Goal: Task Accomplishment & Management: Use online tool/utility

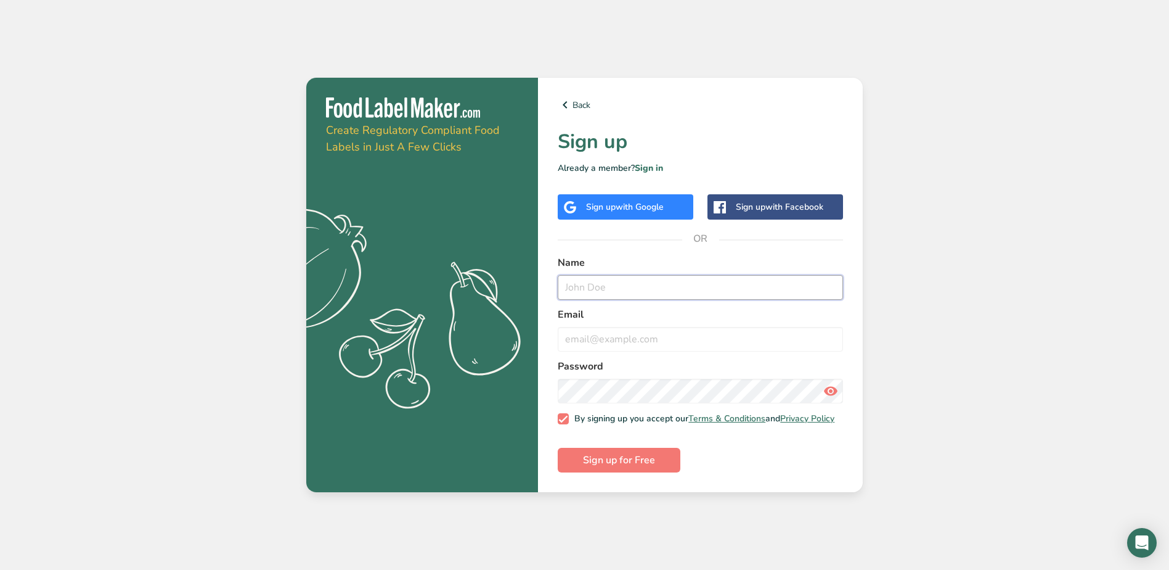
click at [615, 277] on input "text" at bounding box center [700, 287] width 285 height 25
type input "Gintare Ivanskyte"
click at [897, 298] on div "Get your free trial today Create Regulatory Compliant Food Labels in Just A Few…" at bounding box center [584, 285] width 1169 height 570
click at [631, 335] on input "email" at bounding box center [700, 339] width 285 height 25
type input "gintare.ivanskyte@vici.eu"
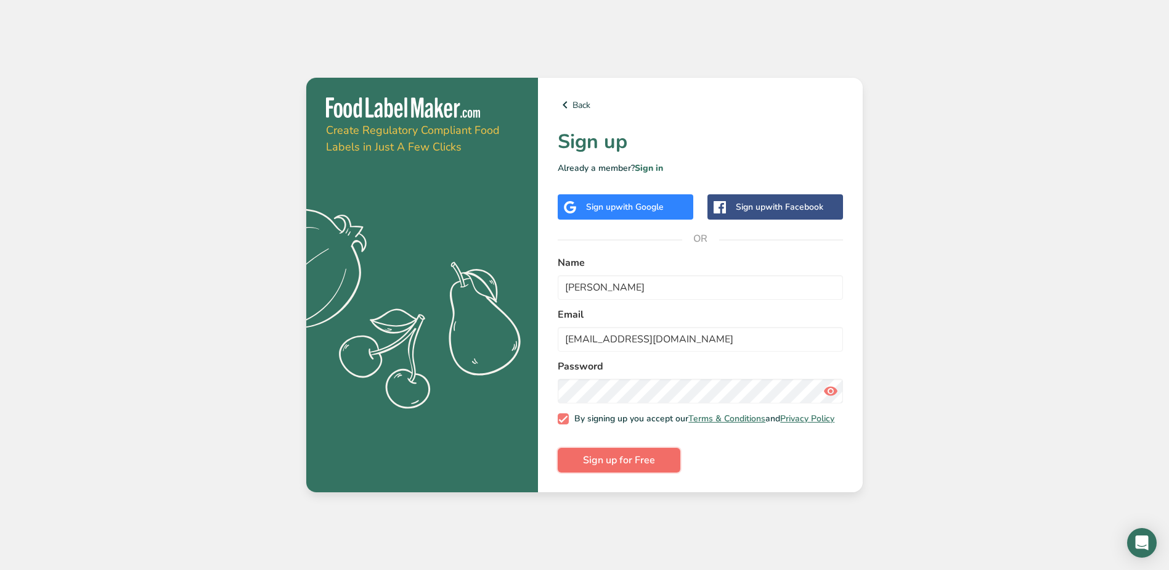
click at [592, 466] on span "Sign up for Free" at bounding box center [619, 459] width 72 height 15
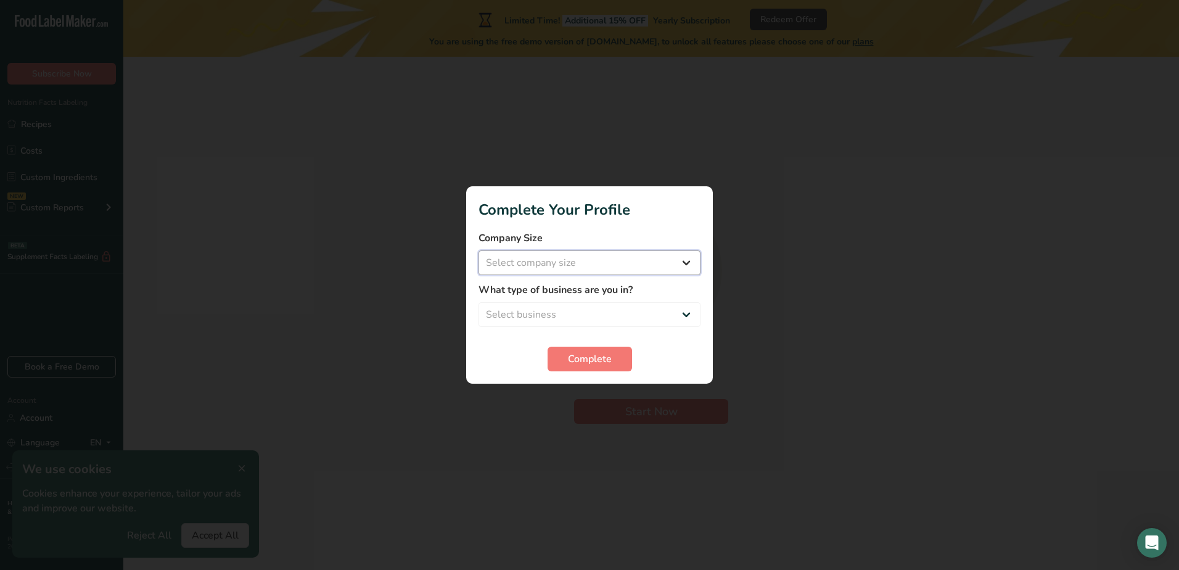
click at [632, 260] on select "Select company size Fewer than 10 Employees 10 to 50 Employees 51 to 500 Employ…" at bounding box center [589, 262] width 222 height 25
select select "4"
click at [478, 250] on select "Select company size Fewer than 10 Employees 10 to 50 Employees 51 to 500 Employ…" at bounding box center [589, 262] width 222 height 25
click at [626, 305] on select "Select business Packaged Food Manufacturer Restaurant & Cafe Bakery Meal Plans …" at bounding box center [589, 314] width 222 height 25
select select "1"
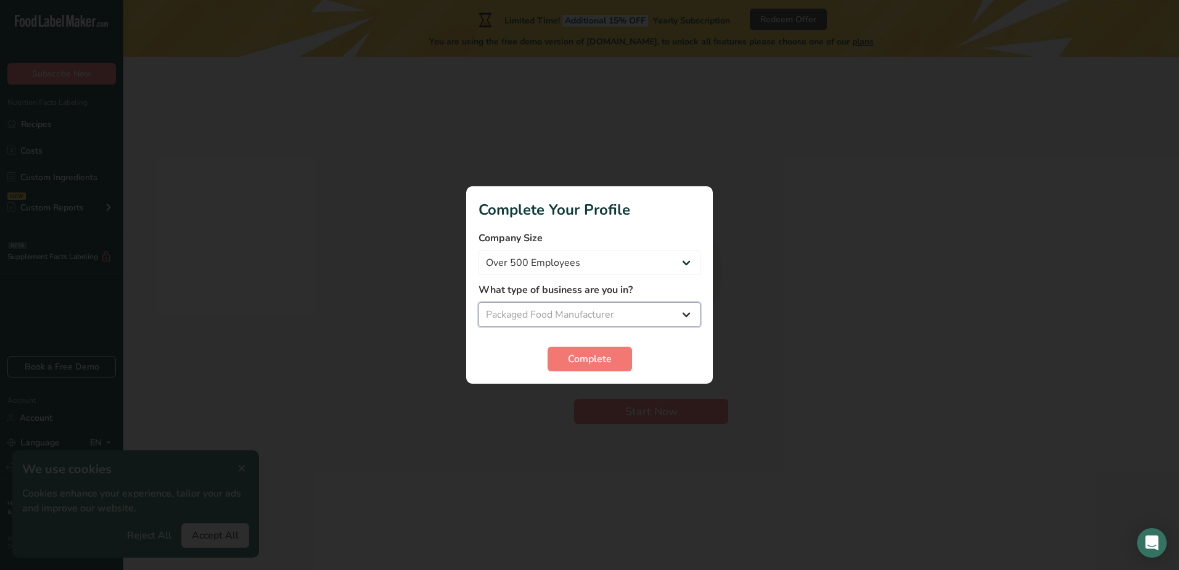
click at [478, 302] on select "Select business Packaged Food Manufacturer Restaurant & Cafe Bakery Meal Plans …" at bounding box center [589, 314] width 222 height 25
click at [595, 359] on span "Complete" at bounding box center [590, 358] width 44 height 15
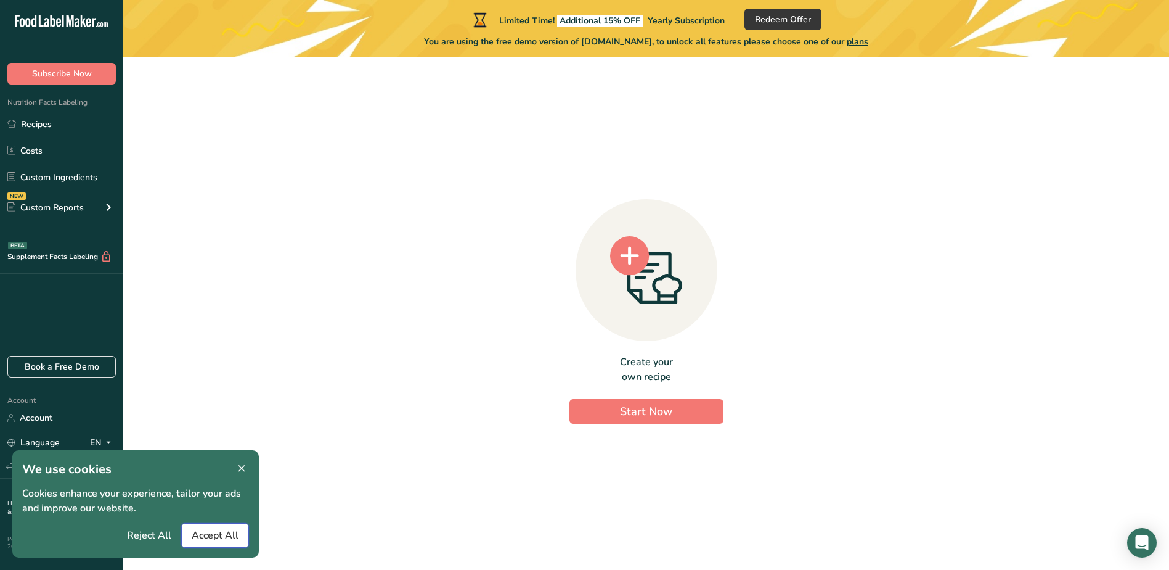
click at [222, 531] on span "Accept All" at bounding box center [215, 535] width 47 height 15
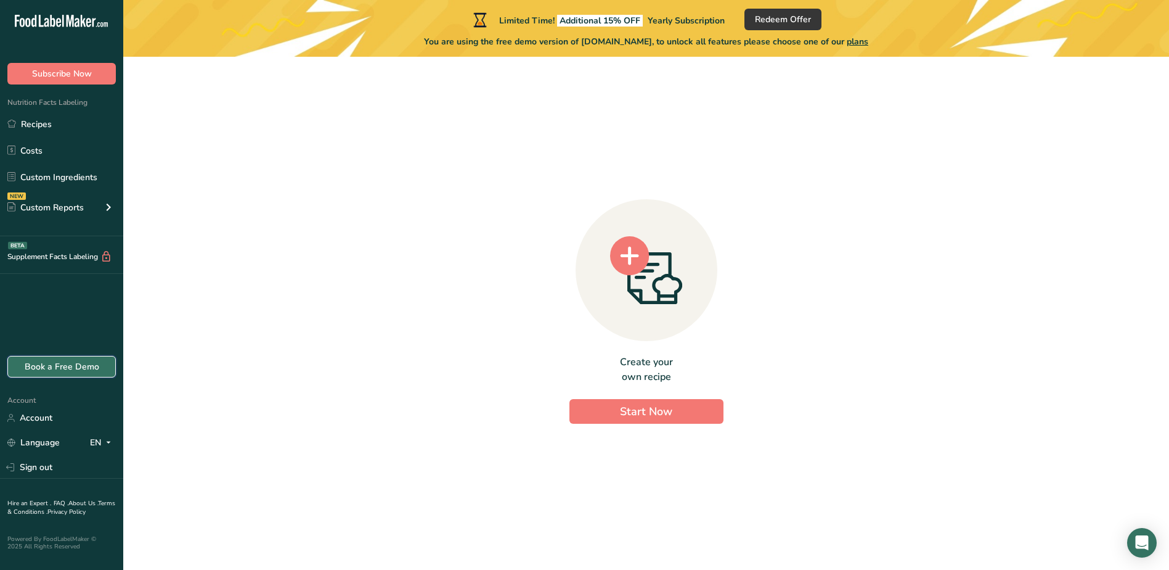
click at [51, 373] on link "Book a Free Demo" at bounding box center [61, 367] width 108 height 22
click at [89, 180] on link "Custom Ingredients" at bounding box center [61, 176] width 123 height 23
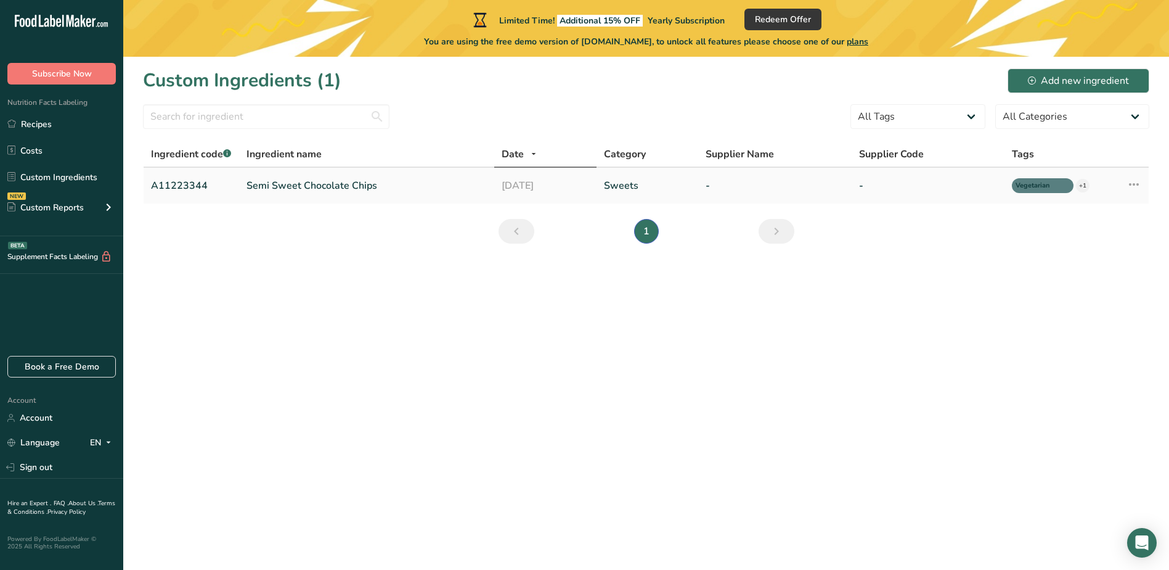
click at [369, 187] on link "Semi Sweet Chocolate Chips" at bounding box center [367, 185] width 240 height 15
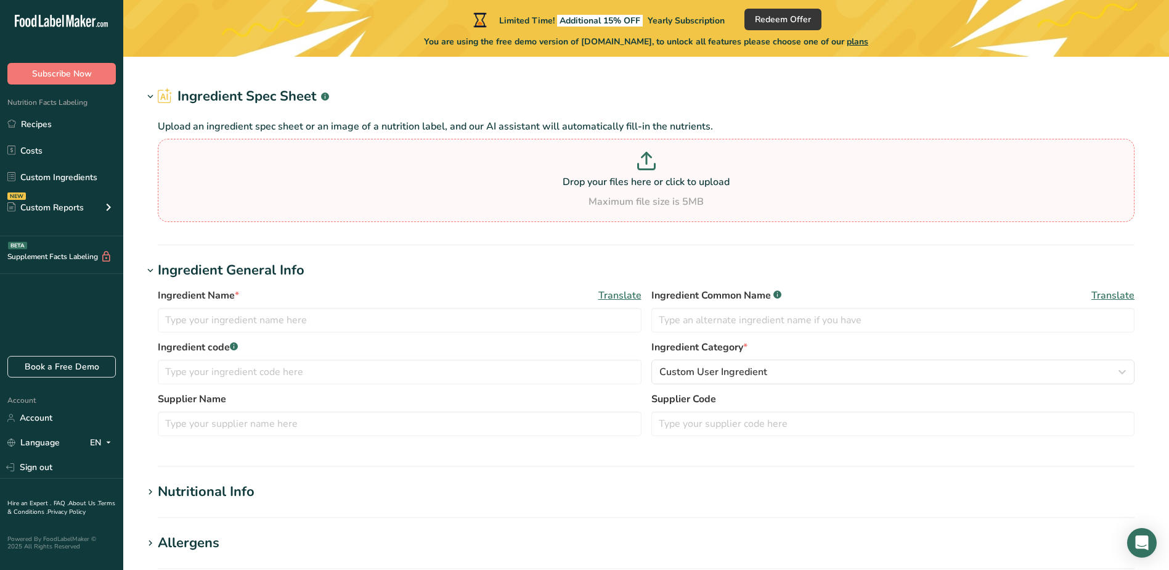
type input "Semi Sweet Chocolate Chips"
type input "Choco Chips"
type input "A11223344"
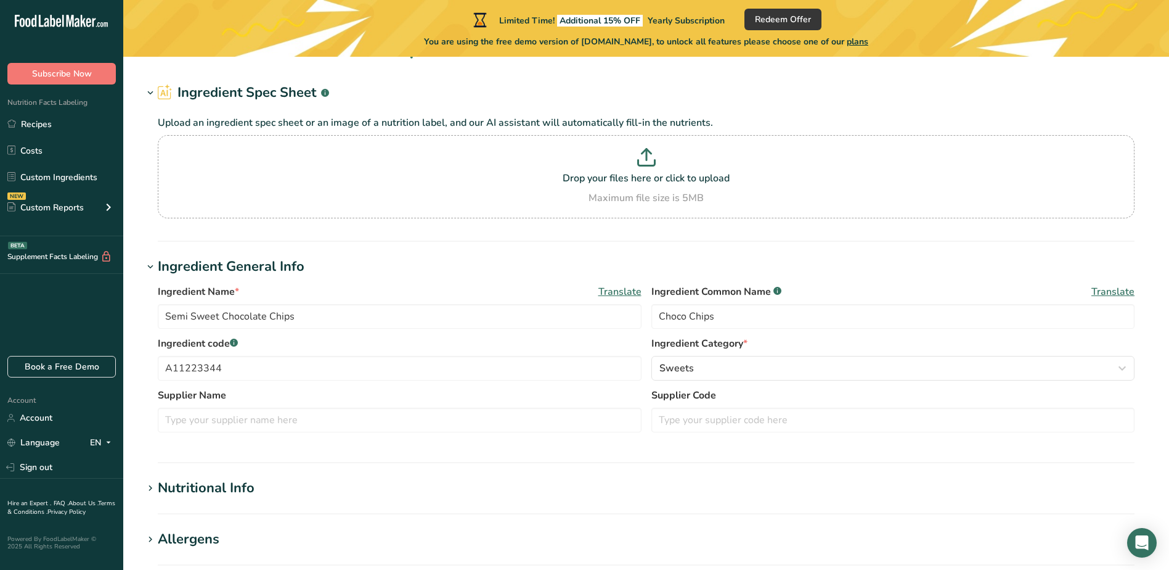
scroll to position [62, 0]
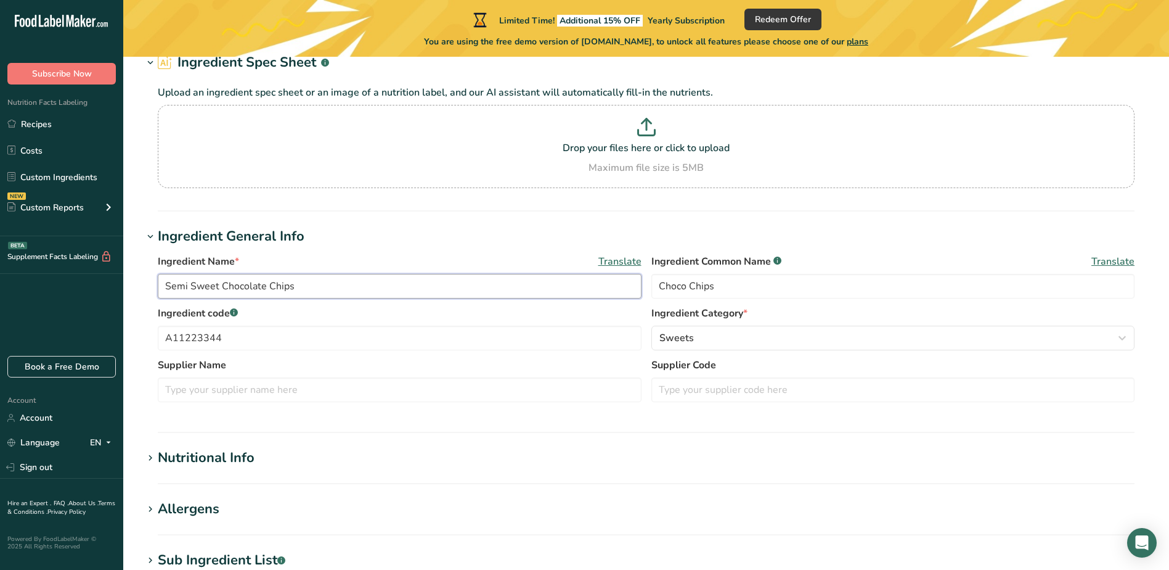
click at [331, 279] on input "Semi Sweet Chocolate Chips" at bounding box center [400, 286] width 484 height 25
drag, startPoint x: 364, startPoint y: 292, endPoint x: 91, endPoint y: 298, distance: 273.8
click at [91, 298] on div ".a-20{fill:#fff;} Subscribe Now Nutrition Facts Labeling Recipes Costs Custom I…" at bounding box center [584, 439] width 1169 height 1002
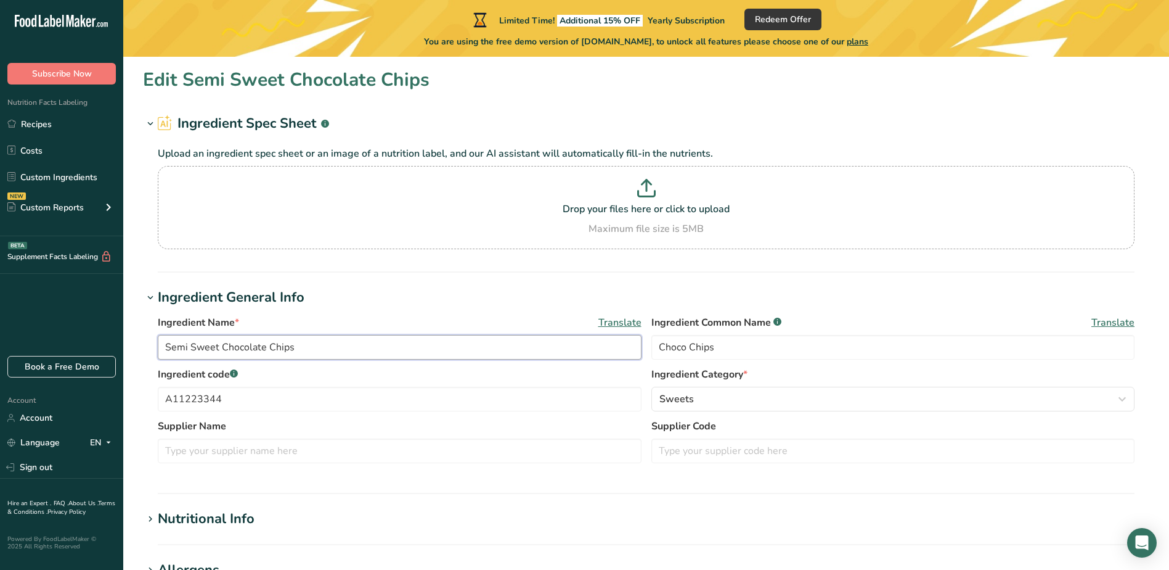
scroll to position [0, 0]
click at [105, 207] on icon at bounding box center [108, 207] width 15 height 22
click at [105, 235] on link "Menu Label" at bounding box center [61, 236] width 123 height 27
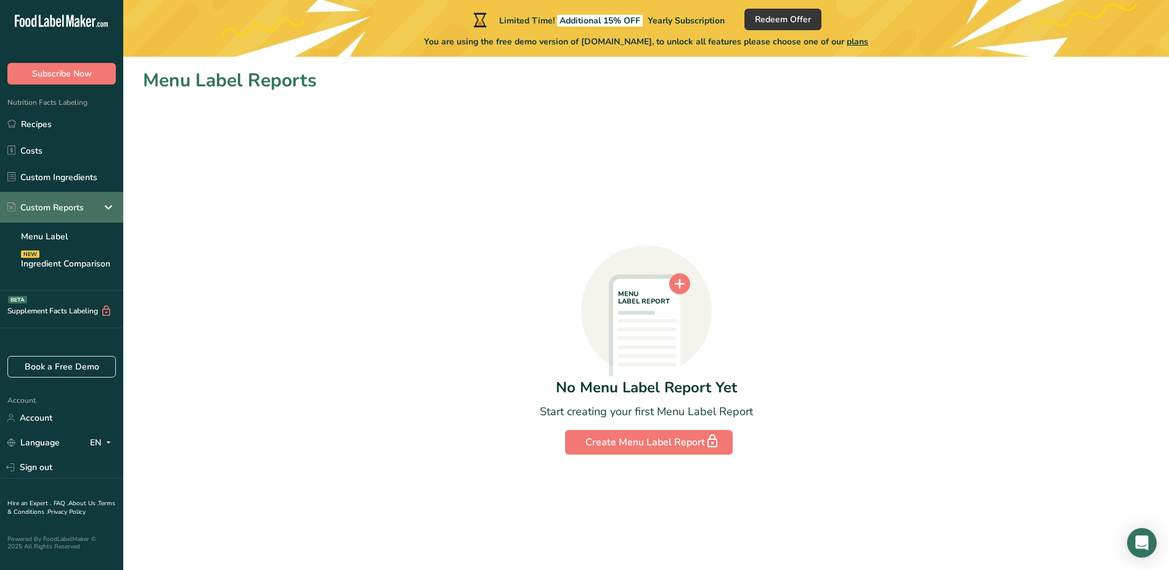
click at [99, 206] on div "Custom Reports" at bounding box center [61, 207] width 123 height 31
click at [99, 206] on div "NEW Custom Reports" at bounding box center [61, 207] width 123 height 31
click at [67, 235] on link "Menu Label" at bounding box center [61, 236] width 123 height 27
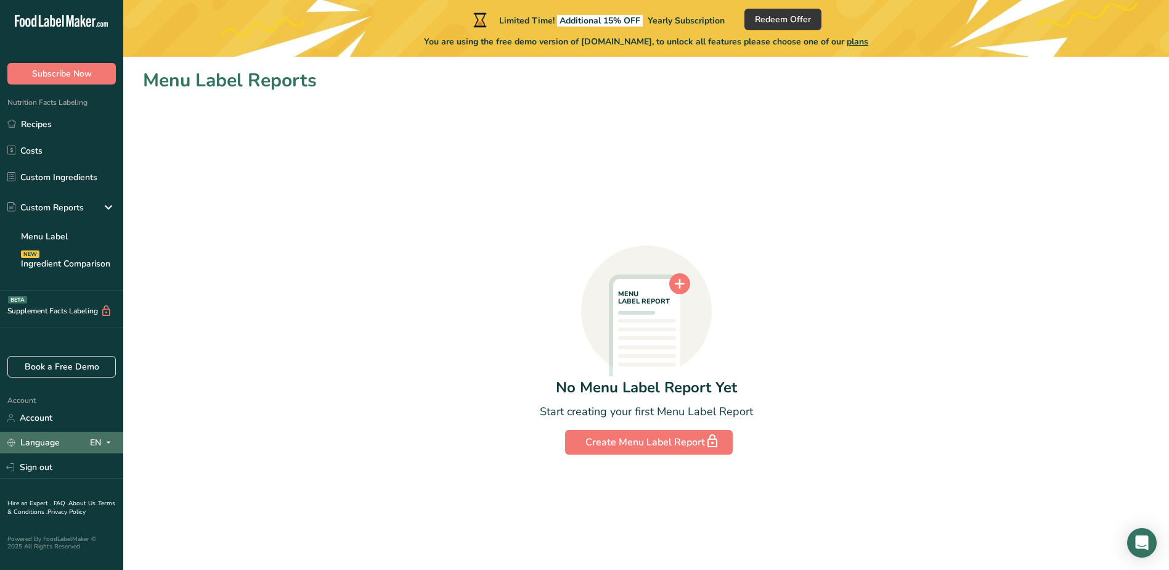
click at [108, 441] on icon at bounding box center [109, 442] width 10 height 15
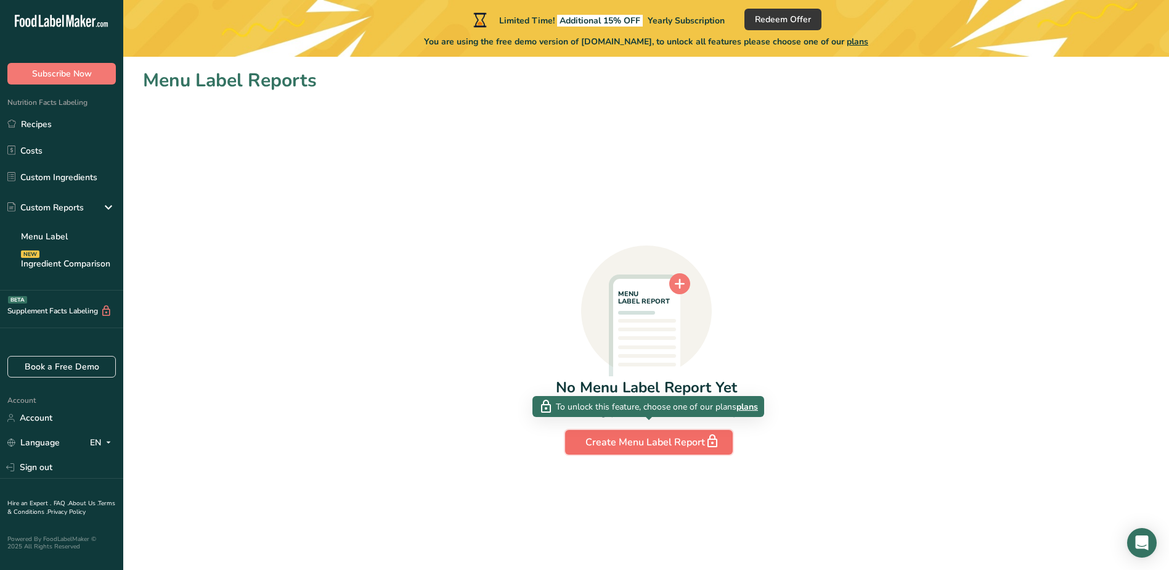
click at [584, 449] on button "Create Menu Label Report" at bounding box center [649, 442] width 168 height 25
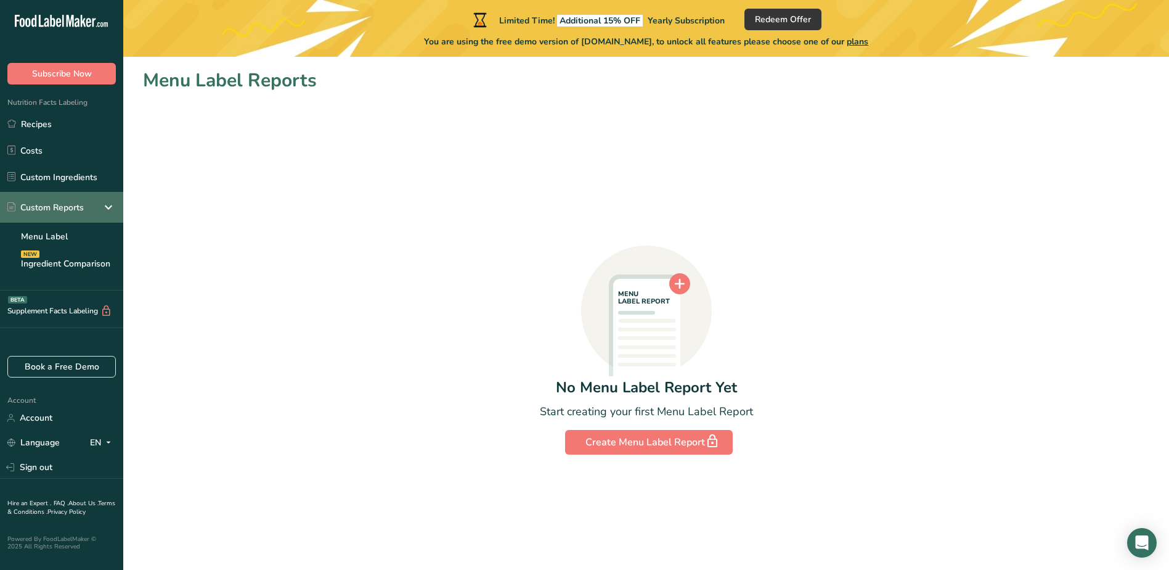
click at [108, 205] on icon at bounding box center [108, 207] width 15 height 22
click at [108, 206] on icon at bounding box center [108, 207] width 15 height 22
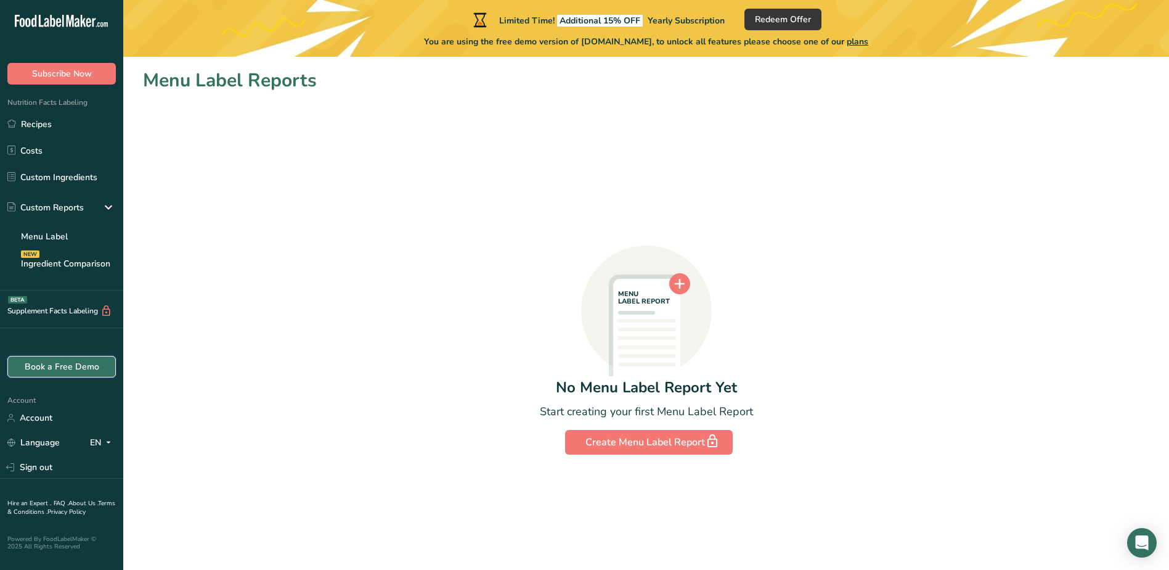
click at [38, 368] on link "Book a Free Demo" at bounding box center [61, 367] width 108 height 22
click at [76, 173] on link "Custom Ingredients" at bounding box center [61, 176] width 123 height 23
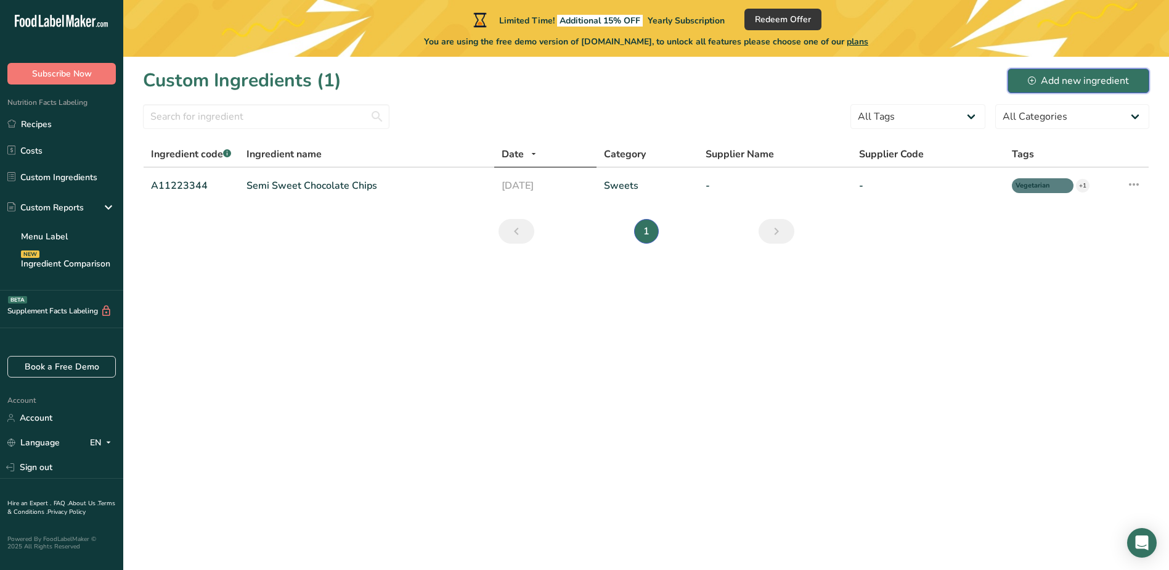
click at [1062, 80] on div "Add new ingredient" at bounding box center [1078, 80] width 101 height 15
click at [282, 189] on link "Semi Sweet Chocolate Chips" at bounding box center [367, 185] width 240 height 15
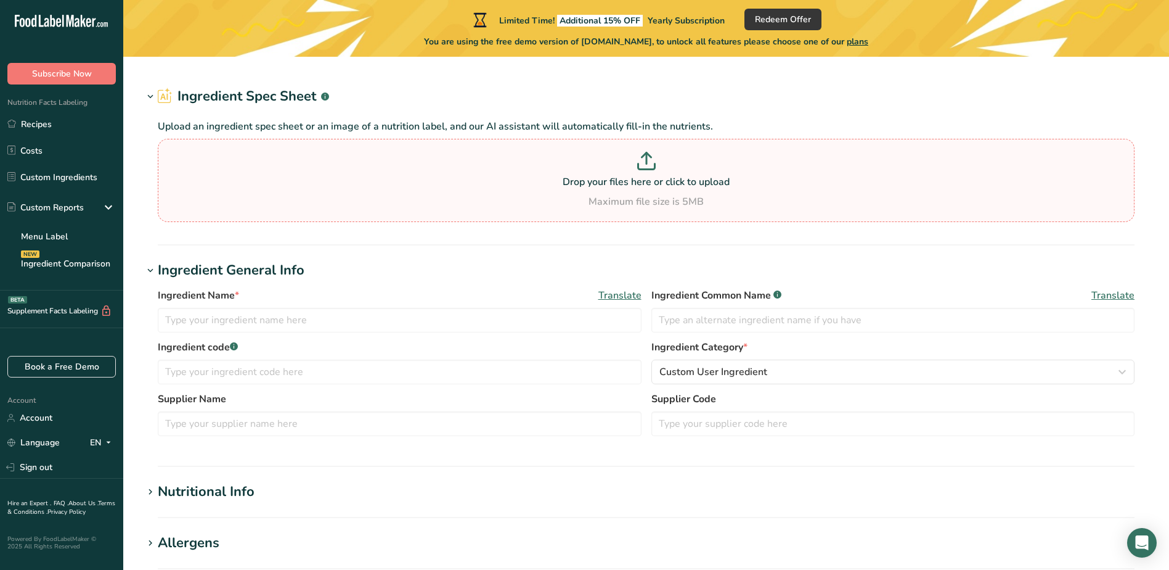
type input "Semi Sweet Chocolate Chips"
type input "Choco Chips"
type input "A11223344"
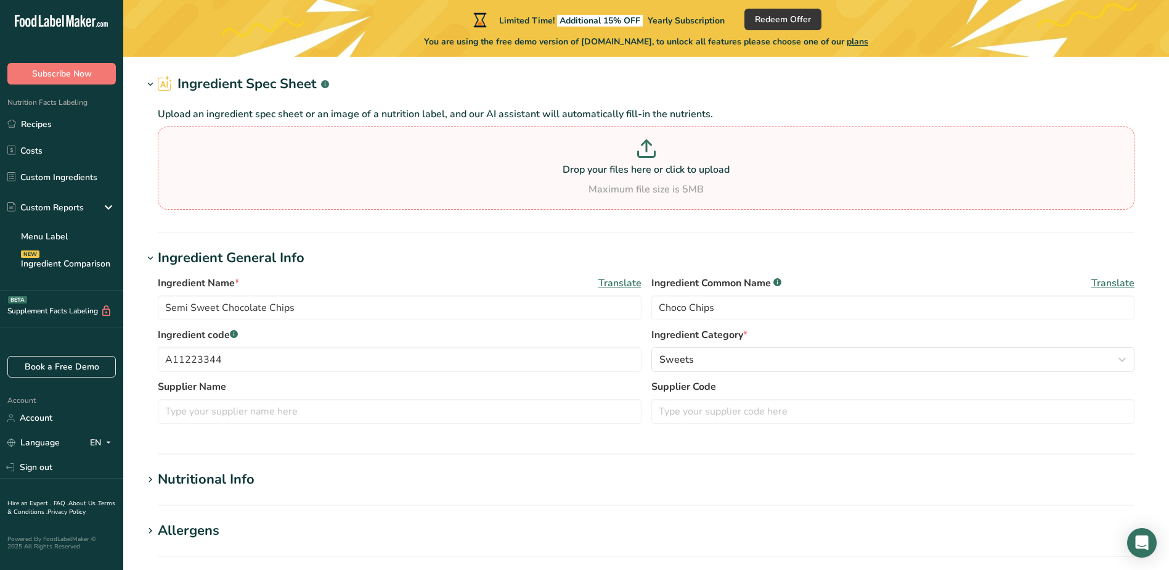
scroll to position [62, 0]
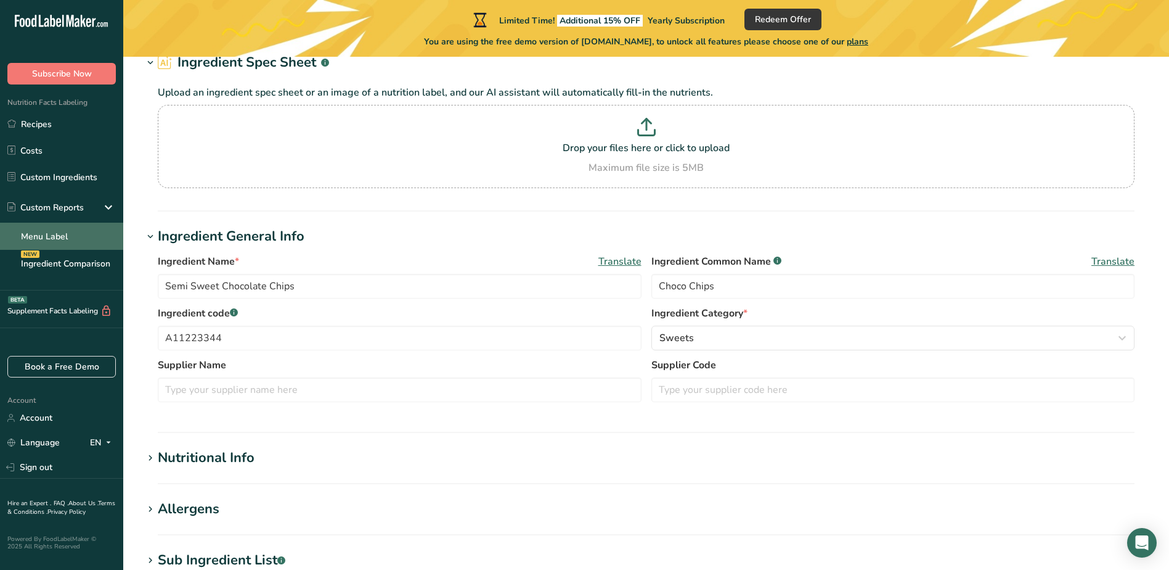
click at [70, 235] on link "Menu Label" at bounding box center [61, 236] width 123 height 27
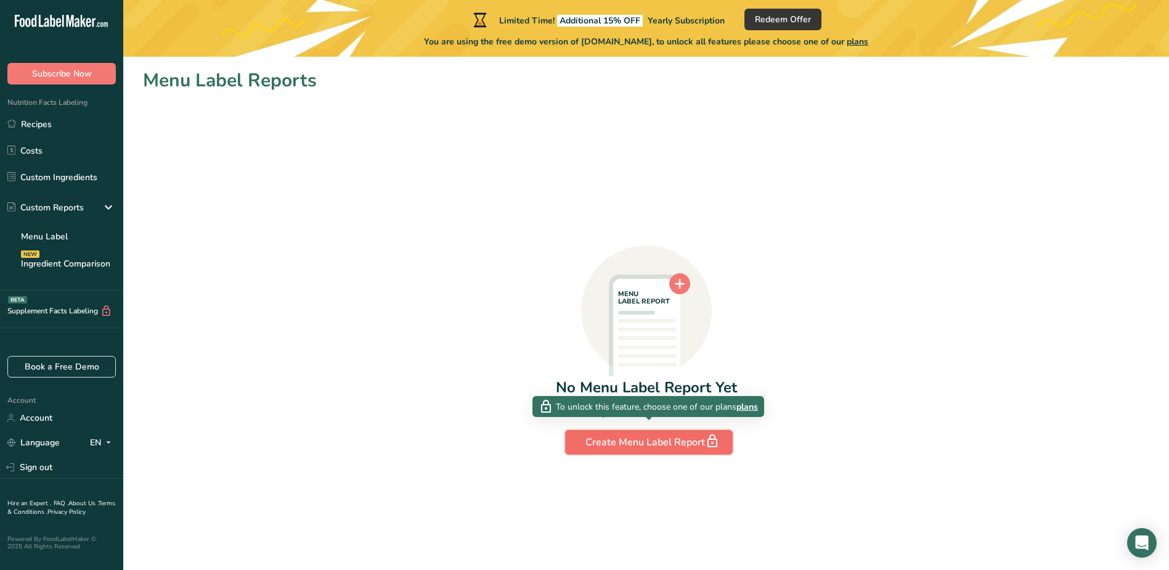
click at [673, 440] on div "Create Menu Label Report" at bounding box center [649, 441] width 127 height 17
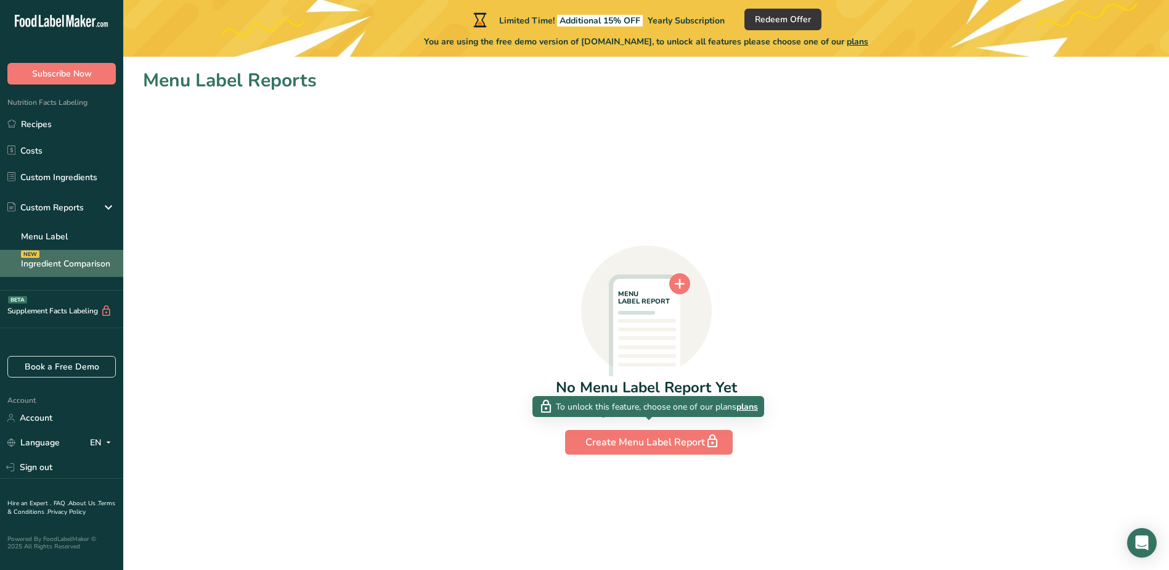
click at [39, 270] on link "Ingredient Comparison NEW" at bounding box center [61, 263] width 123 height 27
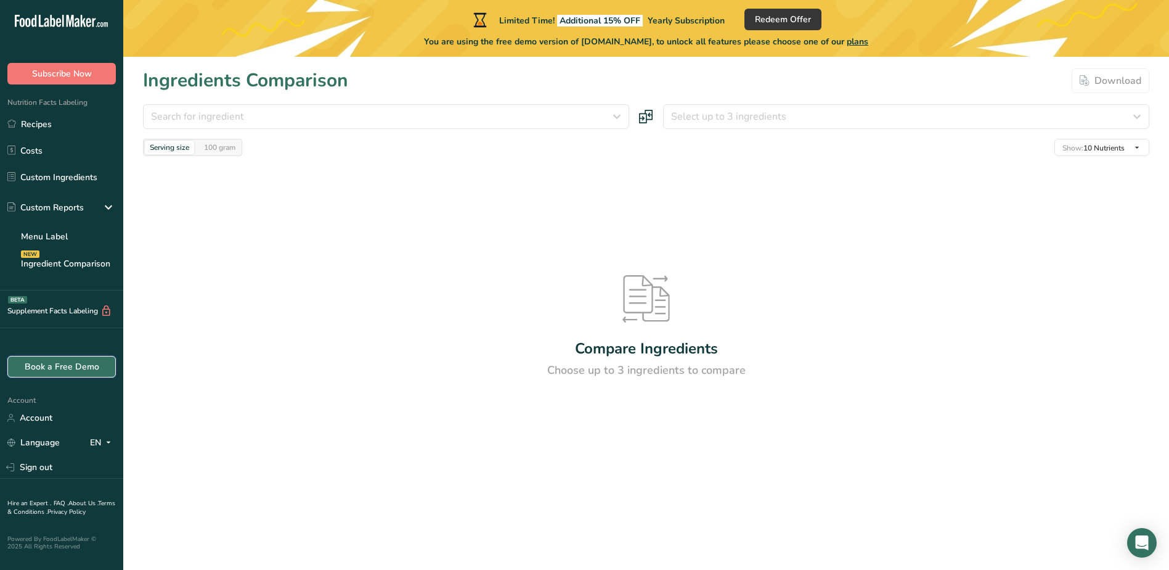
click at [80, 365] on link "Book a Free Demo" at bounding box center [61, 367] width 108 height 22
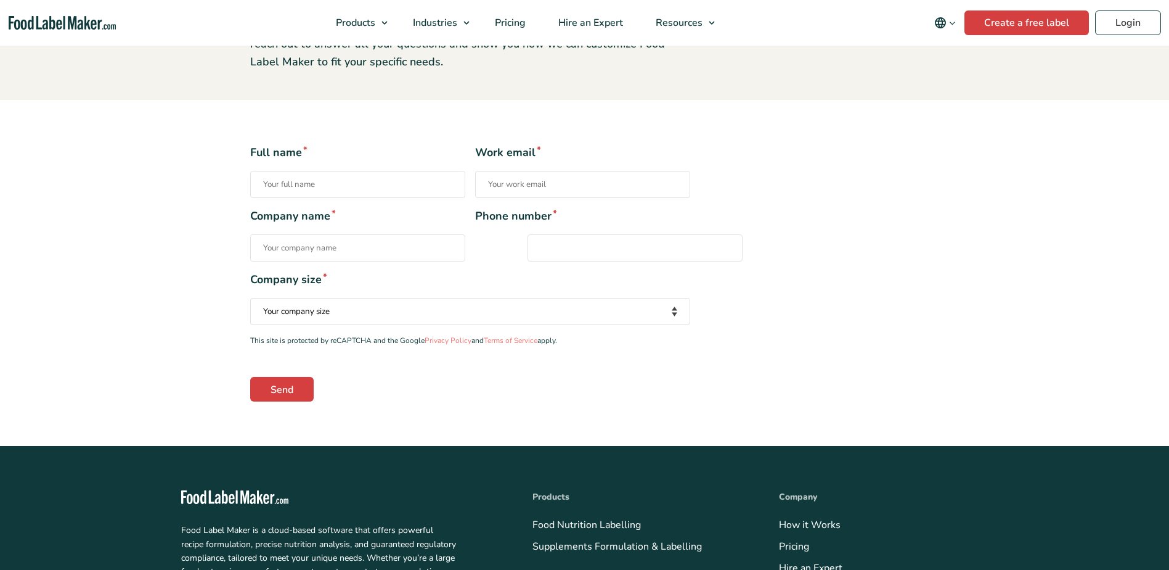
scroll to position [185, 0]
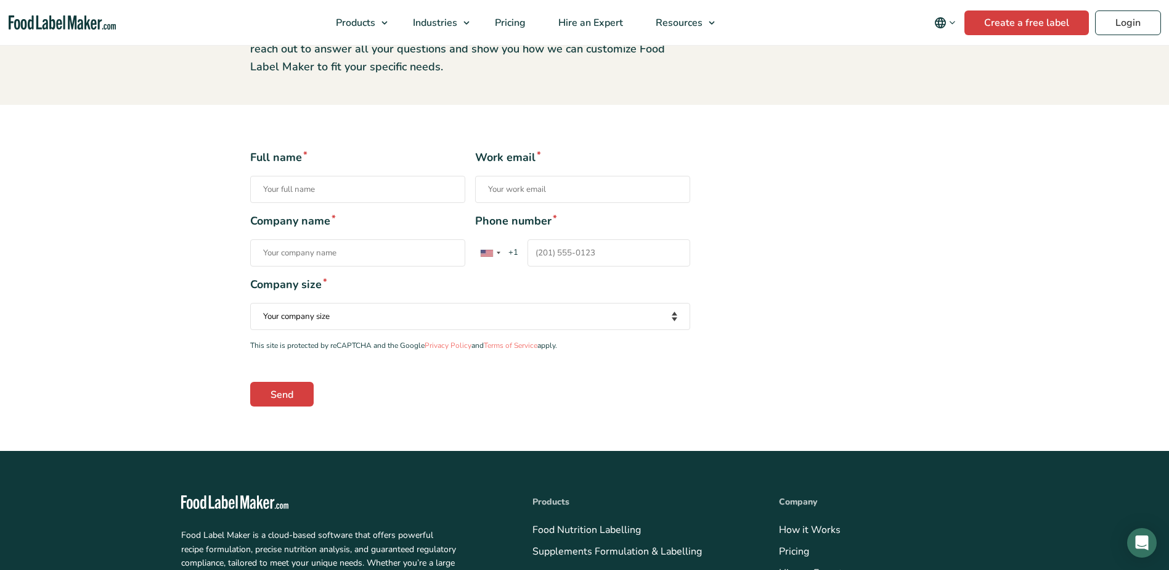
scroll to position [62, 0]
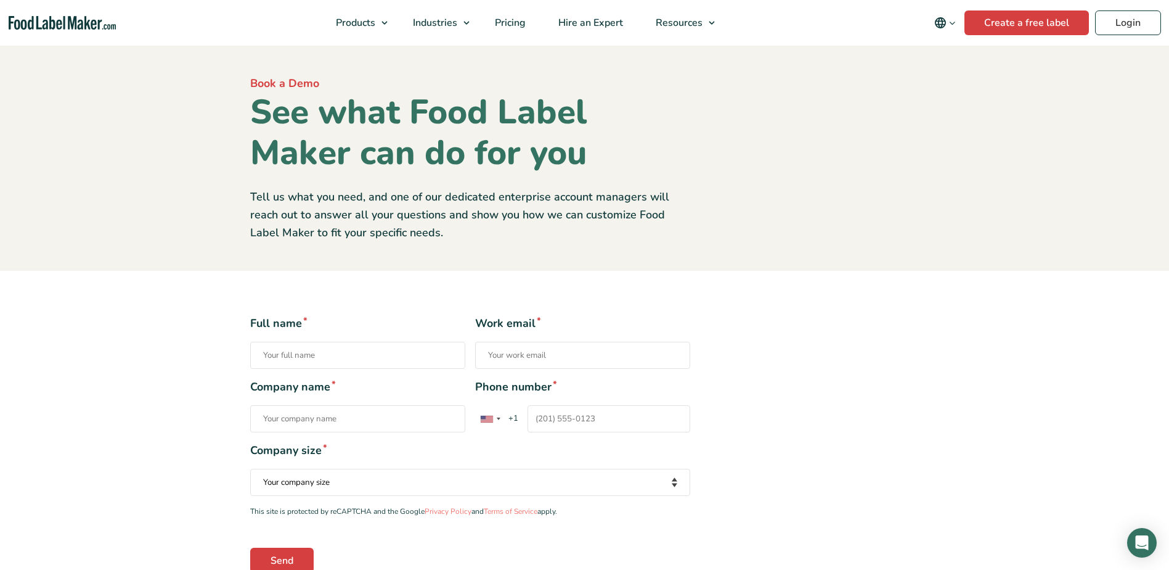
click at [343, 351] on input "Full name *" at bounding box center [357, 355] width 215 height 27
type input "G"
click at [534, 361] on input "Work email *" at bounding box center [582, 355] width 215 height 27
type input "gintare.ivanskyte@vici.eu"
click at [407, 411] on input "Company name *" at bounding box center [357, 418] width 215 height 27
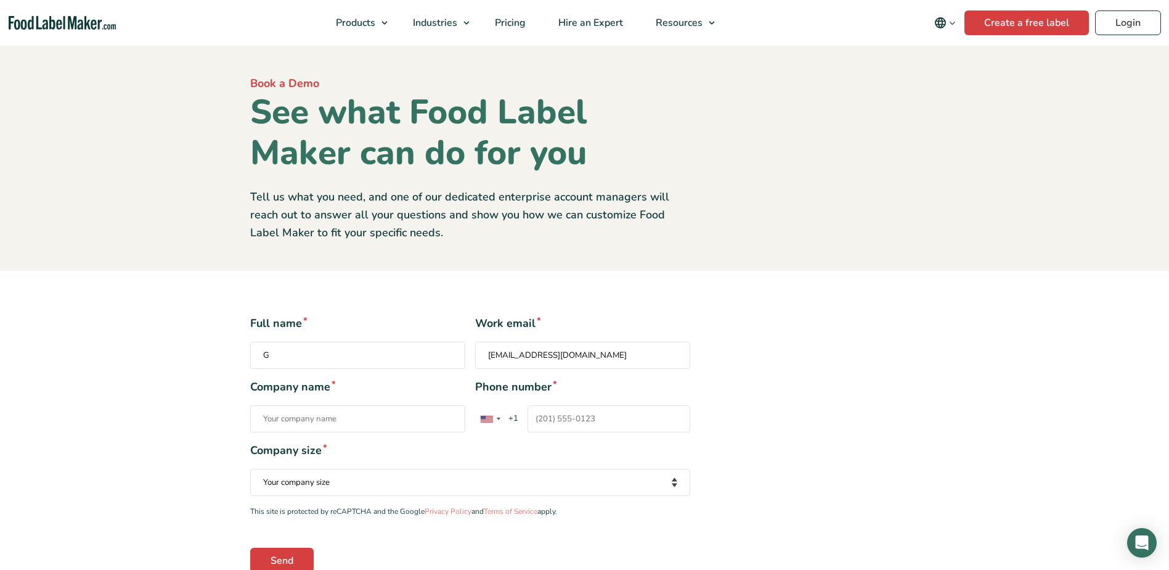
type input "UAB "Vičiūnai ir partneriai""
type input "+37060889094"
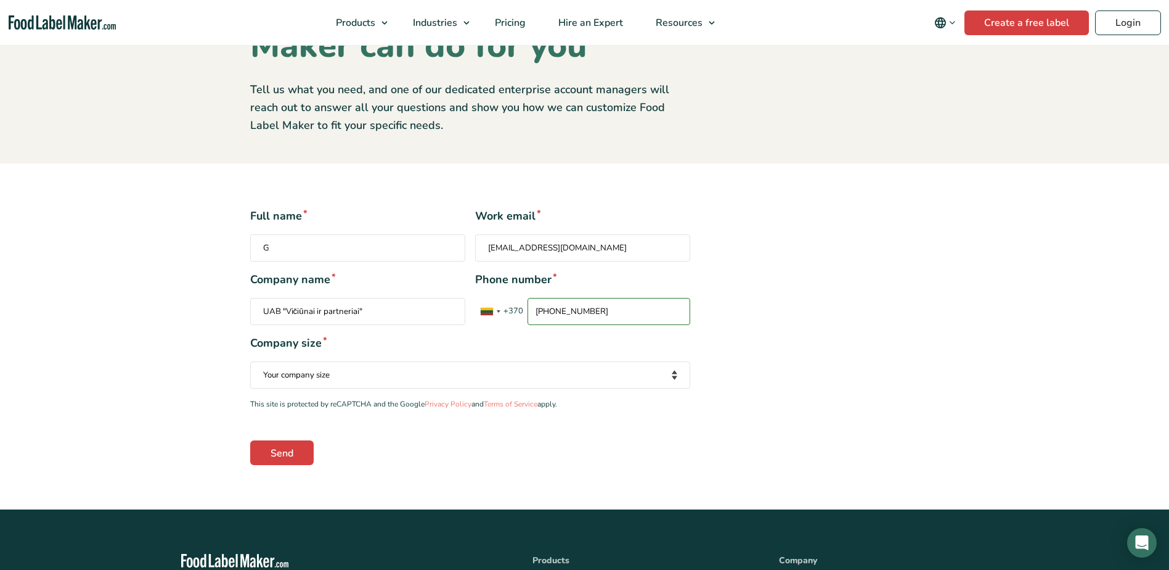
scroll to position [123, 0]
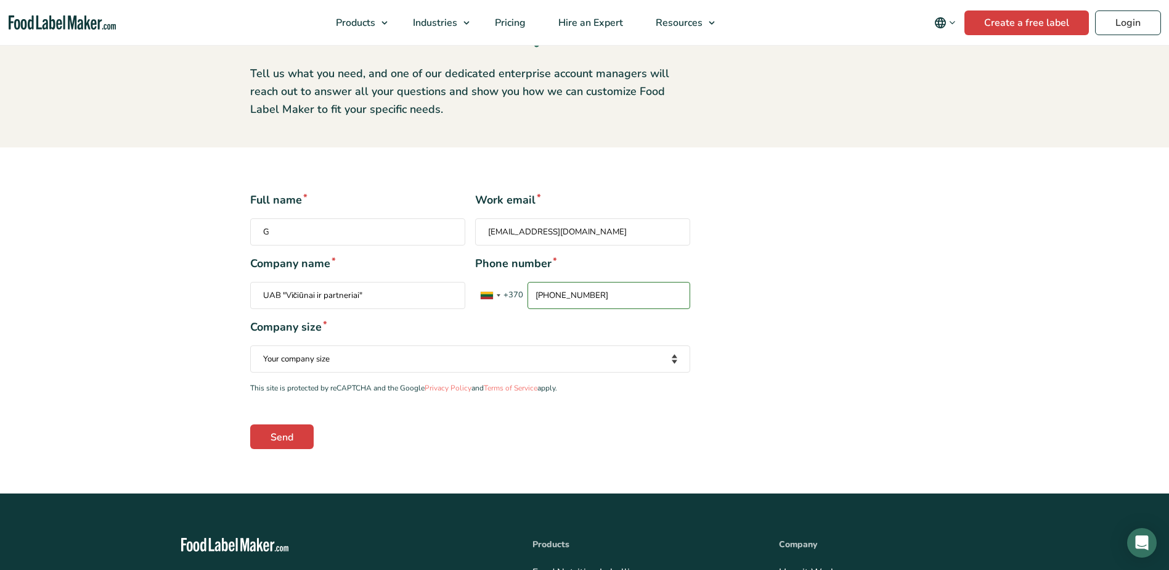
click at [373, 359] on select "Your company size Fewer than 10 Employees 10 to 50 Employees 51 to 500 Employee…" at bounding box center [470, 358] width 440 height 27
select select "Over 500 Employees"
click at [250, 345] on select "Your company size Fewer than 10 Employees 10 to 50 Employees 51 to 500 Employee…" at bounding box center [470, 358] width 440 height 27
click at [363, 234] on input "G" at bounding box center [357, 231] width 215 height 27
type input "Gintare Ivanskyte"
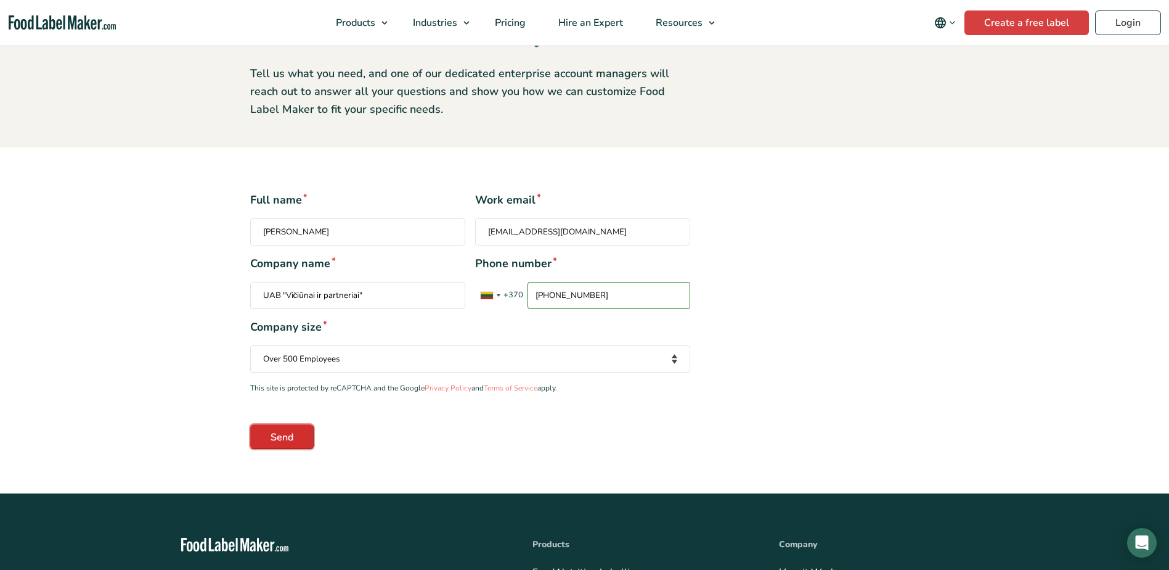
click at [294, 443] on input "Send" at bounding box center [281, 436] width 63 height 25
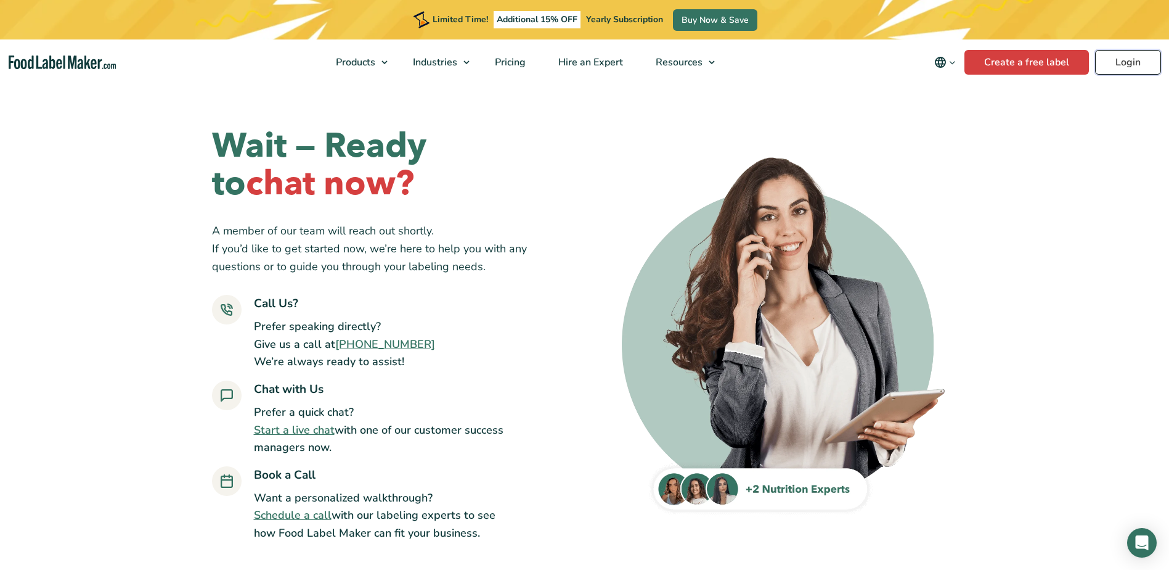
click at [1113, 64] on link "Login" at bounding box center [1128, 62] width 66 height 25
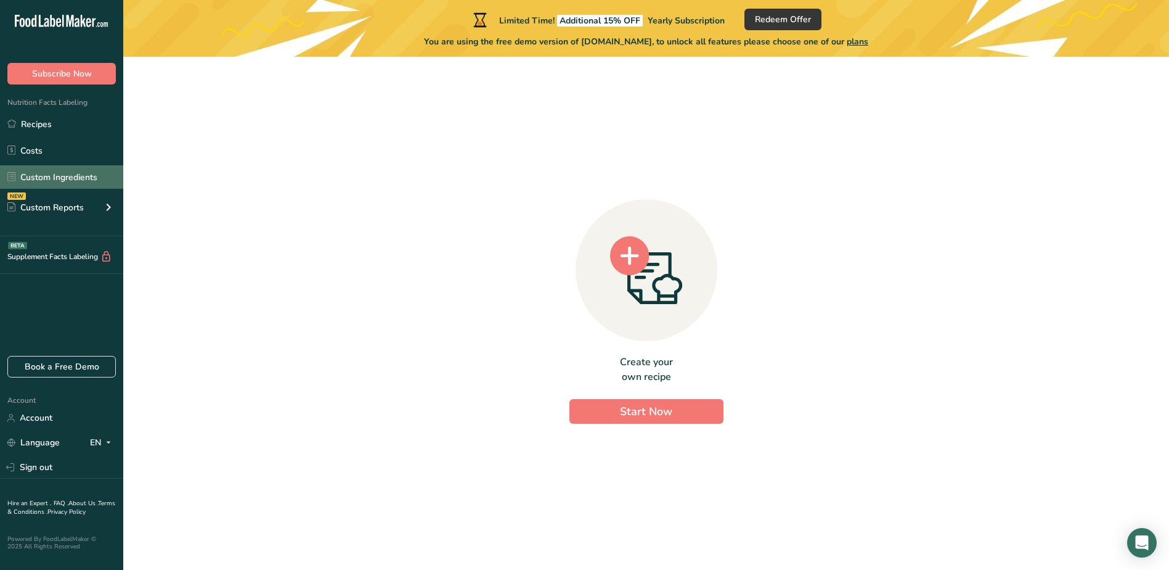
click at [67, 176] on link "Custom Ingredients" at bounding box center [61, 176] width 123 height 23
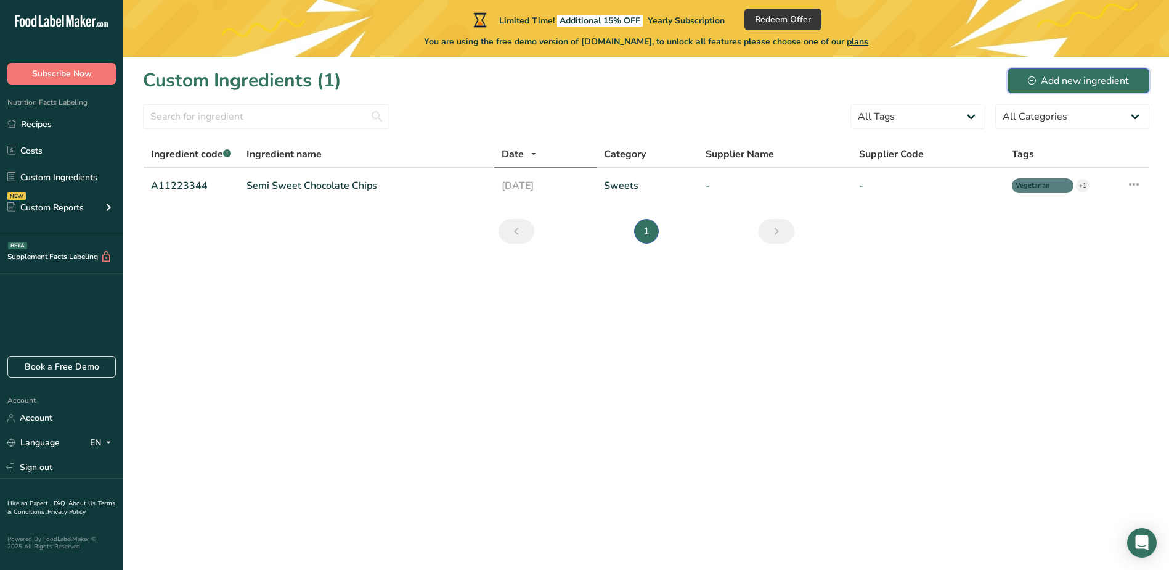
click at [1056, 78] on div "Add new ingredient" at bounding box center [1078, 80] width 101 height 15
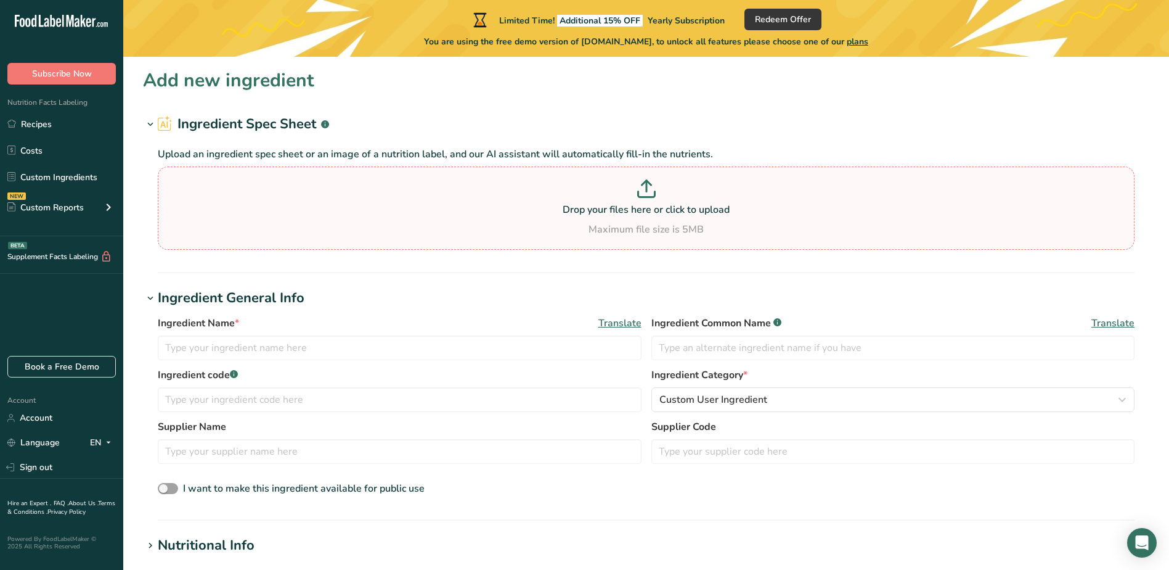
click at [585, 219] on div "Drop your files here or click to upload Maximum file size is 5MB" at bounding box center [646, 207] width 971 height 57
click at [585, 219] on input "Drop your files here or click to upload Maximum file size is 5MB" at bounding box center [646, 207] width 977 height 83
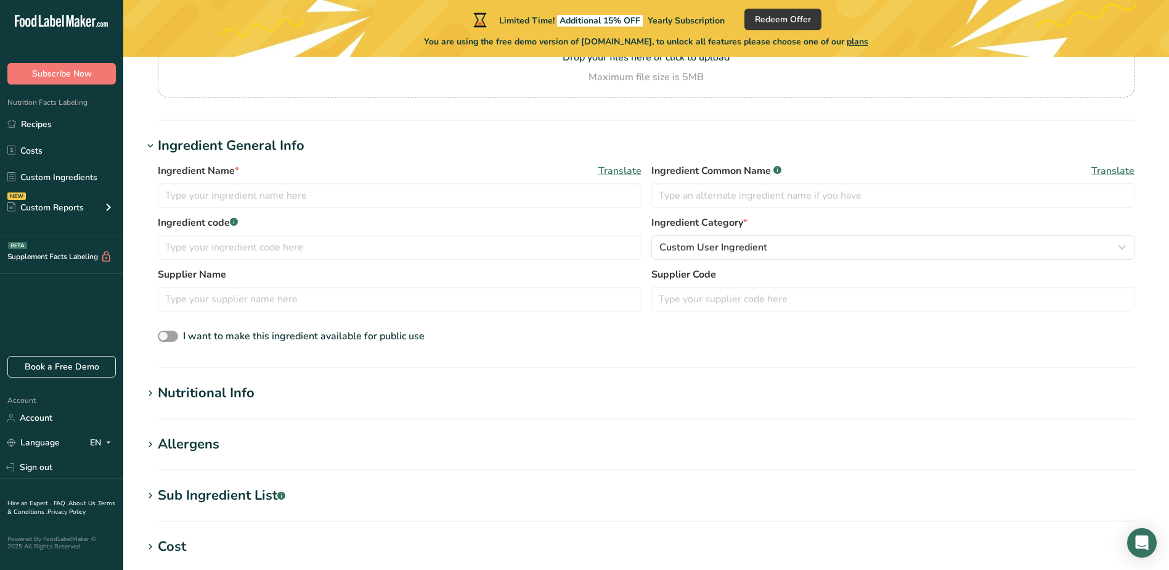
scroll to position [185, 0]
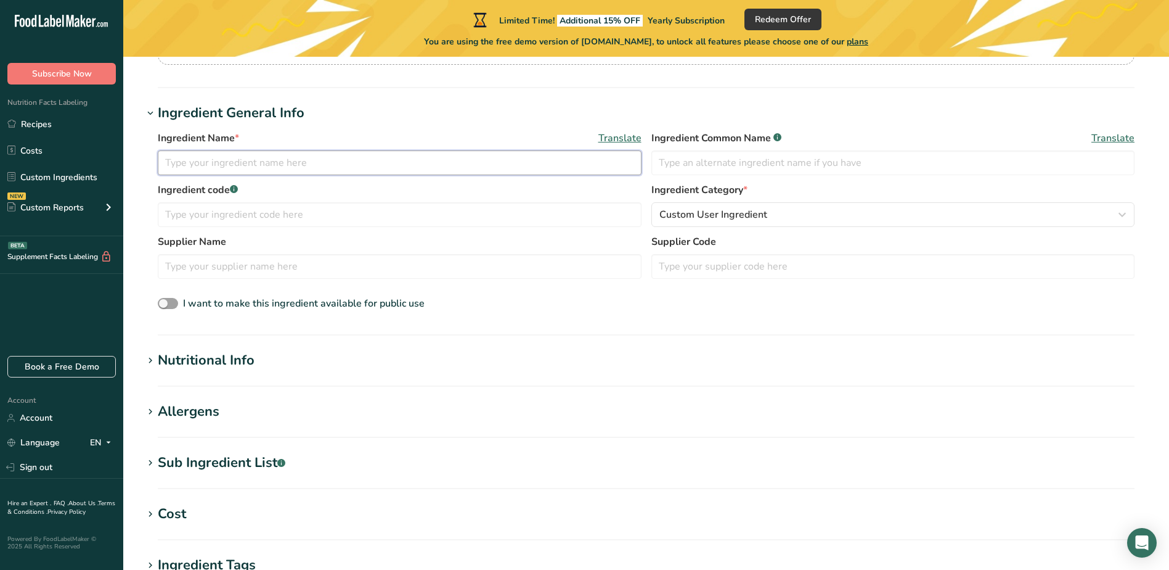
click at [332, 161] on input "text" at bounding box center [400, 162] width 484 height 25
click at [69, 205] on div "Custom Reports" at bounding box center [45, 207] width 76 height 13
click at [64, 237] on link "Menu Label" at bounding box center [61, 236] width 123 height 27
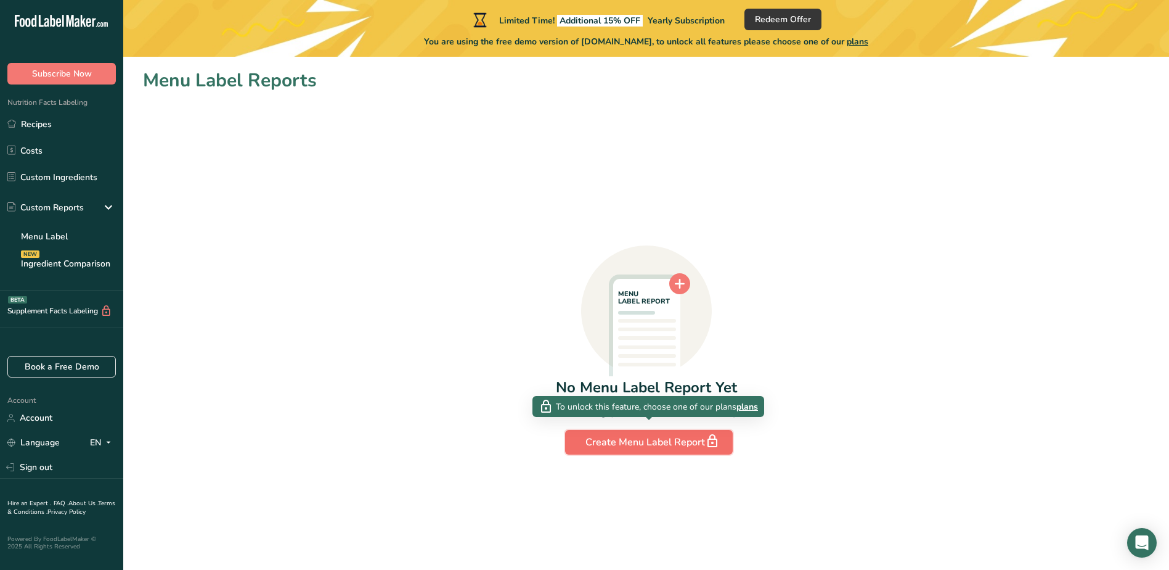
click at [656, 447] on div "Create Menu Label Report" at bounding box center [649, 441] width 127 height 17
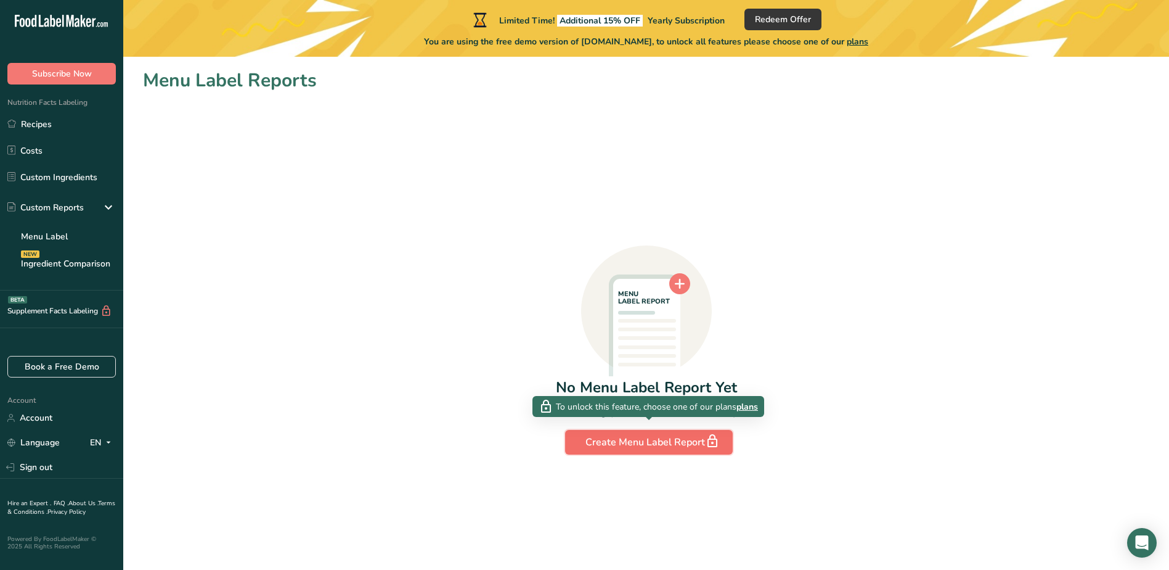
click at [656, 447] on div "Create Menu Label Report" at bounding box center [649, 441] width 127 height 17
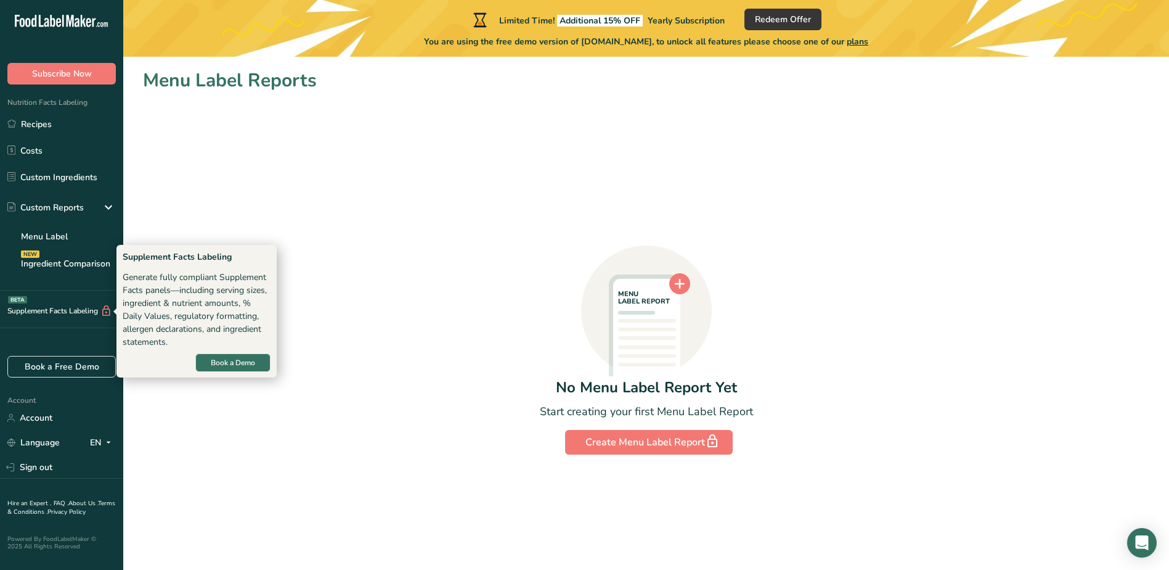
click at [67, 311] on div "Supplement Facts Labeling BETA" at bounding box center [56, 311] width 112 height 13
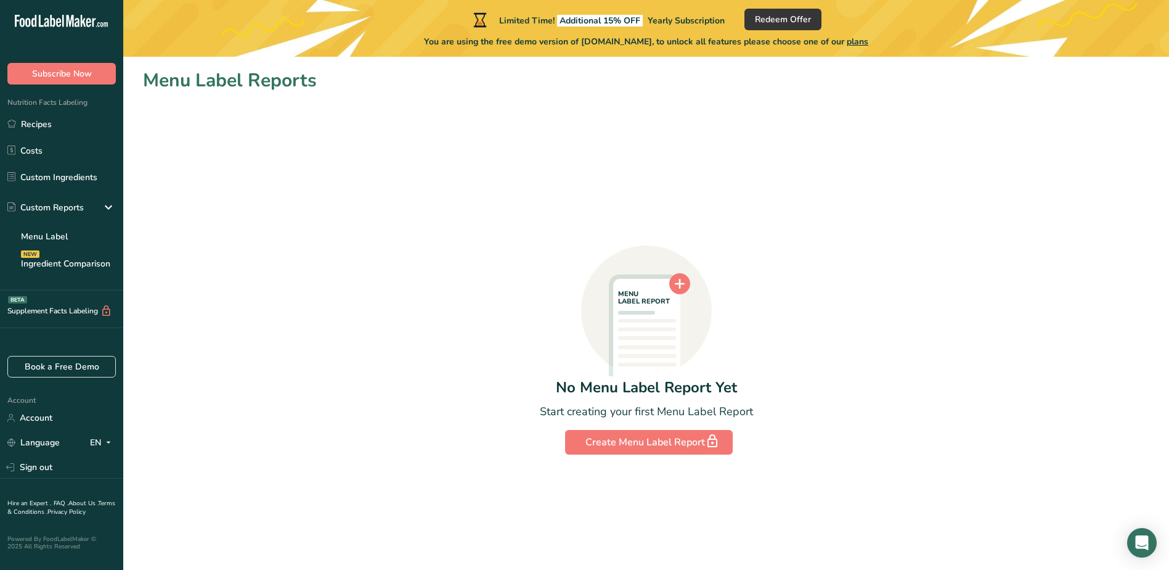
click at [108, 310] on icon at bounding box center [106, 311] width 12 height 13
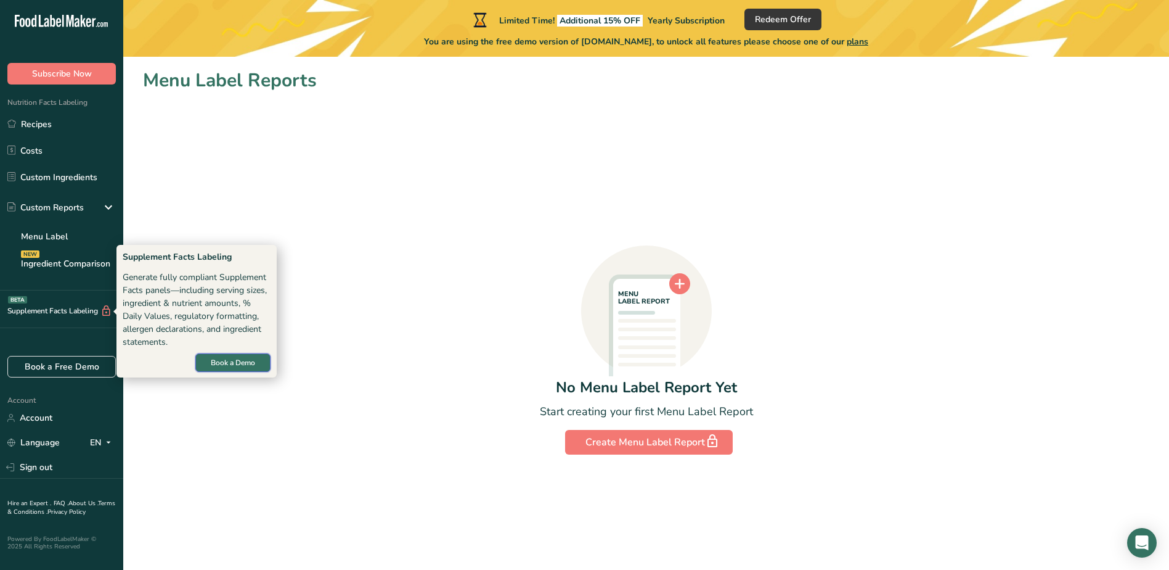
click at [211, 366] on span "Book a Demo" at bounding box center [233, 362] width 44 height 11
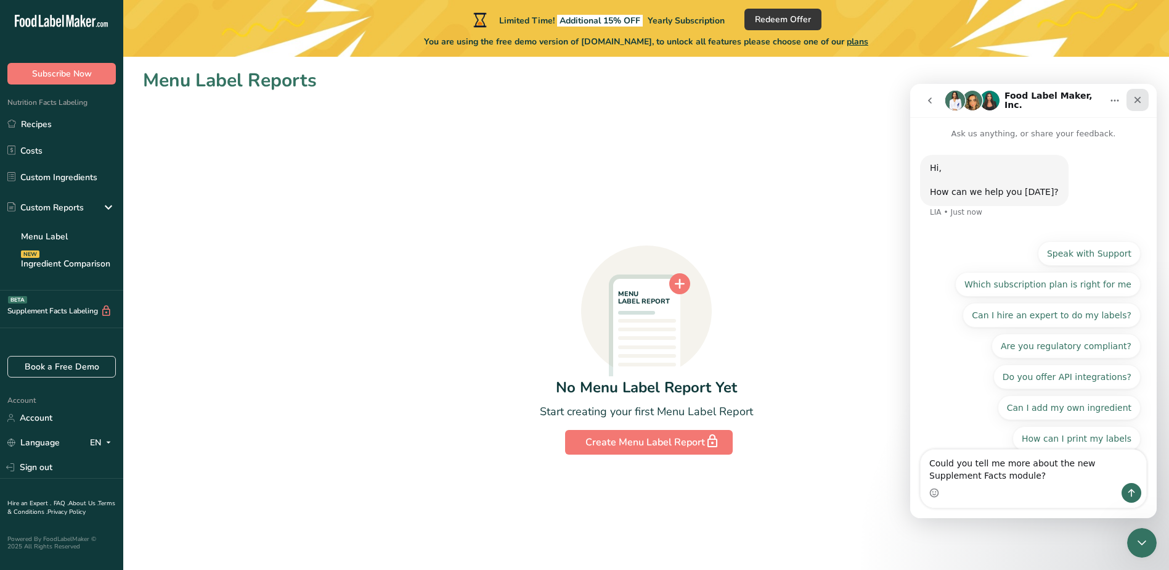
click at [1143, 97] on div "Close" at bounding box center [1138, 100] width 22 height 22
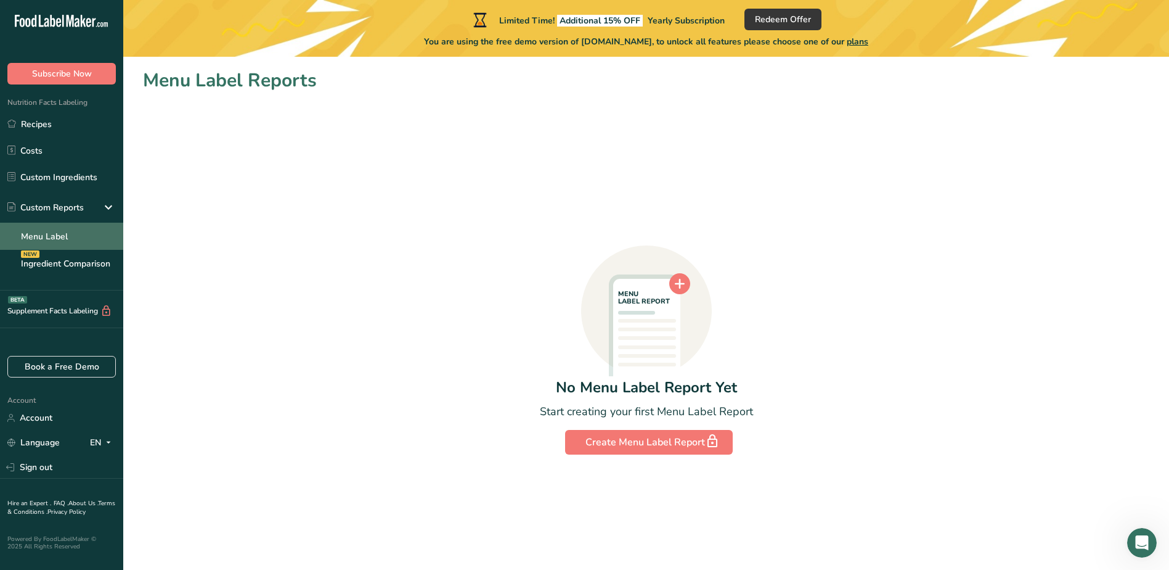
click at [90, 242] on link "Menu Label" at bounding box center [61, 236] width 123 height 27
click at [69, 211] on div "Custom Reports" at bounding box center [45, 207] width 76 height 13
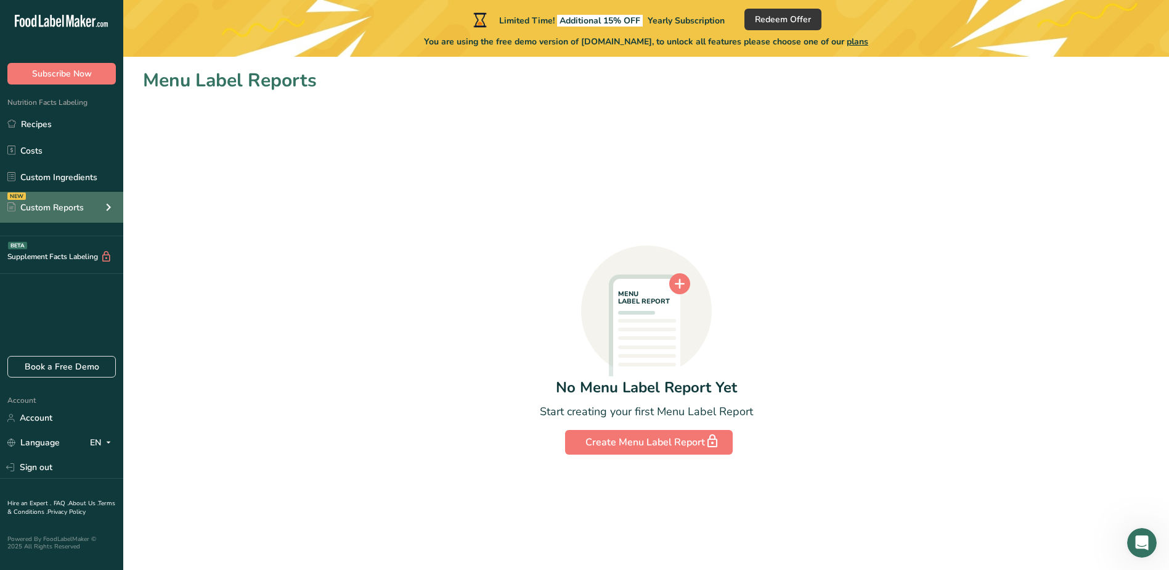
click at [69, 213] on div "Custom Reports" at bounding box center [45, 207] width 76 height 13
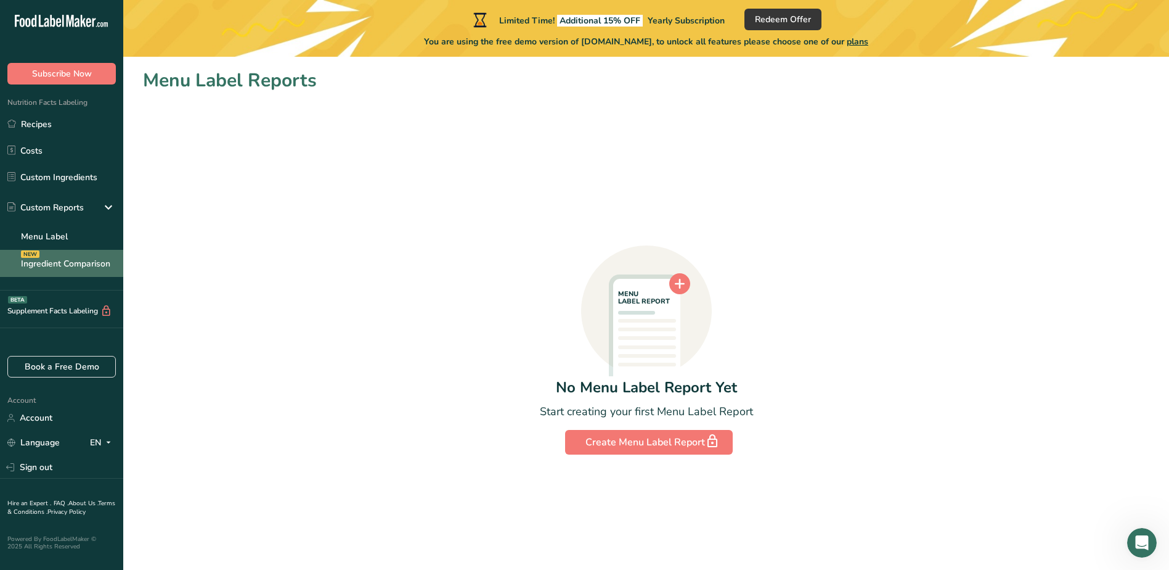
click at [54, 264] on link "Ingredient Comparison NEW" at bounding box center [61, 263] width 123 height 27
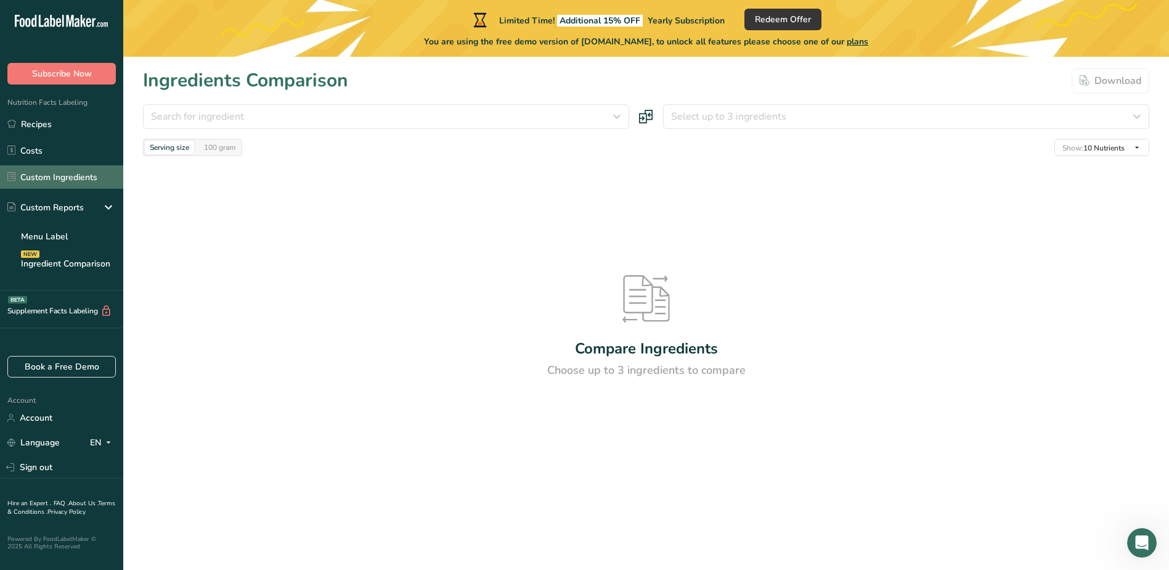
click at [49, 187] on link "Custom Ingredients" at bounding box center [61, 176] width 123 height 23
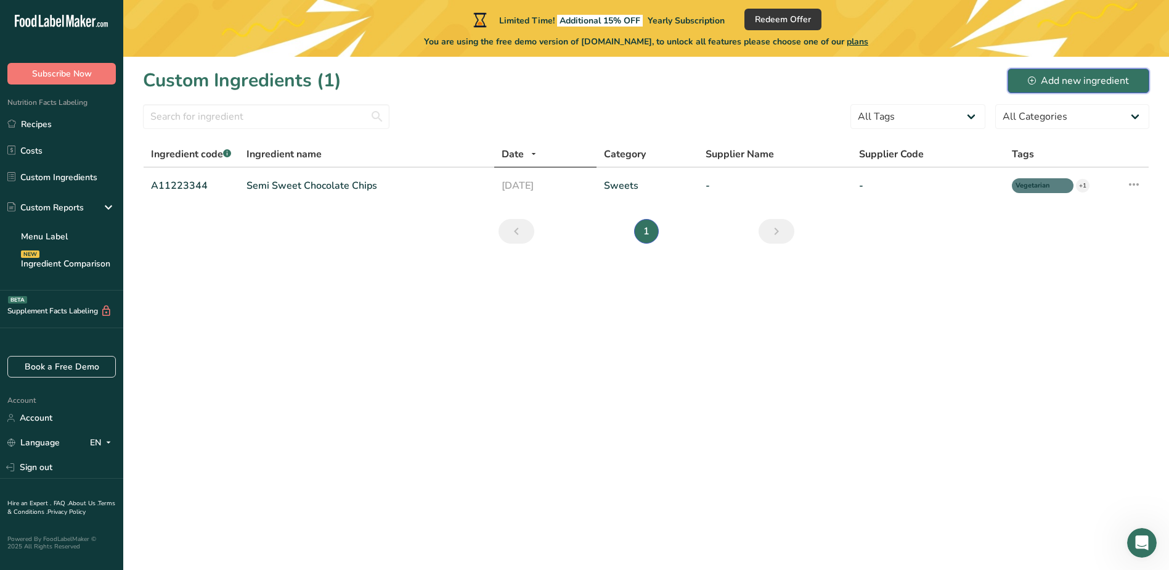
click at [1059, 86] on div "Add new ingredient" at bounding box center [1078, 80] width 101 height 15
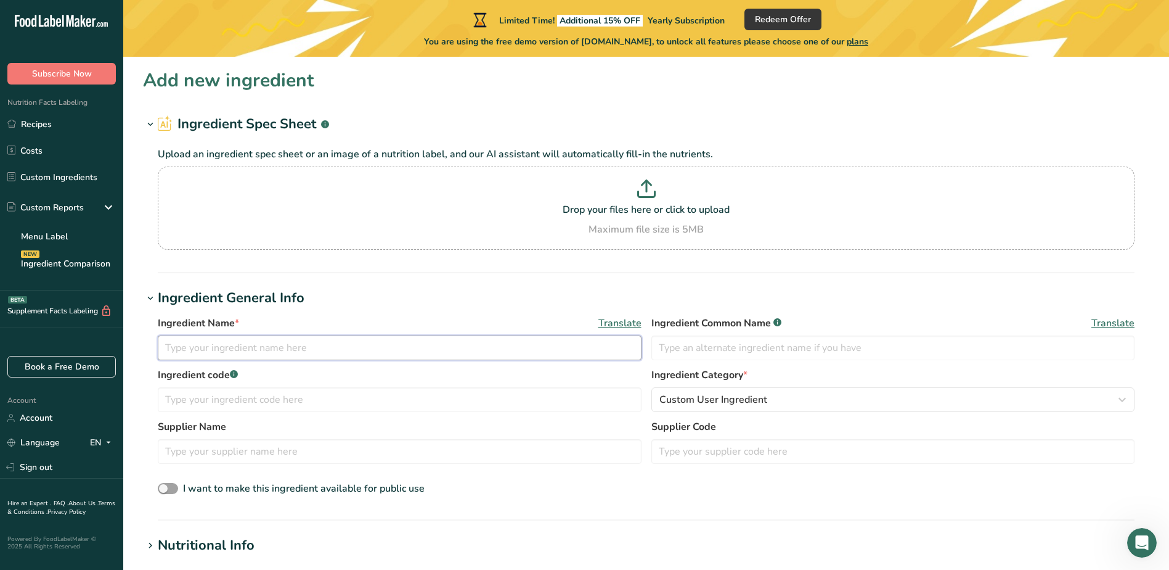
click at [297, 351] on input "text" at bounding box center [400, 347] width 484 height 25
paste input "Atlantic salmon fillet skinless (Salmo salar)"
drag, startPoint x: 226, startPoint y: 349, endPoint x: 237, endPoint y: 350, distance: 11.2
click at [237, 350] on input "Atlantic salmon fillet skinless (Salmo salar)" at bounding box center [400, 347] width 484 height 25
click at [236, 350] on input "Atlantic salmon fillet skinless (Salmo salar)" at bounding box center [400, 347] width 484 height 25
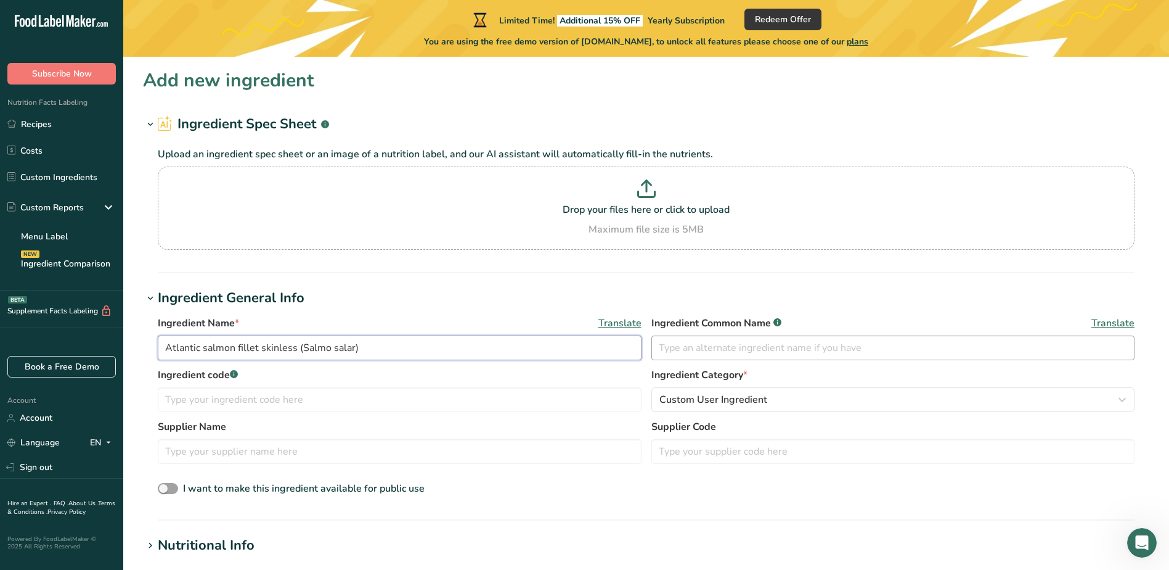
type input "Atlantic salmon fillet skinless (Salmo salar)"
click at [735, 346] on input "text" at bounding box center [894, 347] width 484 height 25
drag, startPoint x: 414, startPoint y: 345, endPoint x: 94, endPoint y: 350, distance: 319.3
click at [94, 350] on div ".a-20{fill:#fff;} Subscribe Now Nutrition Facts Labeling Recipes Costs Custom I…" at bounding box center [584, 514] width 1169 height 1028
paste input "Atlantic salmon fillet skinless (Salmo salar)"
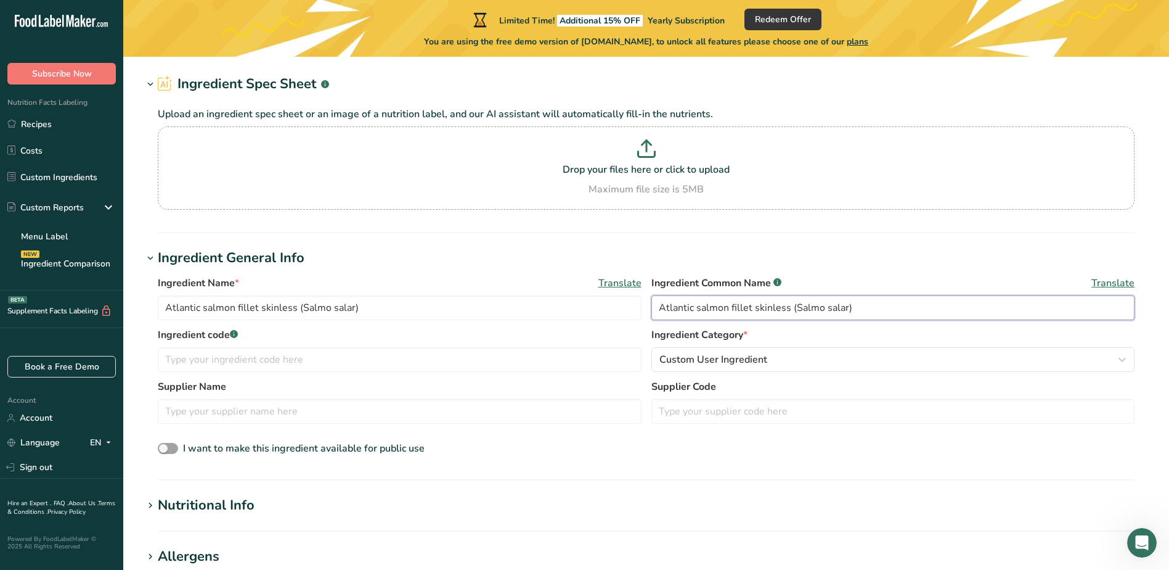
scroll to position [62, 0]
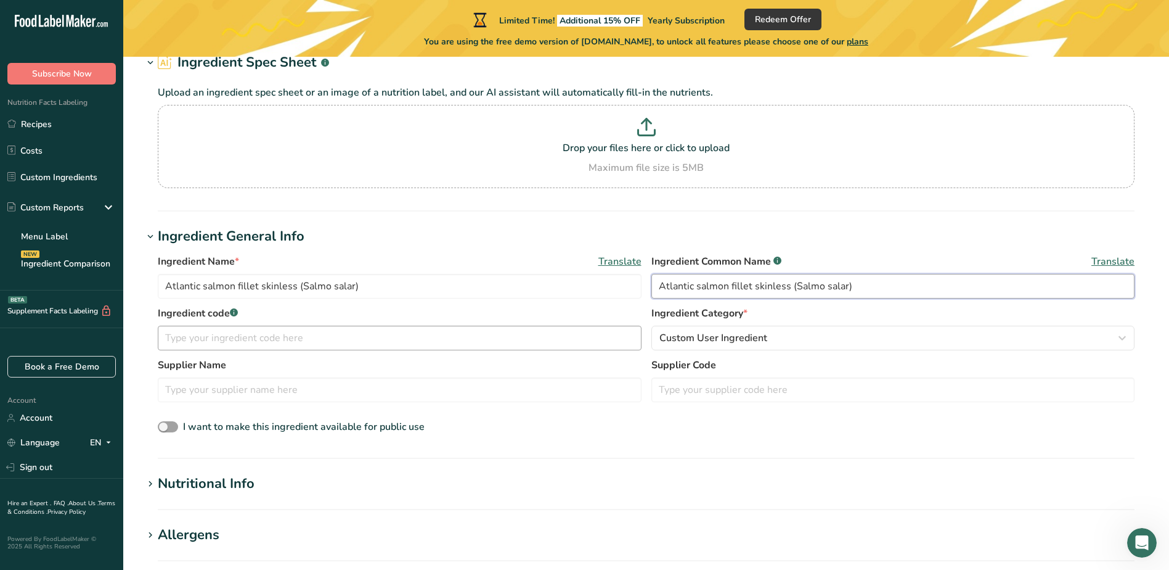
type input "Atlantic salmon fillet skinless (Salmo salar)"
click at [305, 330] on input "text" at bounding box center [400, 337] width 484 height 25
type input "1"
click at [719, 342] on span "Custom User Ingredient" at bounding box center [714, 337] width 108 height 15
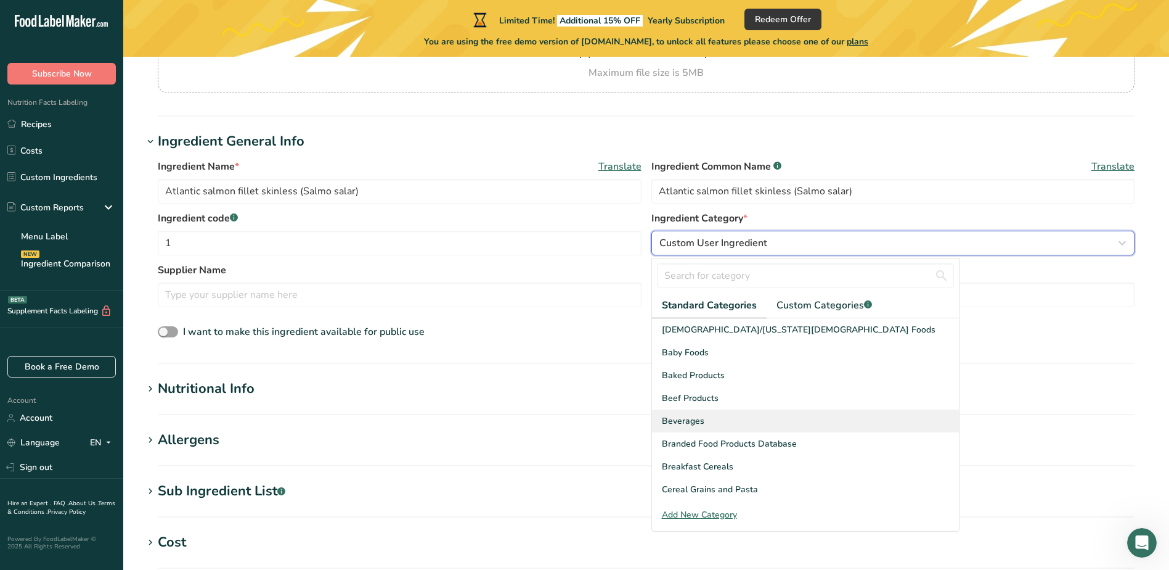
scroll to position [185, 0]
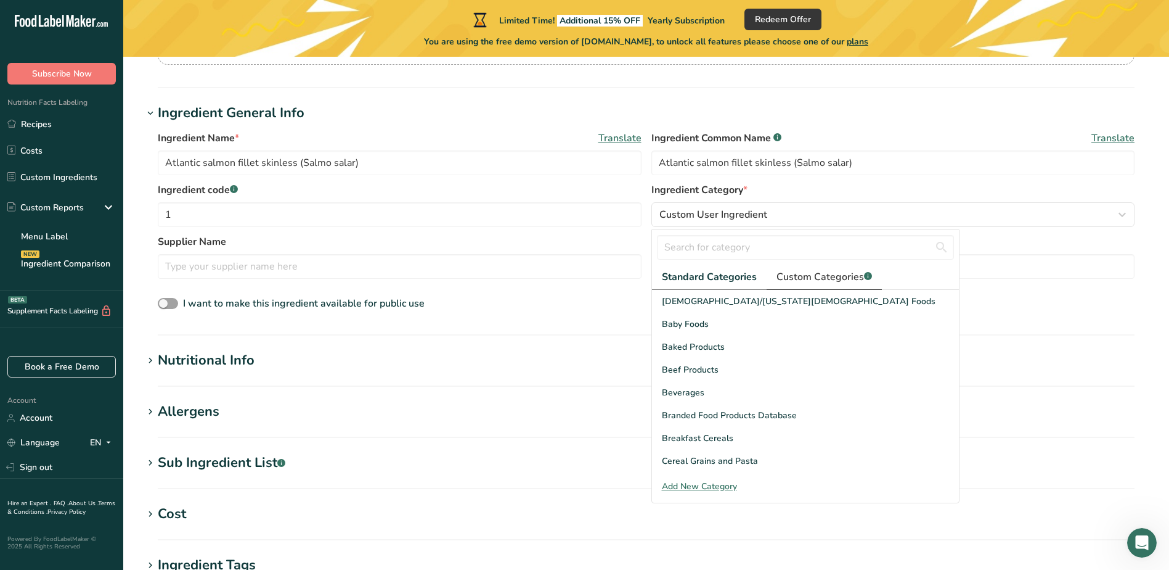
click at [820, 273] on span "Custom Categories .a-a{fill:#347362;}.b-a{fill:#fff;}" at bounding box center [825, 276] width 96 height 15
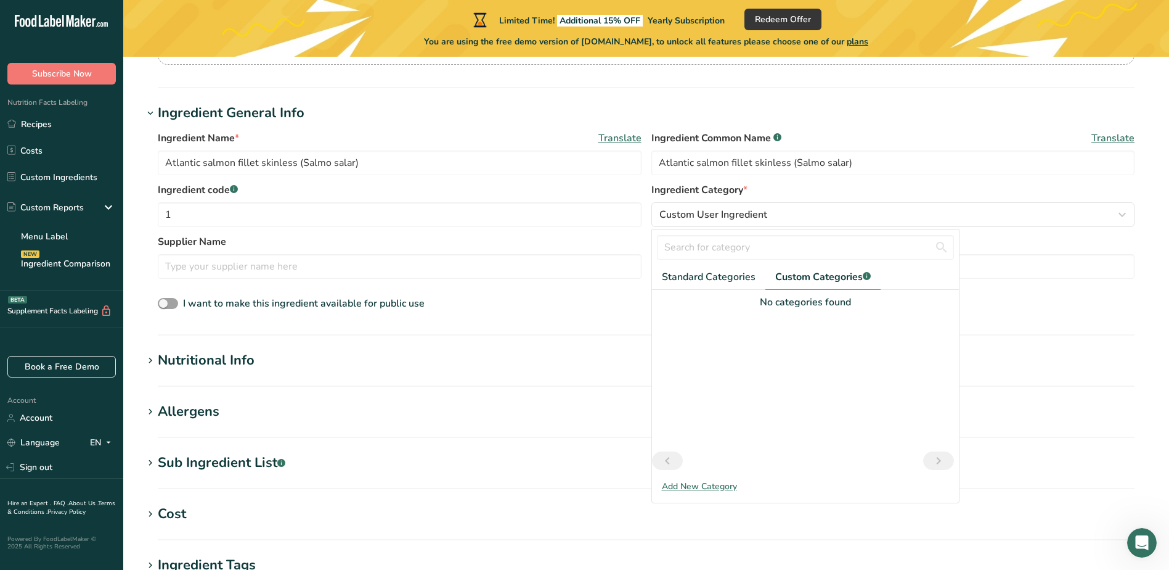
click at [722, 485] on div "Add New Category" at bounding box center [805, 486] width 307 height 13
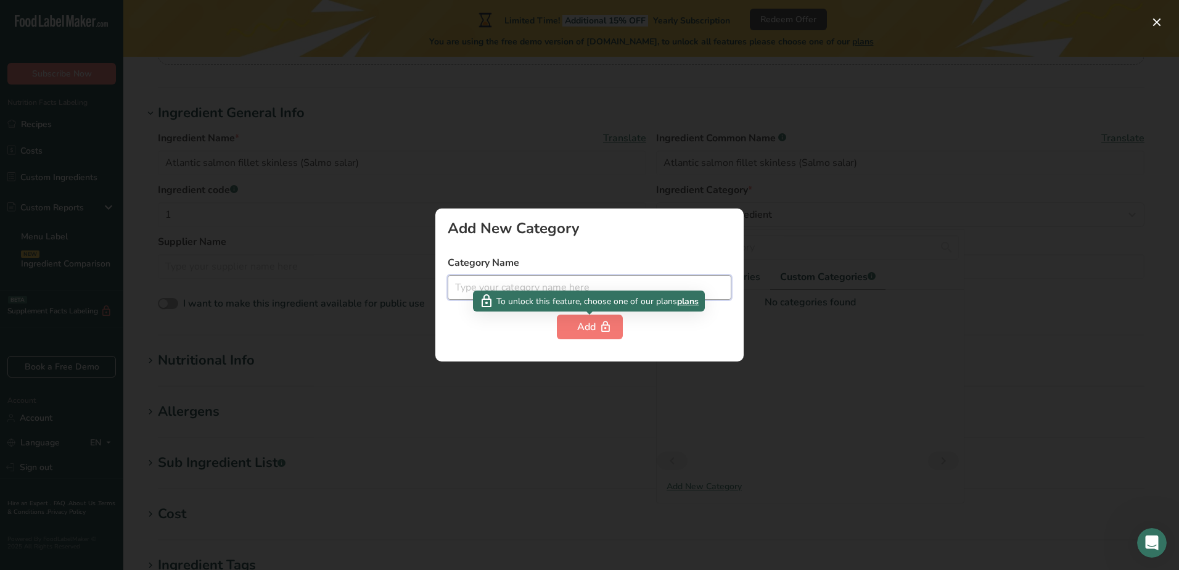
click at [591, 285] on input "text" at bounding box center [590, 287] width 284 height 25
click at [853, 261] on div at bounding box center [589, 285] width 1179 height 570
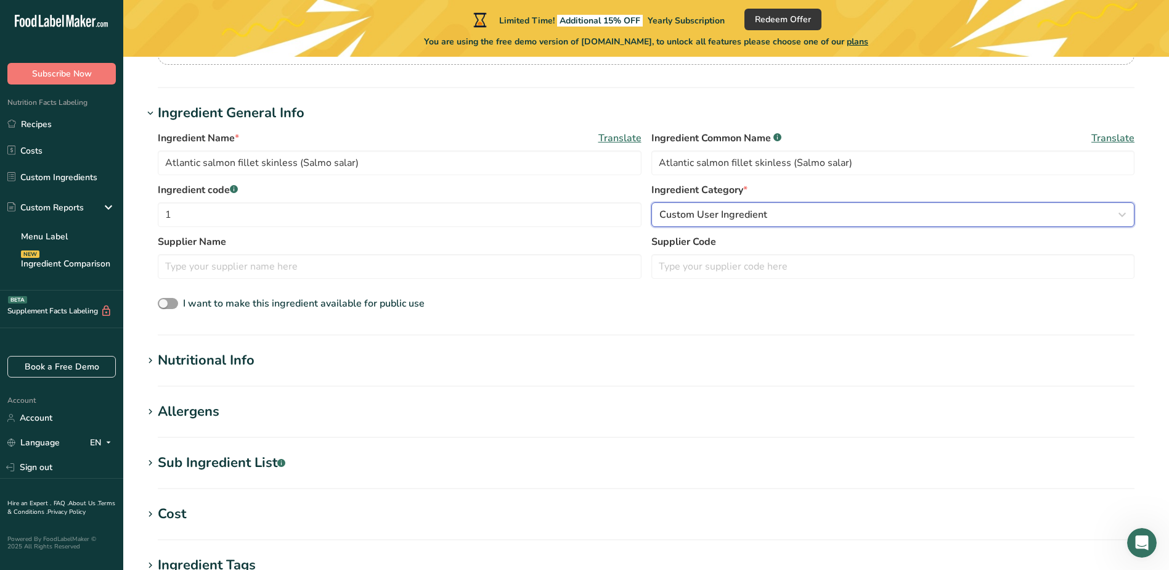
click at [716, 218] on span "Custom User Ingredient" at bounding box center [714, 214] width 108 height 15
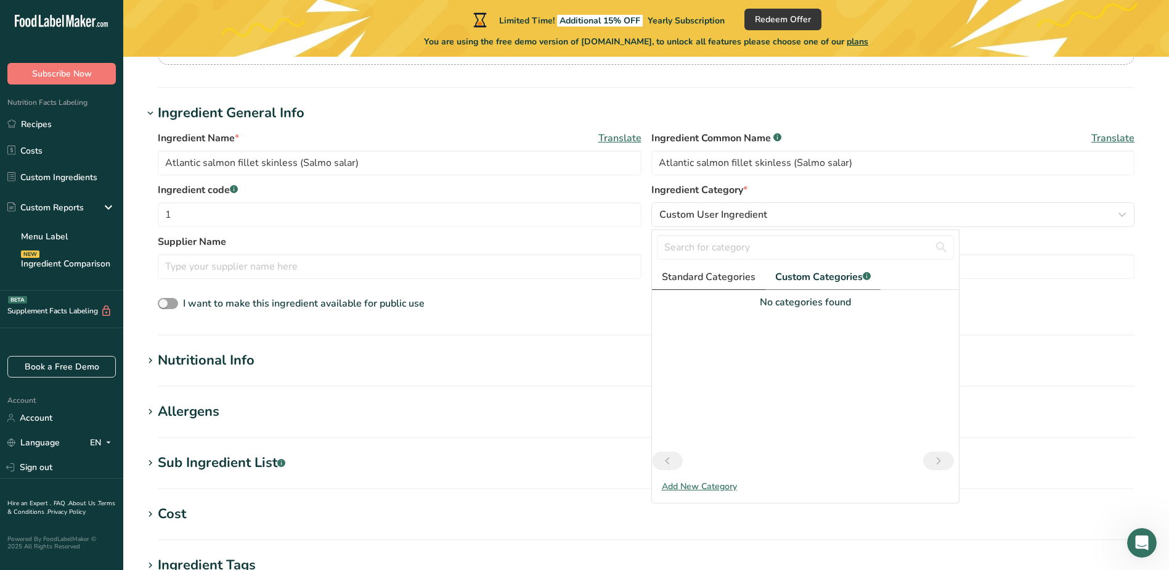
click at [715, 284] on link "Standard Categories" at bounding box center [708, 276] width 113 height 25
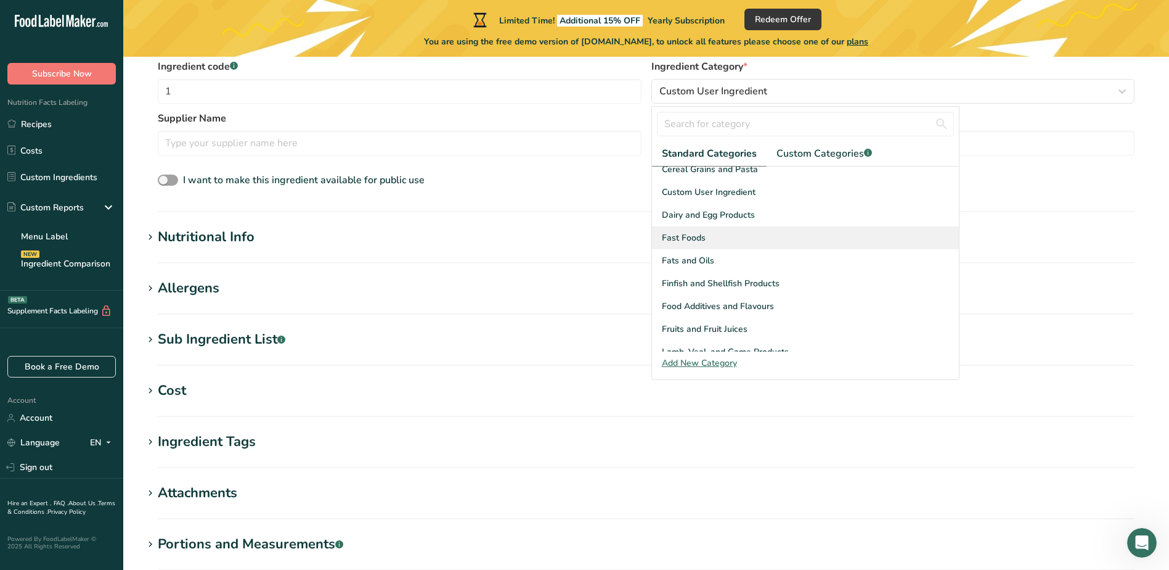
scroll to position [107, 0]
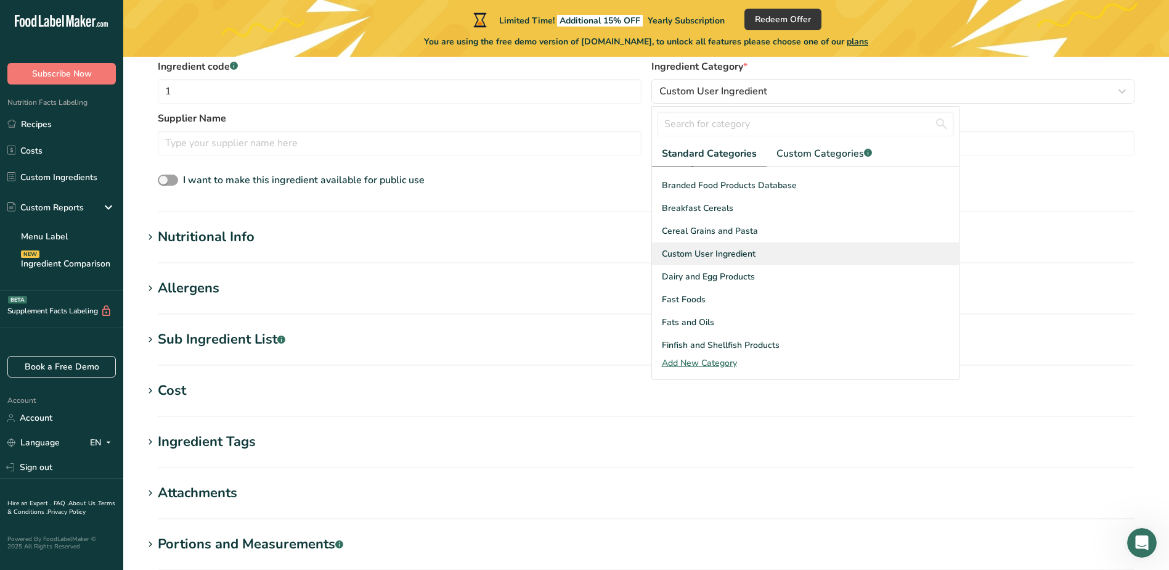
click at [803, 247] on div "Custom User Ingredient" at bounding box center [805, 253] width 307 height 23
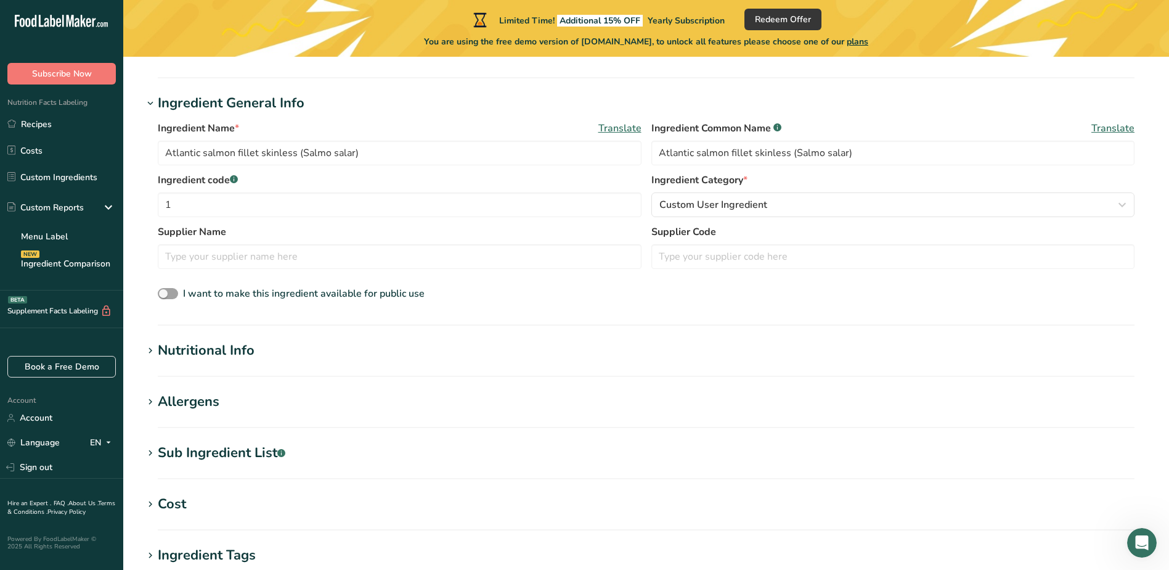
scroll to position [185, 0]
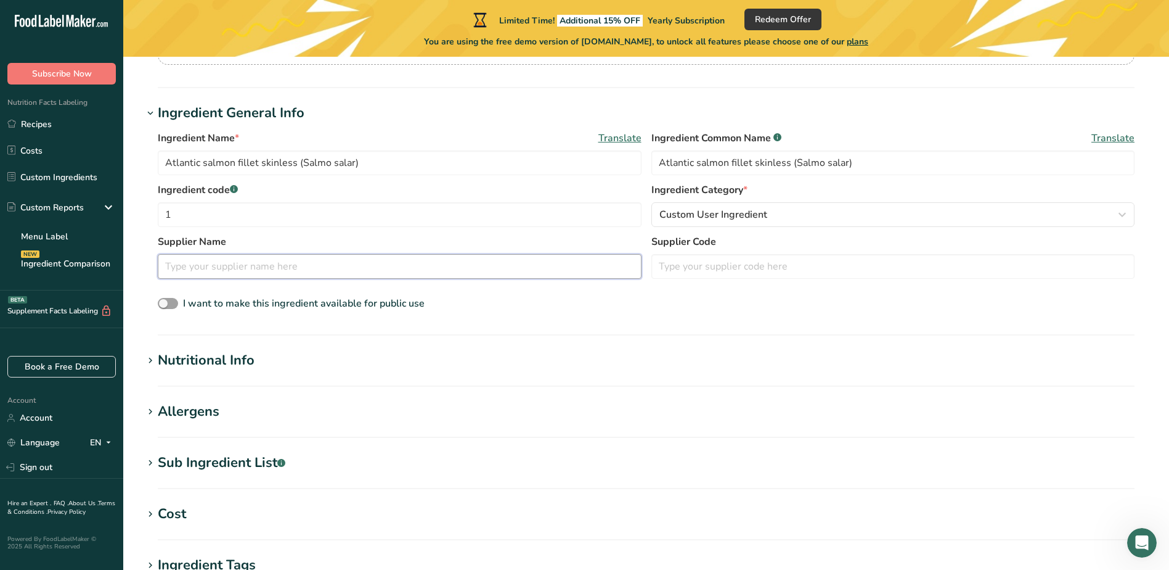
click at [419, 258] on input "text" at bounding box center [400, 266] width 484 height 25
click at [728, 262] on input "text" at bounding box center [894, 266] width 484 height 25
click at [571, 270] on input "text" at bounding box center [400, 266] width 484 height 25
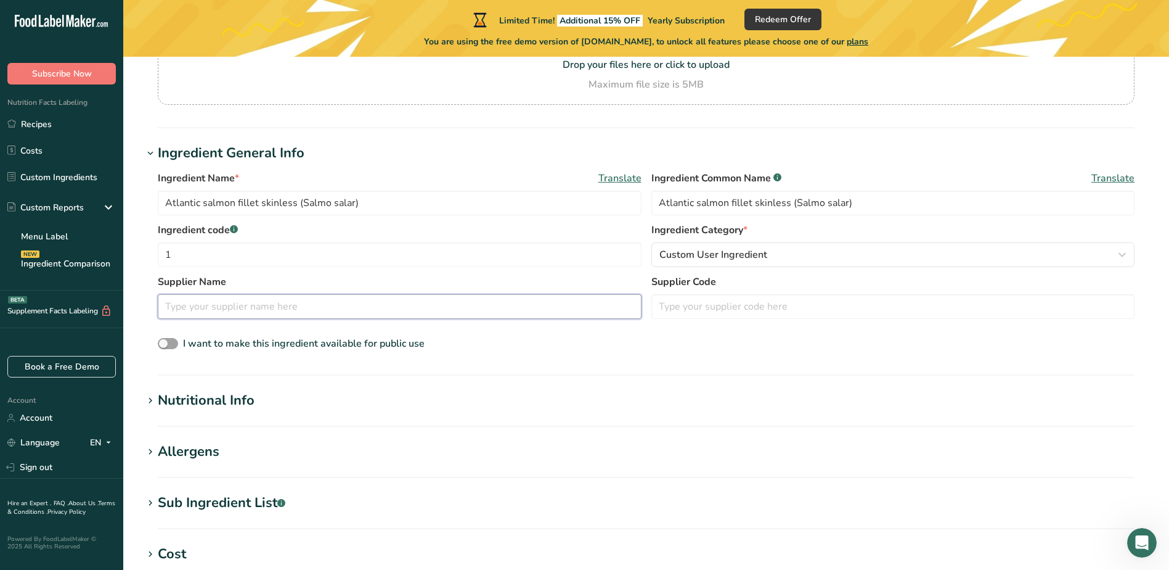
scroll to position [123, 0]
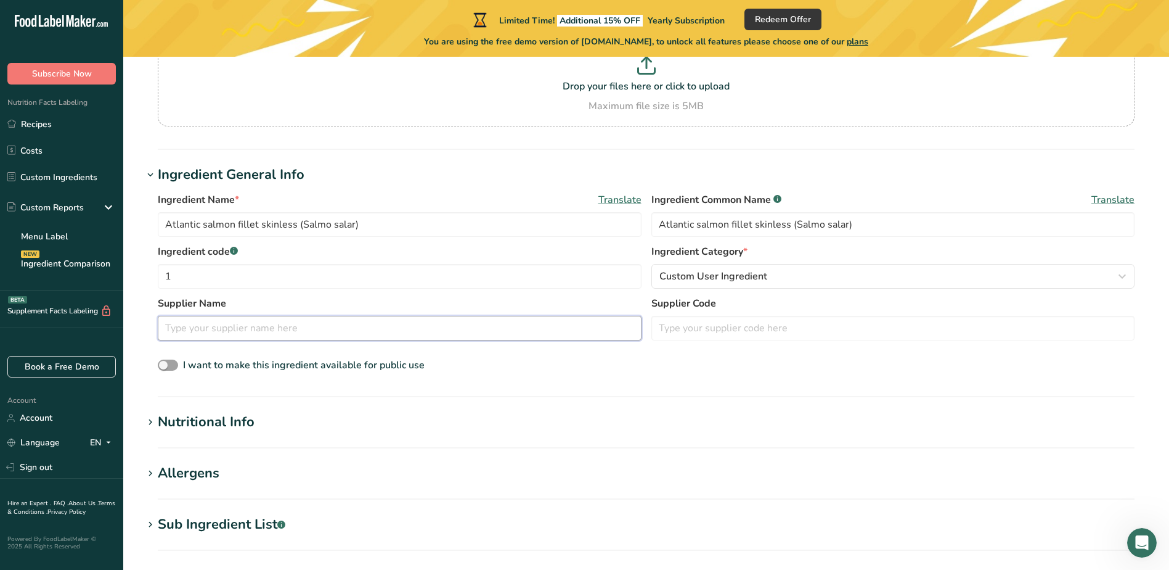
click at [302, 327] on input "text" at bounding box center [400, 328] width 484 height 25
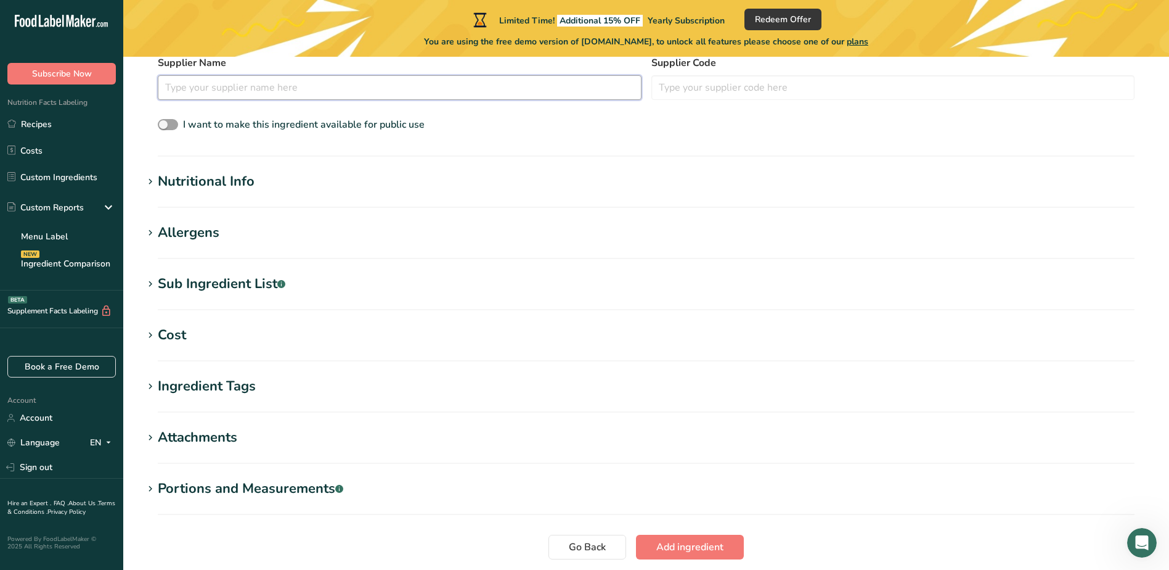
scroll to position [370, 0]
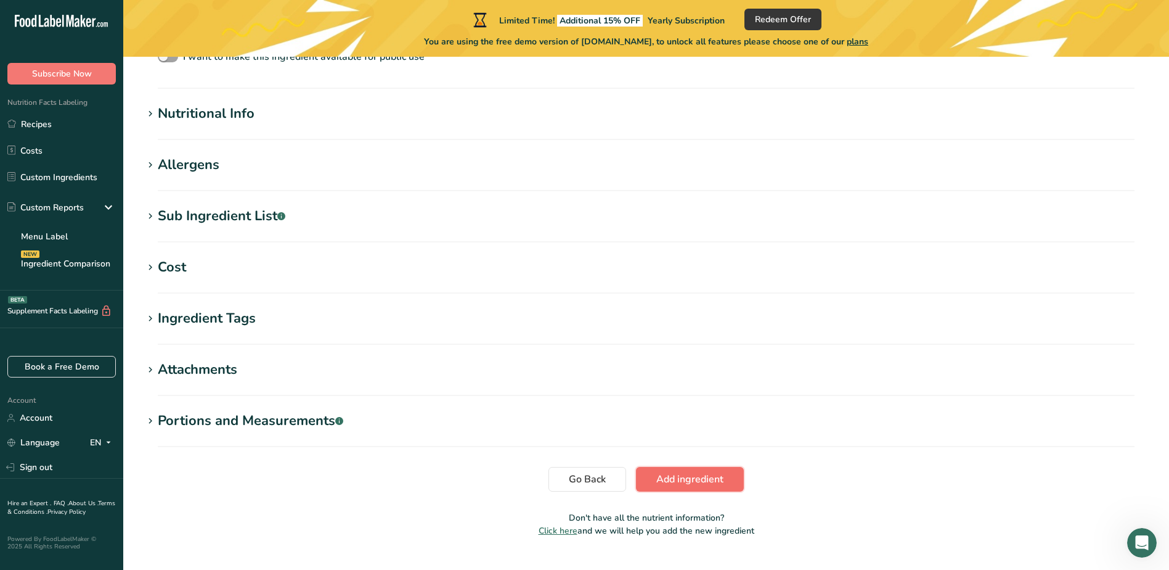
click at [675, 484] on span "Add ingredient" at bounding box center [690, 479] width 67 height 15
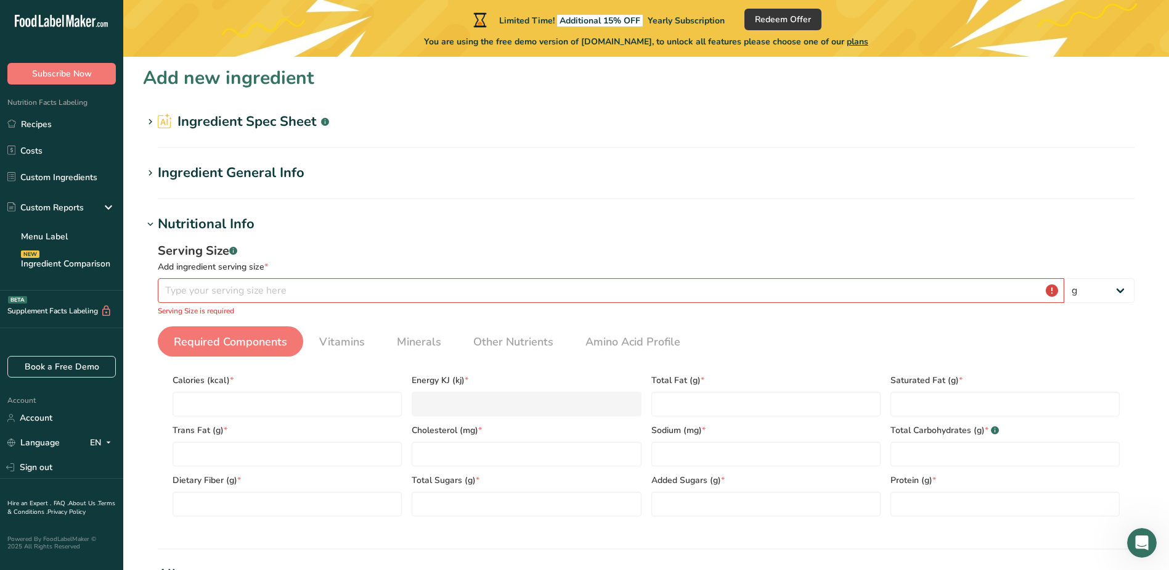
scroll to position [0, 0]
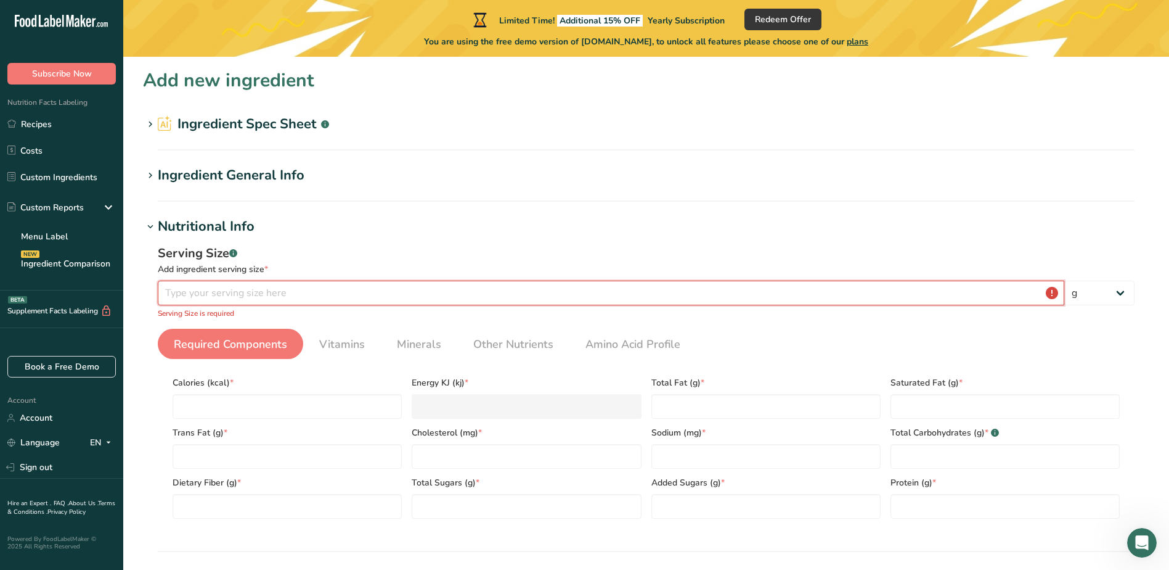
click at [250, 298] on input "number" at bounding box center [611, 292] width 907 height 25
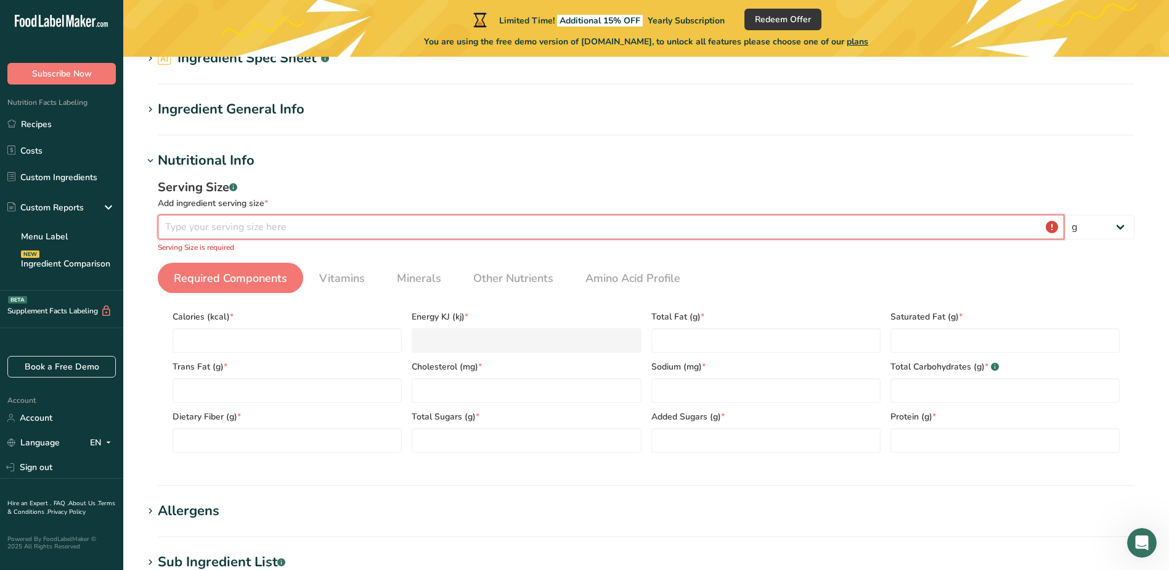
scroll to position [62, 0]
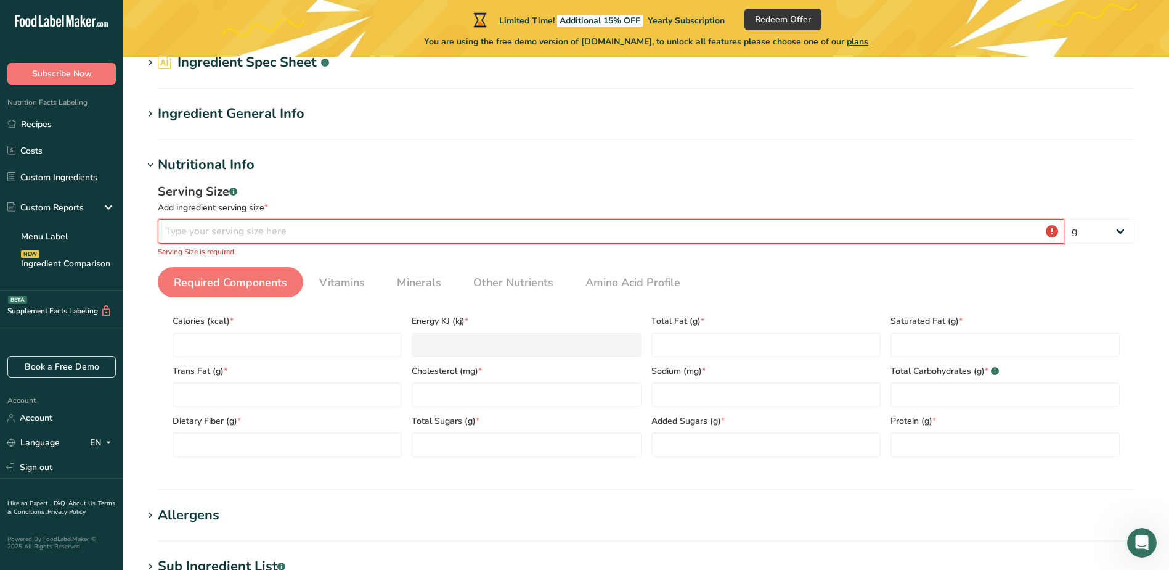
click at [257, 229] on input "number" at bounding box center [611, 231] width 907 height 25
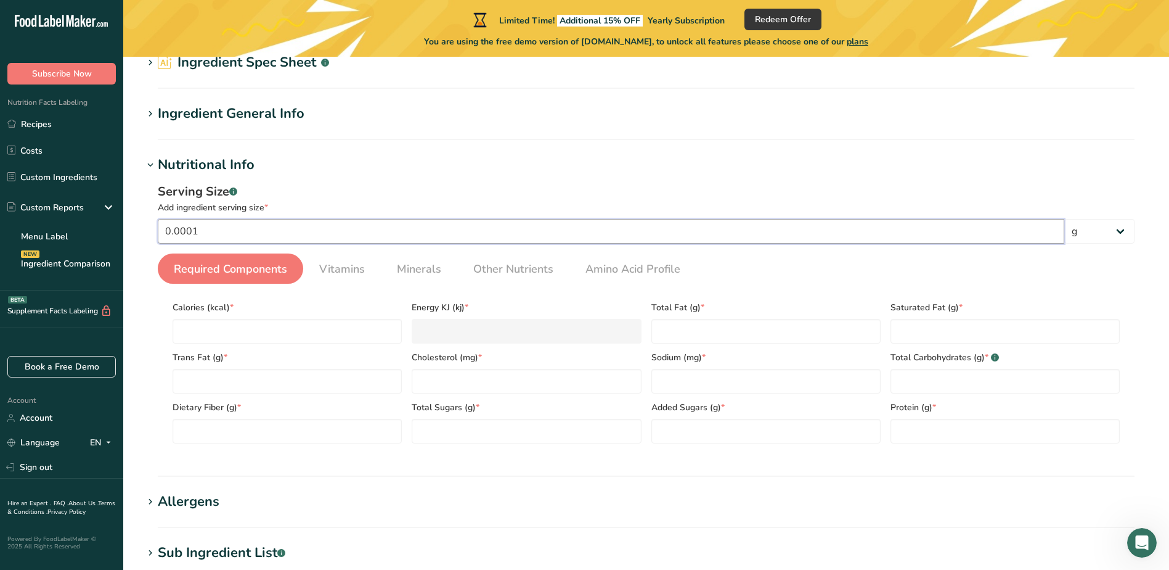
scroll to position [0, 0]
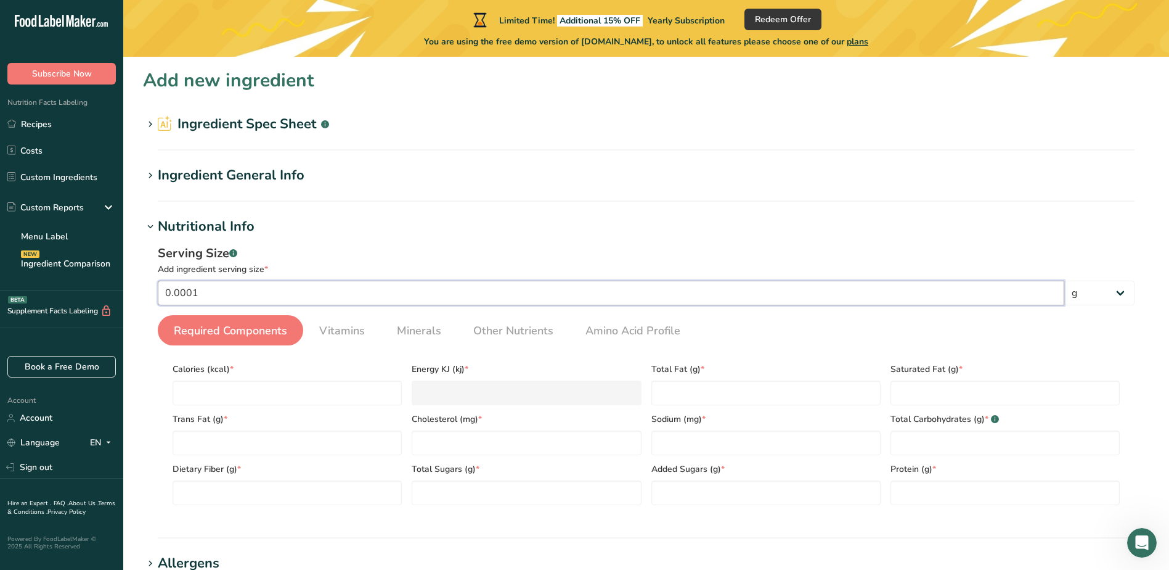
type input "0.0001"
click at [235, 287] on input "0.0001" at bounding box center [611, 292] width 907 height 25
drag, startPoint x: 198, startPoint y: 293, endPoint x: 123, endPoint y: 300, distance: 76.1
click at [123, 300] on div ".a-20{fill:#fff;} Subscribe Now Nutrition Facts Labeling Recipes Costs Custom I…" at bounding box center [584, 497] width 1169 height 994
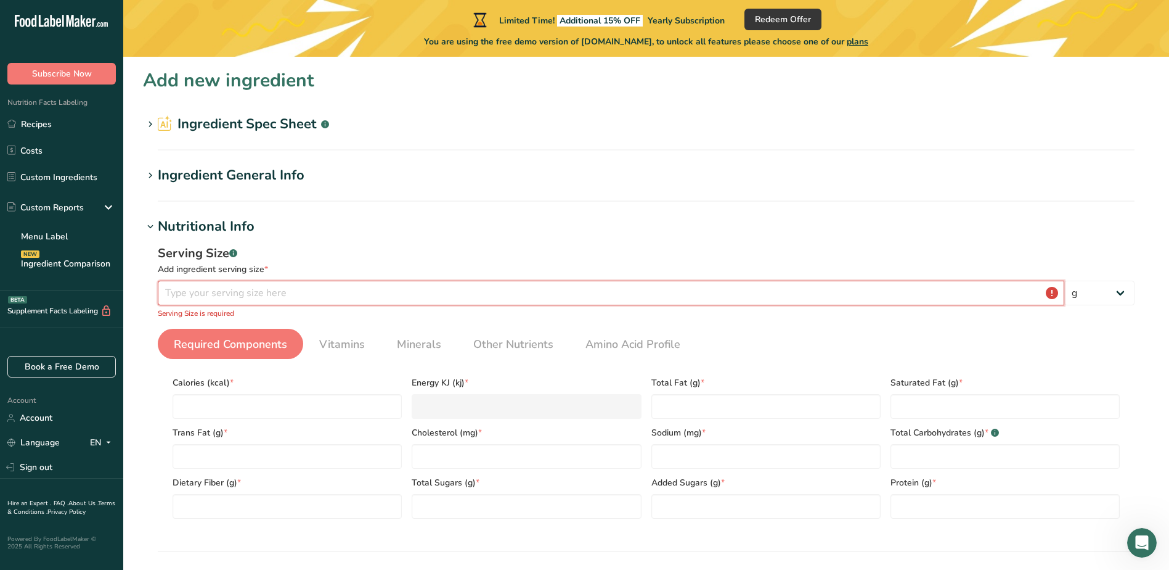
click at [370, 297] on input "number" at bounding box center [611, 292] width 907 height 25
click at [268, 292] on input "number" at bounding box center [611, 292] width 907 height 25
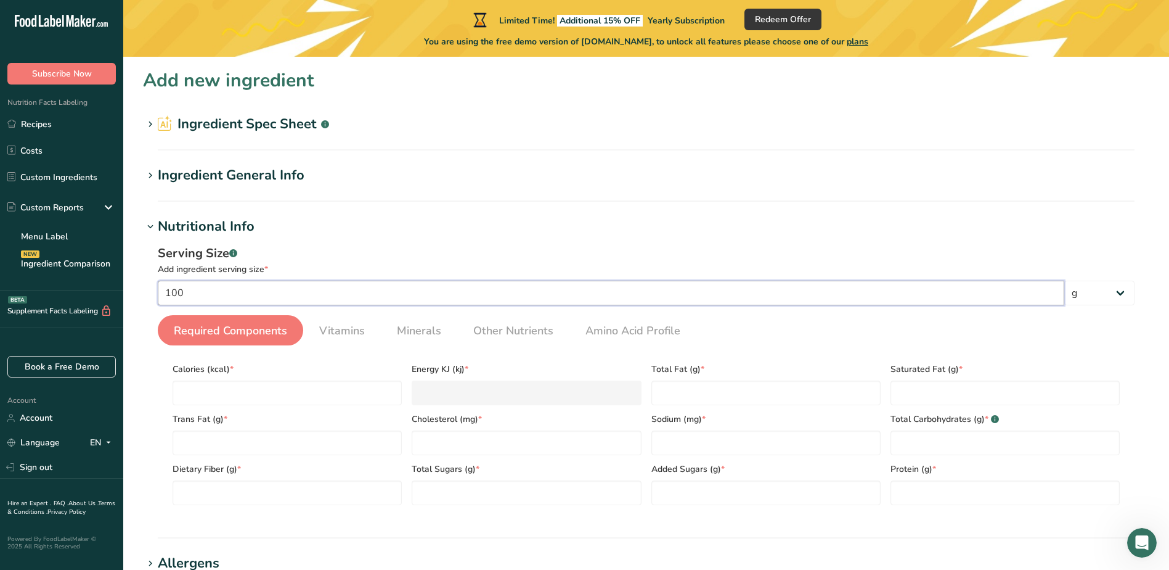
drag, startPoint x: 801, startPoint y: 295, endPoint x: 88, endPoint y: 293, distance: 713.2
click at [88, 293] on div ".a-20{fill:#fff;} Subscribe Now Nutrition Facts Labeling Recipes Costs Custom I…" at bounding box center [584, 497] width 1169 height 994
type input "4"
click at [1108, 291] on select "g kg mg mcg lb oz l mL fl oz tbsp tsp cup qt gallon" at bounding box center [1100, 292] width 70 height 25
select select "5"
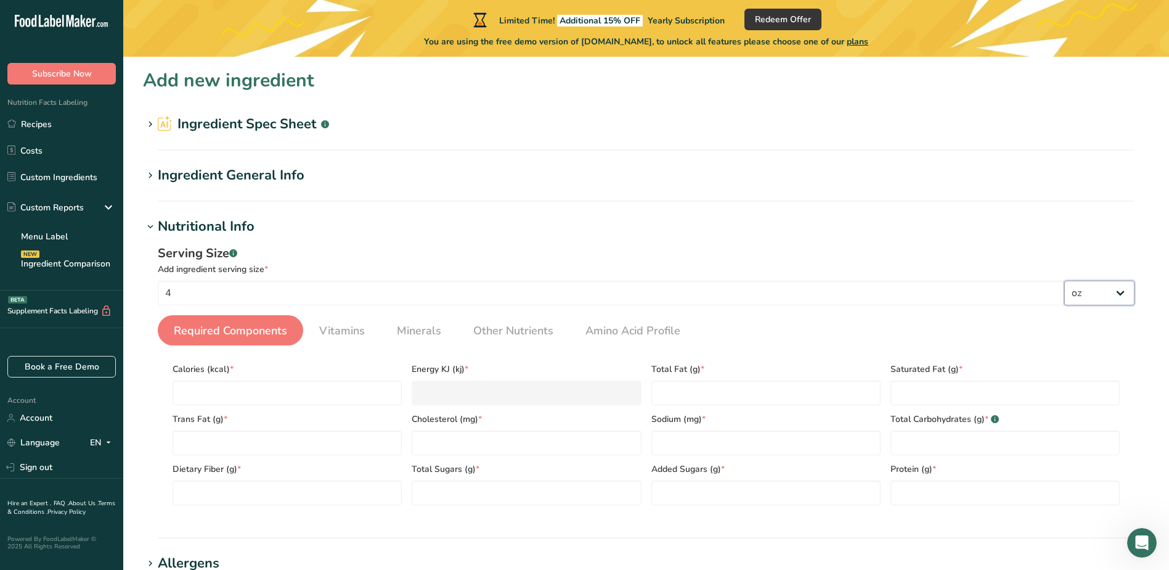
click at [1065, 280] on select "g kg mg mcg lb oz l mL fl oz tbsp tsp cup qt gallon" at bounding box center [1100, 292] width 70 height 25
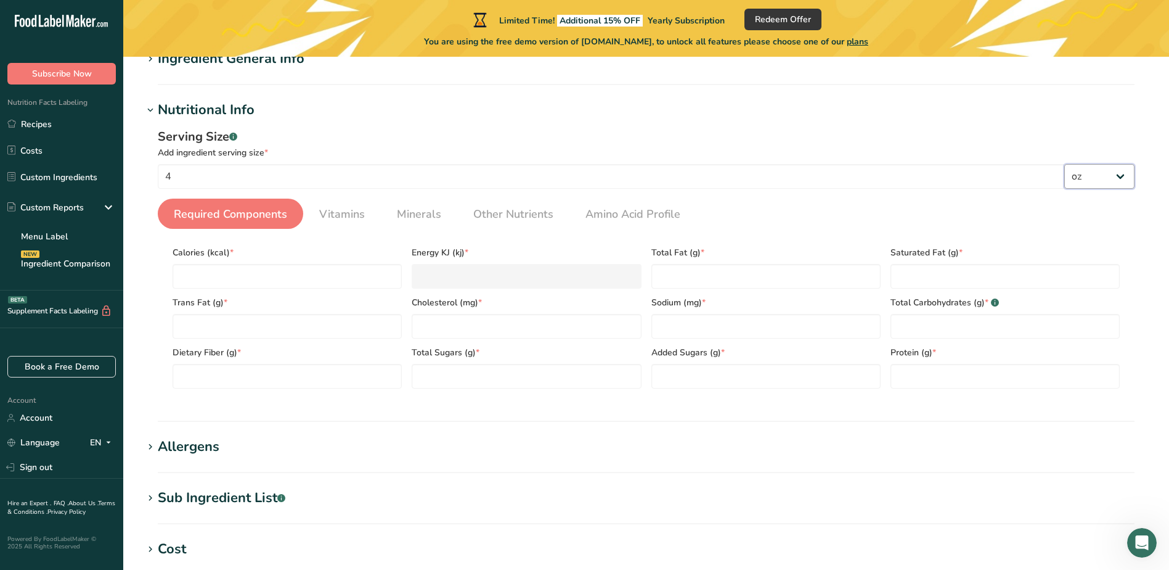
scroll to position [425, 0]
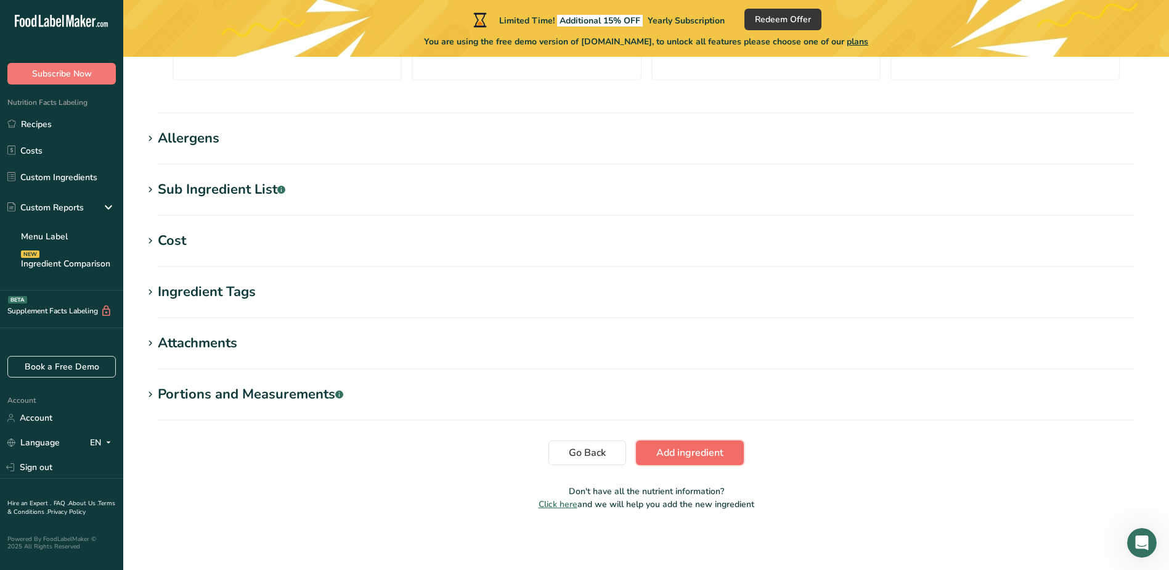
click at [663, 446] on span "Add ingredient" at bounding box center [690, 452] width 67 height 15
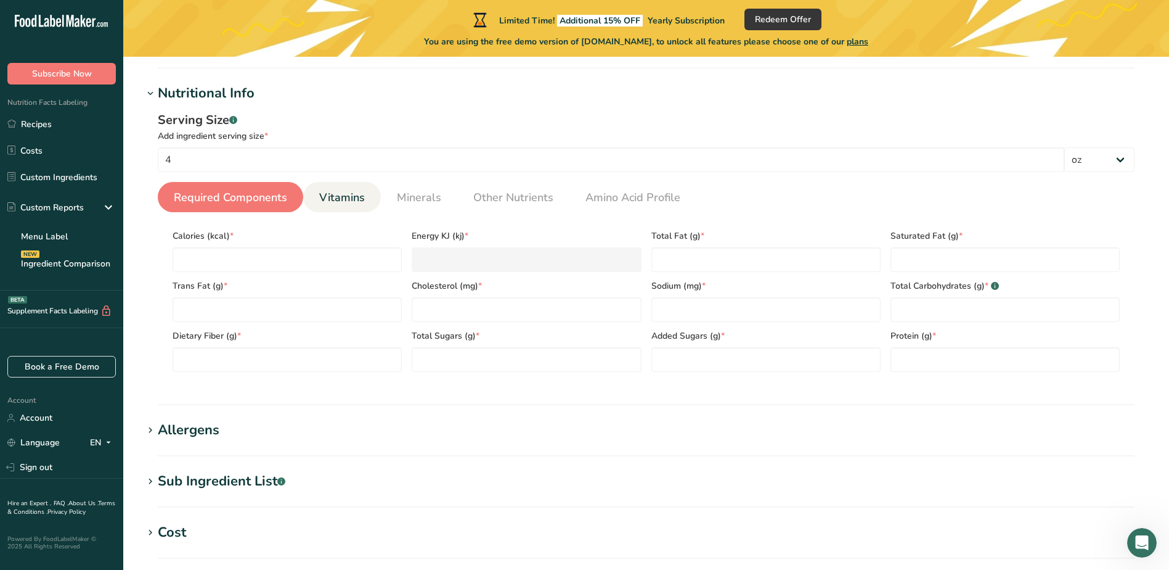
scroll to position [155, 0]
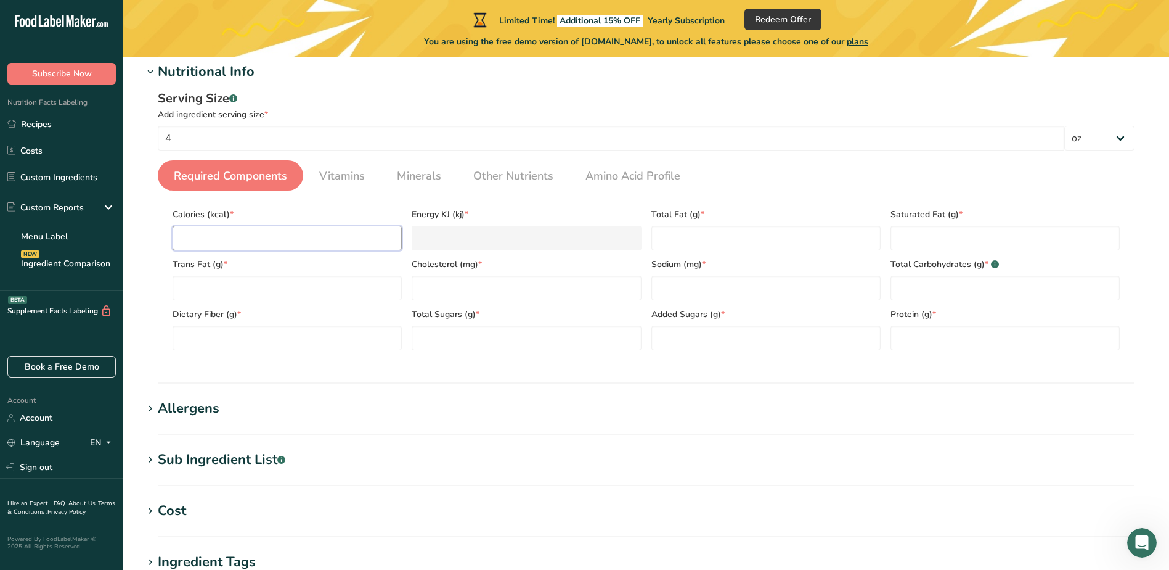
click at [314, 244] on input "number" at bounding box center [287, 238] width 229 height 25
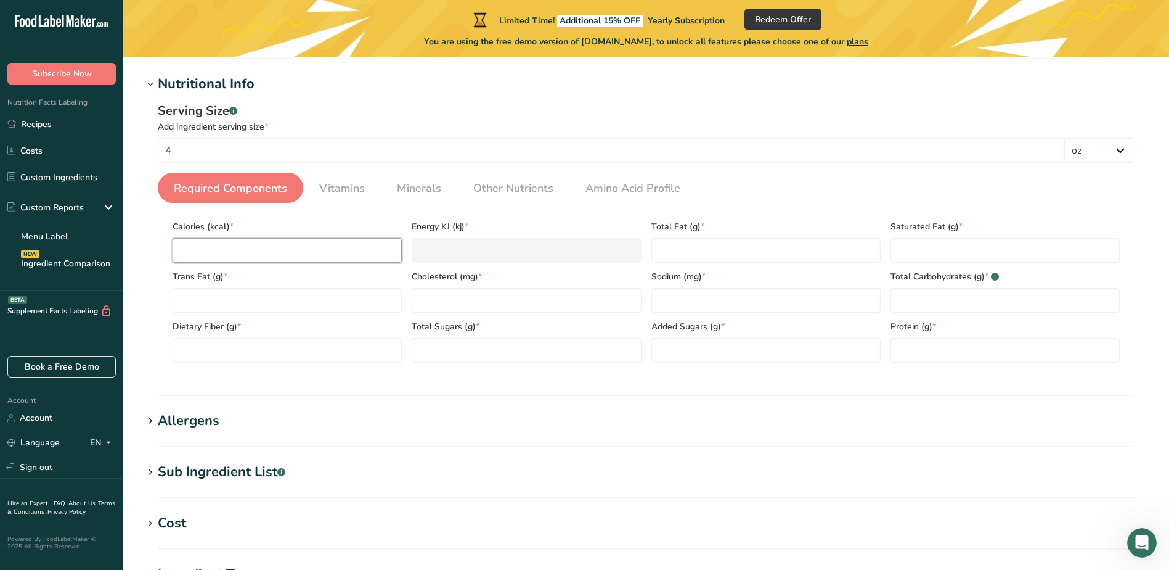
scroll to position [185, 0]
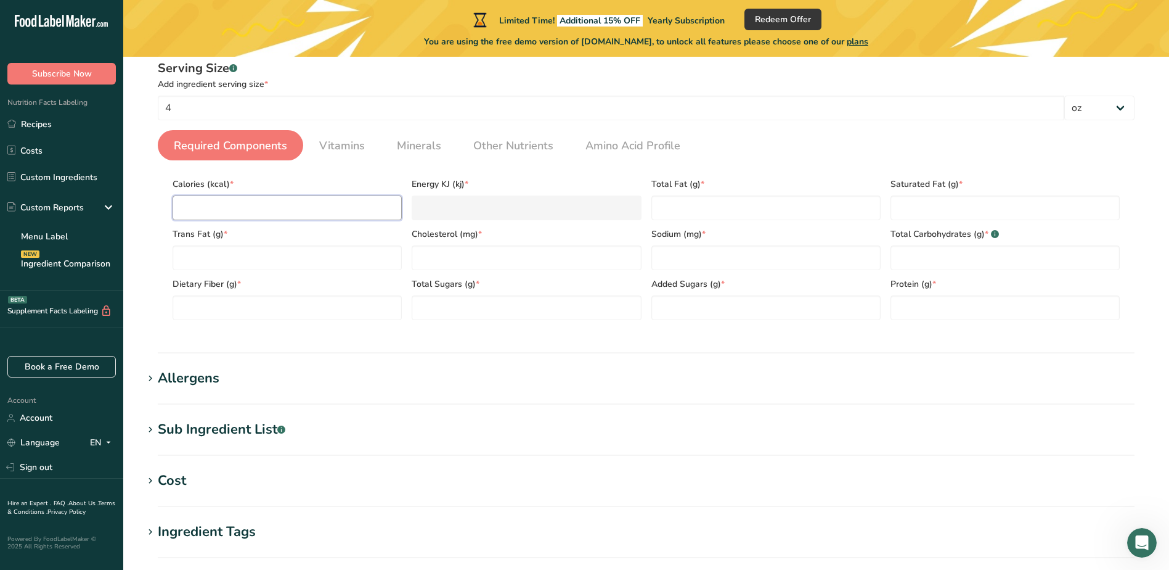
type input "0.0002"
type KJ "0"
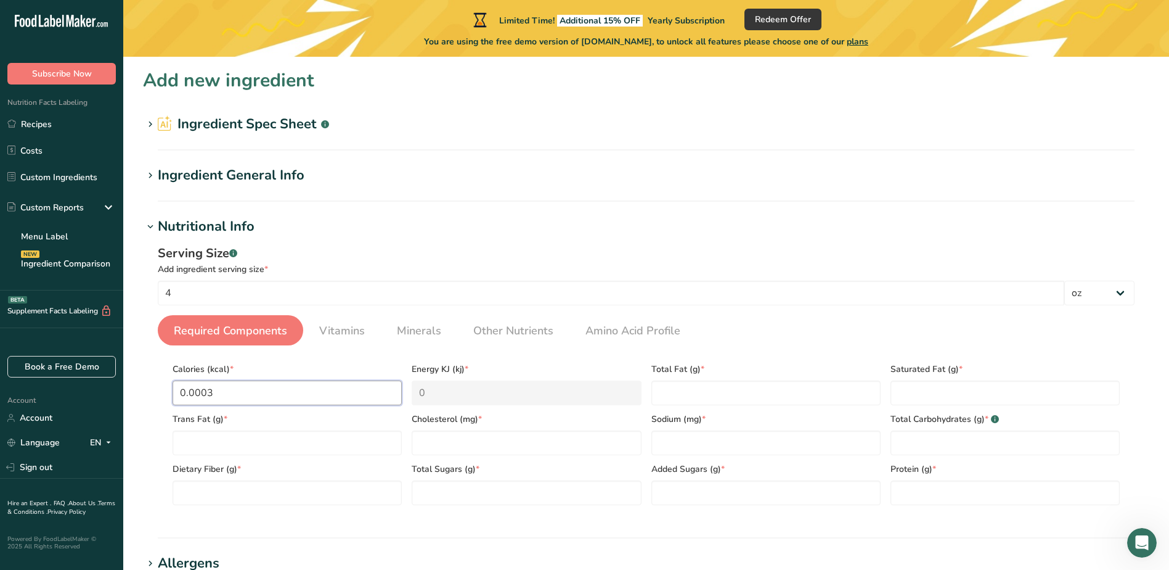
type input "0.0003"
click at [152, 171] on icon at bounding box center [150, 175] width 11 height 17
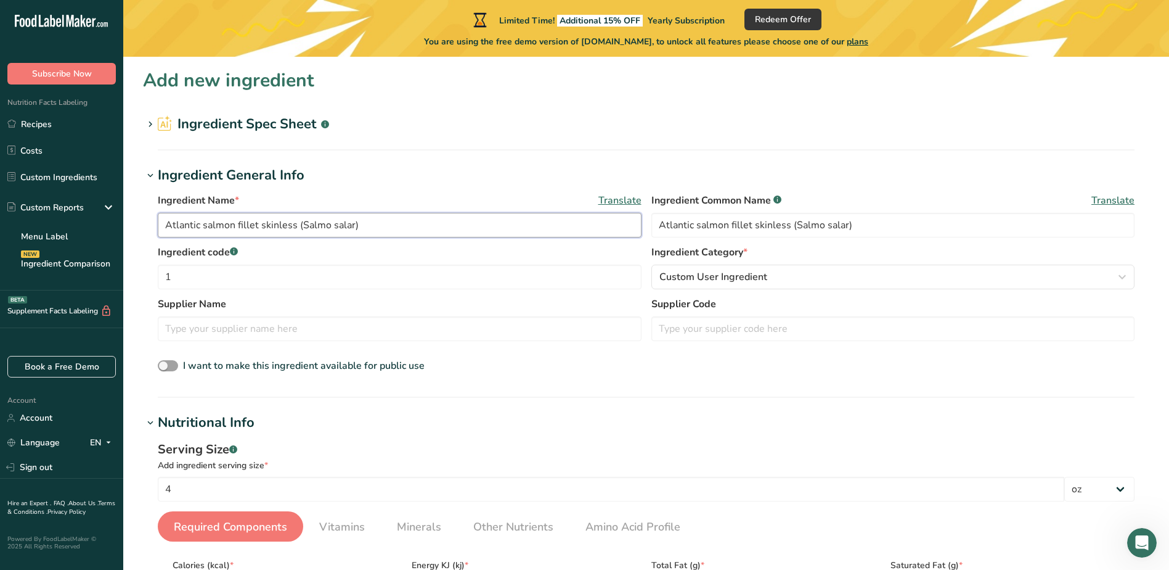
click at [374, 224] on input "Atlantic salmon fillet skinless (Salmo salar)" at bounding box center [400, 225] width 484 height 25
drag, startPoint x: 320, startPoint y: 240, endPoint x: 356, endPoint y: 245, distance: 36.1
click at [356, 245] on div "Ingredient Name * Translate Atlantic salmon fillet skinless (Salmo salar), salt…" at bounding box center [646, 284] width 1007 height 196
paste input "(COLOR ADDED )"
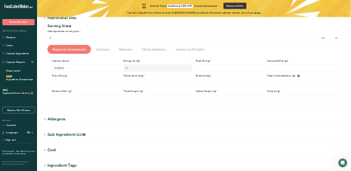
scroll to position [370, 0]
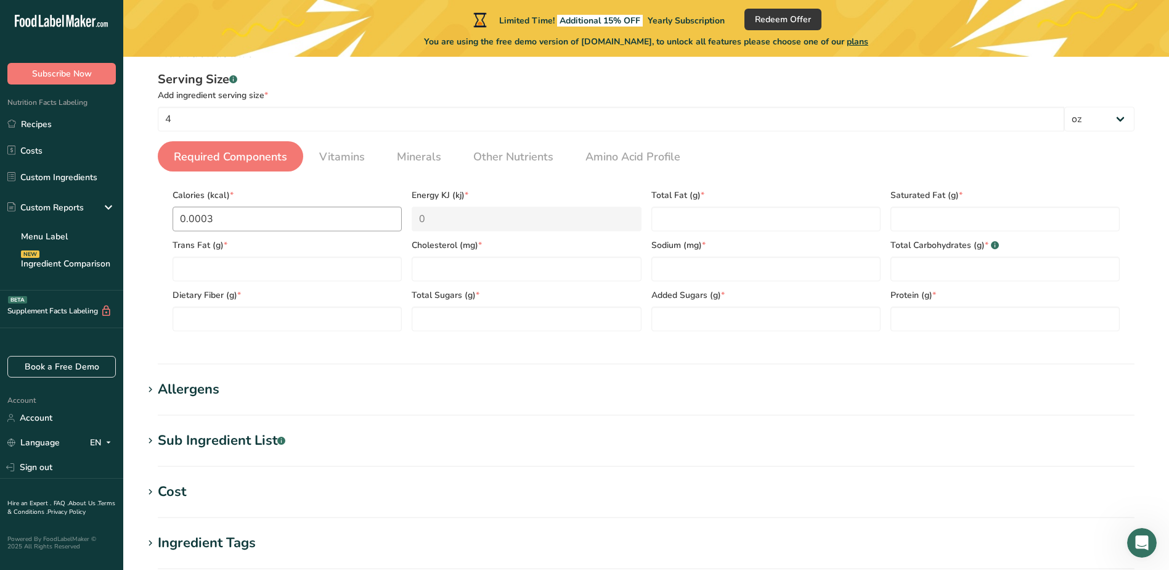
type input "Atlantic salmon fillet skinless (Salmo salar) (COLOR ADDED), salt"
click at [294, 229] on input "0.0003" at bounding box center [287, 219] width 229 height 25
drag, startPoint x: 247, startPoint y: 216, endPoint x: 147, endPoint y: 216, distance: 99.2
click at [147, 216] on div "Serving Size .a-a{fill:#347362;}.b-a{fill:#fff;} Add ingredient serving size * …" at bounding box center [646, 205] width 1007 height 285
type input "0"
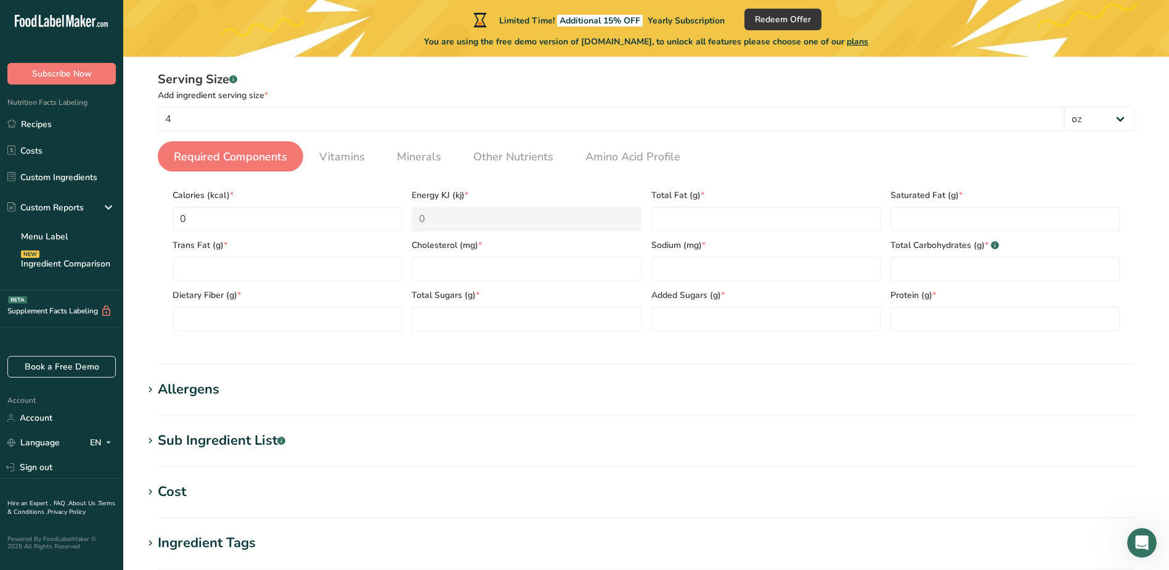
select select "5"
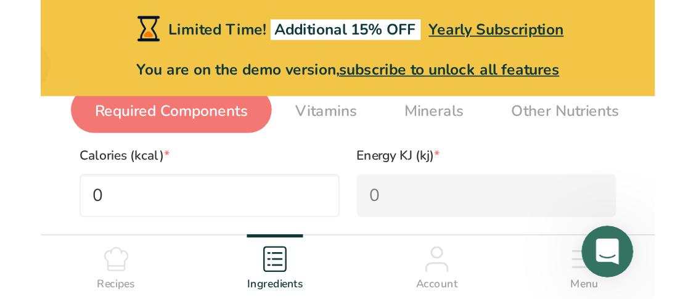
scroll to position [555, 0]
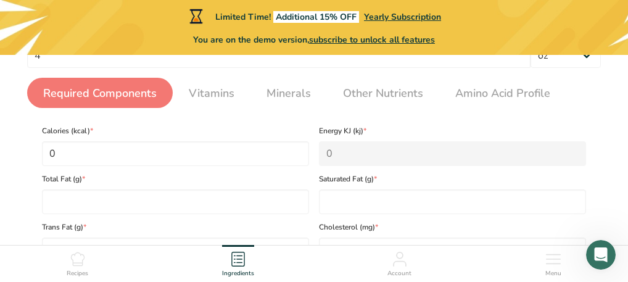
select select "5"
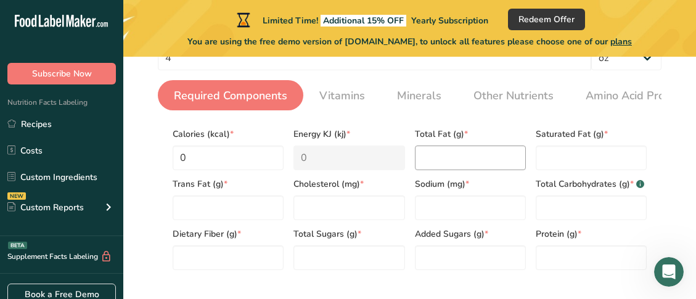
scroll to position [432, 0]
click at [243, 158] on input "0" at bounding box center [228, 157] width 111 height 25
drag, startPoint x: 209, startPoint y: 158, endPoint x: 152, endPoint y: 160, distance: 57.4
click at [152, 160] on div "Serving Size .a-a{fill:#347362;}.b-a{fill:#fff;} Add ingredient serving size * …" at bounding box center [409, 143] width 533 height 285
type input "1"
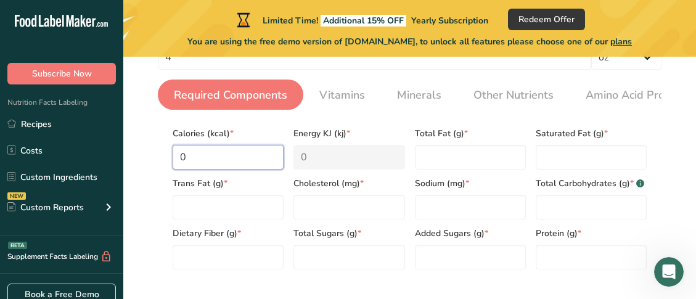
type KJ "4.2"
type input "18"
type KJ "75.3"
type input "182"
type KJ "761.5"
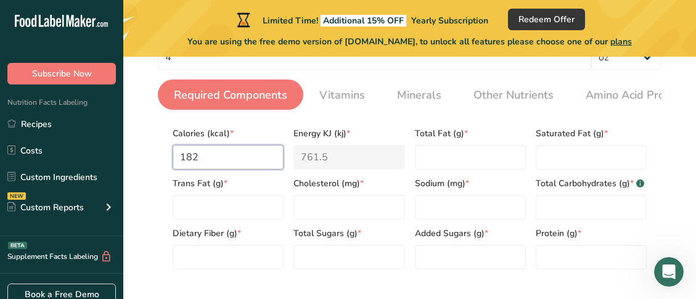
type input "182"
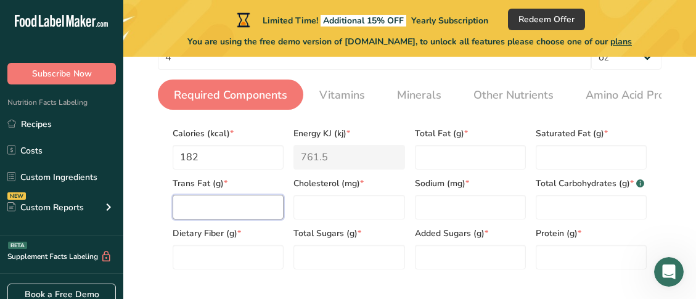
click at [223, 208] on Fat "number" at bounding box center [228, 207] width 111 height 25
type Fat "0"
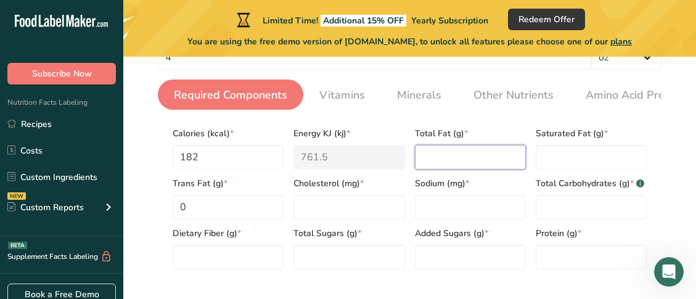
click at [447, 158] on Fat "number" at bounding box center [470, 157] width 111 height 25
type Fat "11.2"
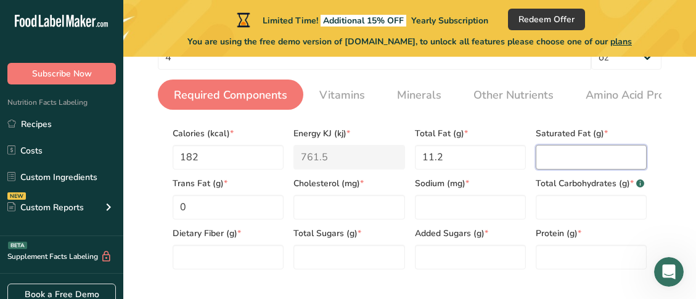
click at [598, 153] on Fat "number" at bounding box center [591, 157] width 111 height 25
type Fat "1.6"
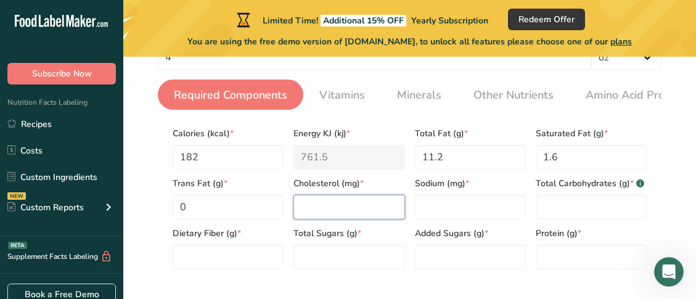
click at [306, 210] on input "number" at bounding box center [348, 207] width 111 height 25
type input "44.2"
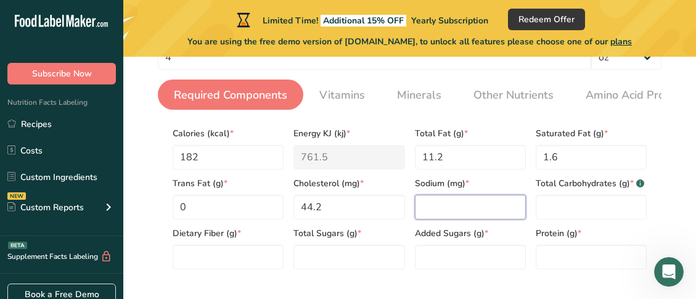
click at [441, 216] on input "number" at bounding box center [470, 207] width 111 height 25
type input "1200"
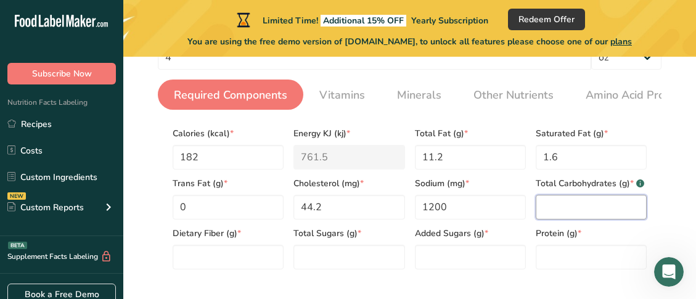
click at [573, 213] on Carbohydrates "number" at bounding box center [591, 207] width 111 height 25
type Carbohydrates "0"
click at [264, 260] on Fiber "number" at bounding box center [228, 257] width 111 height 25
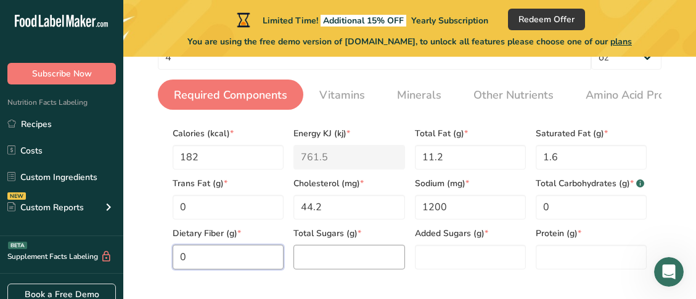
type Fiber "0"
click at [318, 263] on Sugars "number" at bounding box center [348, 257] width 111 height 25
type Sugars "0"
click at [458, 257] on Sugars "number" at bounding box center [470, 257] width 111 height 25
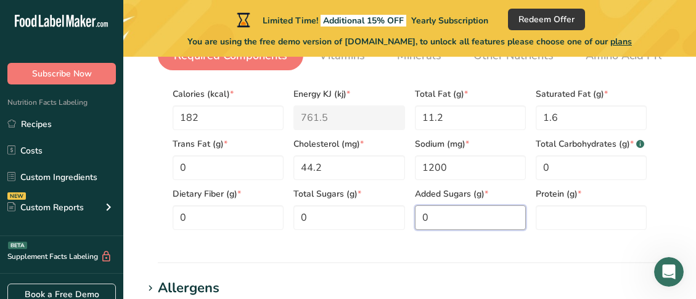
scroll to position [493, 0]
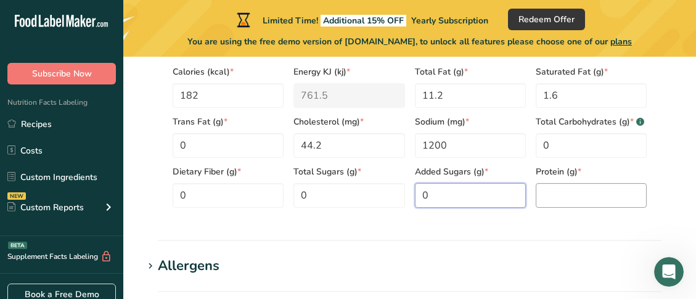
type Sugars "0"
click at [555, 196] on input "number" at bounding box center [591, 195] width 111 height 25
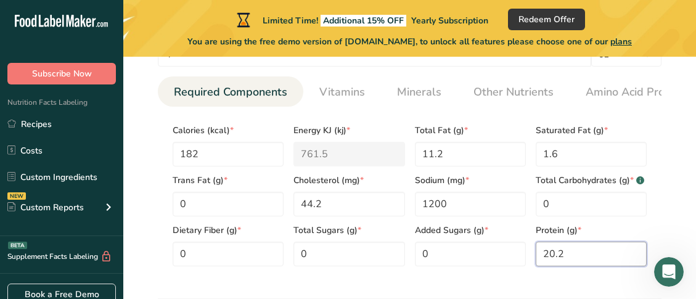
scroll to position [370, 0]
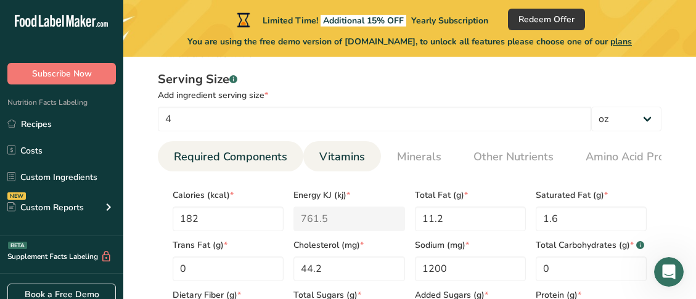
type input "20.2"
click at [328, 160] on span "Vitamins" at bounding box center [342, 157] width 46 height 17
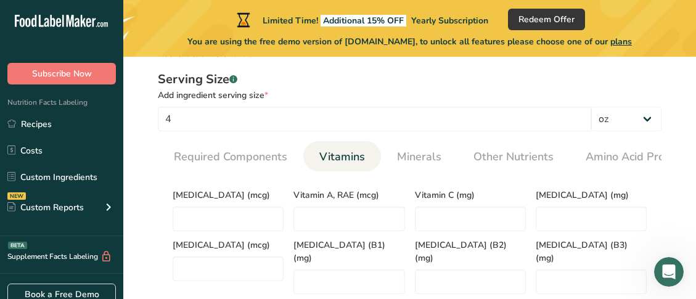
scroll to position [432, 0]
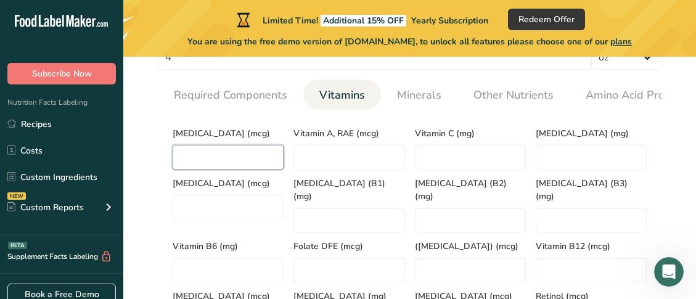
click at [250, 154] on D "number" at bounding box center [228, 157] width 111 height 25
type D "9.28"
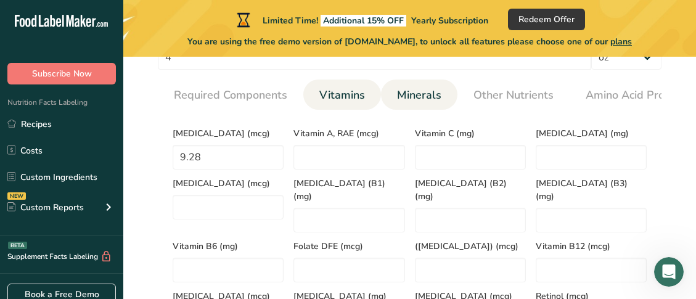
click at [395, 105] on link "Minerals" at bounding box center [419, 95] width 54 height 31
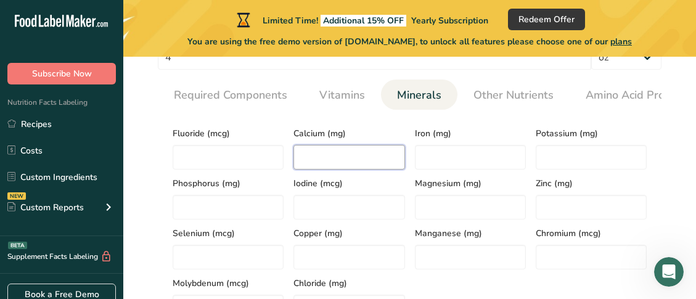
click at [343, 163] on input "number" at bounding box center [348, 157] width 111 height 25
type input "8"
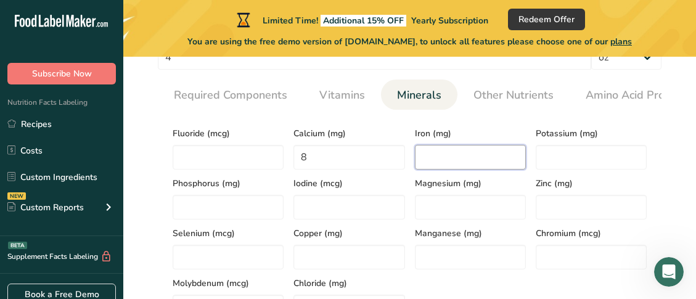
click at [443, 158] on input "number" at bounding box center [470, 157] width 111 height 25
type input "0.53"
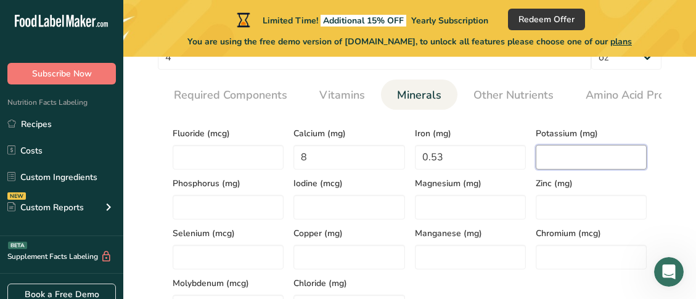
click at [576, 150] on input "number" at bounding box center [591, 157] width 111 height 25
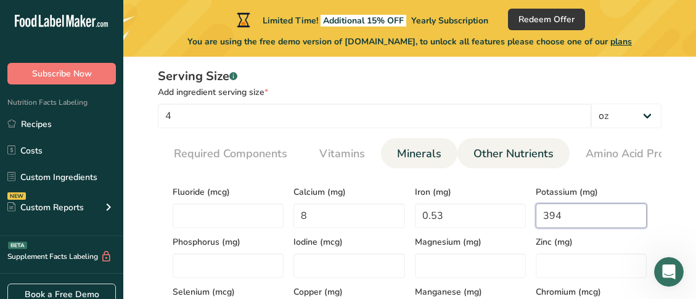
scroll to position [370, 0]
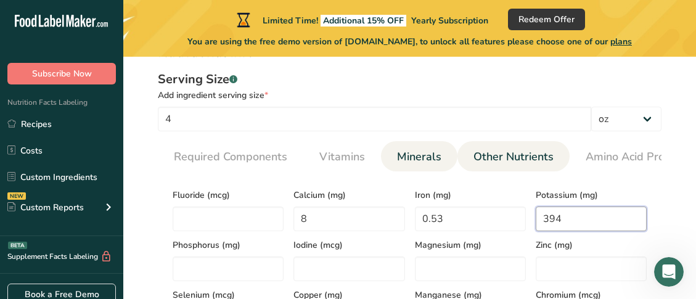
type input "394"
click at [505, 164] on span "Other Nutrients" at bounding box center [513, 157] width 80 height 17
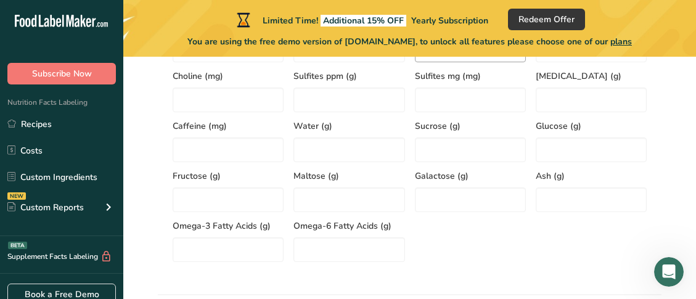
scroll to position [616, 0]
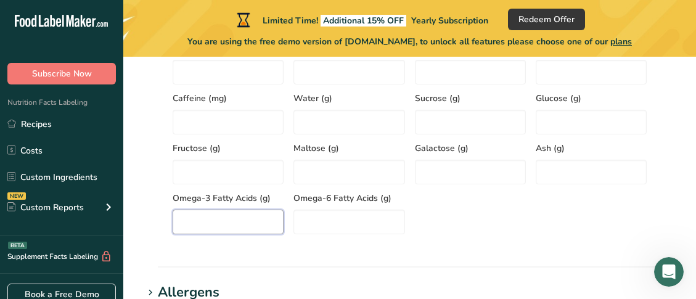
click at [255, 228] on Acids "number" at bounding box center [228, 222] width 111 height 25
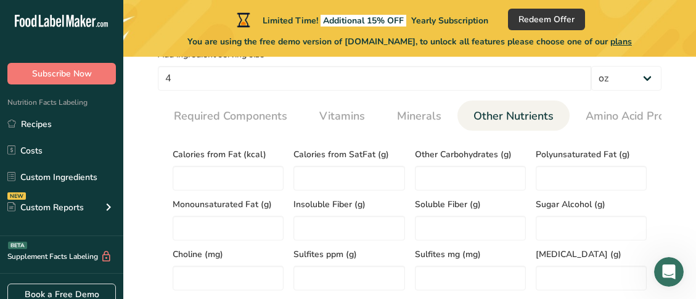
scroll to position [432, 0]
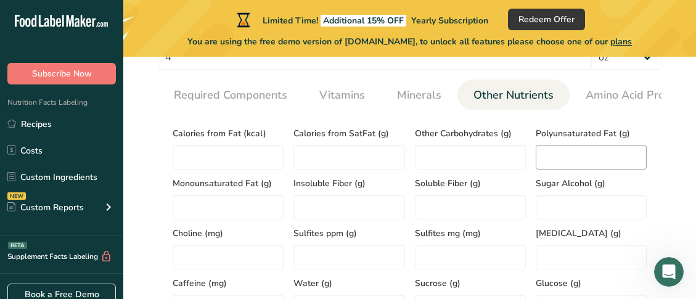
type Acids "2.2"
click at [549, 166] on Fat "number" at bounding box center [591, 157] width 111 height 25
type Fat "3.3"
click at [251, 211] on Fat "number" at bounding box center [228, 207] width 111 height 25
type Fat "5"
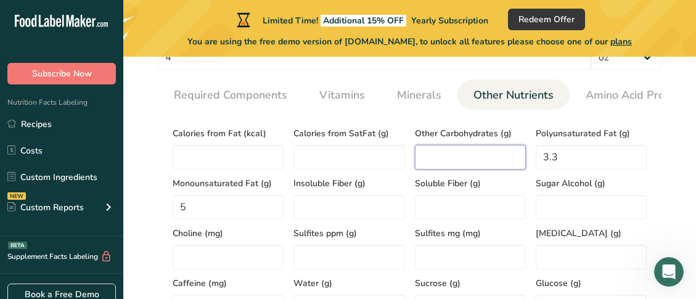
click at [433, 163] on Carbohydrates "number" at bounding box center [470, 157] width 111 height 25
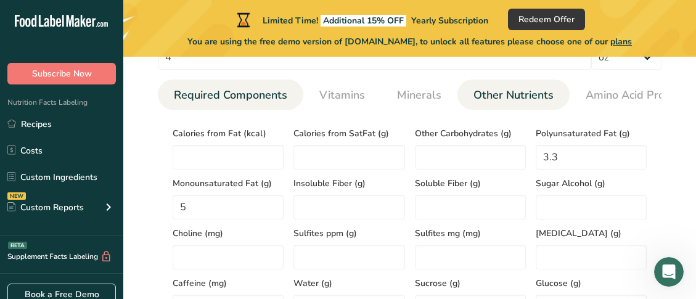
click at [245, 88] on span "Required Components" at bounding box center [230, 95] width 113 height 17
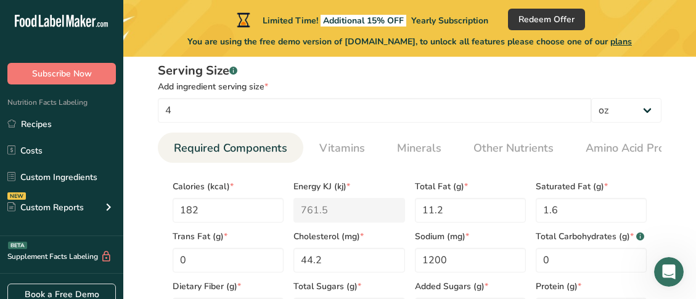
scroll to position [370, 0]
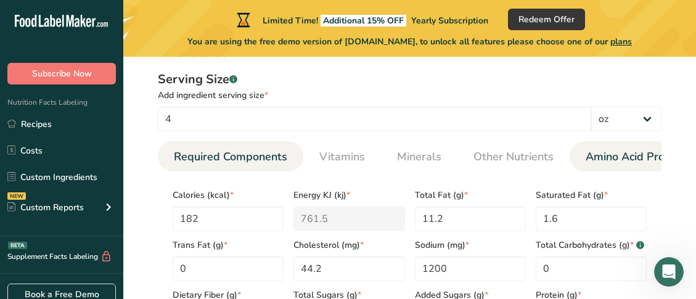
click at [610, 151] on span "Amino Acid Profile" at bounding box center [633, 157] width 95 height 17
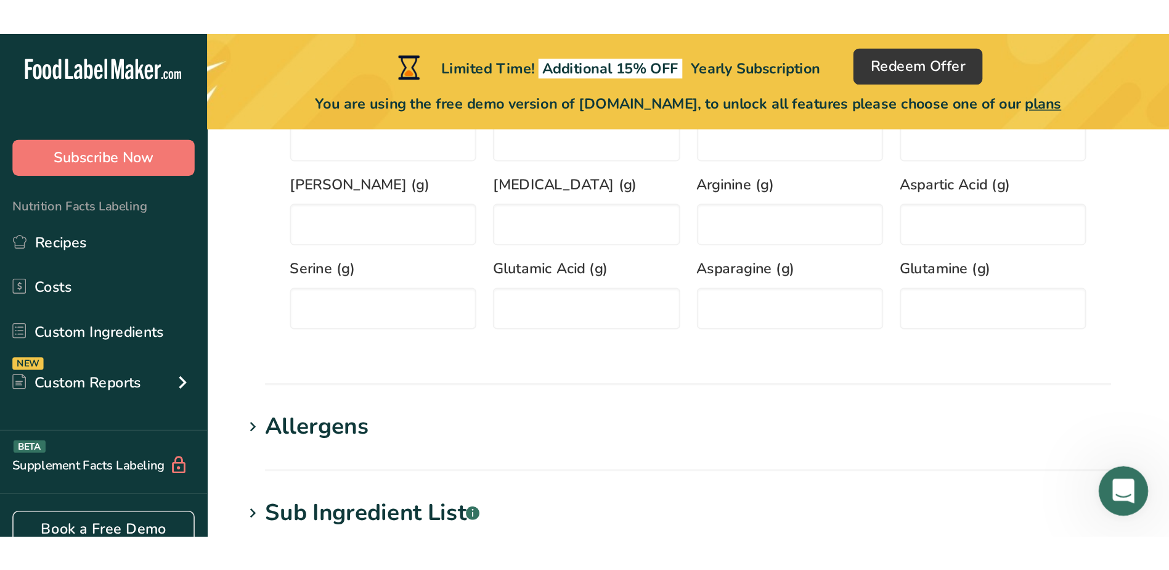
scroll to position [616, 0]
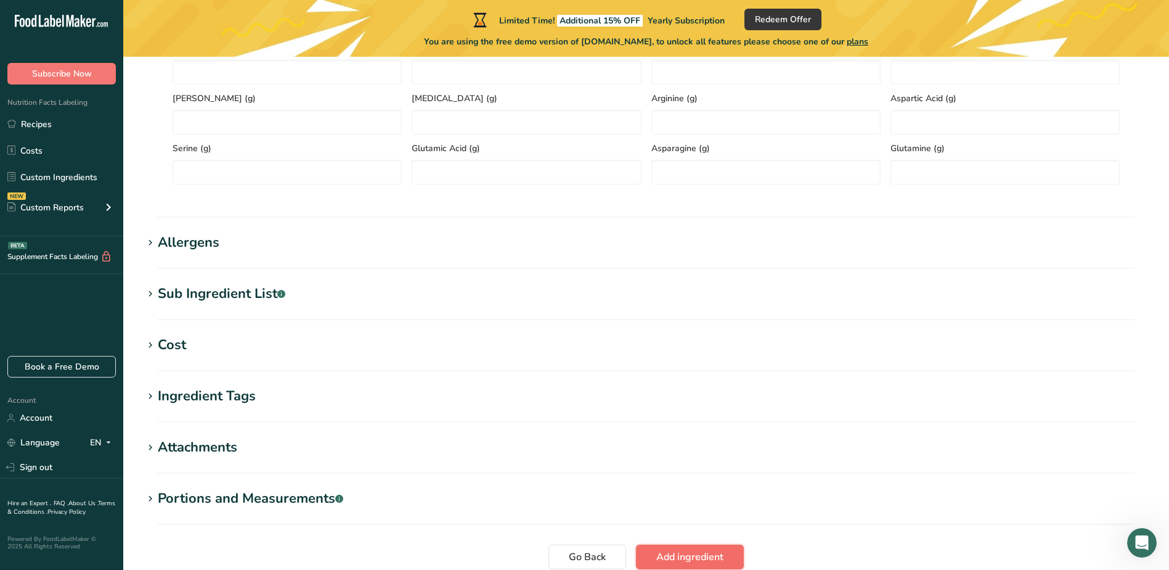
click at [701, 558] on span "Add ingredient" at bounding box center [690, 556] width 67 height 15
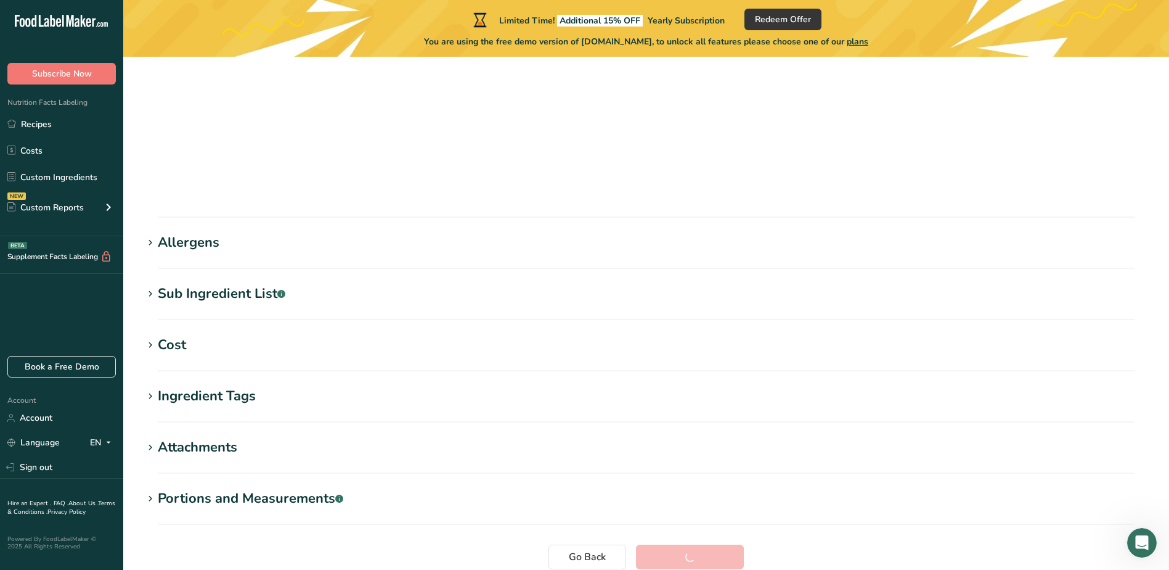
scroll to position [139, 0]
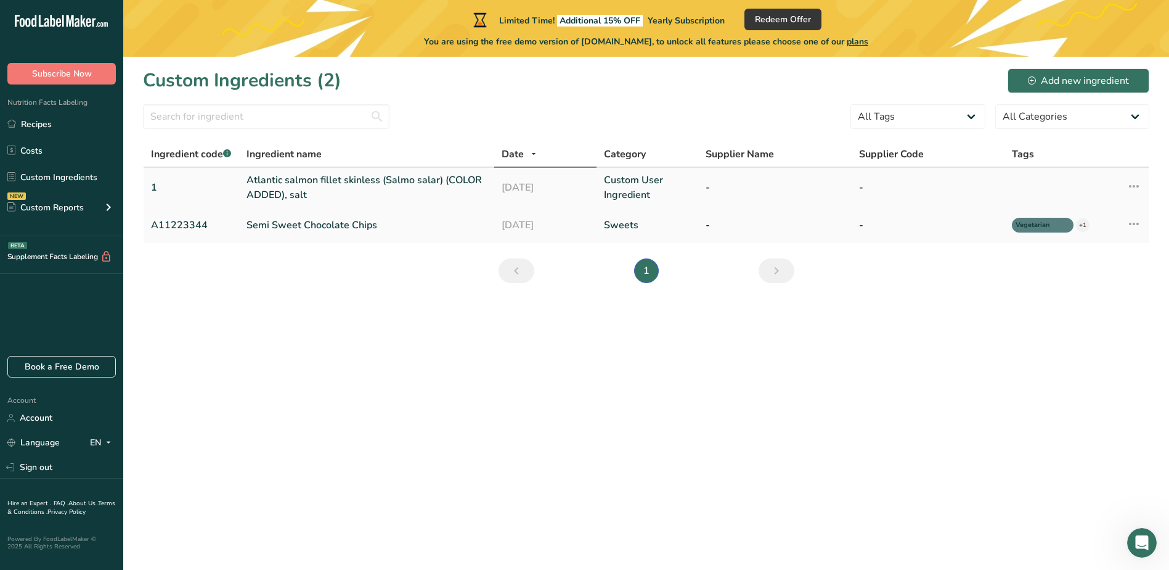
click at [358, 182] on link "Atlantic salmon fillet skinless (Salmo salar) (COLOR ADDED), salt" at bounding box center [367, 188] width 240 height 30
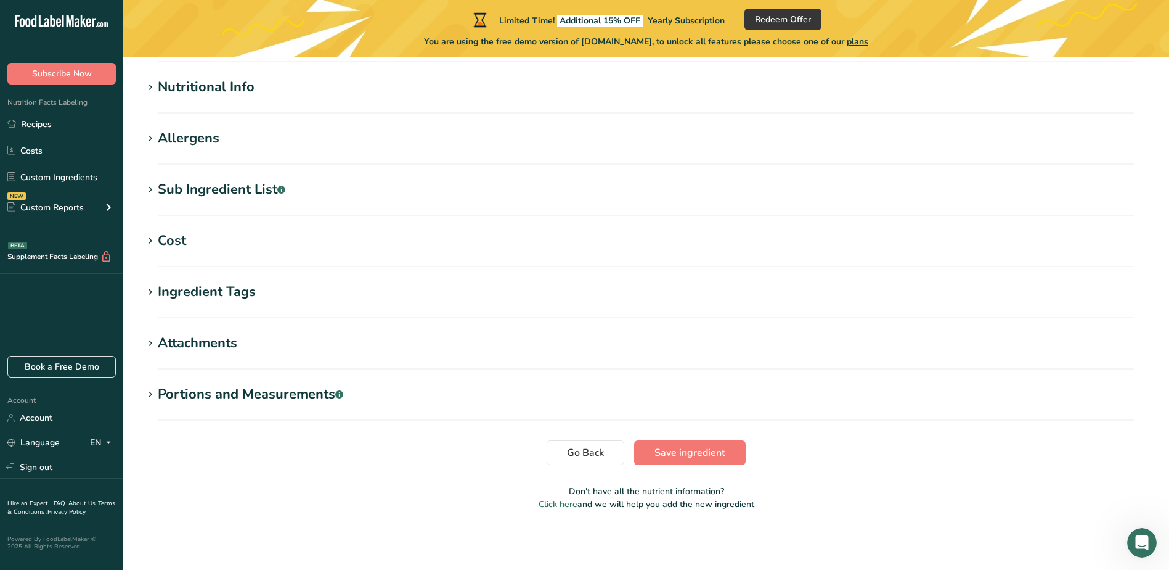
scroll to position [370, 0]
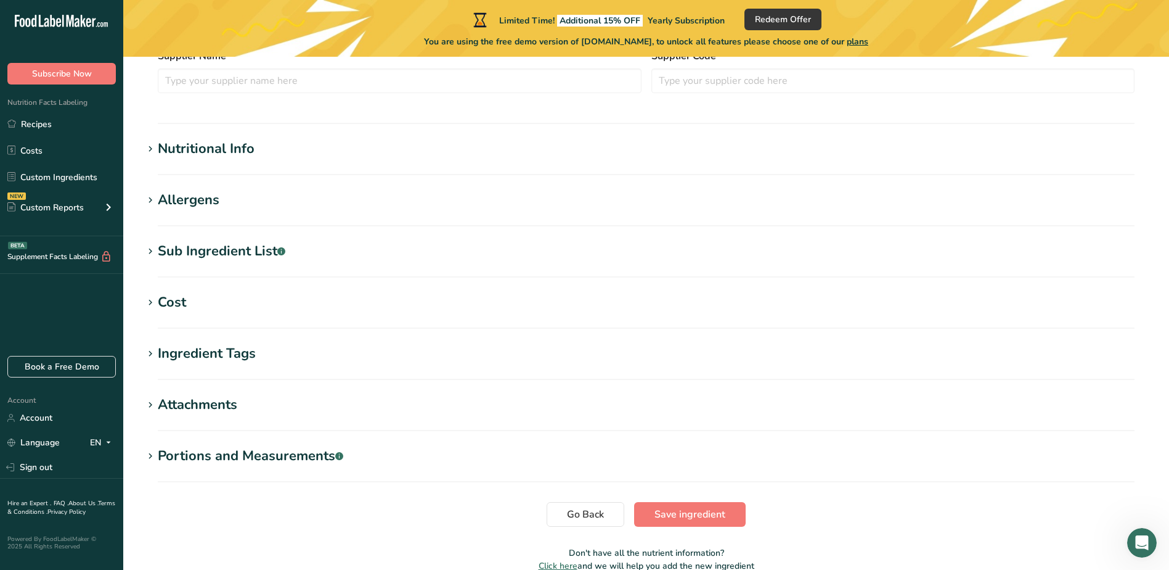
click at [156, 145] on span at bounding box center [150, 149] width 15 height 15
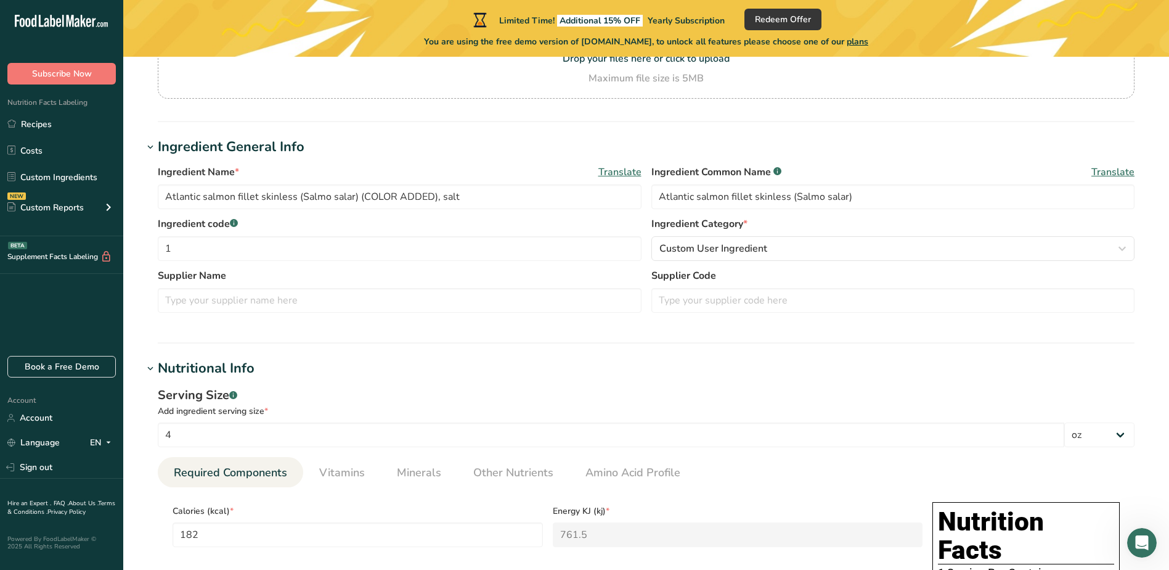
scroll to position [124, 0]
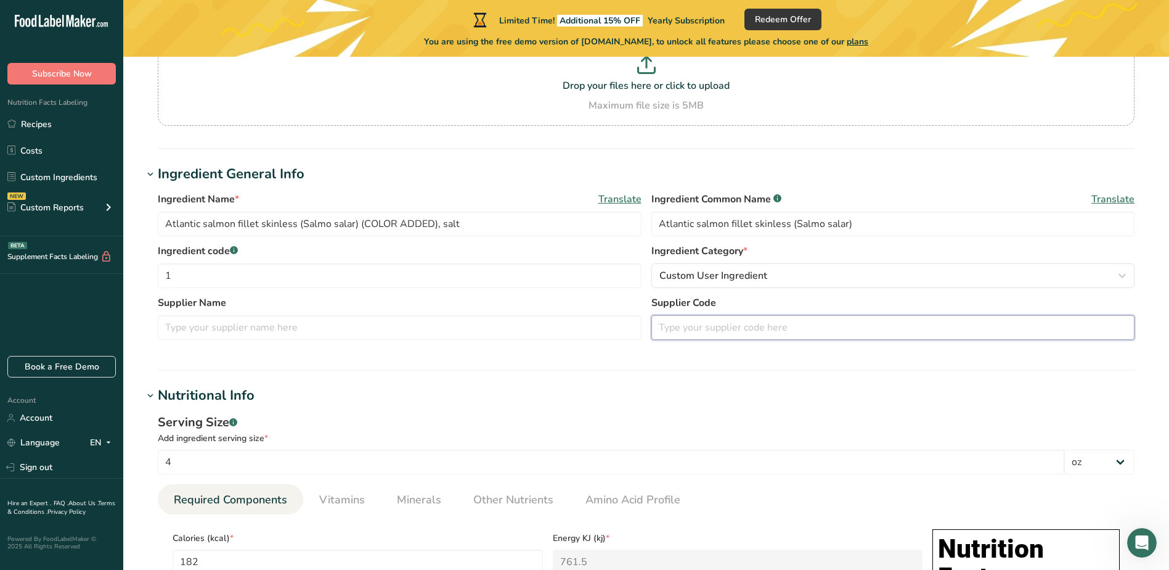
click at [770, 335] on input "text" at bounding box center [894, 327] width 484 height 25
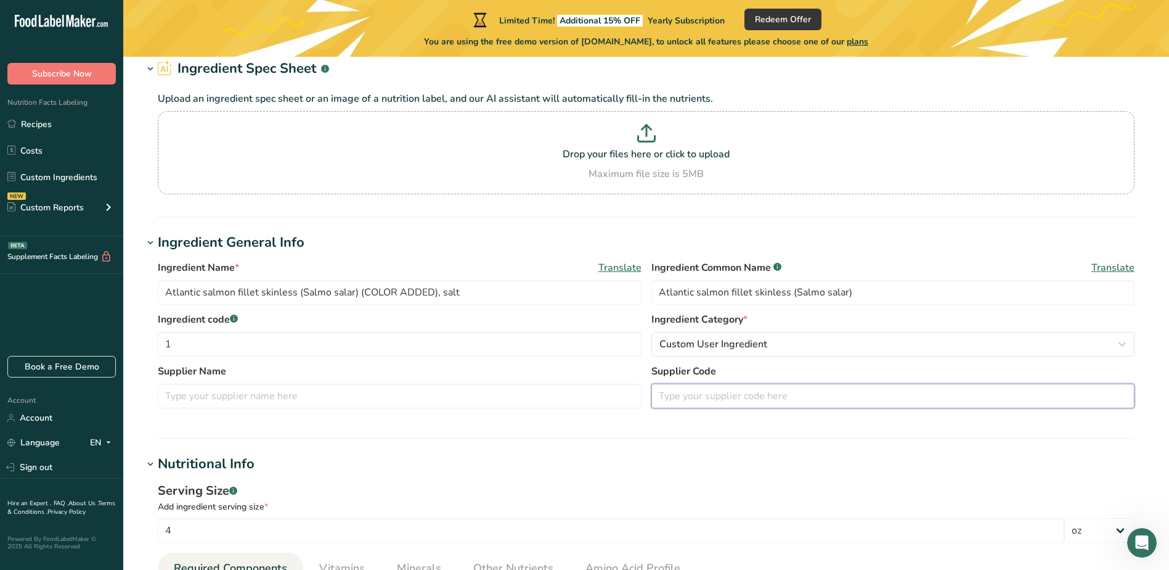
scroll to position [54, 0]
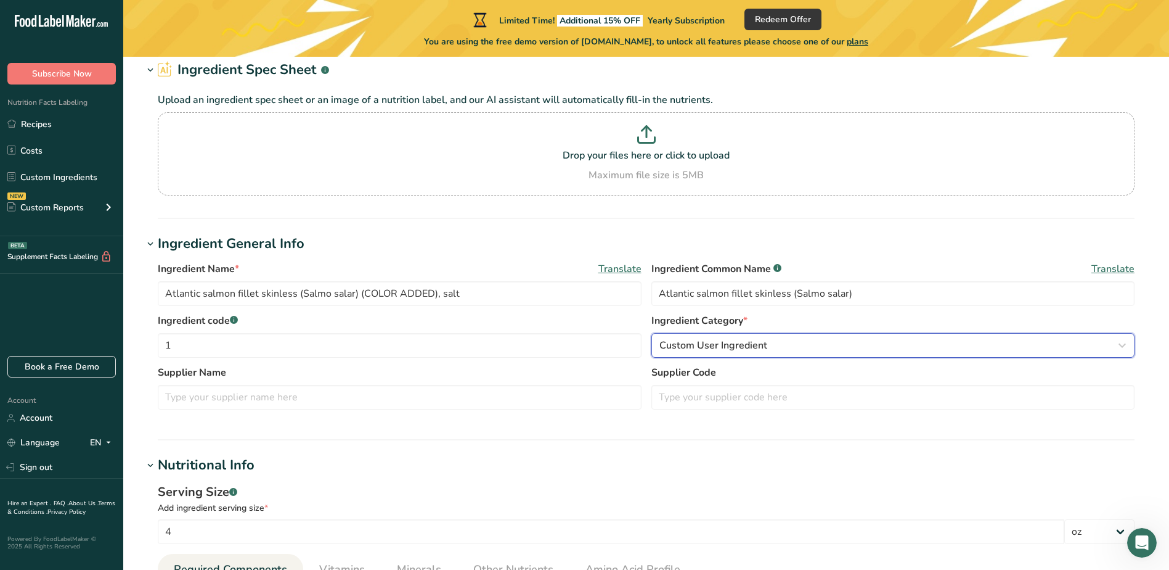
click at [761, 340] on span "Custom User Ingredient" at bounding box center [714, 345] width 108 height 15
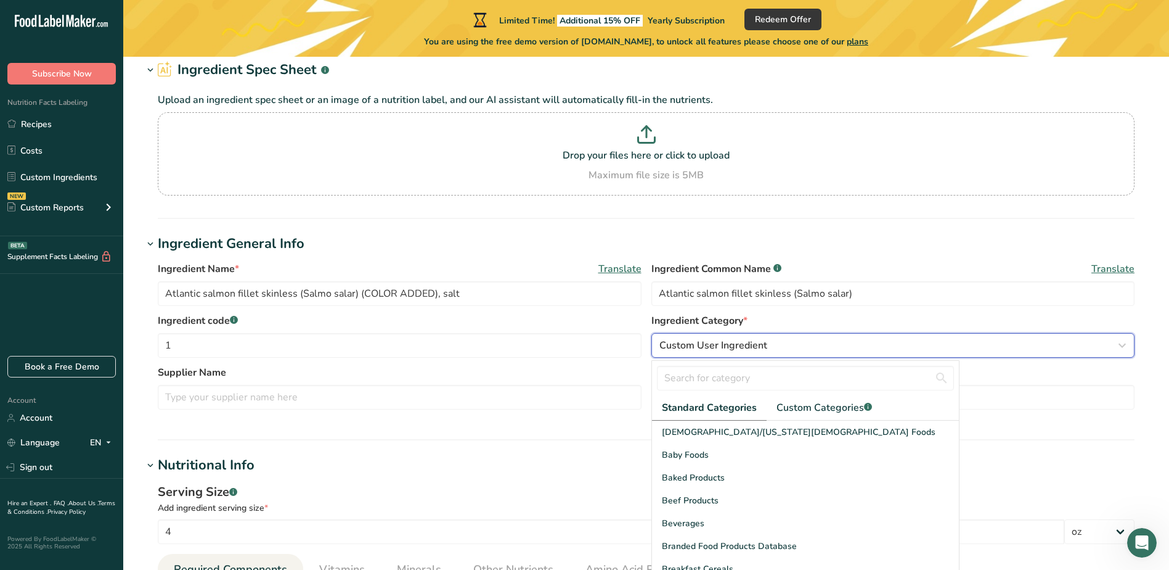
click at [798, 340] on div "Custom User Ingredient" at bounding box center [890, 345] width 460 height 15
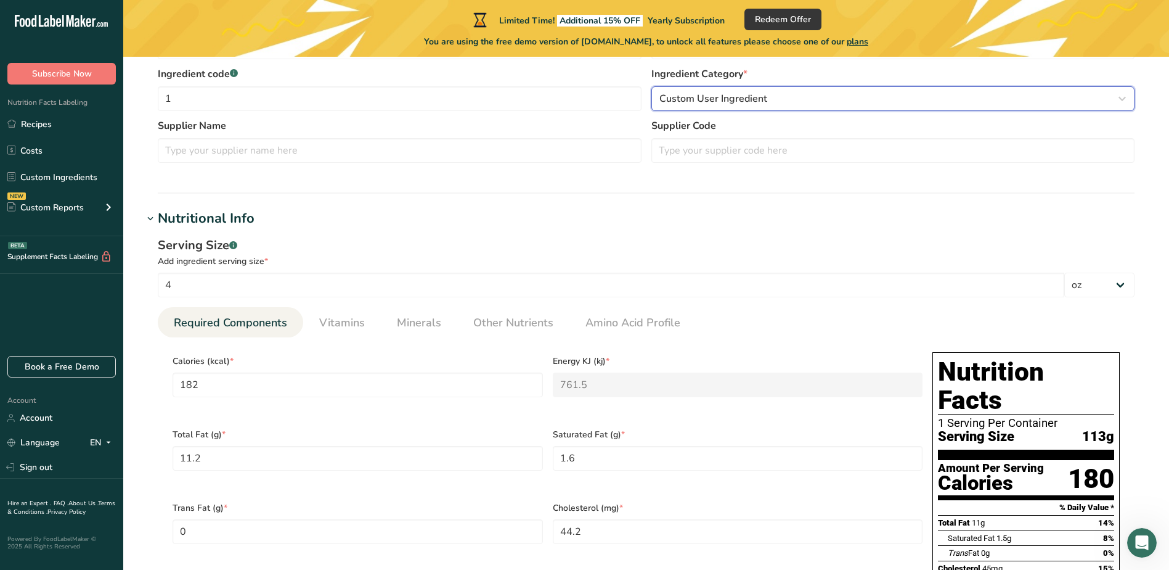
scroll to position [362, 0]
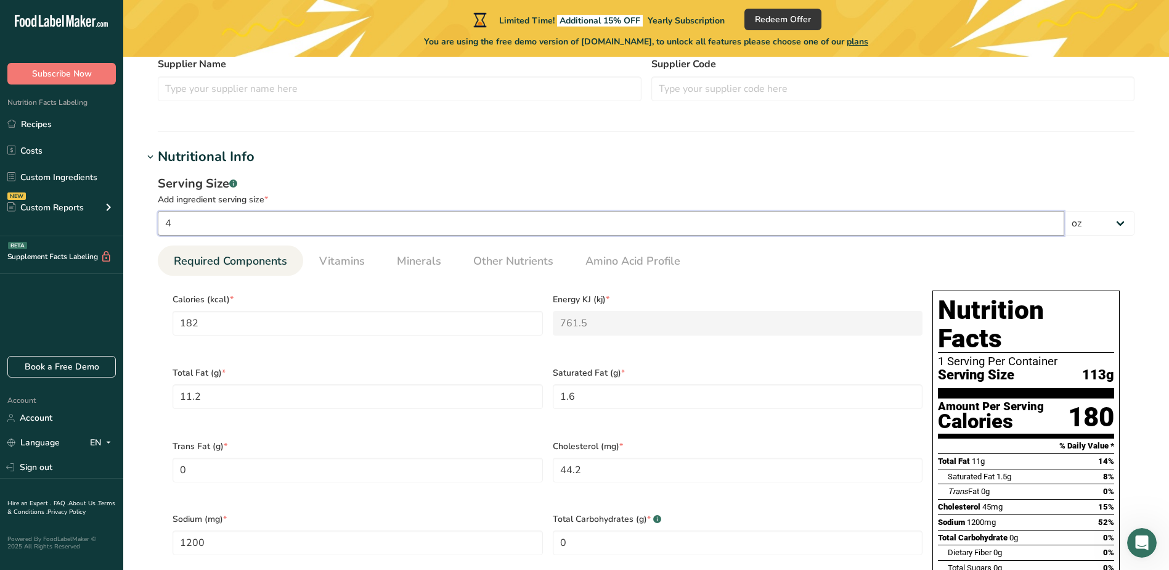
click at [287, 229] on input "4" at bounding box center [611, 223] width 907 height 25
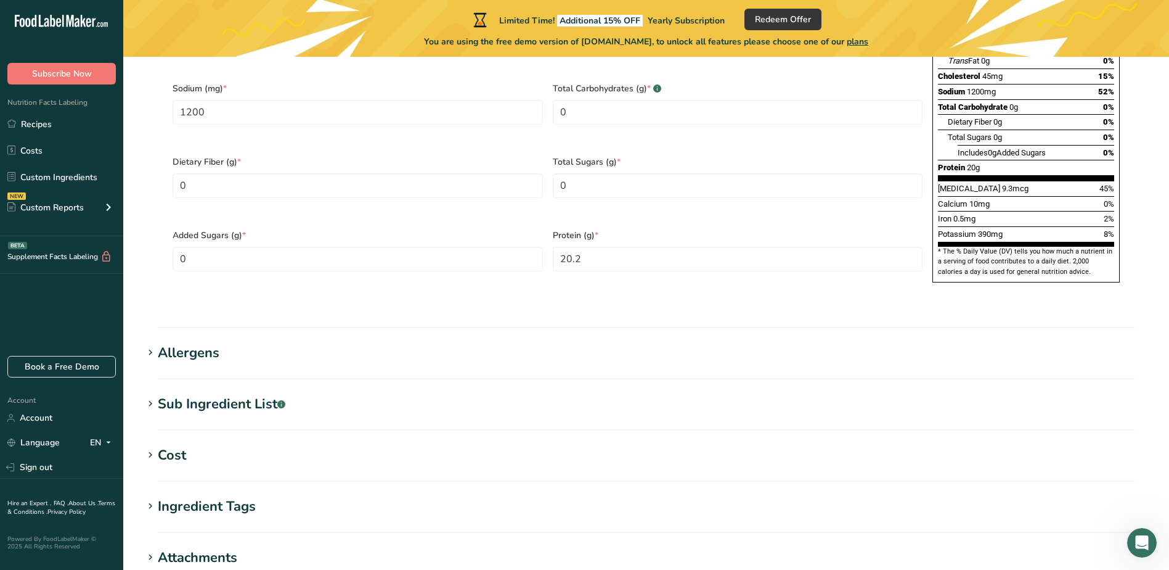
scroll to position [794, 0]
click at [356, 342] on h1 "Allergens" at bounding box center [646, 352] width 1007 height 20
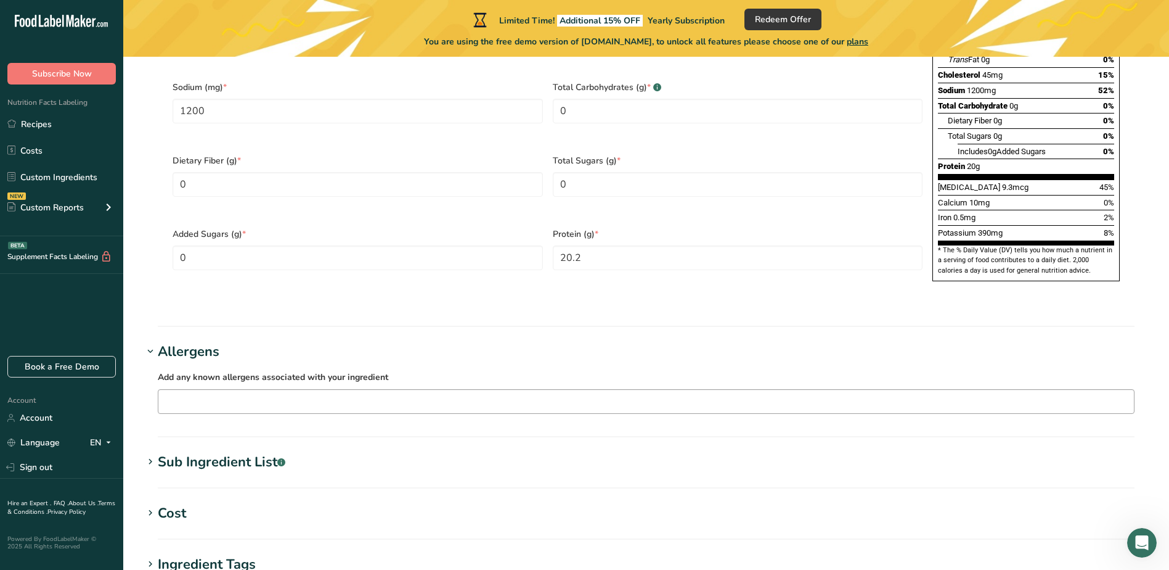
click at [275, 391] on input "text" at bounding box center [646, 400] width 976 height 19
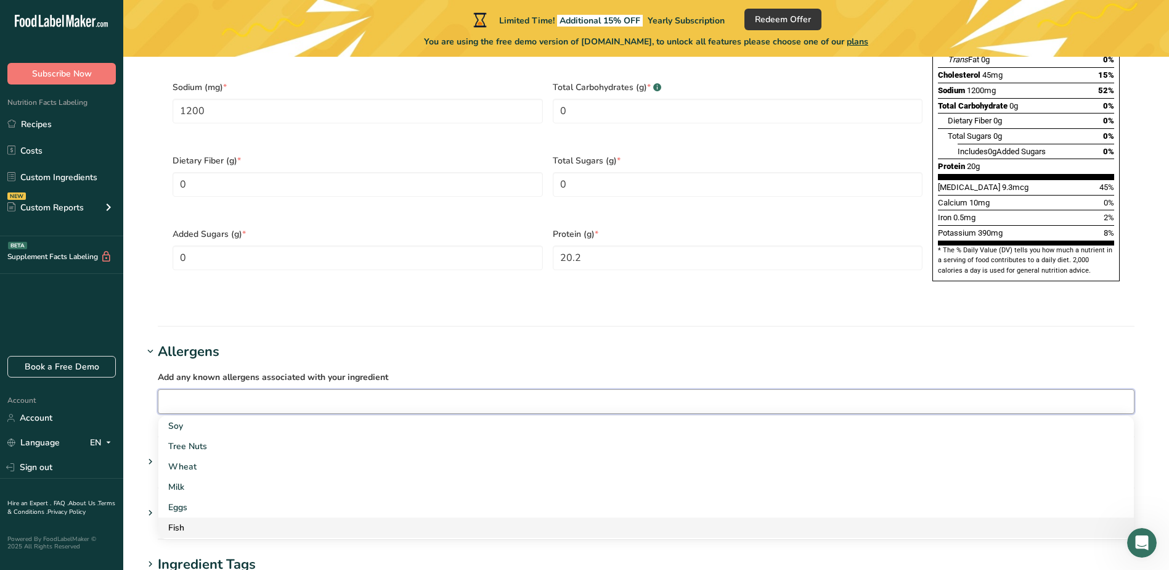
click at [265, 521] on div "Fish" at bounding box center [636, 527] width 936 height 13
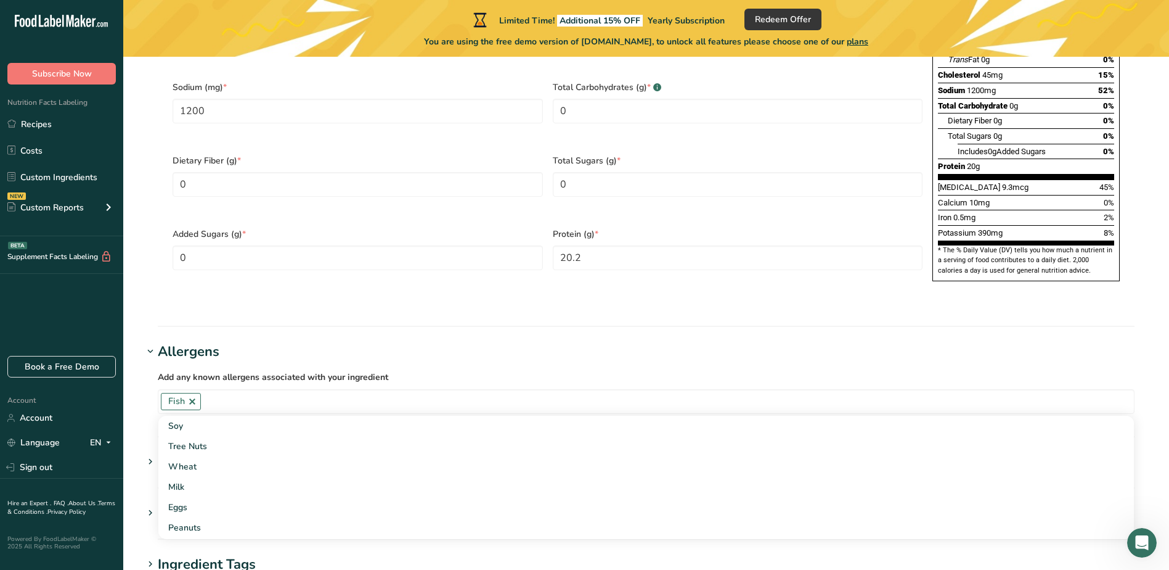
click at [605, 342] on h1 "Allergens" at bounding box center [646, 352] width 1007 height 20
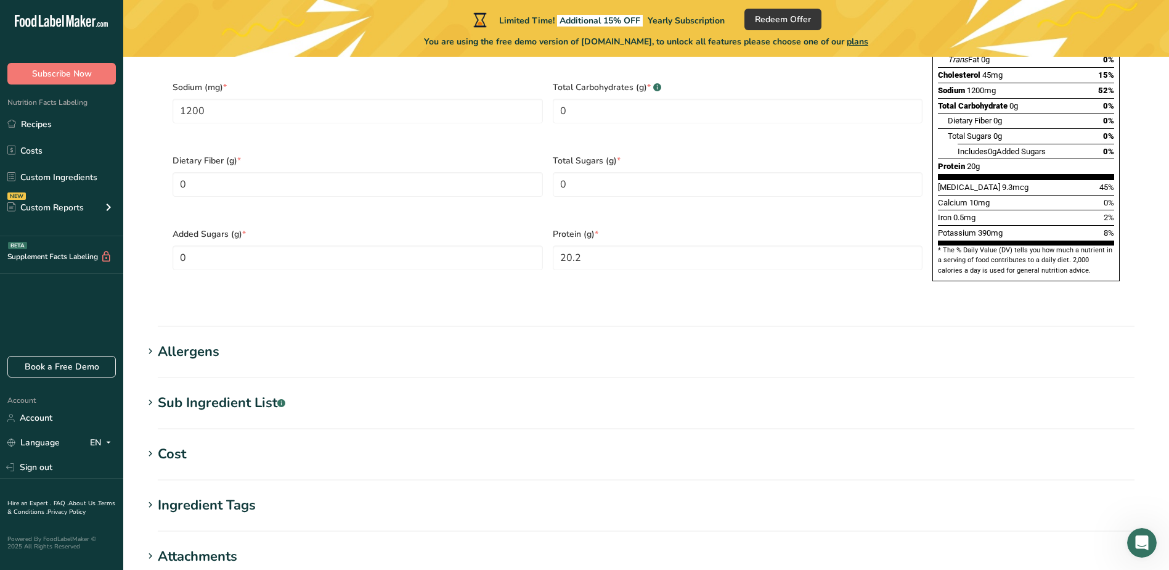
click at [177, 342] on div "Allergens" at bounding box center [189, 352] width 62 height 20
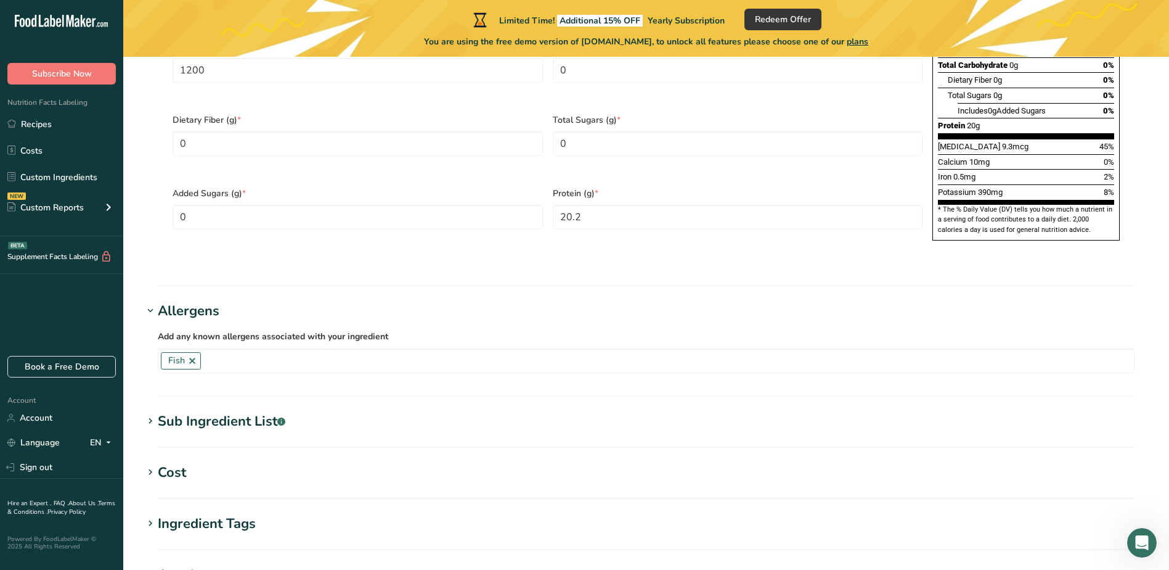
scroll to position [856, 0]
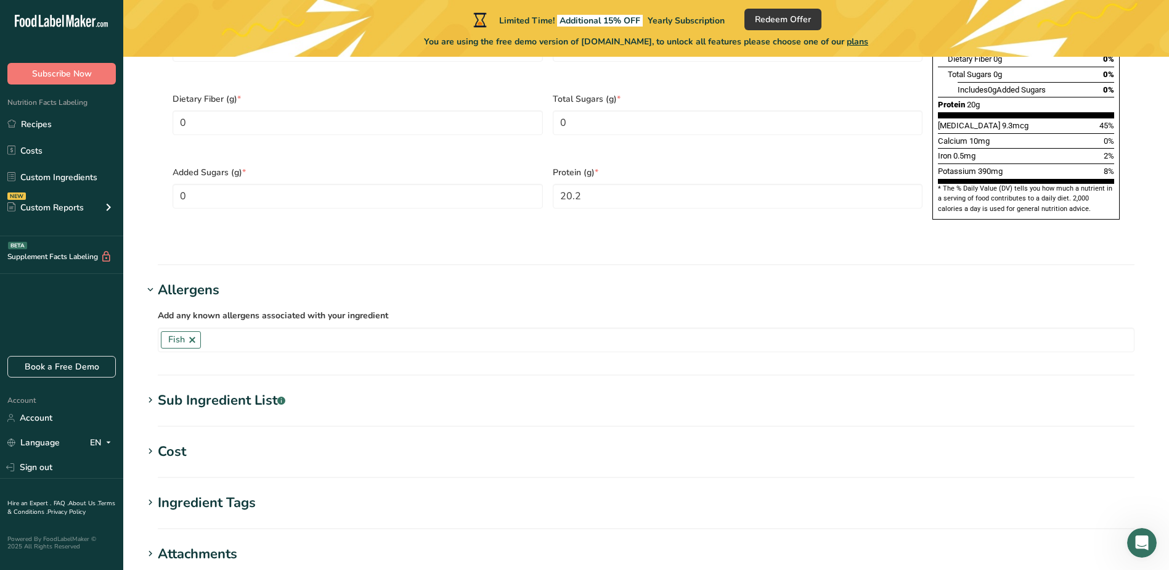
click at [231, 390] on div "Sub Ingredient List .a-a{fill:#347362;}.b-a{fill:#fff;}" at bounding box center [222, 400] width 128 height 20
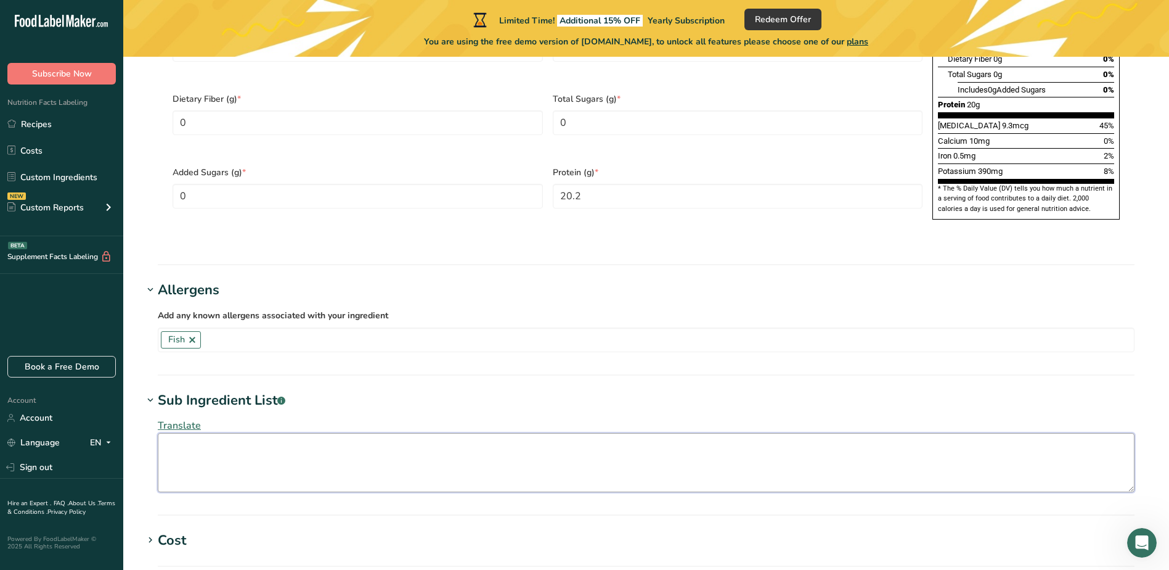
click at [258, 433] on textarea at bounding box center [646, 462] width 977 height 59
paste textarea "Atlantic Salmon fillet skinless (Salmo salar) (COLOR ADDED ) 97%, salt."
type textarea "Atlantic Salmon fillet skinless (Salmo salar) (COLOR ADDED ) 97%, salt."
click at [451, 390] on h1 "Sub Ingredient List .a-a{fill:#347362;}.b-a{fill:#fff;}" at bounding box center [646, 400] width 1007 height 20
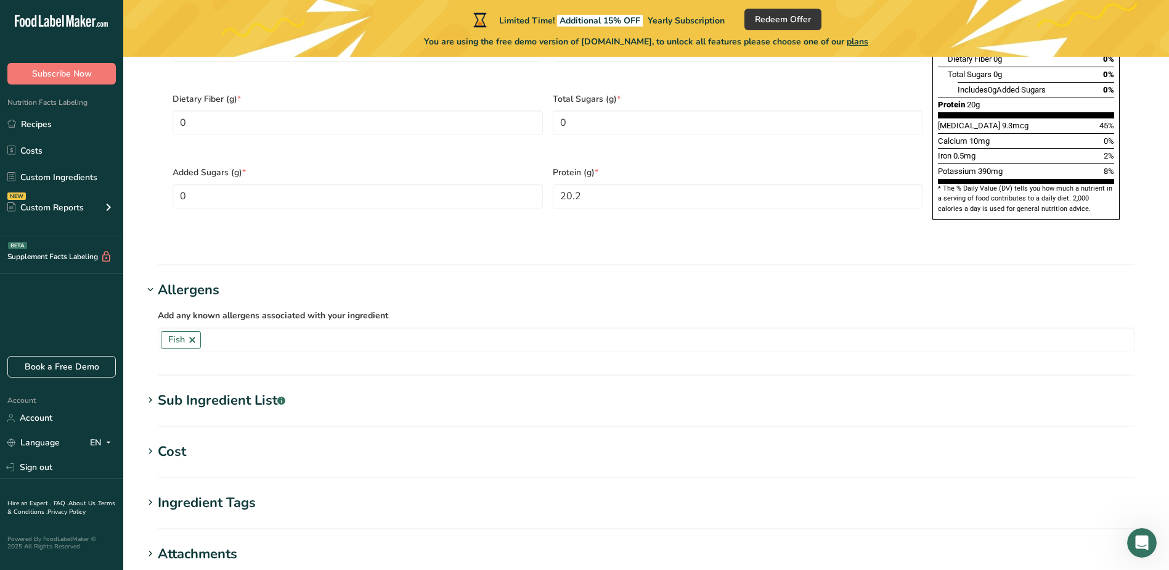
click at [220, 390] on div "Sub Ingredient List .a-a{fill:#347362;}.b-a{fill:#fff;}" at bounding box center [222, 400] width 128 height 20
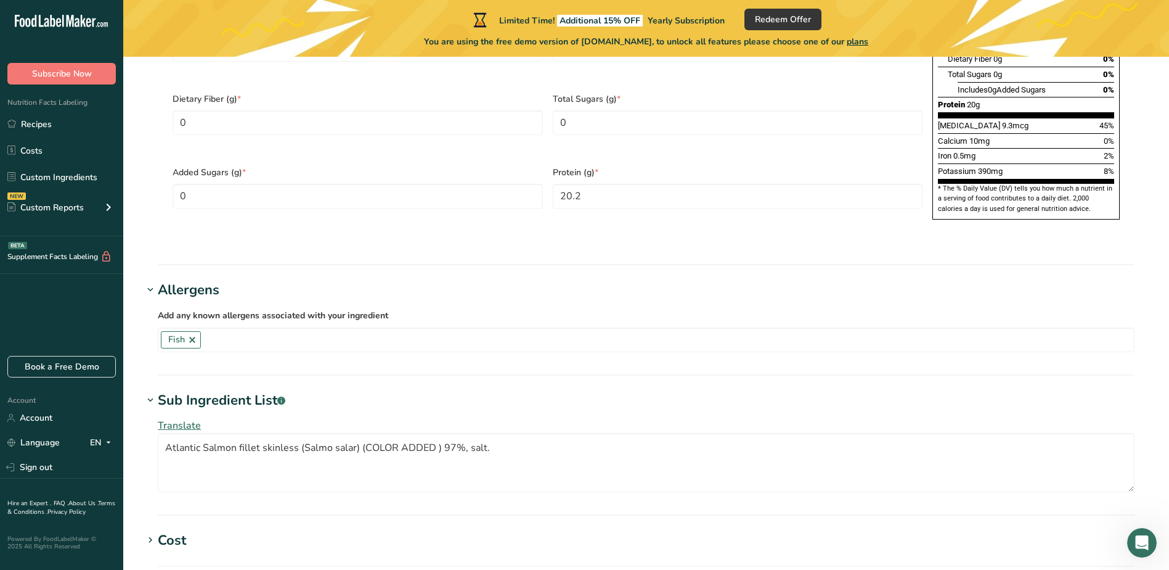
click at [174, 419] on span "Translate" at bounding box center [179, 426] width 43 height 14
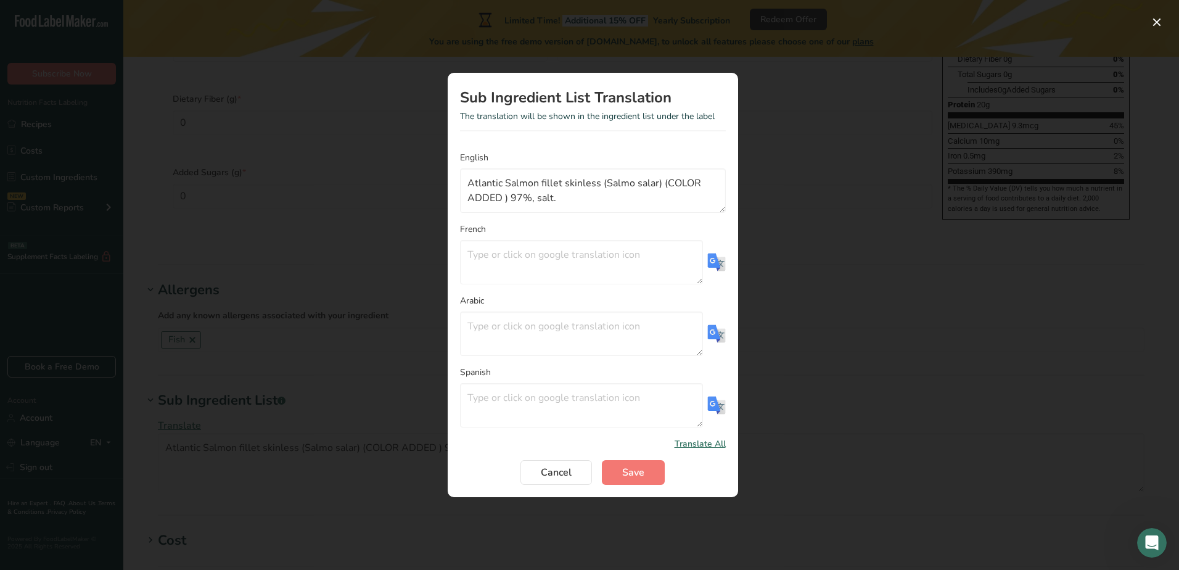
click at [714, 263] on img "Translation Modal" at bounding box center [716, 262] width 18 height 18
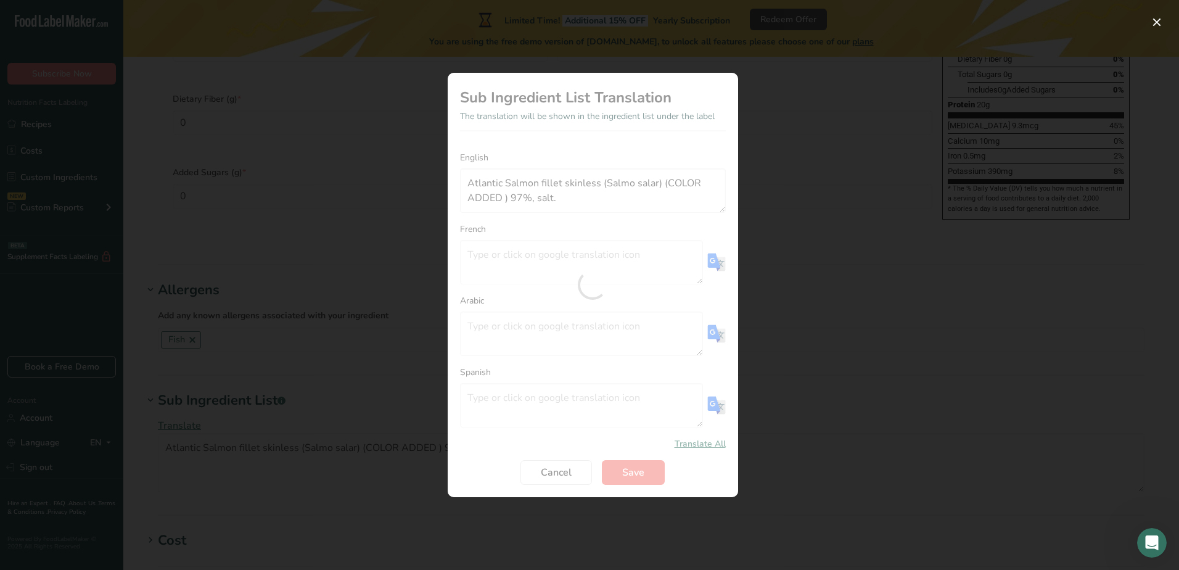
type textarea "Filet de saumon de l'Atlantique sans peau (Salmo salar) (COLORANT AJOUTÉ) 97%, …"
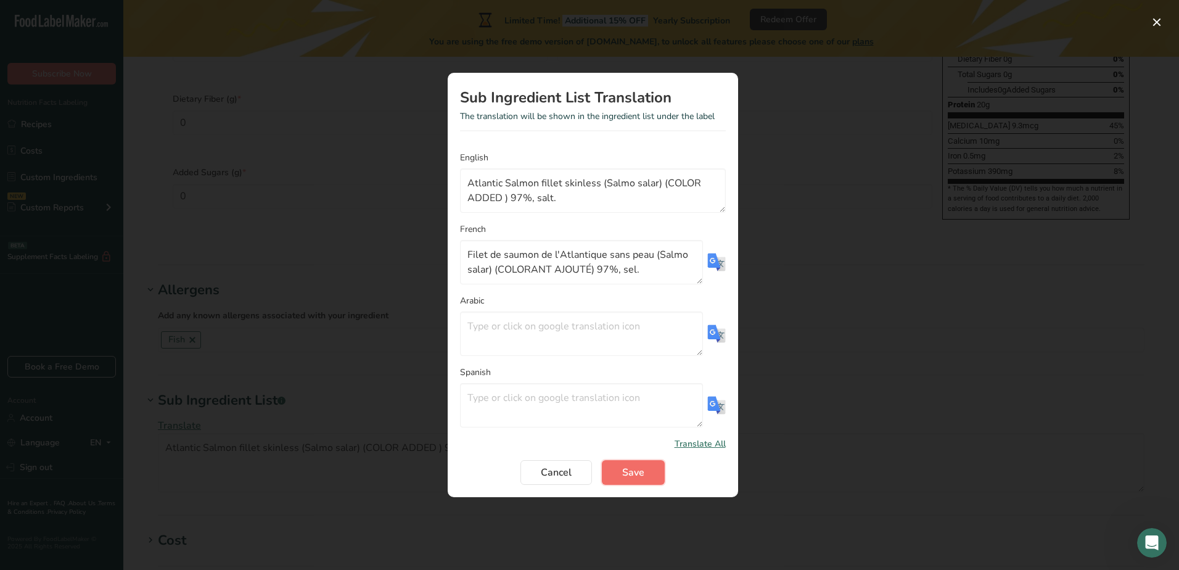
click at [648, 475] on button "Save" at bounding box center [633, 472] width 63 height 25
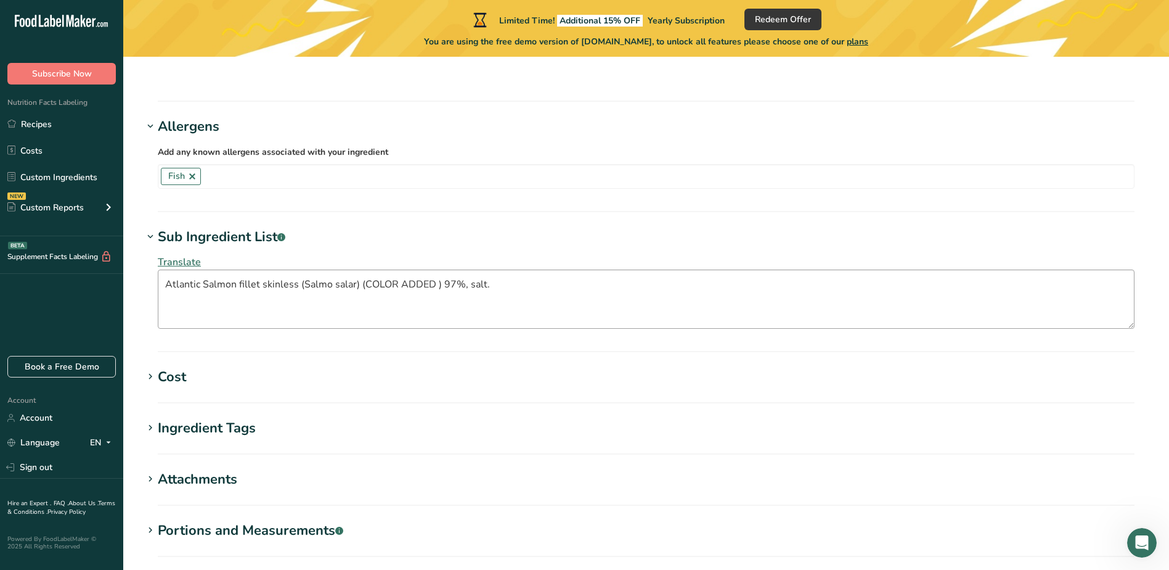
scroll to position [1041, 0]
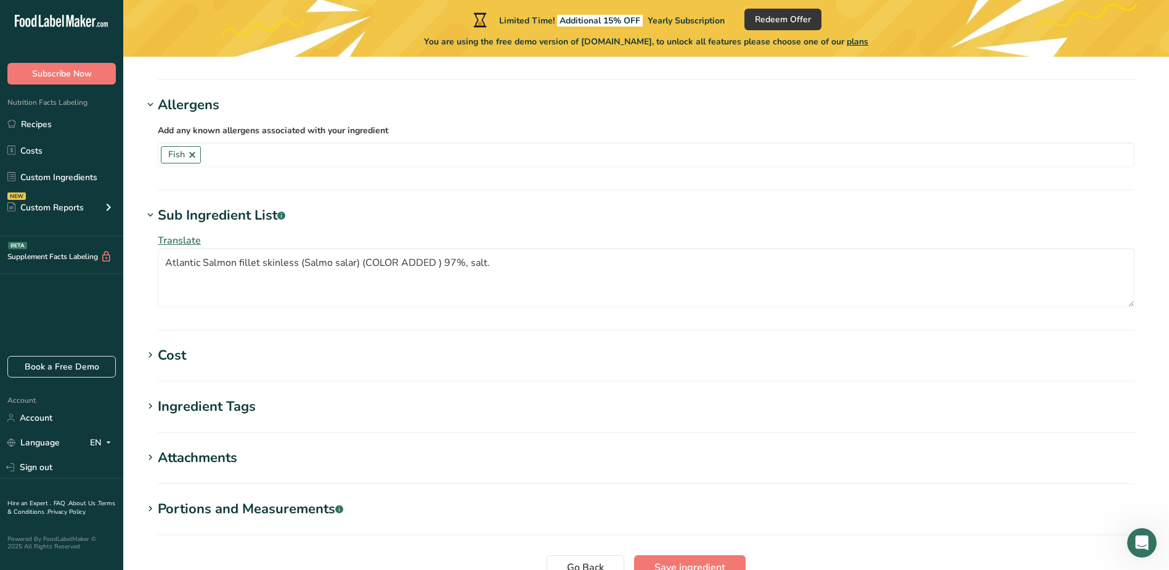
click at [170, 345] on div "Cost" at bounding box center [172, 355] width 28 height 20
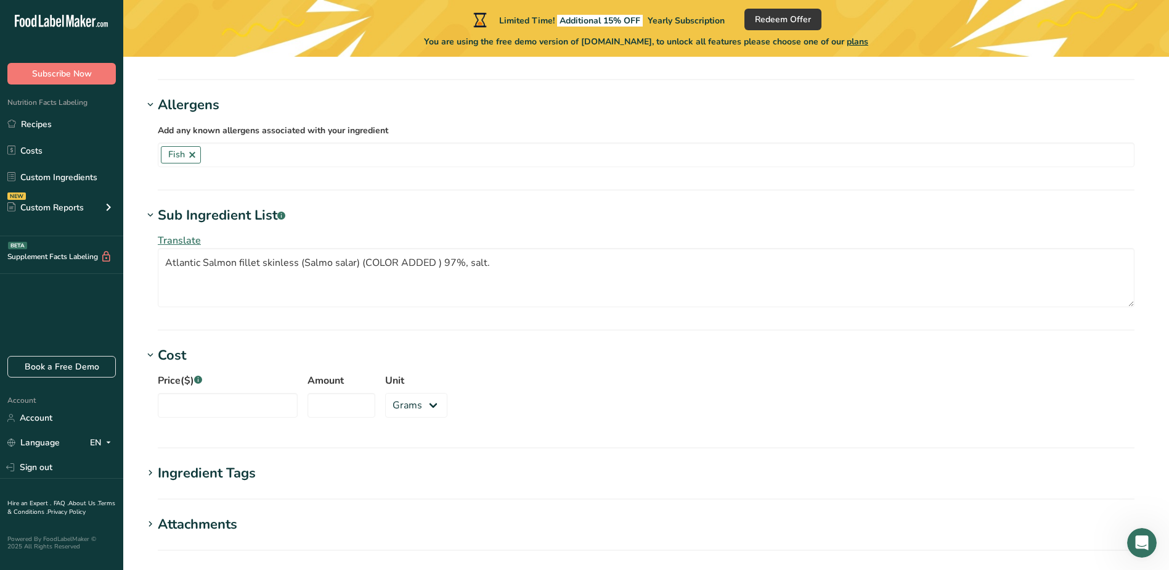
click at [170, 345] on div "Cost" at bounding box center [172, 355] width 28 height 20
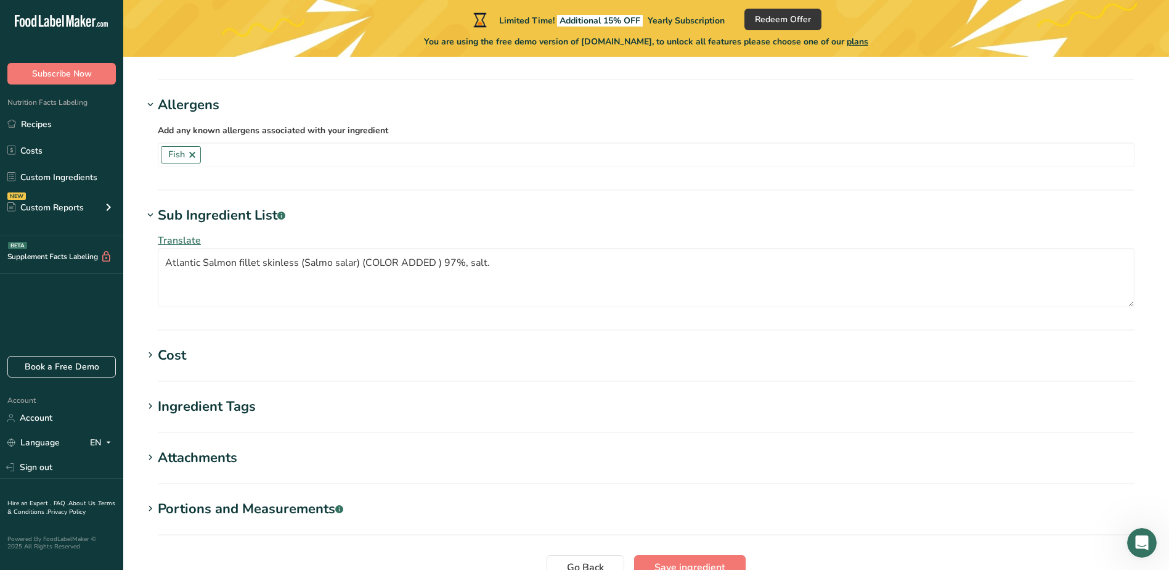
click at [231, 396] on div "Ingredient Tags" at bounding box center [207, 406] width 98 height 20
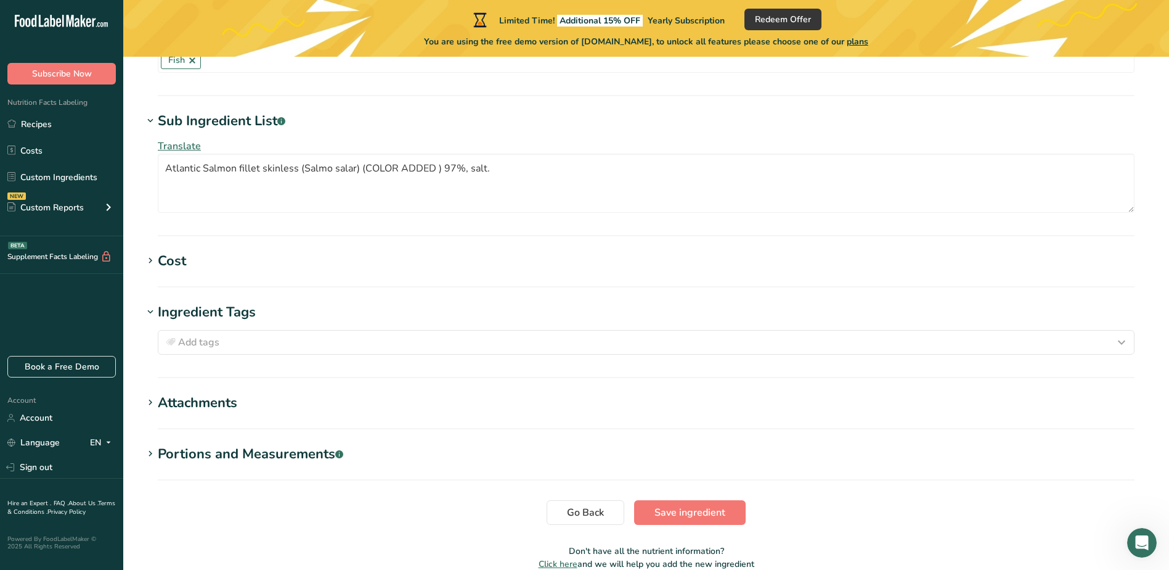
scroll to position [1164, 0]
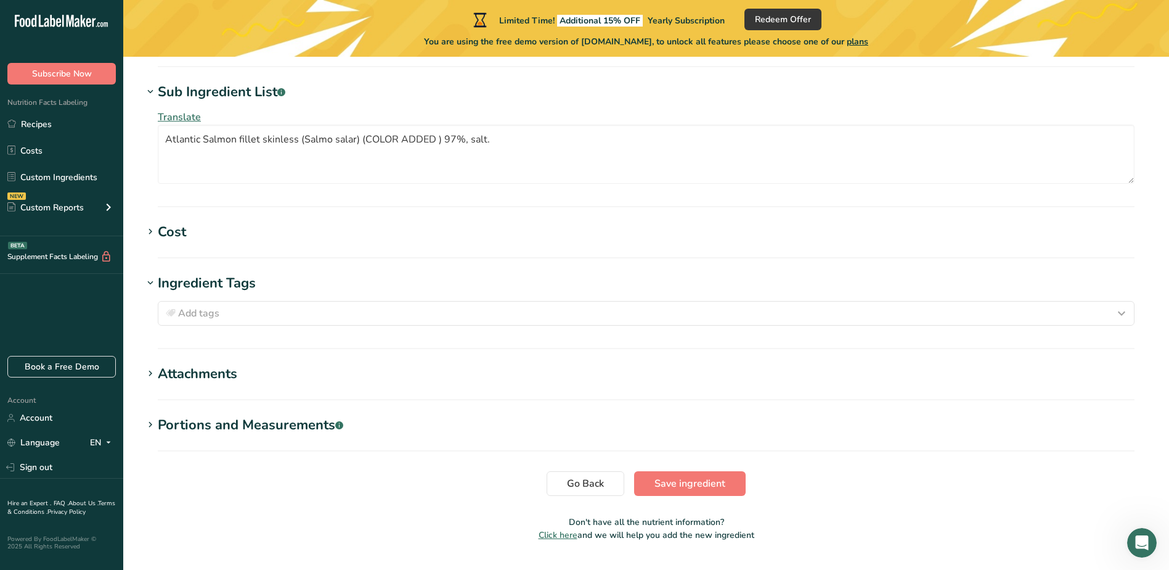
click at [202, 364] on div "Attachments" at bounding box center [198, 374] width 80 height 20
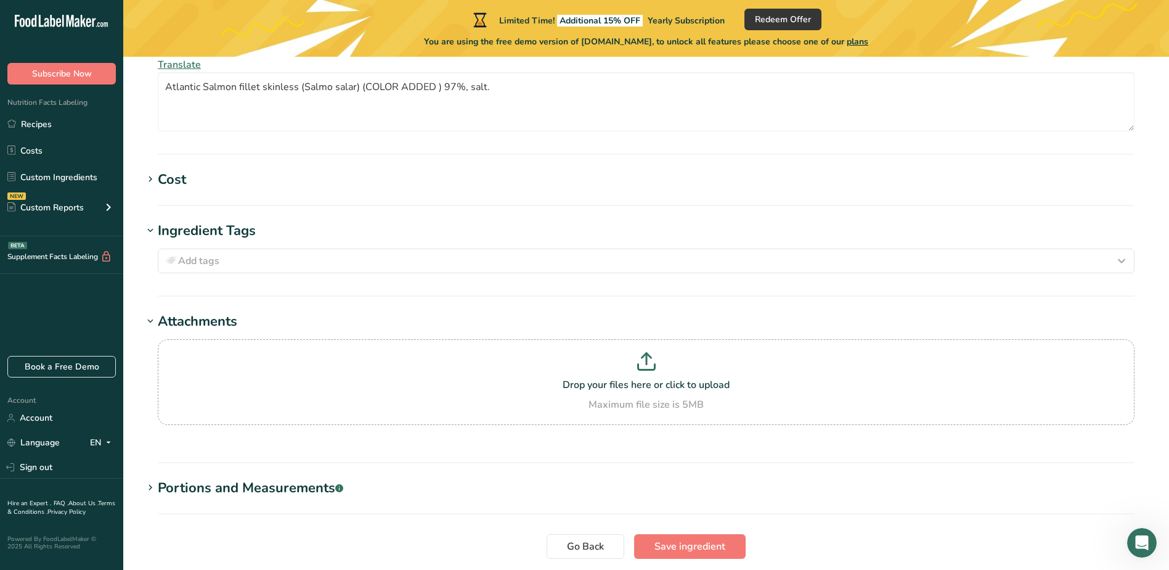
scroll to position [1282, 0]
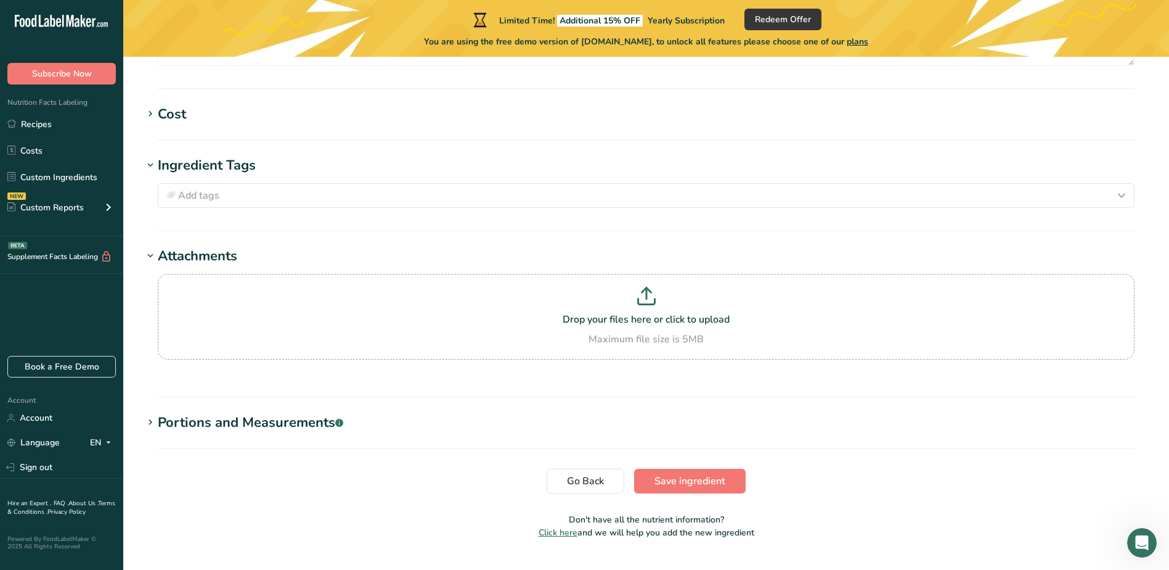
click at [304, 412] on div "Portions and Measurements .a-a{fill:#347362;}.b-a{fill:#fff;}" at bounding box center [251, 422] width 186 height 20
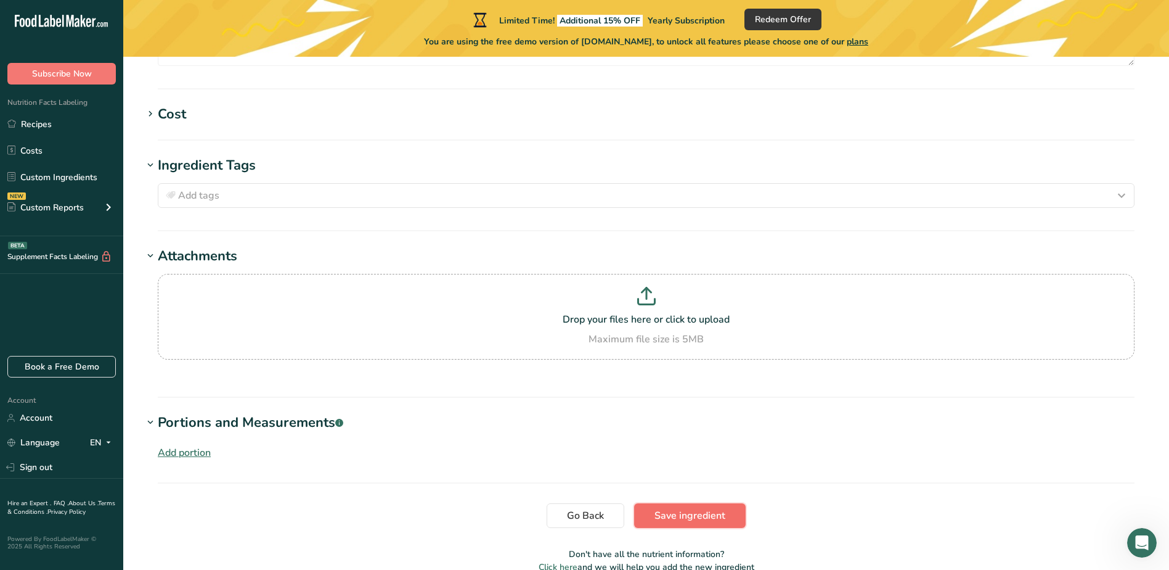
click at [711, 508] on span "Save ingredient" at bounding box center [690, 515] width 71 height 15
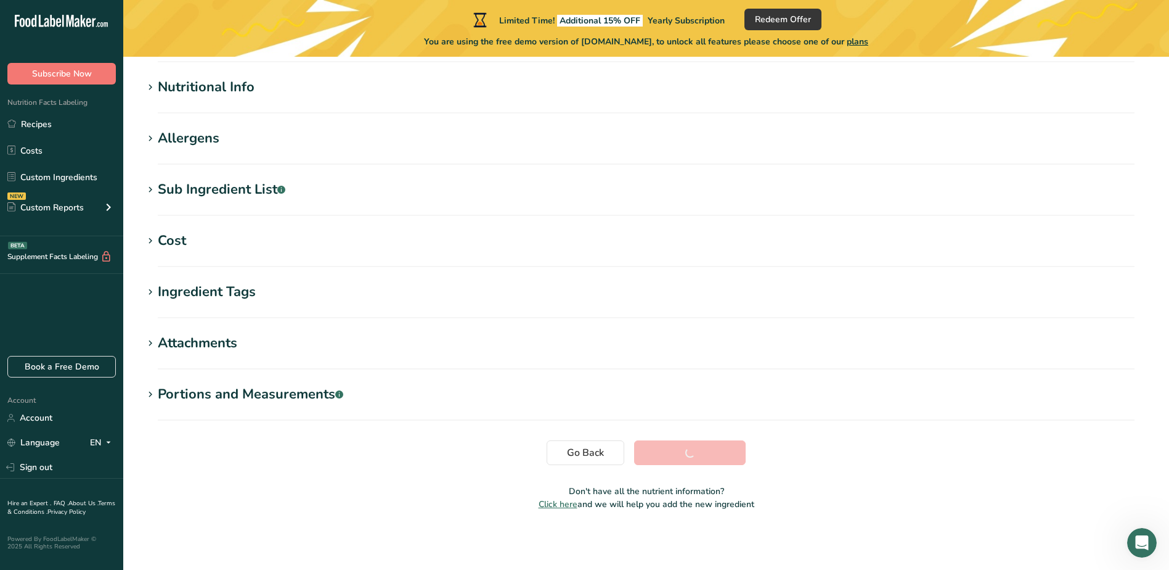
scroll to position [139, 0]
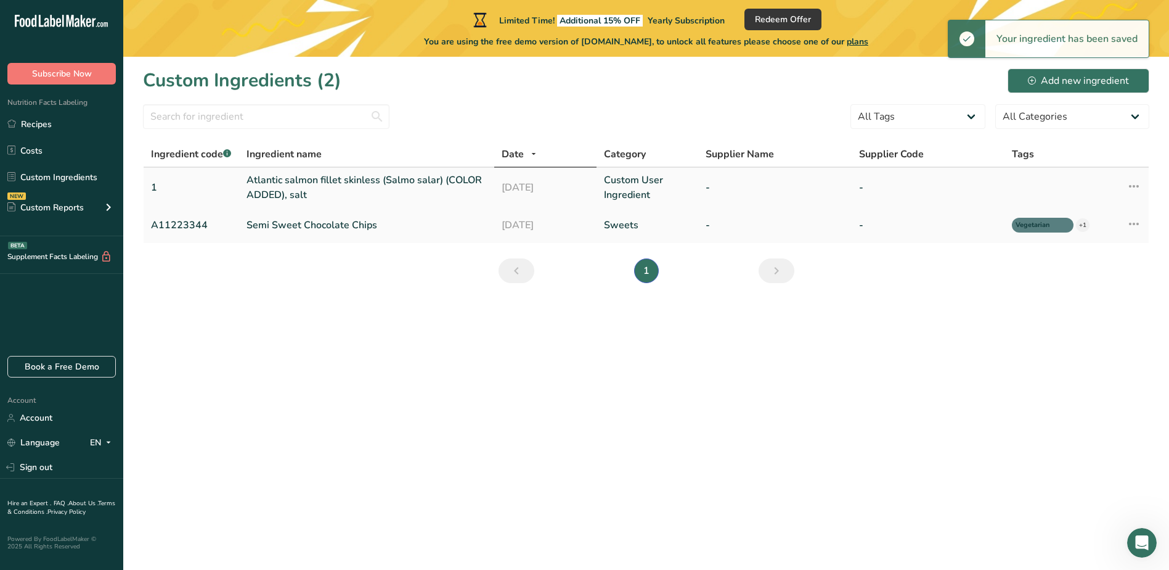
click at [434, 182] on link "Atlantic salmon fillet skinless (Salmo salar) (COLOR ADDED), salt" at bounding box center [367, 188] width 240 height 30
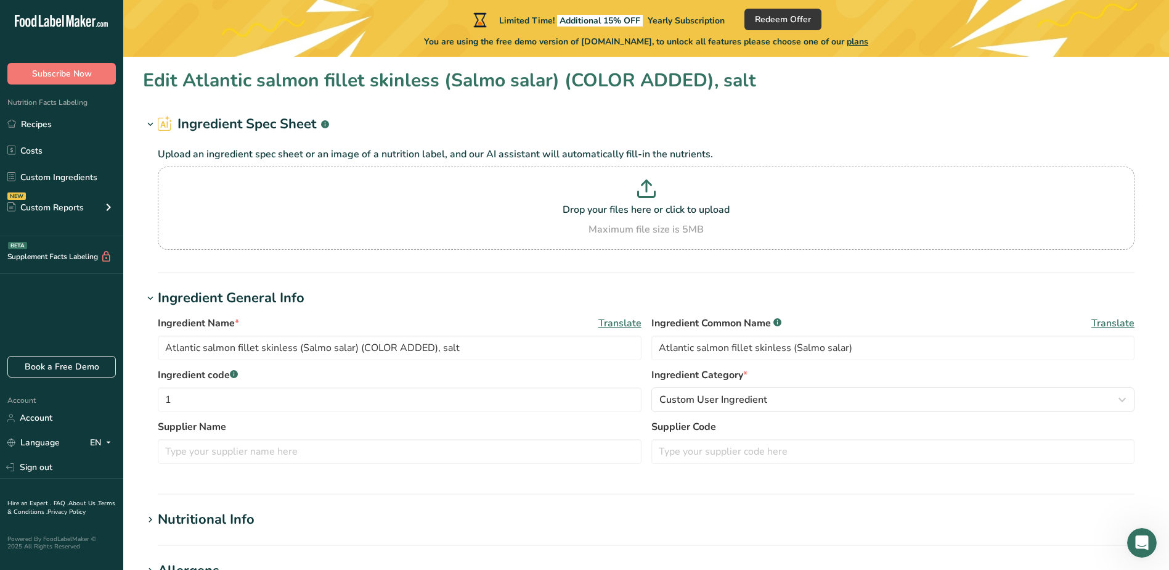
click at [1125, 323] on span "Translate" at bounding box center [1113, 323] width 43 height 15
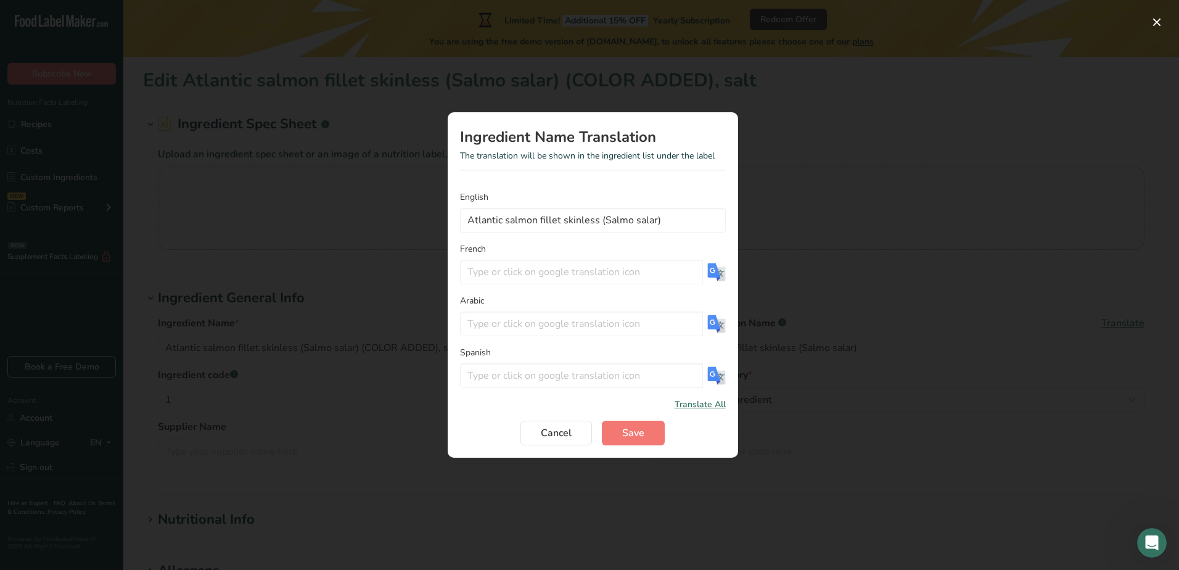
click at [711, 272] on img "Translation Modal" at bounding box center [716, 272] width 18 height 18
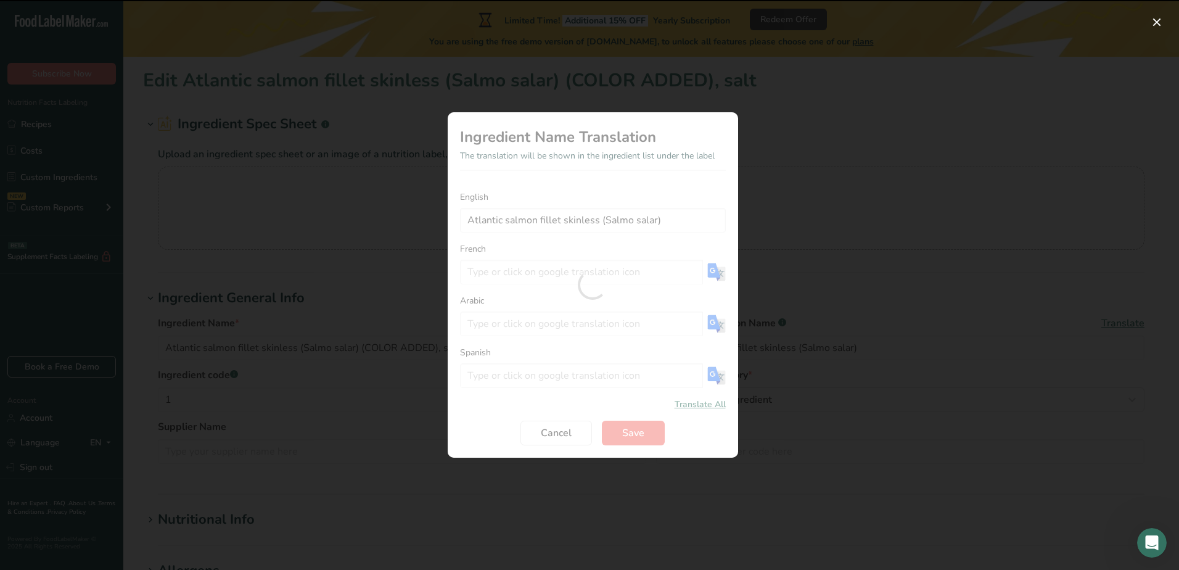
type input "Filet de saumon de l'Atlantique sans peau (Salmo salar)"
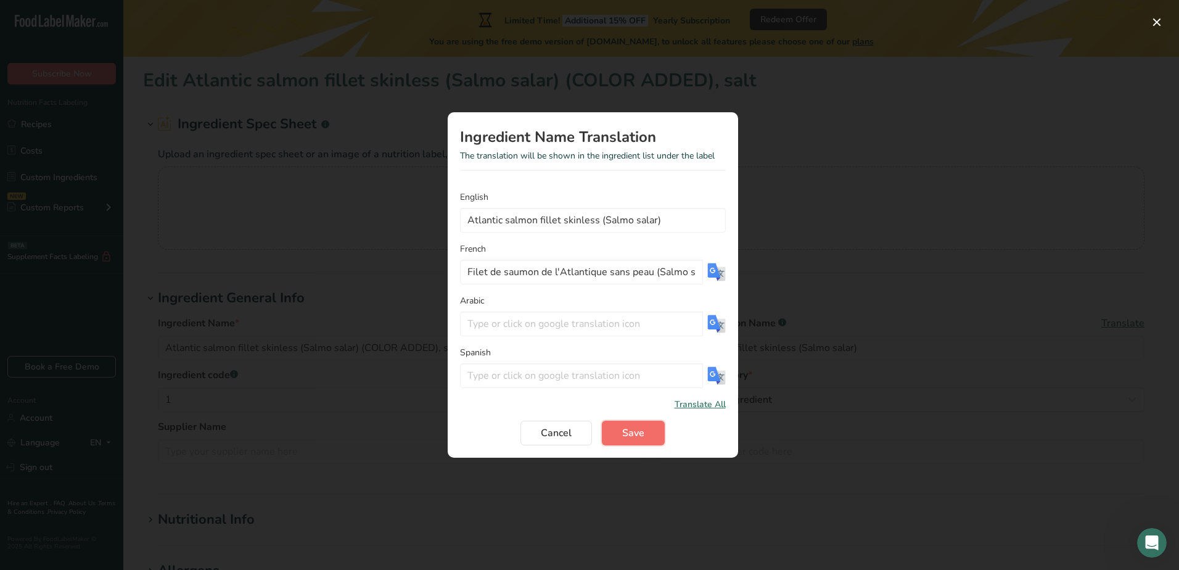
click at [639, 430] on span "Save" at bounding box center [633, 432] width 22 height 15
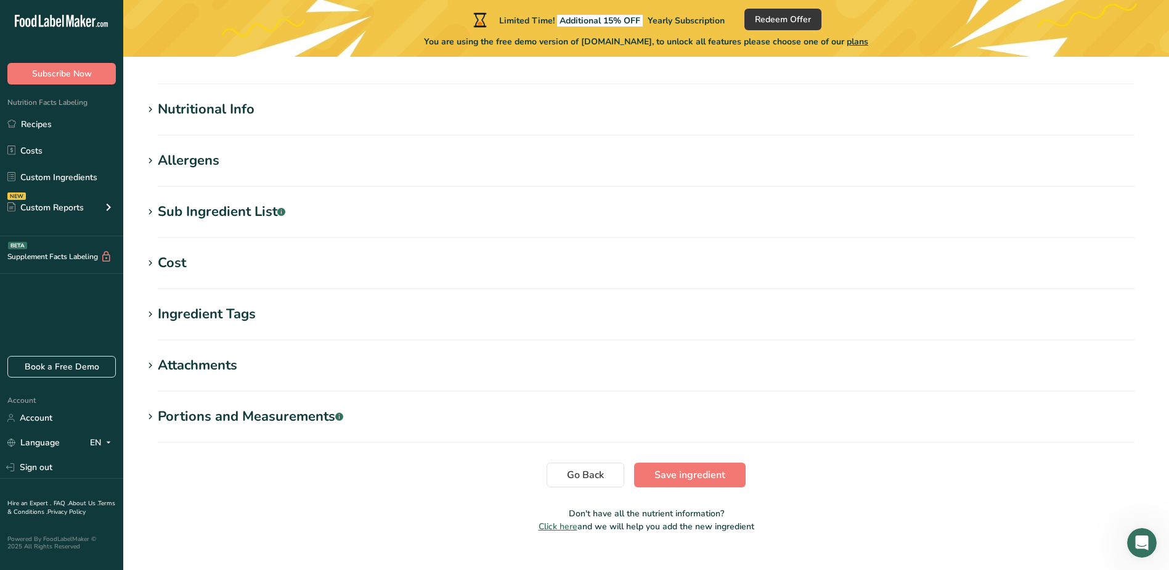
scroll to position [432, 0]
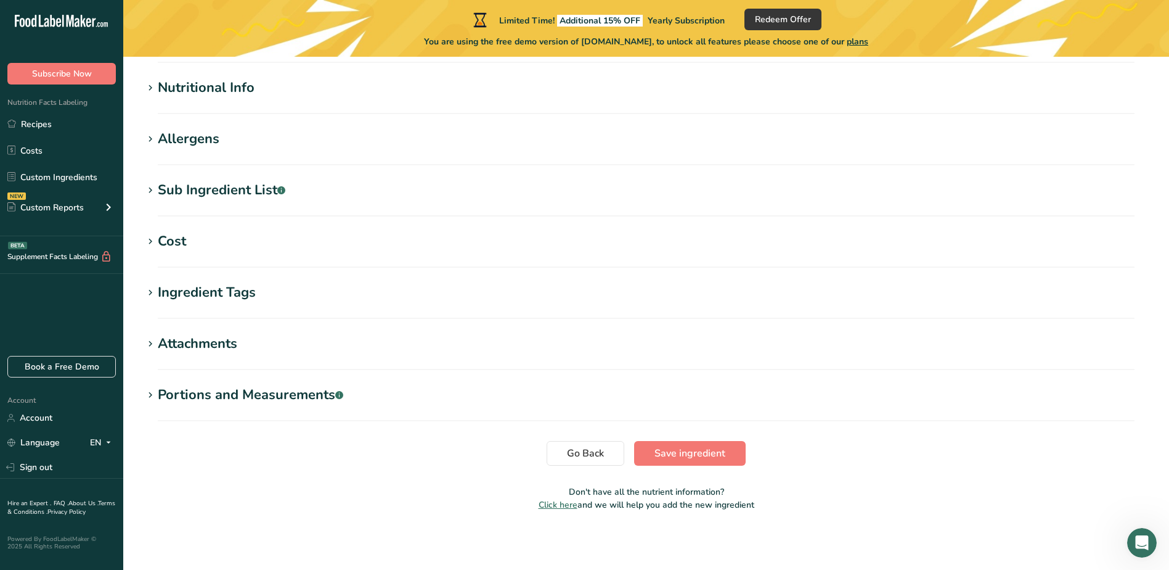
click at [280, 398] on div "Portions and Measurements .a-a{fill:#347362;}.b-a{fill:#fff;}" at bounding box center [251, 395] width 186 height 20
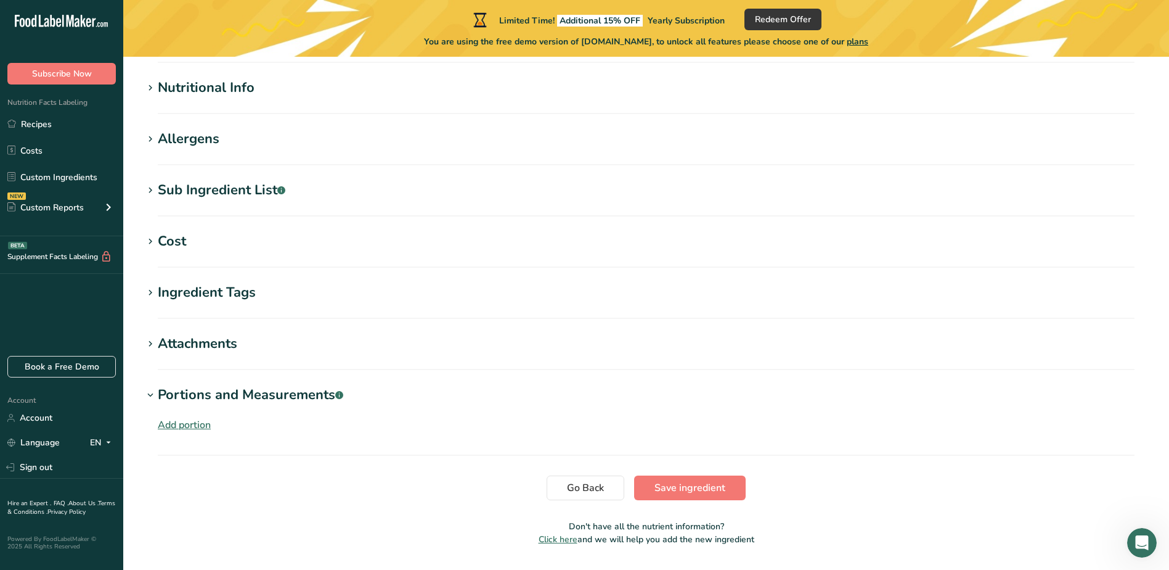
click at [284, 395] on div "Portions and Measurements .a-a{fill:#347362;}.b-a{fill:#fff;}" at bounding box center [251, 395] width 186 height 20
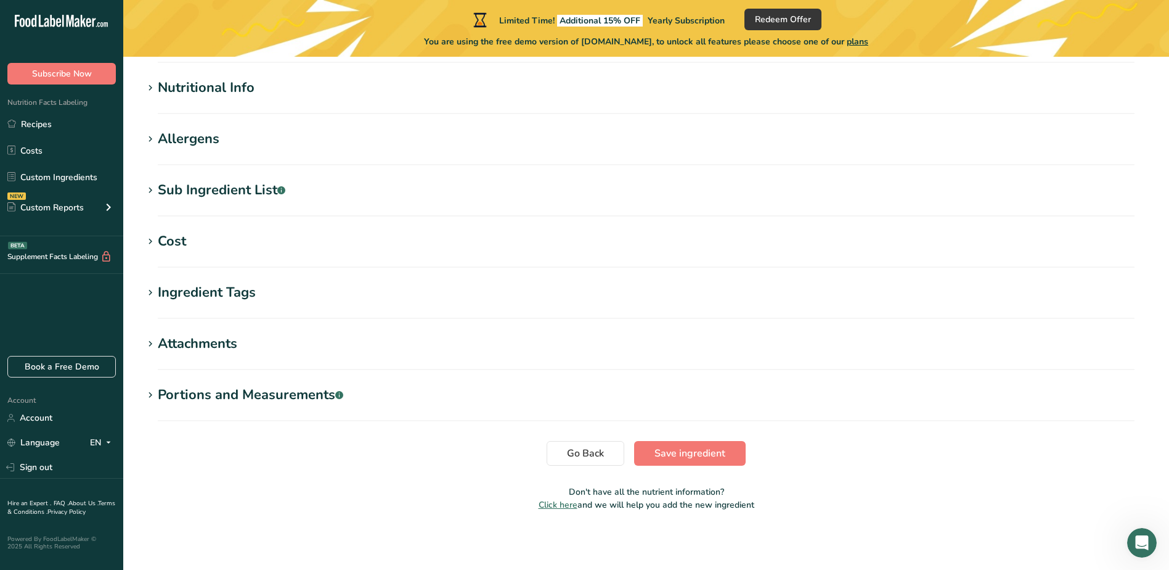
click at [189, 394] on div "Portions and Measurements .a-a{fill:#347362;}.b-a{fill:#fff;}" at bounding box center [251, 395] width 186 height 20
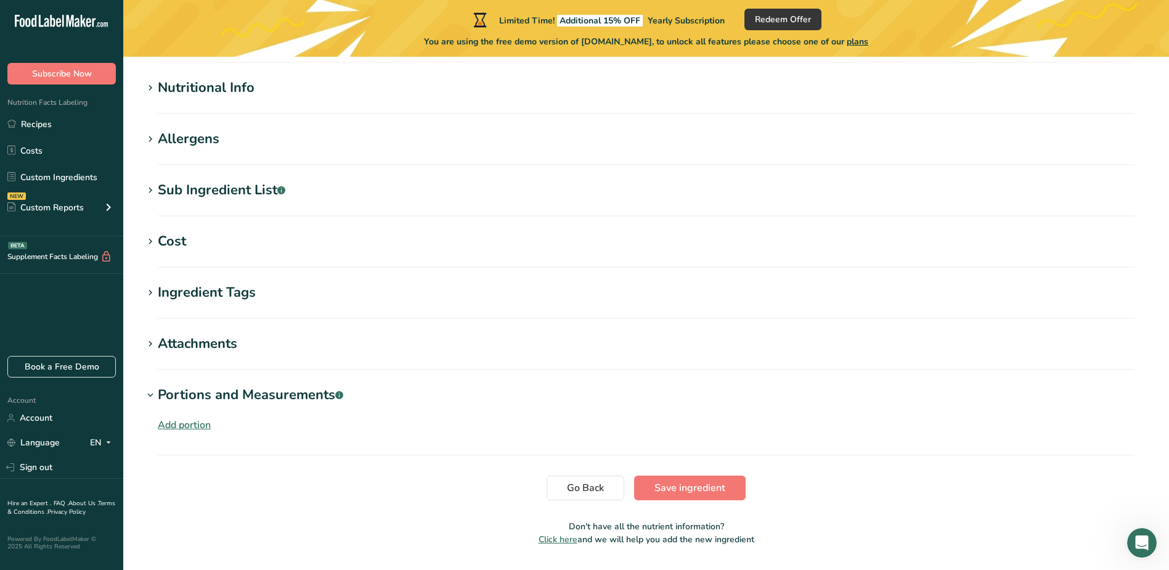
click at [179, 425] on div "Add portion" at bounding box center [184, 424] width 53 height 15
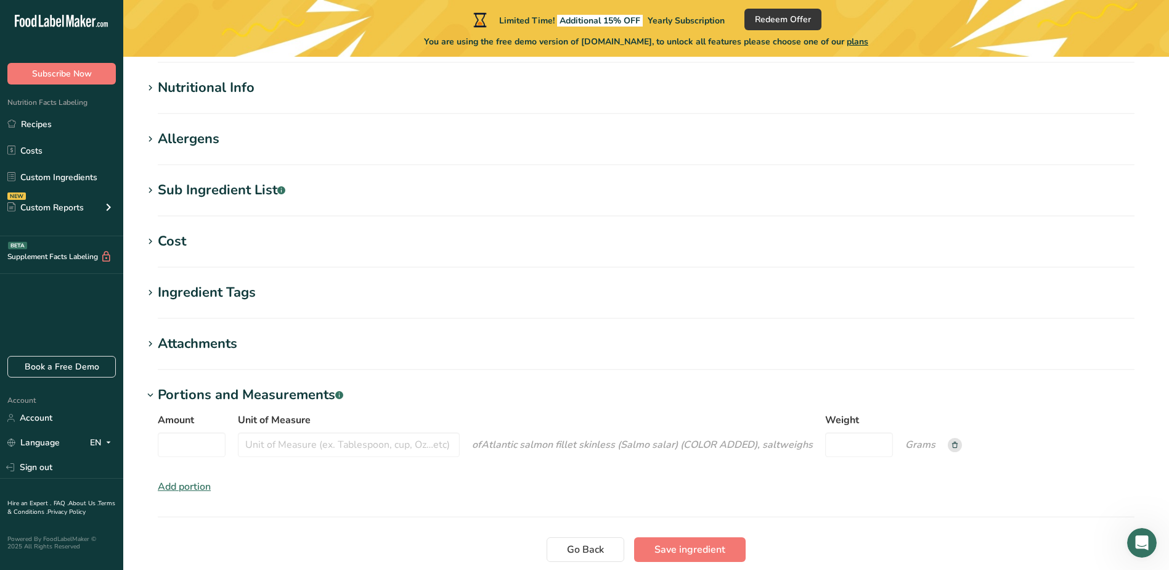
click at [202, 341] on div "Attachments" at bounding box center [198, 343] width 80 height 20
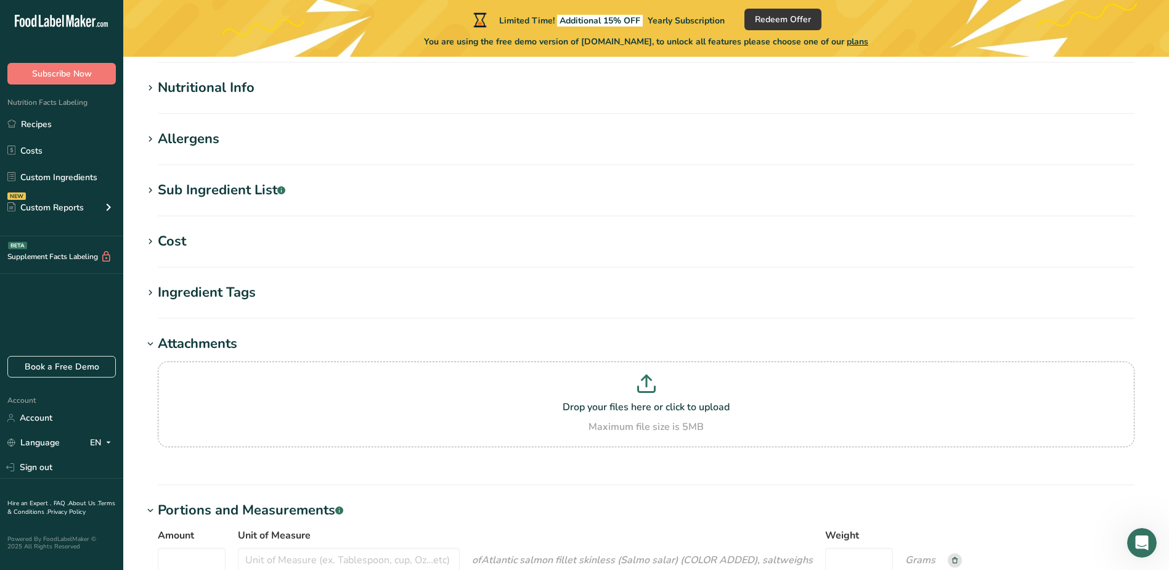
click at [224, 290] on div "Ingredient Tags" at bounding box center [207, 292] width 98 height 20
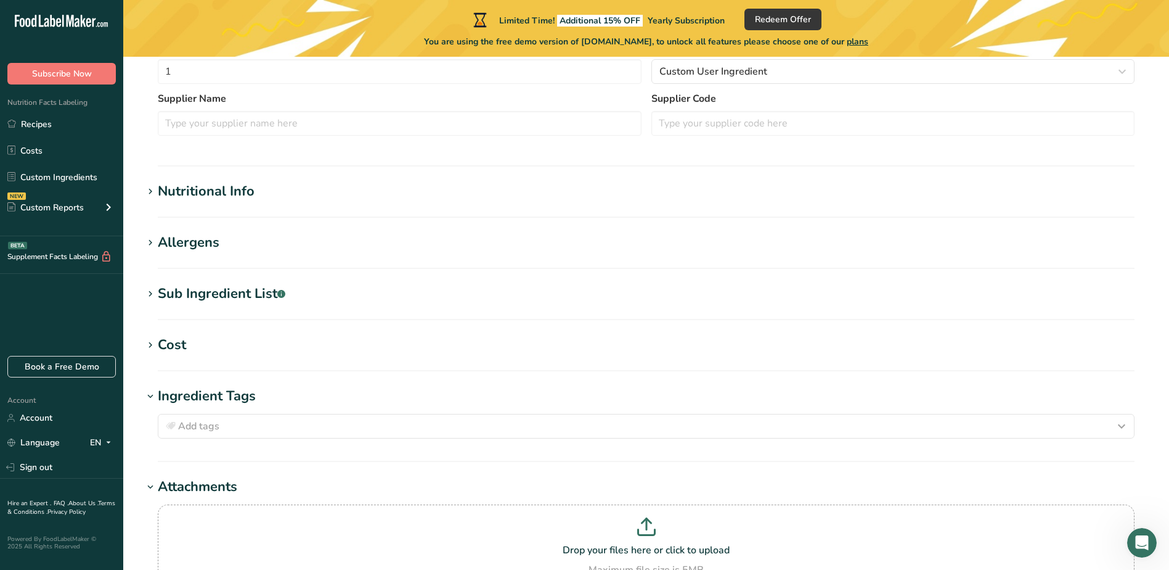
scroll to position [308, 0]
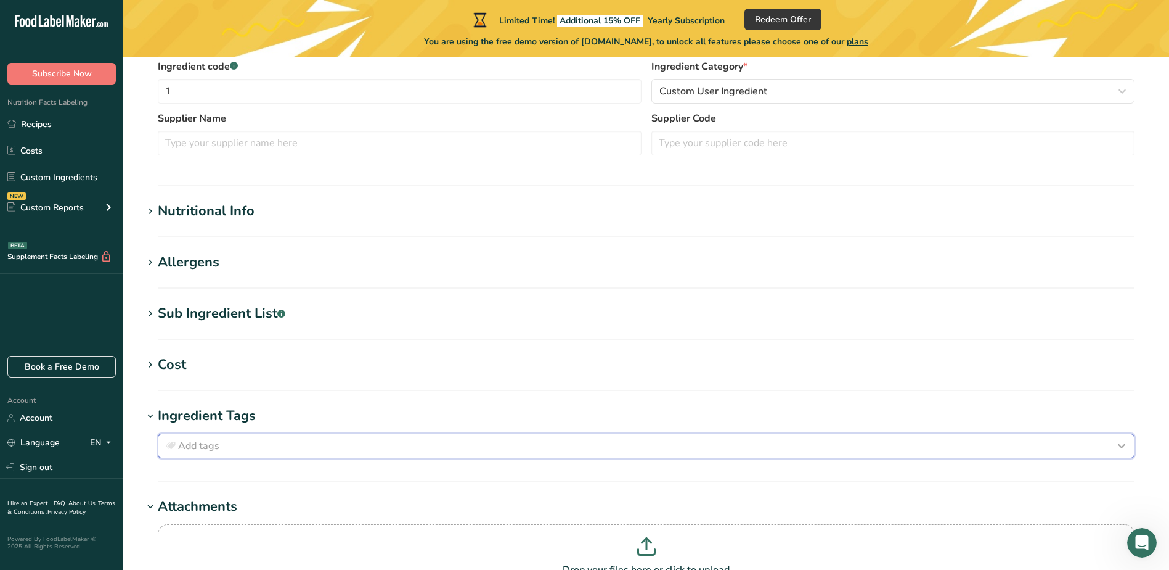
click at [247, 450] on div "Add tags" at bounding box center [646, 445] width 966 height 15
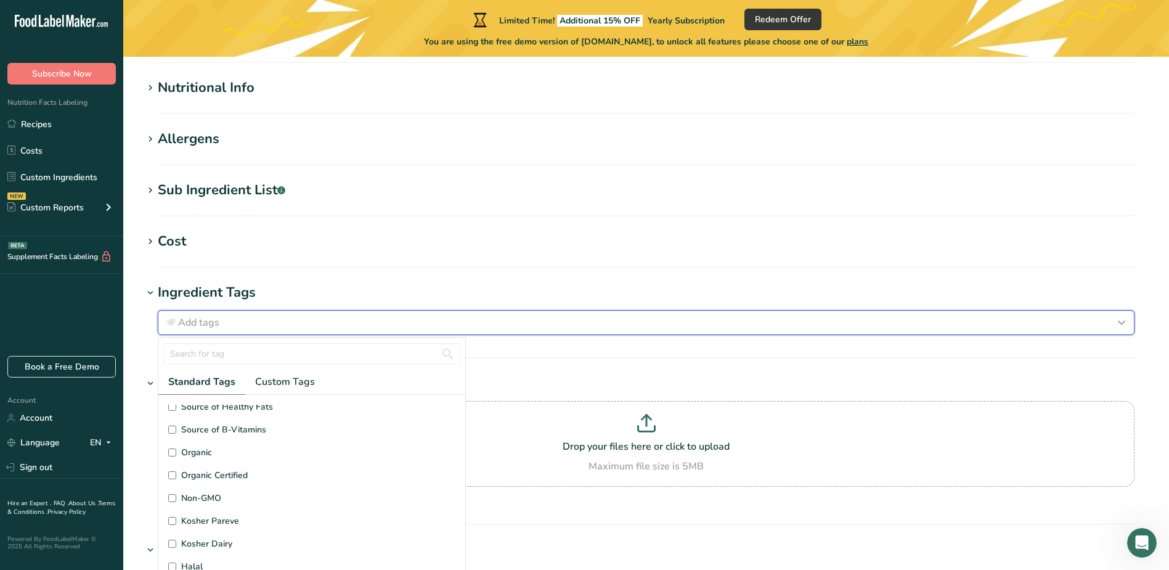
scroll to position [247, 0]
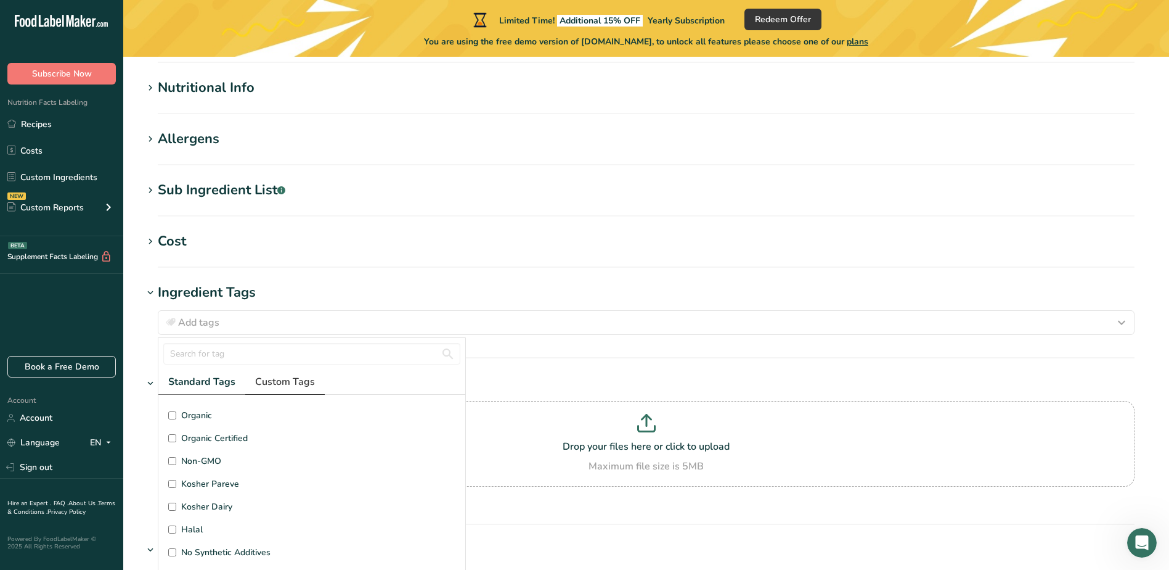
click at [297, 388] on span "Custom Tags" at bounding box center [285, 381] width 60 height 15
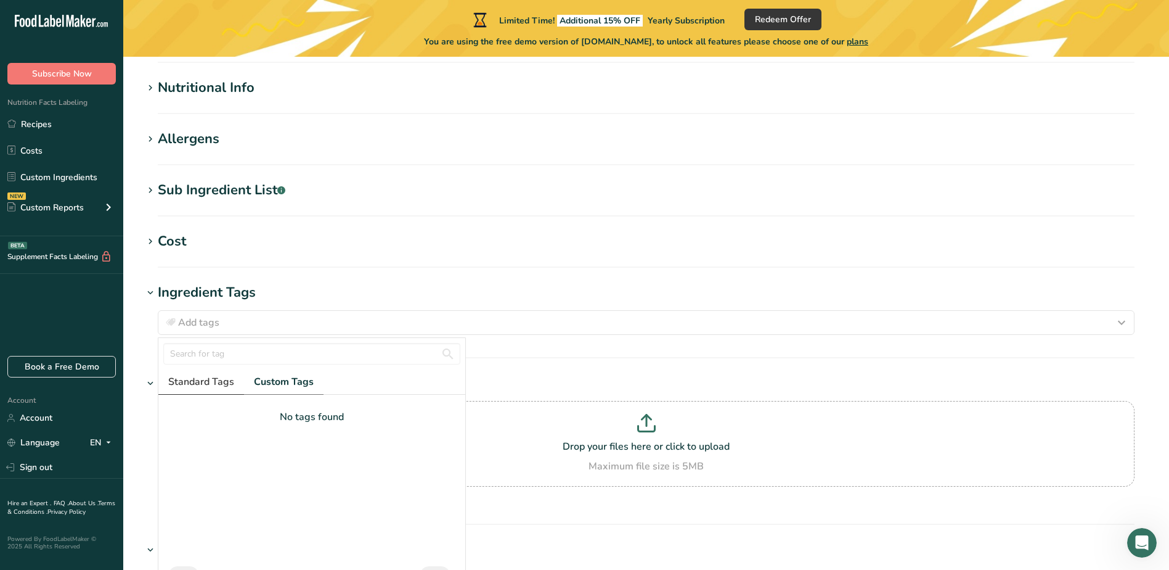
click at [206, 385] on span "Standard Tags" at bounding box center [201, 381] width 66 height 15
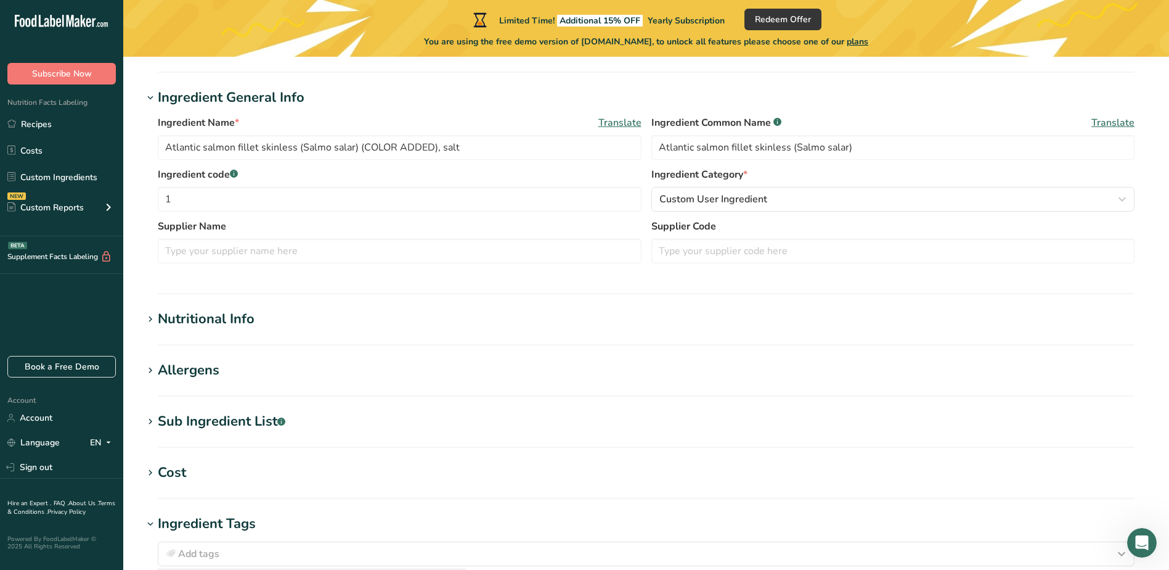
scroll to position [123, 0]
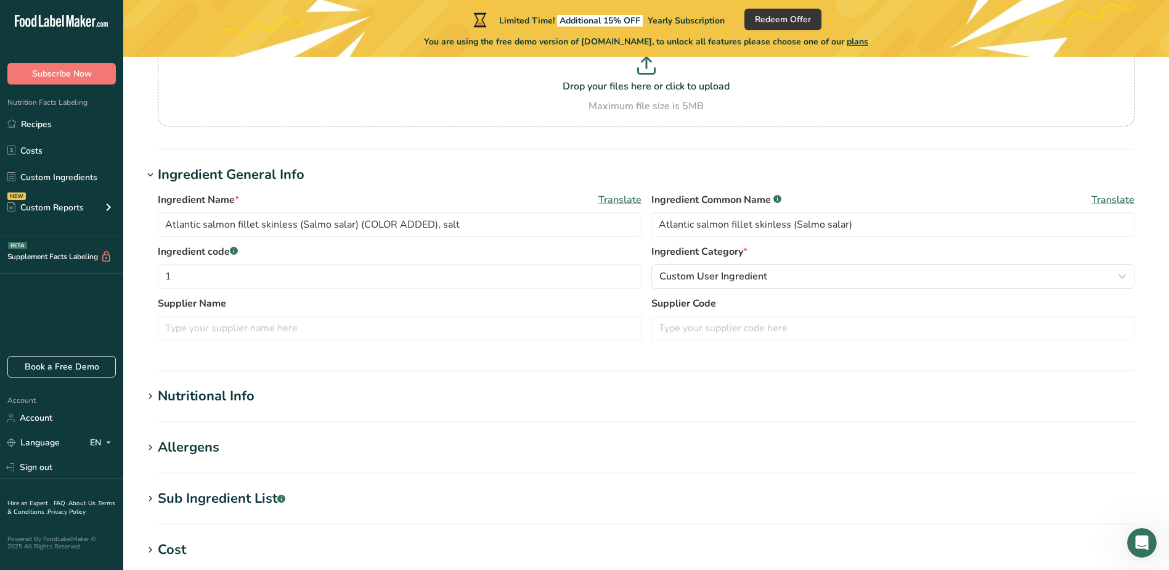
click at [209, 388] on div "Nutritional Info" at bounding box center [206, 396] width 97 height 20
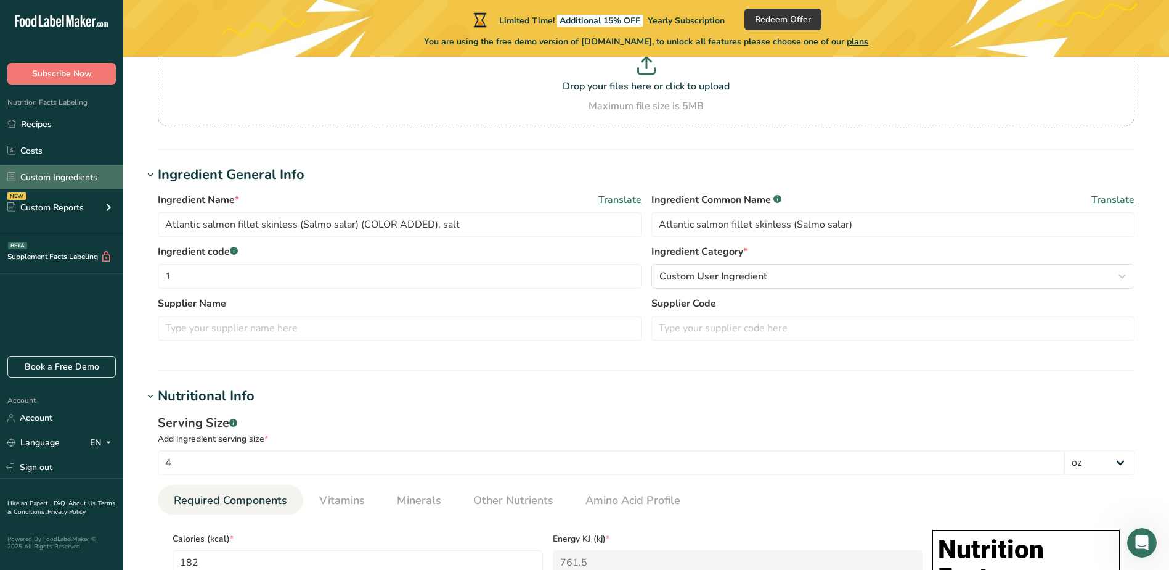
click at [95, 174] on link "Custom Ingredients" at bounding box center [61, 176] width 123 height 23
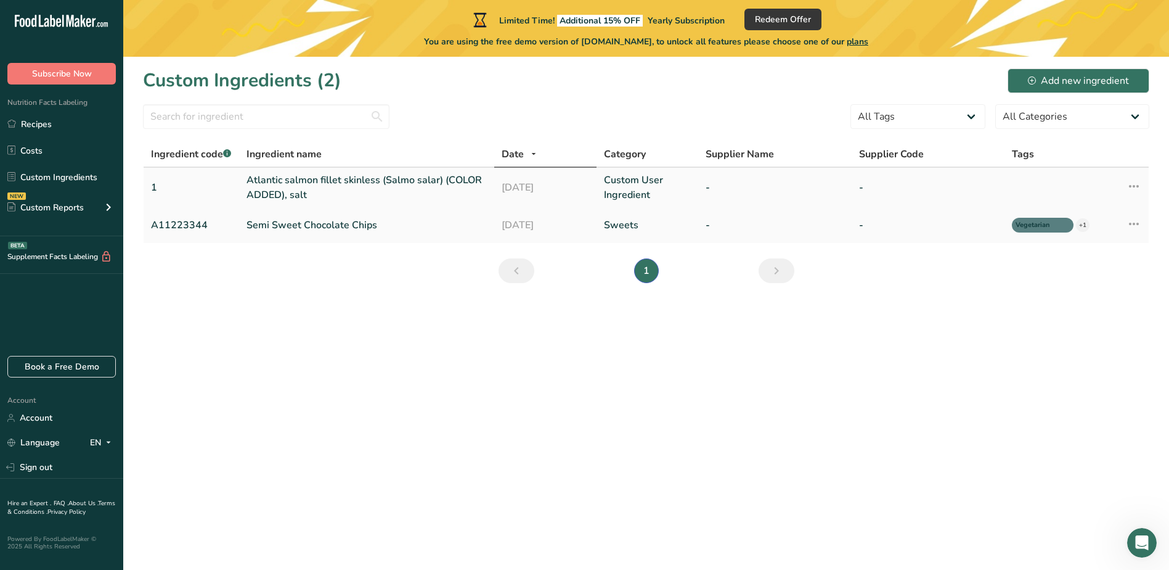
click at [407, 178] on link "Atlantic salmon fillet skinless (Salmo salar) (COLOR ADDED), salt" at bounding box center [367, 188] width 240 height 30
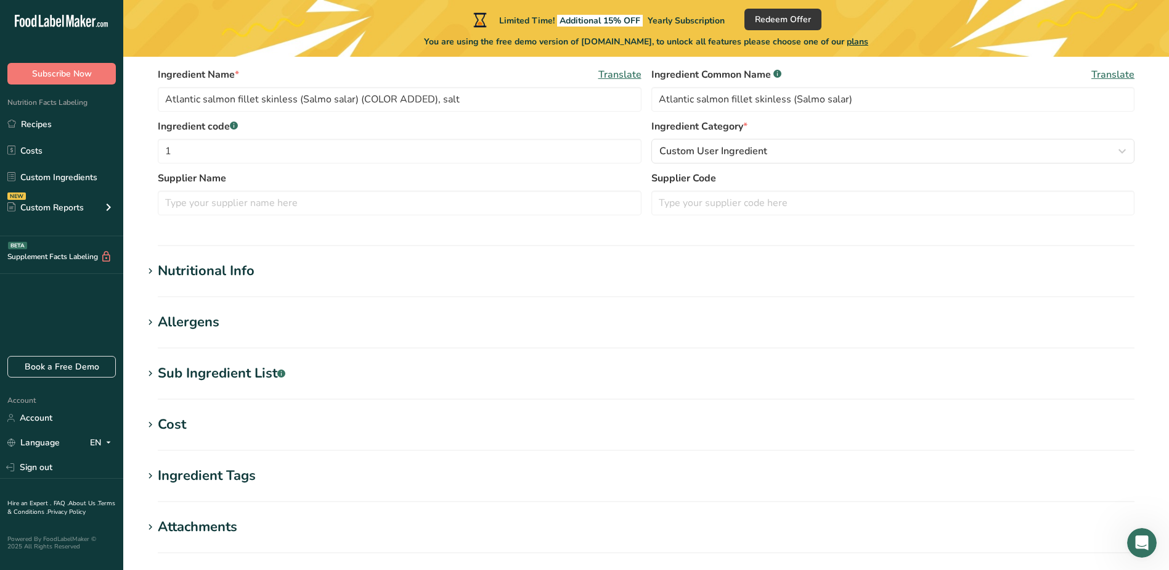
scroll to position [247, 0]
click at [211, 279] on div "Nutritional Info" at bounding box center [206, 272] width 97 height 20
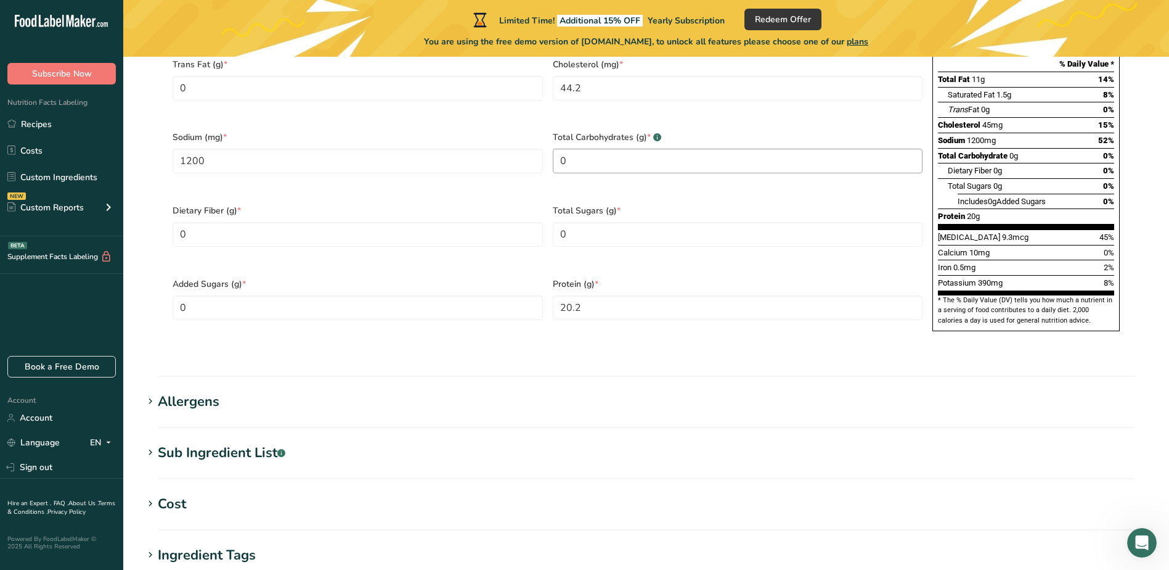
scroll to position [864, 0]
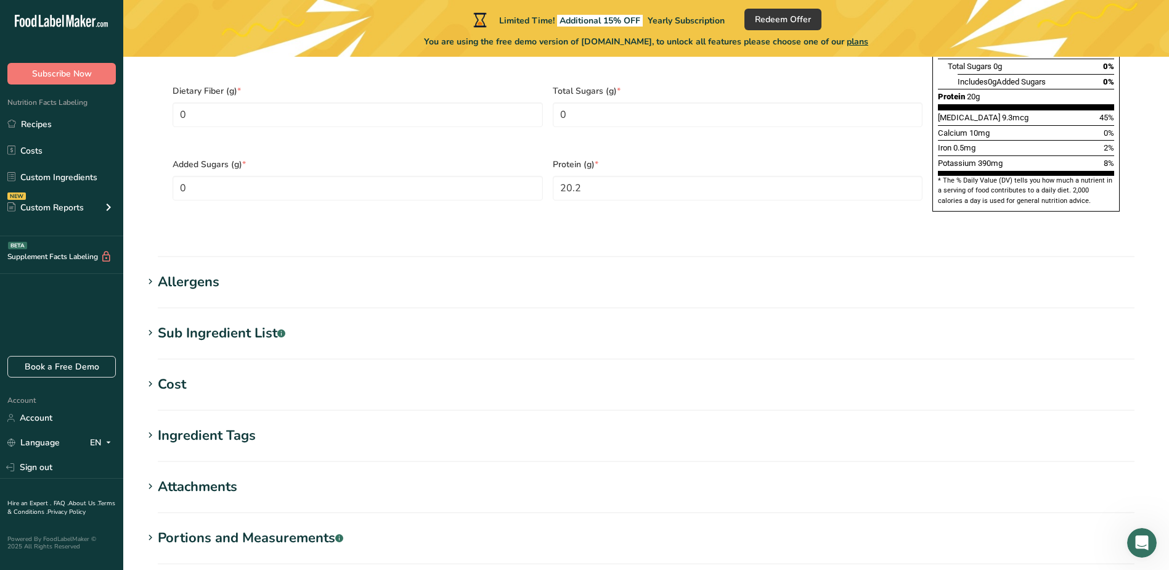
click at [242, 323] on div "Sub Ingredient List .a-a{fill:#347362;}.b-a{fill:#fff;}" at bounding box center [222, 333] width 128 height 20
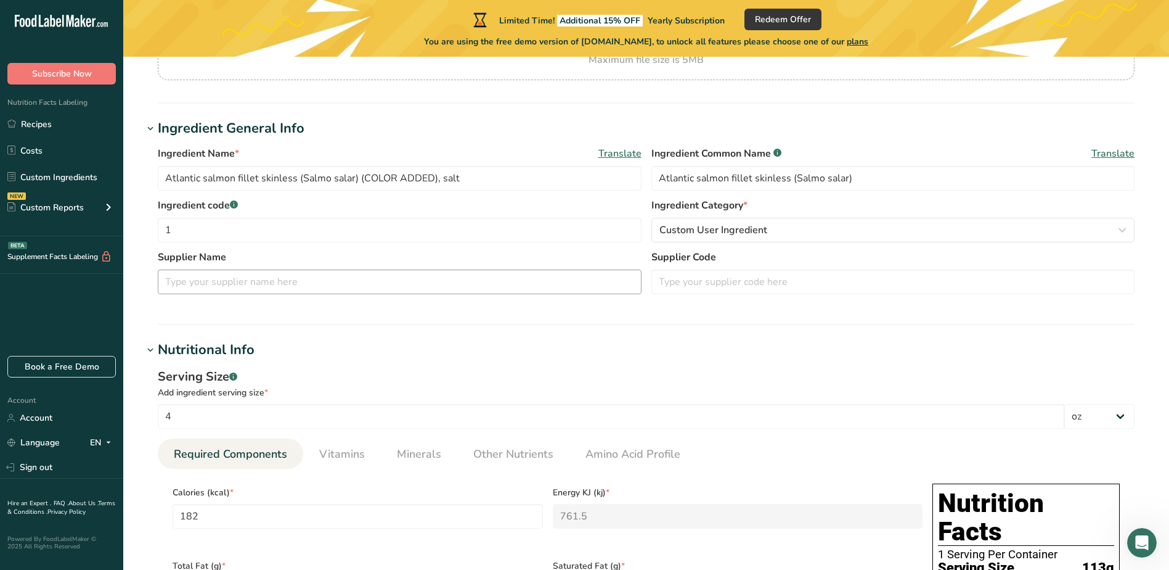
scroll to position [124, 0]
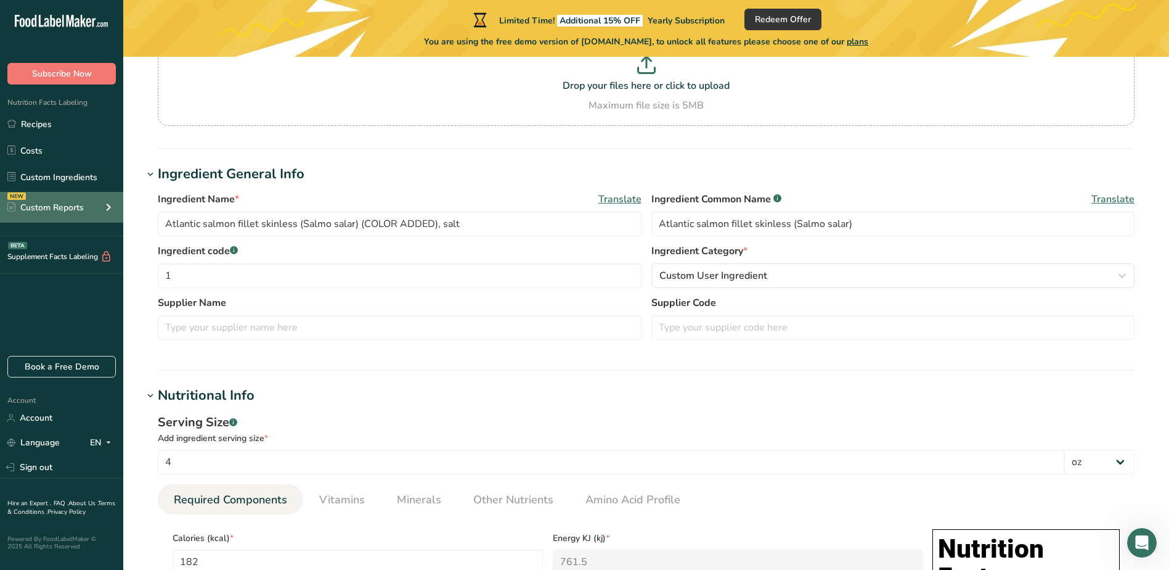
click at [97, 211] on div "NEW Custom Reports" at bounding box center [61, 207] width 123 height 31
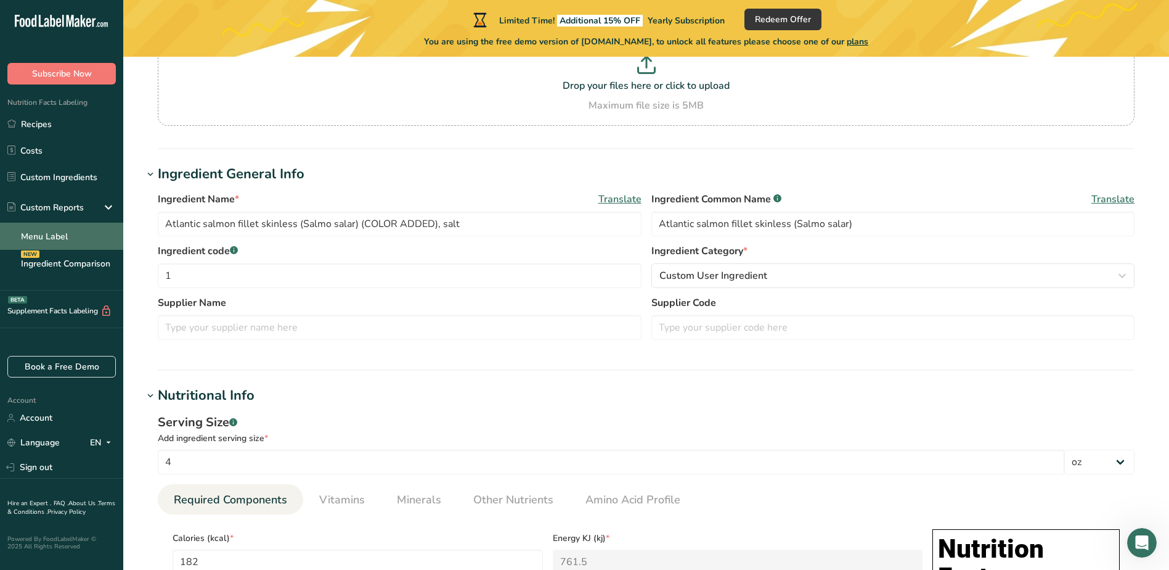
click at [69, 226] on link "Menu Label" at bounding box center [61, 236] width 123 height 27
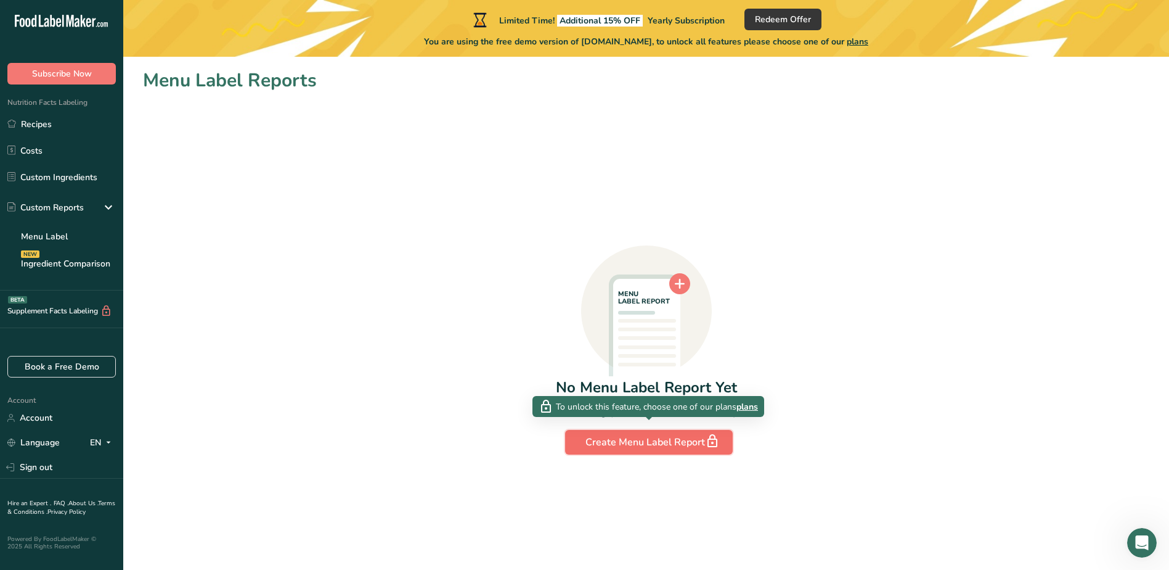
click at [627, 436] on div "Create Menu Label Report" at bounding box center [649, 441] width 127 height 17
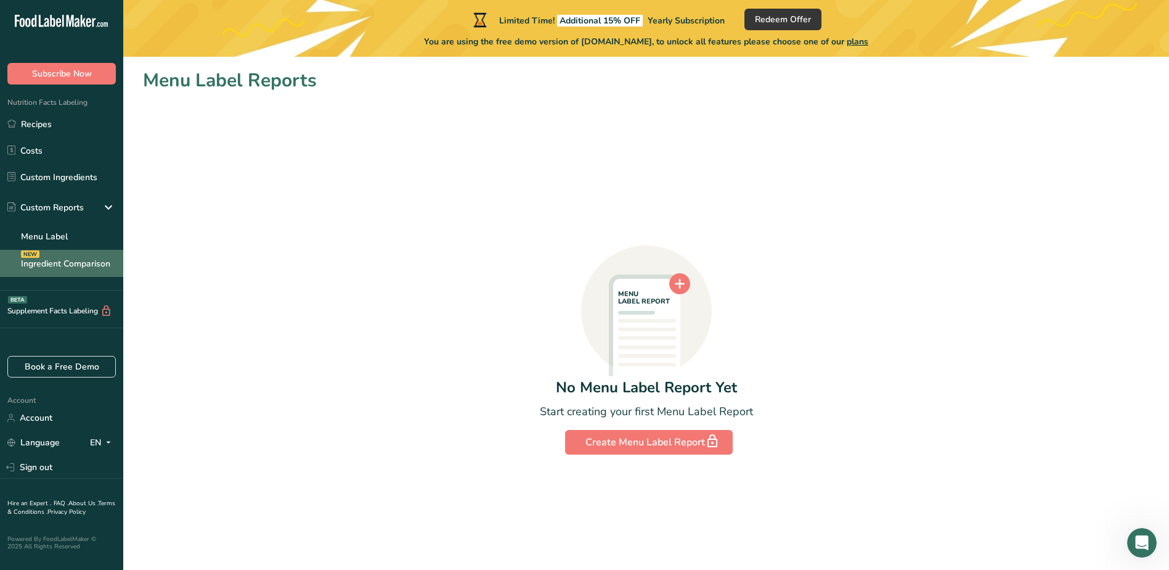
click at [67, 266] on link "Ingredient Comparison NEW" at bounding box center [61, 263] width 123 height 27
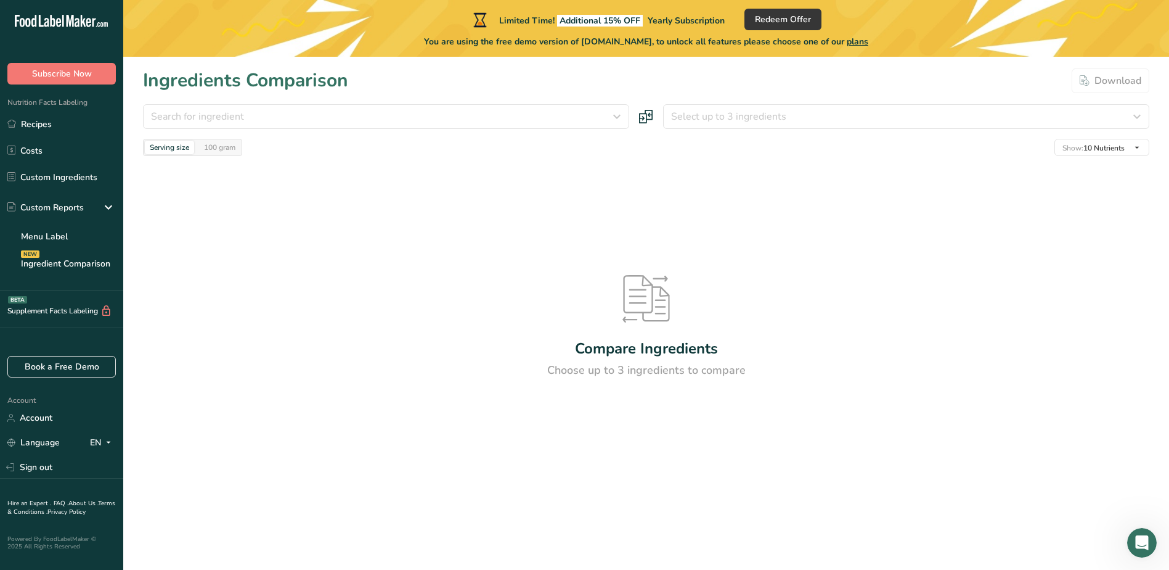
click at [632, 323] on div "Compare Ingredients Choose up to 3 ingredients to compare" at bounding box center [646, 327] width 1007 height 342
click at [641, 293] on icon at bounding box center [646, 298] width 47 height 47
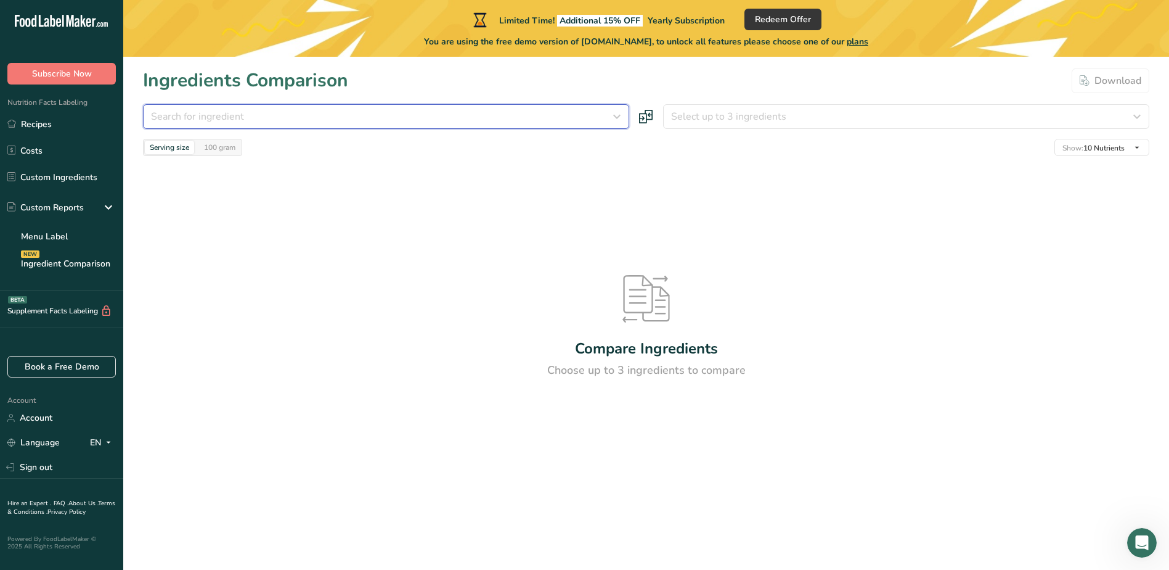
click at [340, 121] on div "Search for ingredient" at bounding box center [382, 116] width 463 height 15
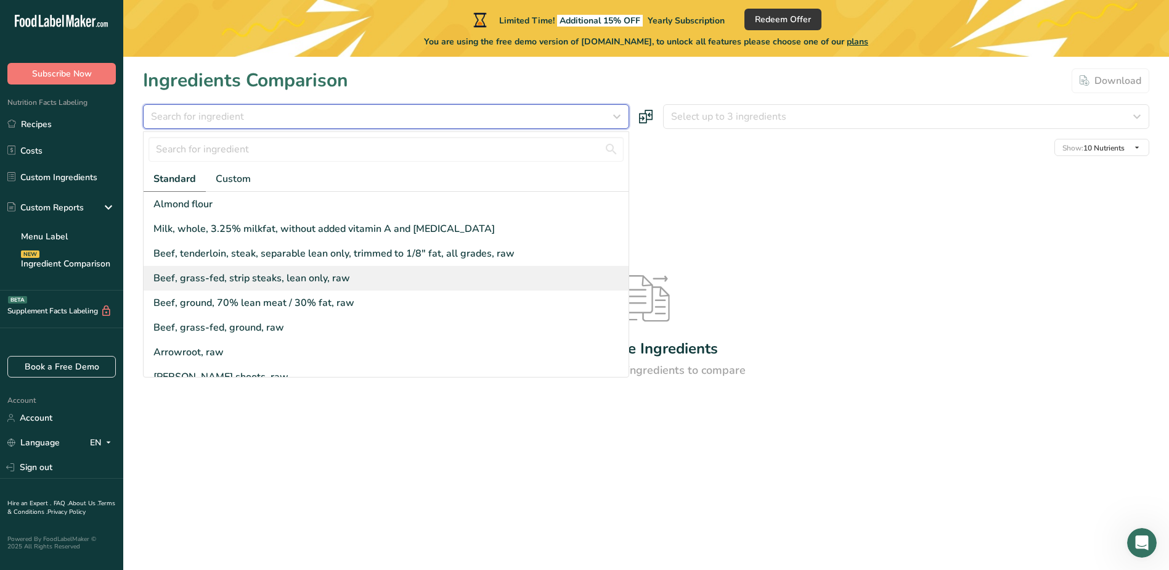
scroll to position [123, 0]
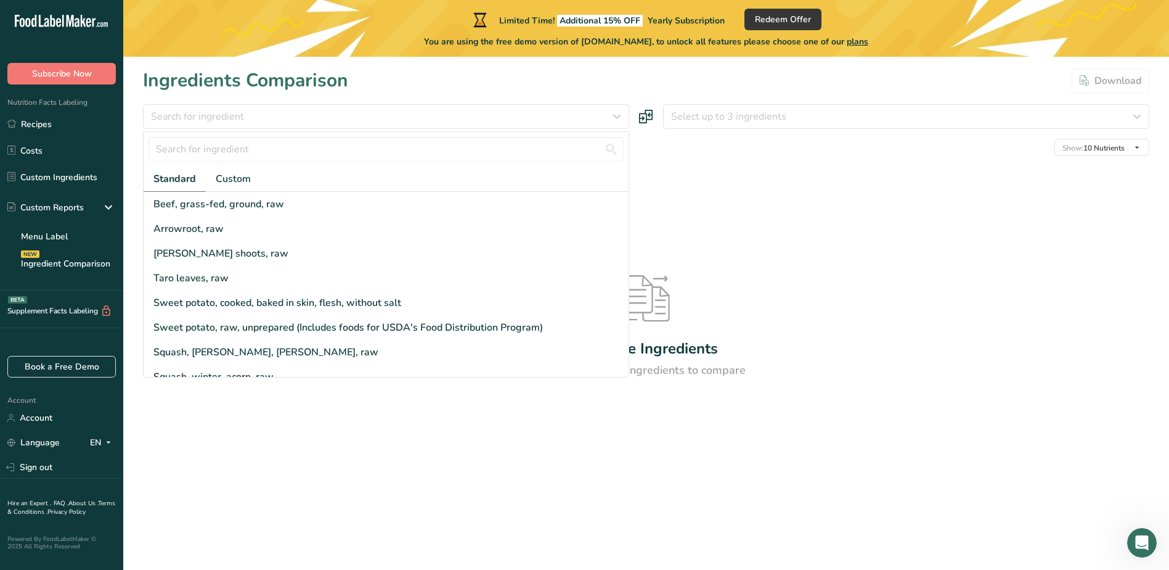
click at [320, 415] on div "Compare Ingredients Choose up to 3 ingredients to compare" at bounding box center [646, 327] width 1007 height 342
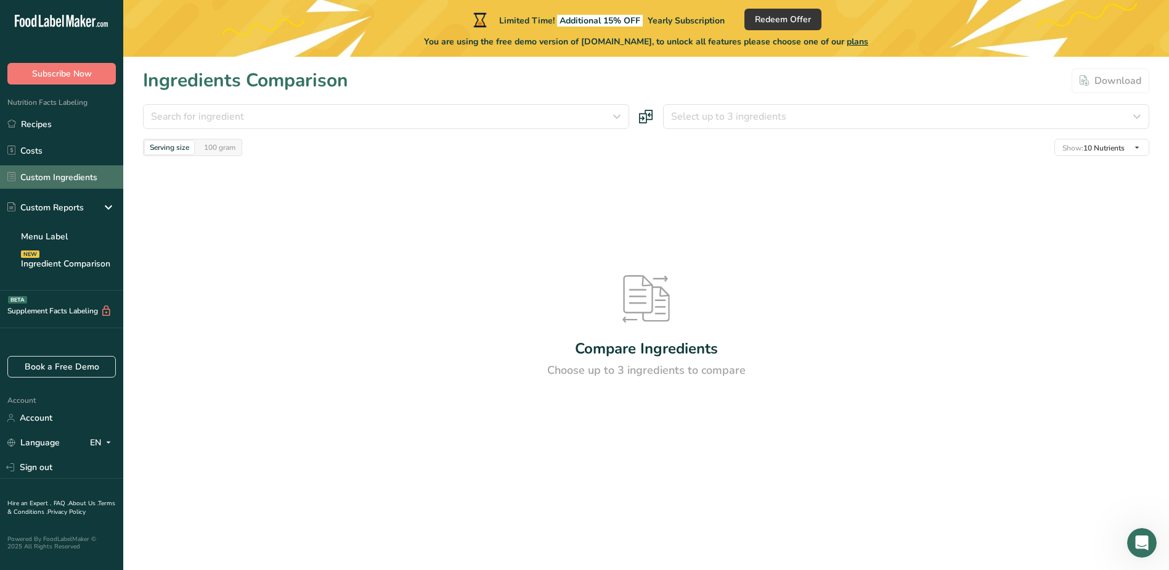
click at [67, 179] on link "Custom Ingredients" at bounding box center [61, 176] width 123 height 23
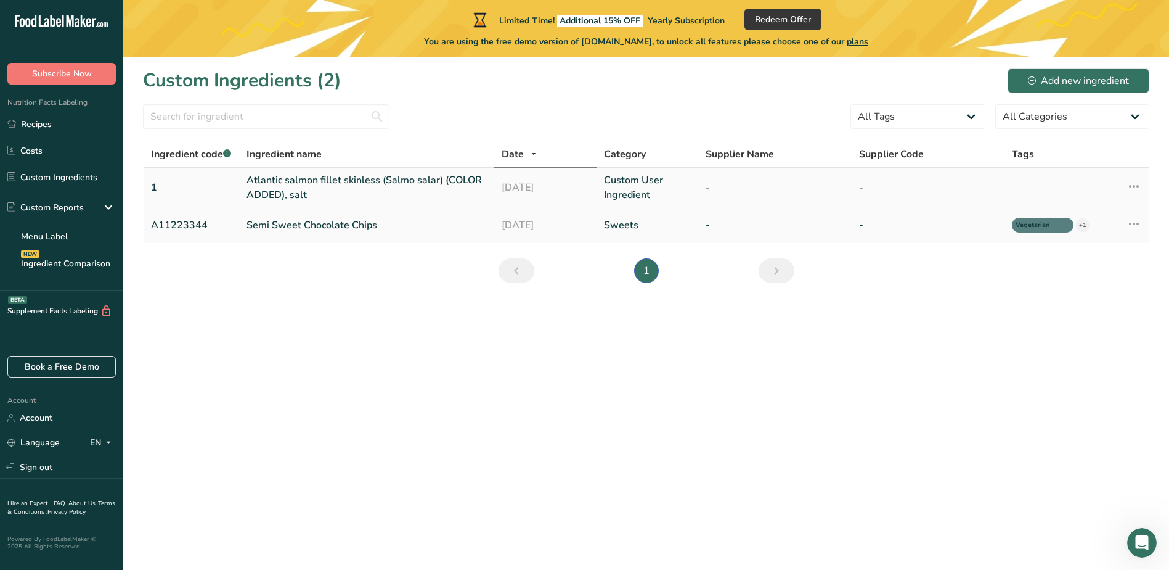
click at [358, 173] on link "Atlantic salmon fillet skinless (Salmo salar) (COLOR ADDED), salt" at bounding box center [367, 188] width 240 height 30
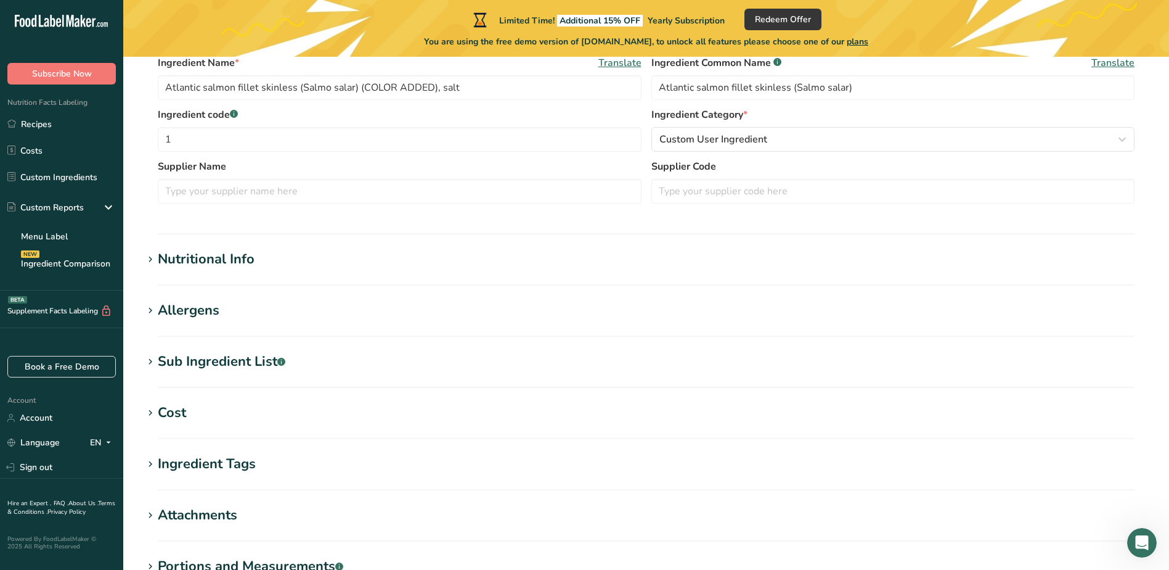
scroll to position [308, 0]
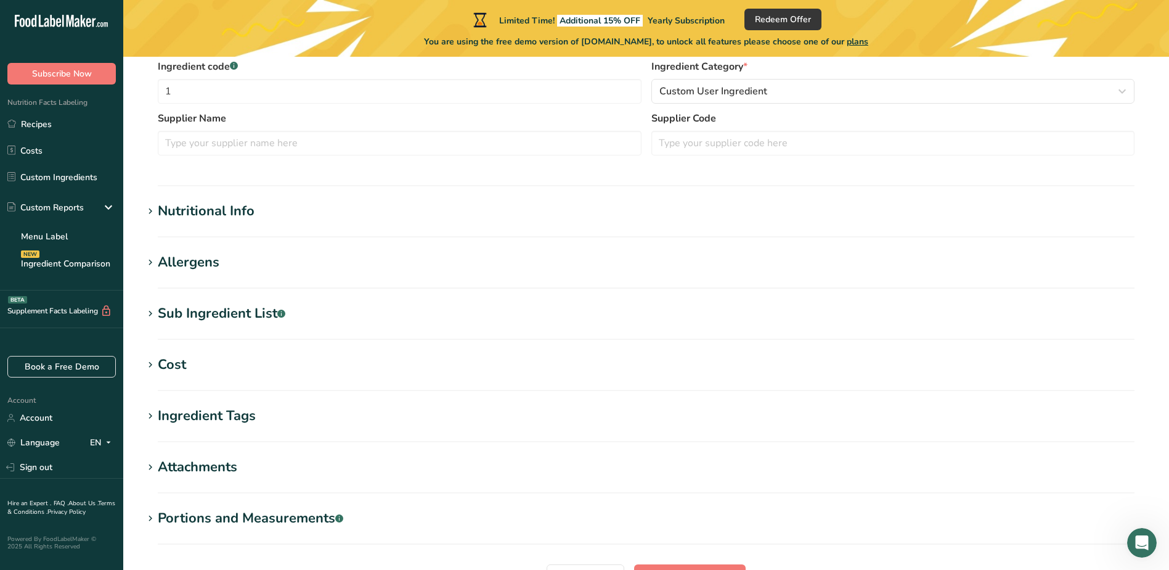
click at [203, 213] on div "Nutritional Info" at bounding box center [206, 211] width 97 height 20
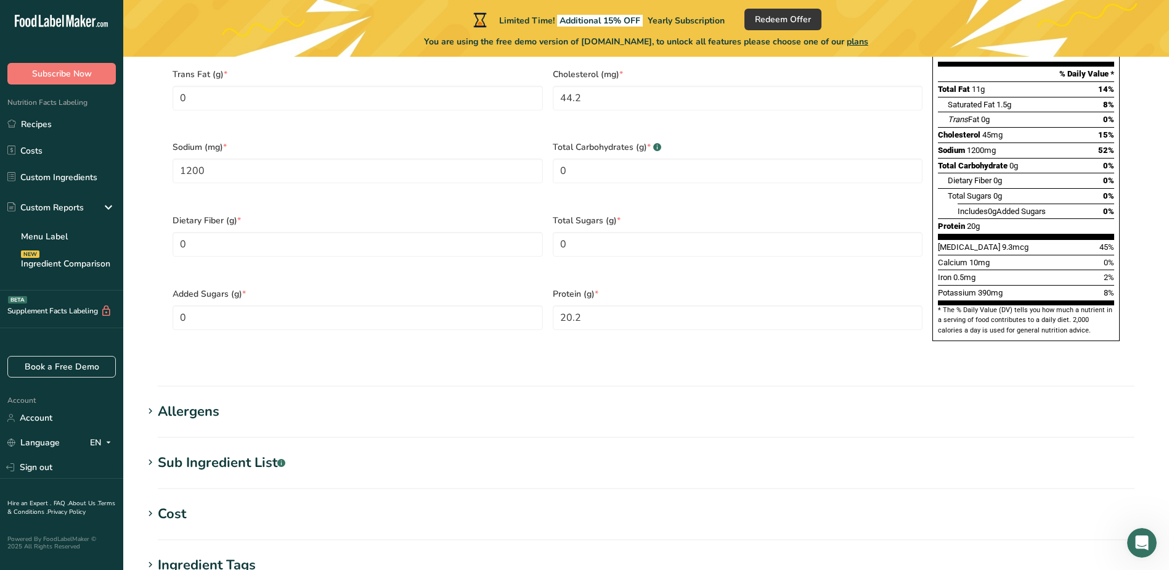
scroll to position [740, 0]
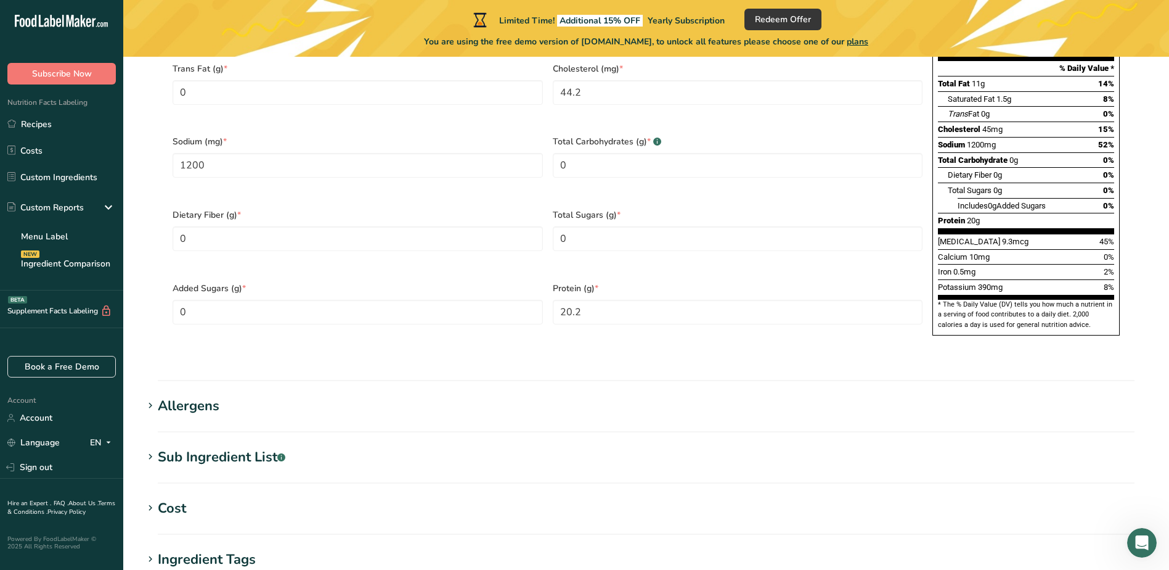
click at [999, 282] on span "390mg" at bounding box center [990, 286] width 25 height 9
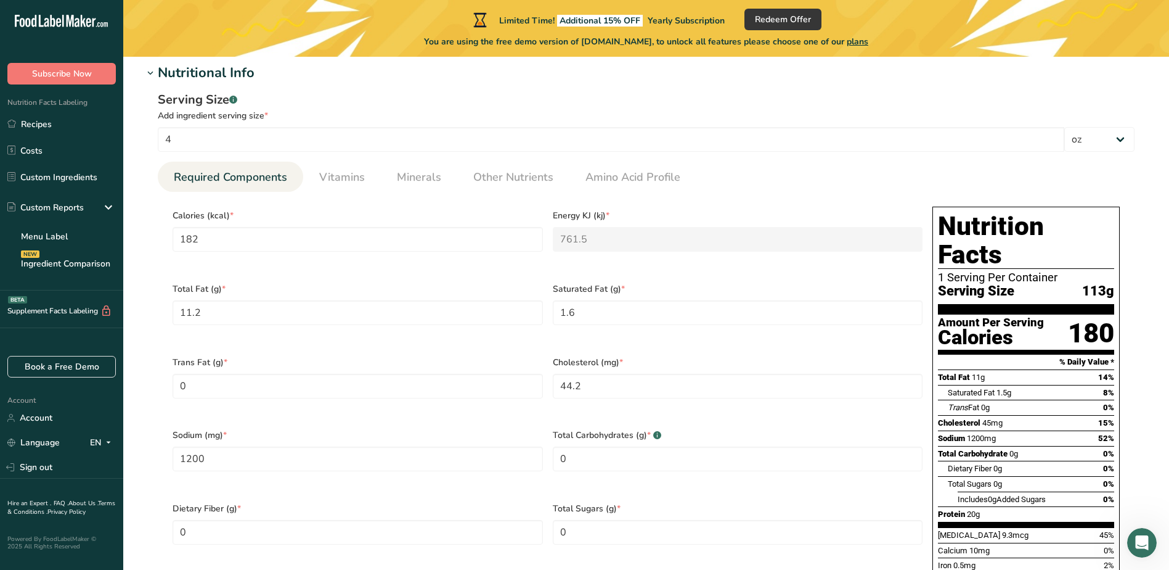
scroll to position [432, 0]
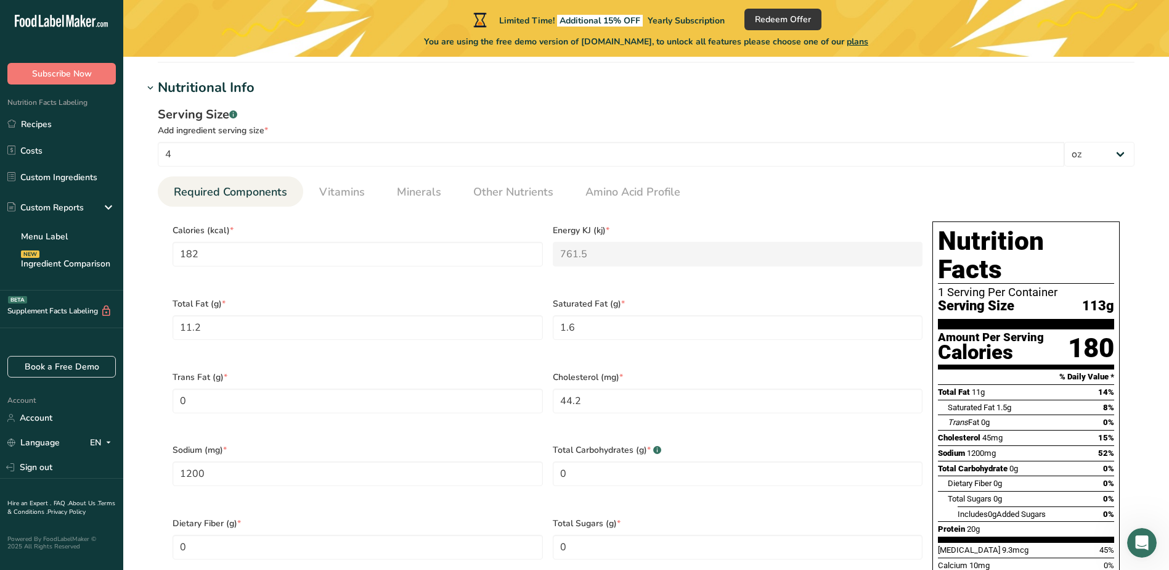
click at [602, 229] on span "Energy KJ (kj) *" at bounding box center [738, 230] width 370 height 13
click at [287, 152] on input "4" at bounding box center [611, 154] width 907 height 25
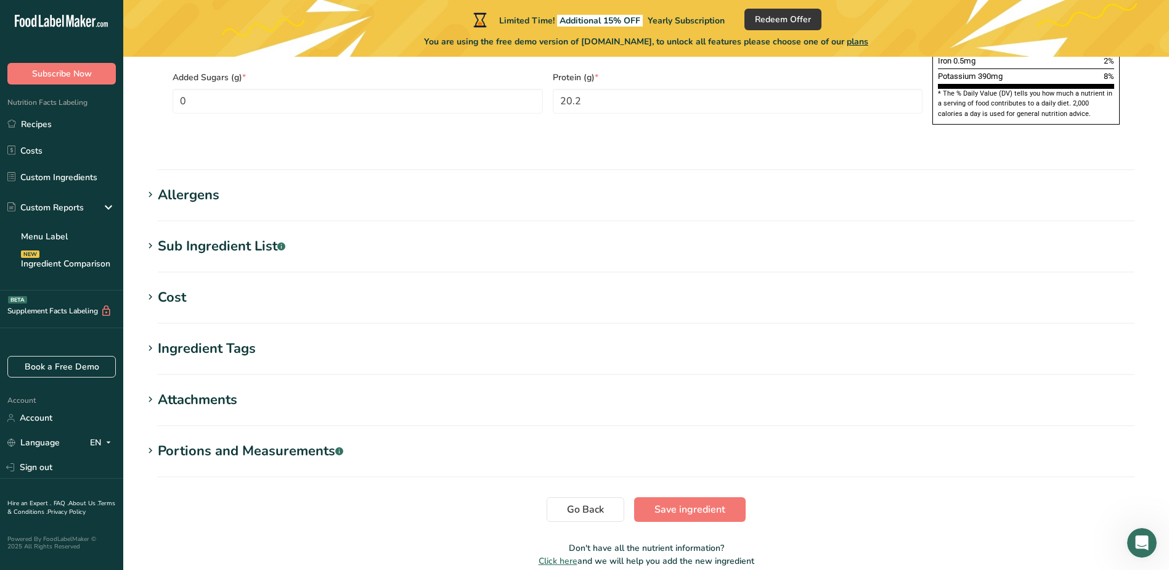
scroll to position [979, 0]
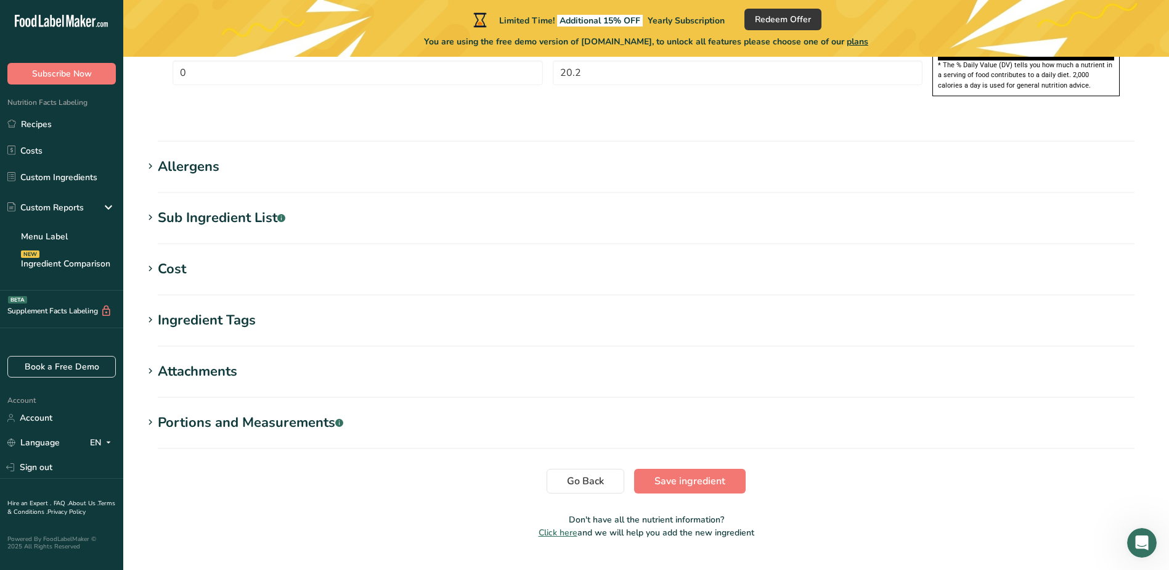
click at [179, 157] on div "Allergens" at bounding box center [189, 167] width 62 height 20
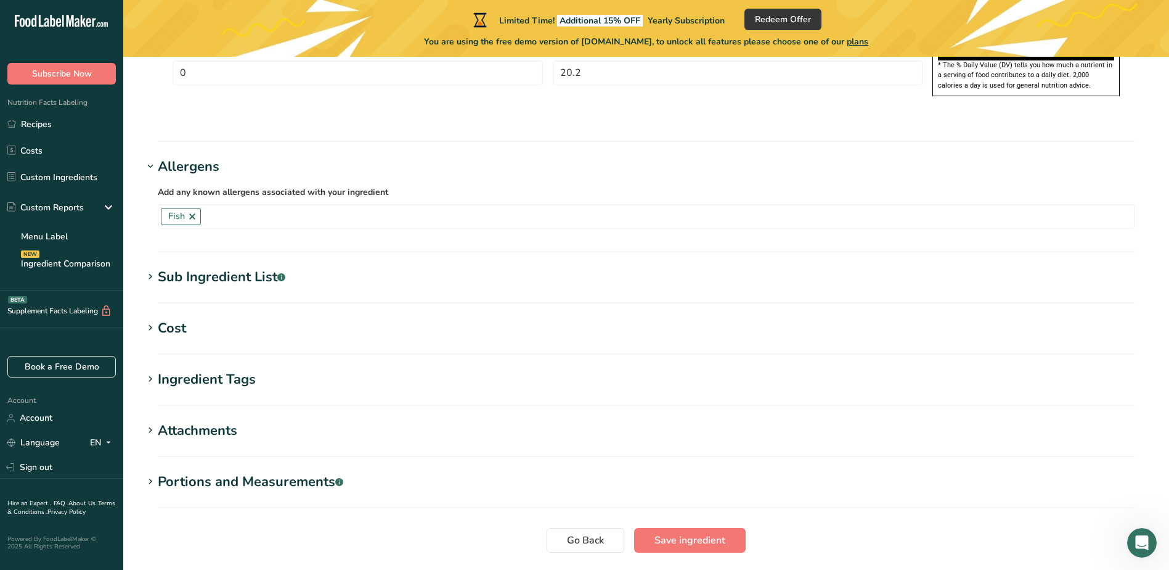
click at [179, 157] on div "Allergens" at bounding box center [189, 167] width 62 height 20
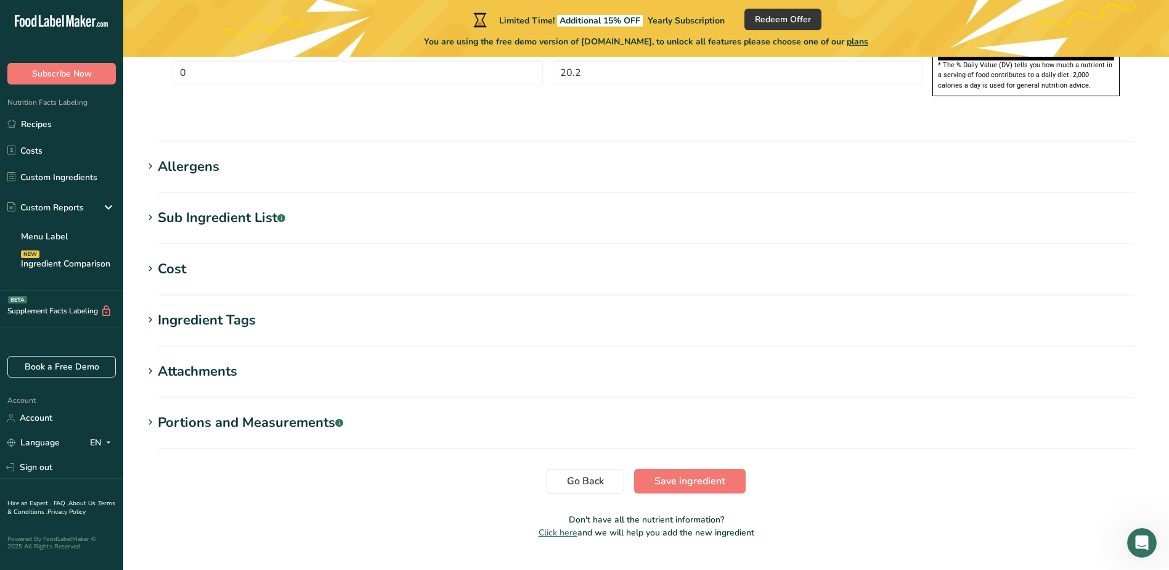
click at [198, 208] on div "Sub Ingredient List .a-a{fill:#347362;}.b-a{fill:#fff;}" at bounding box center [222, 218] width 128 height 20
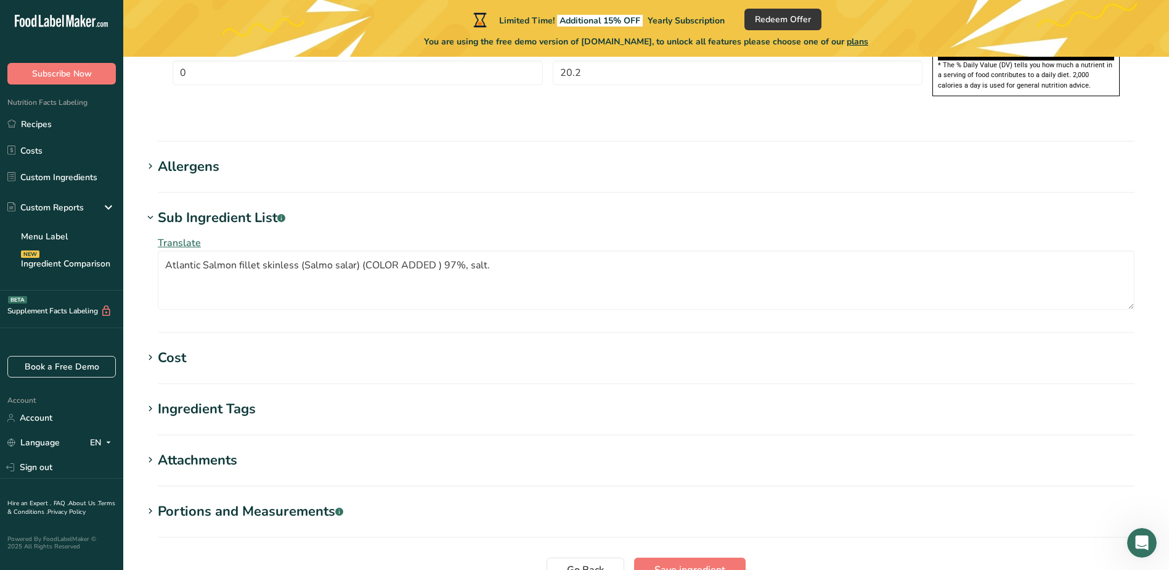
click at [198, 208] on div "Sub Ingredient List .a-a{fill:#347362;}.b-a{fill:#fff;}" at bounding box center [222, 218] width 128 height 20
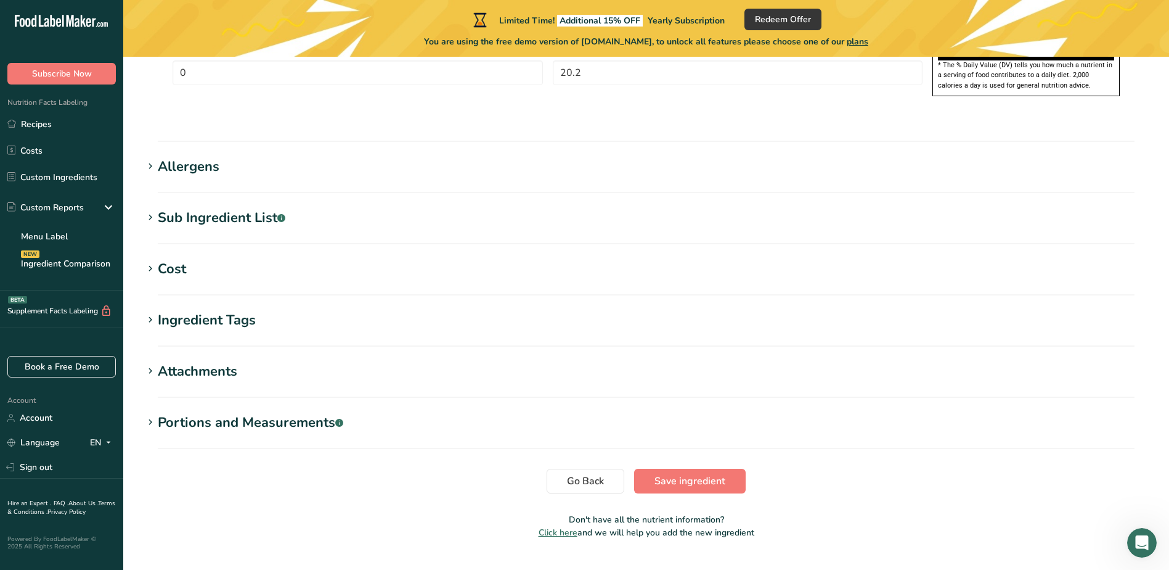
click at [172, 259] on div "Cost" at bounding box center [172, 269] width 28 height 20
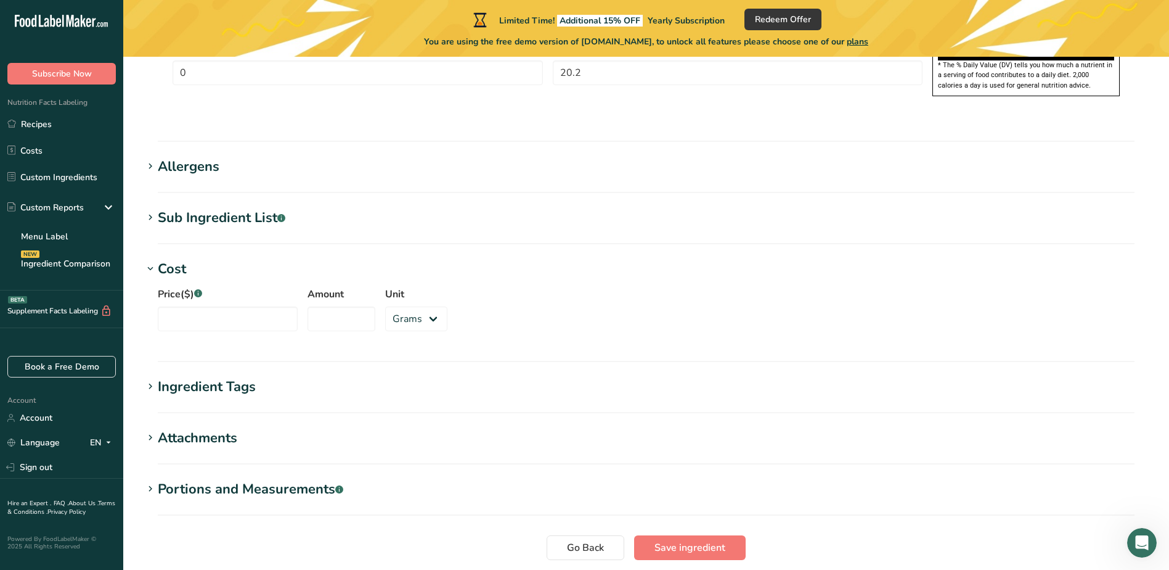
click at [172, 259] on div "Cost" at bounding box center [172, 269] width 28 height 20
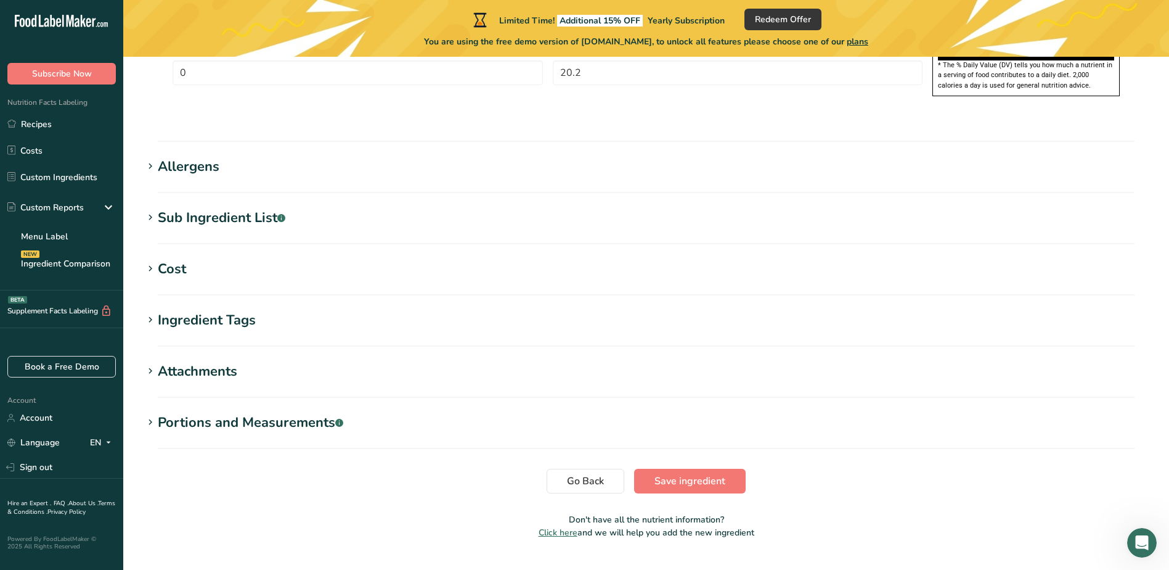
click at [179, 310] on div "Ingredient Tags" at bounding box center [207, 320] width 98 height 20
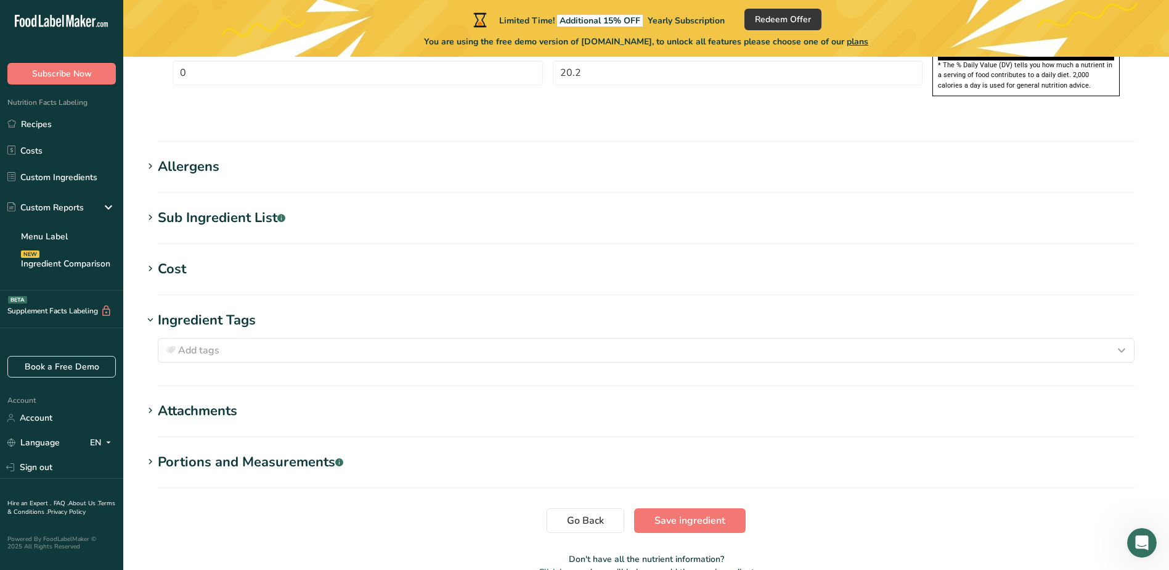
click at [199, 401] on div "Attachments" at bounding box center [198, 411] width 80 height 20
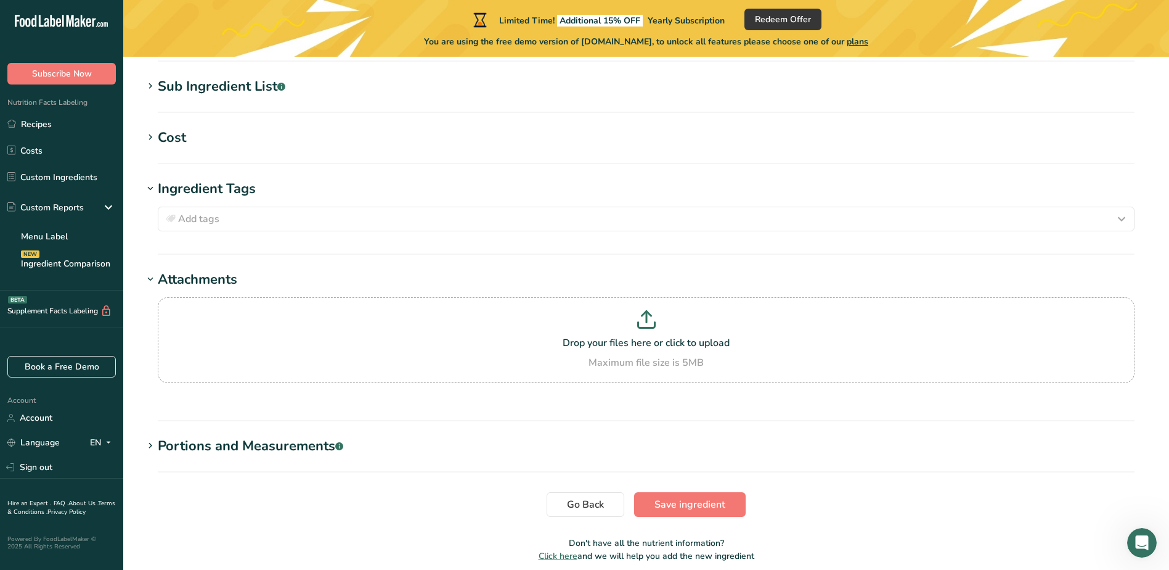
scroll to position [1134, 0]
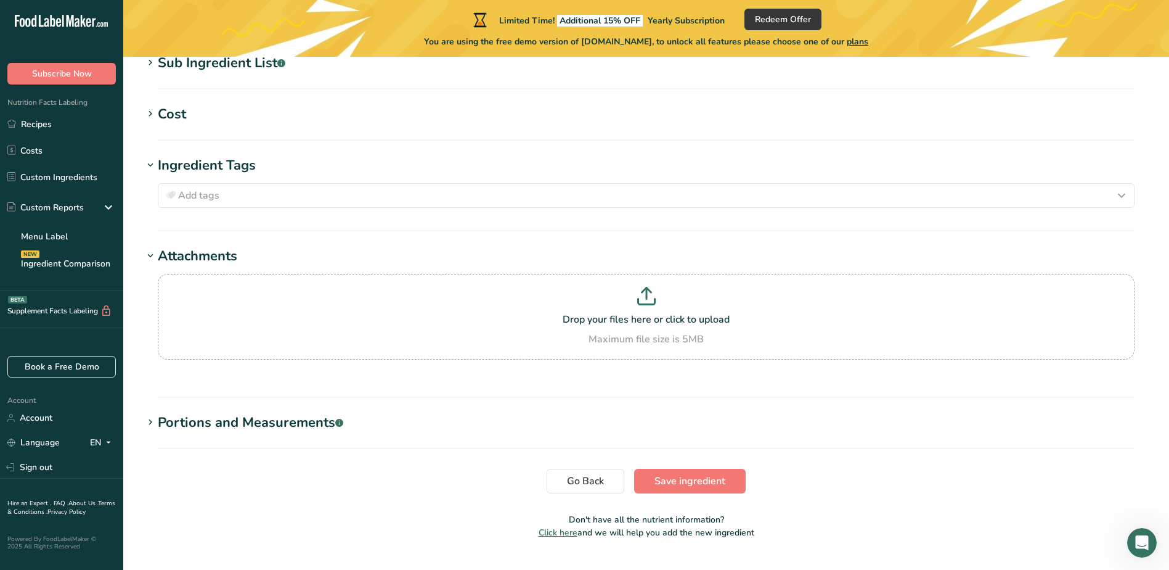
click at [260, 412] on div "Portions and Measurements .a-a{fill:#347362;}.b-a{fill:#fff;}" at bounding box center [251, 422] width 186 height 20
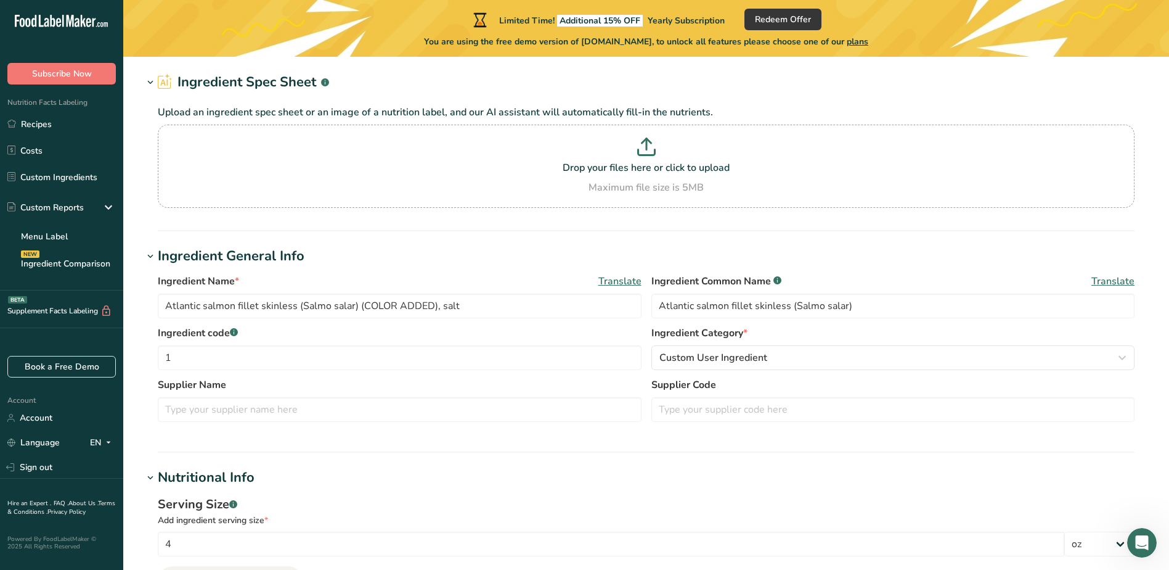
scroll to position [0, 0]
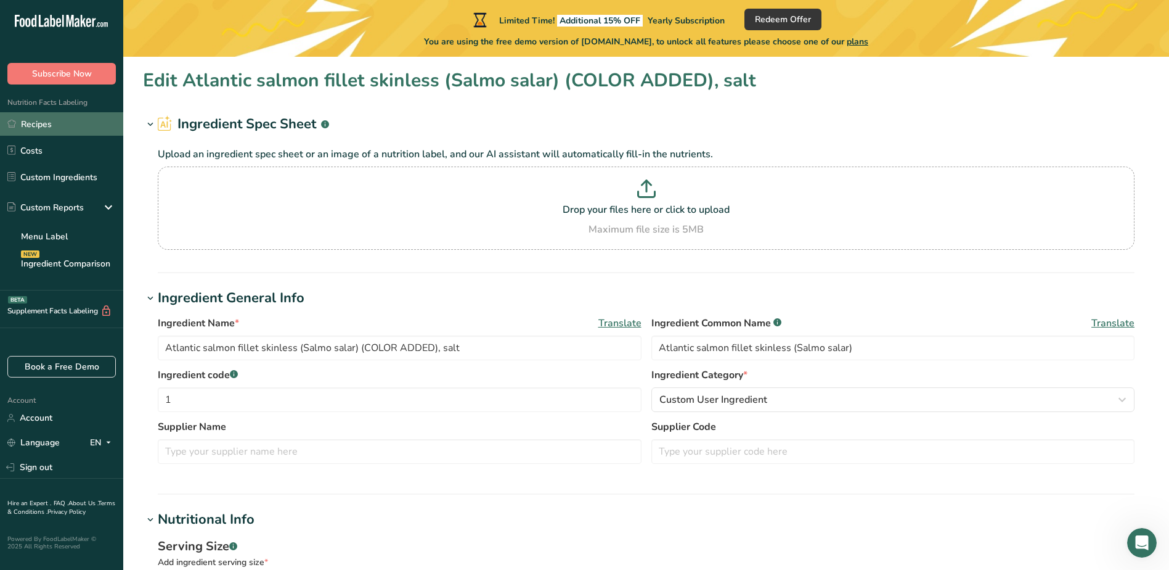
click at [76, 128] on link "Recipes" at bounding box center [61, 123] width 123 height 23
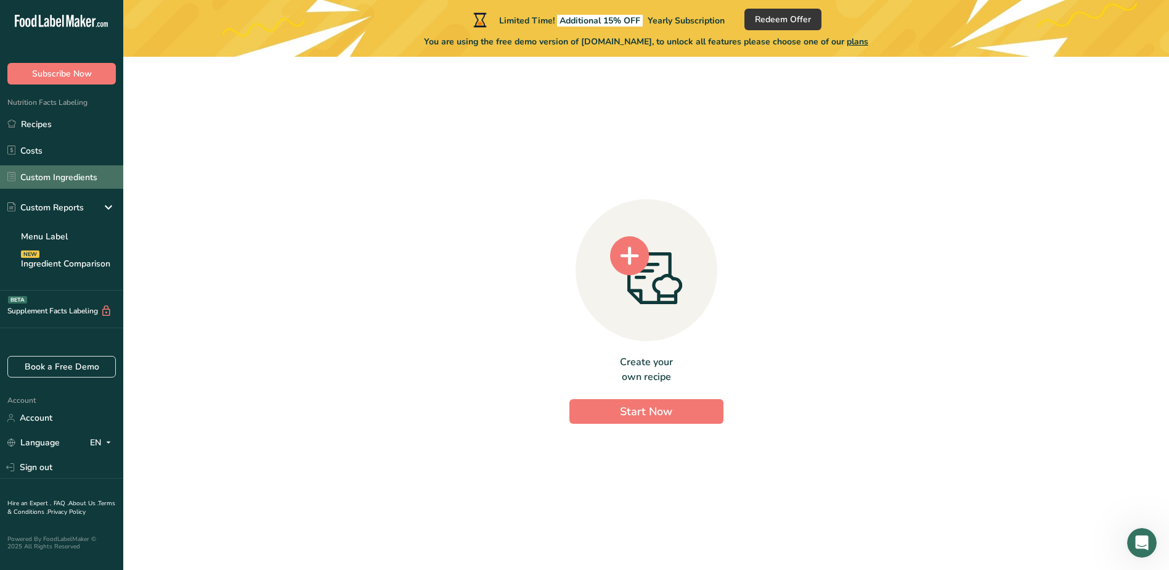
click at [70, 171] on link "Custom Ingredients" at bounding box center [61, 176] width 123 height 23
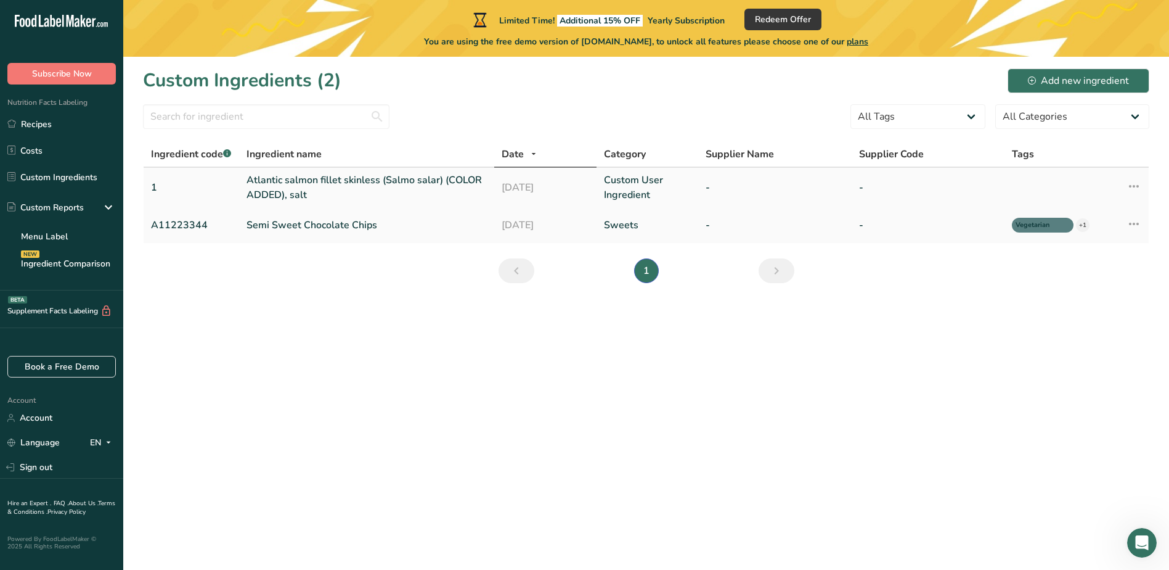
click at [1131, 187] on icon at bounding box center [1134, 186] width 15 height 22
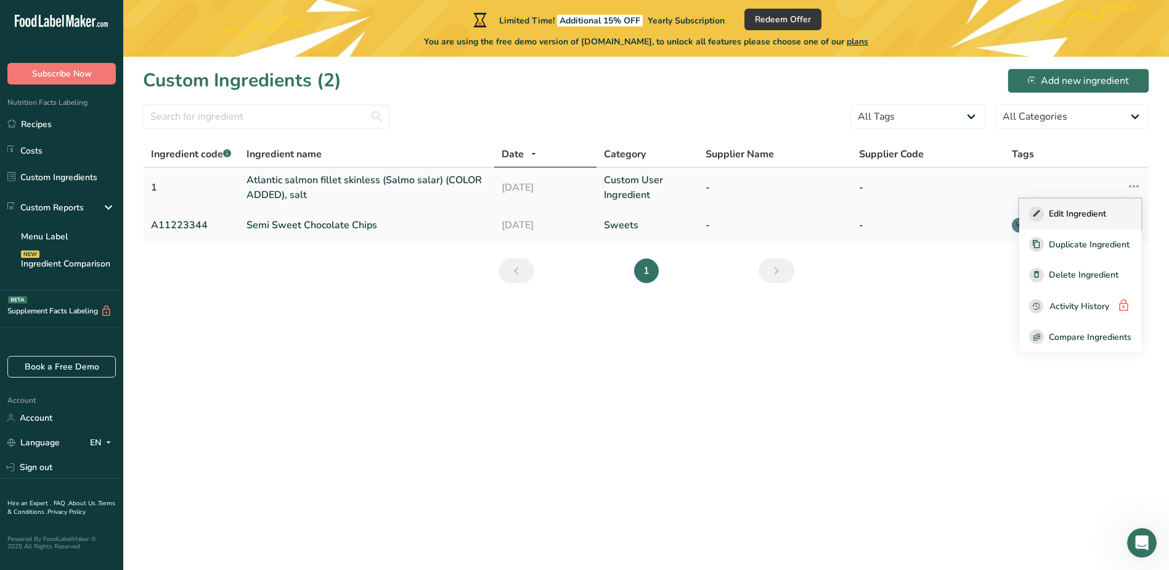
click at [1075, 218] on span "Edit Ingredient" at bounding box center [1077, 213] width 57 height 13
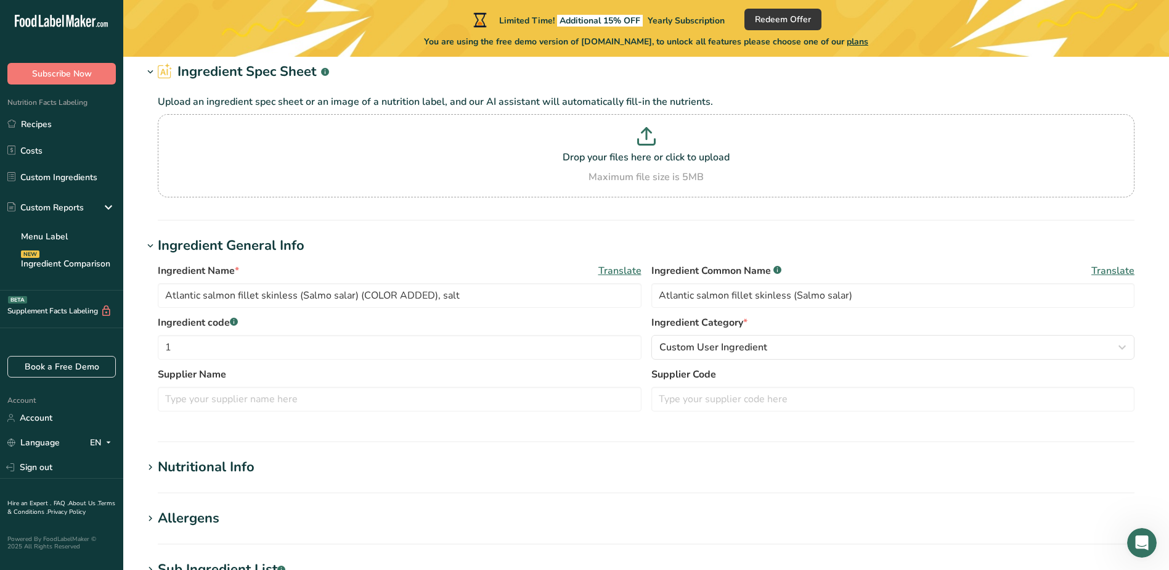
scroll to position [123, 0]
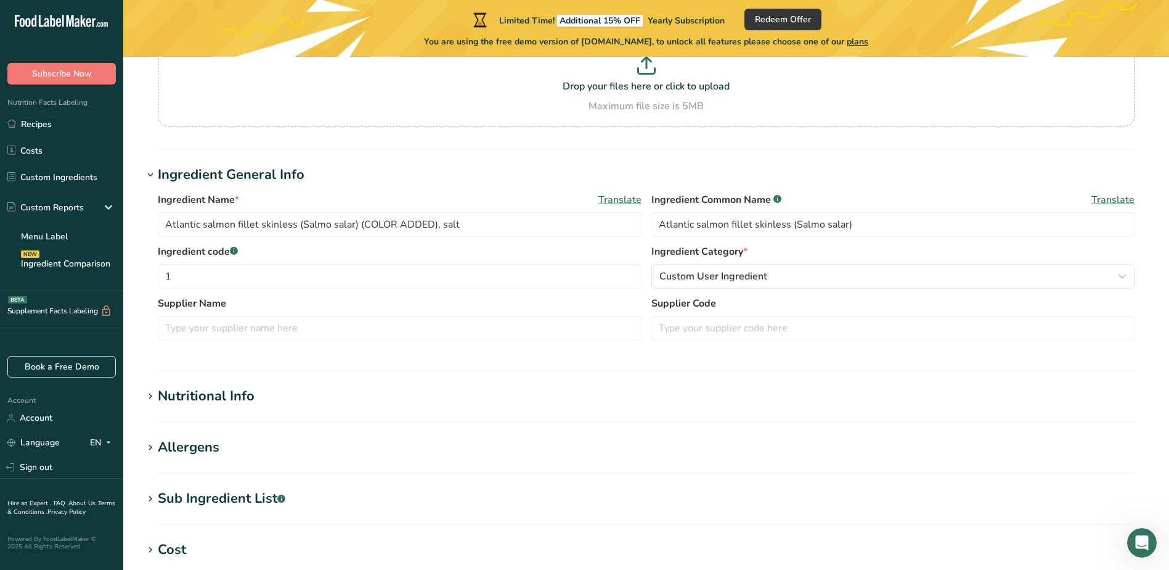
click at [613, 199] on span "Translate" at bounding box center [620, 199] width 43 height 15
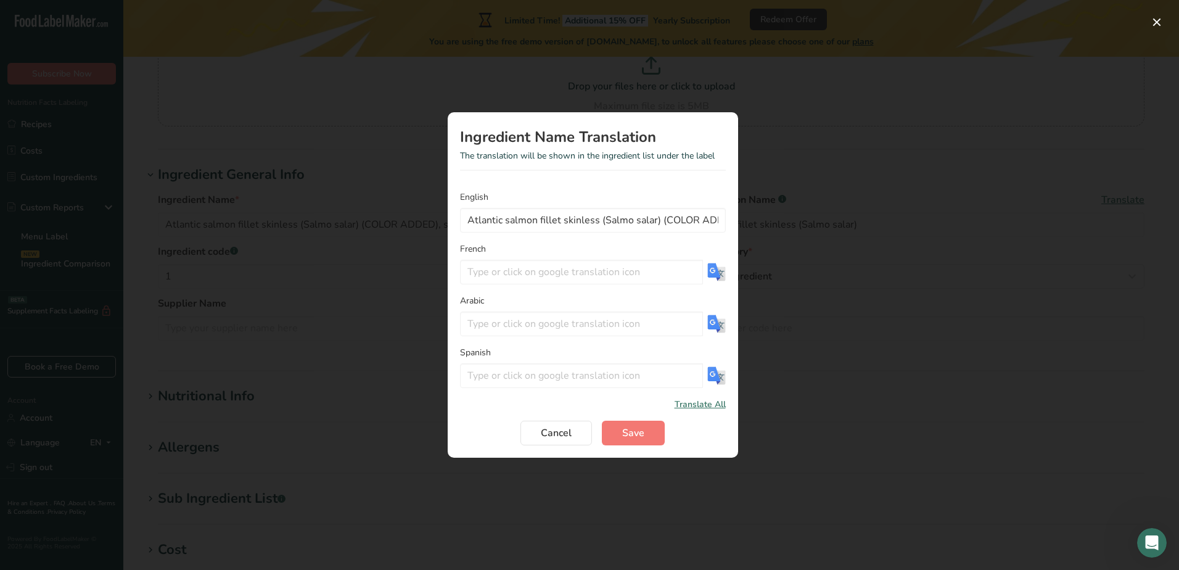
click at [707, 272] on img "Translation Modal" at bounding box center [716, 272] width 18 height 18
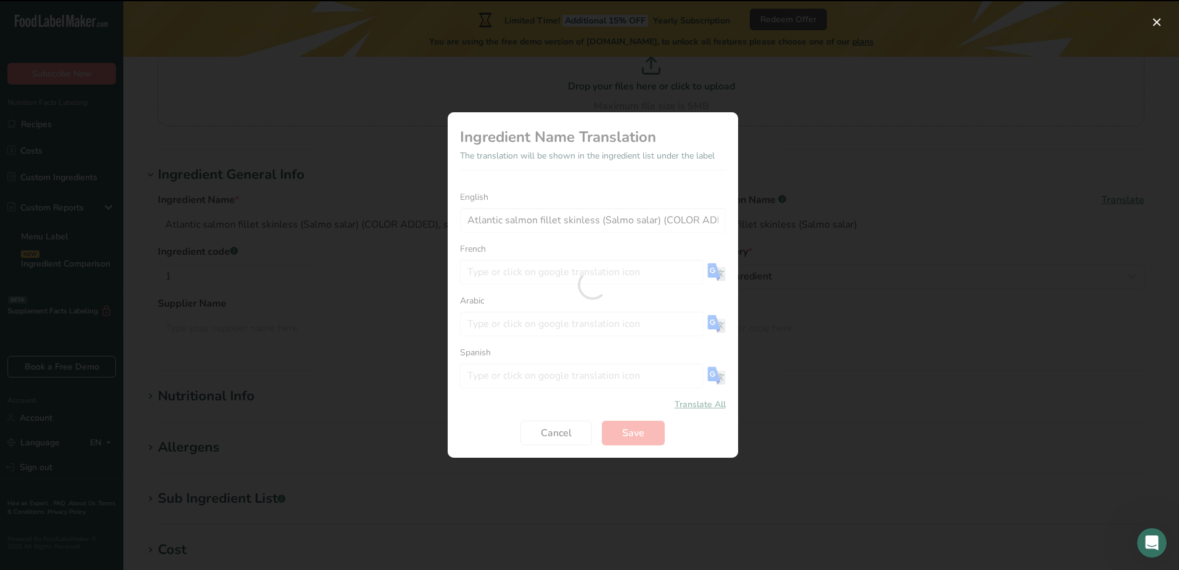
type input "Filet de saumon de l'Atlantique sans peau (Salmo salar) (COLORANT AJOUTÉ), sel"
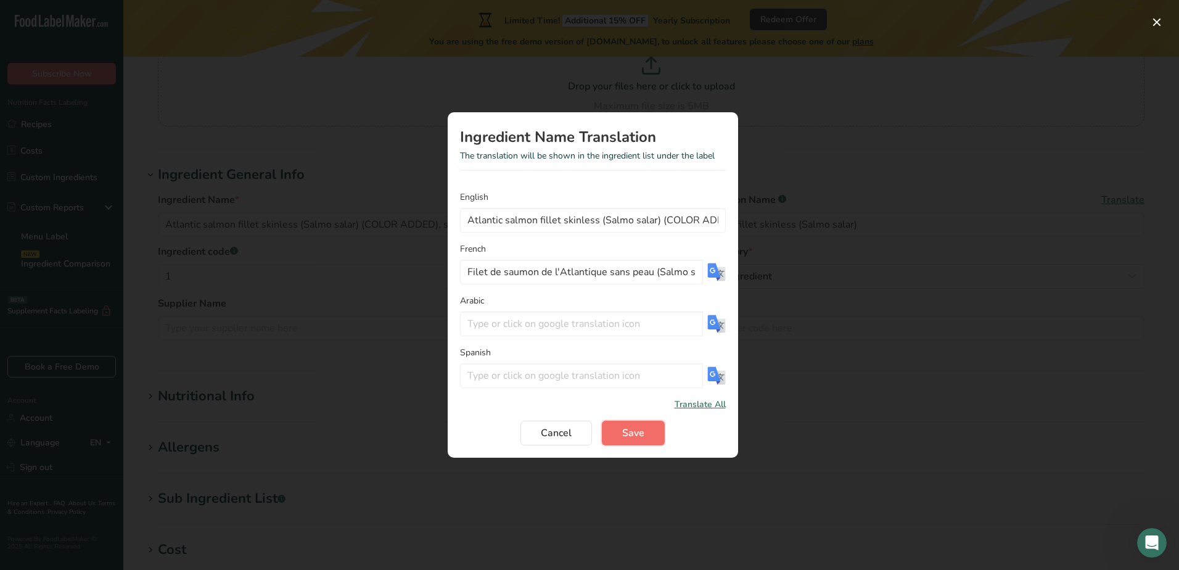
click at [639, 440] on button "Save" at bounding box center [633, 432] width 63 height 25
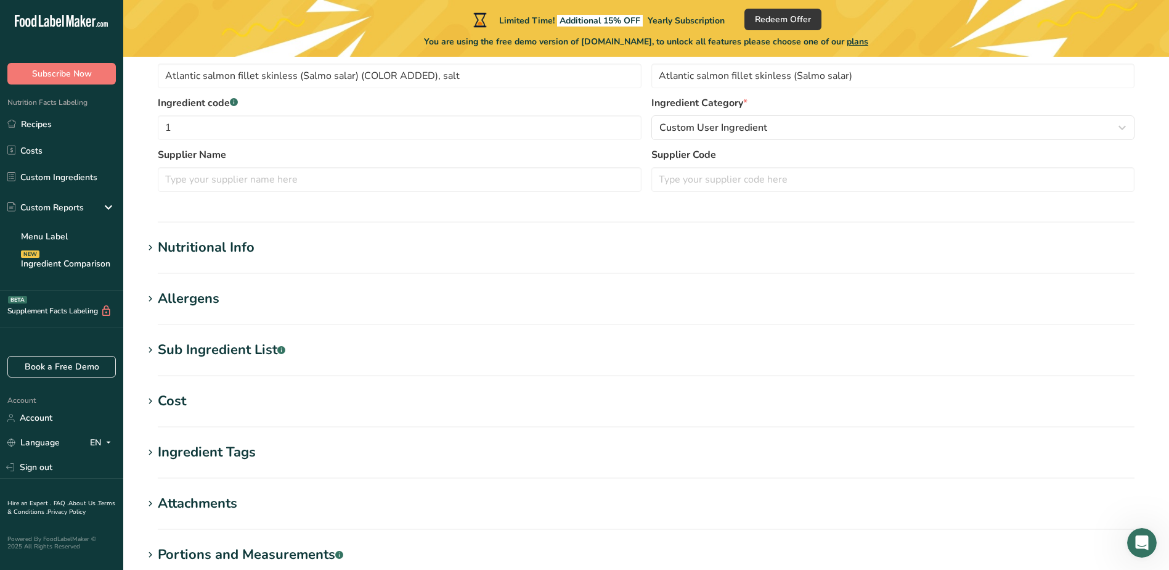
scroll to position [308, 0]
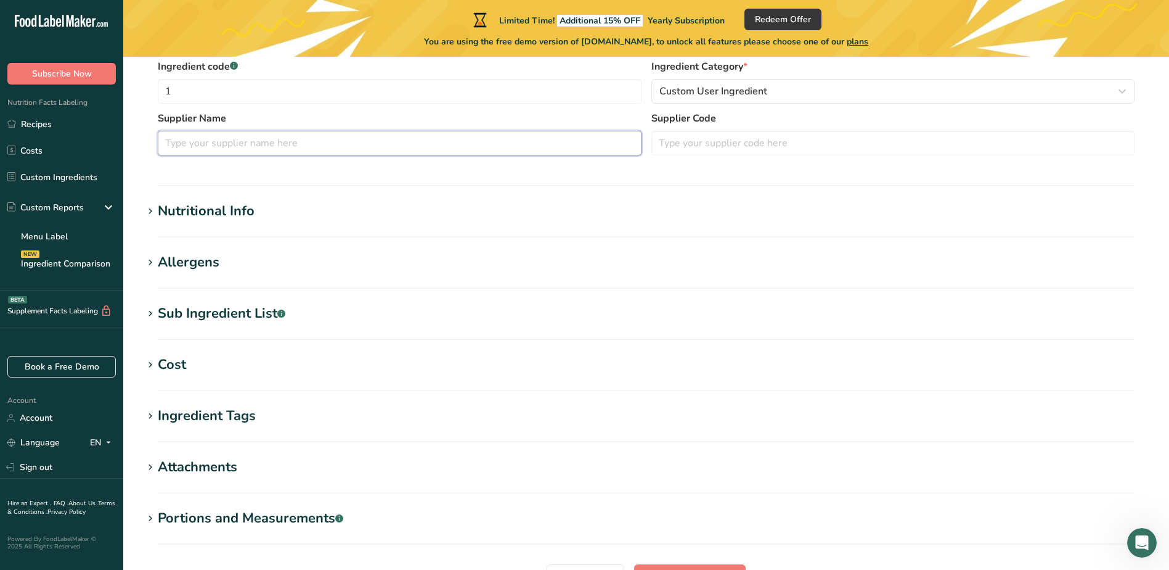
click at [423, 142] on input "text" at bounding box center [400, 143] width 484 height 25
click at [737, 143] on input "text" at bounding box center [894, 143] width 484 height 25
click at [565, 147] on input "text" at bounding box center [400, 143] width 484 height 25
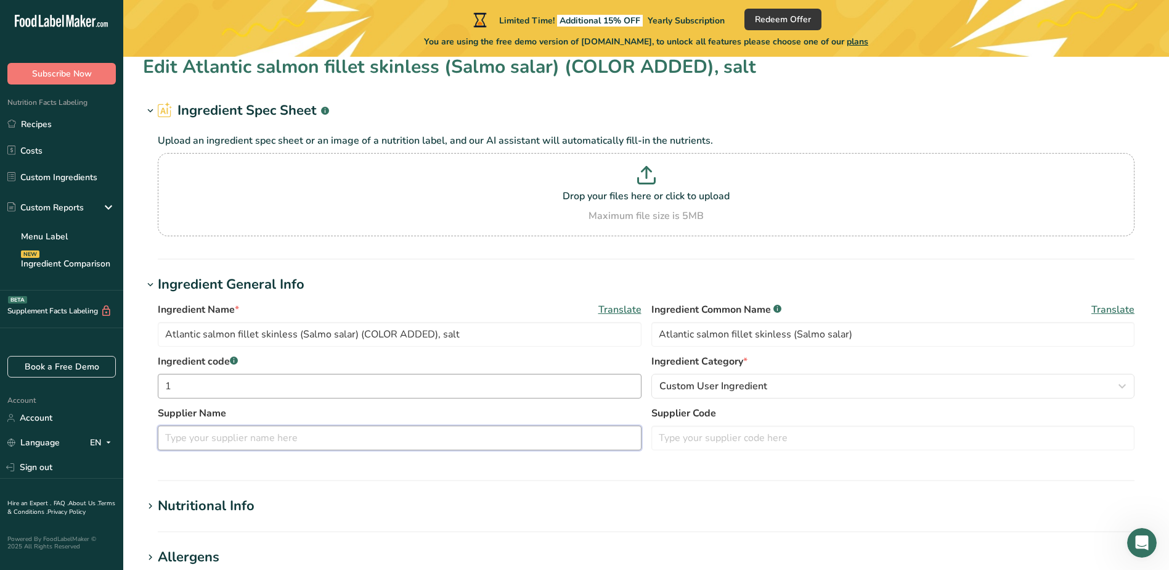
scroll to position [0, 0]
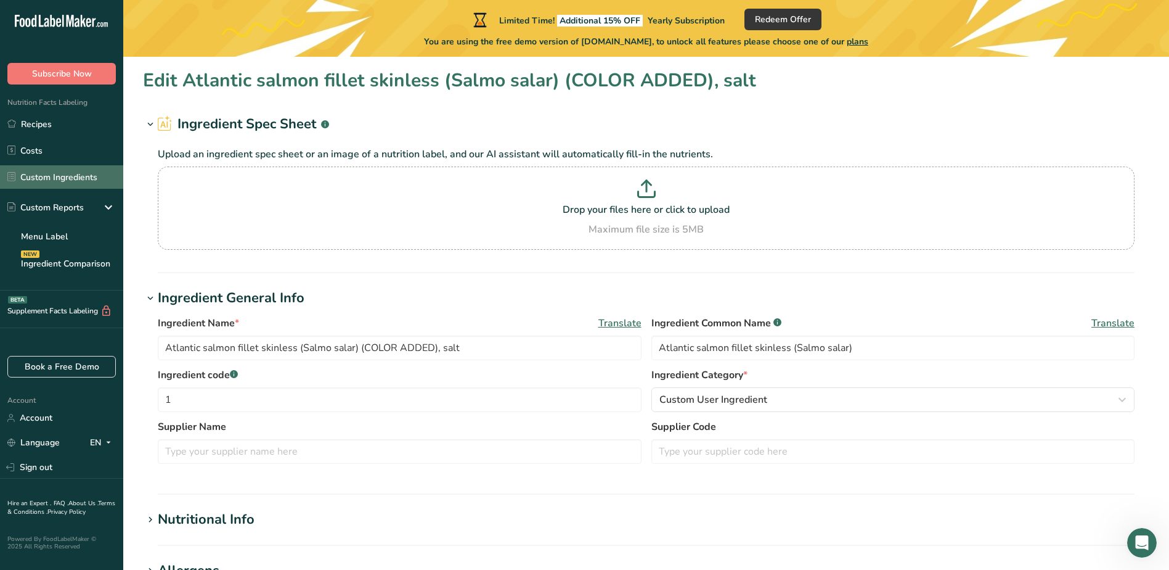
click at [57, 187] on link "Custom Ingredients" at bounding box center [61, 176] width 123 height 23
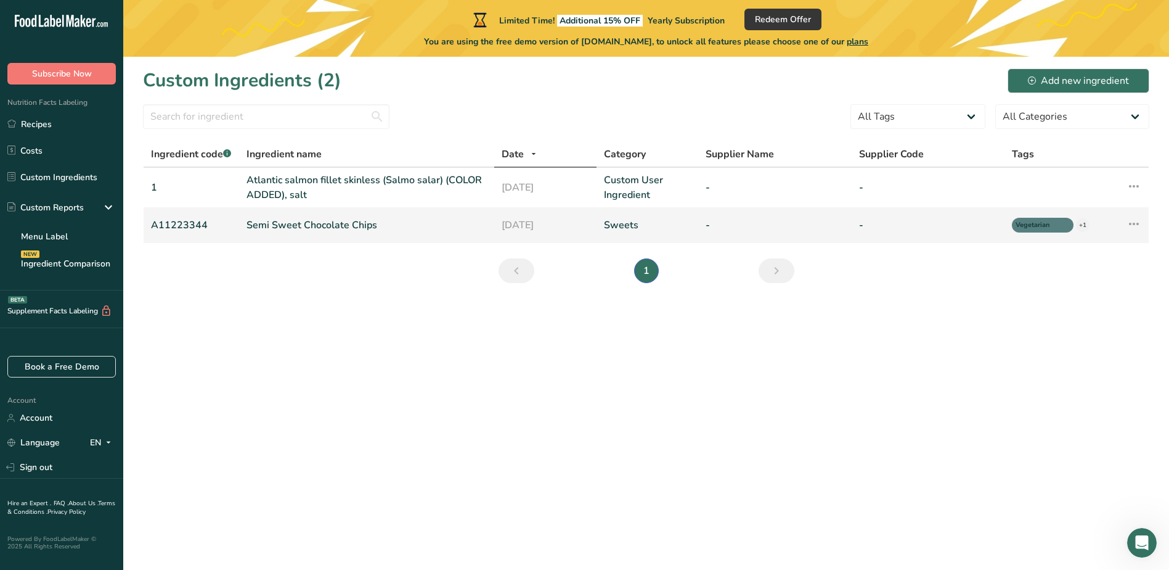
click at [319, 229] on link "Semi Sweet Chocolate Chips" at bounding box center [367, 225] width 240 height 15
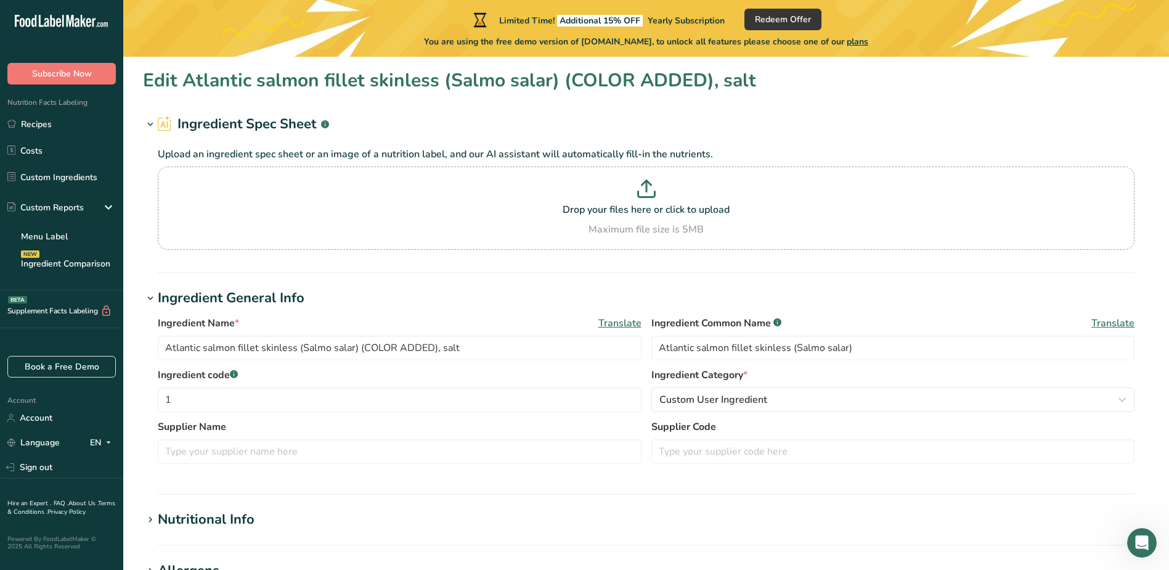
type input "Semi Sweet Chocolate Chips"
type input "Choco Chips"
type input "A11223344"
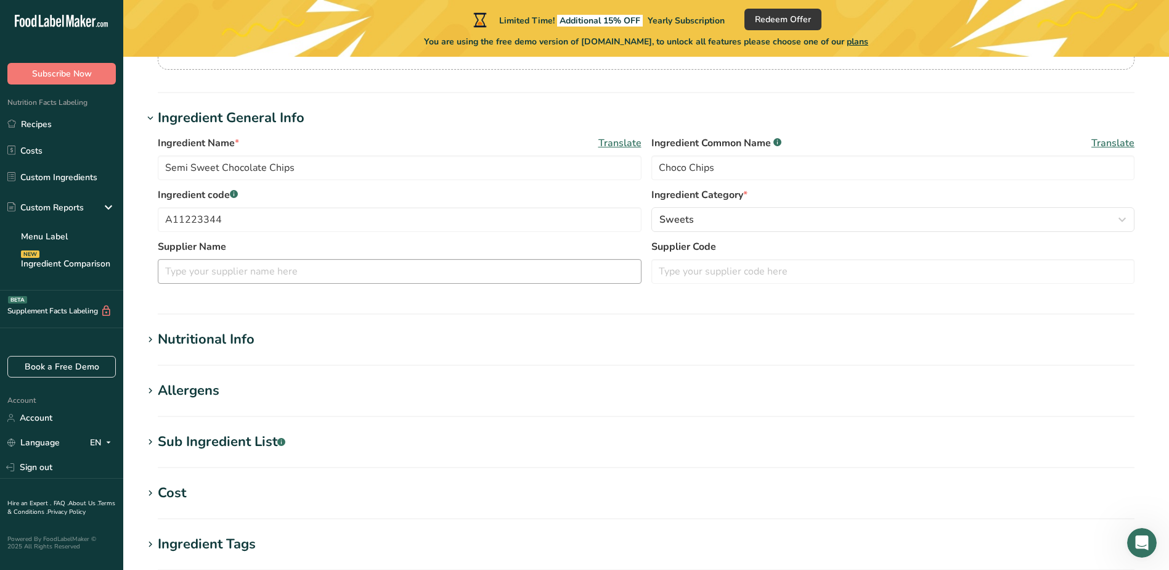
scroll to position [185, 0]
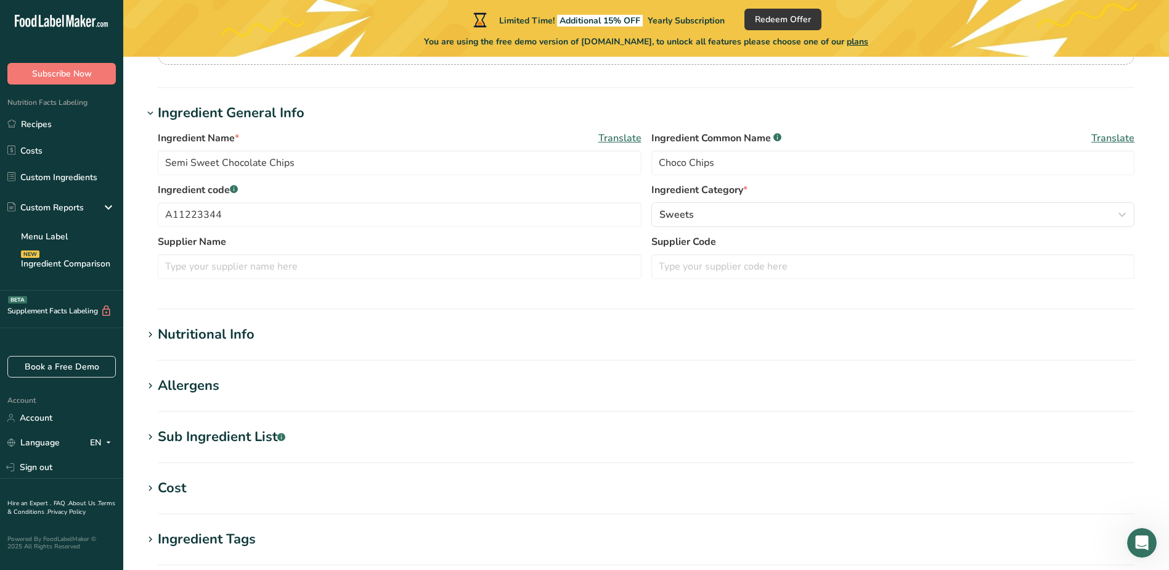
click at [180, 337] on div "Nutritional Info" at bounding box center [206, 334] width 97 height 20
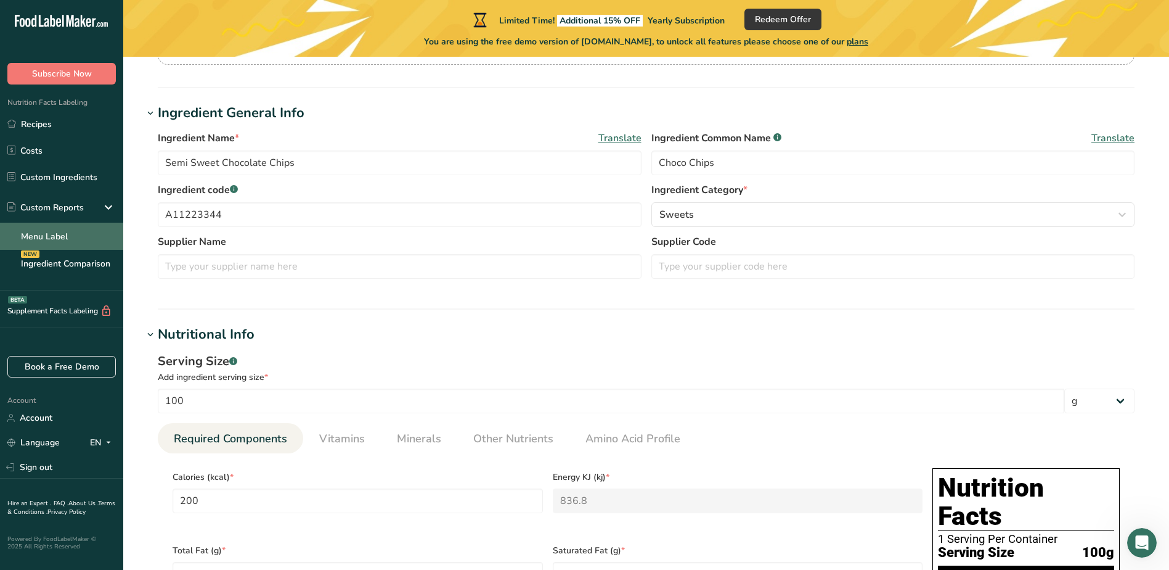
click at [77, 239] on link "Menu Label" at bounding box center [61, 236] width 123 height 27
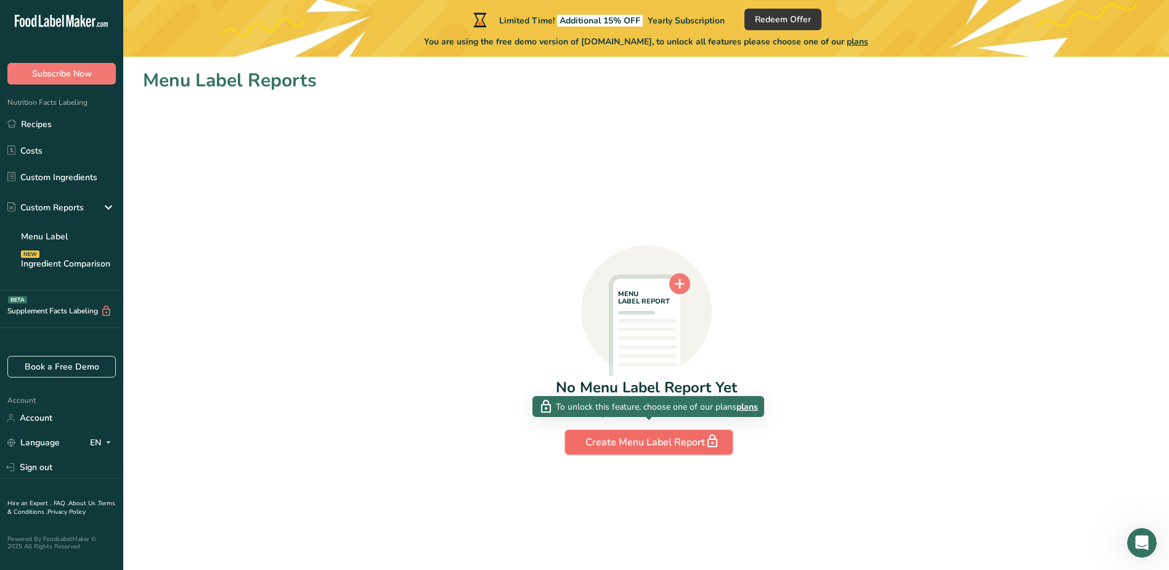
click at [701, 441] on div "Create Menu Label Report" at bounding box center [649, 441] width 127 height 17
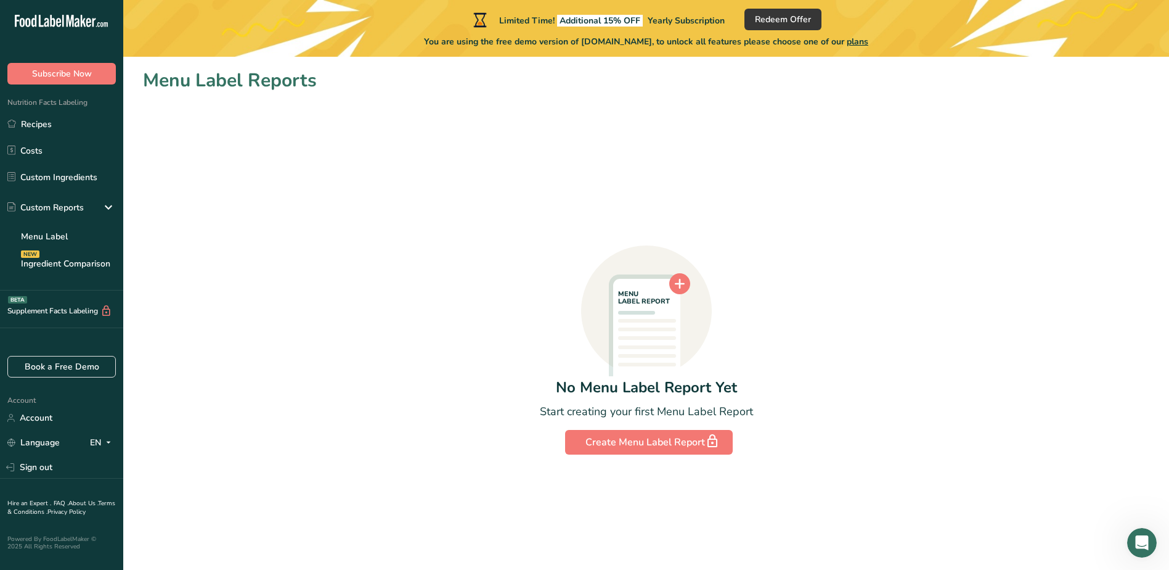
click at [683, 410] on div "Start creating your first Menu Label Report" at bounding box center [646, 411] width 213 height 17
click at [76, 244] on link "Menu Label" at bounding box center [61, 236] width 123 height 27
click at [97, 270] on link "Ingredient Comparison NEW" at bounding box center [61, 263] width 123 height 27
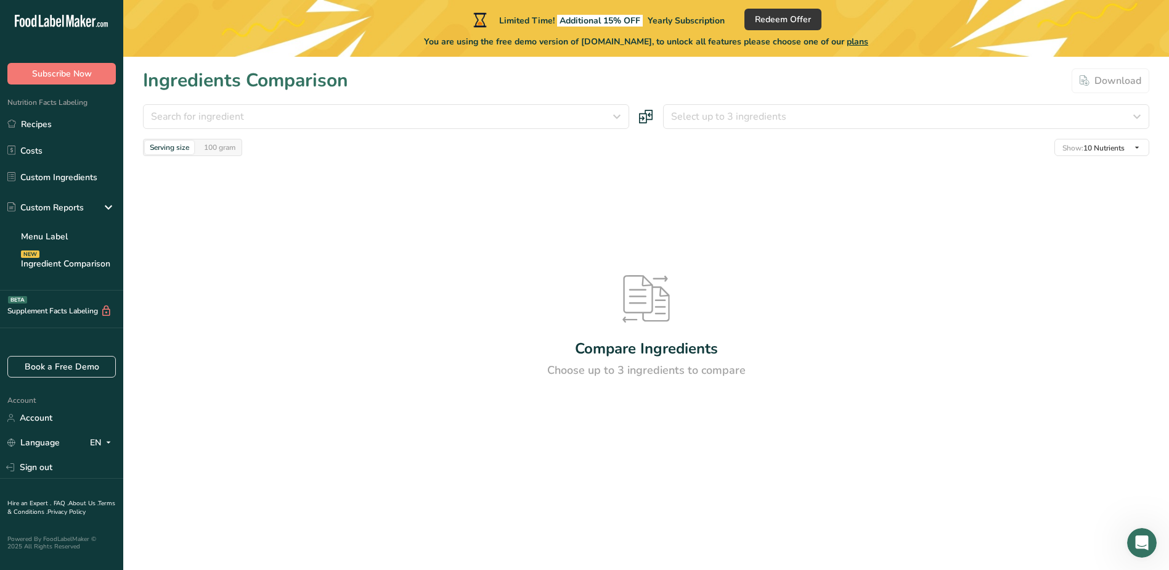
click at [640, 343] on div "Compare Ingredients" at bounding box center [646, 348] width 143 height 22
click at [645, 294] on icon at bounding box center [646, 298] width 47 height 47
click at [624, 367] on div "Choose up to 3 ingredients to compare" at bounding box center [646, 370] width 198 height 17
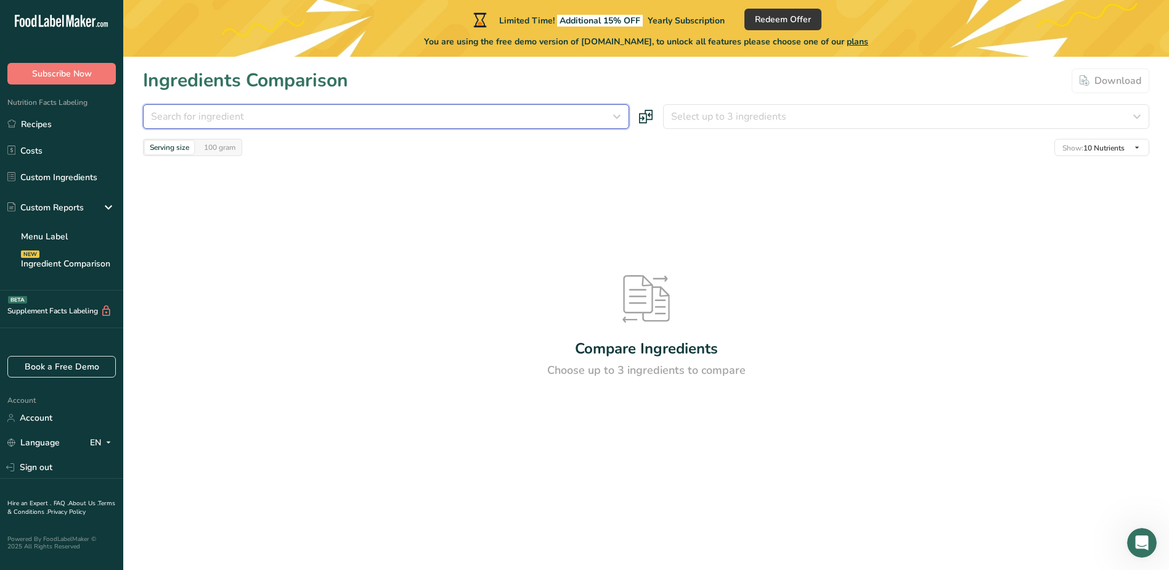
click at [523, 117] on div "Search for ingredient" at bounding box center [382, 116] width 463 height 15
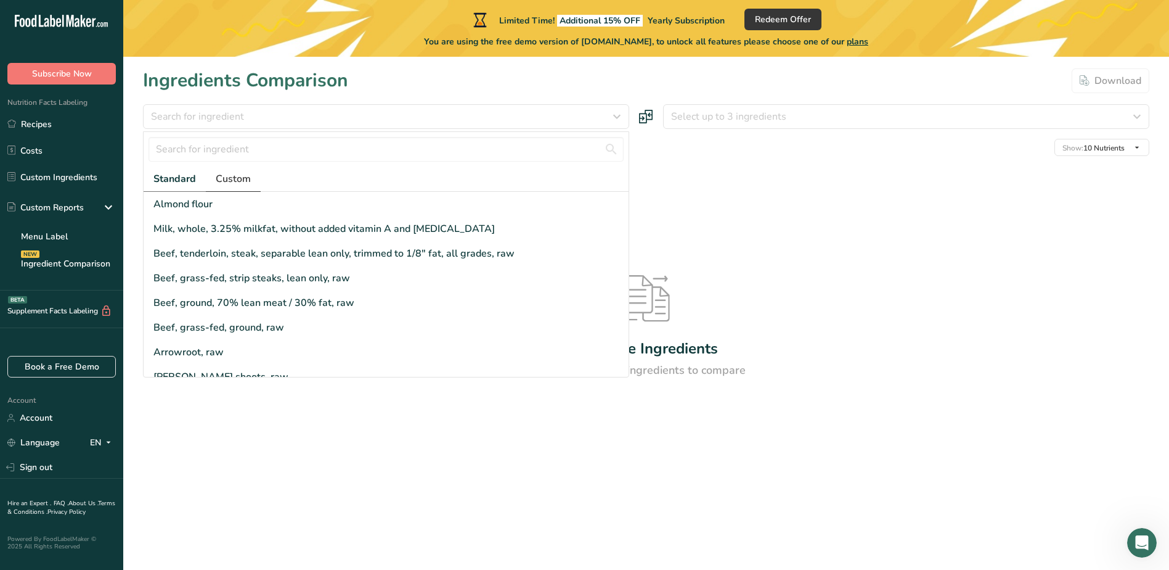
click at [234, 176] on span "Custom" at bounding box center [233, 178] width 35 height 15
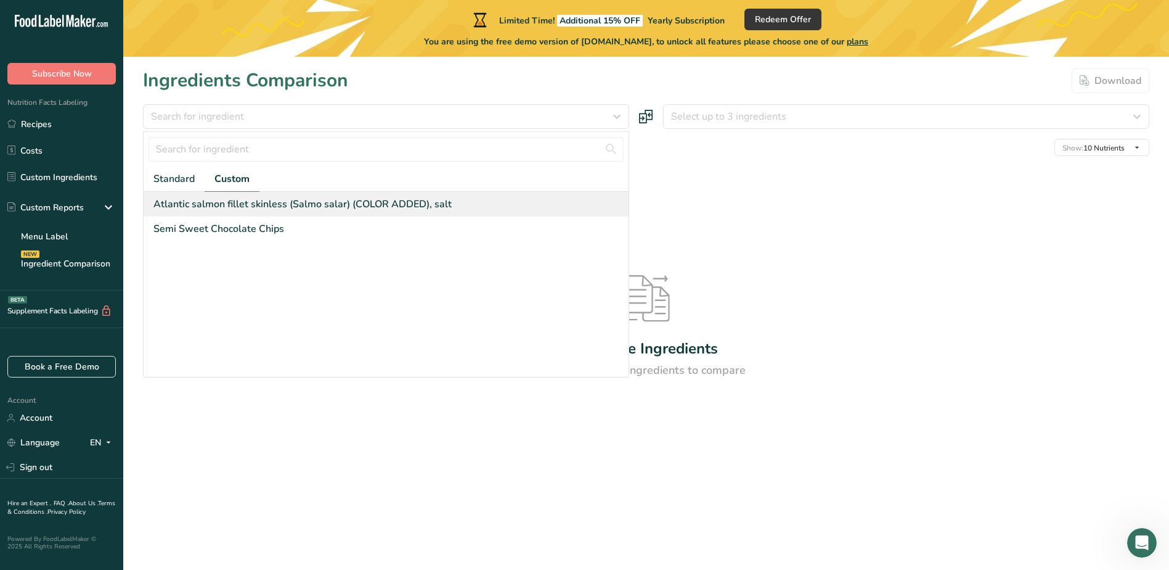
click at [262, 207] on div "Atlantic salmon fillet skinless (Salmo salar) (COLOR ADDED), salt" at bounding box center [302, 204] width 298 height 15
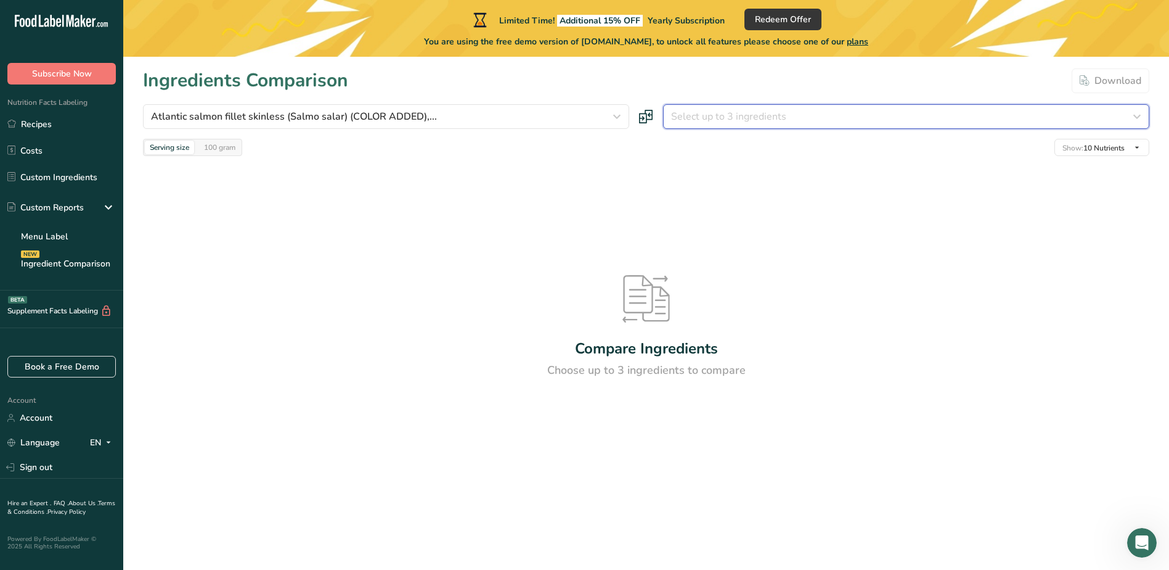
click at [748, 112] on span "Select up to 3 ingredients" at bounding box center [728, 116] width 115 height 15
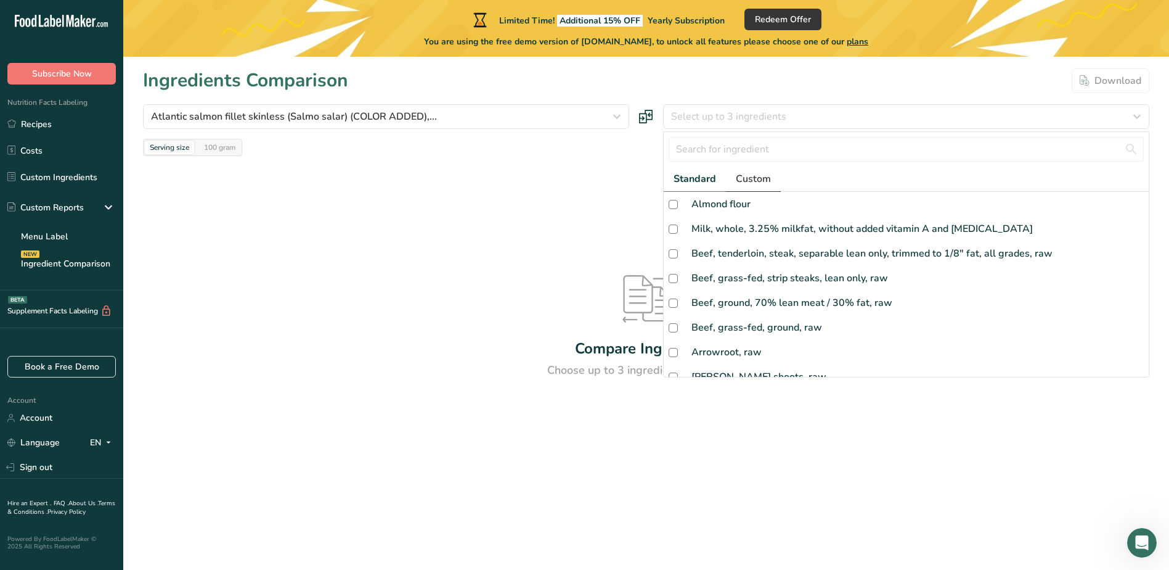
click at [764, 174] on span "Custom" at bounding box center [753, 178] width 35 height 15
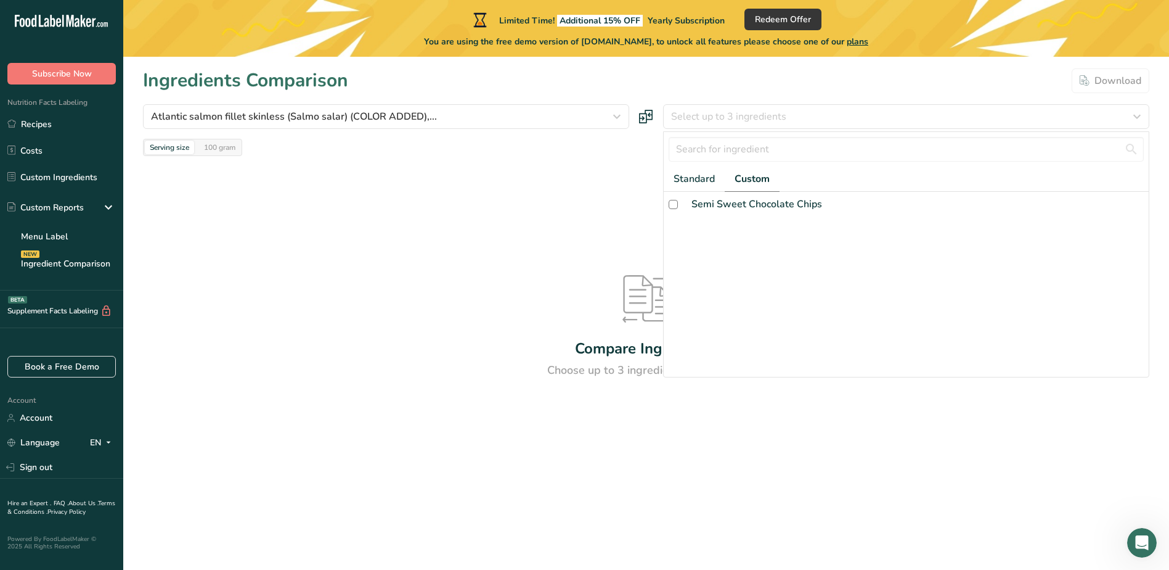
click at [479, 223] on div "Compare Ingredients Choose up to 3 ingredients to compare" at bounding box center [646, 327] width 1007 height 342
click at [644, 311] on icon at bounding box center [646, 298] width 47 height 47
click at [640, 361] on div "Compare Ingredients Choose up to 3 ingredients to compare" at bounding box center [646, 327] width 1007 height 342
drag, startPoint x: 640, startPoint y: 361, endPoint x: 642, endPoint y: 308, distance: 53.0
click at [642, 308] on icon at bounding box center [646, 298] width 47 height 47
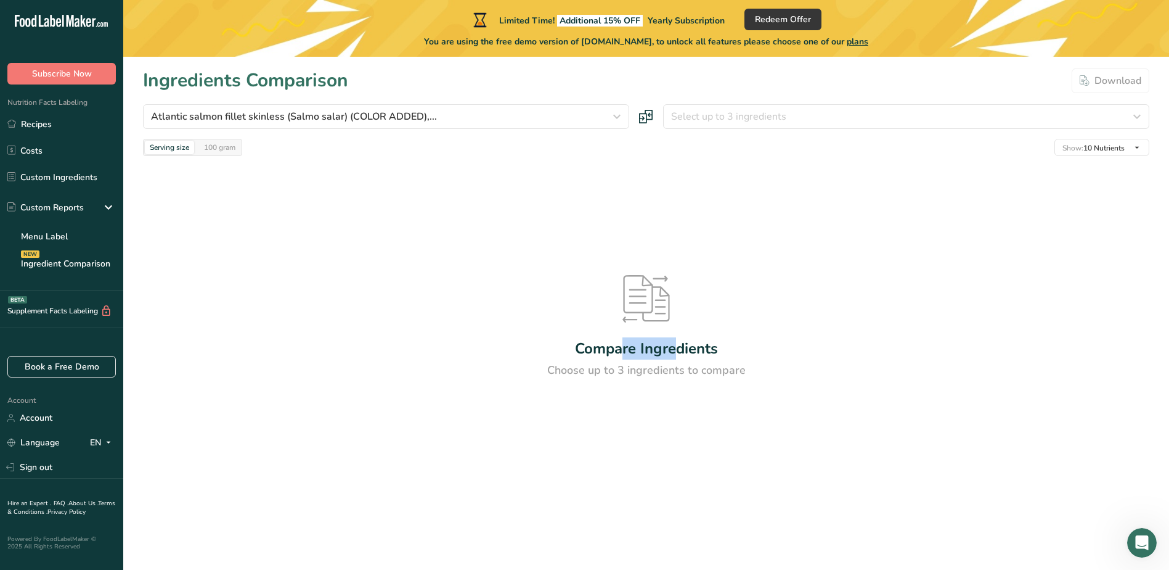
click at [643, 308] on icon at bounding box center [646, 298] width 47 height 47
drag, startPoint x: 643, startPoint y: 308, endPoint x: 546, endPoint y: 280, distance: 100.8
click at [646, 303] on icon at bounding box center [637, 302] width 17 height 1
click at [221, 144] on div "100 gram" at bounding box center [219, 148] width 41 height 14
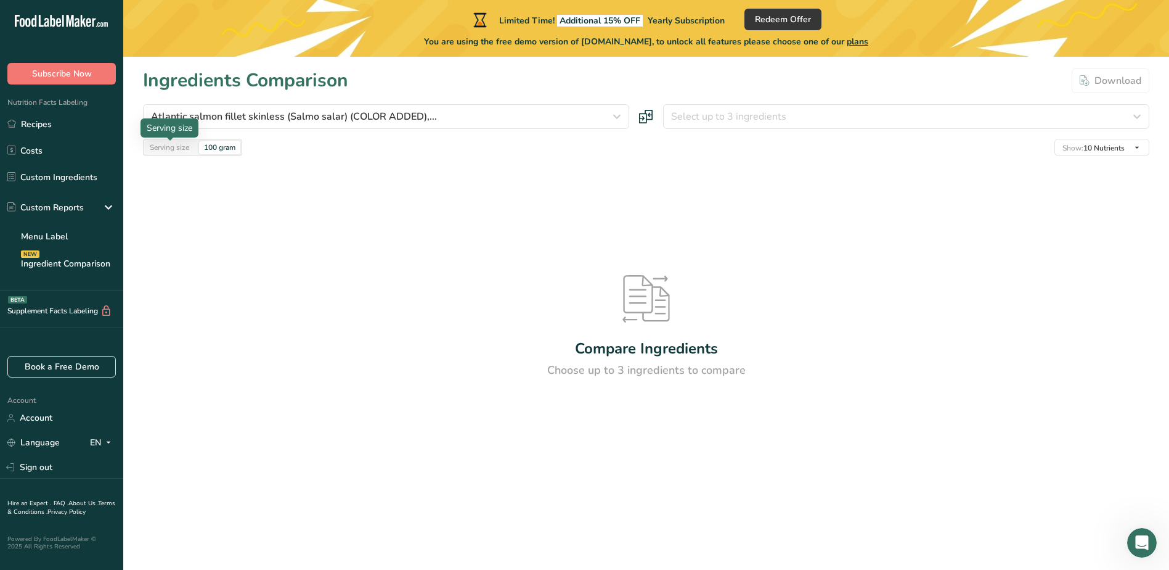
click at [147, 144] on div "Serving size" at bounding box center [169, 148] width 49 height 14
click at [78, 237] on link "Menu Label" at bounding box center [61, 236] width 123 height 27
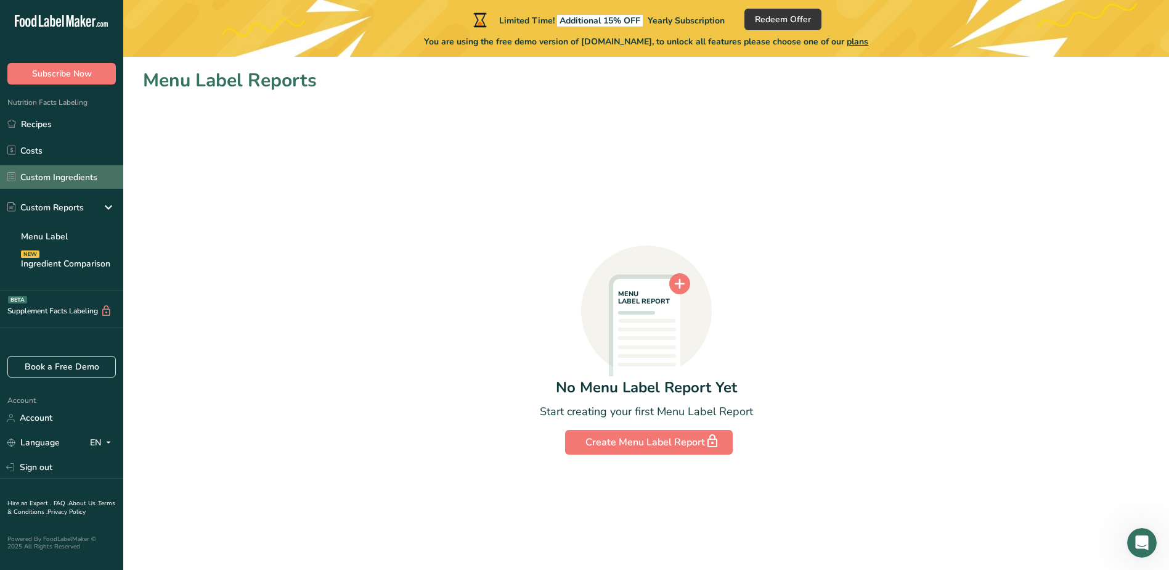
click at [79, 175] on link "Custom Ingredients" at bounding box center [61, 176] width 123 height 23
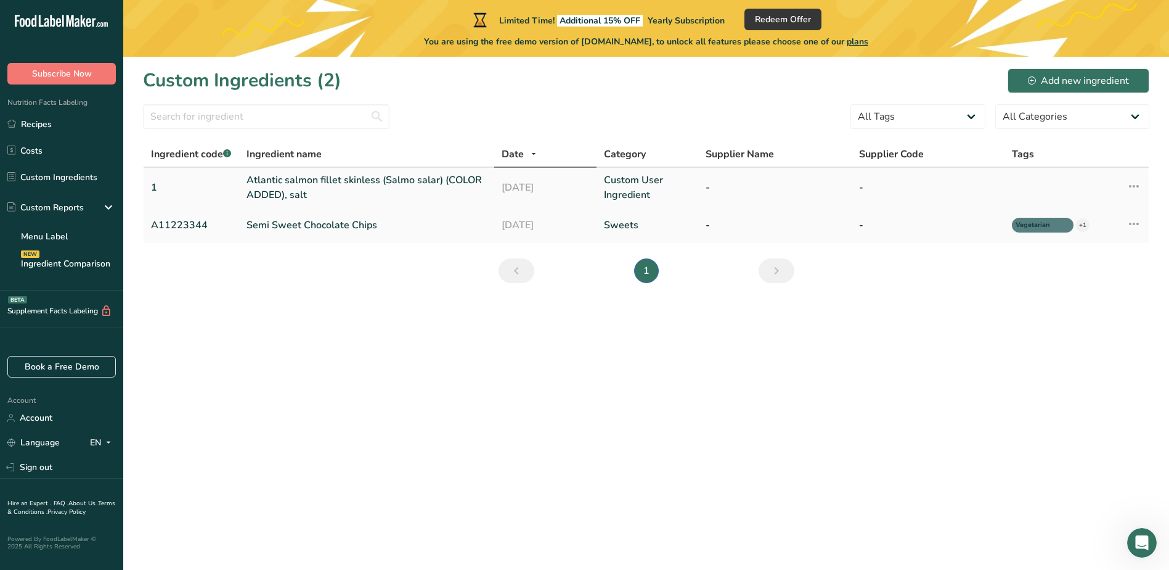
click at [319, 189] on link "Atlantic salmon fillet skinless (Salmo salar) (COLOR ADDED), salt" at bounding box center [367, 188] width 240 height 30
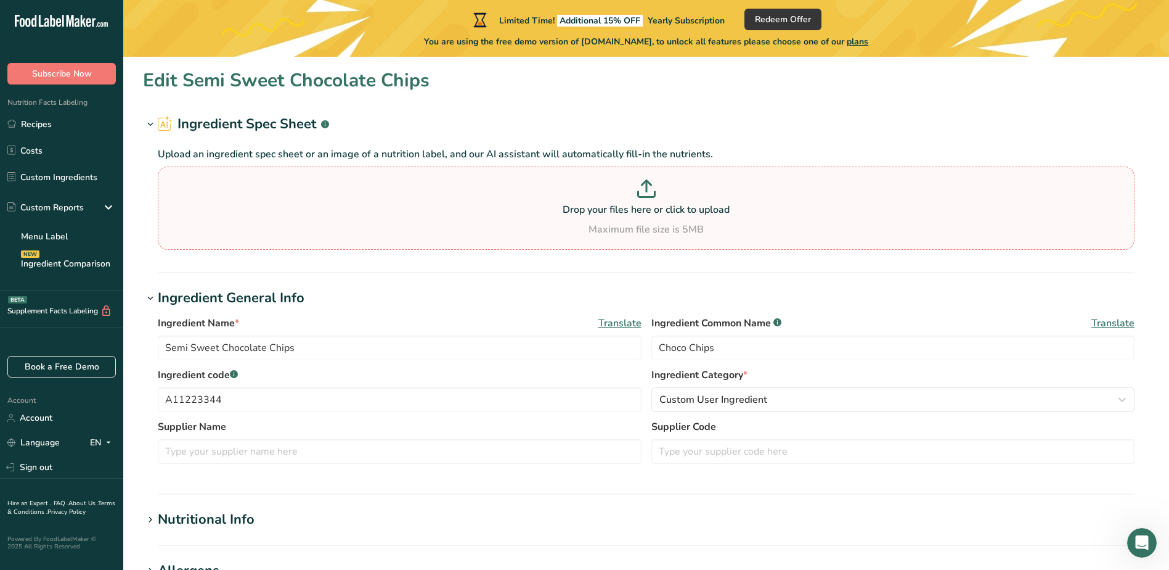
type input "Atlantic salmon fillet skinless (Salmo salar) (COLOR ADDED), salt"
type input "Atlantic salmon fillet skinless (Salmo salar)"
type input "1"
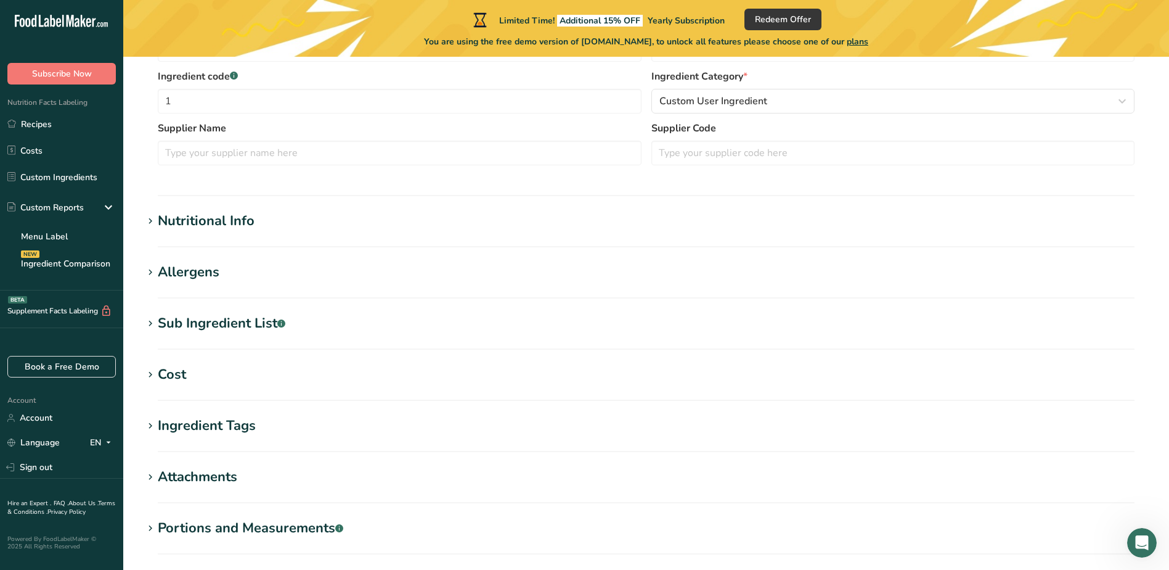
scroll to position [308, 0]
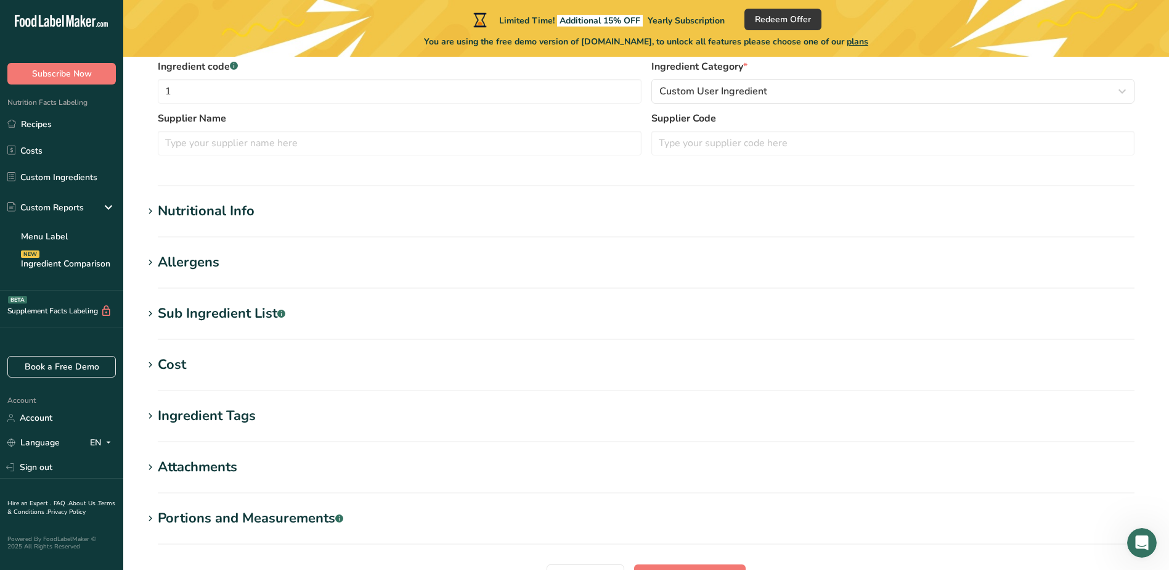
click at [237, 205] on div "Nutritional Info" at bounding box center [206, 211] width 97 height 20
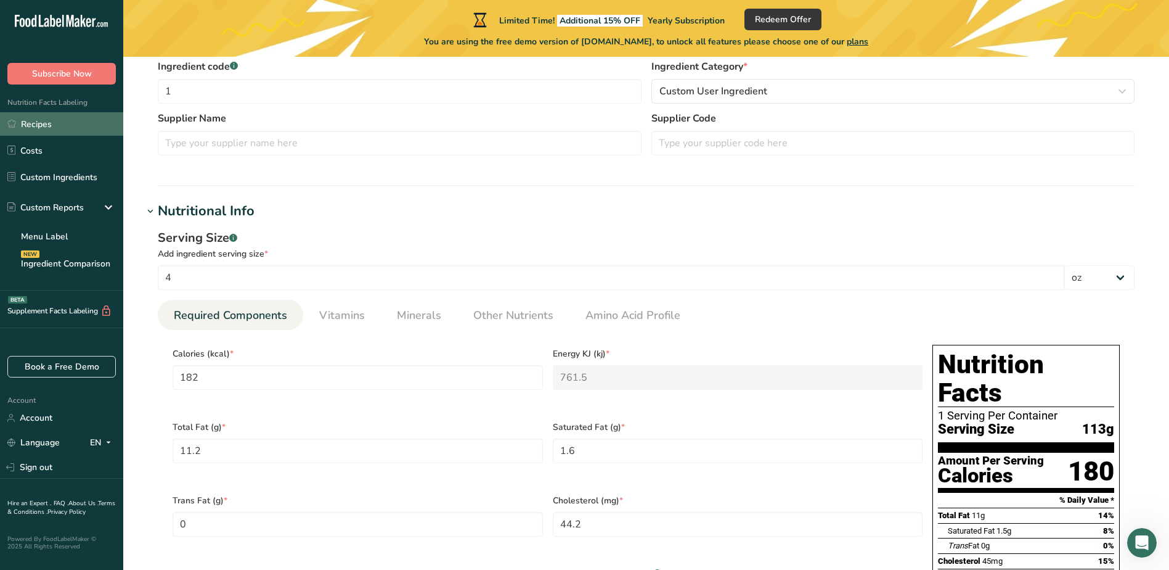
click at [109, 118] on link "Recipes" at bounding box center [61, 123] width 123 height 23
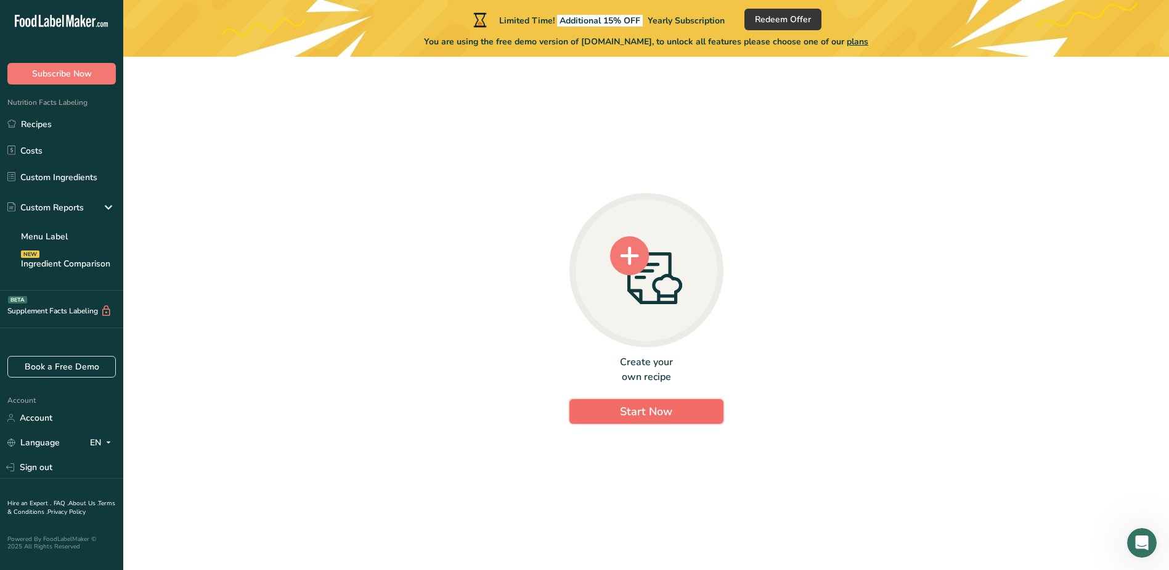
click at [631, 407] on span "Start Now" at bounding box center [646, 411] width 52 height 15
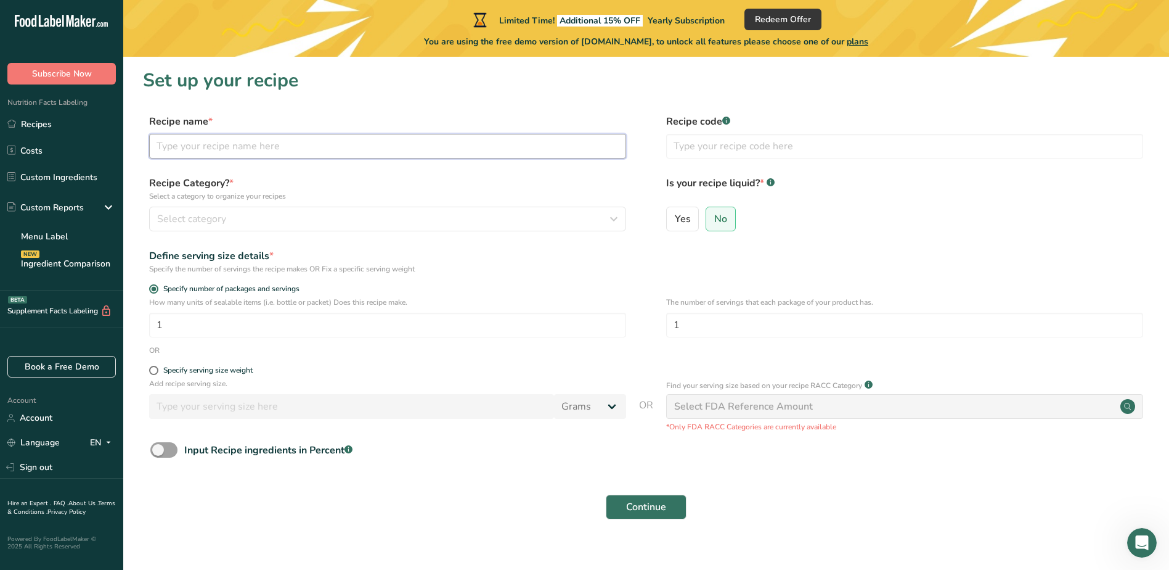
click at [333, 145] on input "text" at bounding box center [387, 146] width 477 height 25
click at [329, 145] on input "text" at bounding box center [387, 146] width 477 height 25
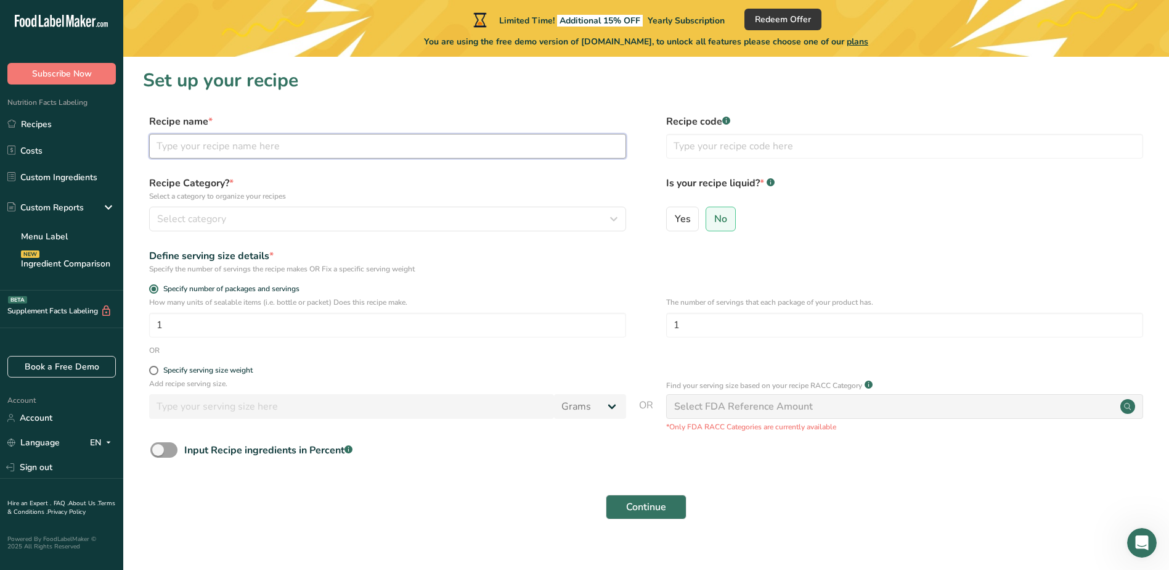
click at [329, 145] on input "text" at bounding box center [387, 146] width 477 height 25
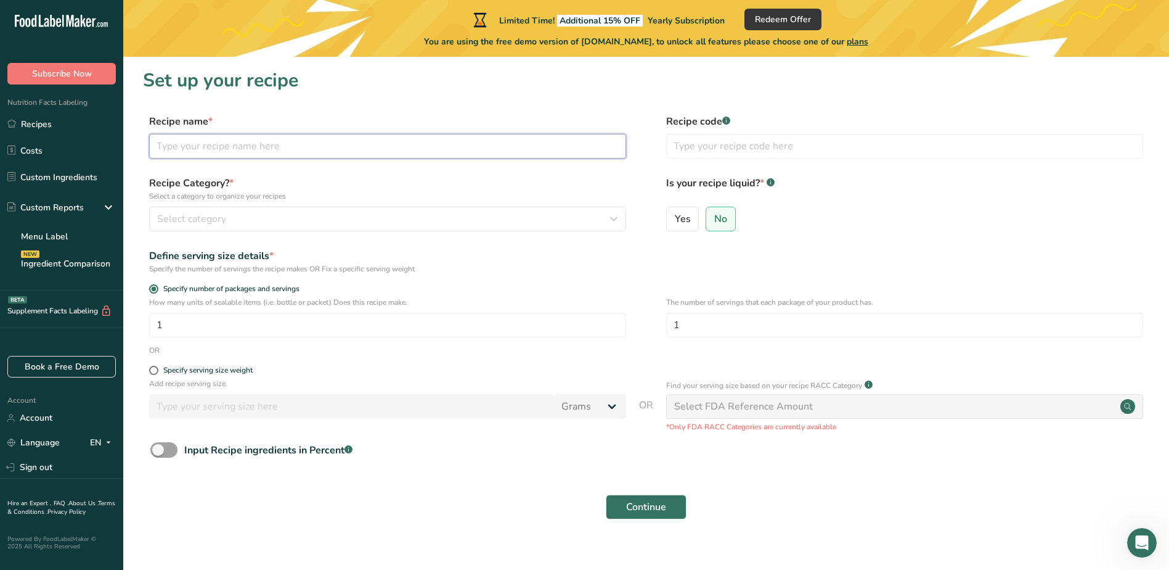
click at [329, 145] on input "text" at bounding box center [387, 146] width 477 height 25
type input "Cold Smoked Salmon"
click at [674, 155] on input "text" at bounding box center [904, 146] width 477 height 25
click at [719, 147] on input "text" at bounding box center [904, 146] width 477 height 25
type input "1"
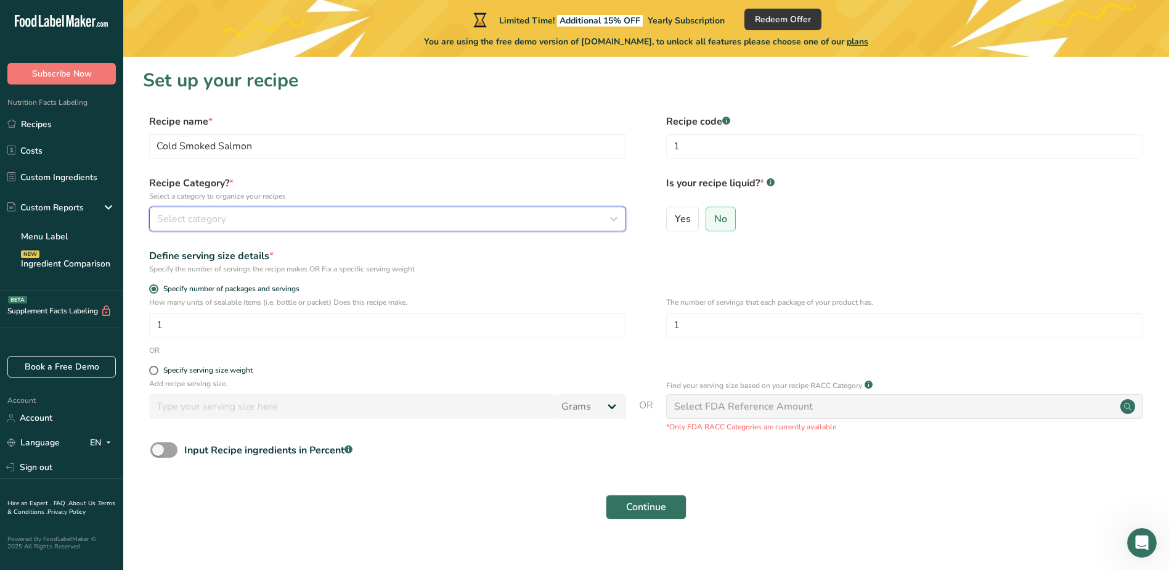
click at [350, 213] on div "Select category" at bounding box center [384, 218] width 454 height 15
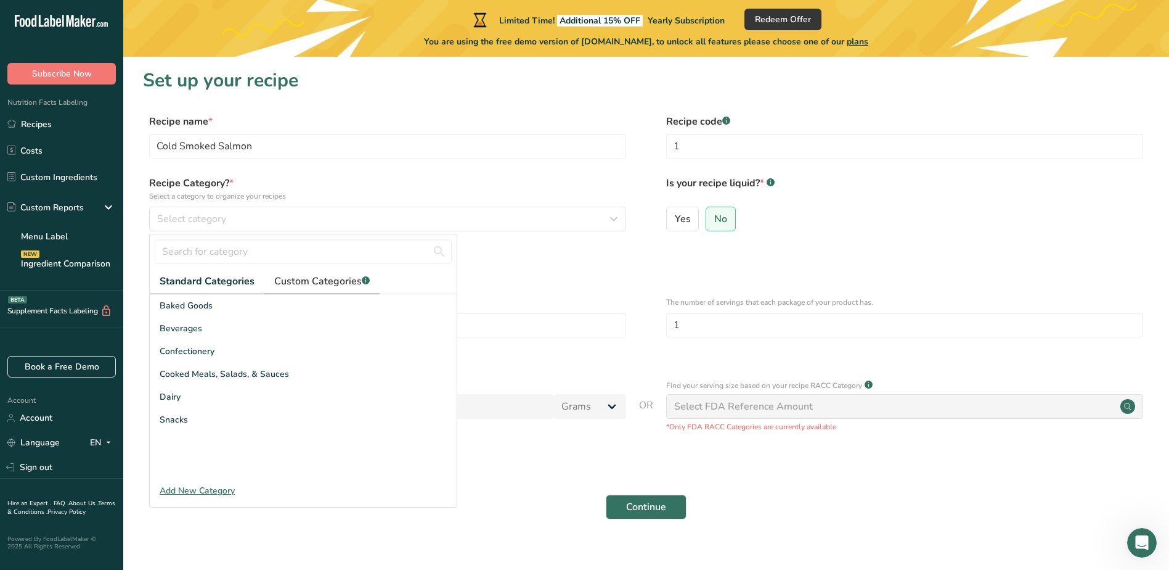
click at [319, 277] on span "Custom Categories .a-a{fill:#347362;}.b-a{fill:#fff;}" at bounding box center [322, 281] width 96 height 15
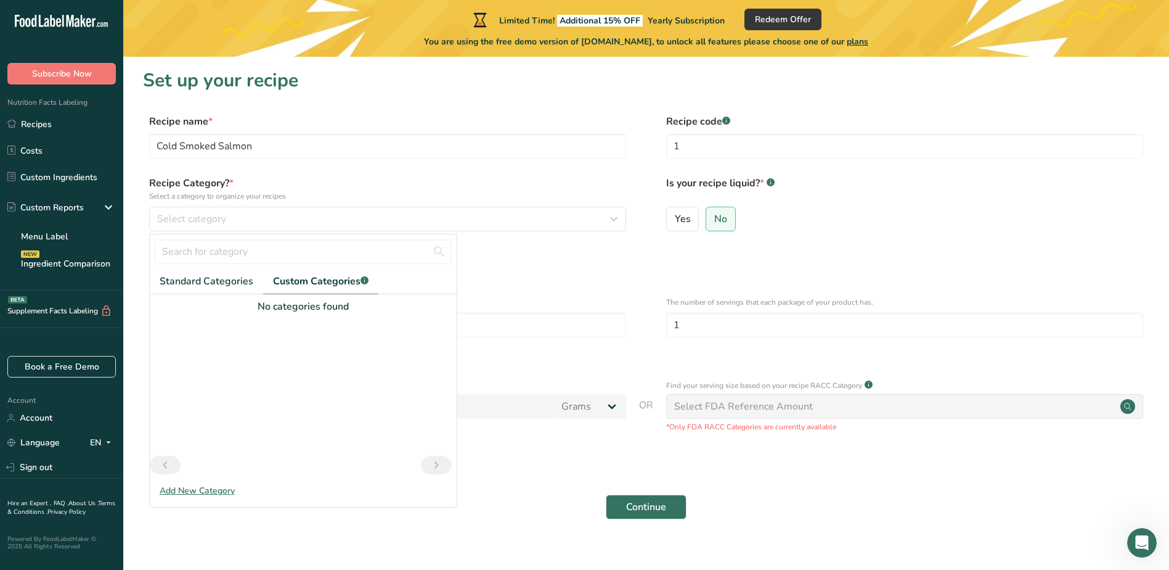
click at [207, 493] on div "Add New Category" at bounding box center [303, 490] width 307 height 13
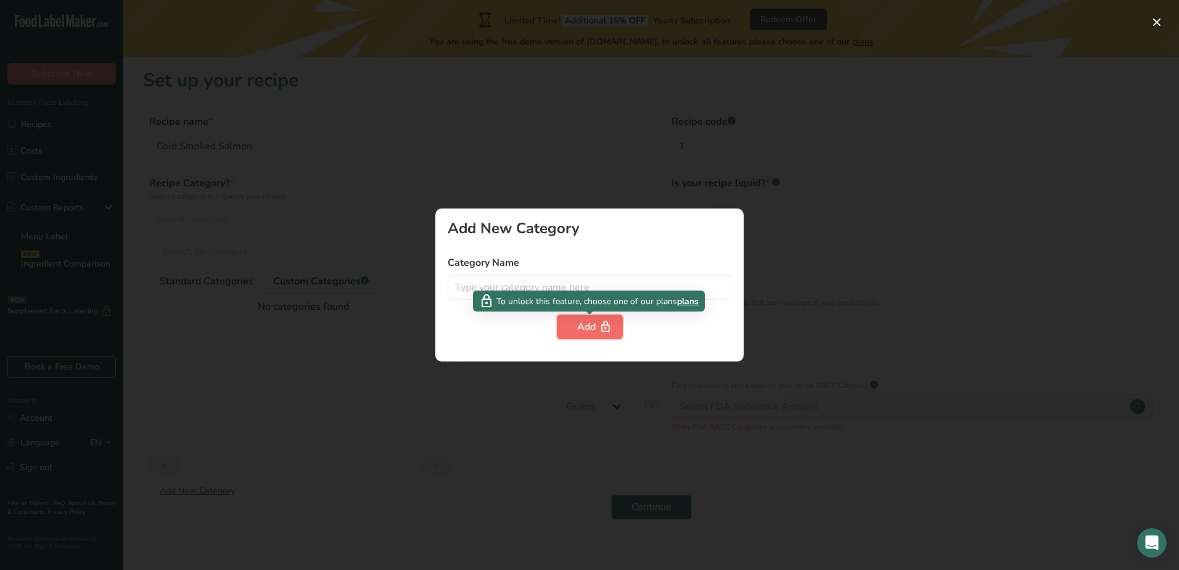
click at [587, 326] on div "Add" at bounding box center [589, 326] width 25 height 15
click at [309, 343] on div at bounding box center [589, 285] width 1179 height 570
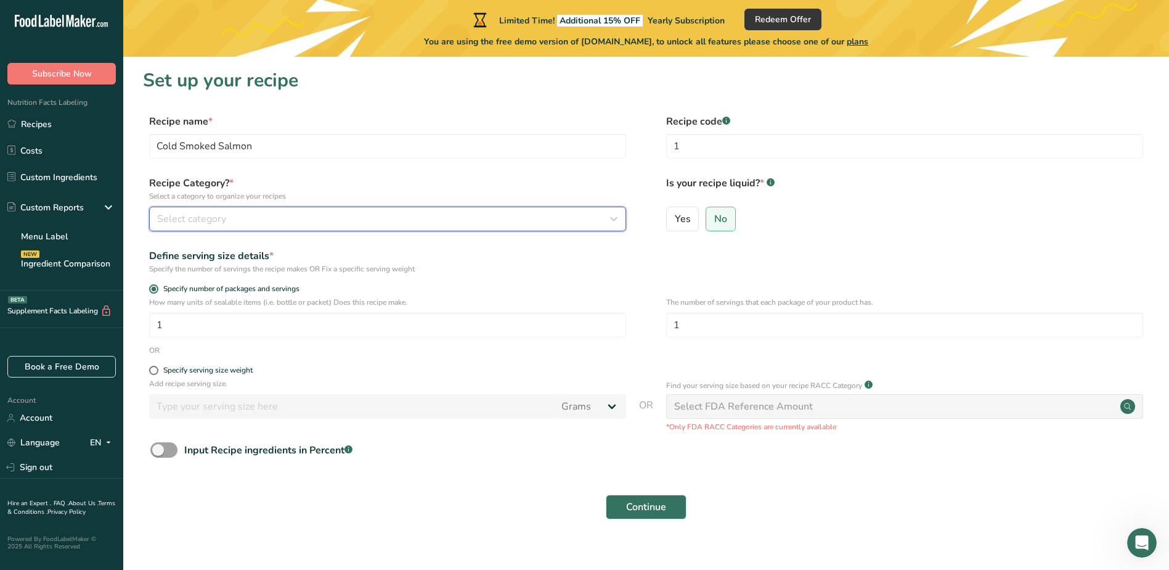
click at [276, 216] on div "Select category" at bounding box center [384, 218] width 454 height 15
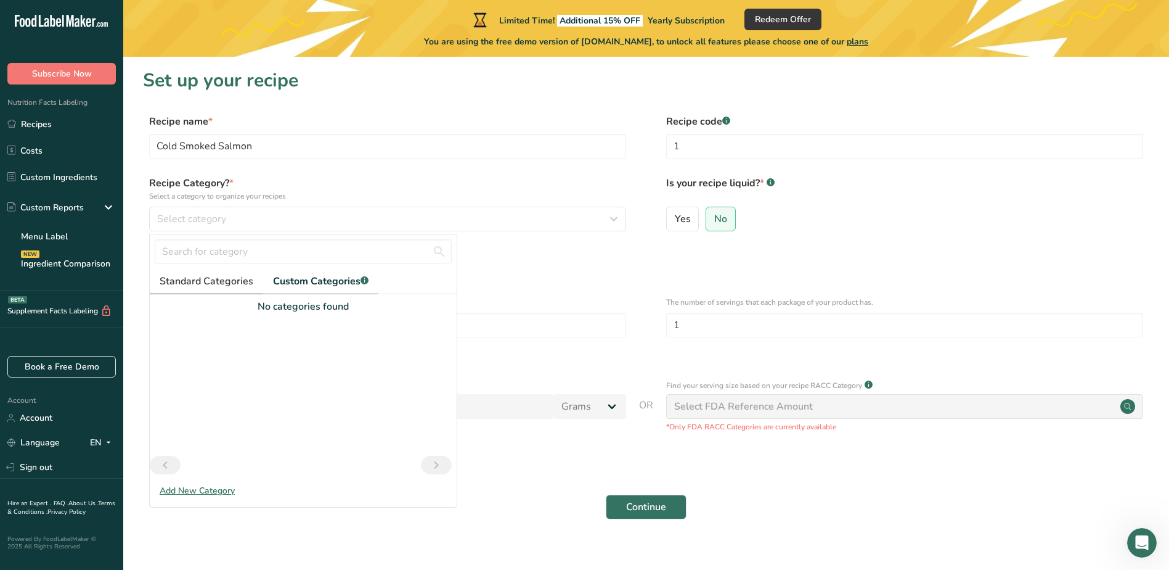
click at [195, 284] on span "Standard Categories" at bounding box center [207, 281] width 94 height 15
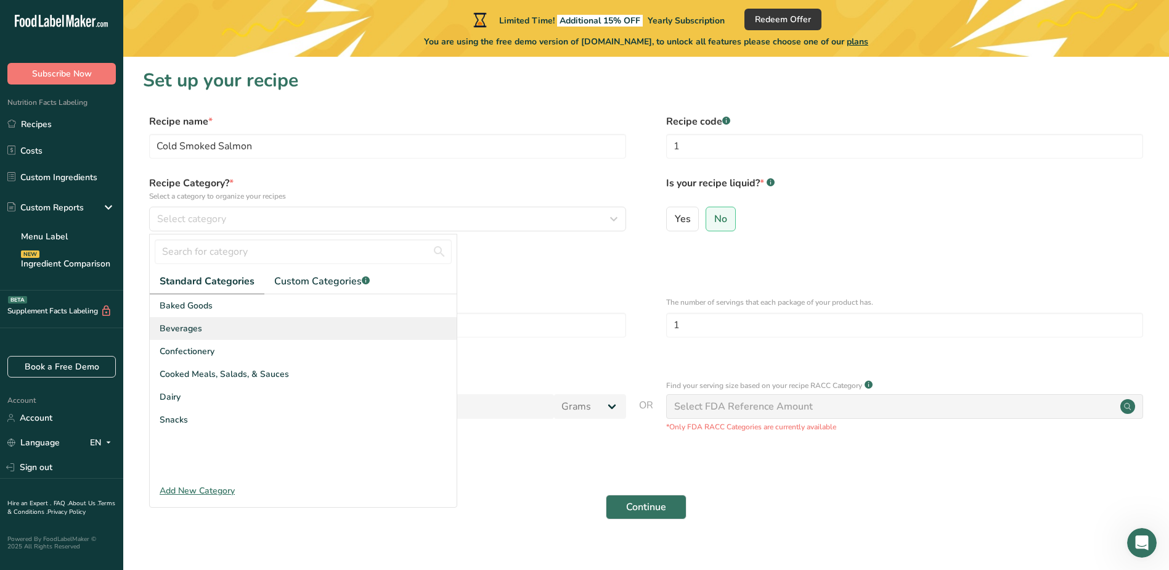
click at [231, 330] on div "Beverages" at bounding box center [303, 328] width 307 height 23
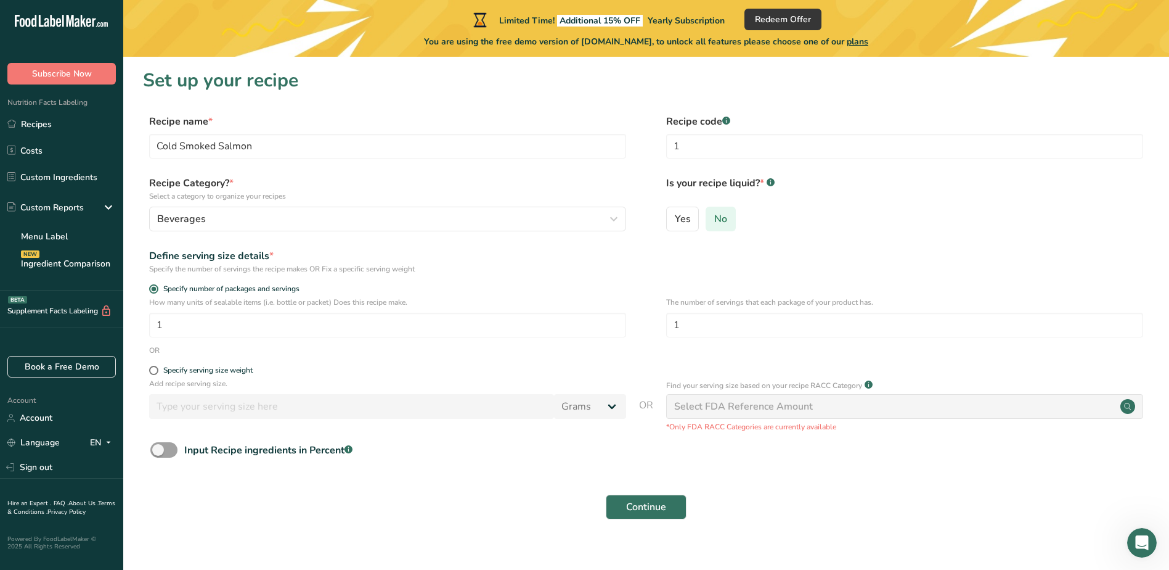
click at [723, 215] on span "No" at bounding box center [720, 219] width 13 height 12
click at [714, 215] on input "No" at bounding box center [710, 219] width 8 height 8
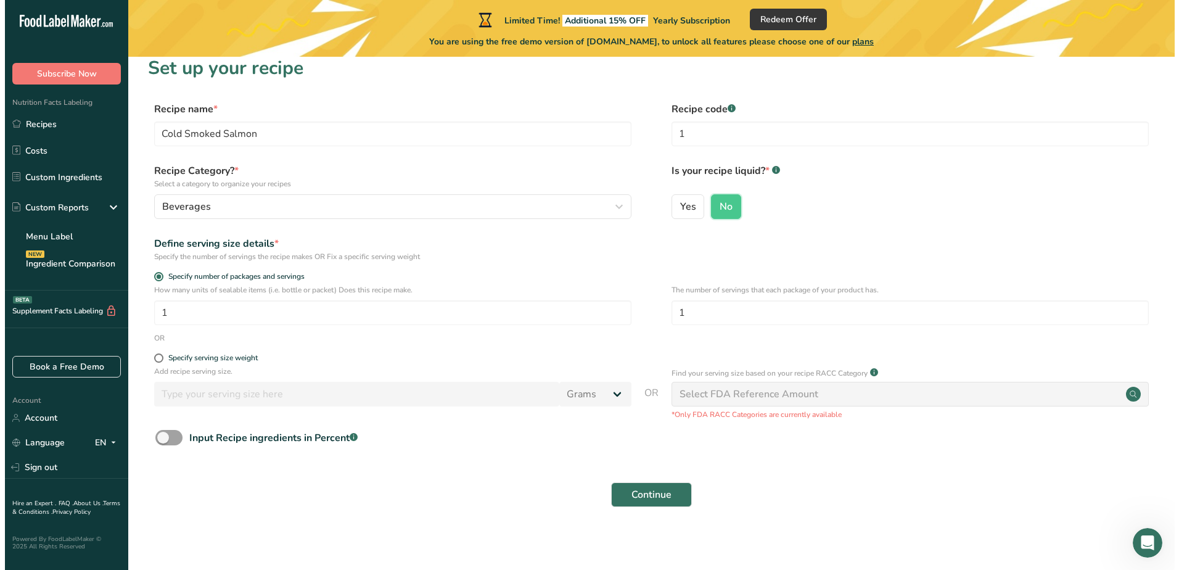
scroll to position [16, 0]
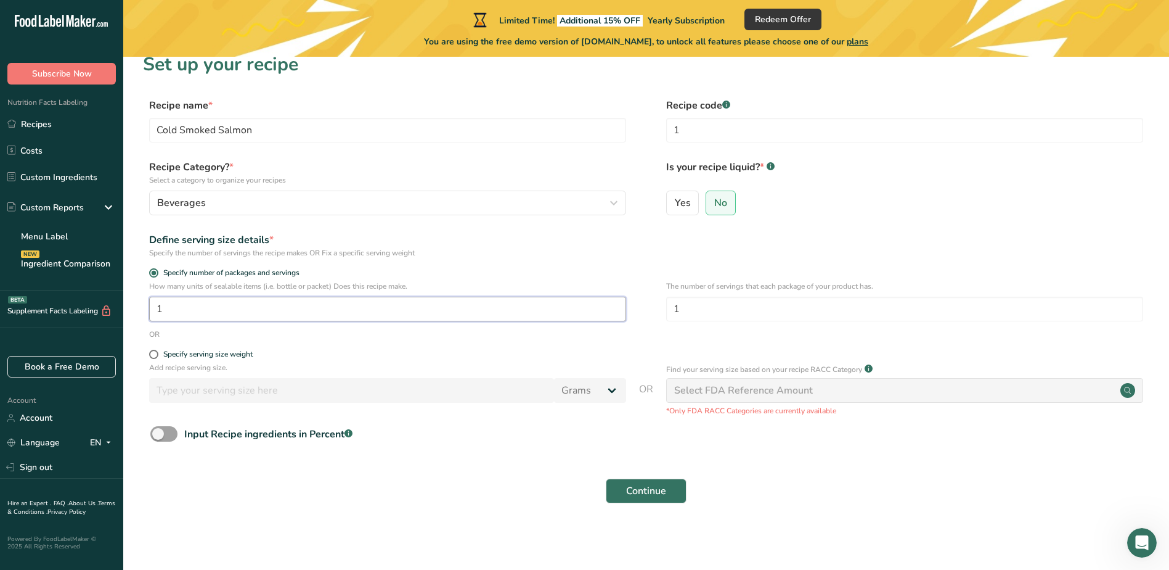
drag, startPoint x: 205, startPoint y: 305, endPoint x: 119, endPoint y: 309, distance: 86.4
click at [119, 309] on div ".a-20{fill:#fff;} Subscribe Now Nutrition Facts Labeling Recipes Costs Custom I…" at bounding box center [584, 277] width 1169 height 586
type input "1"
click at [154, 352] on span at bounding box center [153, 354] width 9 height 9
click at [154, 352] on input "Specify serving size weight" at bounding box center [153, 354] width 8 height 8
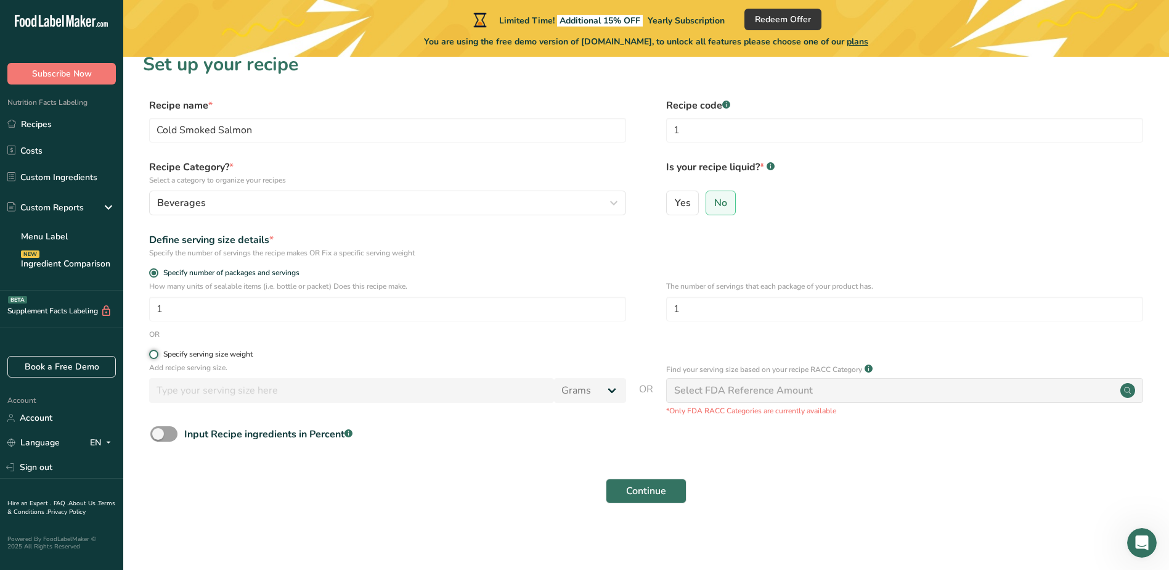
radio input "true"
radio input "false"
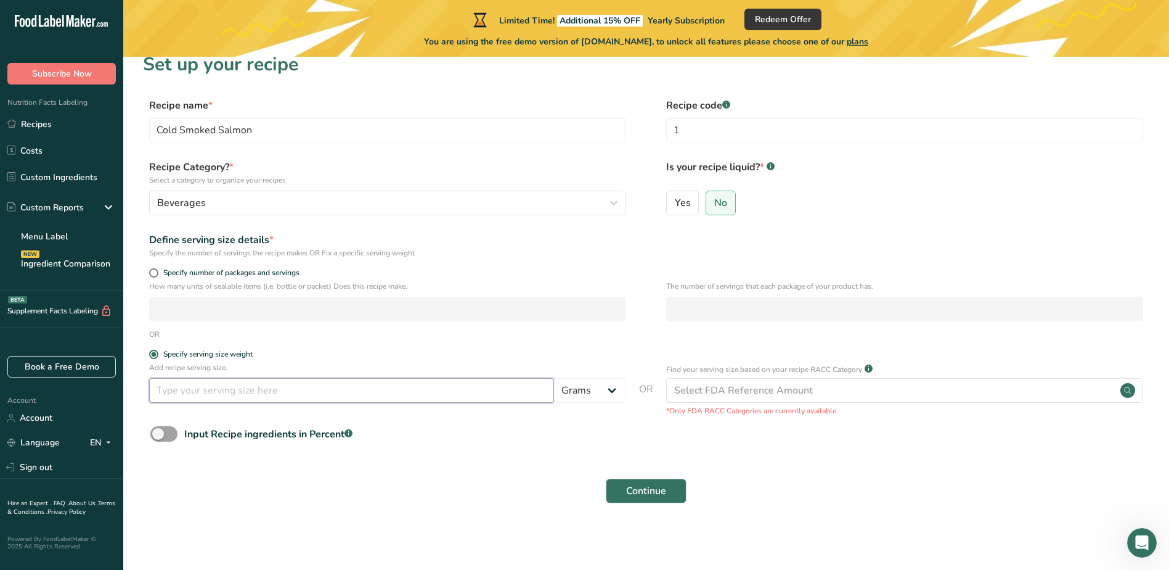
click at [212, 393] on input "number" at bounding box center [351, 390] width 405 height 25
type input "4"
click at [155, 274] on span at bounding box center [153, 272] width 9 height 9
click at [155, 274] on input "Specify number of packages and servings" at bounding box center [153, 273] width 8 height 8
radio input "true"
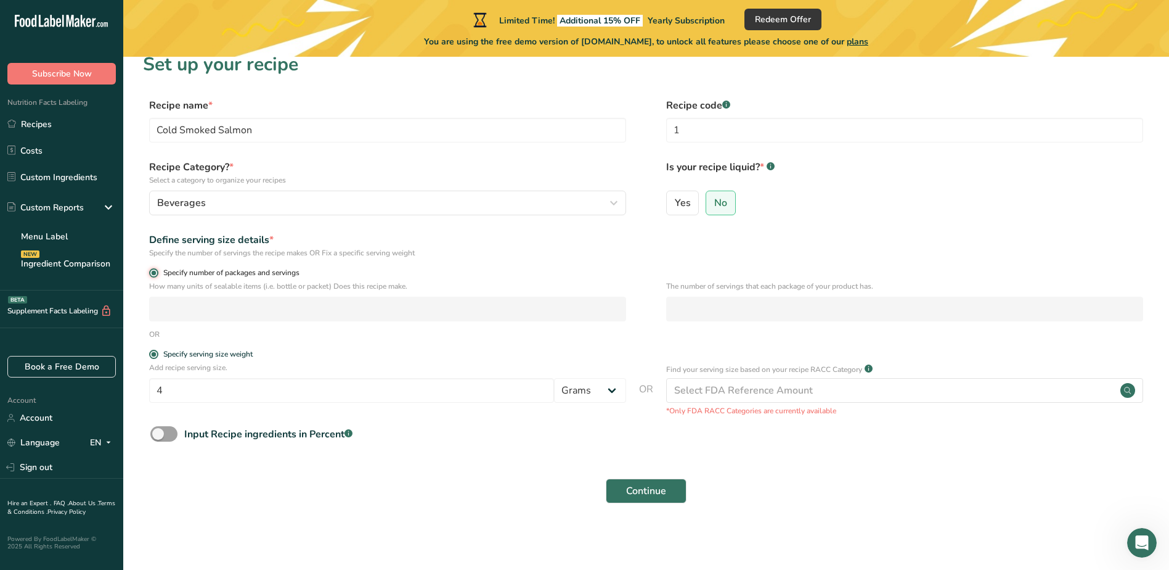
radio input "false"
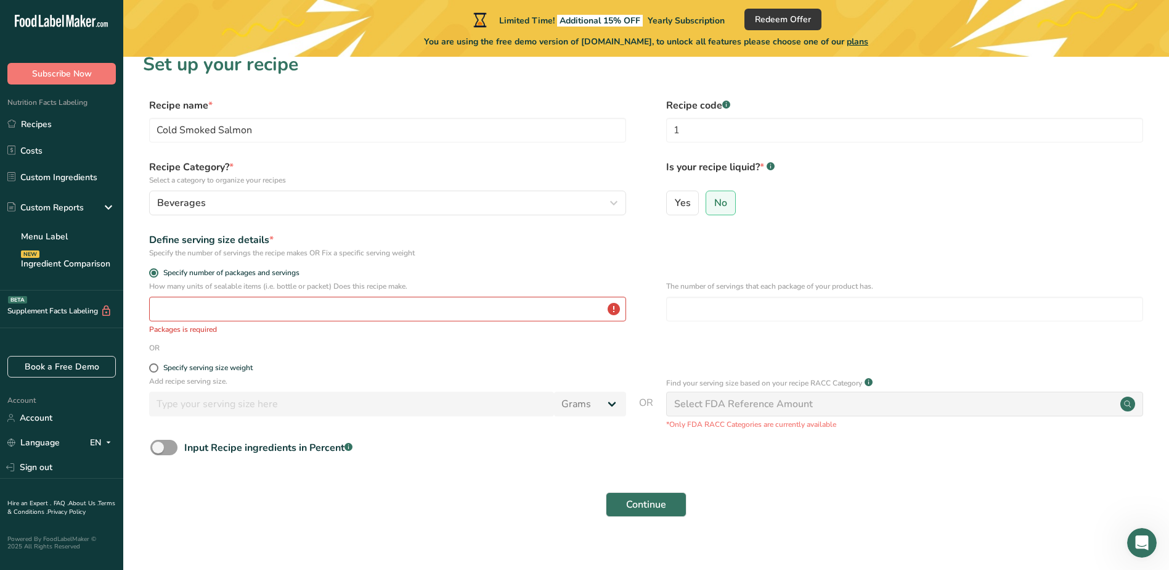
click at [316, 325] on p "Packages is required" at bounding box center [387, 329] width 477 height 11
click at [310, 306] on input "number" at bounding box center [387, 309] width 477 height 25
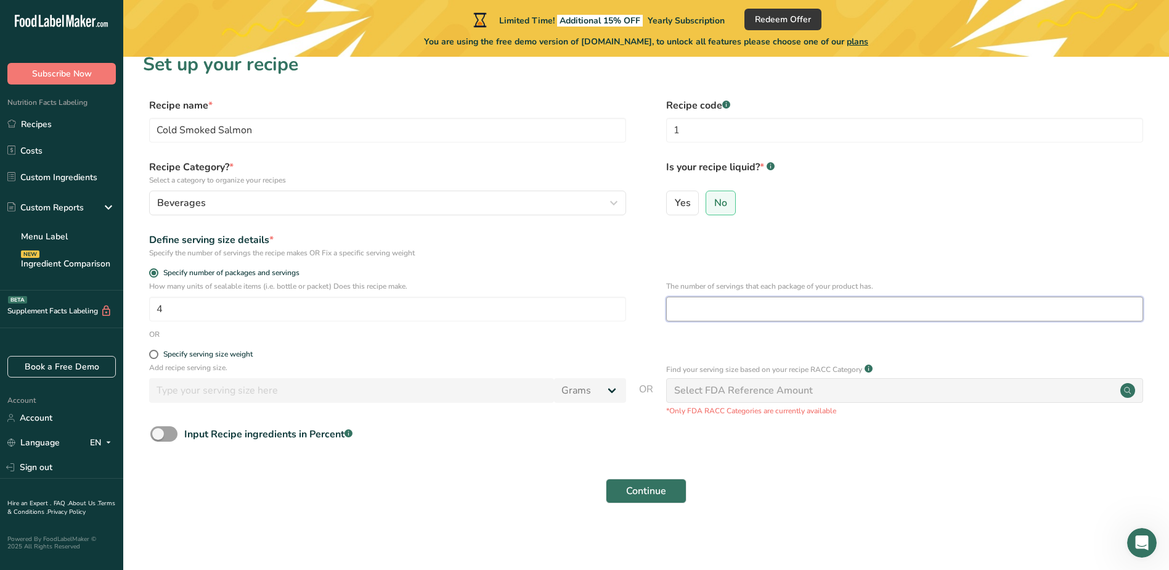
click at [682, 308] on input "number" at bounding box center [904, 309] width 477 height 25
click at [600, 309] on input "4" at bounding box center [387, 309] width 477 height 25
click at [812, 309] on input "number" at bounding box center [904, 309] width 477 height 25
click at [552, 308] on input "4" at bounding box center [387, 309] width 477 height 25
type input "3.999"
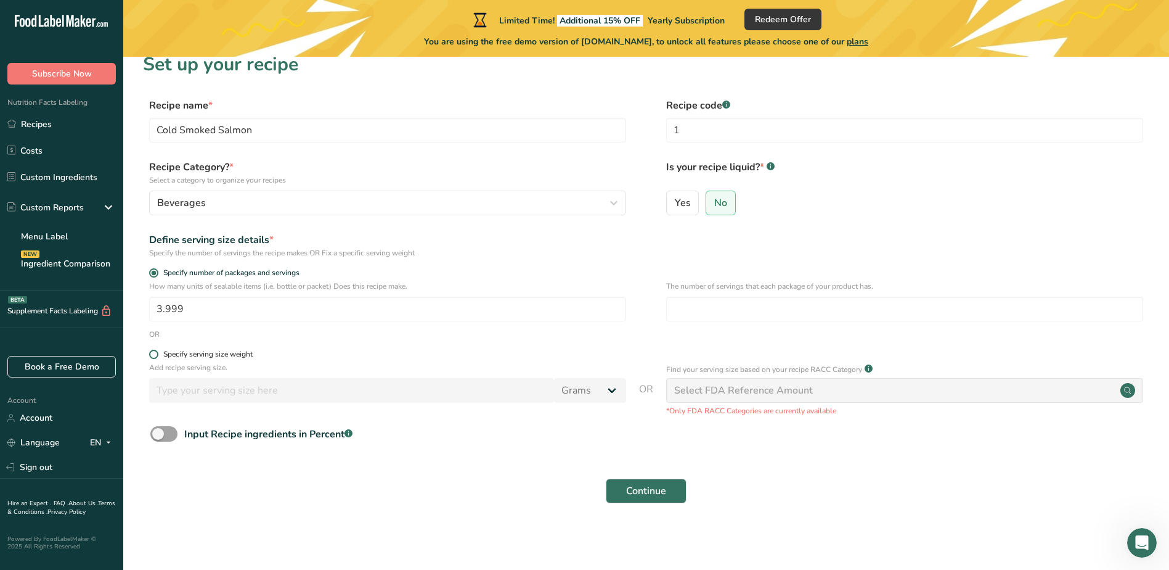
click at [156, 353] on span at bounding box center [153, 354] width 9 height 9
click at [156, 353] on input "Specify serving size weight" at bounding box center [153, 354] width 8 height 8
radio input "true"
radio input "false"
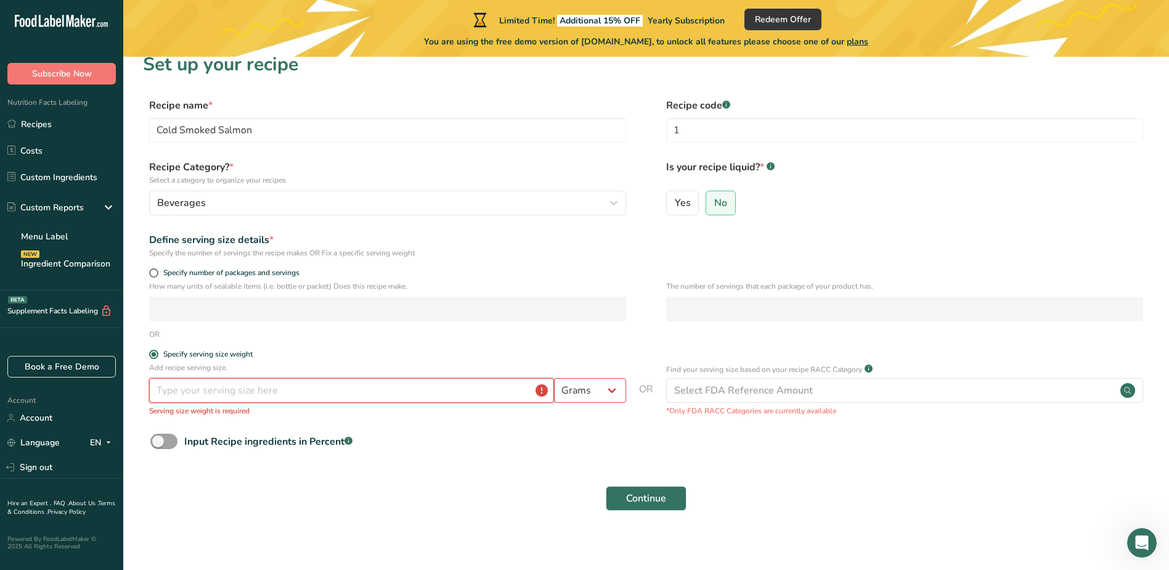
click at [235, 392] on input "number" at bounding box center [351, 390] width 405 height 25
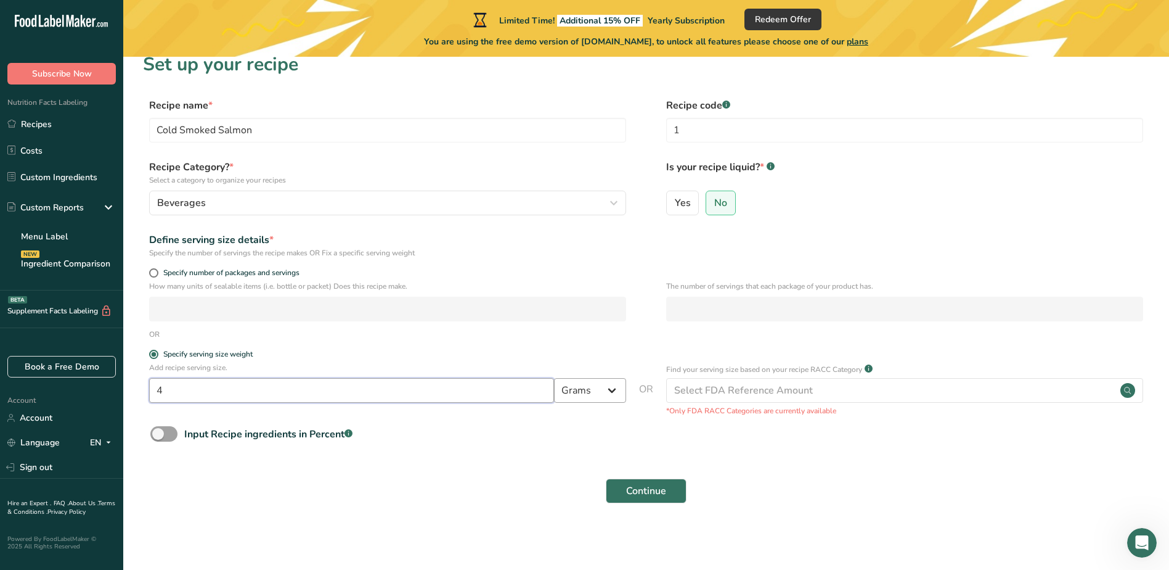
type input "4"
drag, startPoint x: 597, startPoint y: 393, endPoint x: 591, endPoint y: 389, distance: 8.0
click at [597, 393] on select "Grams kg mg mcg lb oz l mL fl oz tbsp tsp cup qt gallon" at bounding box center [590, 390] width 72 height 25
select select "5"
click at [554, 378] on select "Grams kg mg mcg lb oz l mL fl oz tbsp tsp cup qt gallon" at bounding box center [590, 390] width 72 height 25
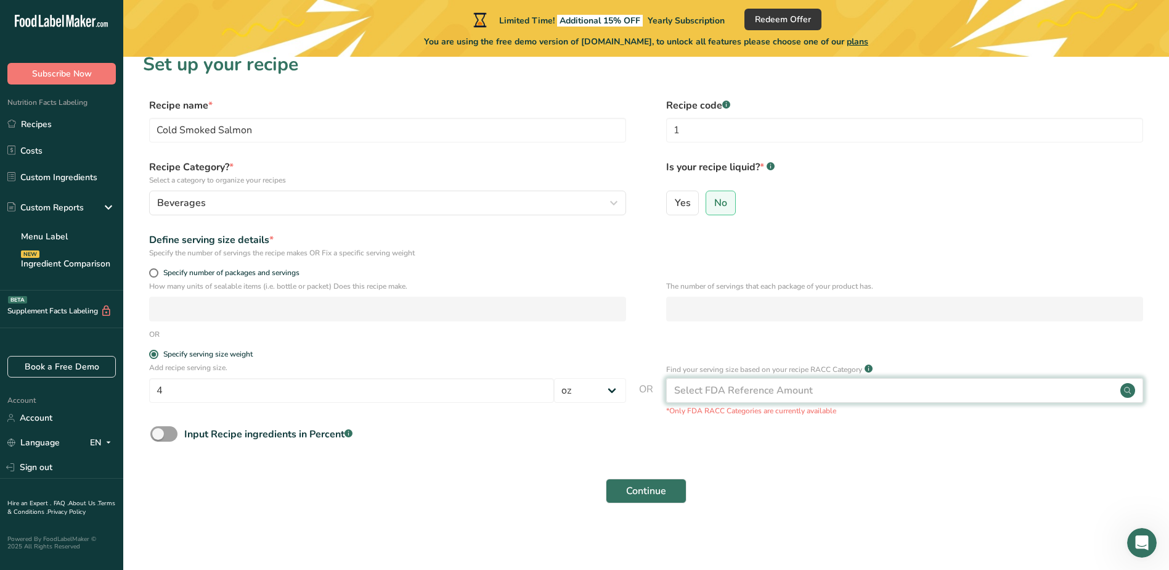
click at [799, 388] on div "Select FDA Reference Amount" at bounding box center [743, 390] width 139 height 15
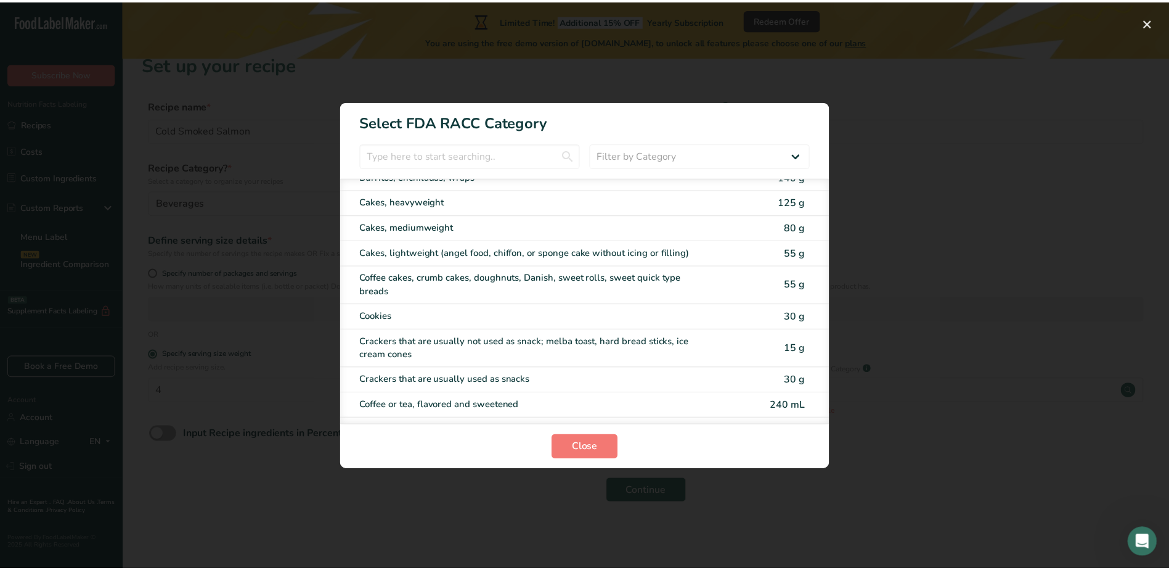
scroll to position [185, 0]
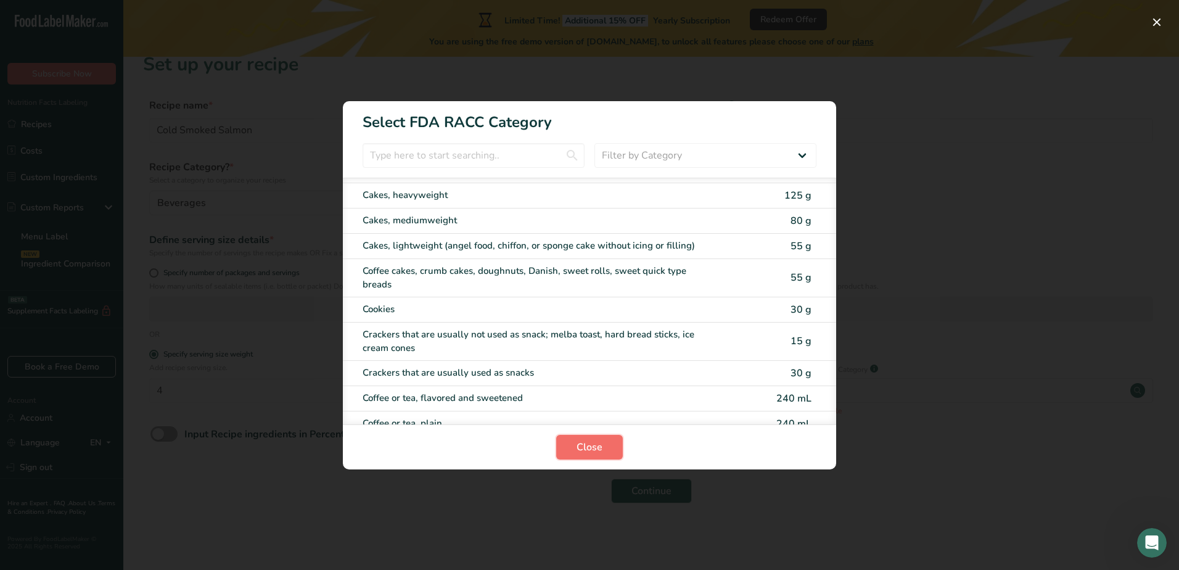
click at [601, 449] on span "Close" at bounding box center [589, 447] width 26 height 15
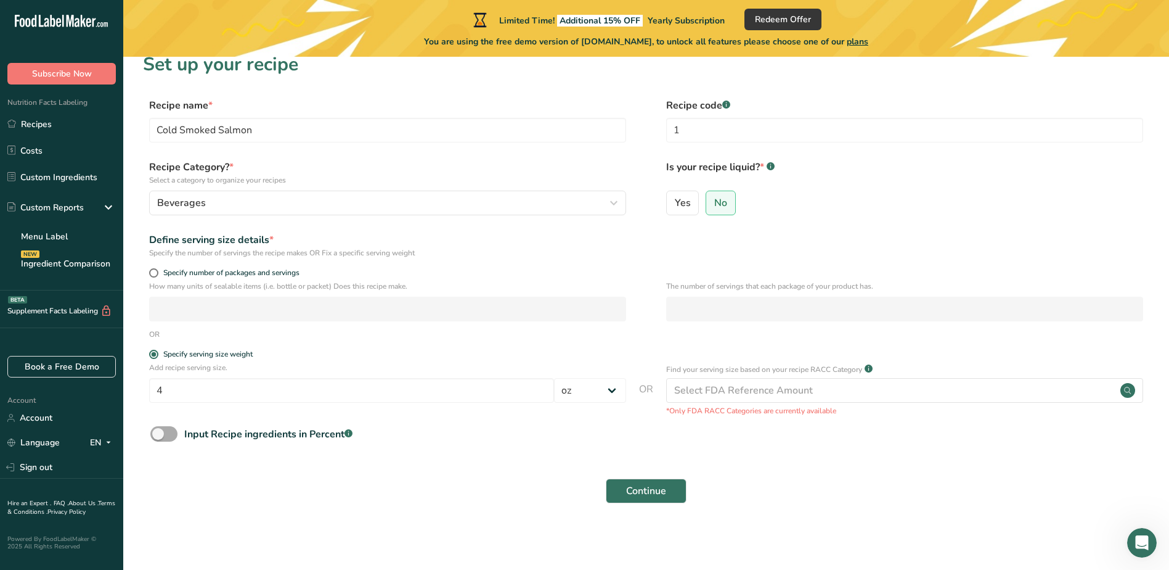
click at [163, 432] on span at bounding box center [163, 433] width 27 height 15
click at [158, 432] on input "Input Recipe ingredients in Percent .a-a{fill:#347362;}.b-a{fill:#fff;}" at bounding box center [154, 434] width 8 height 8
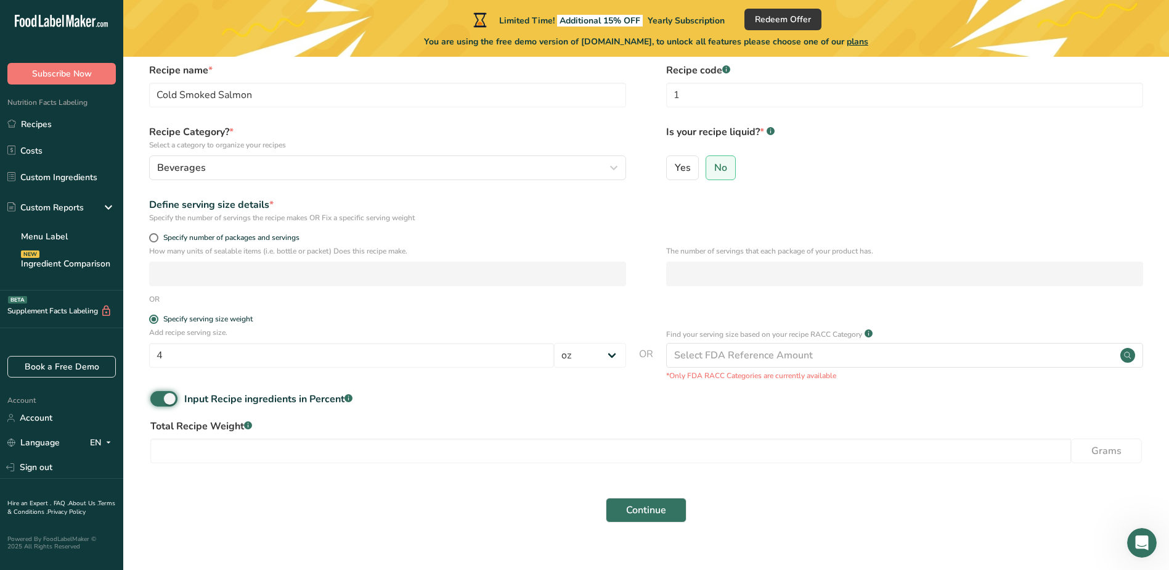
scroll to position [70, 0]
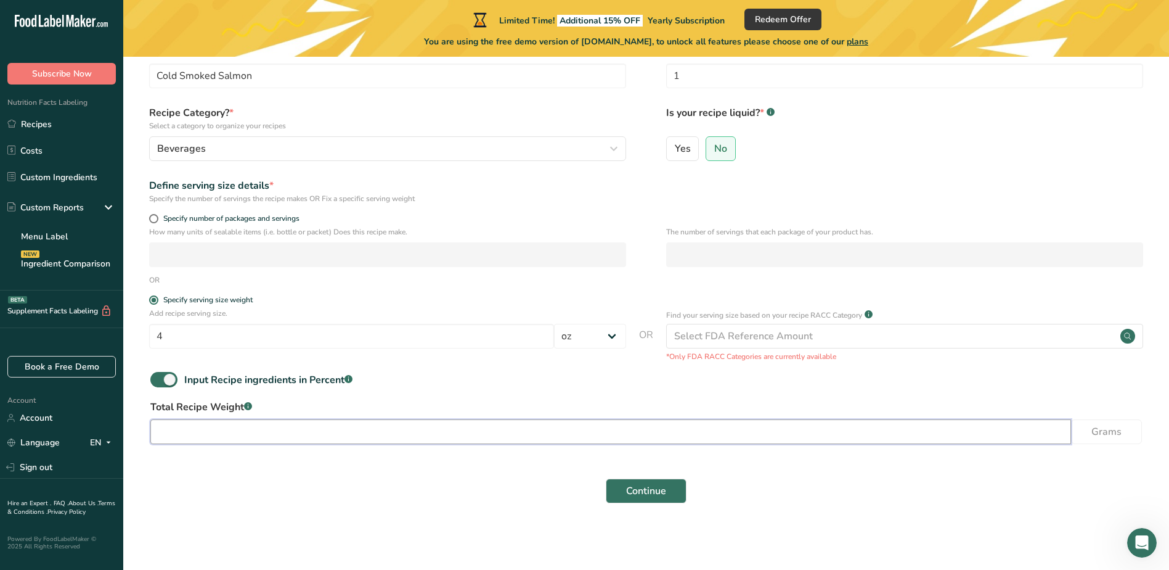
click at [279, 430] on input "number" at bounding box center [610, 431] width 921 height 25
click at [163, 377] on span at bounding box center [163, 379] width 27 height 15
click at [158, 377] on input "Input Recipe ingredients in Percent .a-a{fill:#347362;}.b-a{fill:#fff;}" at bounding box center [154, 379] width 8 height 8
checkbox input "false"
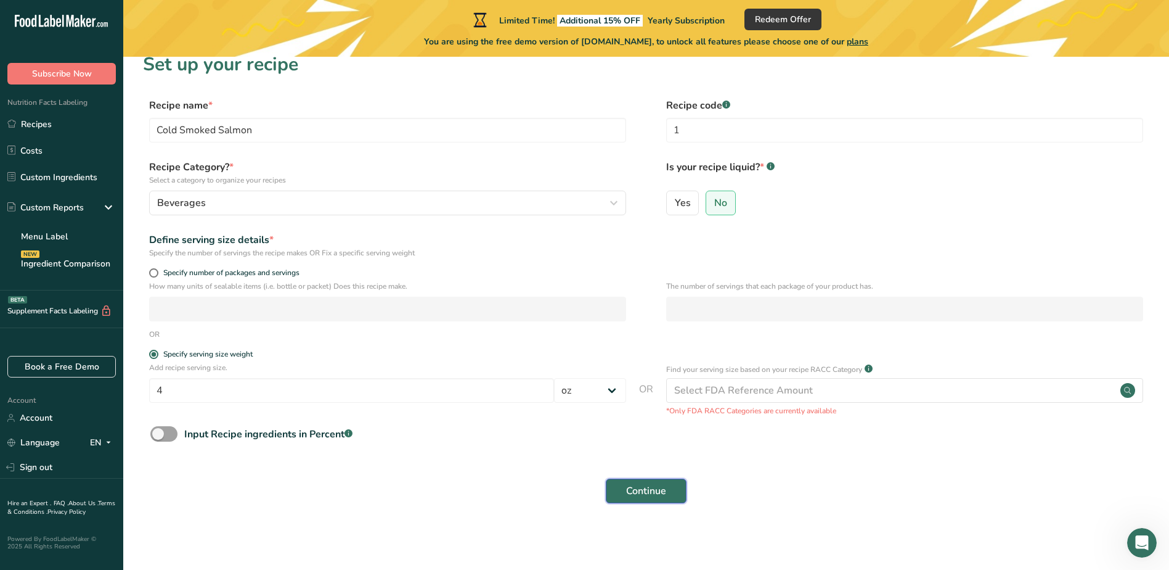
click at [665, 483] on span "Continue" at bounding box center [646, 490] width 40 height 15
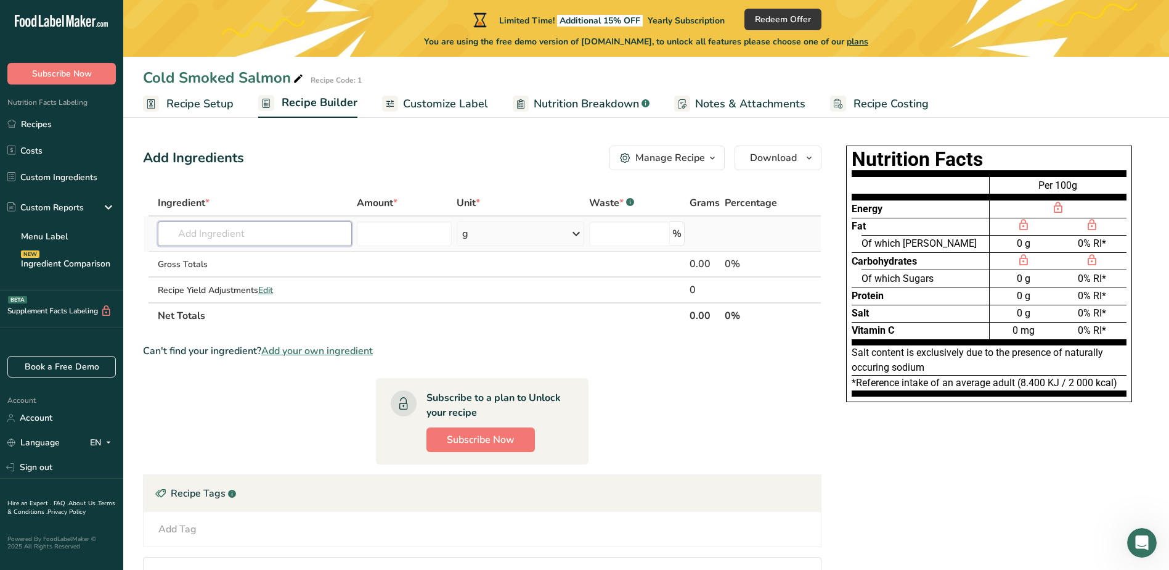
click at [287, 227] on input "text" at bounding box center [255, 233] width 194 height 25
click at [695, 160] on div "Manage Recipe" at bounding box center [671, 157] width 70 height 15
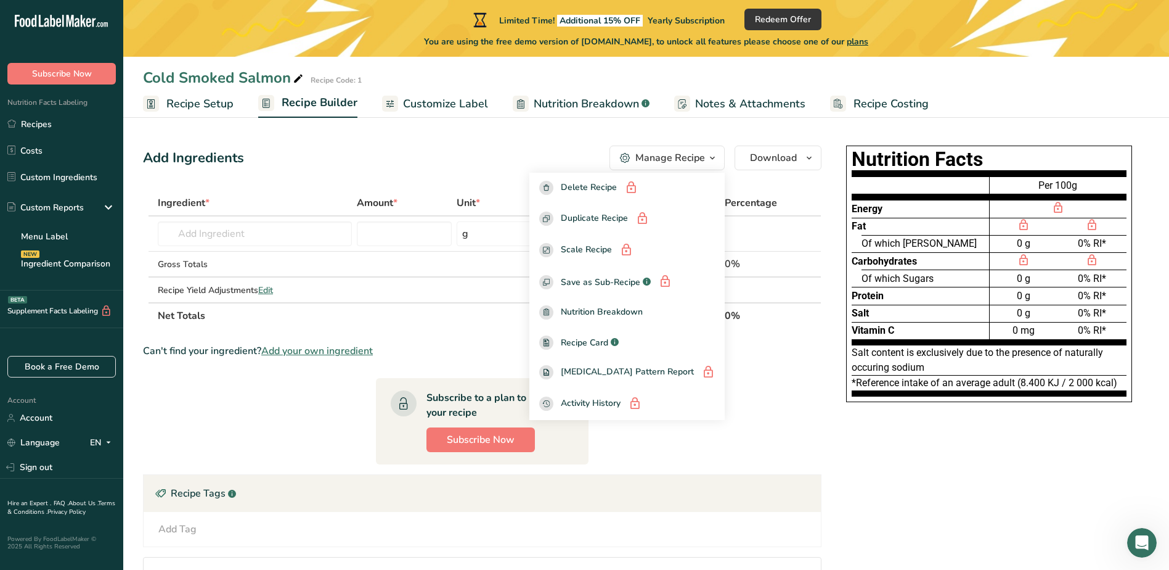
click at [473, 156] on div "Add Ingredients Manage Recipe Delete Recipe Duplicate Recipe Scale Recipe Save …" at bounding box center [482, 157] width 679 height 25
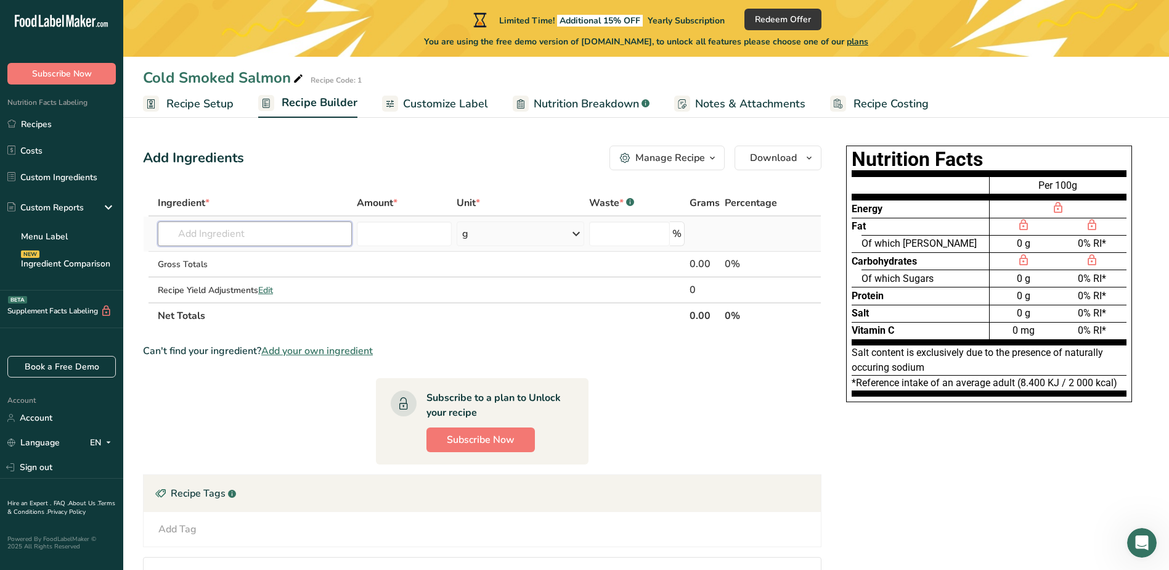
click at [271, 233] on input "text" at bounding box center [255, 233] width 194 height 25
click at [274, 227] on input "text" at bounding box center [255, 233] width 194 height 25
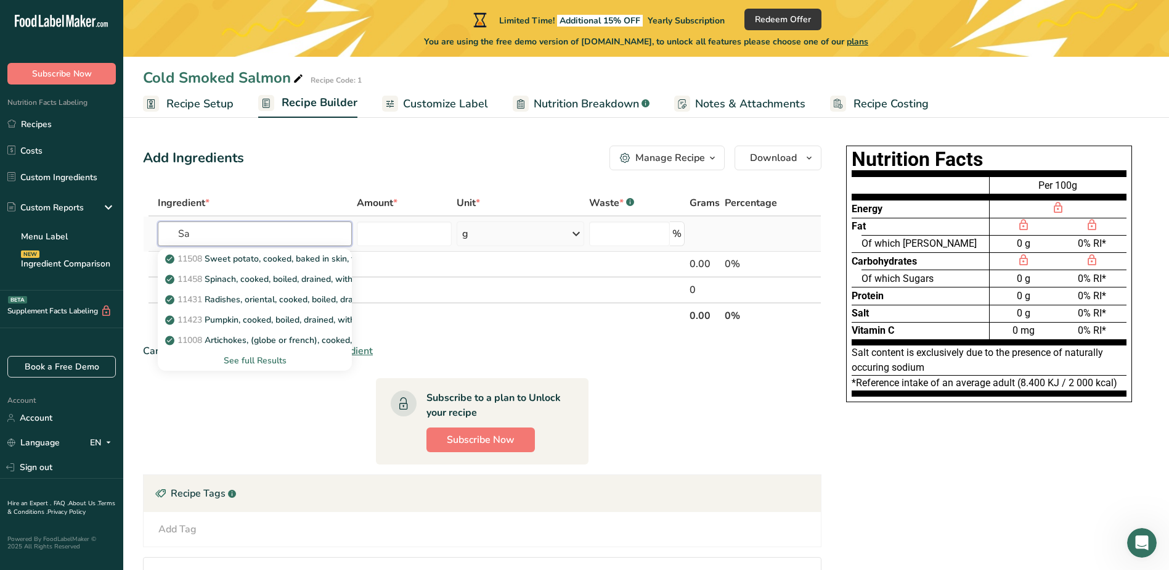
type input "S"
type input "Atlantic"
click at [307, 341] on p "15237 Fish, salmon, Atlantic, farmed, cooked, dry heat" at bounding box center [280, 339] width 224 height 13
type input "Fish, salmon, Atlantic, farmed, cooked, dry heat"
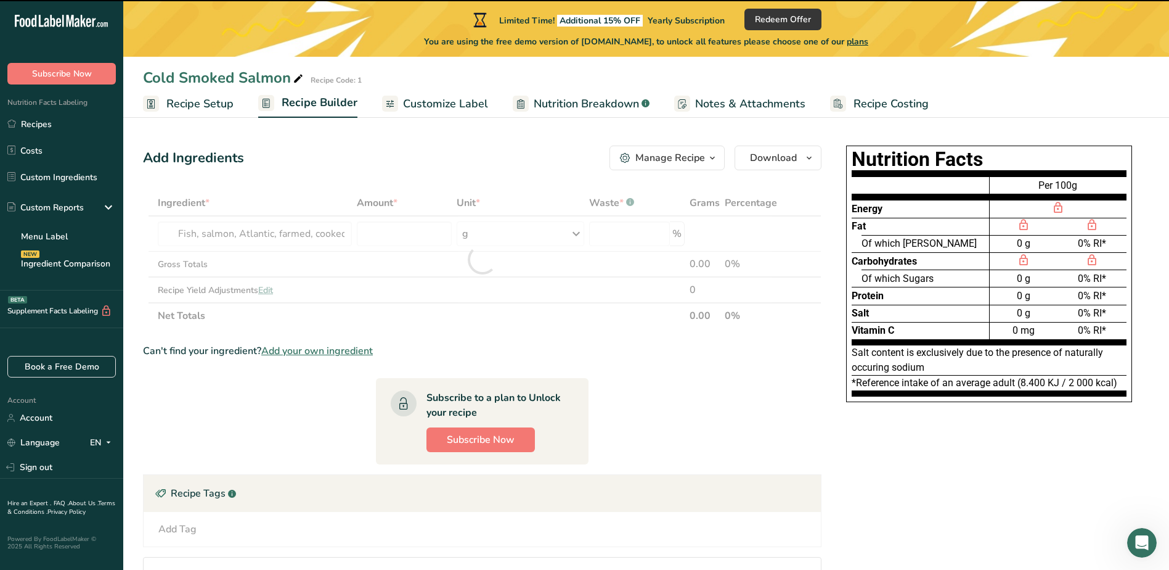
type input "0"
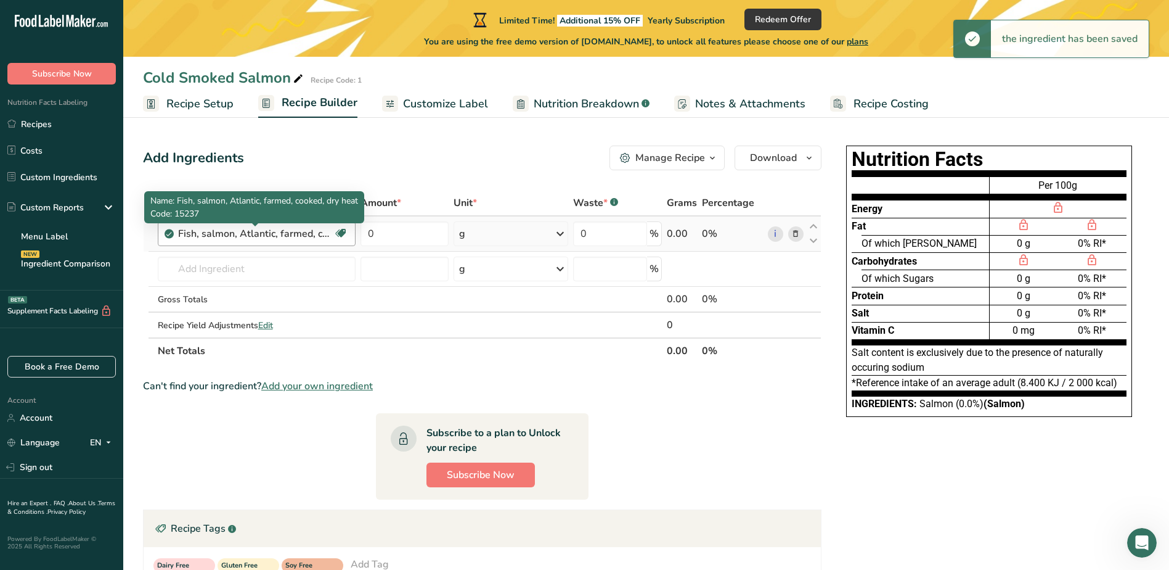
click at [321, 235] on div "Fish, salmon, Atlantic, farmed, cooked, dry heat" at bounding box center [255, 233] width 154 height 15
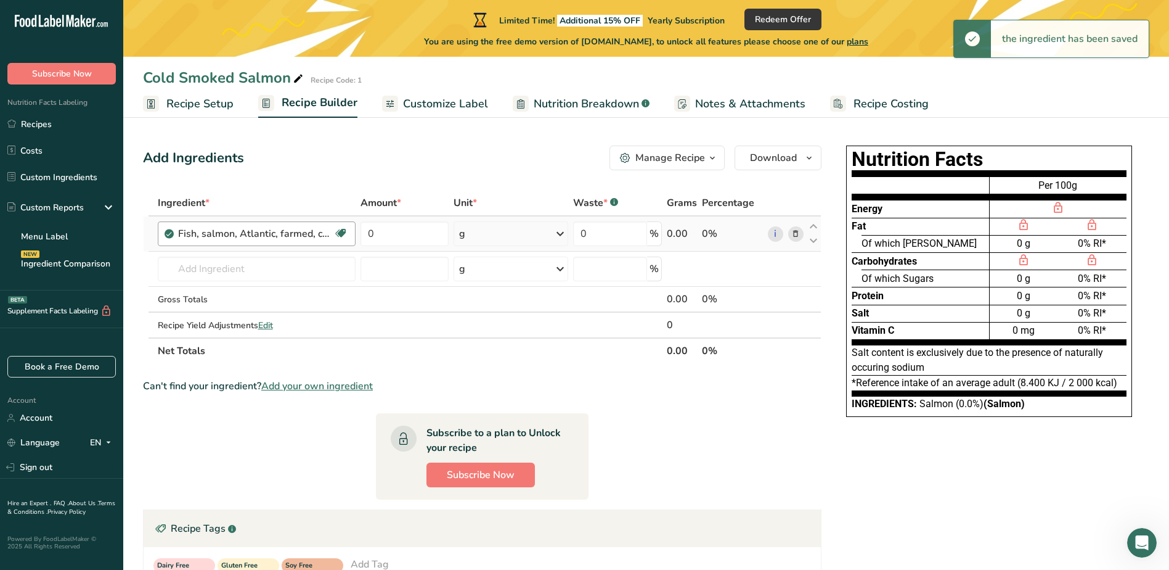
click at [303, 234] on div "Fish, salmon, Atlantic, farmed, cooked, dry heat" at bounding box center [255, 233] width 154 height 15
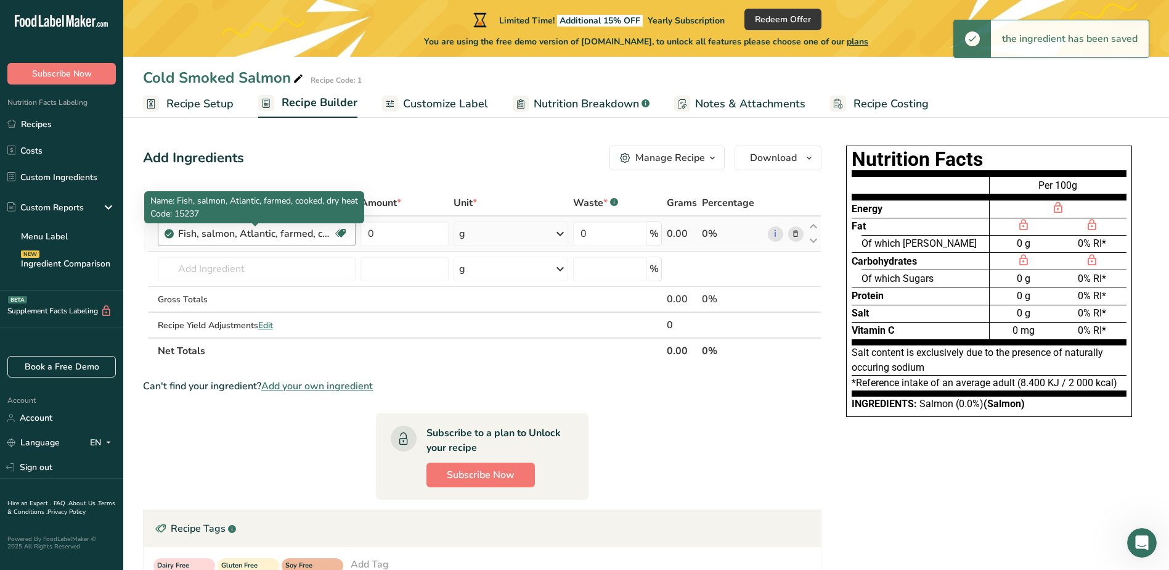
click at [192, 231] on div "Fish, salmon, Atlantic, farmed, cooked, dry heat" at bounding box center [255, 233] width 154 height 15
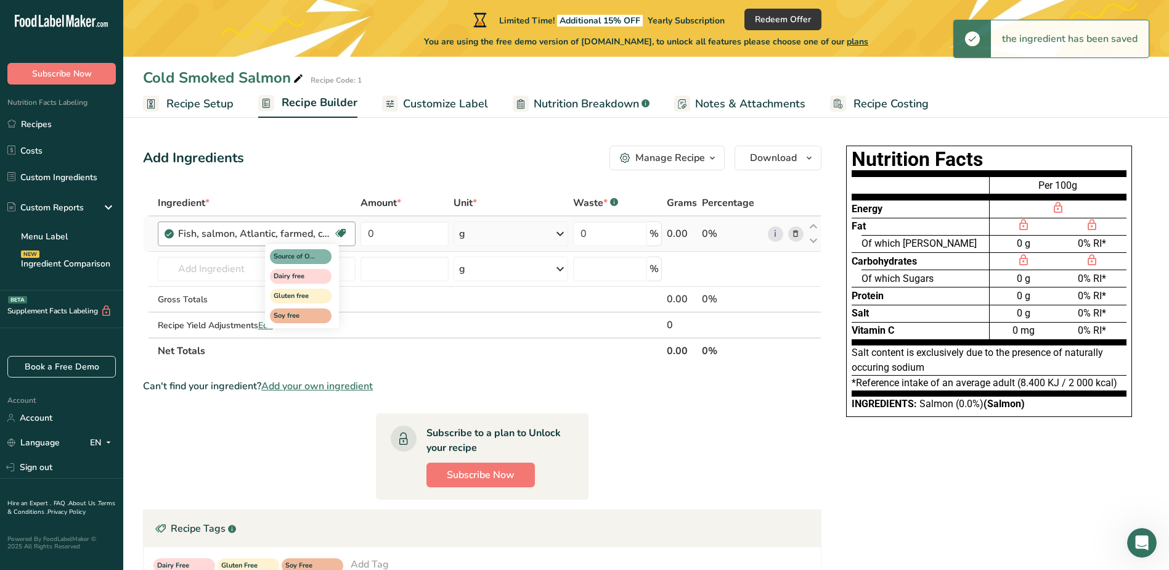
click at [343, 234] on icon at bounding box center [341, 233] width 12 height 19
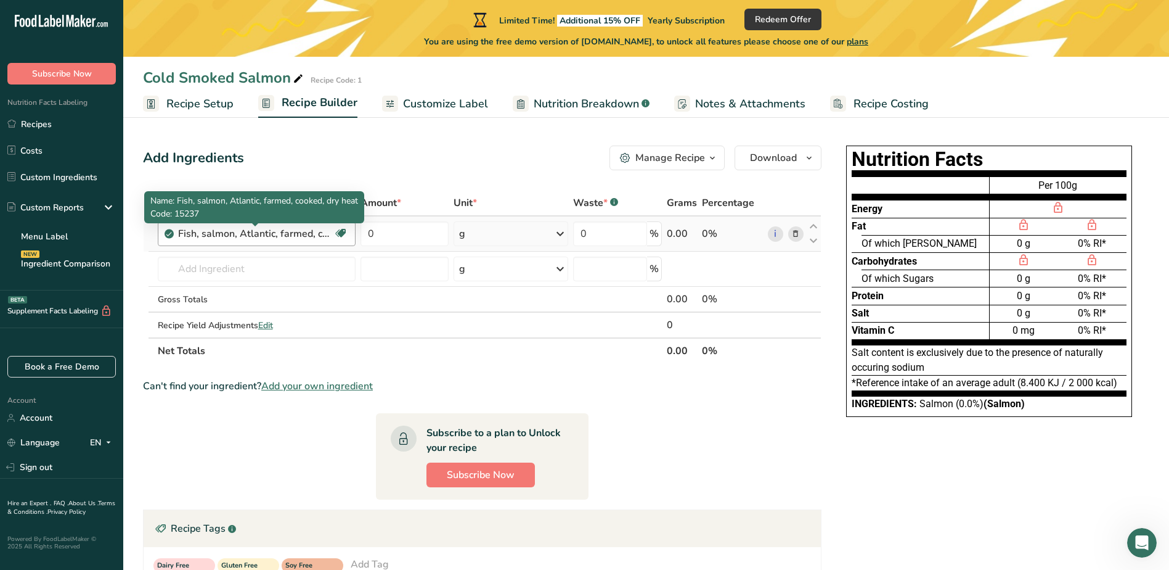
click at [254, 235] on div "Fish, salmon, Atlantic, farmed, cooked, dry heat" at bounding box center [255, 233] width 154 height 15
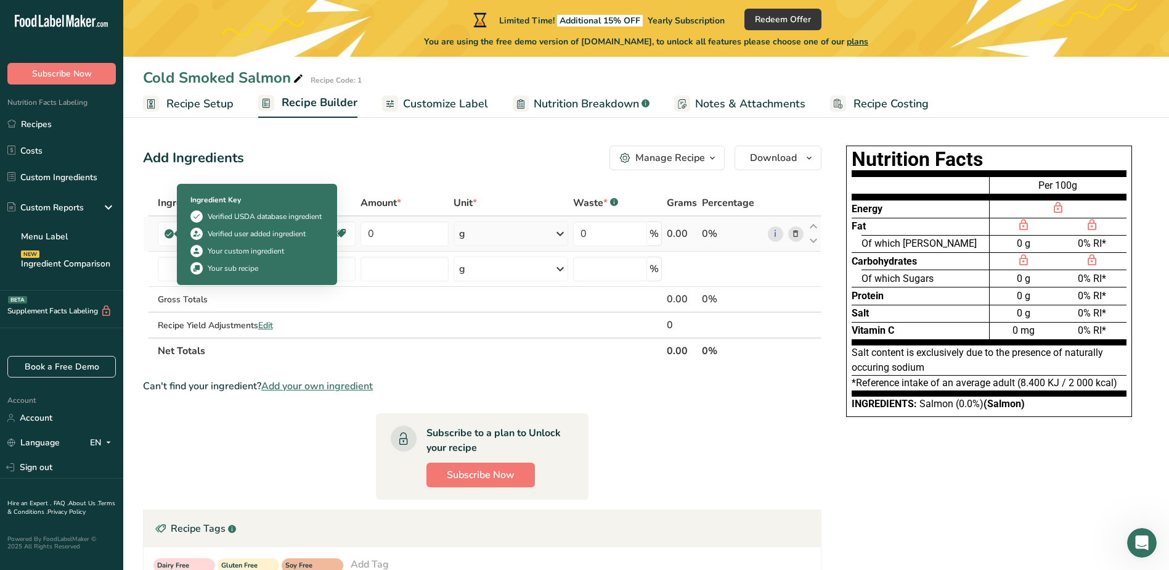
click at [172, 240] on span at bounding box center [169, 233] width 9 height 15
click at [165, 229] on span at bounding box center [169, 233] width 9 height 15
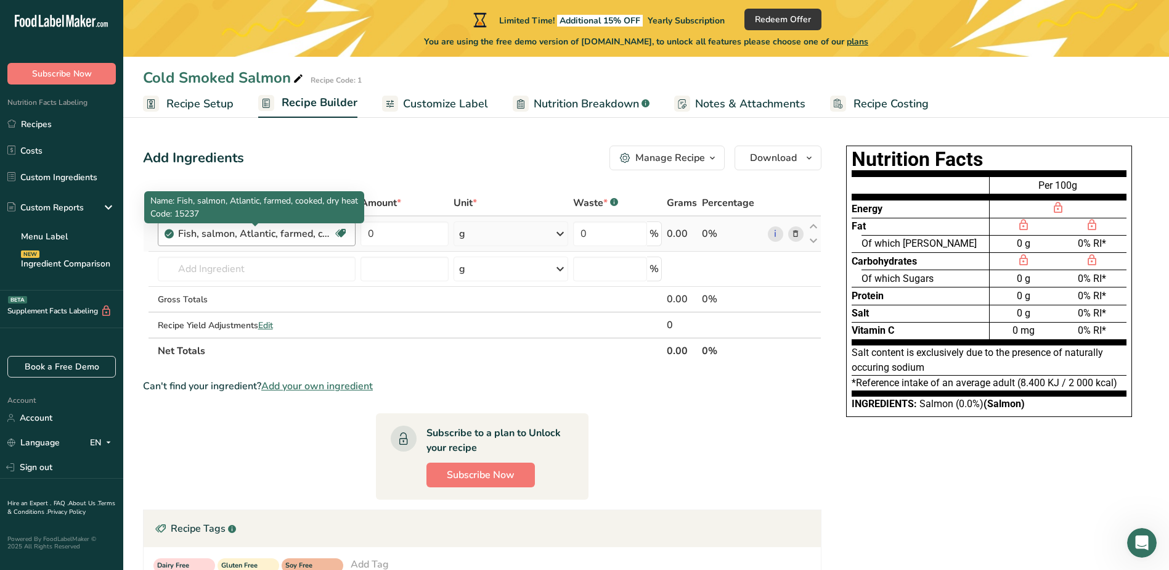
click at [232, 231] on div "Fish, salmon, Atlantic, farmed, cooked, dry heat" at bounding box center [255, 233] width 154 height 15
click at [314, 234] on div "Fish, salmon, Atlantic, farmed, cooked, dry heat" at bounding box center [255, 233] width 154 height 15
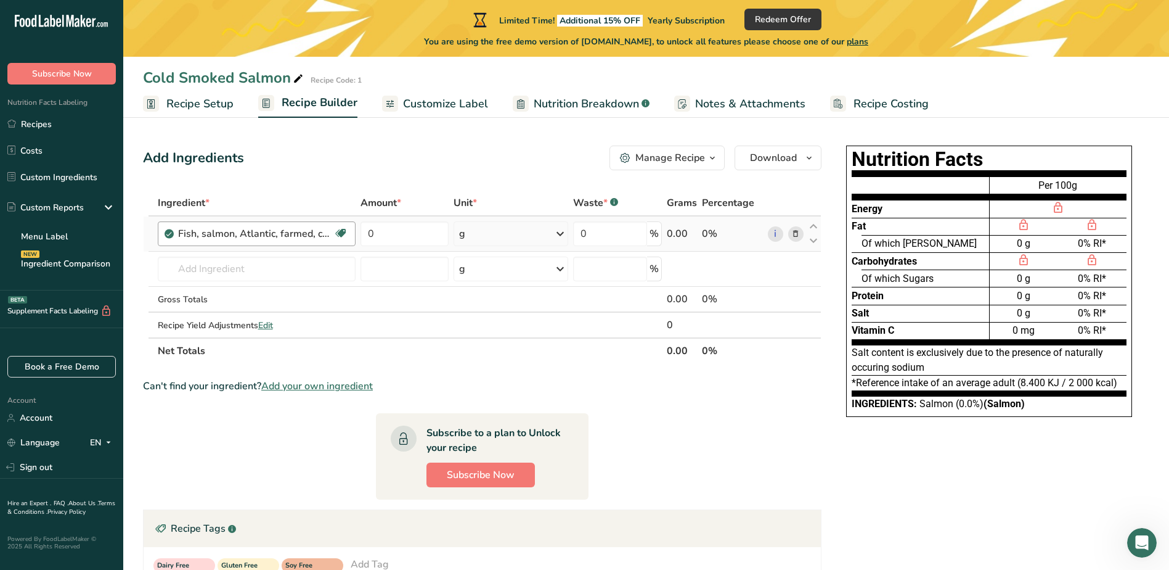
click at [314, 234] on div "Fish, salmon, Atlantic, farmed, cooked, dry heat" at bounding box center [255, 233] width 154 height 15
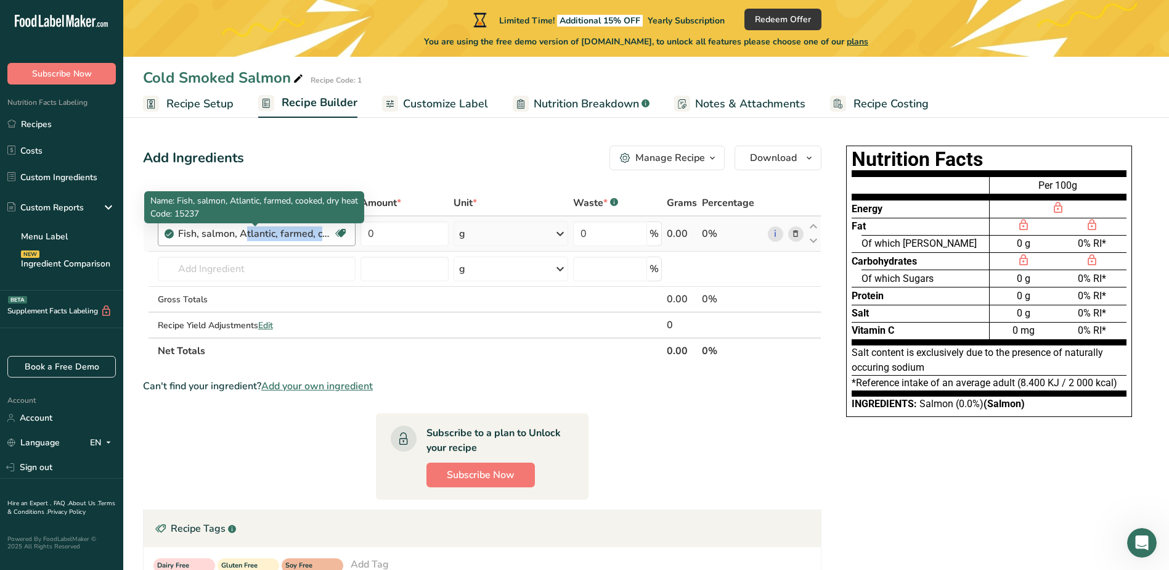
click at [314, 234] on div "Fish, salmon, Atlantic, farmed, cooked, dry heat" at bounding box center [255, 233] width 154 height 15
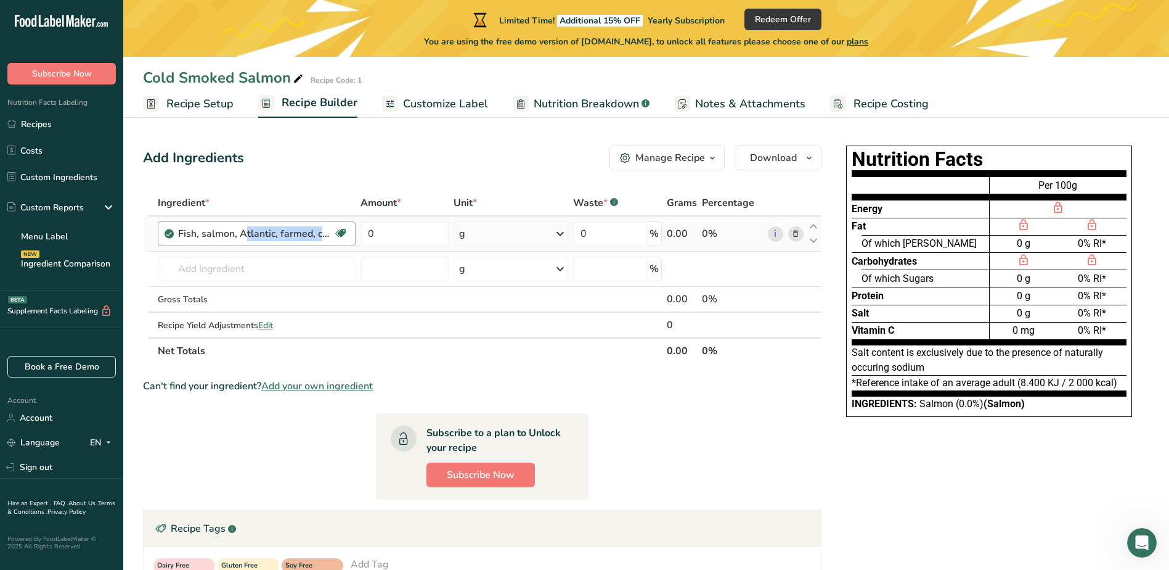
click at [314, 234] on div "Fish, salmon, Atlantic, farmed, cooked, dry heat" at bounding box center [255, 233] width 154 height 15
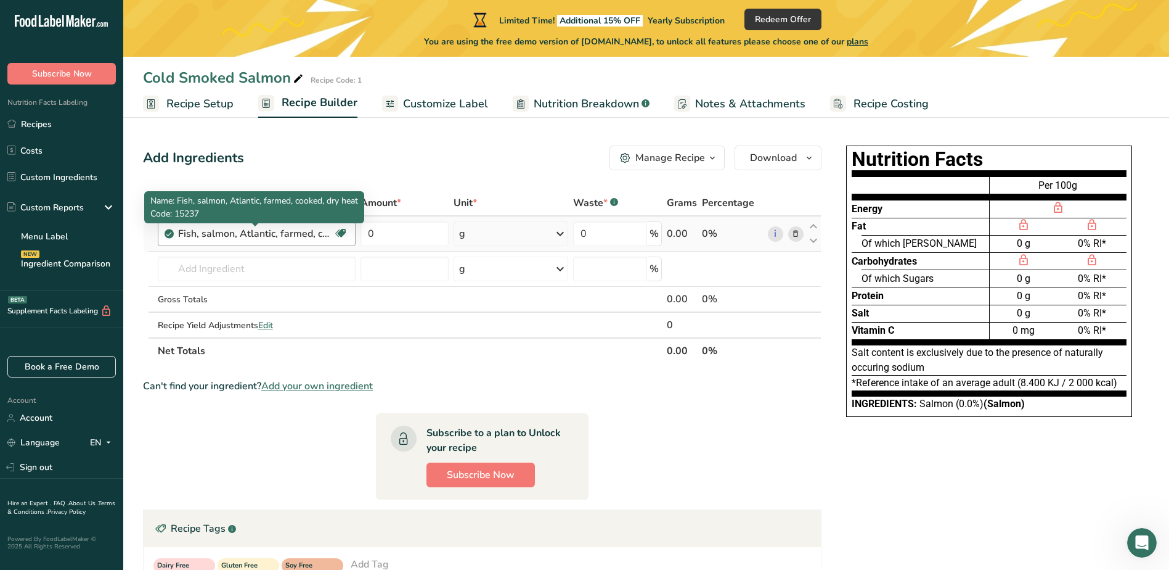
click at [300, 233] on div "Fish, salmon, Atlantic, farmed, cooked, dry heat" at bounding box center [255, 233] width 154 height 15
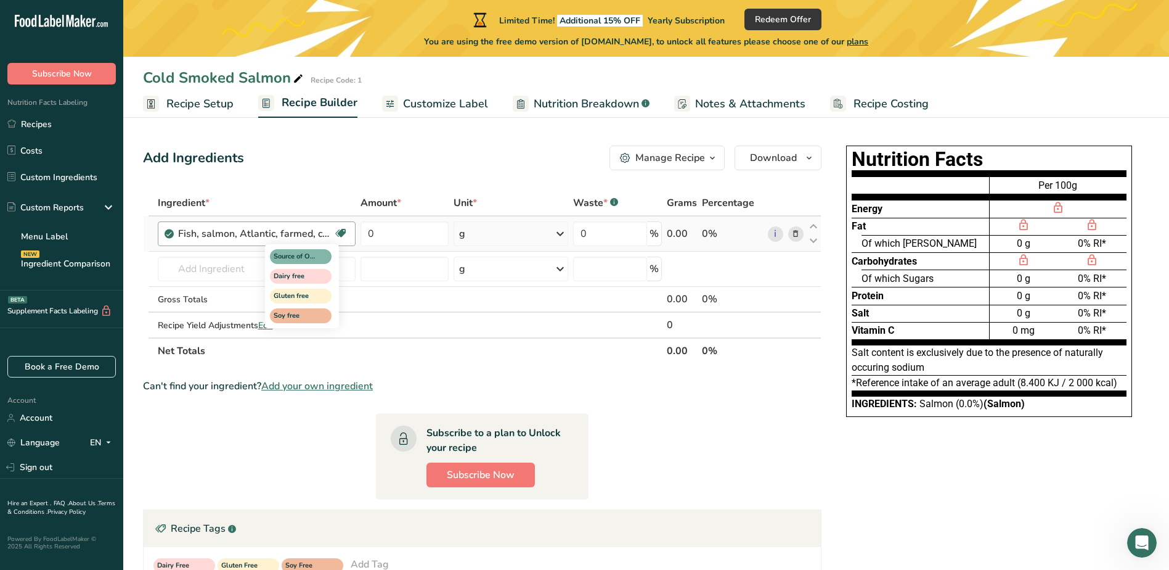
click at [338, 231] on icon at bounding box center [341, 233] width 12 height 19
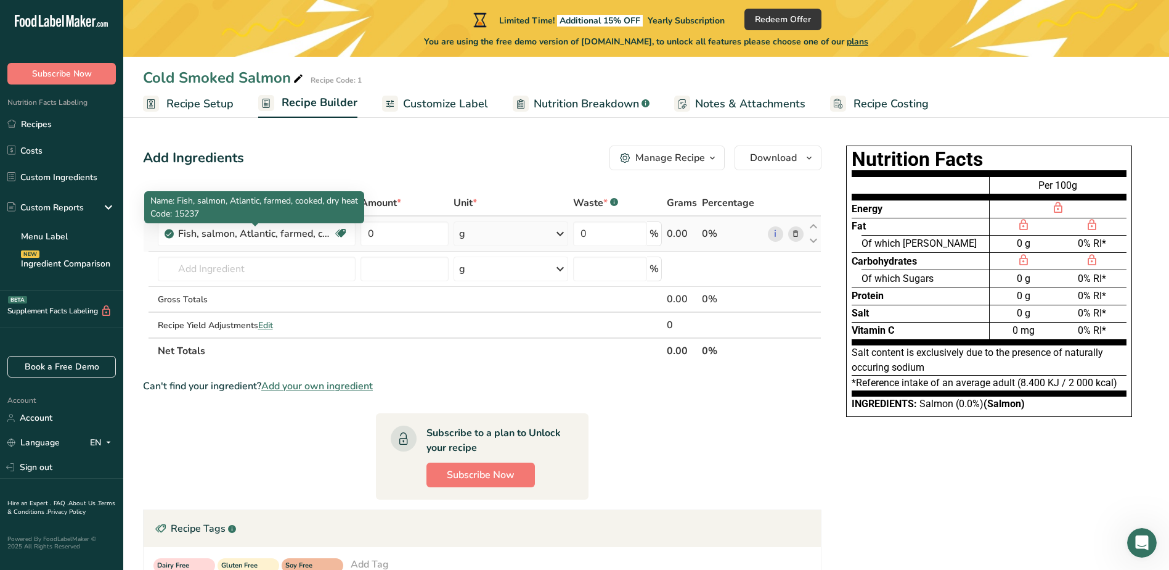
drag, startPoint x: 325, startPoint y: 235, endPoint x: 796, endPoint y: 235, distance: 470.3
click at [796, 235] on icon at bounding box center [796, 233] width 9 height 13
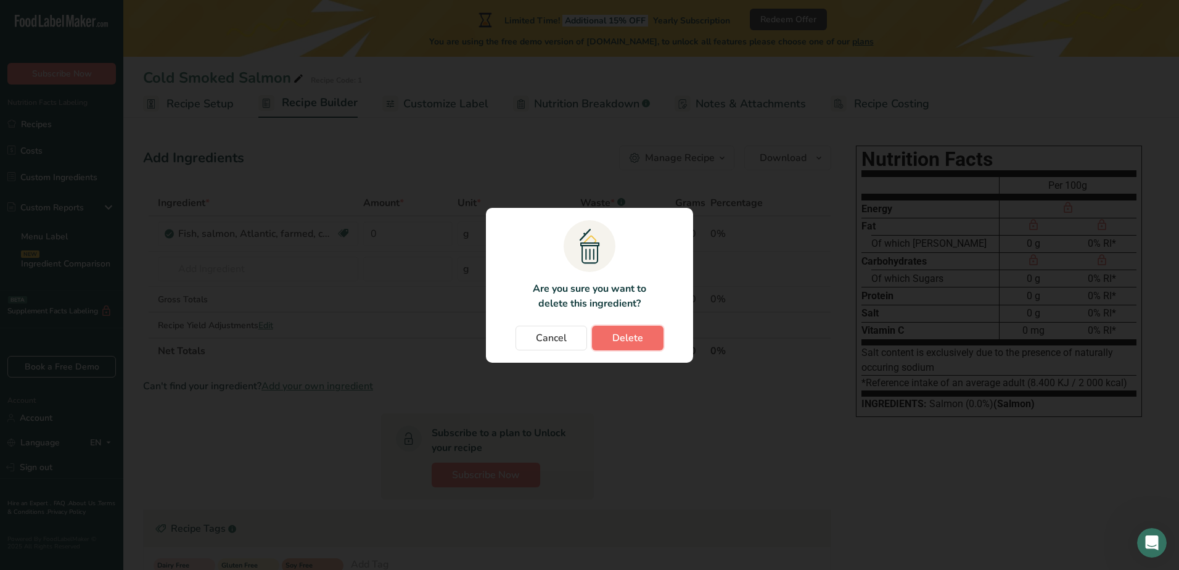
click at [624, 340] on span "Delete" at bounding box center [627, 337] width 31 height 15
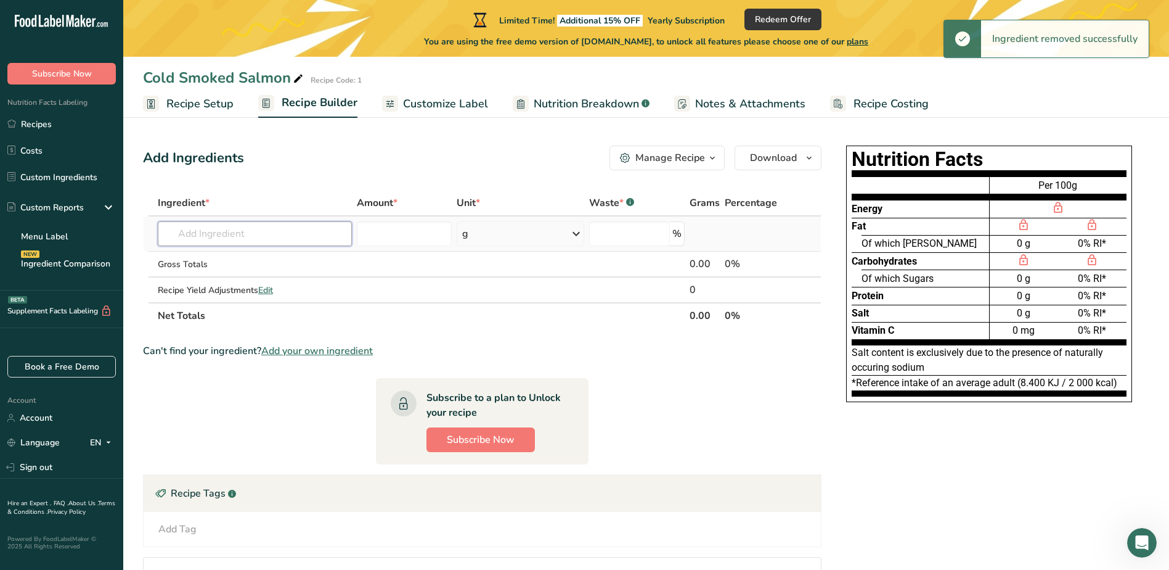
click at [292, 229] on input "text" at bounding box center [255, 233] width 194 height 25
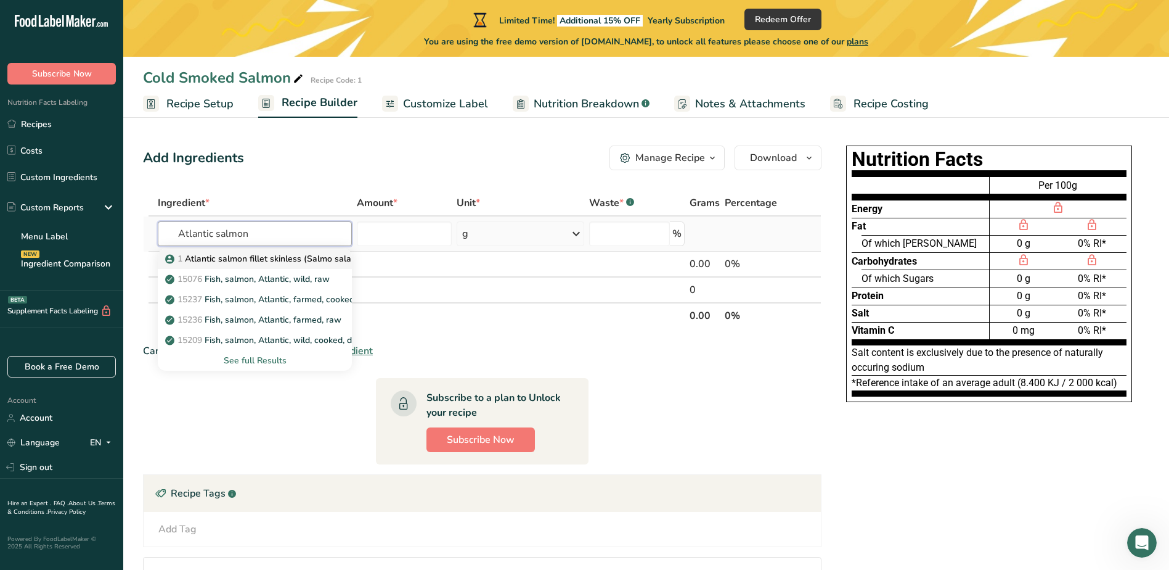
type input "Atlantic salmon"
click at [321, 253] on p "1 Atlantic salmon fillet skinless (Salmo salar) (COLOR ADDED), salt" at bounding box center [308, 258] width 280 height 13
type input "Atlantic salmon fillet skinless (Salmo salar) (COLOR ADDED), salt"
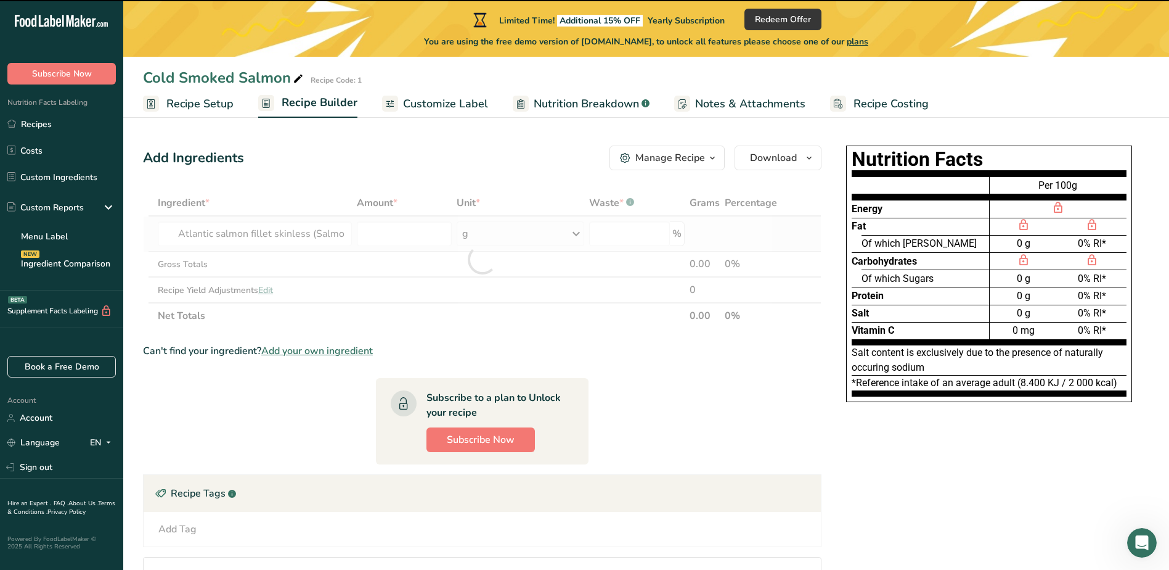
type input "0"
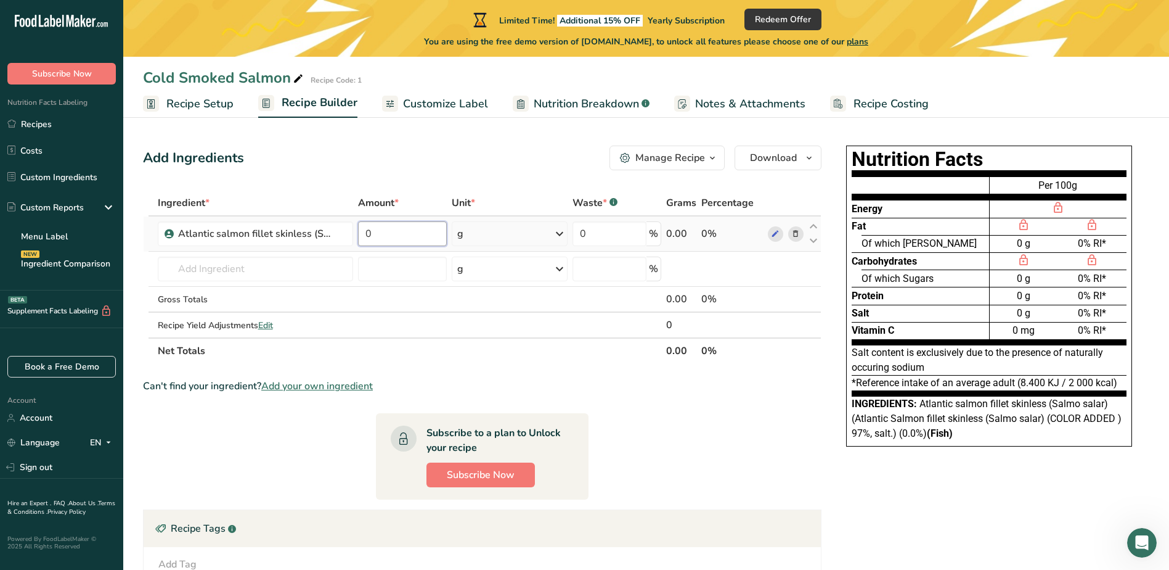
click at [429, 236] on input "0" at bounding box center [402, 233] width 89 height 25
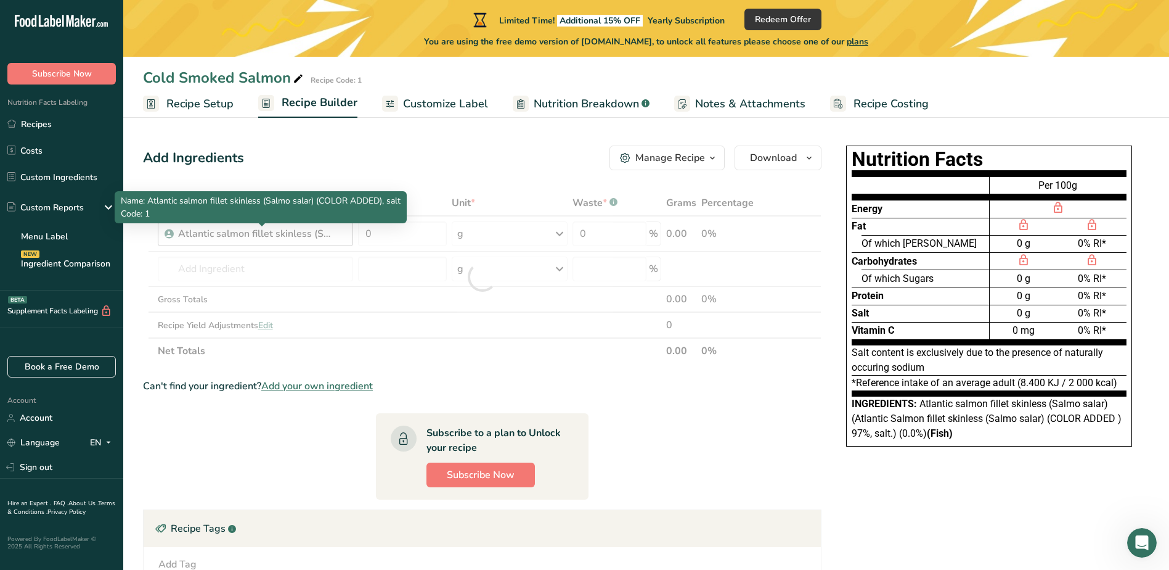
click at [309, 232] on div "Ingredient * Amount * Unit * Waste * .a-a{fill:#347362;}.b-a{fill:#fff;} Grams …" at bounding box center [482, 277] width 679 height 174
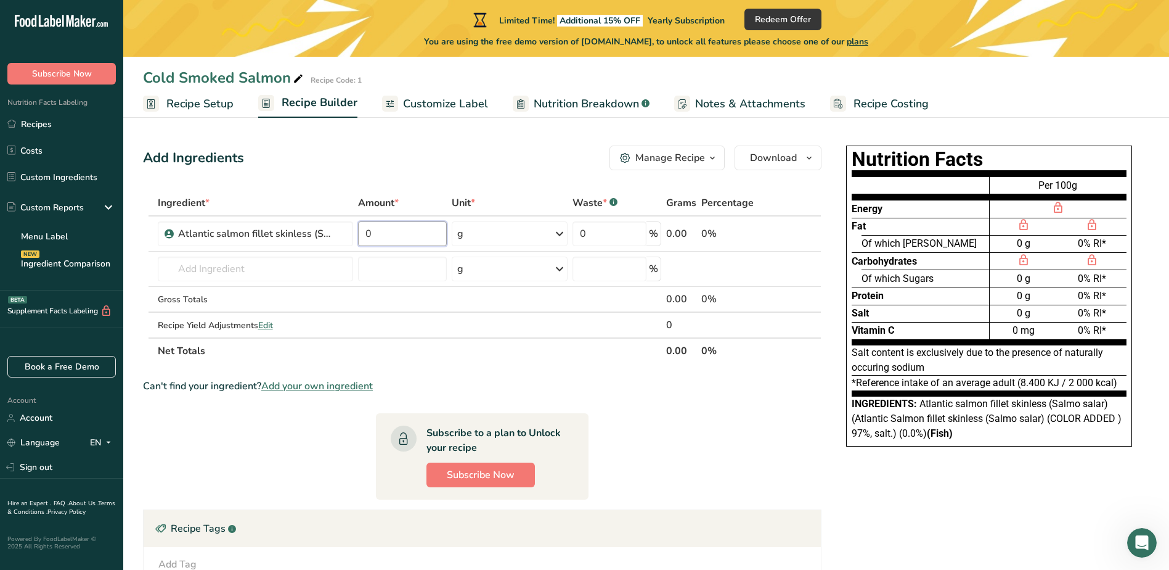
click at [397, 229] on input "0" at bounding box center [402, 233] width 89 height 25
type input "97"
click at [514, 231] on div "Ingredient * Amount * Unit * Waste * .a-a{fill:#347362;}.b-a{fill:#fff;} Grams …" at bounding box center [482, 277] width 679 height 174
click at [440, 105] on span "Customize Label" at bounding box center [445, 104] width 85 height 17
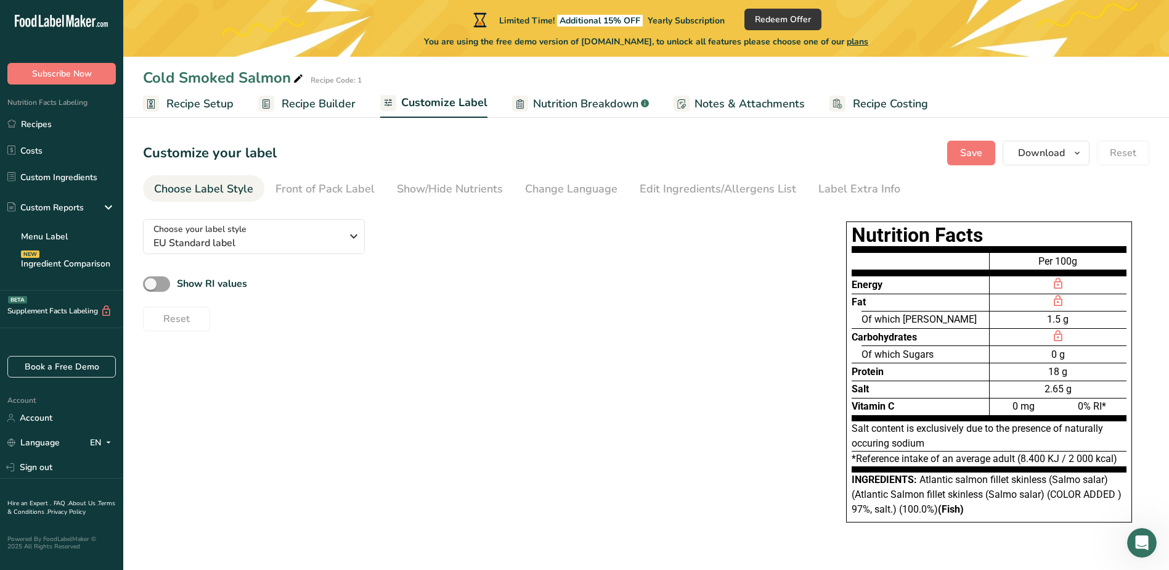
click at [311, 102] on span "Recipe Builder" at bounding box center [319, 104] width 74 height 17
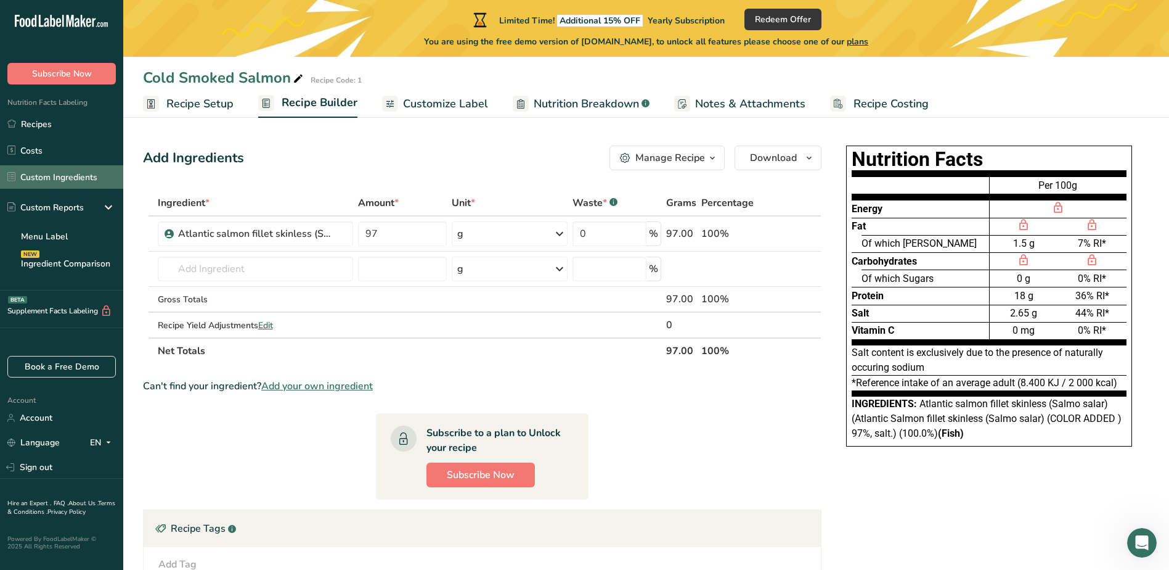
click at [52, 178] on link "Custom Ingredients" at bounding box center [61, 176] width 123 height 23
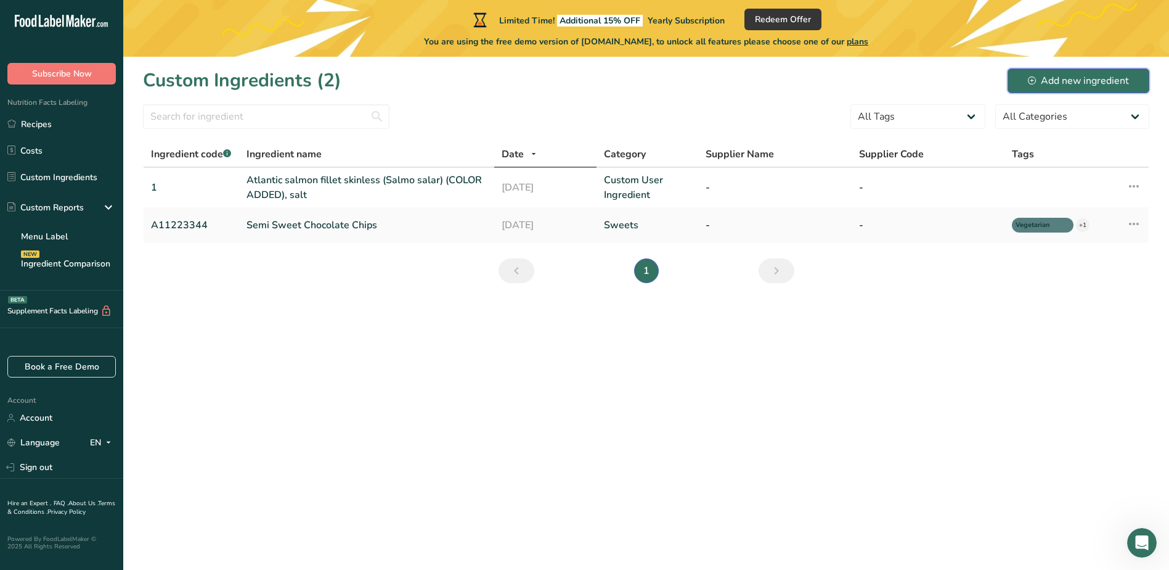
click at [1029, 73] on div "Add new ingredient" at bounding box center [1078, 80] width 101 height 15
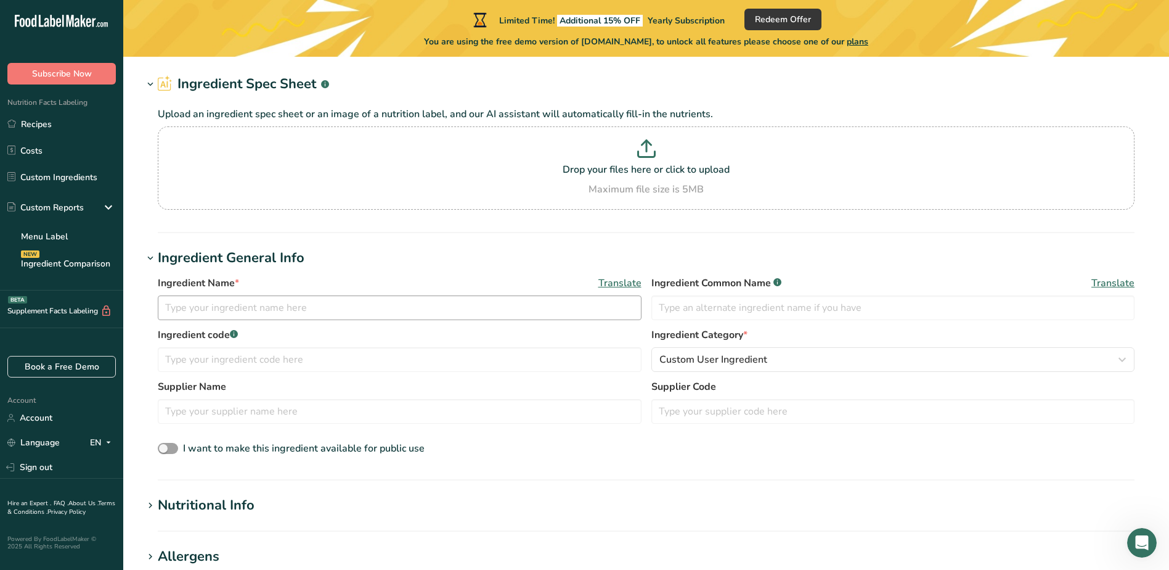
scroll to position [62, 0]
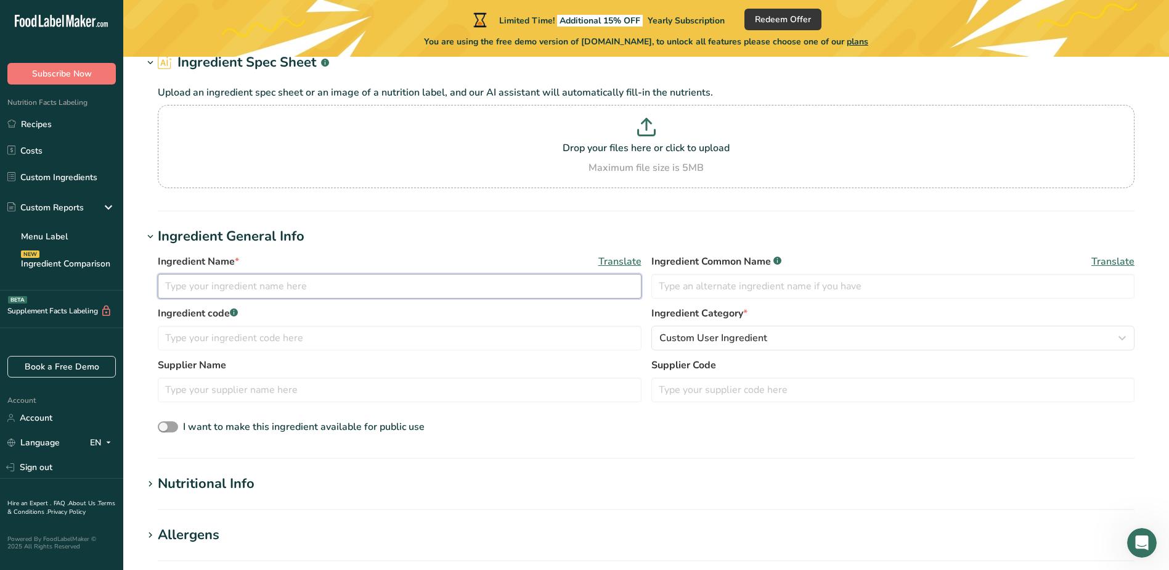
click at [271, 286] on input "text" at bounding box center [400, 286] width 484 height 25
type input "Atlantic"
drag, startPoint x: 133, startPoint y: 284, endPoint x: 64, endPoint y: 283, distance: 69.1
click at [64, 283] on div ".a-20{fill:#fff;} Subscribe Now Nutrition Facts Labeling Recipes Costs Custom I…" at bounding box center [584, 452] width 1169 height 1028
paste input "Atlantic Salmon fillet skinless (Salmo salar) (COLOR ADDED )"
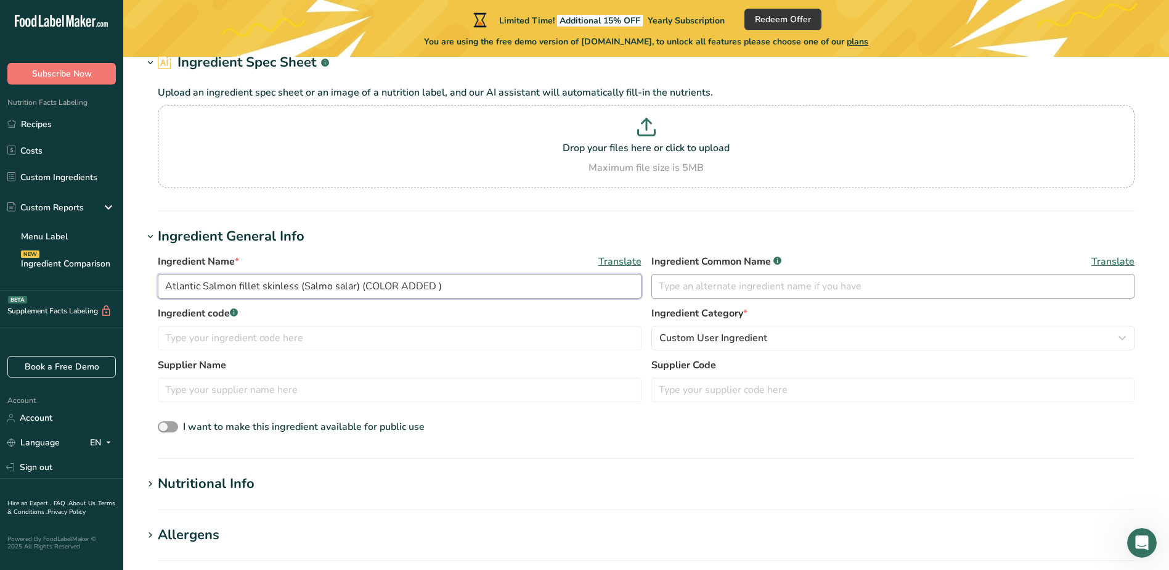
type input "Atlantic Salmon fillet skinless (Salmo salar) (COLOR ADDED )"
click at [677, 280] on input "text" at bounding box center [894, 286] width 484 height 25
paste input "Atlantic Salmon fillet skinless (Salmo salar) (COLOR ADDED )"
type input "Atlantic Salmon fillet skinless (Salmo salar) (COLOR ADDED )"
click at [412, 330] on input "text" at bounding box center [400, 337] width 484 height 25
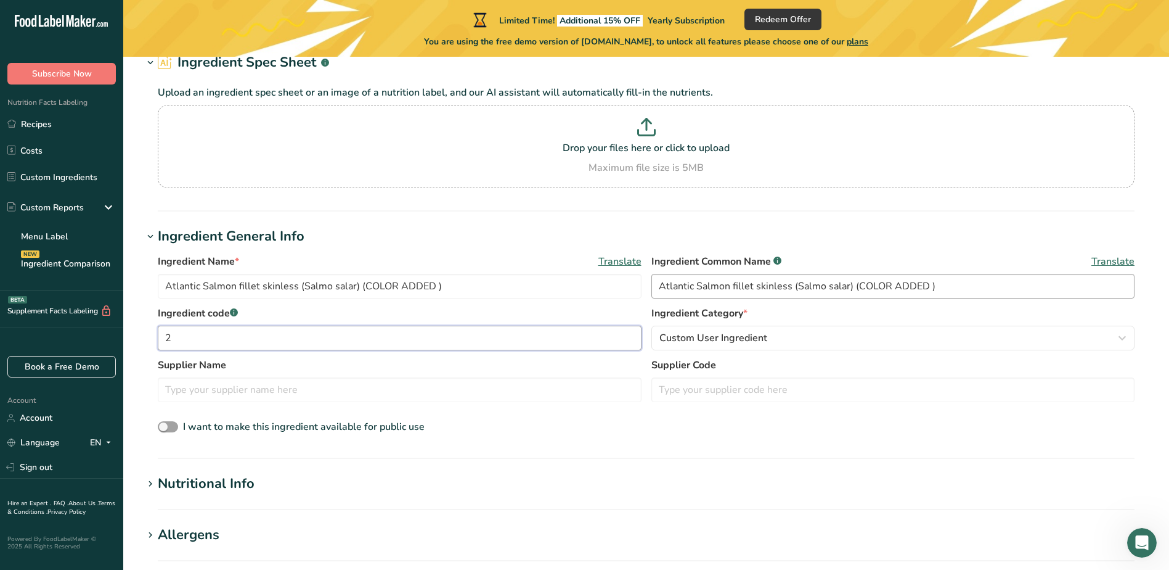
type input "2"
click at [929, 285] on input "Atlantic Salmon fillet skinless (Salmo salar) (COLOR ADDED )" at bounding box center [894, 286] width 484 height 25
type input "Atlantic Salmon fillet skinless (Salmo salar) (COLOR ADDED)"
click at [818, 338] on div "Custom User Ingredient" at bounding box center [890, 337] width 460 height 15
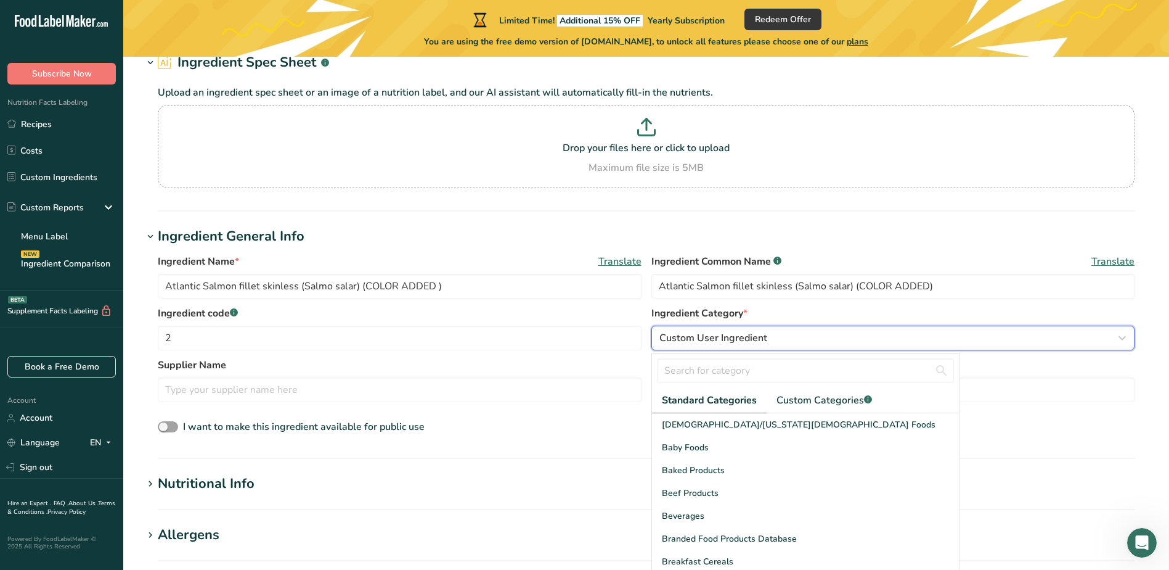
click at [818, 338] on div "Custom User Ingredient" at bounding box center [890, 337] width 460 height 15
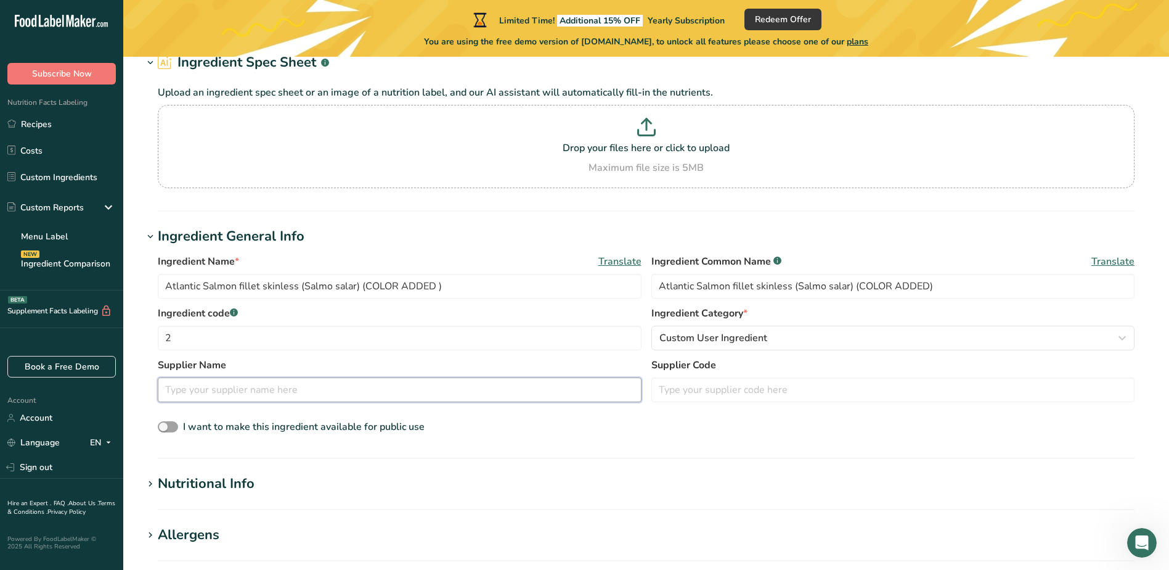
click at [387, 386] on input "text" at bounding box center [400, 389] width 484 height 25
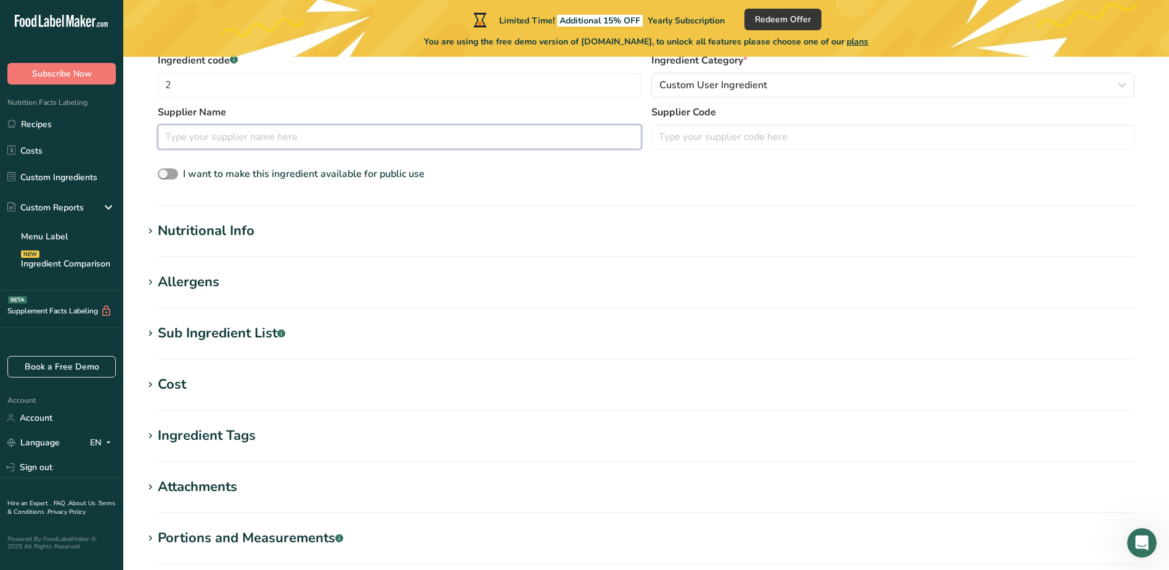
scroll to position [458, 0]
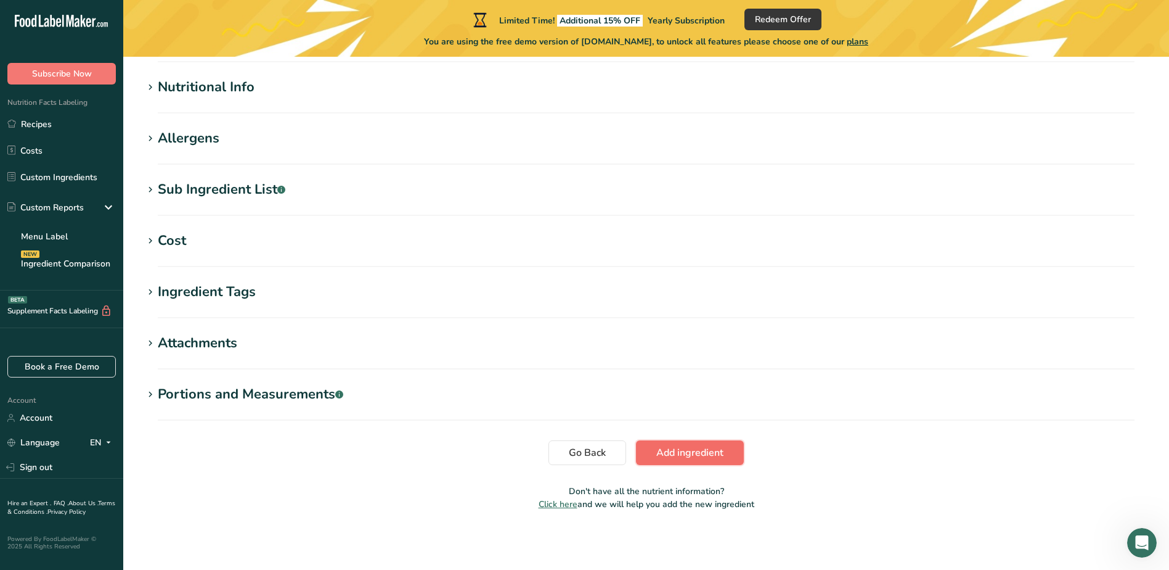
click at [738, 451] on button "Add ingredient" at bounding box center [690, 452] width 108 height 25
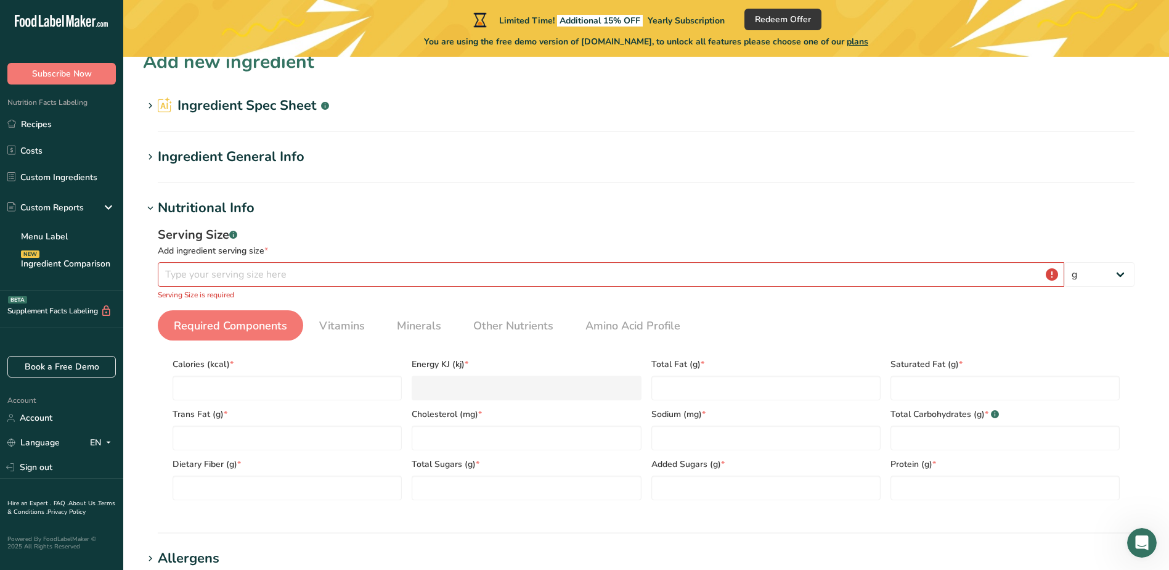
scroll to position [0, 0]
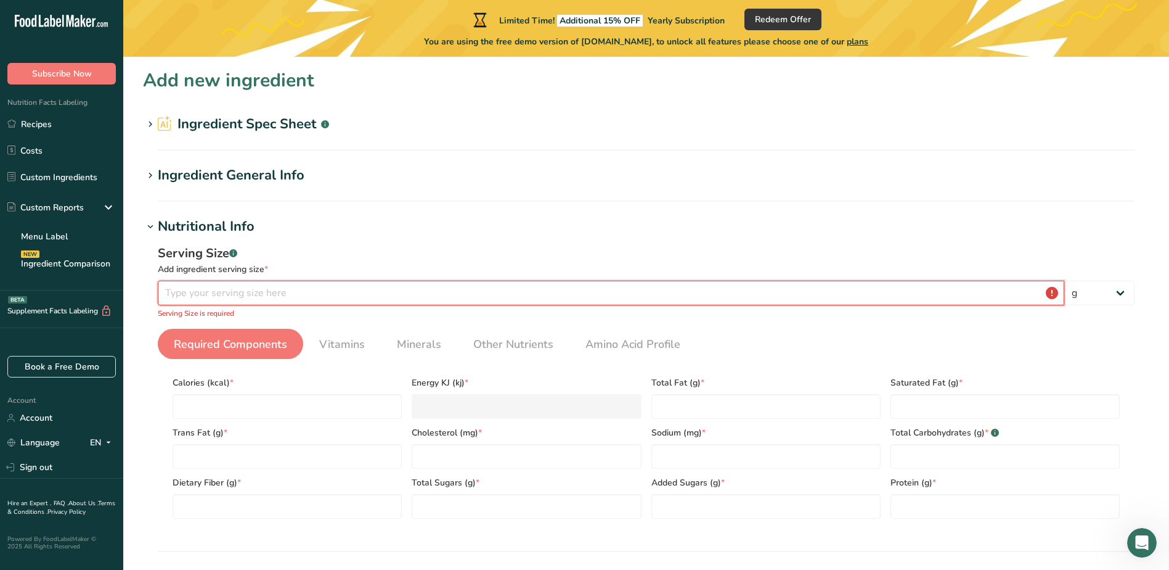
click at [442, 290] on input "number" at bounding box center [611, 292] width 907 height 25
click at [67, 124] on link "Recipes" at bounding box center [61, 123] width 123 height 23
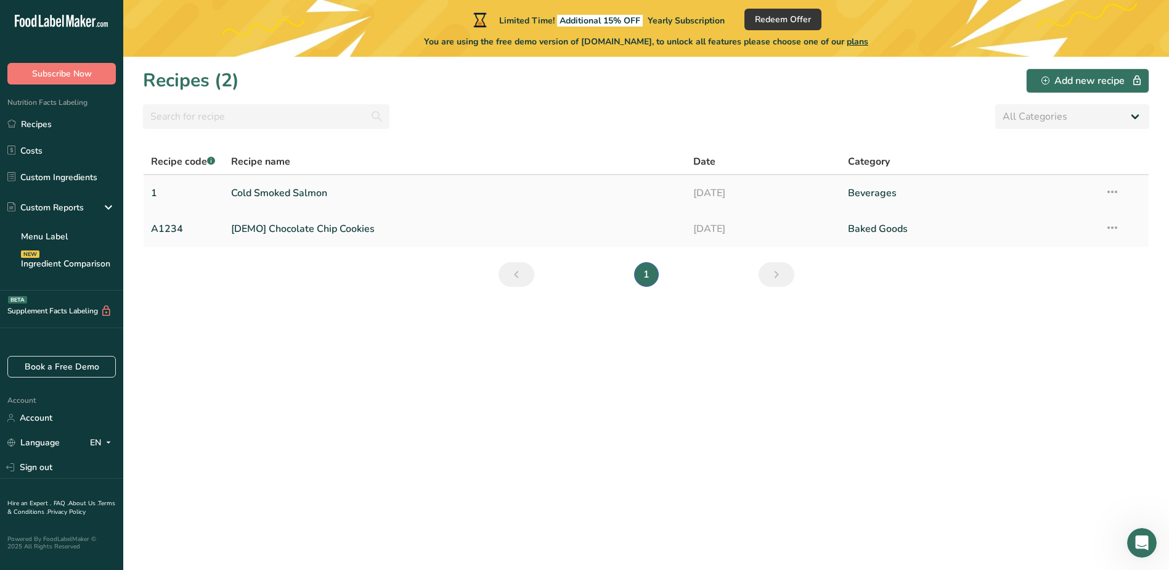
click at [335, 195] on link "Cold Smoked Salmon" at bounding box center [455, 193] width 448 height 26
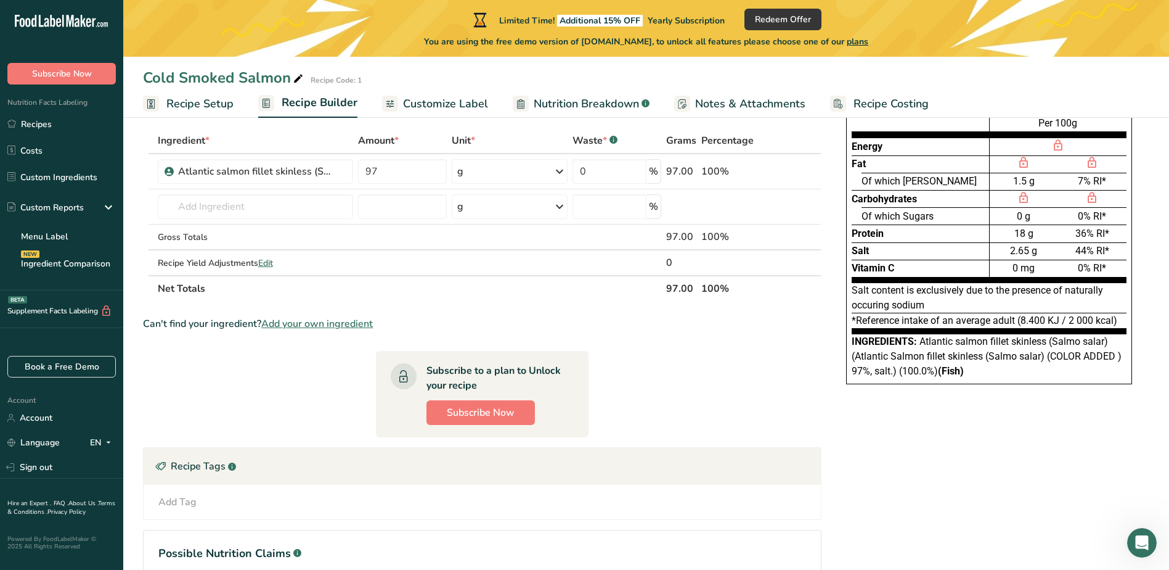
scroll to position [162, 0]
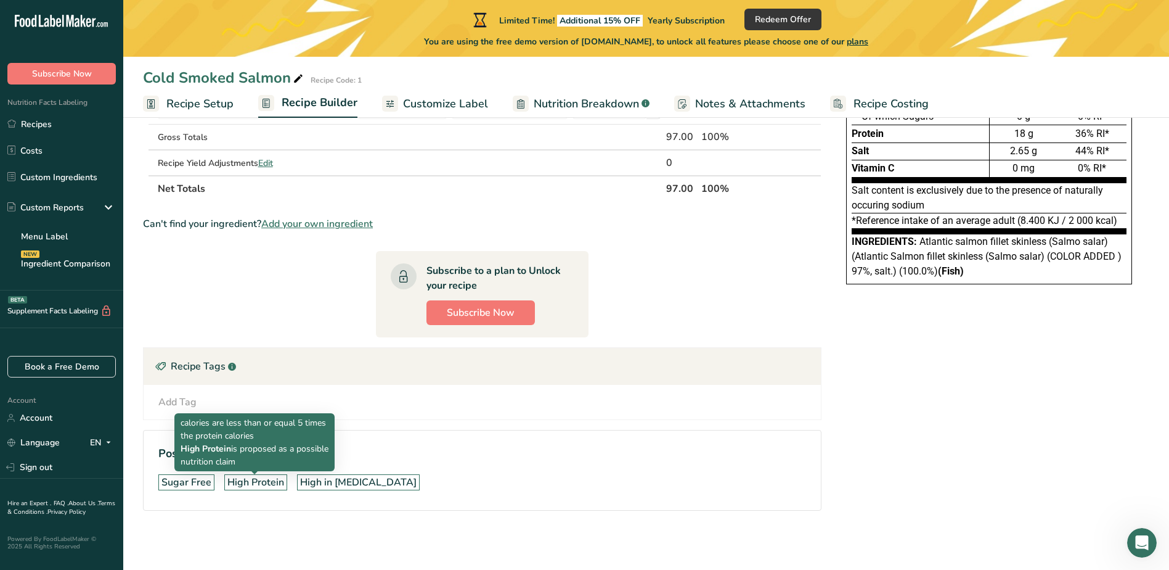
click at [252, 486] on div "High Protein" at bounding box center [255, 482] width 57 height 15
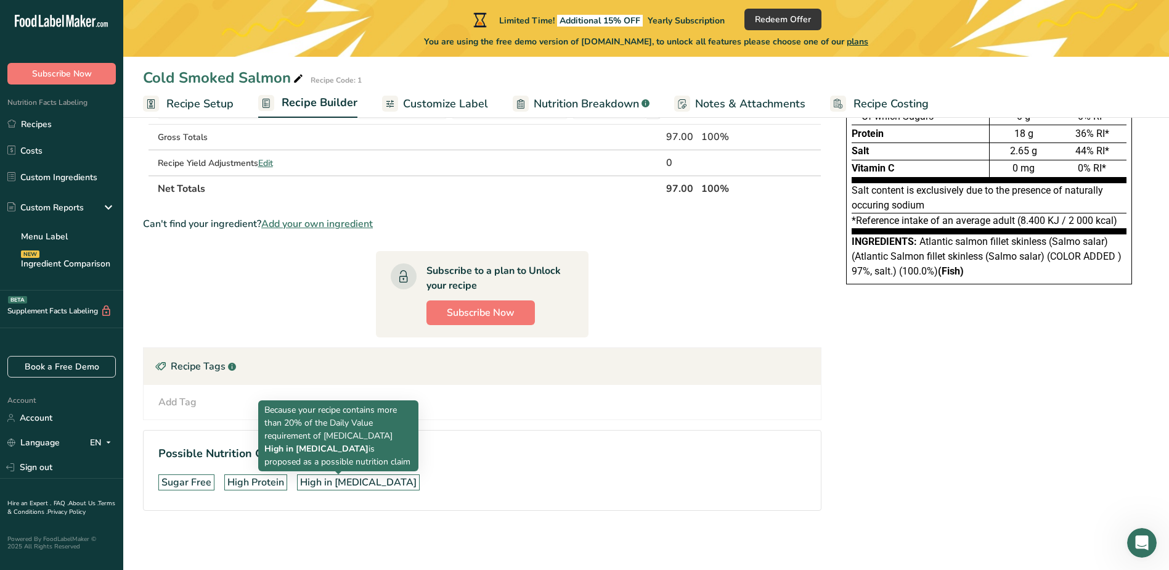
click at [338, 486] on div "High in Vitamin D" at bounding box center [358, 482] width 117 height 15
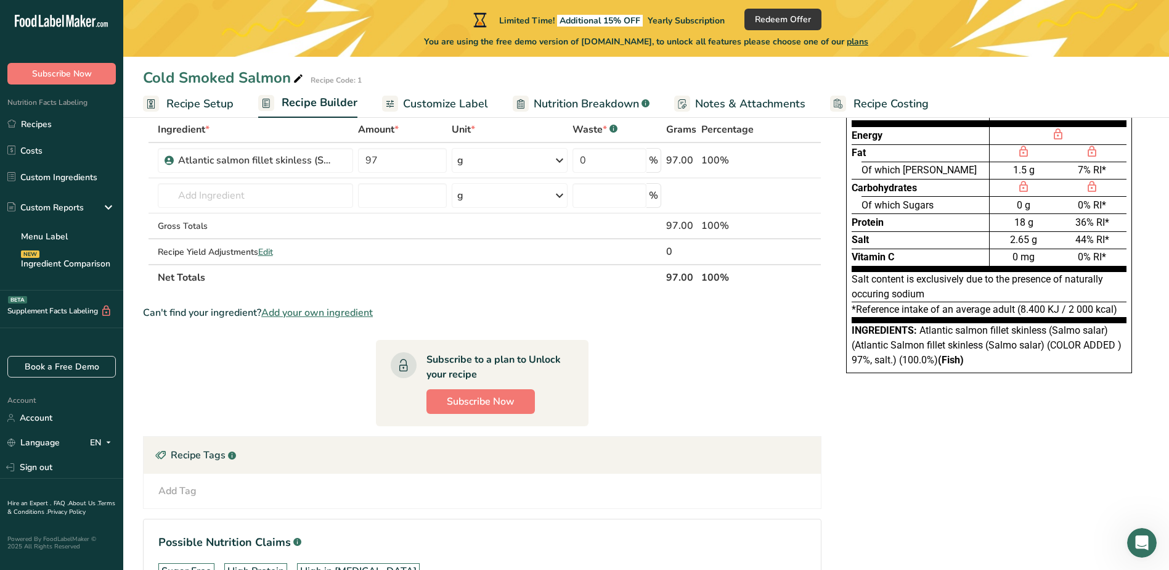
scroll to position [0, 0]
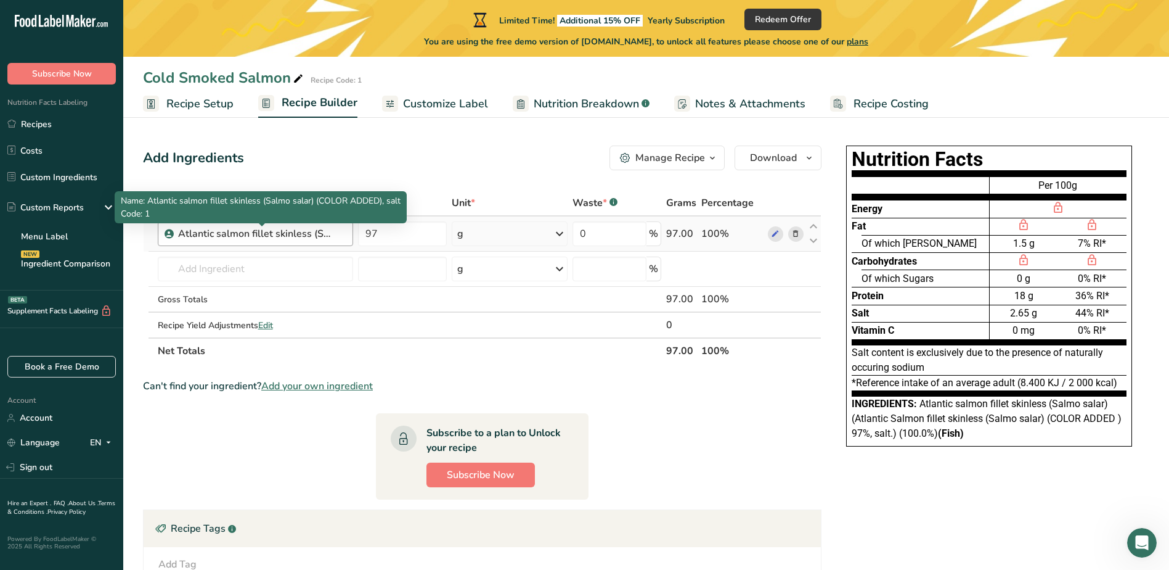
click at [326, 233] on div "Atlantic salmon fillet skinless (Salmo salar) (COLOR ADDED), salt" at bounding box center [255, 233] width 154 height 15
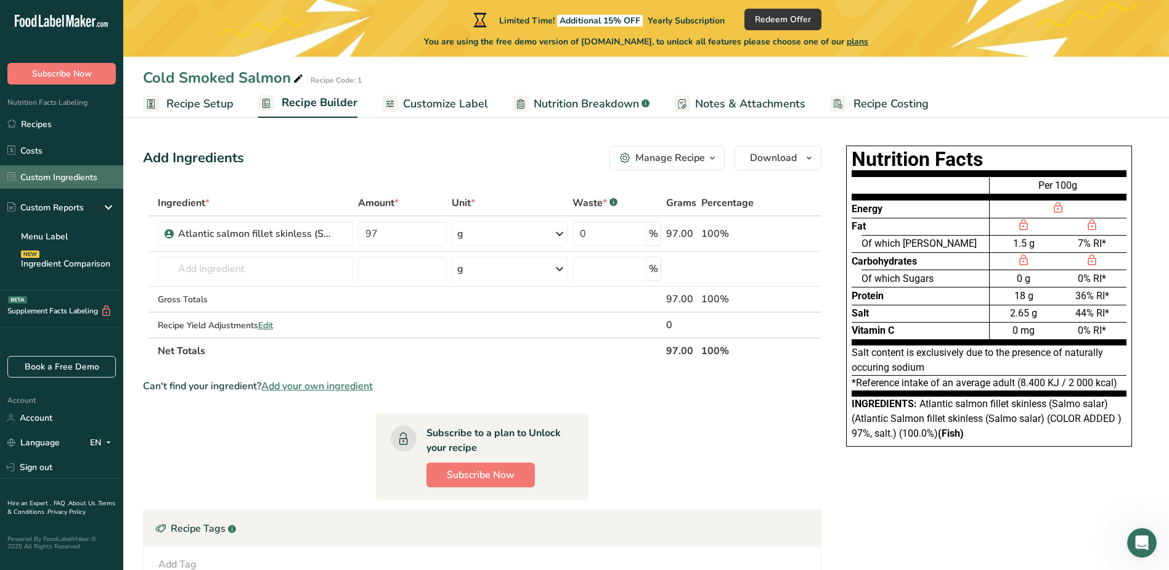
click at [48, 176] on link "Custom Ingredients" at bounding box center [61, 176] width 123 height 23
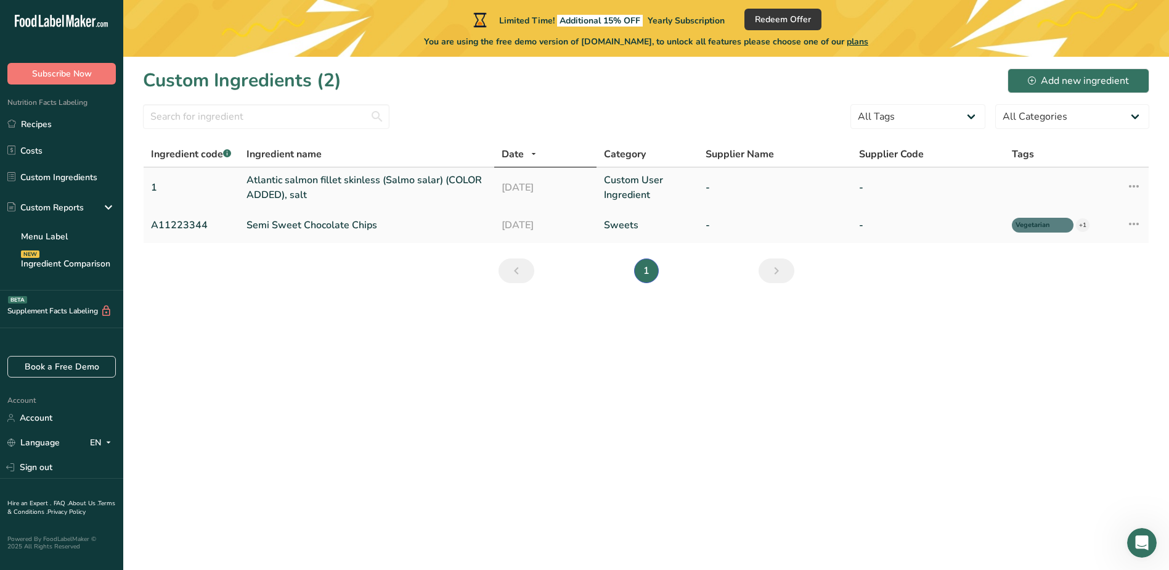
click at [380, 186] on link "Atlantic salmon fillet skinless (Salmo salar) (COLOR ADDED), salt" at bounding box center [367, 188] width 240 height 30
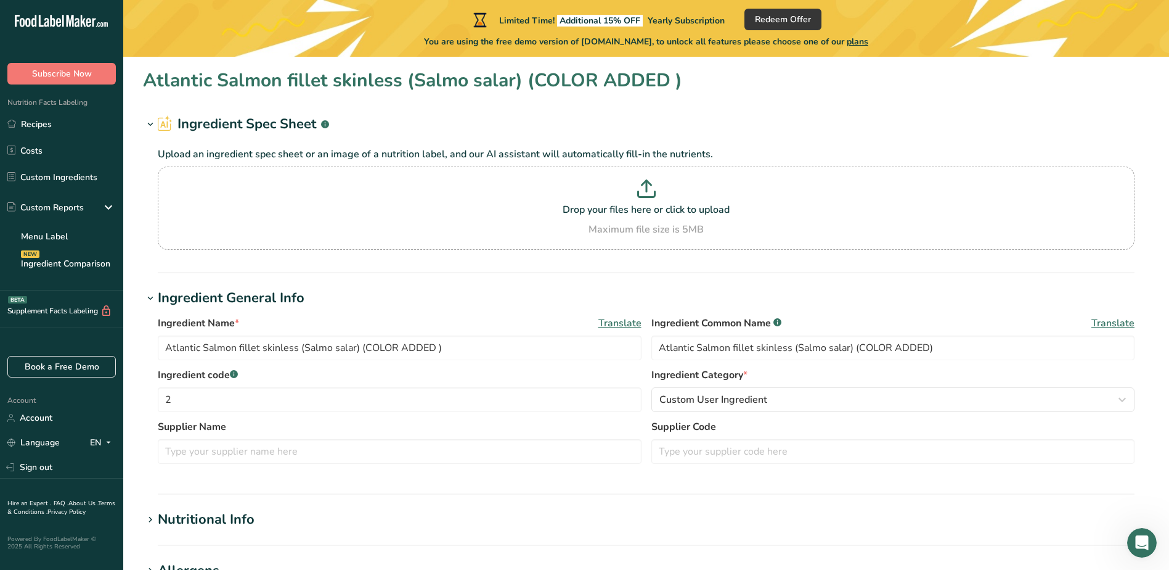
type input "Atlantic salmon fillet skinless (Salmo salar) (COLOR ADDED), salt"
type input "Atlantic salmon fillet skinless (Salmo salar)"
type input "1"
drag, startPoint x: 874, startPoint y: 348, endPoint x: 500, endPoint y: 358, distance: 374.3
click at [500, 358] on div "Ingredient Name * Translate Atlantic salmon fillet skinless (Salmo salar) (COLO…" at bounding box center [646, 342] width 977 height 52
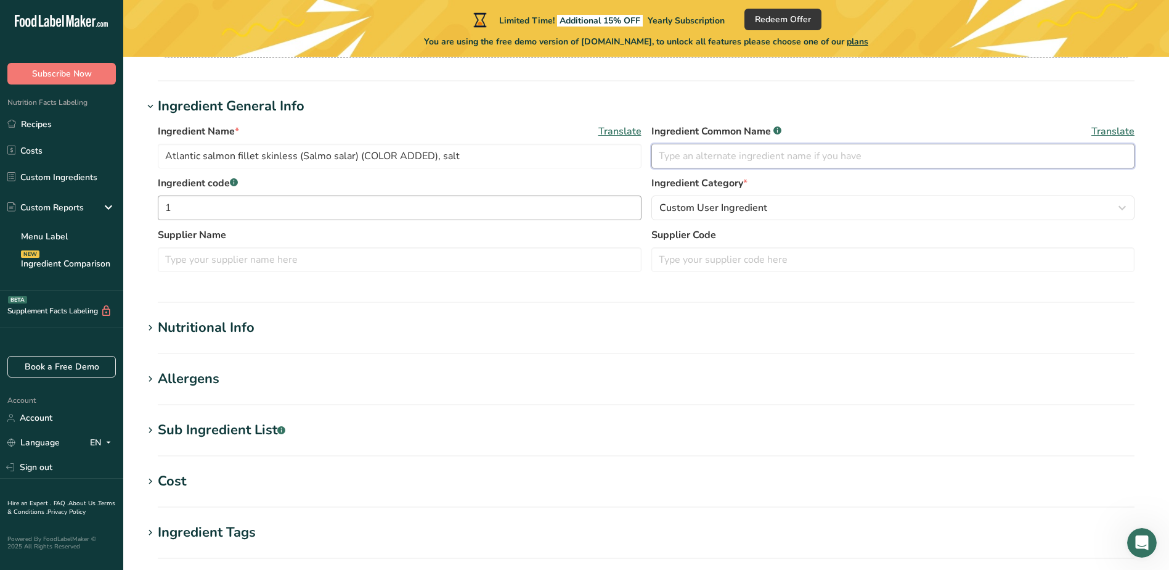
scroll to position [370, 0]
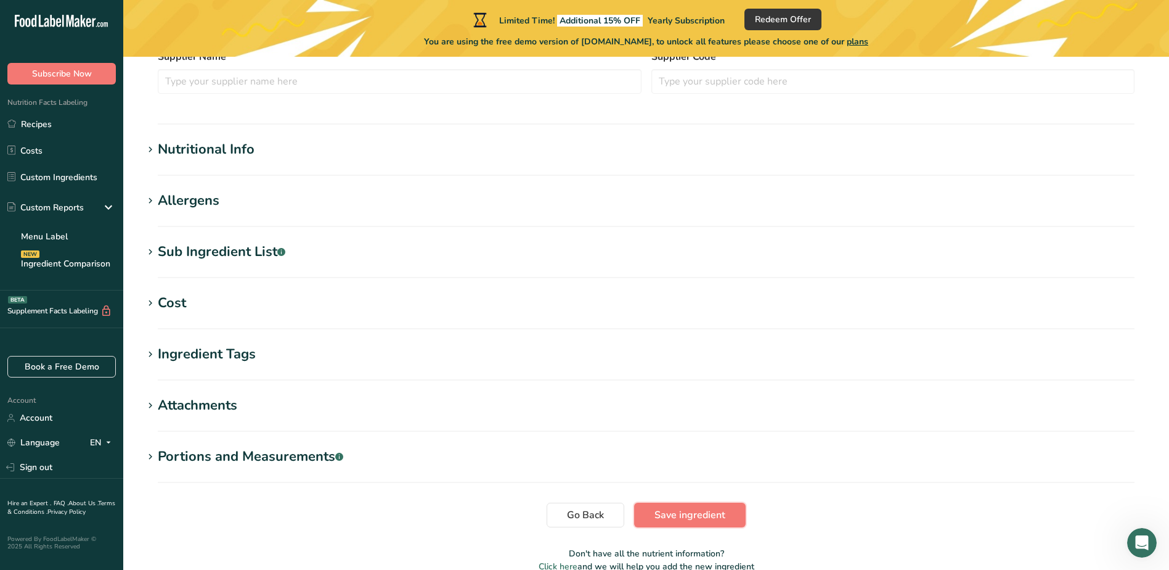
click at [668, 518] on span "Save ingredient" at bounding box center [690, 514] width 71 height 15
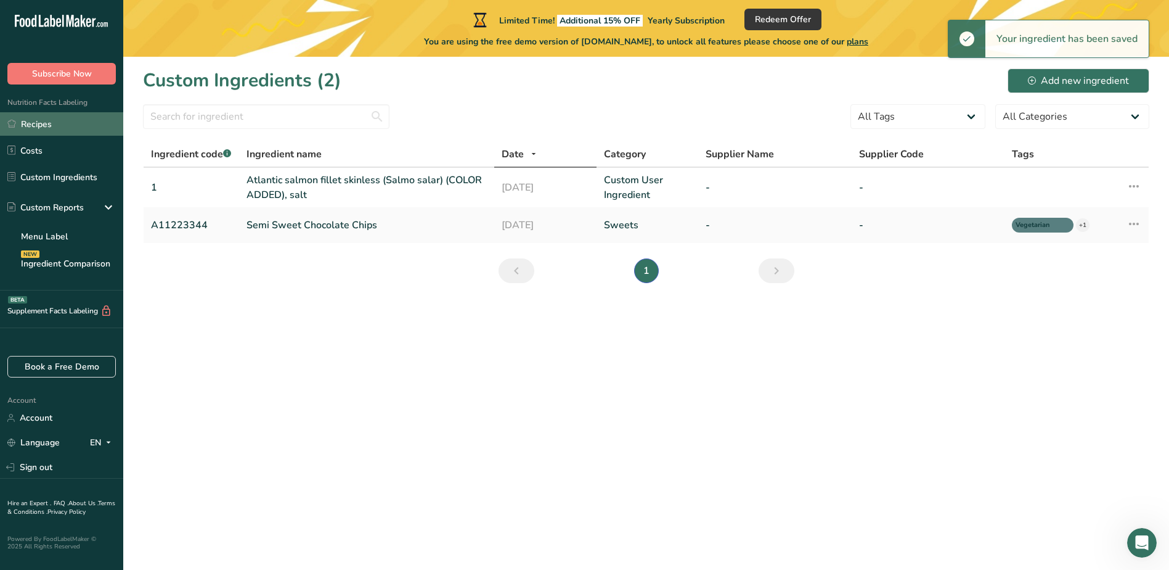
click at [38, 128] on link "Recipes" at bounding box center [61, 123] width 123 height 23
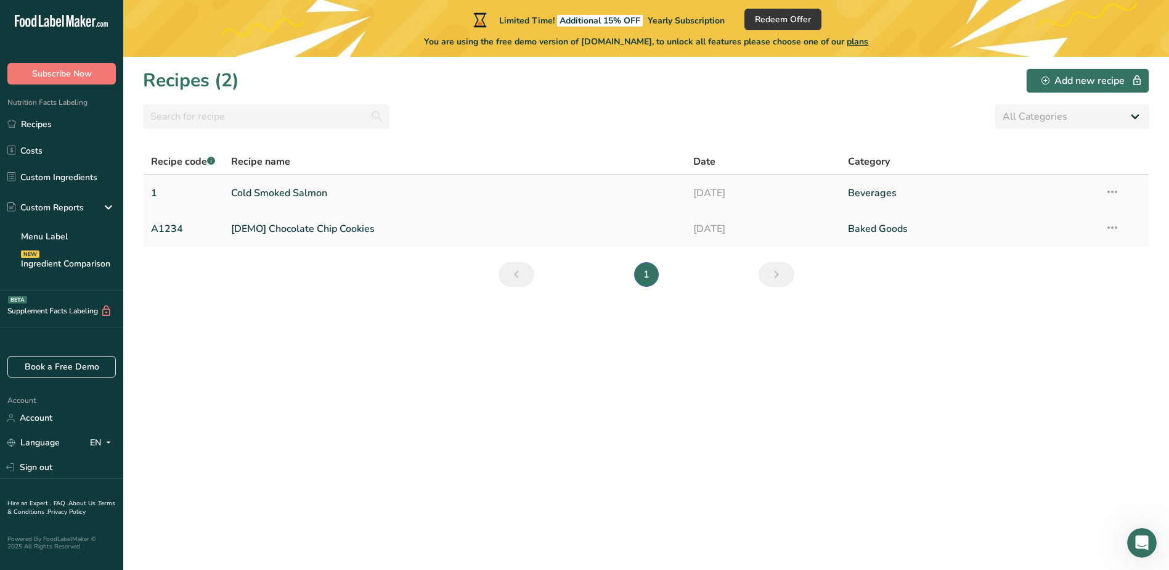
click at [317, 189] on link "Cold Smoked Salmon" at bounding box center [455, 193] width 448 height 26
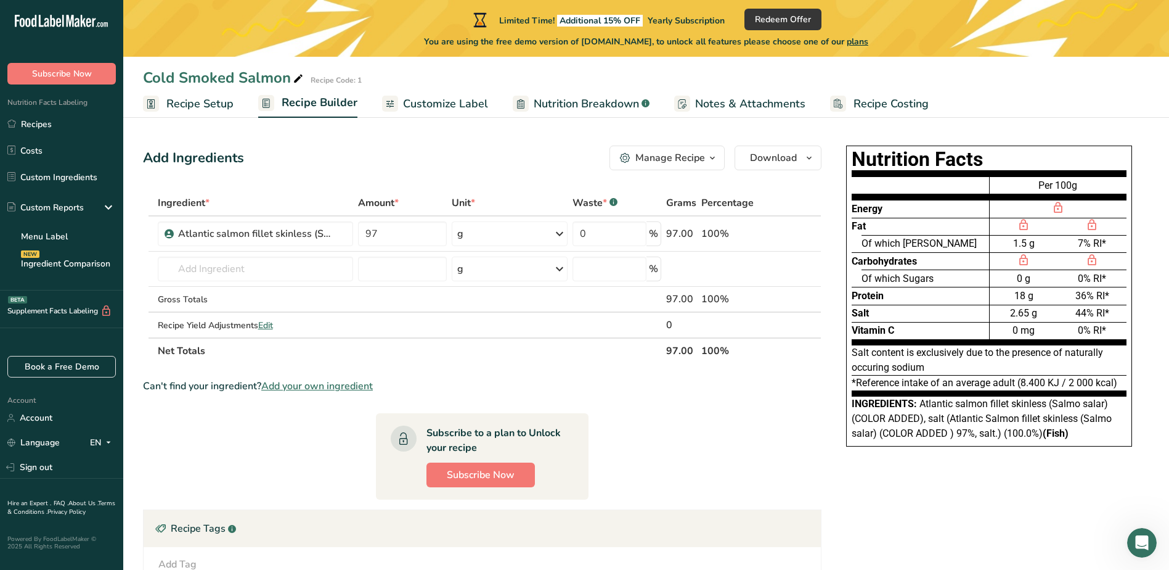
click at [1015, 418] on span "Atlantic salmon fillet skinless (Salmo salar) (COLOR ADDED), salt (Atlantic Sal…" at bounding box center [982, 418] width 260 height 41
click at [935, 419] on span "Atlantic salmon fillet skinless (Salmo salar) (COLOR ADDED), salt (Atlantic Sal…" at bounding box center [982, 418] width 260 height 41
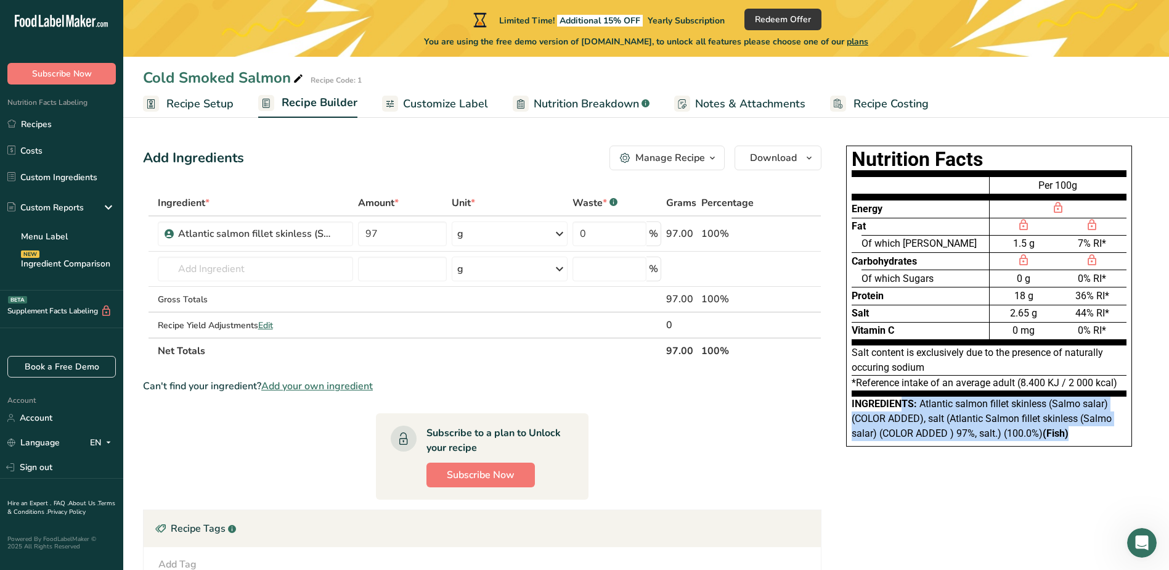
click at [935, 419] on span "Atlantic salmon fillet skinless (Salmo salar) (COLOR ADDED), salt (Atlantic Sal…" at bounding box center [982, 418] width 260 height 41
drag, startPoint x: 935, startPoint y: 419, endPoint x: 901, endPoint y: 418, distance: 33.3
click at [901, 418] on span "Atlantic salmon fillet skinless (Salmo salar) (COLOR ADDED), salt (Atlantic Sal…" at bounding box center [982, 418] width 260 height 41
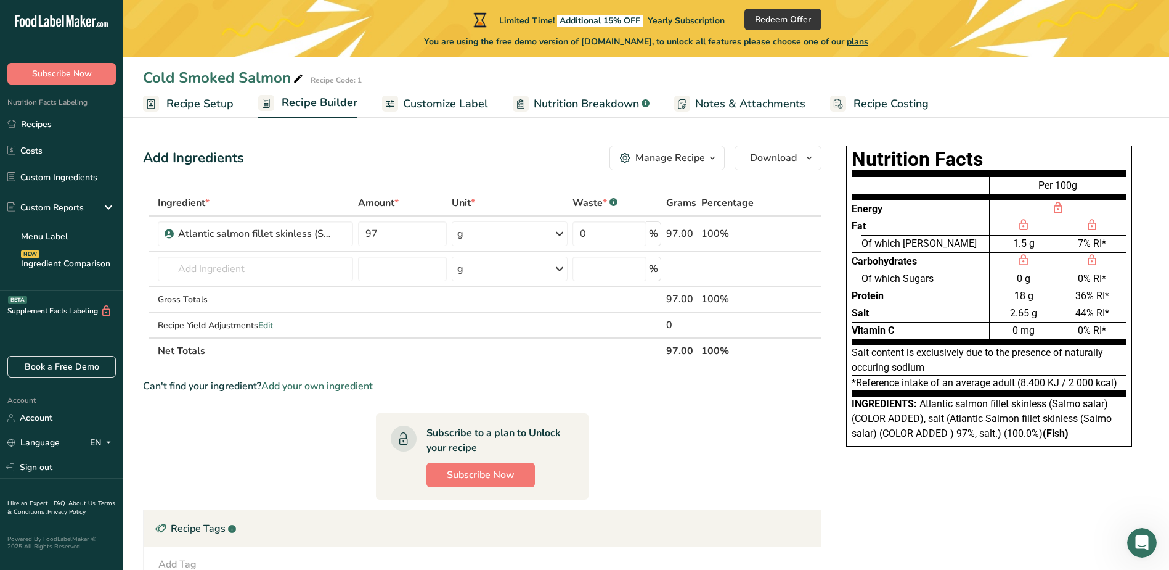
click at [410, 110] on span "Customize Label" at bounding box center [445, 104] width 85 height 17
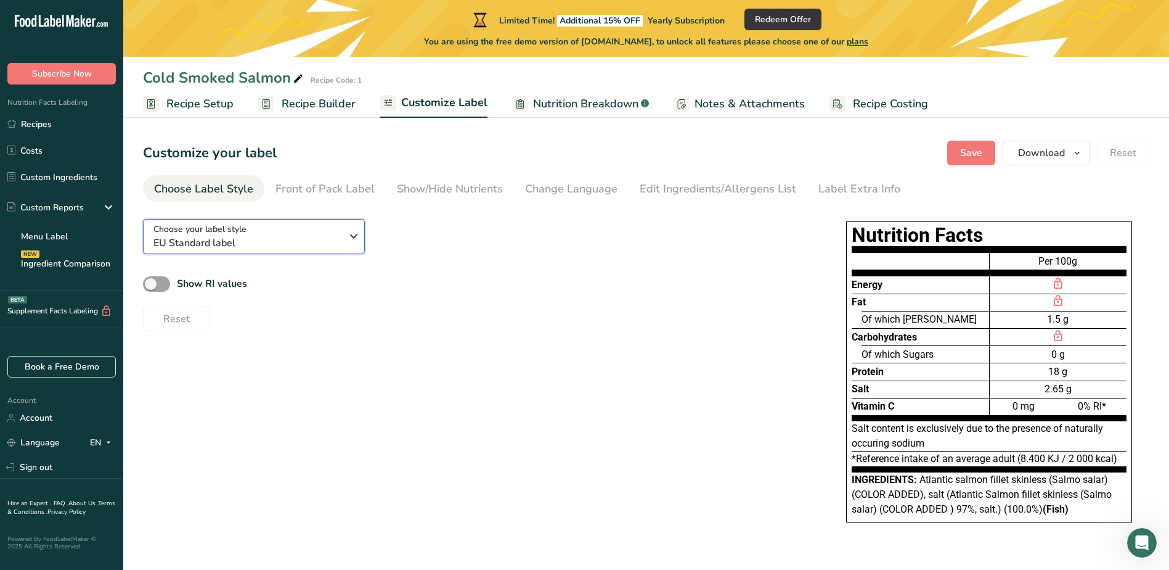
click at [265, 248] on span "EU Standard label" at bounding box center [247, 242] width 188 height 15
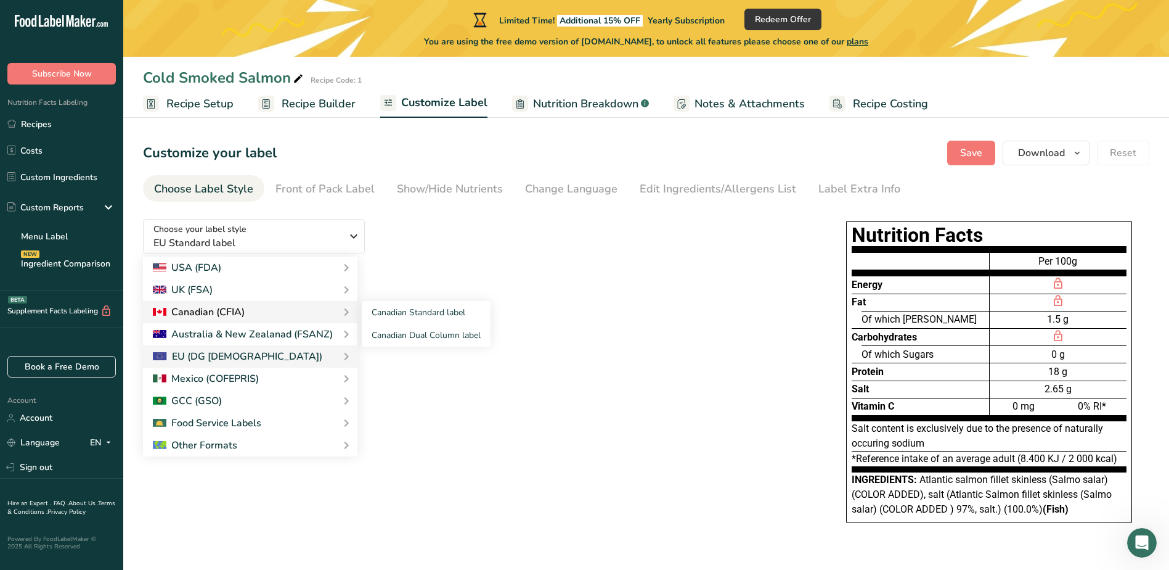
click at [264, 311] on div "Canadian (CFIA)" at bounding box center [250, 312] width 195 height 15
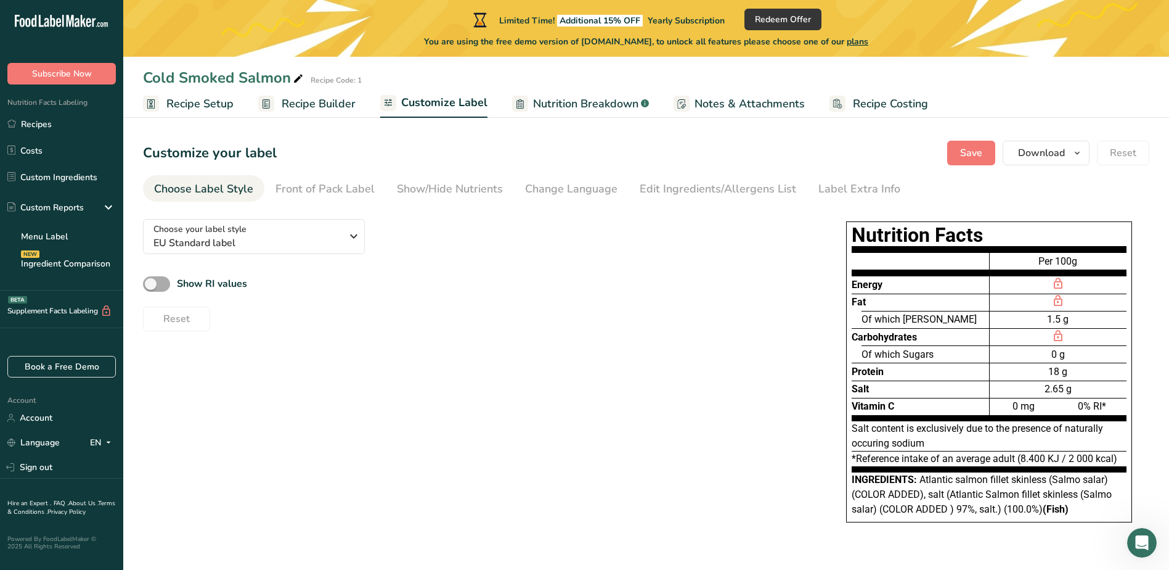
click at [160, 282] on span at bounding box center [156, 283] width 27 height 15
click at [151, 282] on input "Show RI values" at bounding box center [147, 284] width 8 height 8
checkbox input "true"
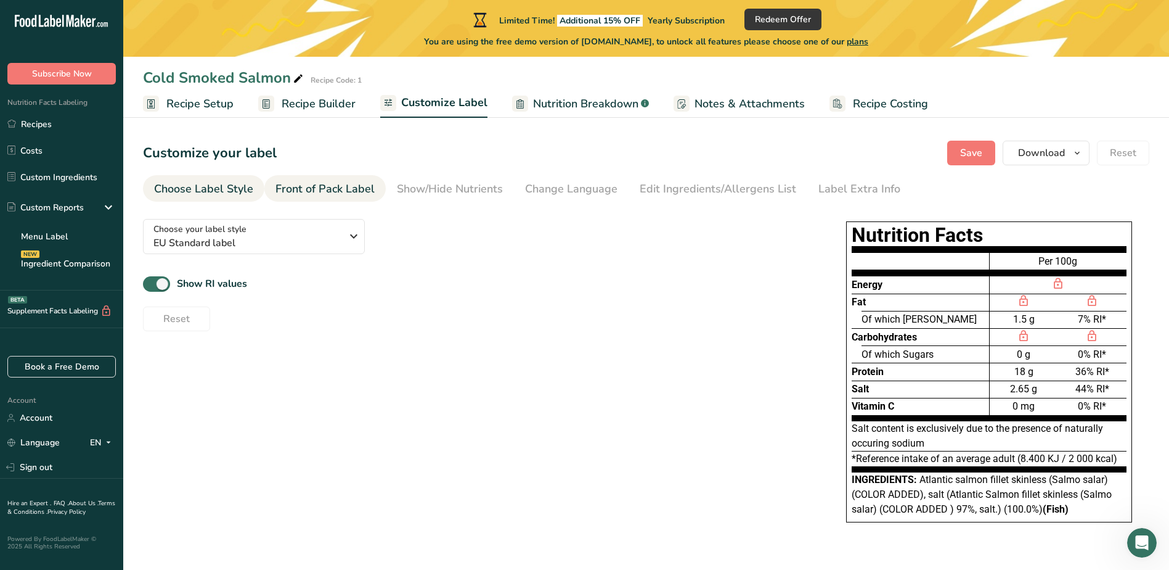
click at [316, 189] on div "Front of Pack Label" at bounding box center [325, 189] width 99 height 17
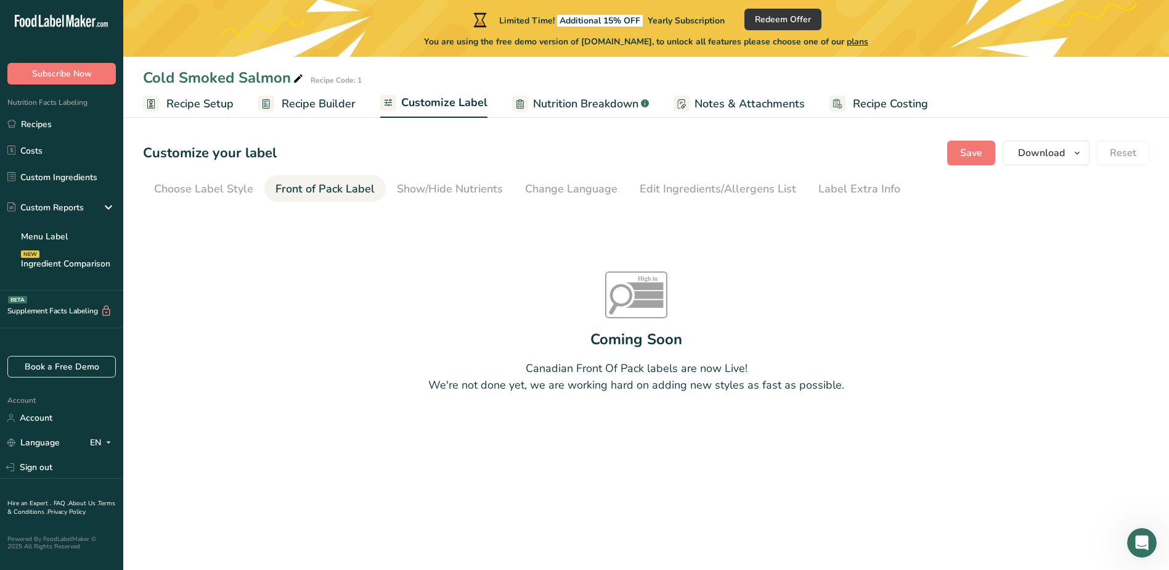
click at [616, 320] on div "High in Sat fat Sugars Sodium Coming Soon Canadian Front Of Pack labels are now…" at bounding box center [636, 332] width 987 height 247
click at [621, 382] on div "Canadian Front Of Pack labels are now Live! We're not done yet, we are working …" at bounding box center [636, 376] width 416 height 33
click at [444, 185] on div "Show/Hide Nutrients" at bounding box center [450, 189] width 106 height 17
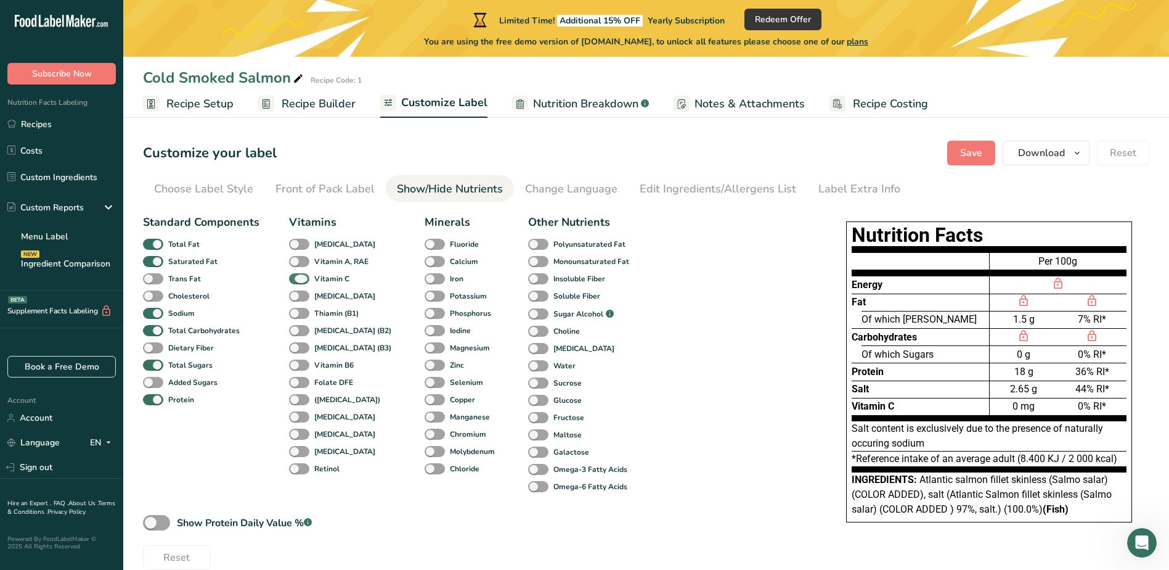
click at [303, 276] on span at bounding box center [299, 279] width 20 height 12
click at [297, 276] on input "Vitamin C" at bounding box center [293, 278] width 8 height 8
checkbox input "false"
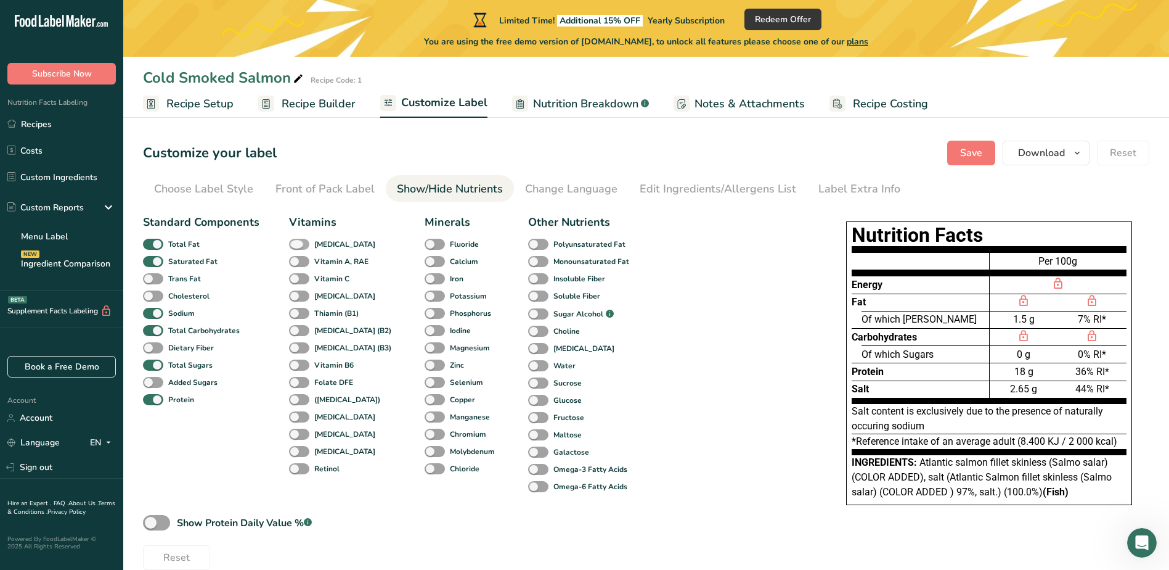
click at [298, 242] on span at bounding box center [299, 245] width 20 height 12
click at [297, 242] on input "[MEDICAL_DATA]" at bounding box center [293, 244] width 8 height 8
checkbox input "true"
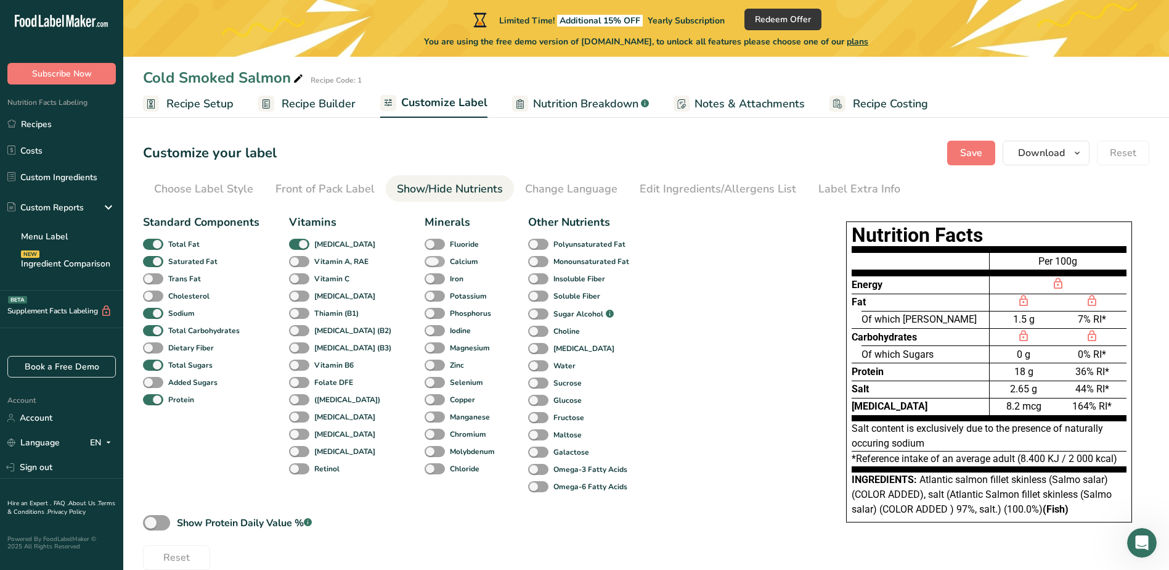
click at [425, 263] on span at bounding box center [435, 262] width 20 height 12
click at [425, 263] on input "Calcium" at bounding box center [429, 261] width 8 height 8
checkbox input "true"
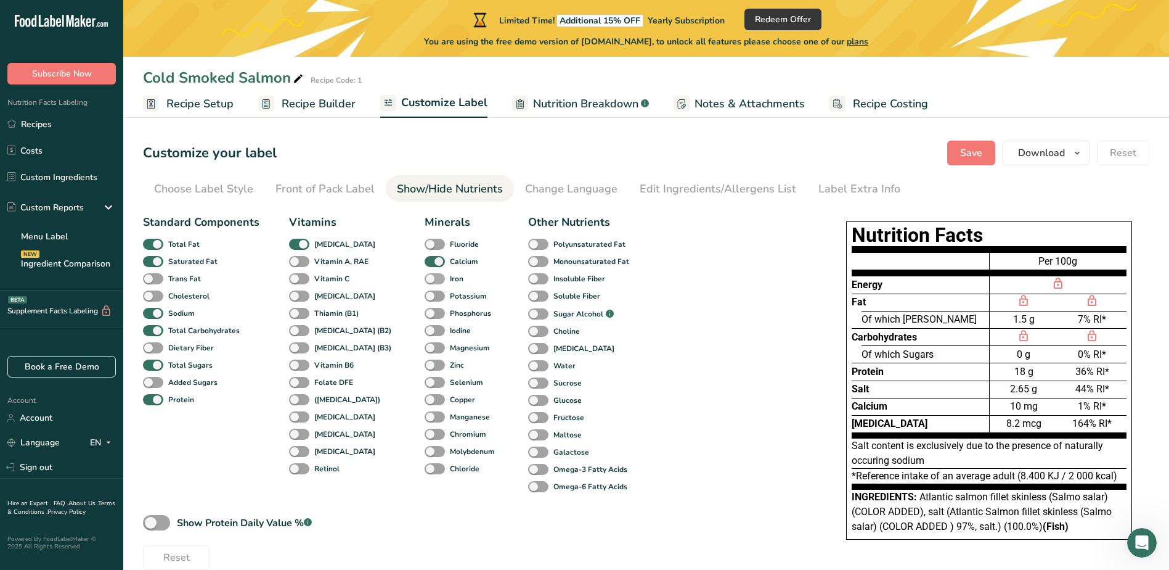
click at [425, 280] on span at bounding box center [435, 279] width 20 height 12
click at [425, 280] on input "Iron" at bounding box center [429, 278] width 8 height 8
checkbox input "true"
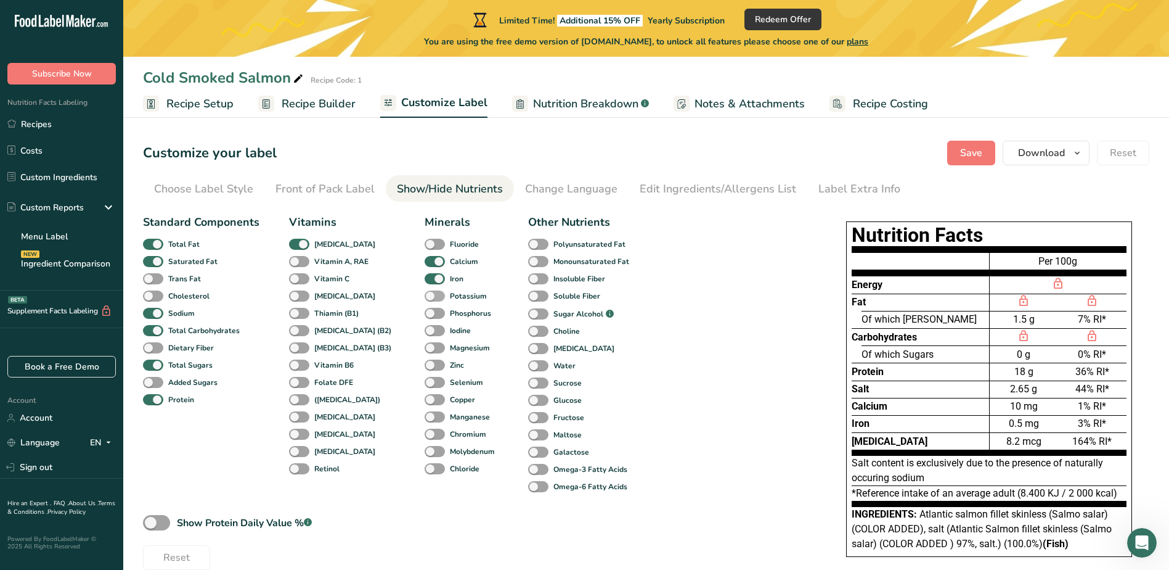
click at [425, 295] on span at bounding box center [435, 296] width 20 height 12
click at [425, 295] on input "Potassium" at bounding box center [429, 296] width 8 height 8
checkbox input "true"
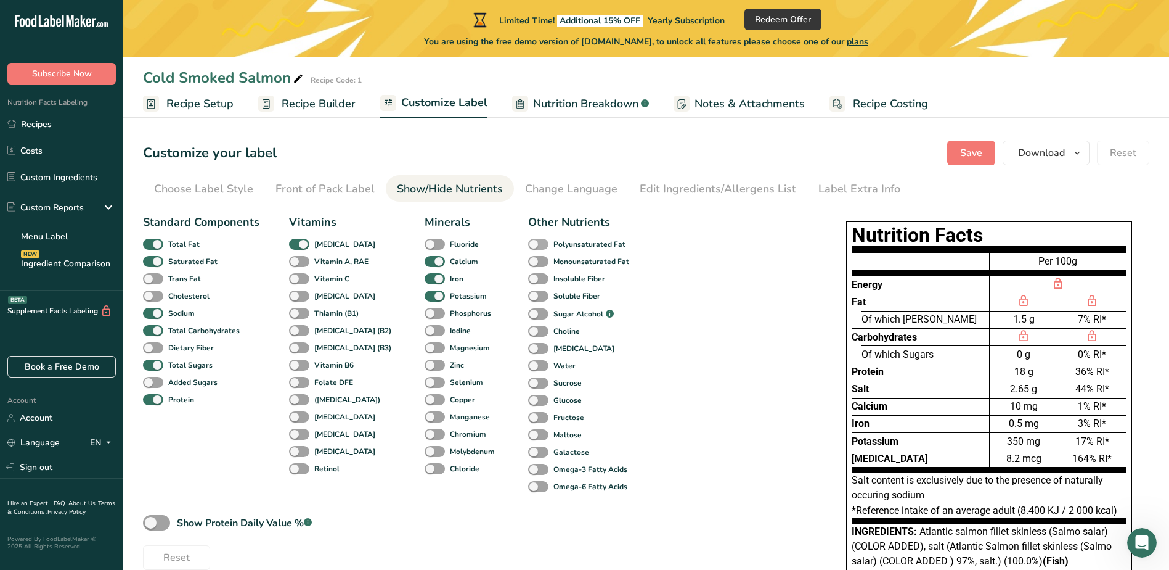
click at [528, 239] on span at bounding box center [538, 245] width 20 height 12
click at [528, 240] on input "Polyunsaturated Fat" at bounding box center [532, 244] width 8 height 8
checkbox input "true"
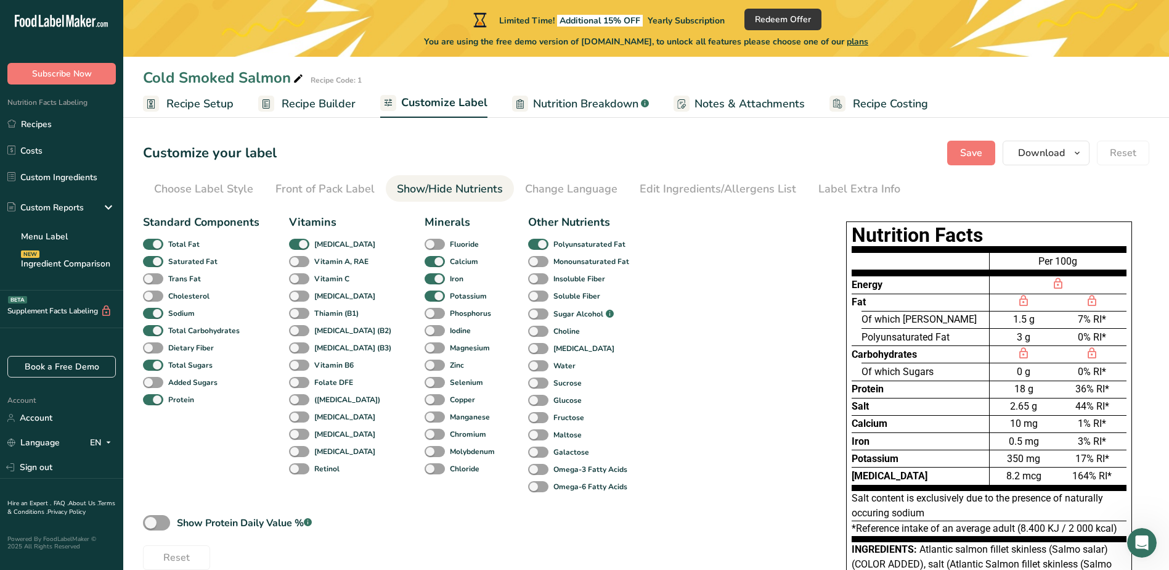
click at [528, 250] on div "Polyunsaturated Fat" at bounding box center [541, 243] width 27 height 17
click at [528, 261] on span at bounding box center [538, 262] width 20 height 12
click at [528, 261] on input "Monounsaturated Fat" at bounding box center [532, 261] width 8 height 8
checkbox input "true"
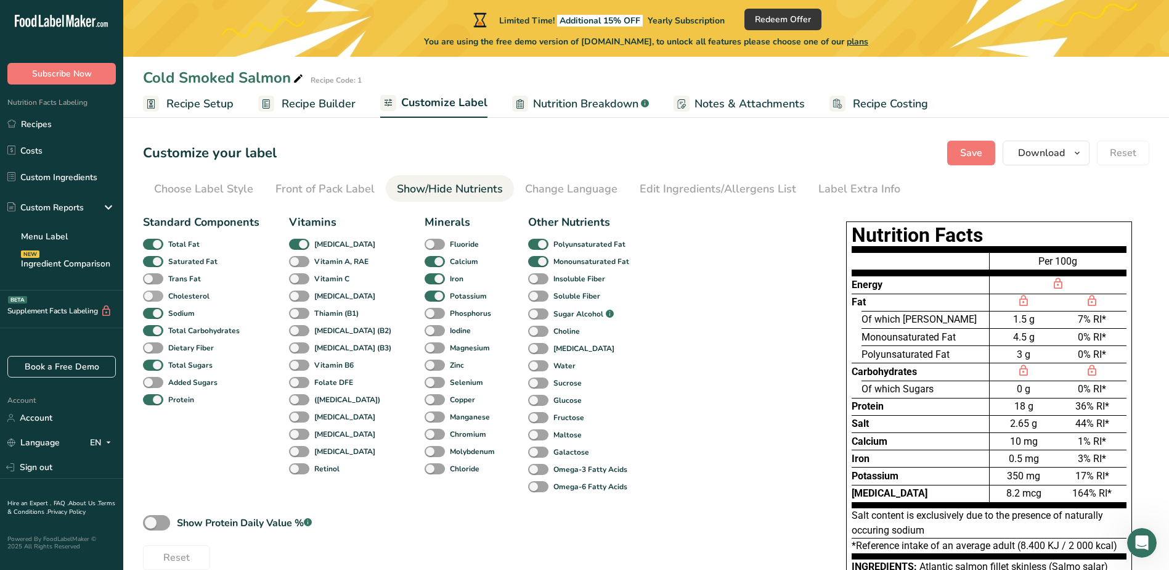
click at [149, 296] on span at bounding box center [153, 296] width 20 height 12
click at [149, 296] on input "Cholesterol" at bounding box center [147, 296] width 8 height 8
checkbox input "true"
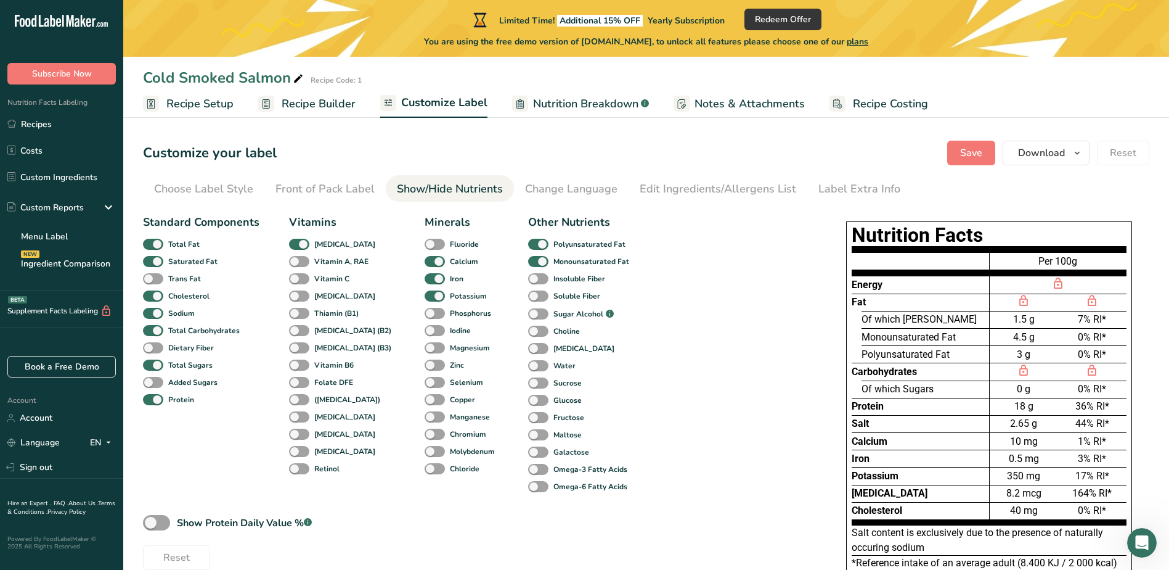
click at [155, 269] on div "Saturated Fat" at bounding box center [157, 261] width 29 height 17
click at [155, 278] on span at bounding box center [153, 279] width 20 height 12
click at [151, 278] on input "Trans Fat" at bounding box center [147, 278] width 8 height 8
checkbox input "true"
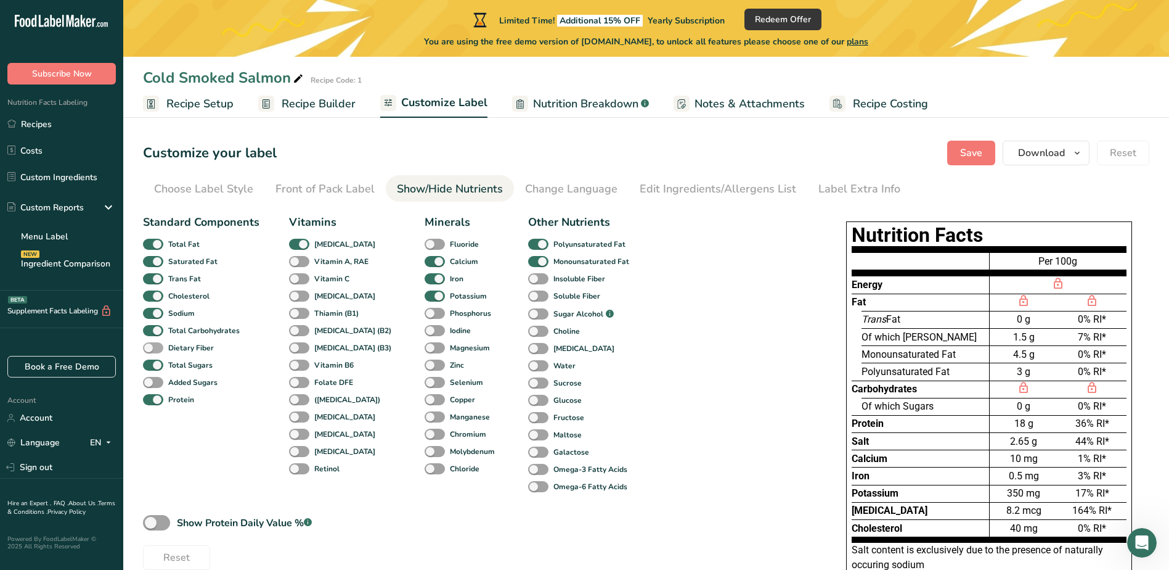
click at [151, 348] on span at bounding box center [153, 348] width 20 height 12
click at [151, 348] on input "Dietary Fiber" at bounding box center [147, 347] width 8 height 8
checkbox input "true"
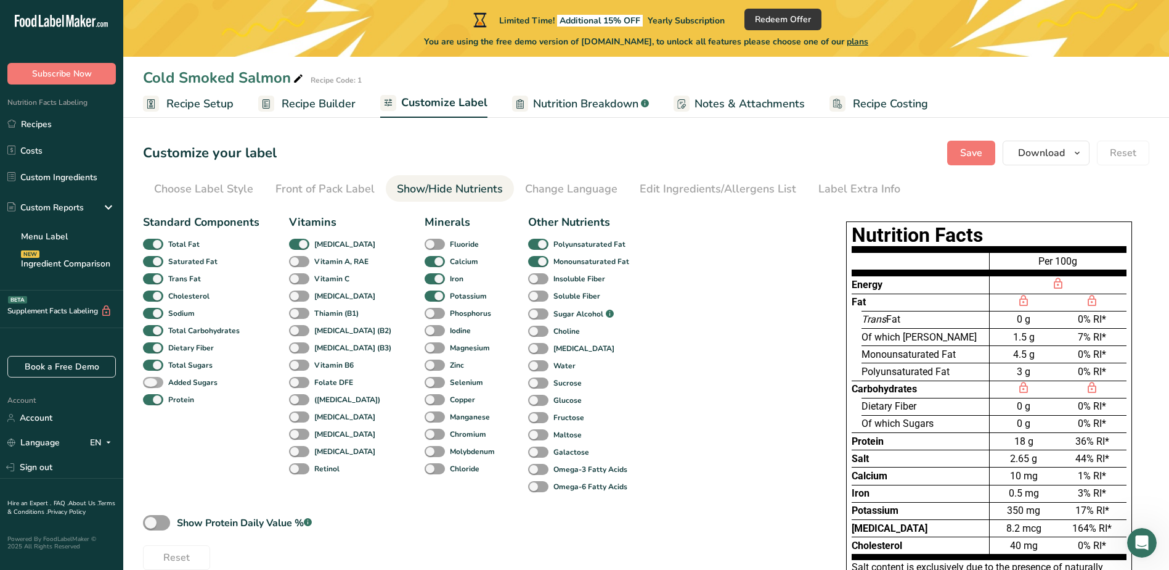
click at [152, 379] on span at bounding box center [153, 383] width 20 height 12
click at [151, 379] on input "Added Sugars" at bounding box center [147, 382] width 8 height 8
checkbox input "true"
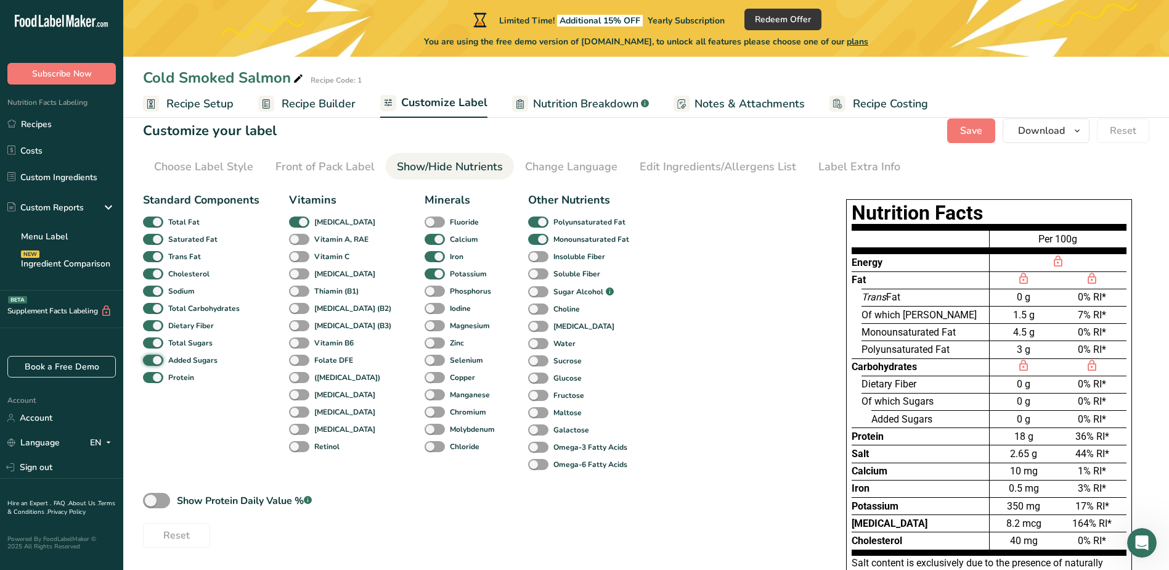
scroll to position [123, 0]
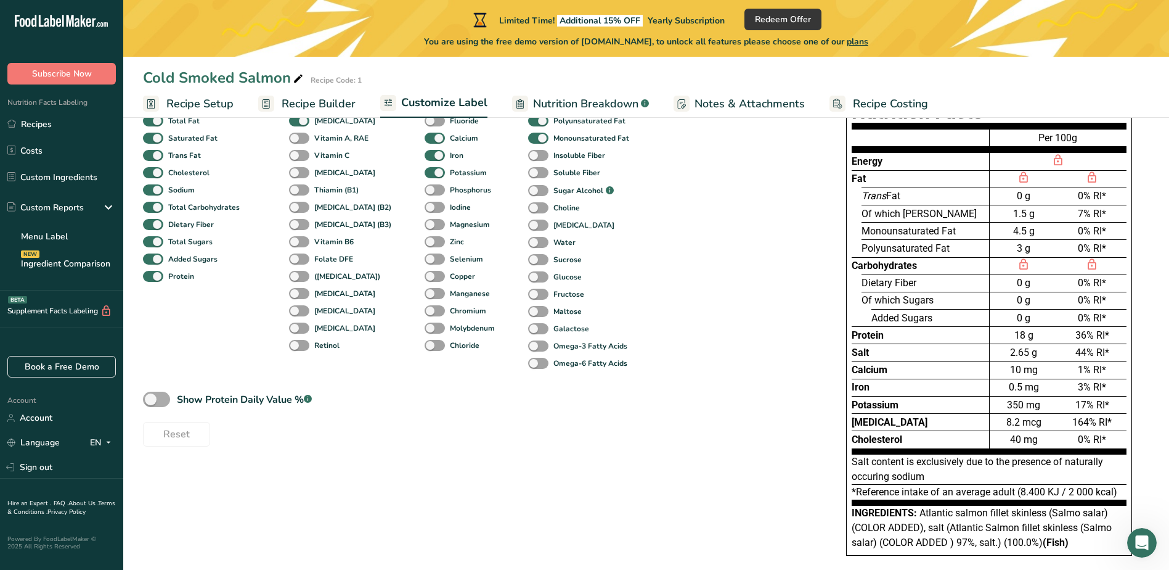
click at [165, 394] on span at bounding box center [156, 398] width 27 height 15
click at [151, 395] on input "Show Protein Daily Value % .a-a{fill:#347362;}.b-a{fill:#fff;}" at bounding box center [147, 399] width 8 height 8
checkbox input "true"
click at [268, 451] on input "text" at bounding box center [235, 453] width 185 height 25
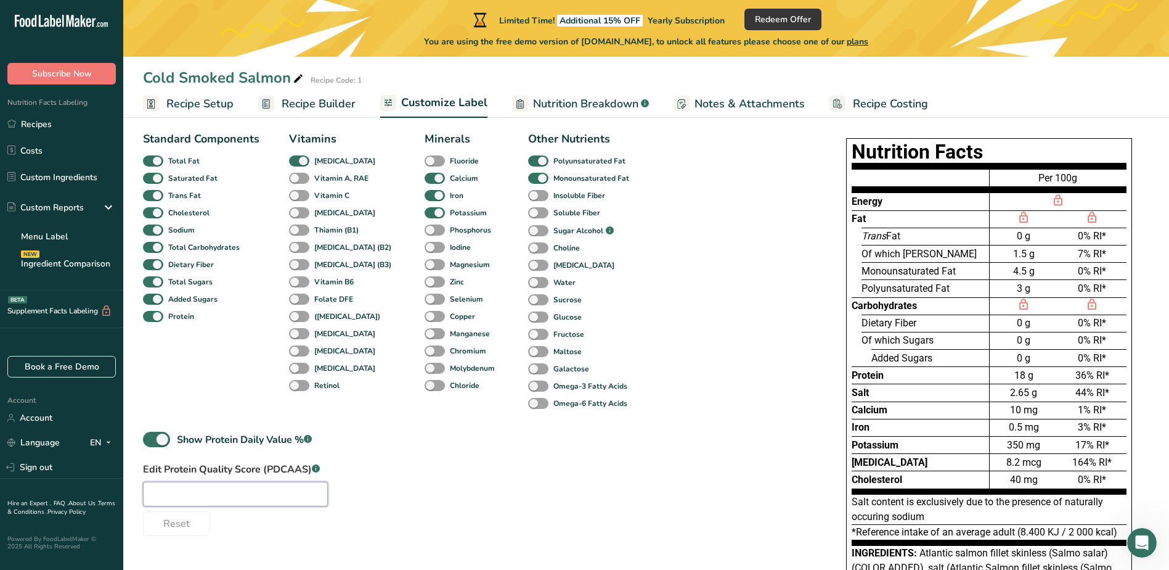
scroll to position [0, 0]
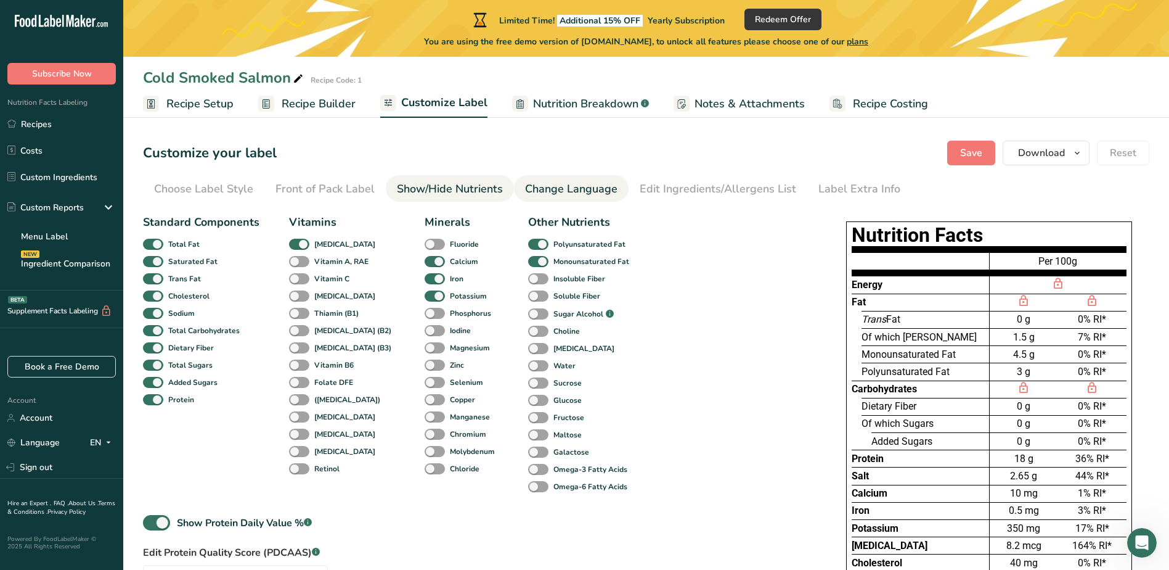
click at [527, 190] on div "Change Language" at bounding box center [571, 189] width 92 height 17
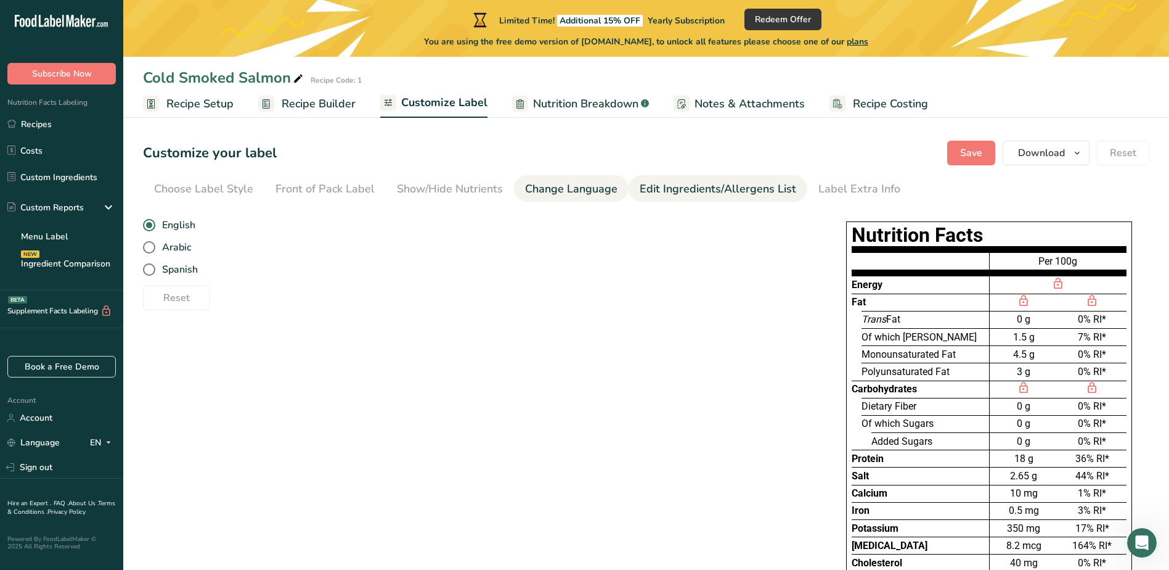
click at [645, 194] on div "Edit Ingredients/Allergens List" at bounding box center [718, 189] width 157 height 17
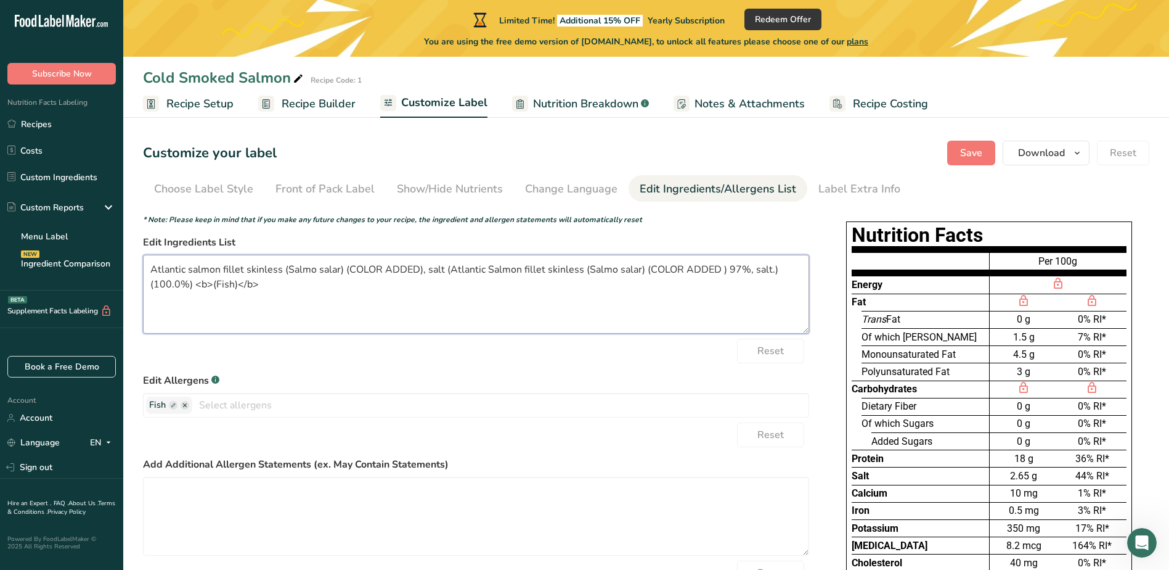
click at [353, 276] on textarea "Atlantic salmon fillet skinless (Salmo salar) (COLOR ADDED), salt (Atlantic Sal…" at bounding box center [476, 294] width 666 height 79
drag, startPoint x: 757, startPoint y: 293, endPoint x: 444, endPoint y: 276, distance: 313.6
click at [444, 276] on textarea "Atlantic salmon fillet skinless (Salmo salar) (COLOR ADDED), salt (Atlantic Sal…" at bounding box center [476, 294] width 666 height 79
click at [421, 267] on textarea "Atlantic salmon fillet skinless (Salmo salar) (COLOR ADDED), salt." at bounding box center [476, 294] width 666 height 79
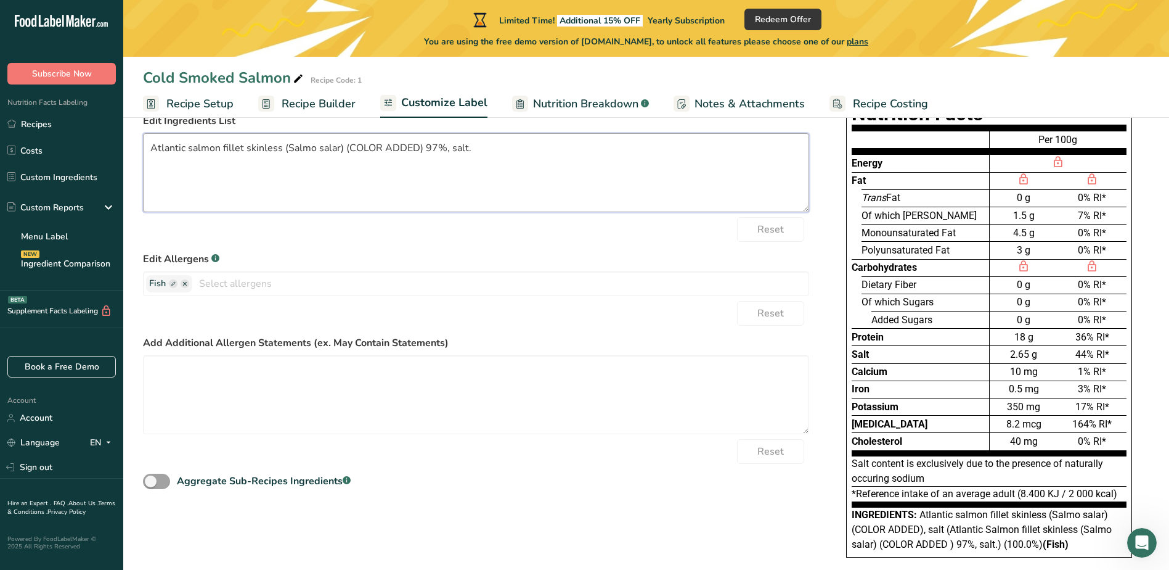
scroll to position [153, 0]
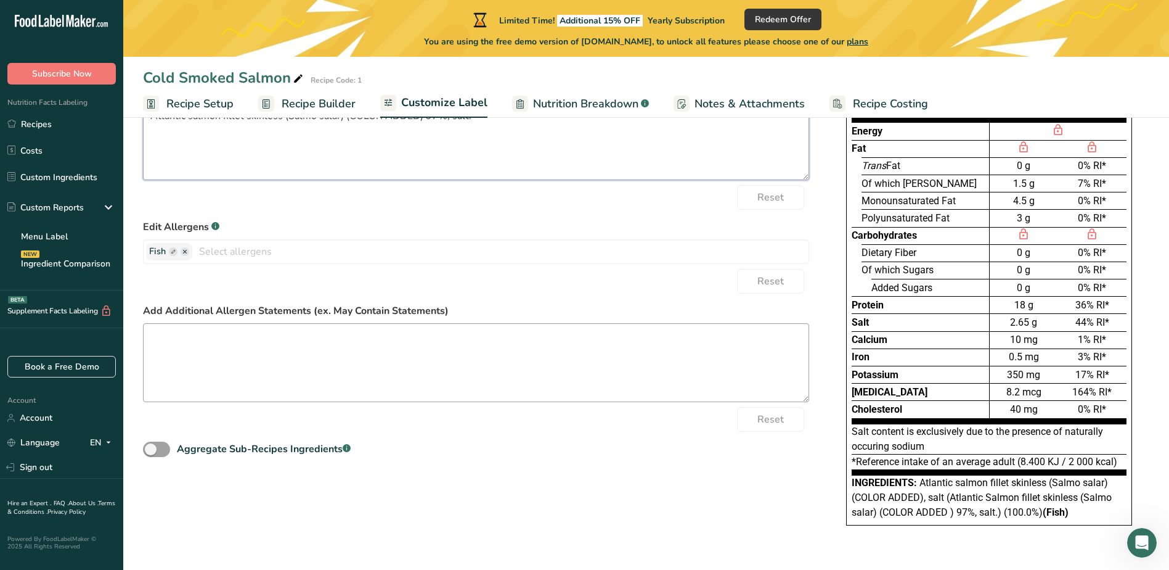
type textarea "Atlantic salmon fillet skinless (Salmo salar) (COLOR ADDED) 97%, salt."
click at [320, 360] on textarea at bounding box center [476, 362] width 666 height 79
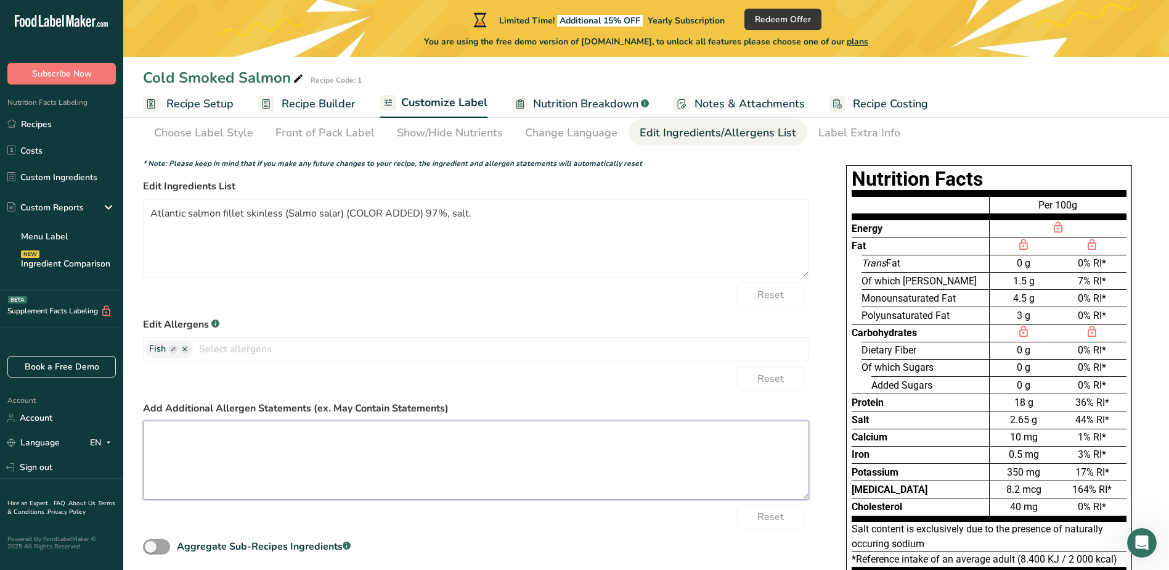
scroll to position [0, 0]
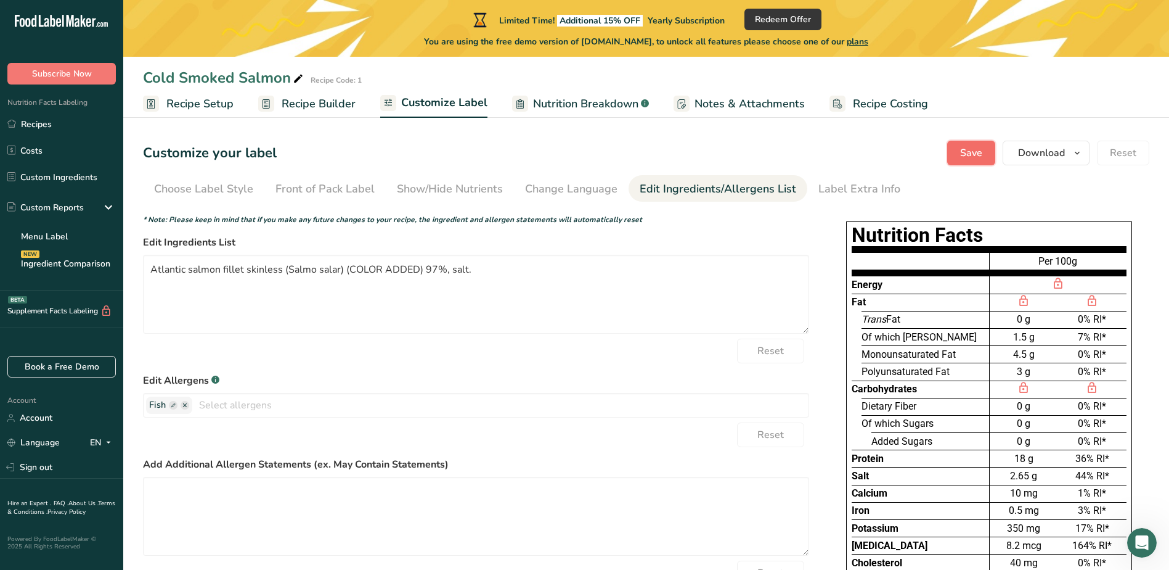
click at [970, 150] on span "Save" at bounding box center [971, 152] width 22 height 15
drag, startPoint x: 284, startPoint y: 270, endPoint x: 340, endPoint y: 274, distance: 56.2
click at [340, 274] on textarea "Atlantic salmon fillet skinless (Salmo salar) (COLOR ADDED) 97%, salt." at bounding box center [476, 294] width 666 height 79
click at [332, 271] on textarea "Atlantic salmon fillet skinless (Salmo salar) (COLOR ADDED) 97%, salt." at bounding box center [476, 294] width 666 height 79
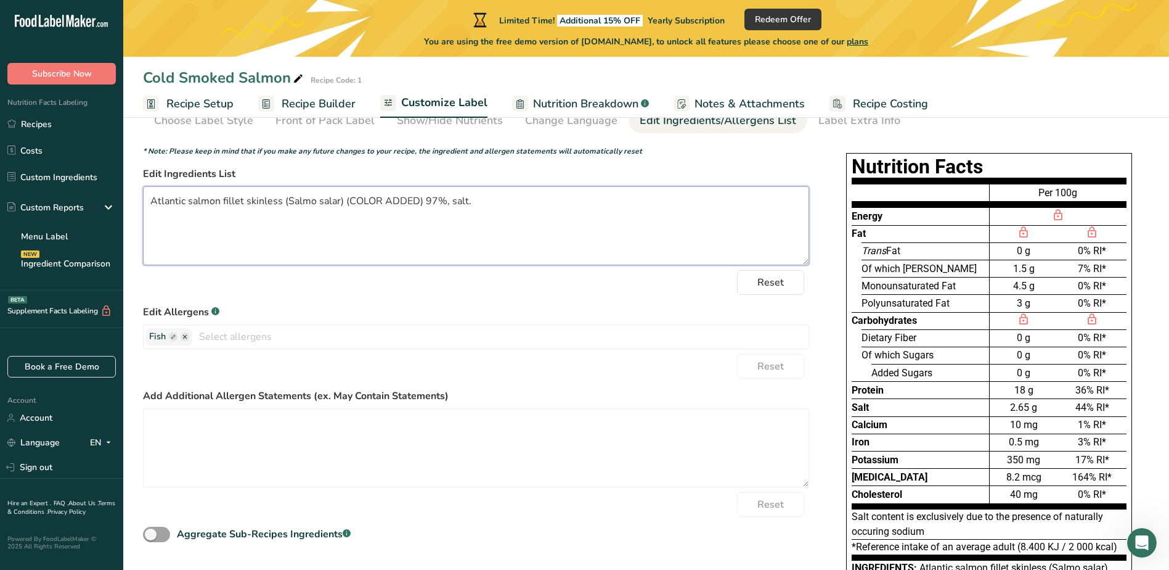
scroll to position [139, 0]
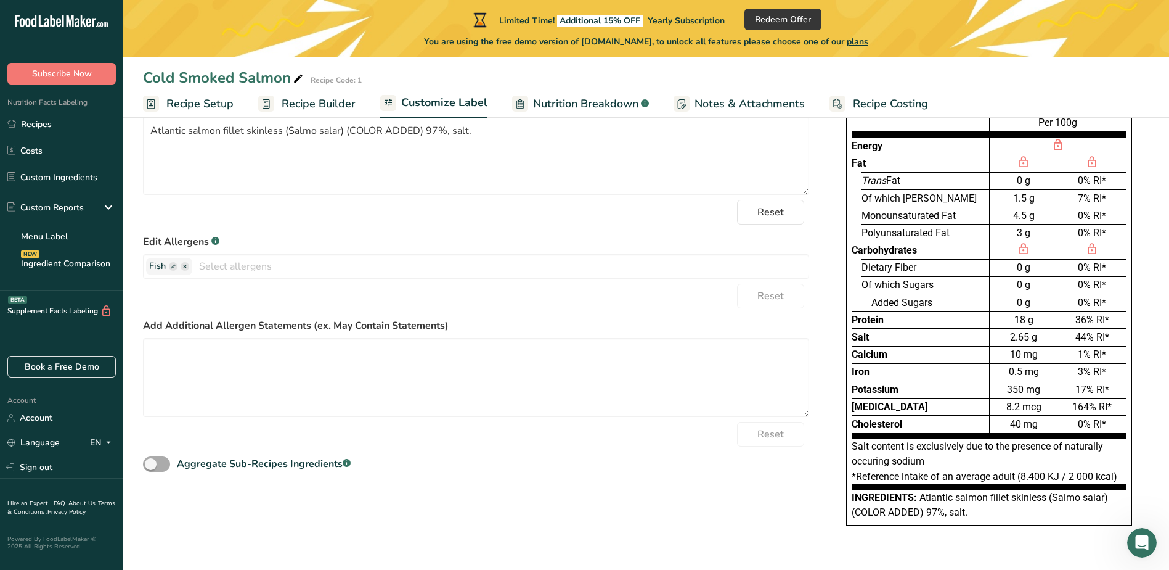
click at [155, 459] on span at bounding box center [156, 463] width 27 height 15
click at [151, 460] on input "Aggregate Sub-Recipes Ingredients .a-a{fill:#347362;}.b-a{fill:#fff;}" at bounding box center [147, 464] width 8 height 8
checkbox input "true"
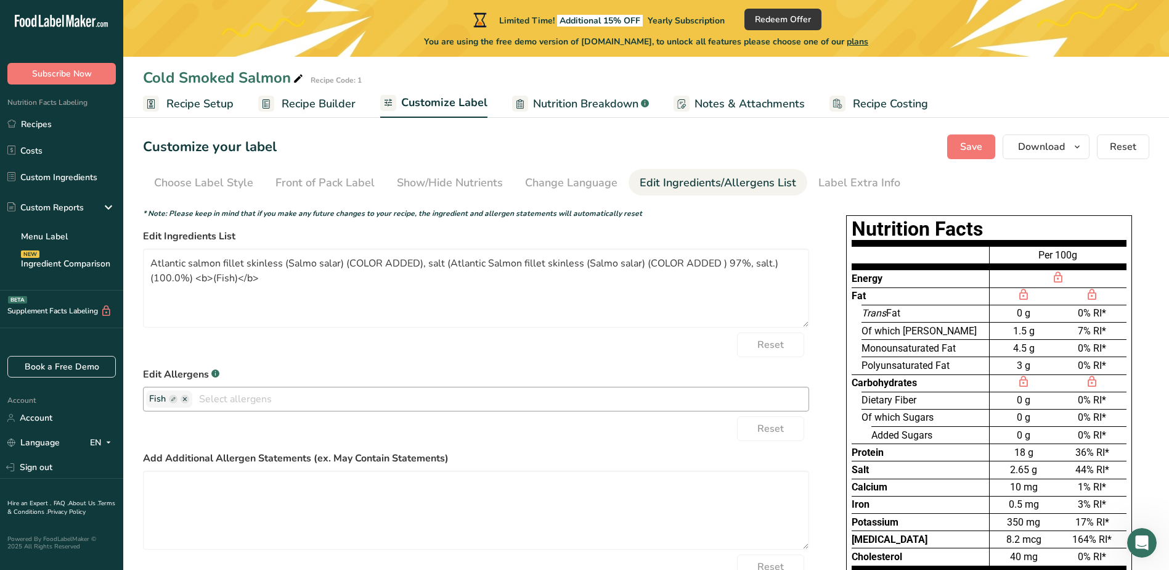
scroll to position [0, 0]
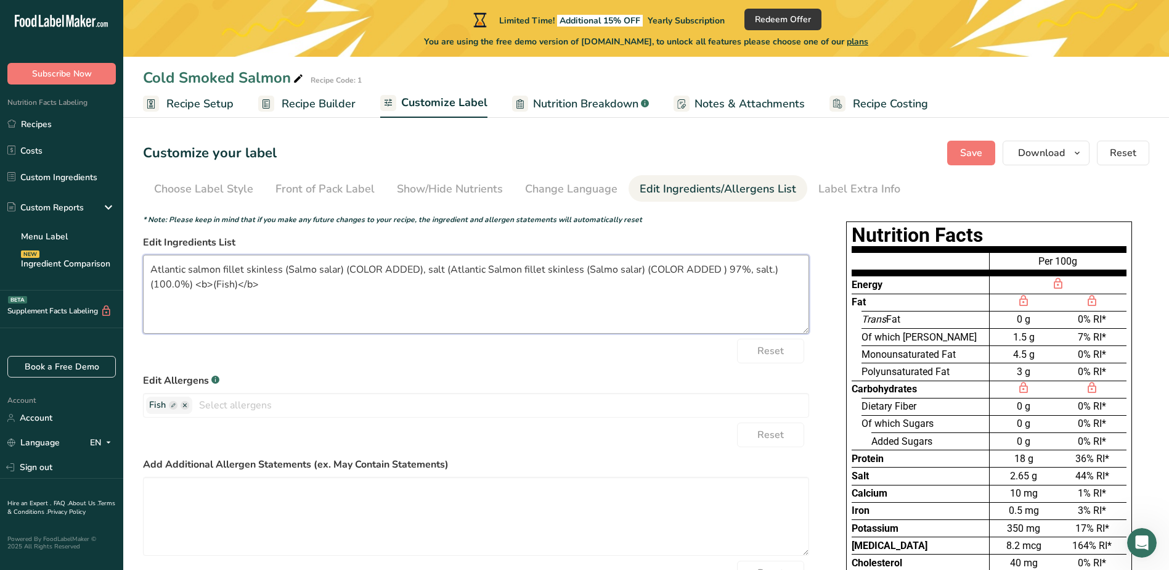
drag, startPoint x: 420, startPoint y: 268, endPoint x: 425, endPoint y: 280, distance: 13.1
click at [425, 280] on textarea "Atlantic salmon fillet skinless (Salmo salar) (COLOR ADDED), salt (Atlantic Sal…" at bounding box center [476, 294] width 666 height 79
type textarea "Atlantic salmon fillet skinless (Salmo salar) (COLOR ADDED) 97%, salt."
click at [965, 155] on span "Save" at bounding box center [971, 152] width 22 height 15
click at [549, 274] on textarea "Atlantic salmon fillet skinless (Salmo salar) (COLOR ADDED) 97%, salt." at bounding box center [476, 294] width 666 height 79
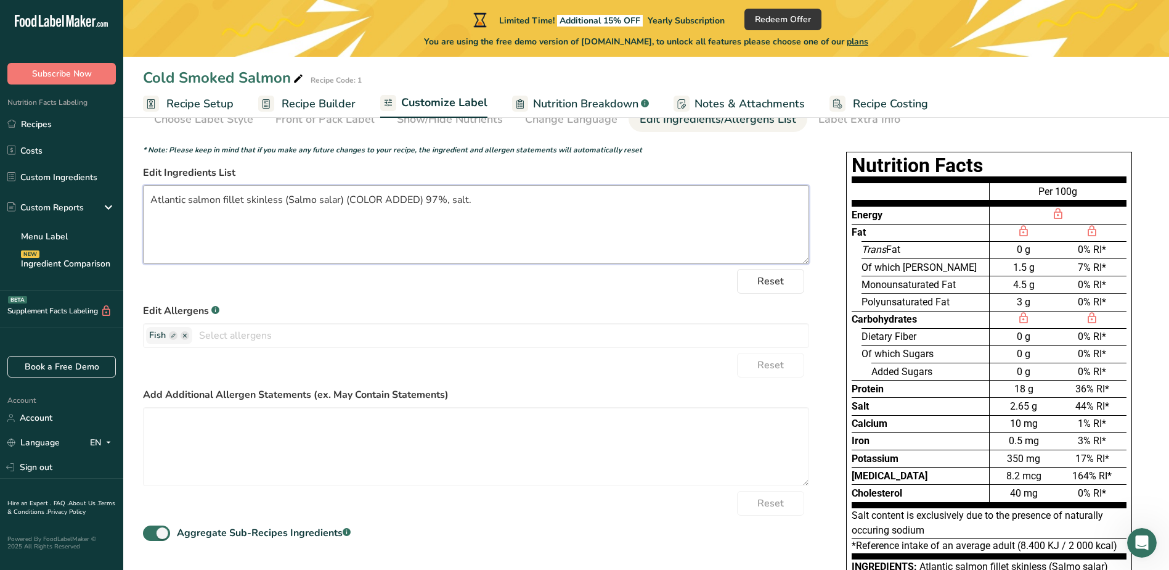
scroll to position [139, 0]
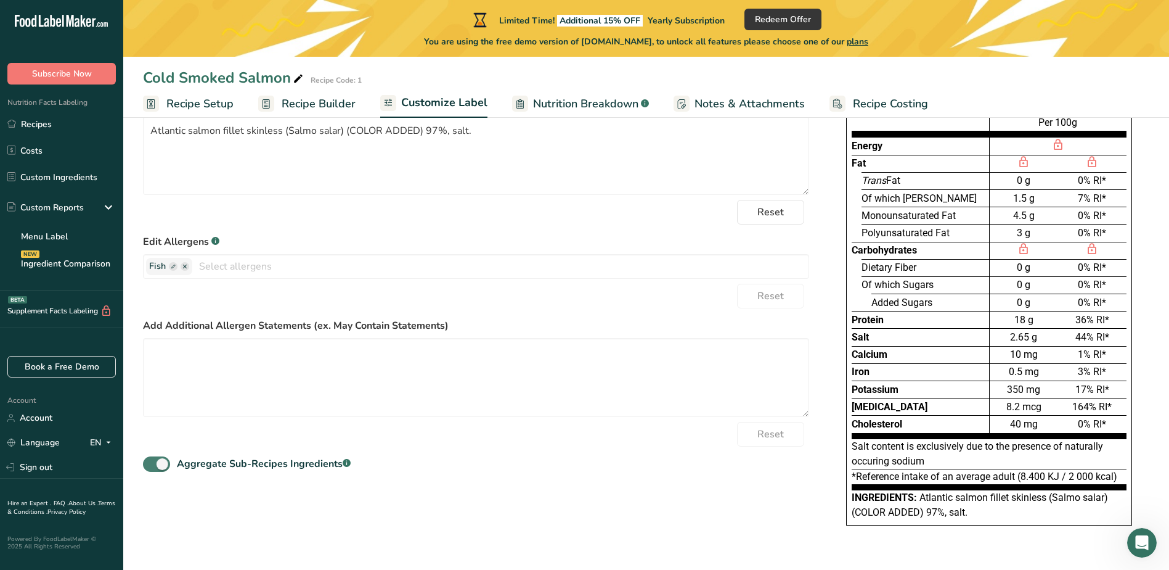
click at [153, 465] on span at bounding box center [156, 463] width 27 height 15
click at [151, 465] on input "Aggregate Sub-Recipes Ingredients .a-a{fill:#347362;}.b-a{fill:#fff;}" at bounding box center [147, 464] width 8 height 8
checkbox input "false"
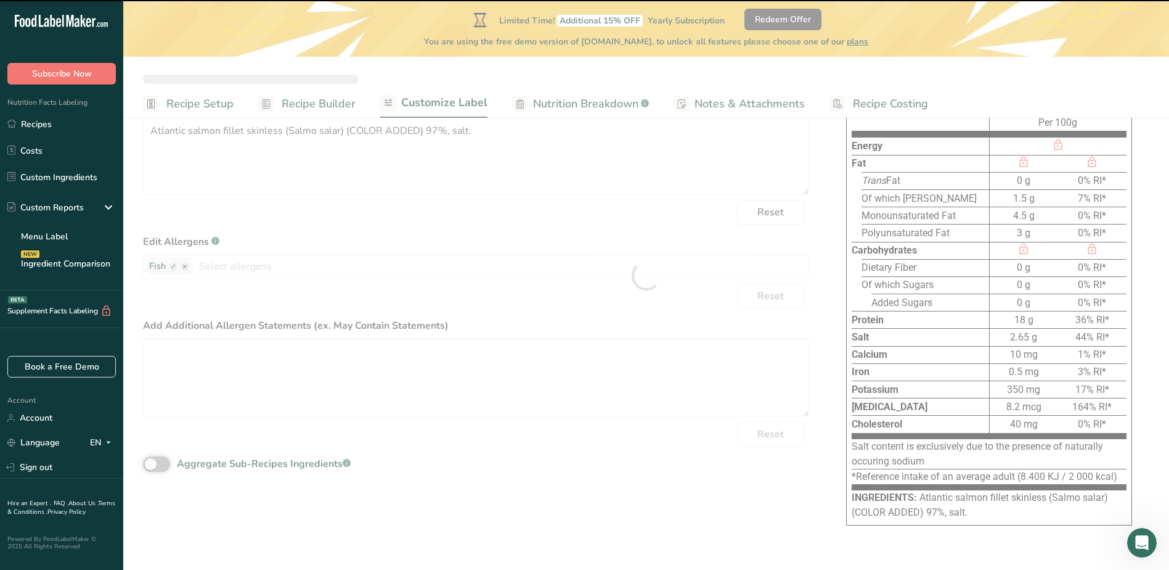
type textarea "Atlantic salmon fillet skinless (Salmo salar) (COLOR ADDED), salt (Atlantic Sal…"
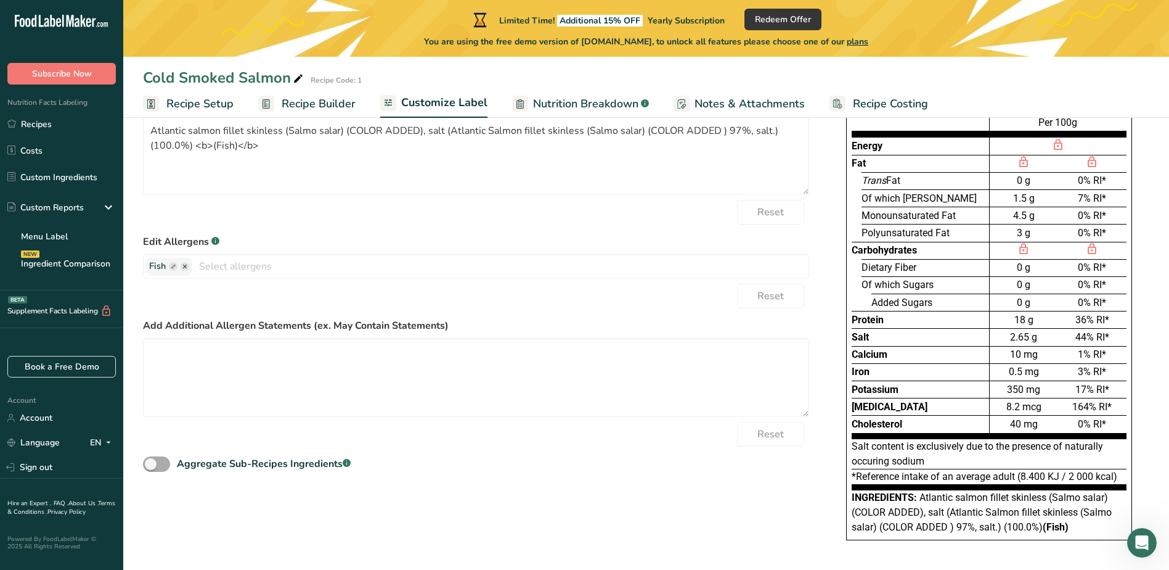
click at [158, 465] on span at bounding box center [156, 463] width 27 height 15
click at [151, 465] on input "Aggregate Sub-Recipes Ingredients .a-a{fill:#347362;}.b-a{fill:#fff;}" at bounding box center [147, 464] width 8 height 8
checkbox input "true"
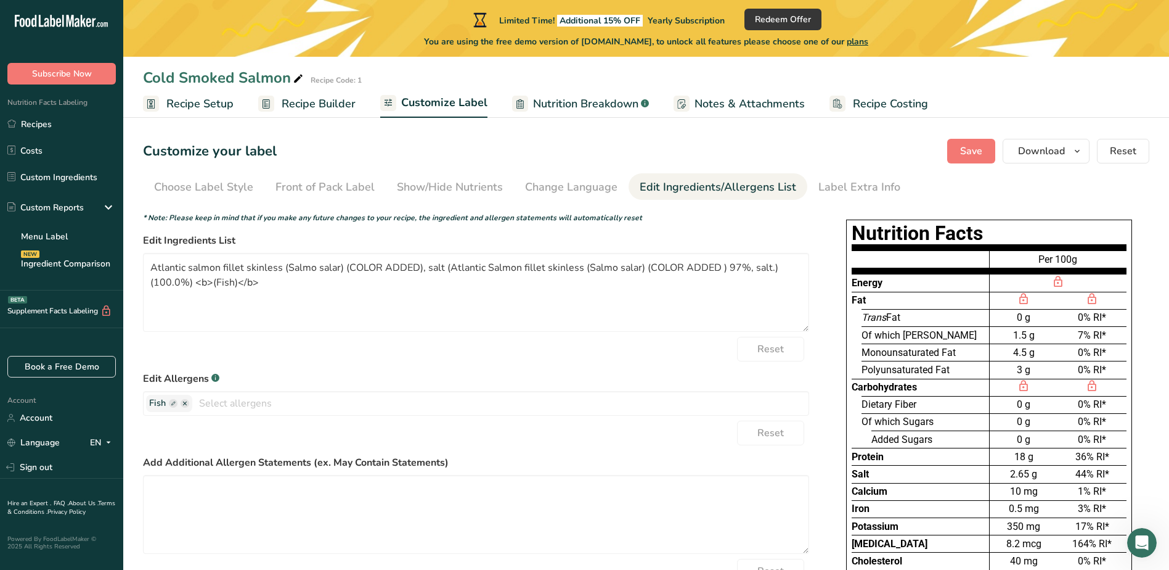
scroll to position [0, 0]
drag, startPoint x: 191, startPoint y: 284, endPoint x: 444, endPoint y: 271, distance: 253.1
click at [444, 271] on textarea "Atlantic salmon fillet skinless (Salmo salar) (COLOR ADDED), salt (Atlantic Sal…" at bounding box center [476, 294] width 666 height 79
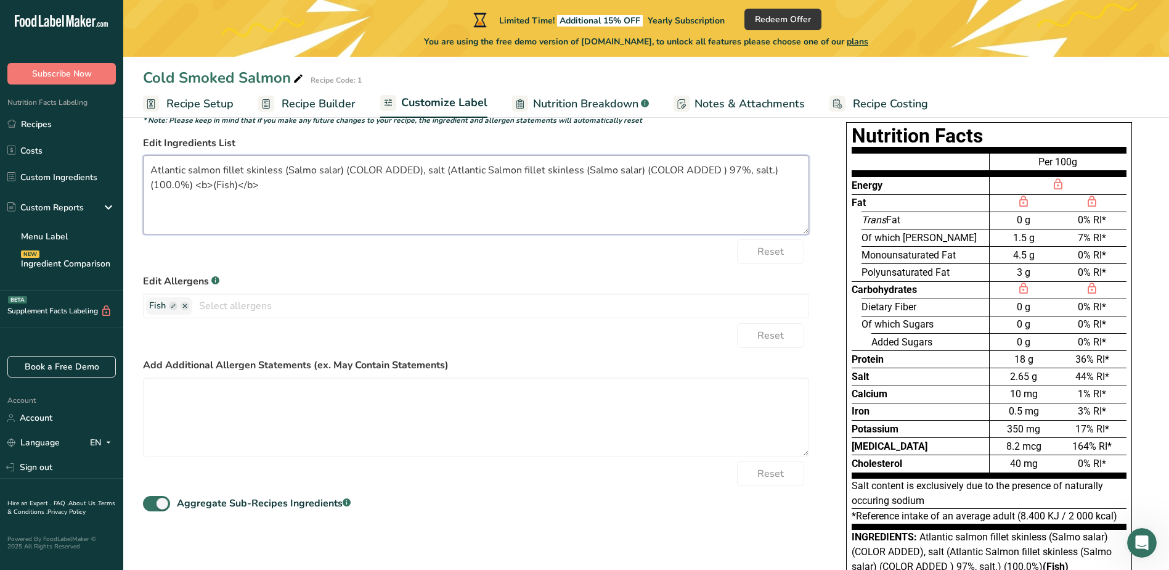
scroll to position [30, 0]
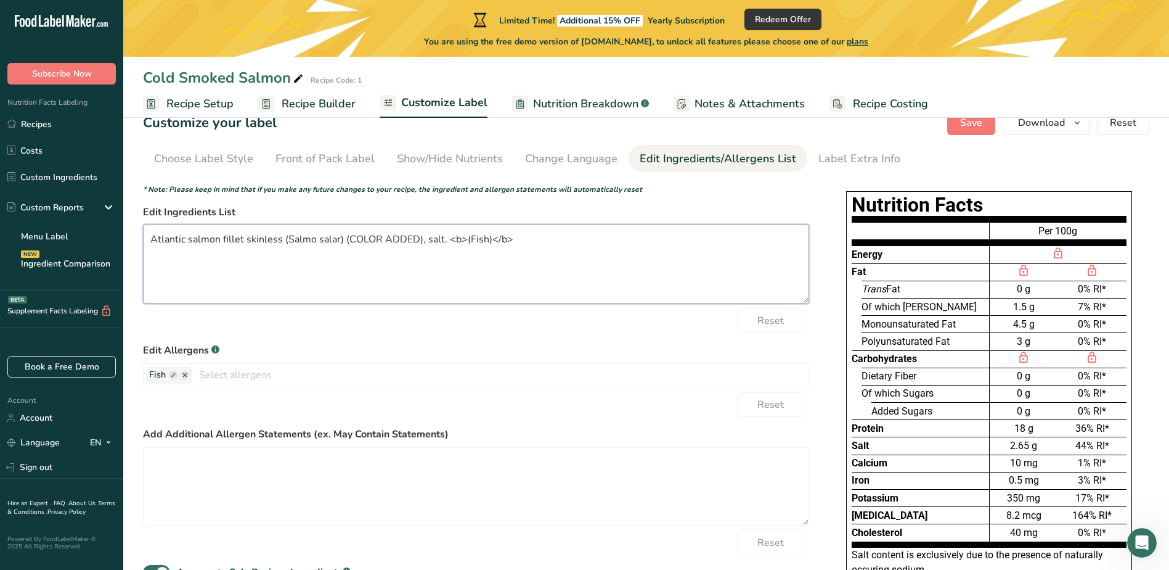
click at [423, 237] on textarea "Atlantic salmon fillet skinless (Salmo salar) (COLOR ADDED), salt. <b>(Fish)</b>" at bounding box center [476, 263] width 666 height 79
type textarea "Atlantic salmon fillet skinless (Salmo salar) (COLOR ADDED) 97%, salt. <b>(Fish…"
click at [965, 134] on button "Save" at bounding box center [971, 122] width 48 height 25
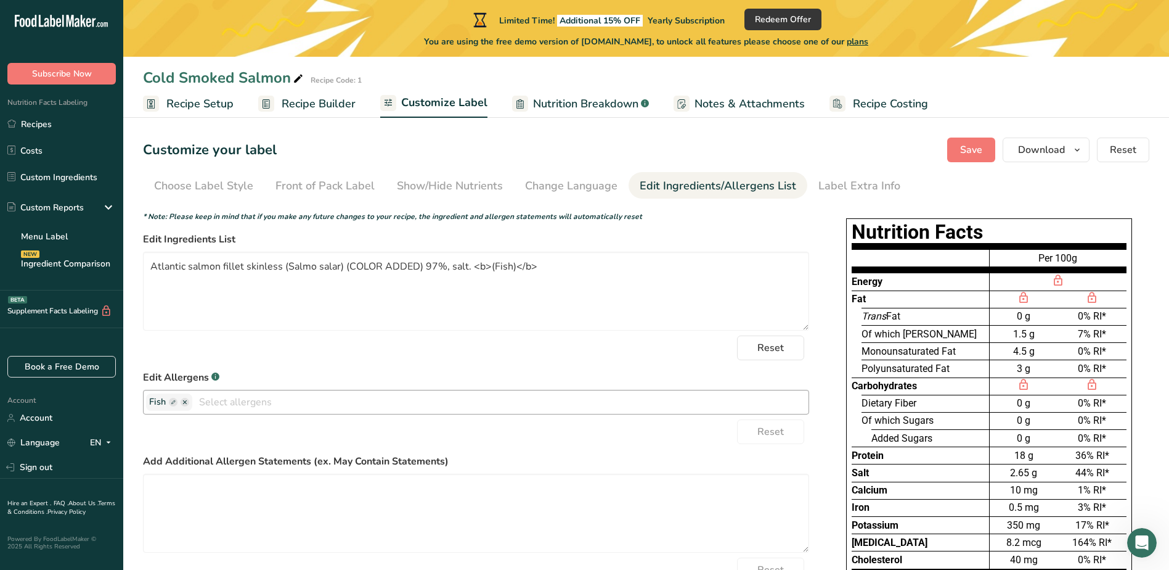
scroll to position [0, 0]
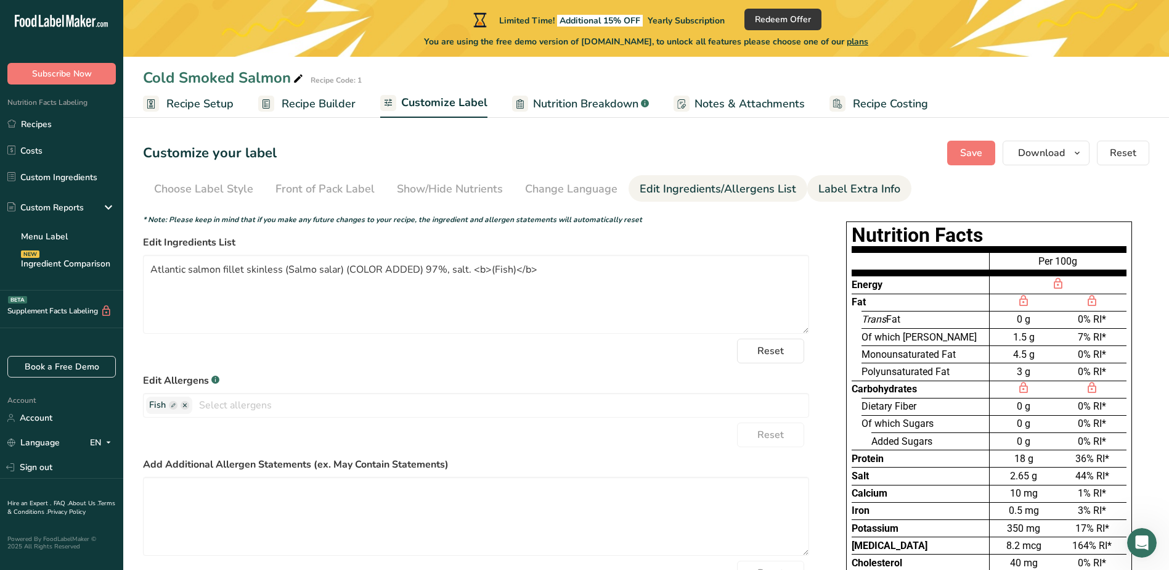
click at [828, 195] on div "Label Extra Info" at bounding box center [860, 189] width 82 height 17
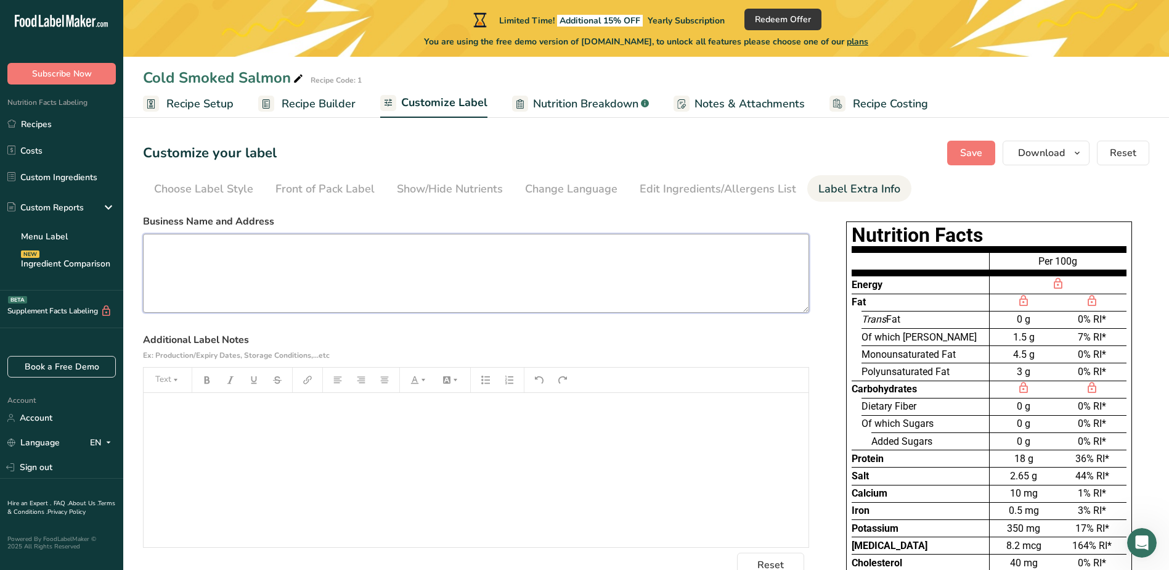
click at [314, 243] on textarea at bounding box center [476, 273] width 666 height 79
click at [202, 184] on div "Choose Label Style" at bounding box center [203, 189] width 99 height 17
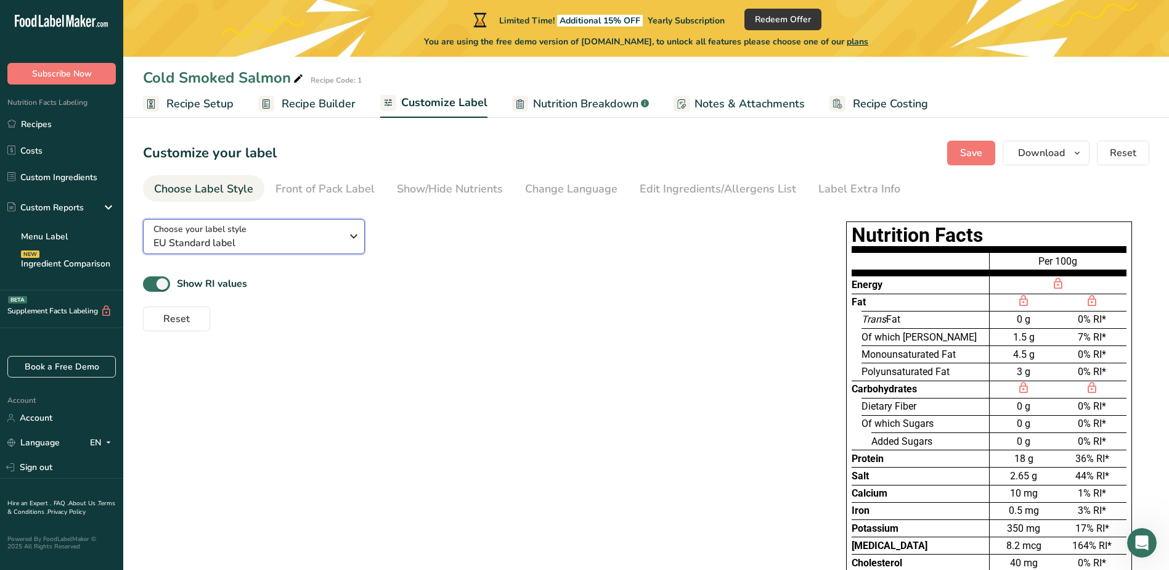
click at [324, 238] on span "EU Standard label" at bounding box center [247, 242] width 188 height 15
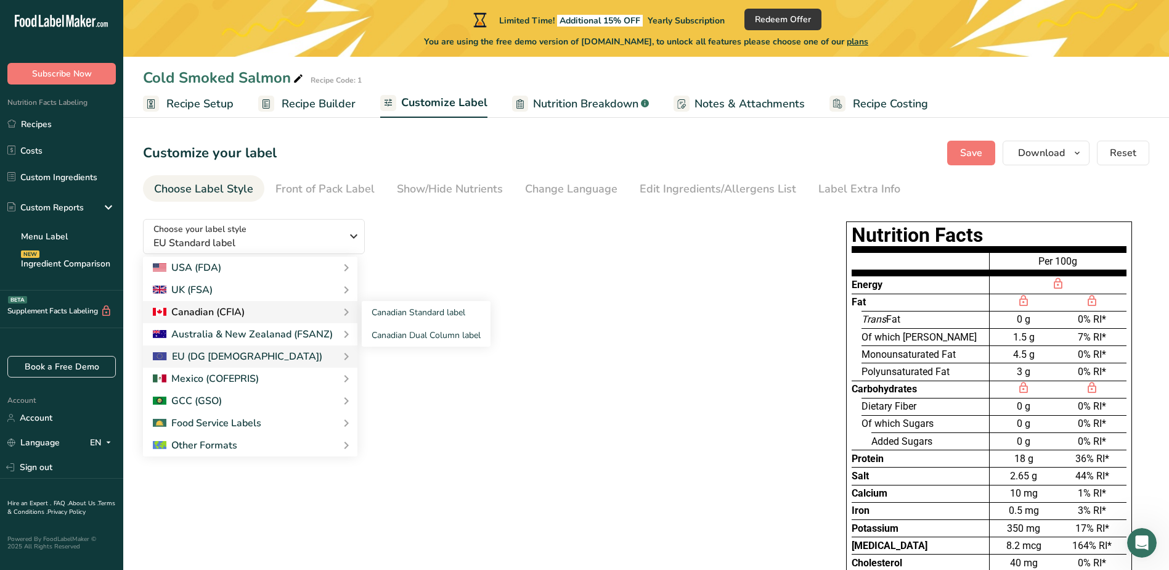
click at [256, 312] on div "Canadian (CFIA)" at bounding box center [250, 312] width 195 height 15
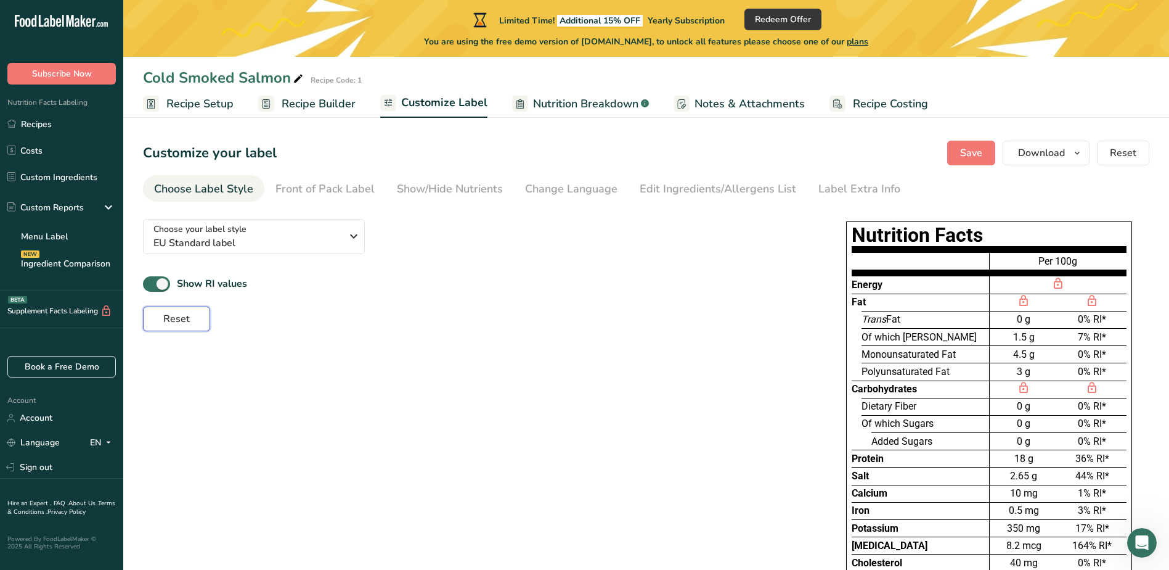
click at [183, 319] on span "Reset" at bounding box center [176, 318] width 27 height 15
click at [968, 157] on span "Save" at bounding box center [971, 152] width 22 height 15
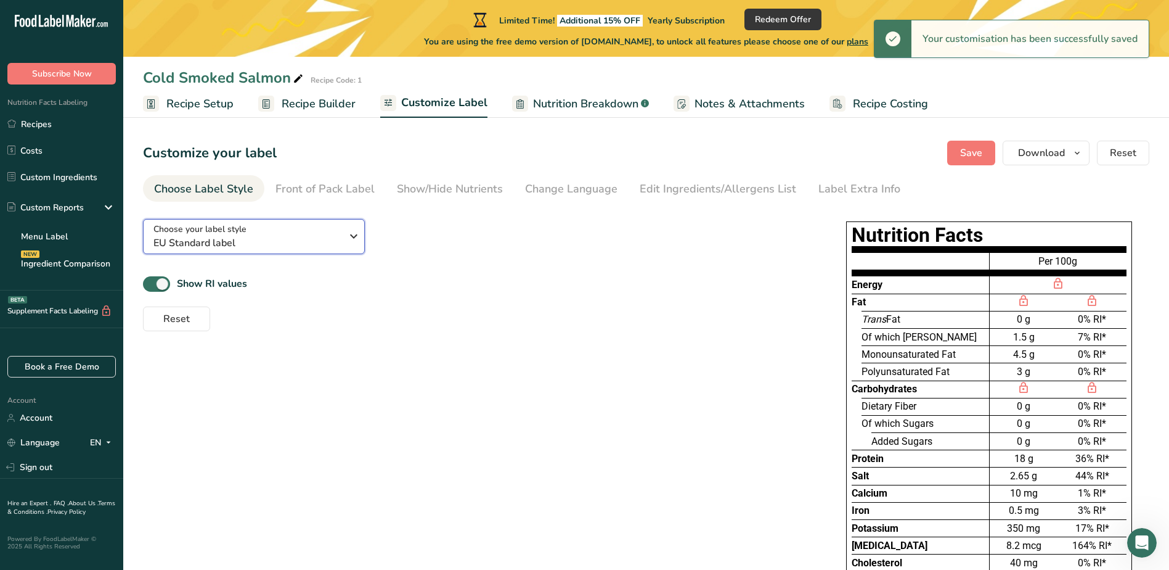
click at [338, 247] on span "EU Standard label" at bounding box center [247, 242] width 188 height 15
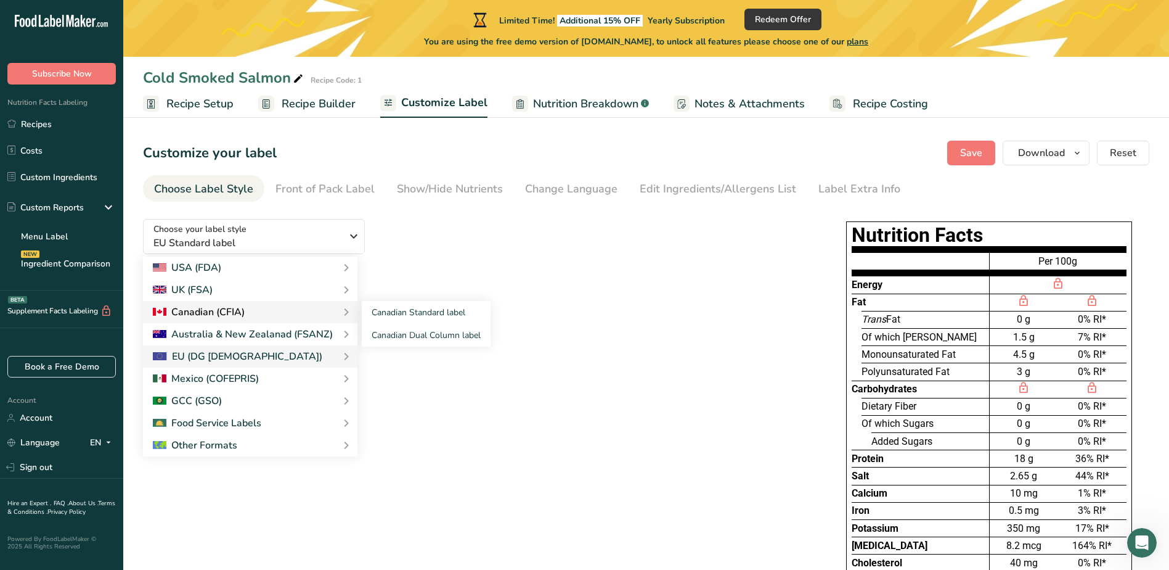
click at [271, 306] on div "Canadian (CFIA)" at bounding box center [250, 312] width 195 height 15
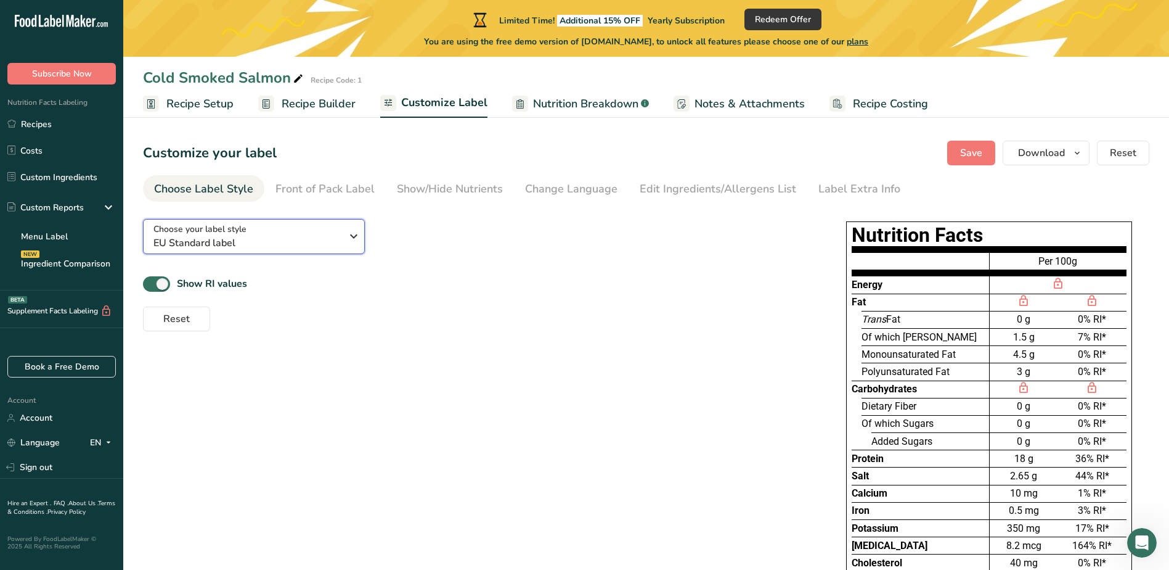
click at [325, 237] on span "EU Standard label" at bounding box center [247, 242] width 188 height 15
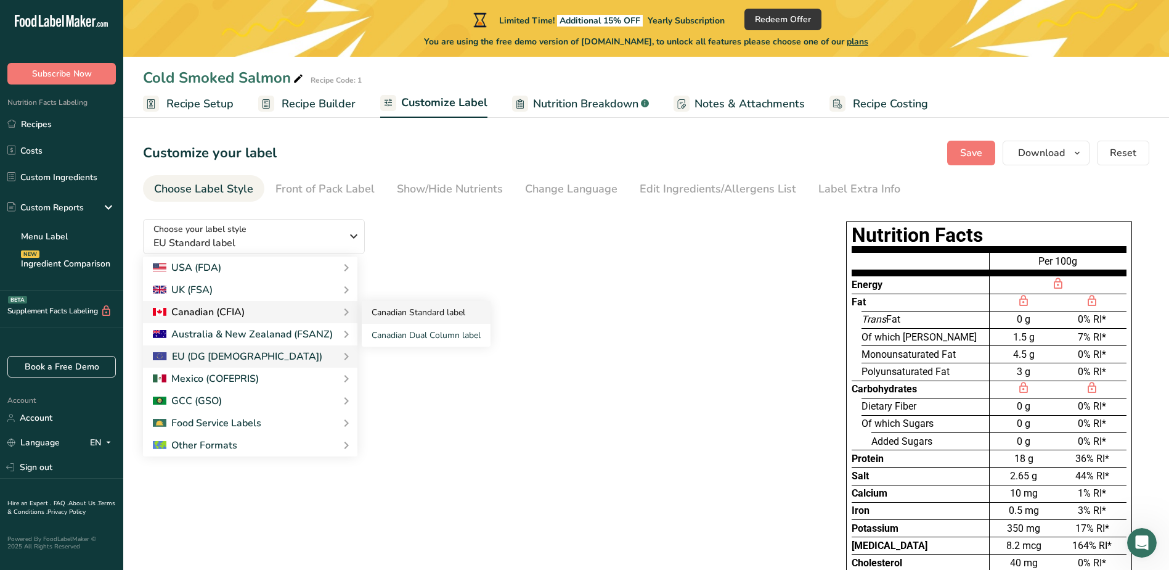
click at [390, 312] on link "Canadian Standard label" at bounding box center [426, 312] width 129 height 23
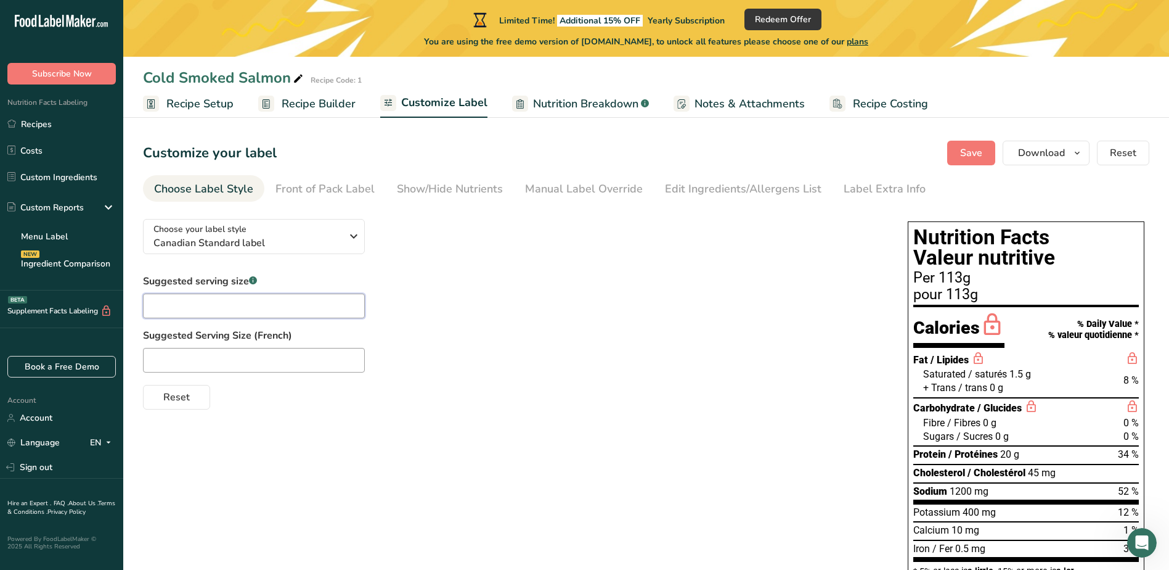
click at [276, 309] on input "text" at bounding box center [254, 305] width 222 height 25
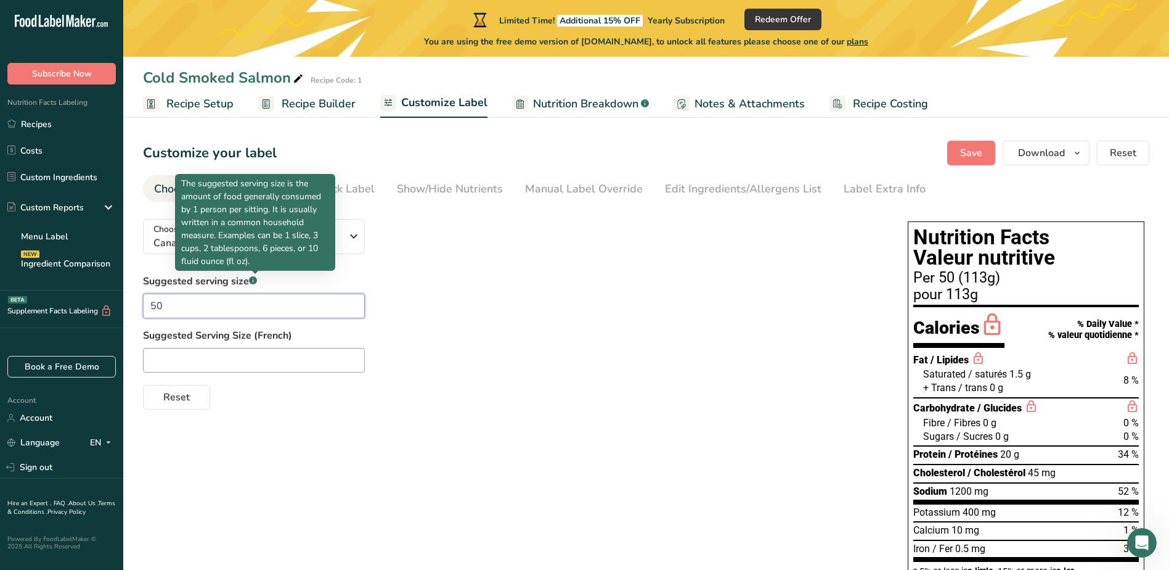
type input "5"
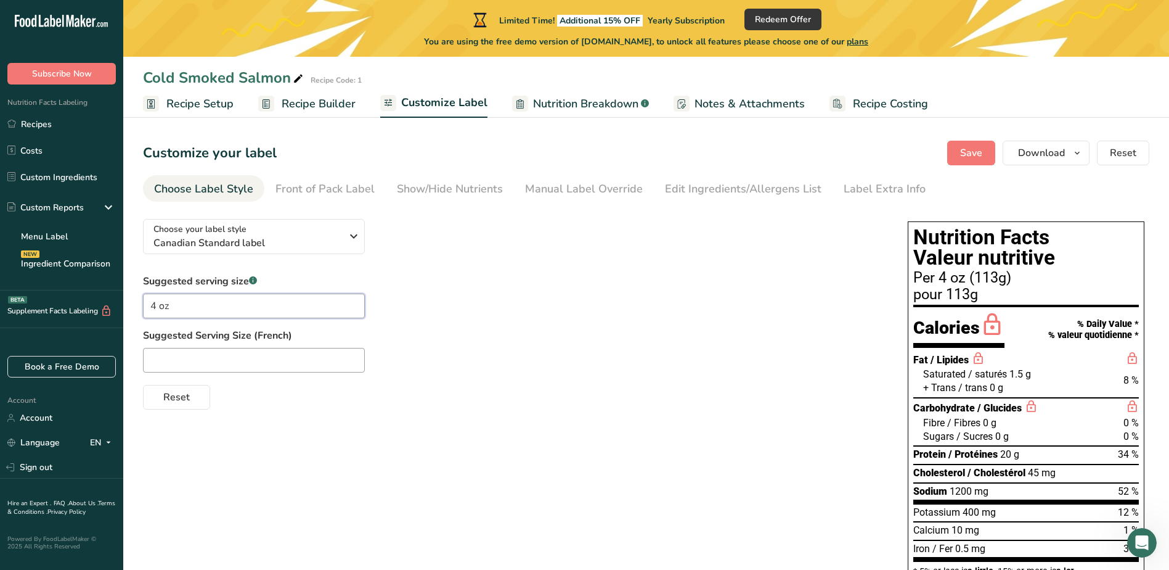
type input "4 oz"
click at [278, 363] on input "text" at bounding box center [254, 360] width 222 height 25
click at [269, 357] on input "text" at bounding box center [254, 360] width 222 height 25
click at [309, 189] on div "Front of Pack Label" at bounding box center [325, 189] width 99 height 17
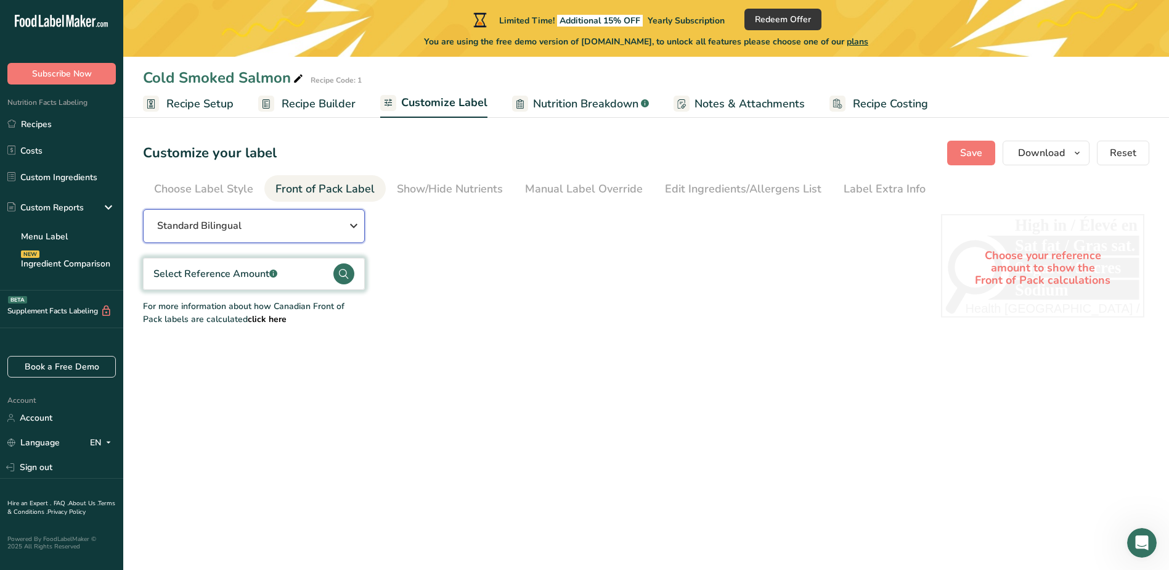
click at [253, 229] on div "Standard Bilingual" at bounding box center [253, 225] width 193 height 15
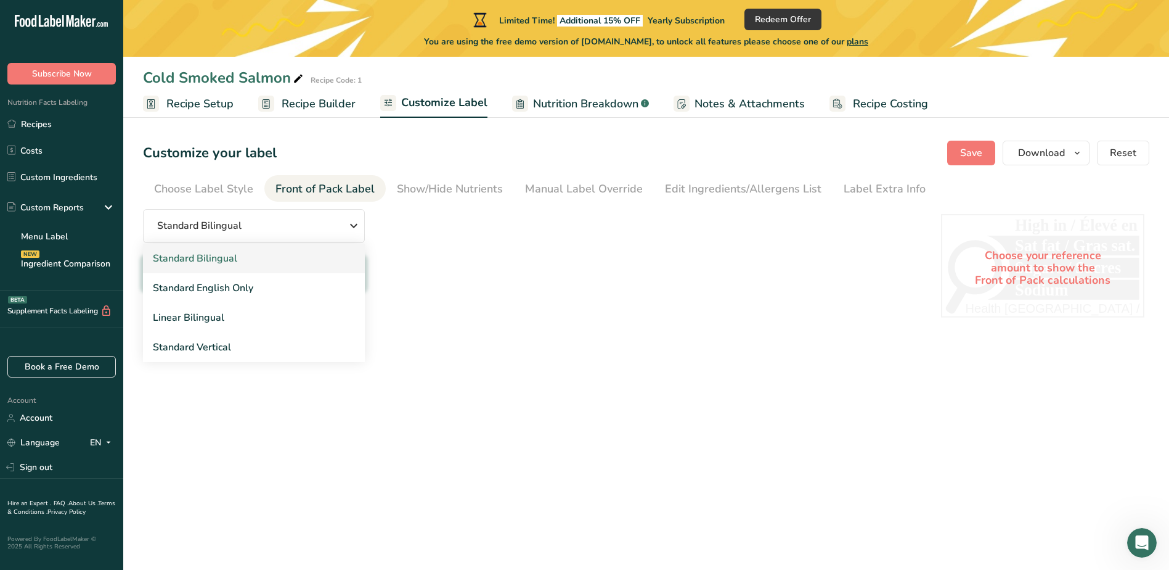
click at [312, 249] on link "Standard Bilingual" at bounding box center [254, 258] width 222 height 30
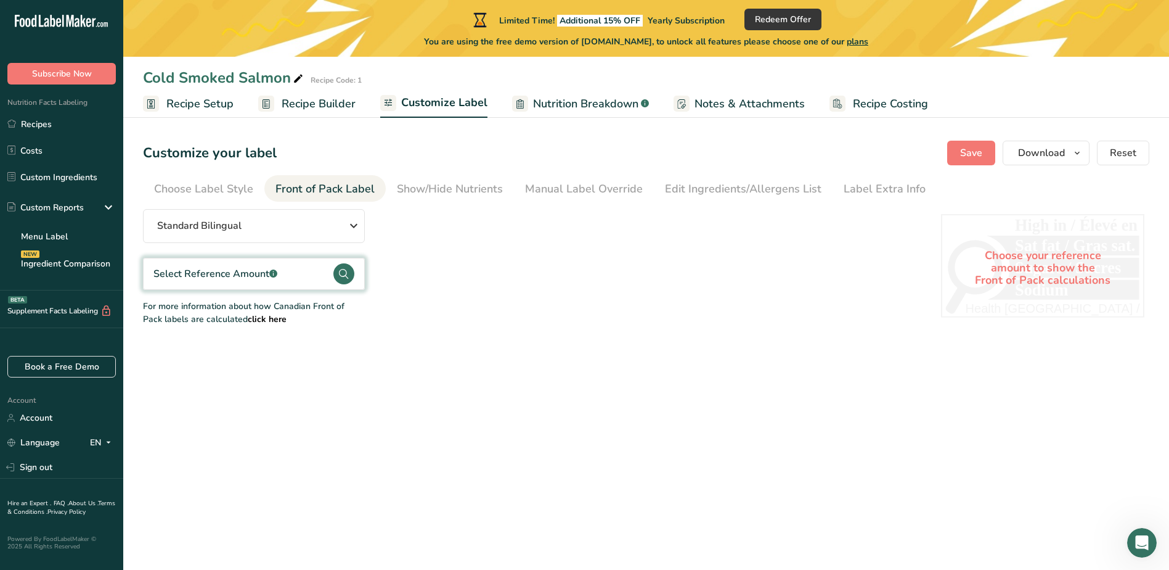
click at [346, 274] on circle at bounding box center [343, 273] width 21 height 21
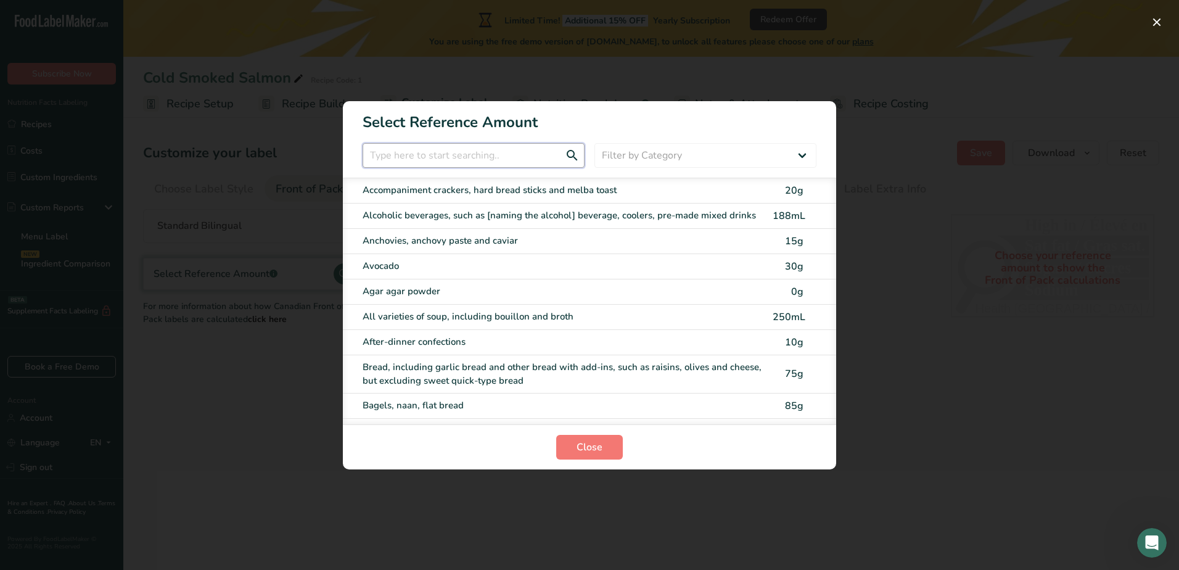
click at [487, 154] on input "FOP Category Selection Modal" at bounding box center [473, 155] width 222 height 25
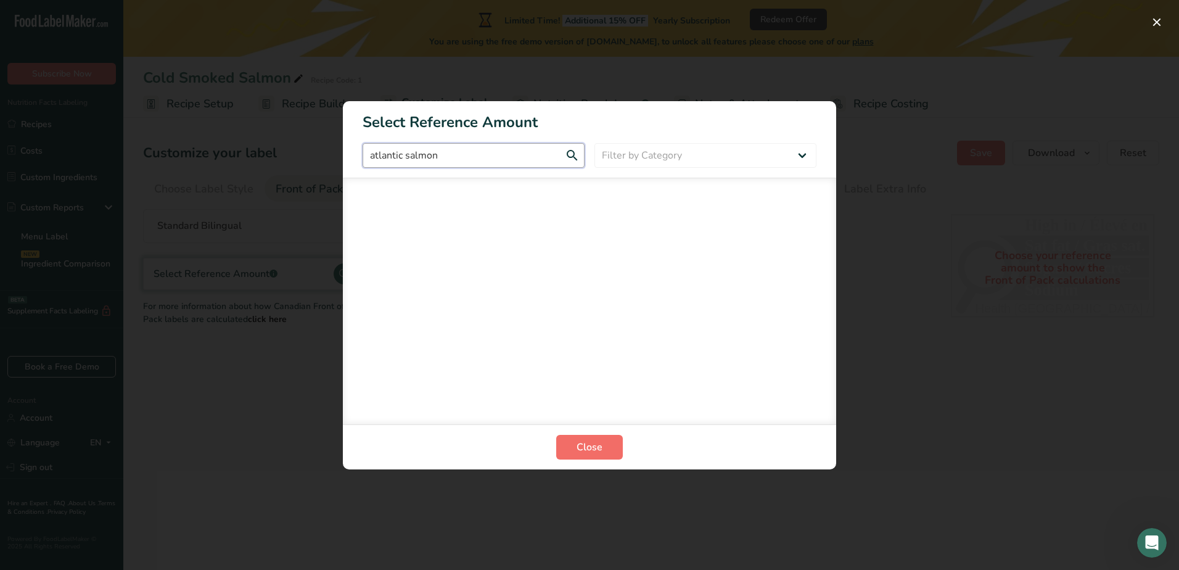
type input "atlantic salmon"
click at [585, 435] on button "Close" at bounding box center [589, 447] width 67 height 25
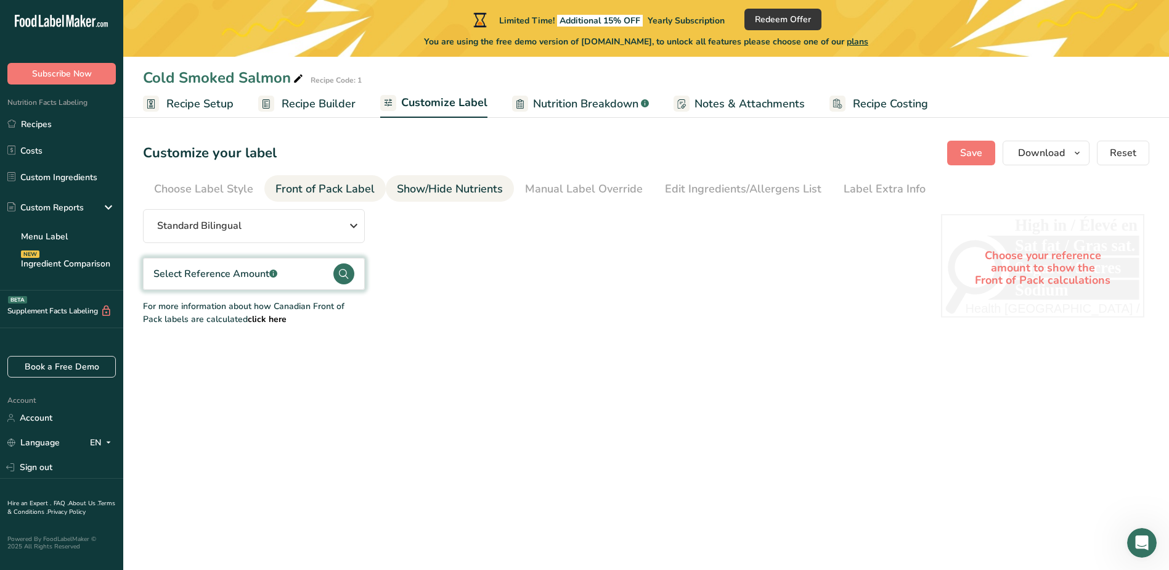
click at [434, 190] on div "Show/Hide Nutrients" at bounding box center [450, 189] width 106 height 17
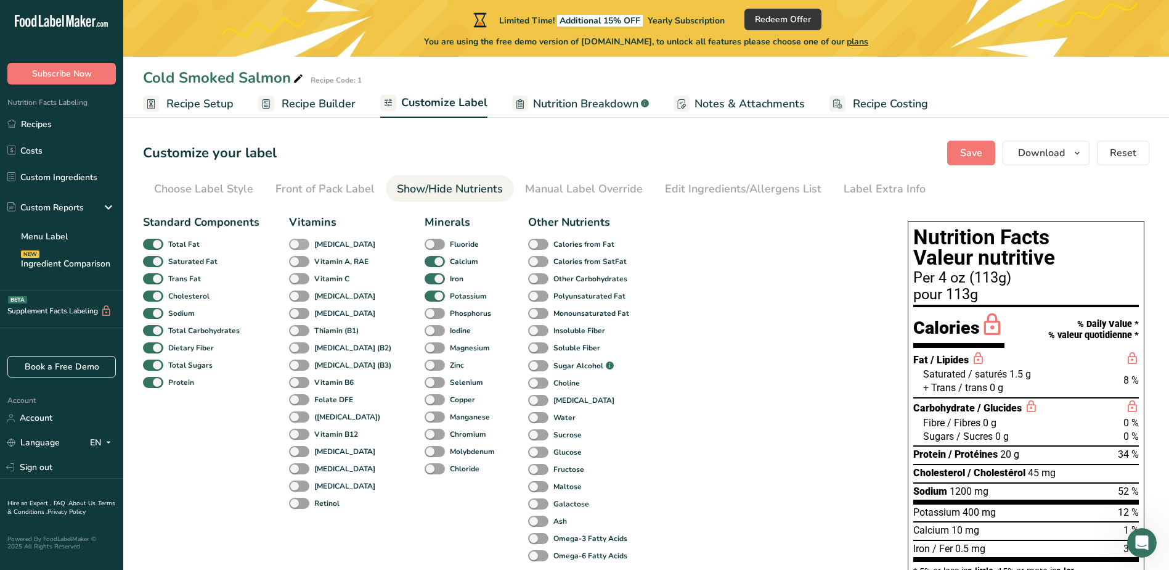
click at [300, 241] on span at bounding box center [299, 245] width 20 height 12
click at [297, 241] on input "[MEDICAL_DATA]" at bounding box center [293, 244] width 8 height 8
click at [295, 242] on span at bounding box center [299, 245] width 20 height 12
click at [295, 242] on input "[MEDICAL_DATA]" at bounding box center [293, 244] width 8 height 8
checkbox input "false"
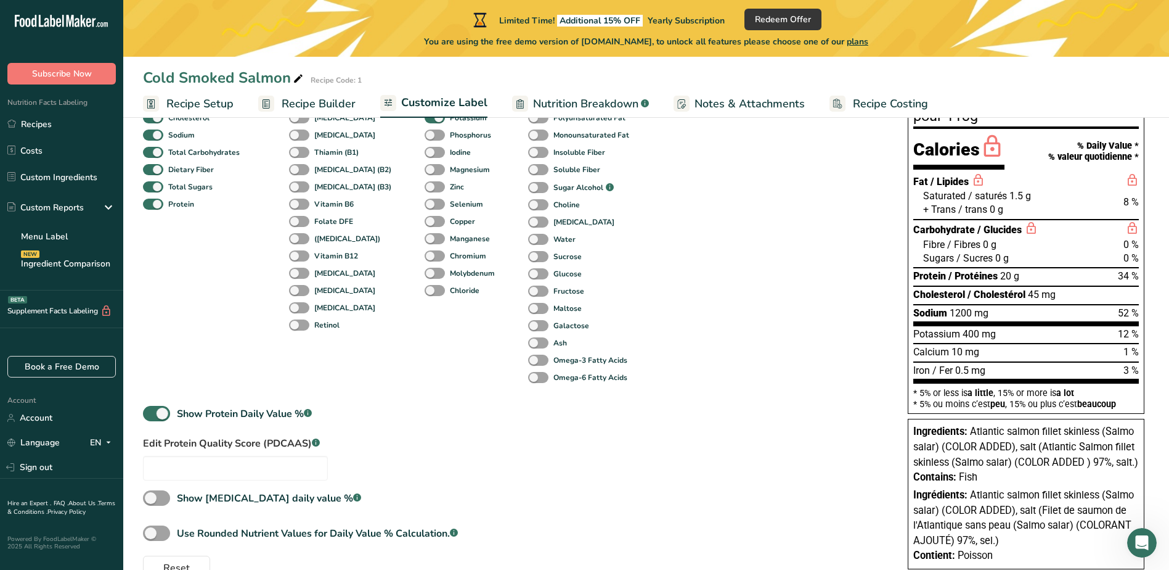
scroll to position [224, 0]
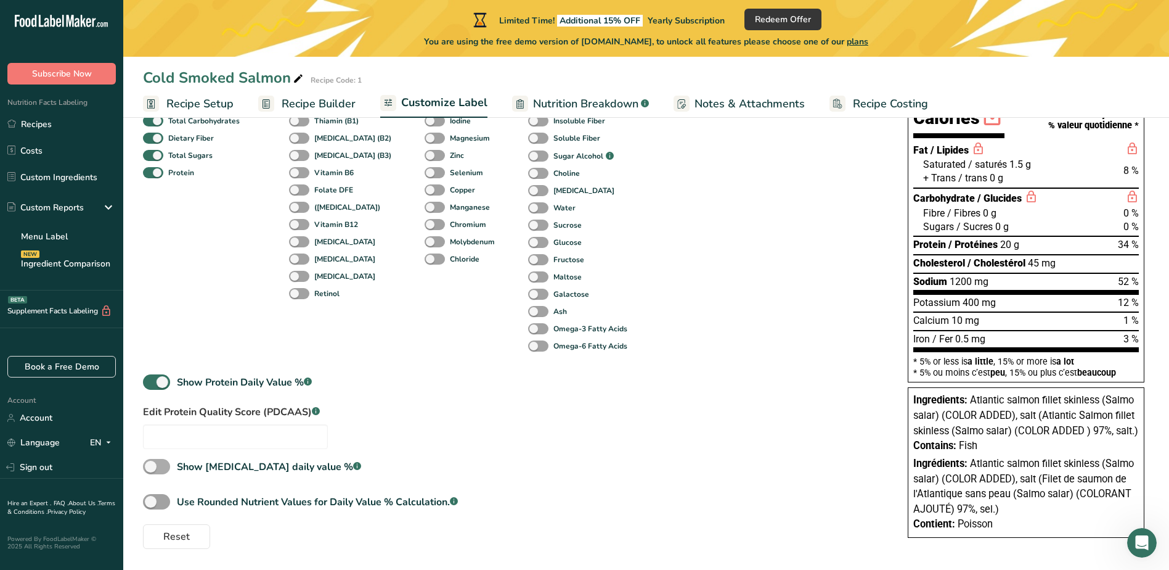
click at [155, 459] on span at bounding box center [156, 466] width 27 height 15
click at [151, 462] on input "Show Cholesterol daily value % .a-a{fill:#347362;}.b-a{fill:#fff;}" at bounding box center [147, 466] width 8 height 8
checkbox input "true"
click at [166, 494] on span at bounding box center [156, 501] width 27 height 15
click at [151, 497] on input "Use Rounded Nutrient Values for Daily Value % Calculation. .a-a{fill:#347362;}.…" at bounding box center [147, 501] width 8 height 8
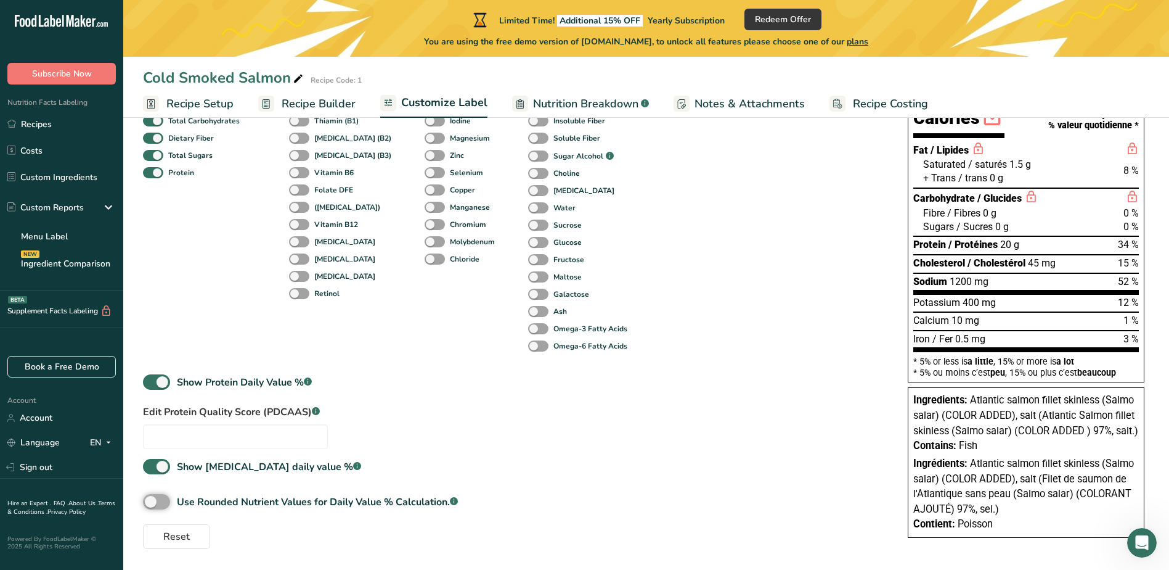
checkbox input "true"
type input "Per 4 oz (113g)"
type input "33"
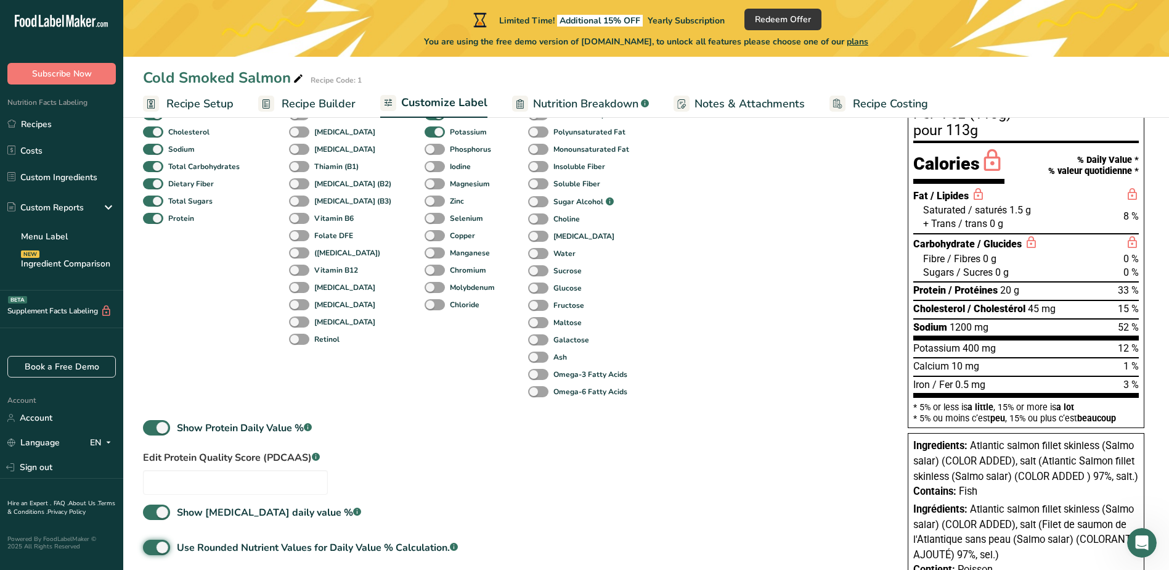
scroll to position [0, 0]
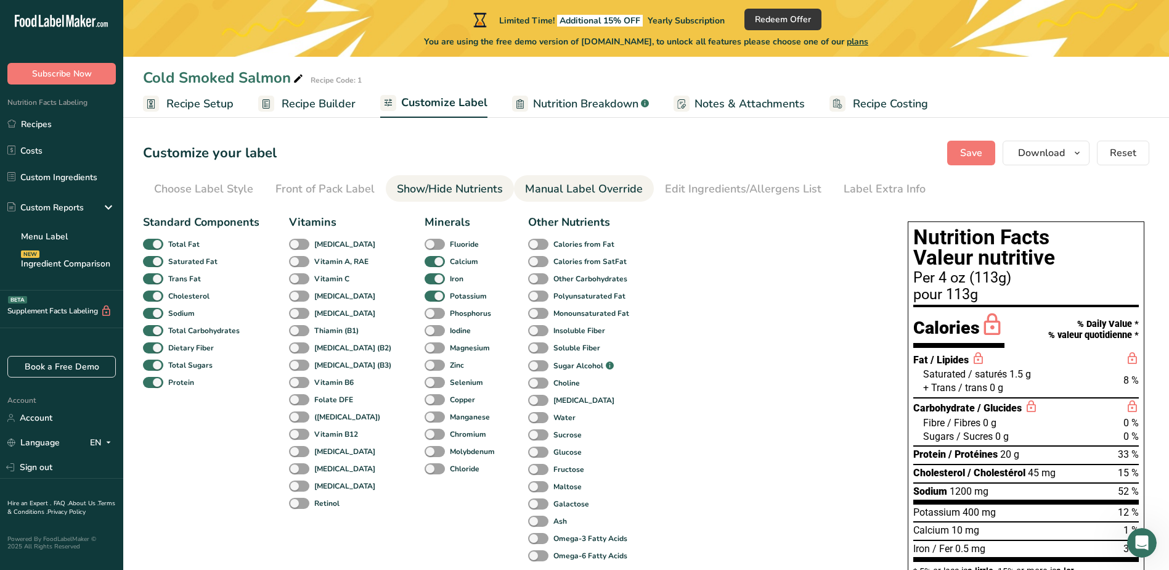
click at [586, 192] on div "Manual Label Override" at bounding box center [584, 189] width 118 height 17
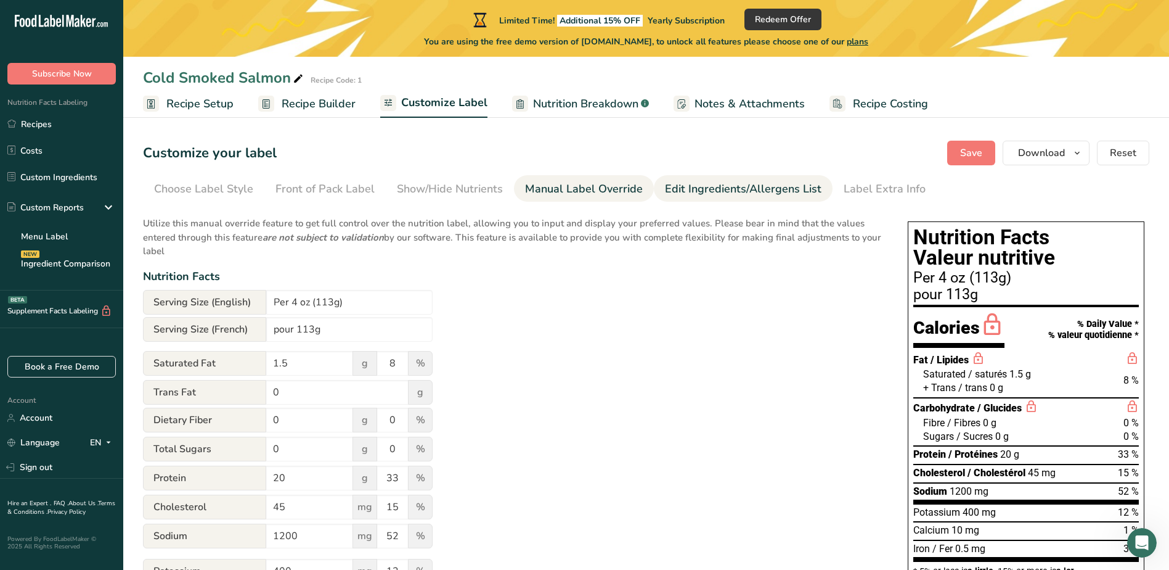
click at [690, 188] on div "Edit Ingredients/Allergens List" at bounding box center [743, 189] width 157 height 17
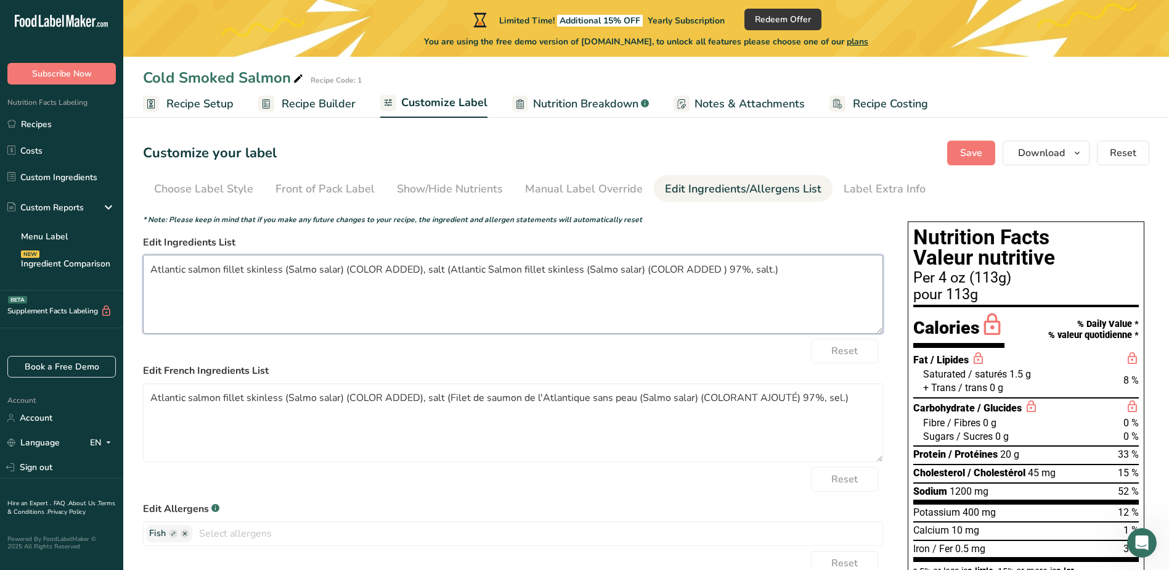
drag, startPoint x: 782, startPoint y: 267, endPoint x: 441, endPoint y: 276, distance: 340.4
click at [441, 276] on textarea "Atlantic salmon fillet skinless (Salmo salar) (COLOR ADDED), salt (Atlantic Sal…" at bounding box center [513, 294] width 740 height 79
click at [420, 269] on textarea "Atlantic salmon fillet skinless (Salmo salar) (COLOR ADDED), salt." at bounding box center [513, 294] width 740 height 79
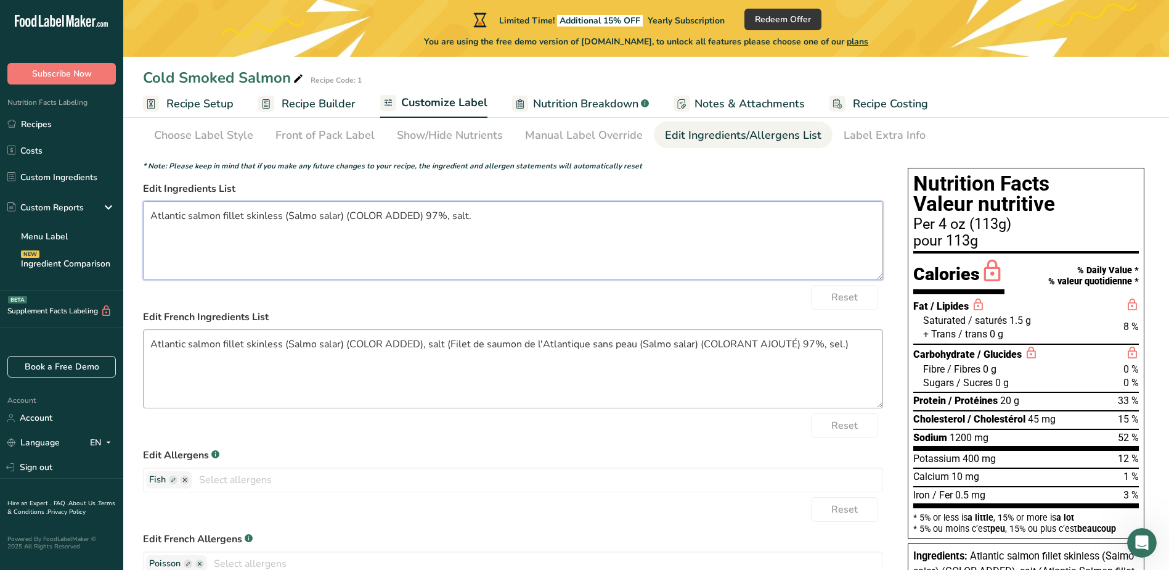
scroll to position [123, 0]
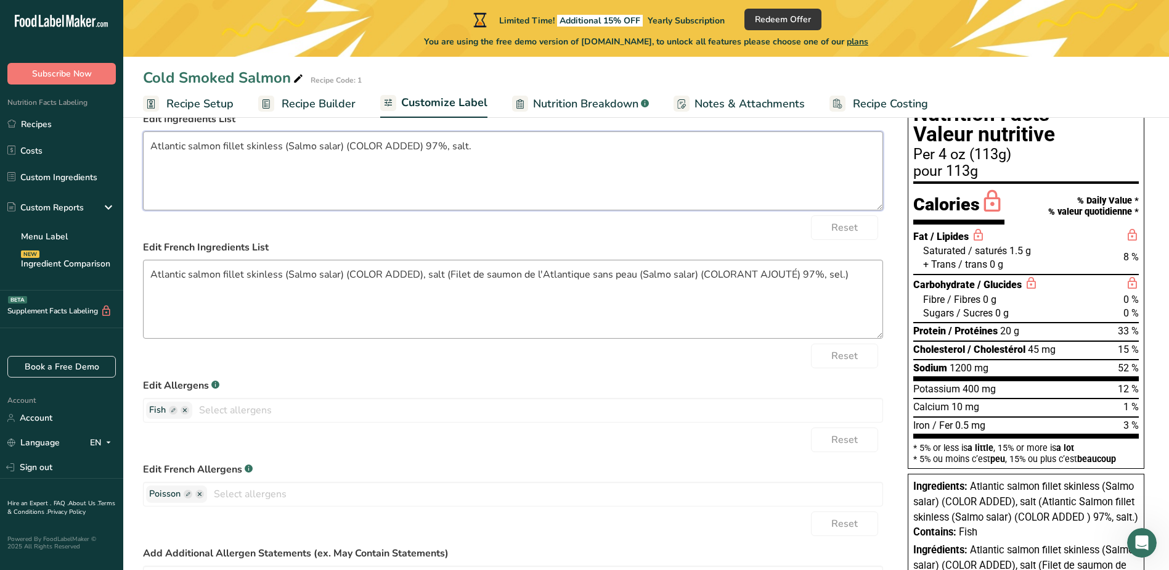
type textarea "Atlantic salmon fillet skinless (Salmo salar) (COLOR ADDED) 97%, salt."
drag, startPoint x: 854, startPoint y: 277, endPoint x: 441, endPoint y: 289, distance: 413.2
click at [441, 289] on textarea "Atlantic salmon fillet skinless (Salmo salar) (COLOR ADDED), salt (Filet de sau…" at bounding box center [513, 299] width 740 height 79
click at [419, 274] on textarea "Atlantic salmon fillet skinless (Salmo salar) (COLOR ADDED), salt." at bounding box center [513, 299] width 740 height 79
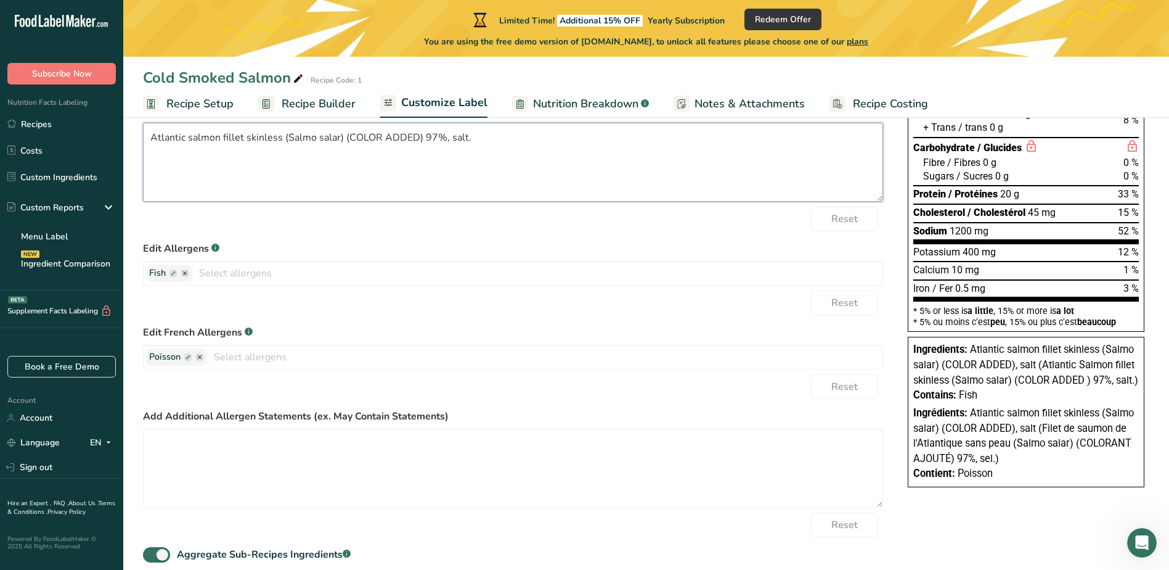
scroll to position [0, 0]
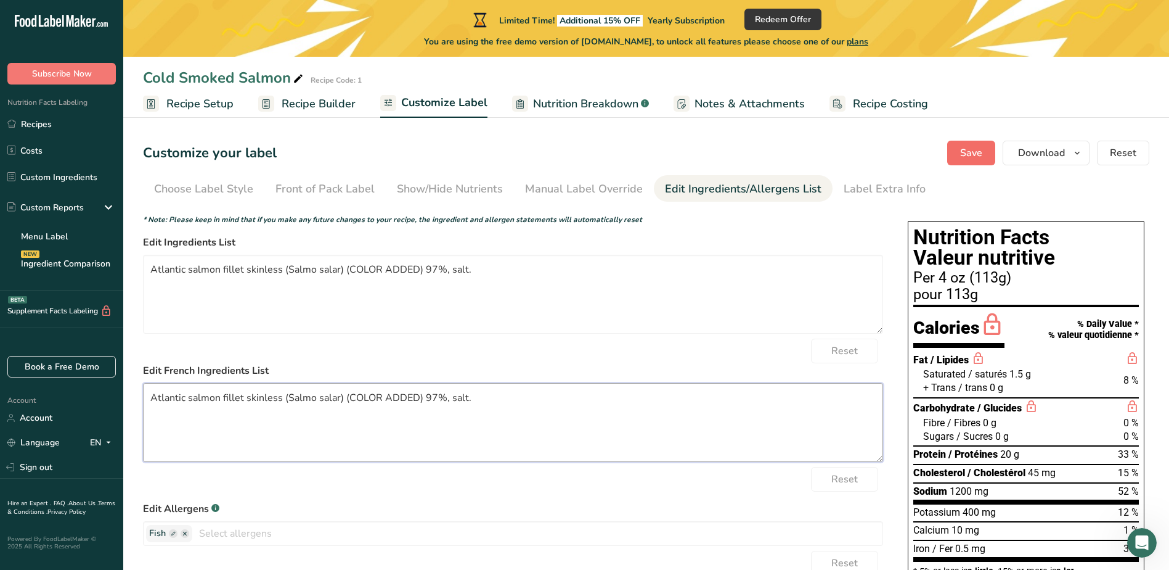
type textarea "Atlantic salmon fillet skinless (Salmo salar) (COLOR ADDED) 97%, salt."
click at [971, 161] on button "Save" at bounding box center [971, 153] width 48 height 25
click at [895, 182] on div "Label Extra Info" at bounding box center [885, 189] width 82 height 17
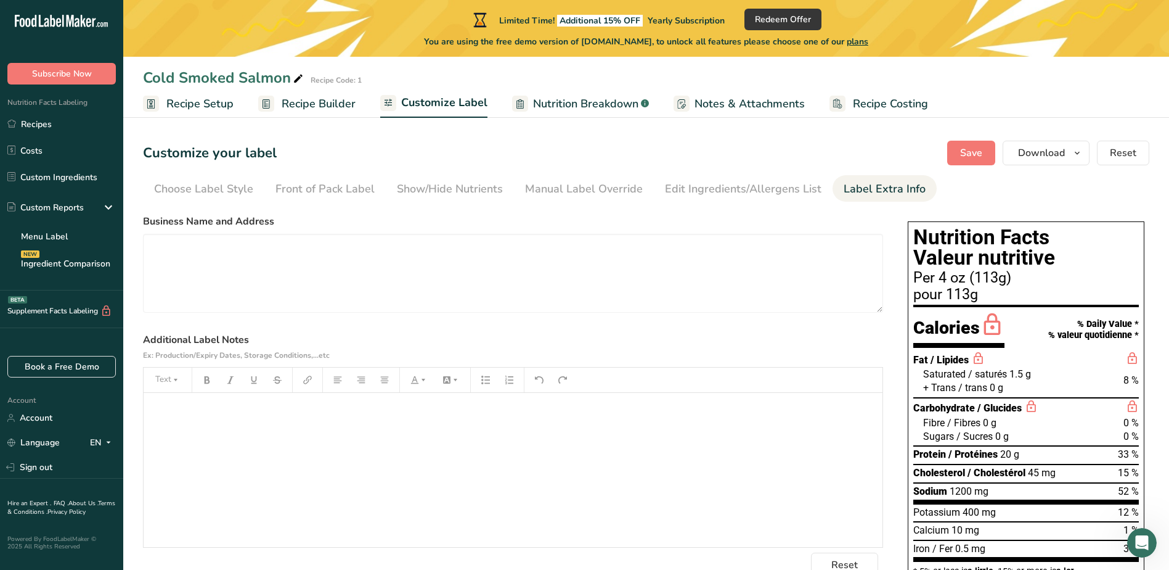
click at [568, 100] on span "Nutrition Breakdown" at bounding box center [585, 104] width 105 height 17
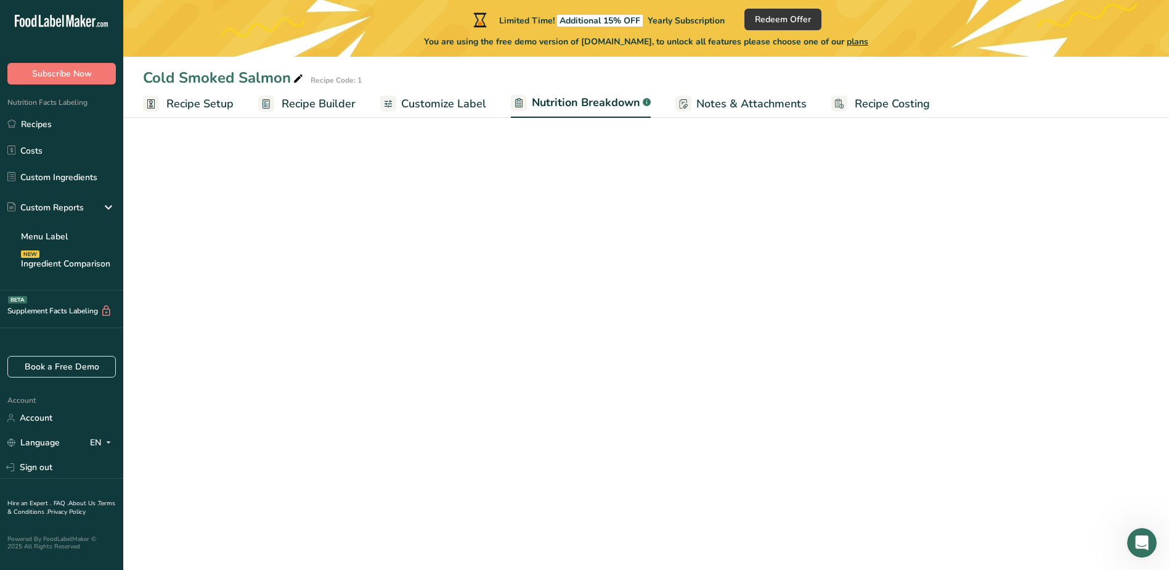
select select "Calories"
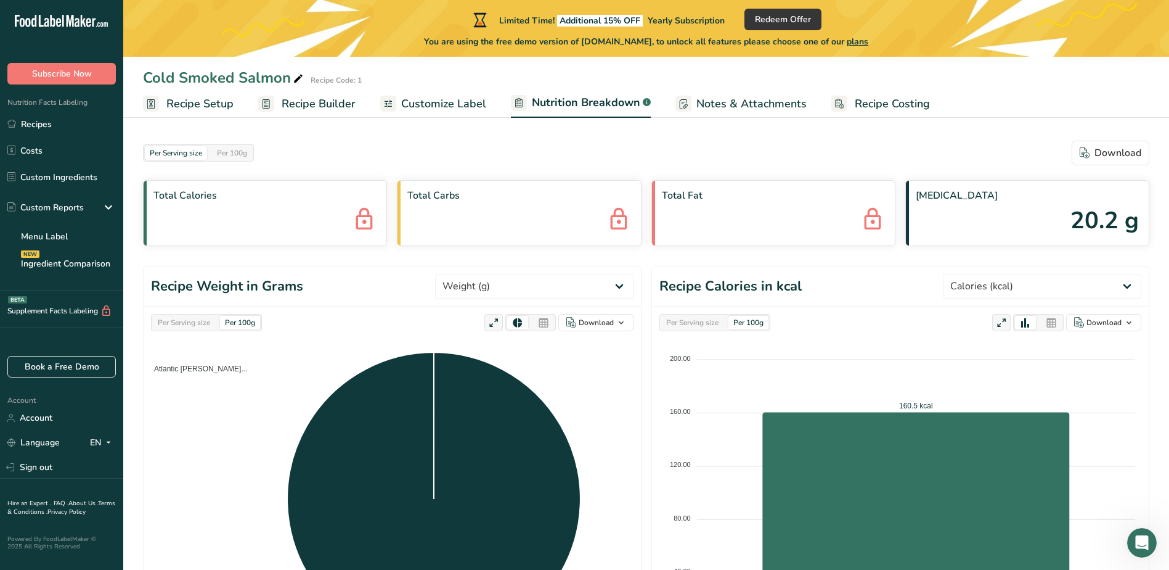
click at [722, 105] on span "Notes & Attachments" at bounding box center [752, 104] width 110 height 17
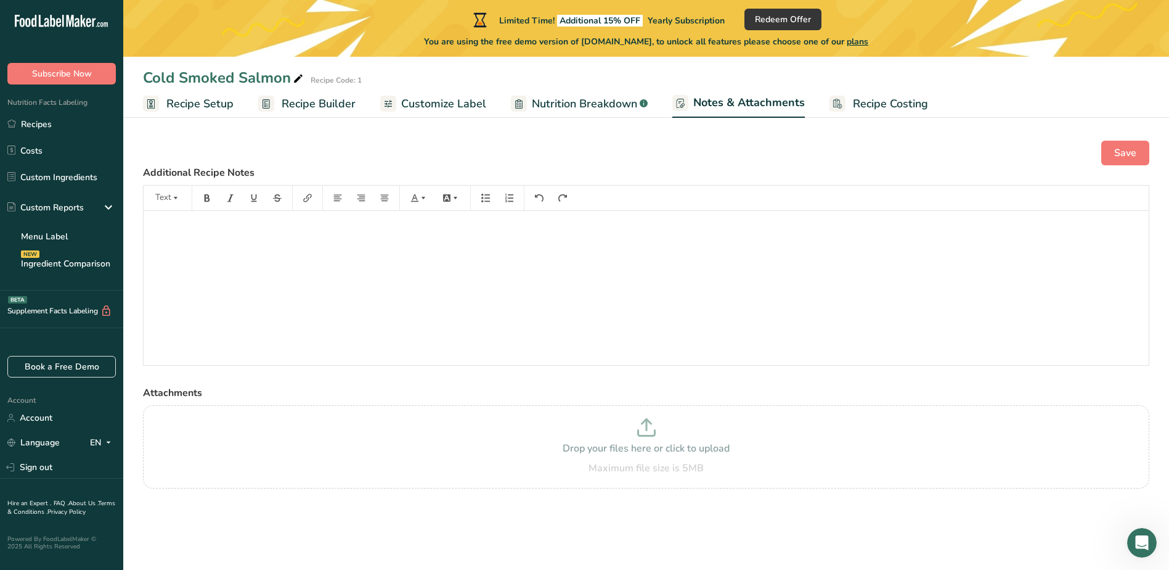
click at [840, 105] on rect at bounding box center [838, 104] width 16 height 16
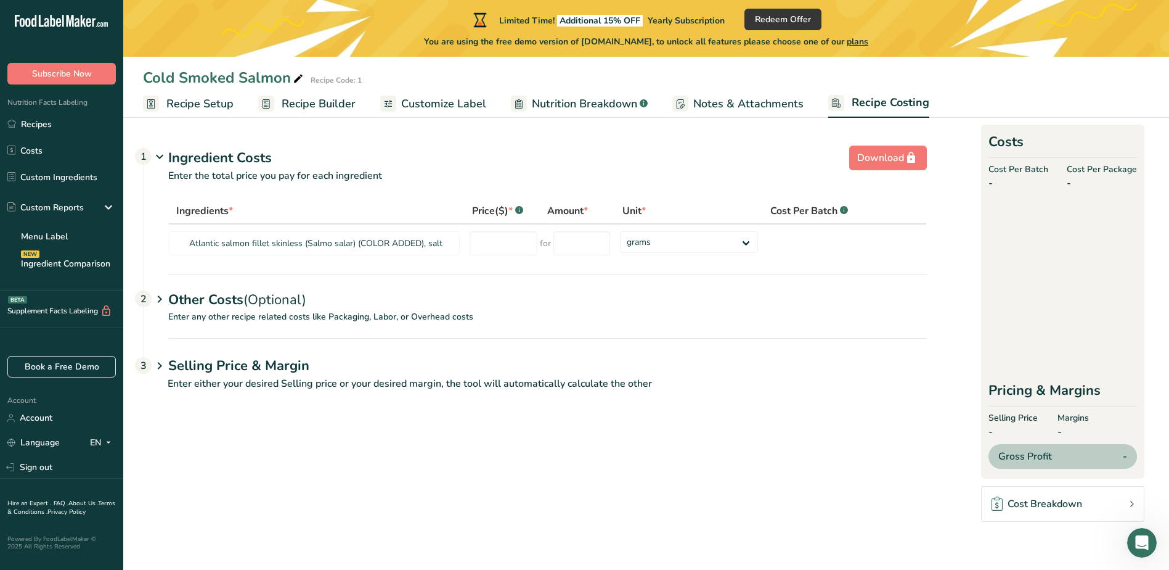
click at [455, 107] on span "Customize Label" at bounding box center [443, 104] width 85 height 17
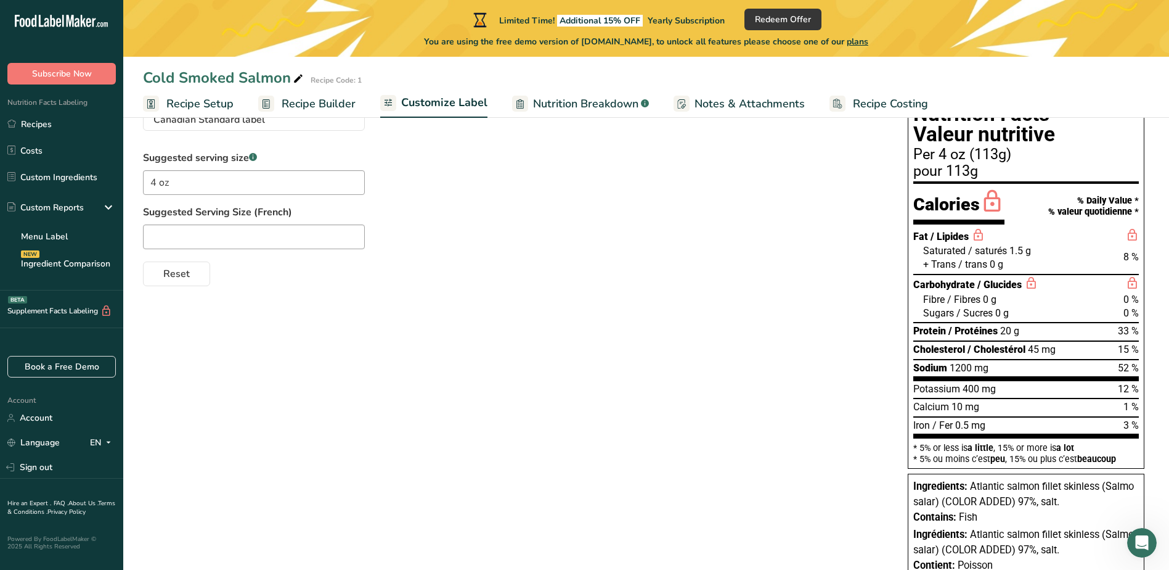
scroll to position [102, 0]
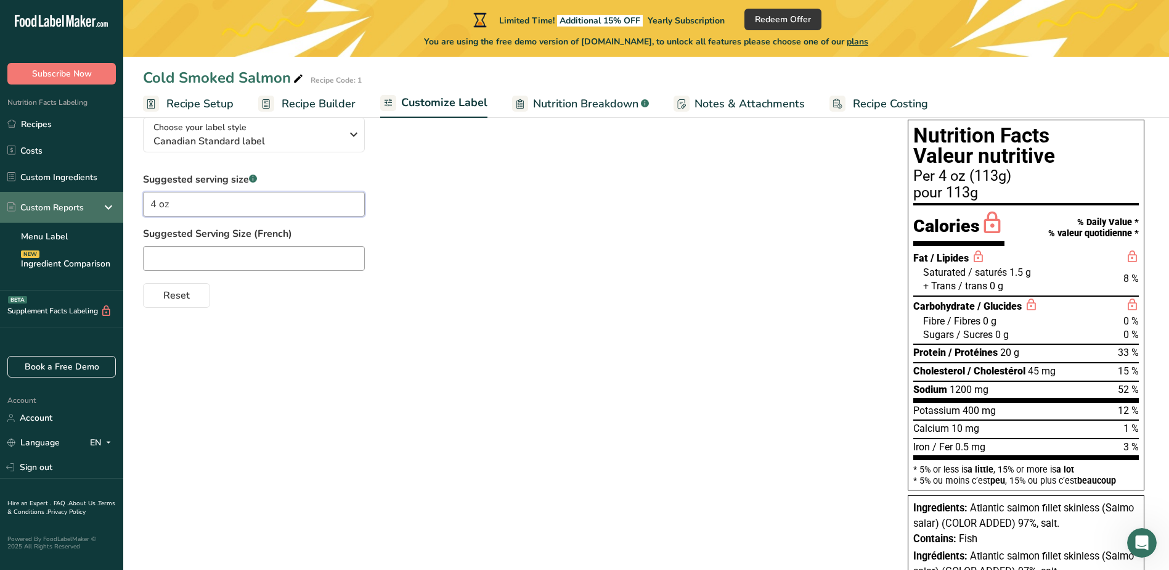
drag, startPoint x: 247, startPoint y: 204, endPoint x: 74, endPoint y: 213, distance: 172.8
click at [74, 213] on div ".a-20{fill:#fff;} Subscribe Now Nutrition Facts Labeling Recipes Costs Custom I…" at bounding box center [584, 265] width 1169 height 734
click at [306, 209] on input "text" at bounding box center [254, 204] width 222 height 25
click at [166, 301] on span "Reset" at bounding box center [176, 295] width 27 height 15
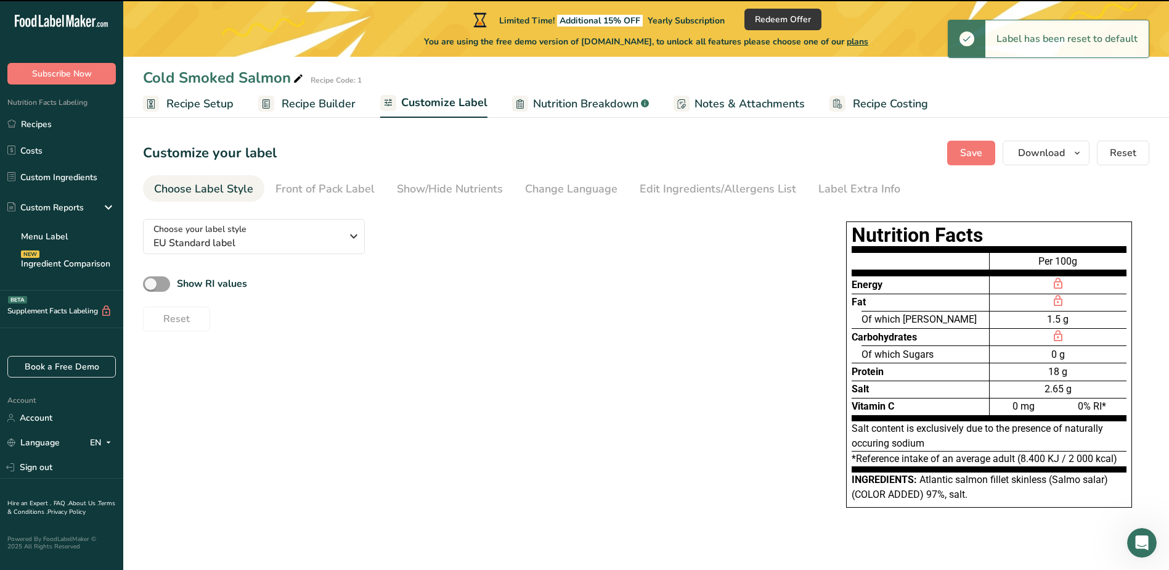
scroll to position [0, 0]
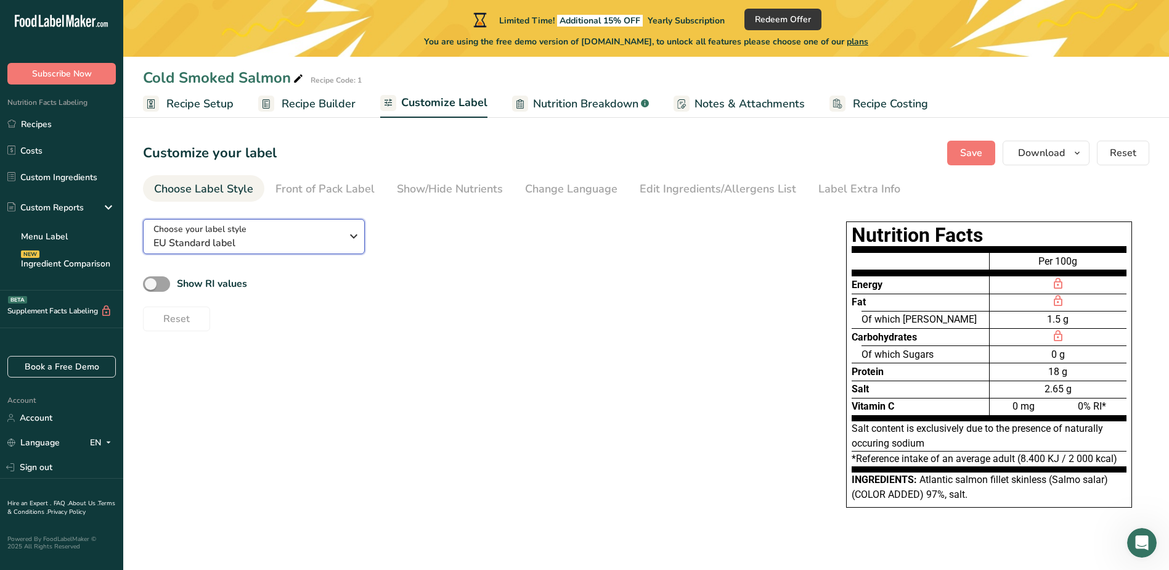
click at [305, 237] on span "EU Standard label" at bounding box center [247, 242] width 188 height 15
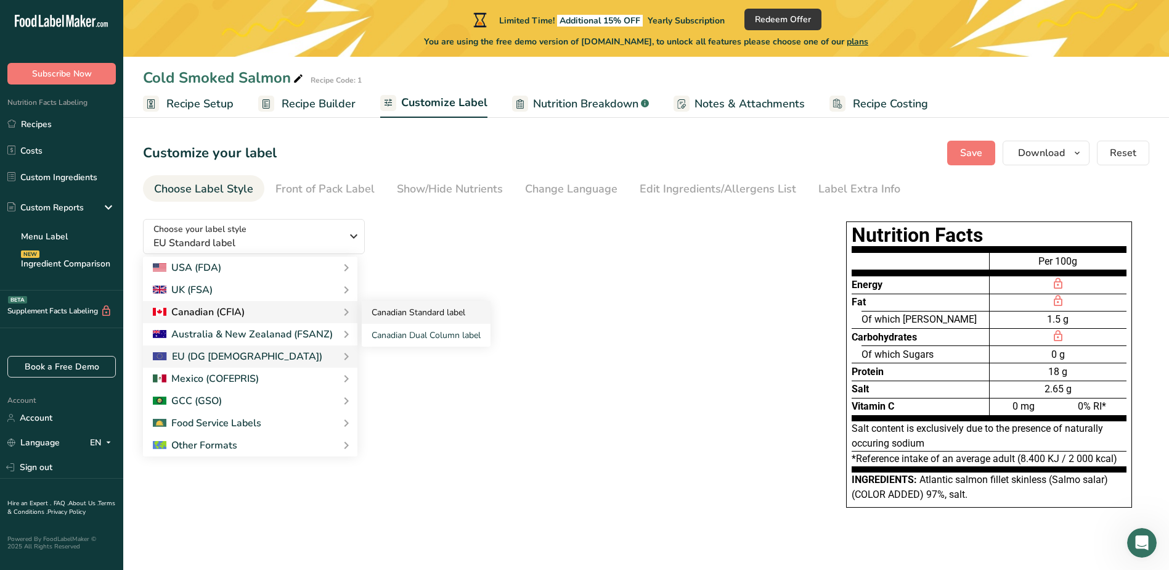
click at [399, 313] on link "Canadian Standard label" at bounding box center [426, 312] width 129 height 23
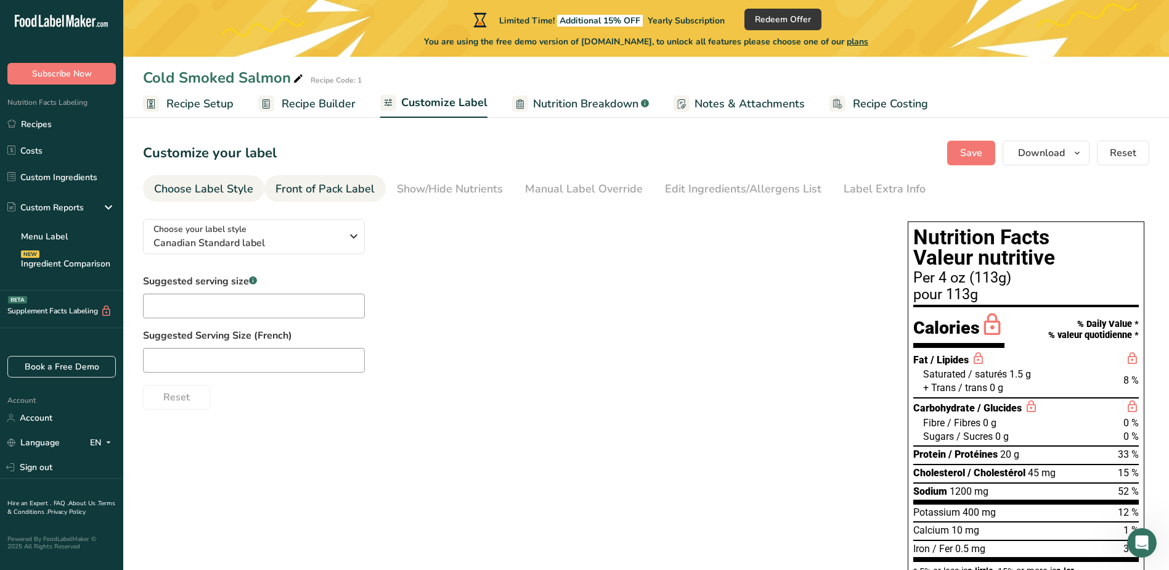
click at [331, 192] on div "Front of Pack Label" at bounding box center [325, 189] width 99 height 17
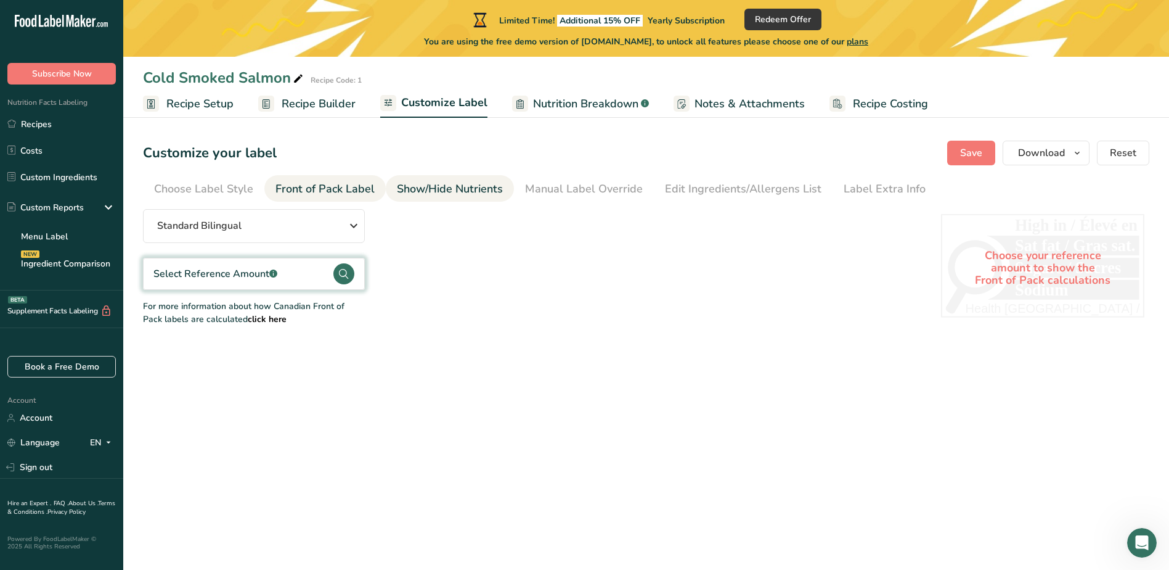
click at [446, 191] on div "Show/Hide Nutrients" at bounding box center [450, 189] width 106 height 17
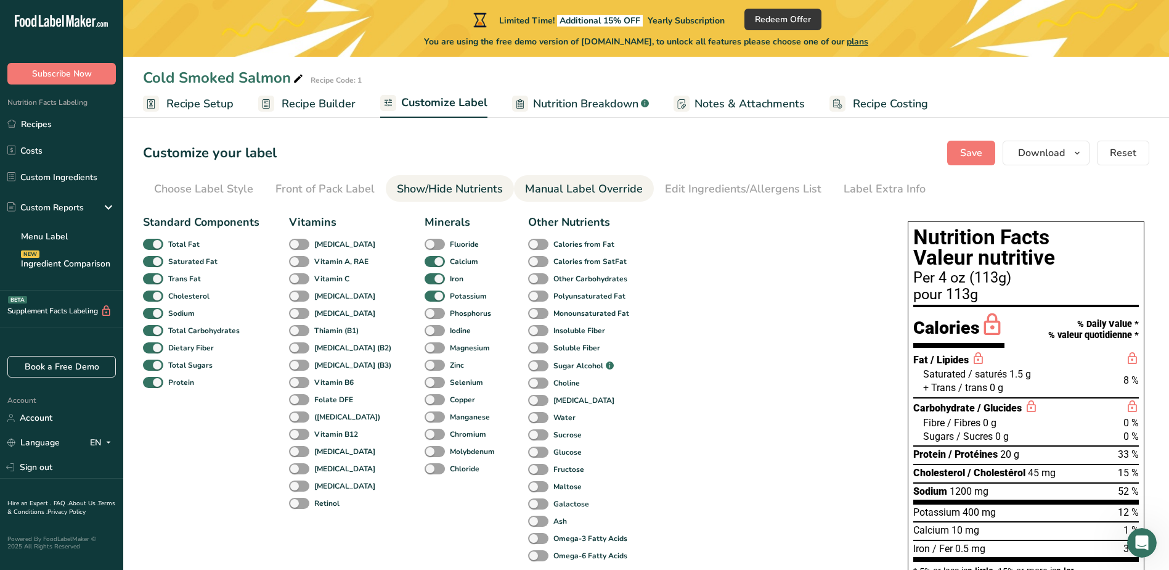
click at [587, 189] on div "Manual Label Override" at bounding box center [584, 189] width 118 height 17
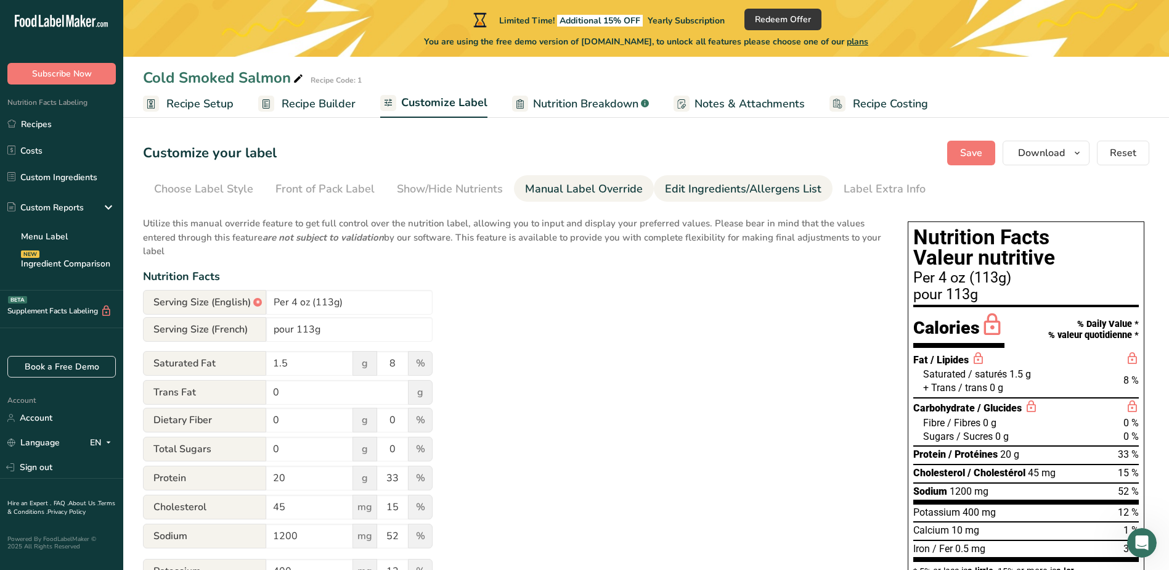
click at [705, 192] on div "Edit Ingredients/Allergens List" at bounding box center [743, 189] width 157 height 17
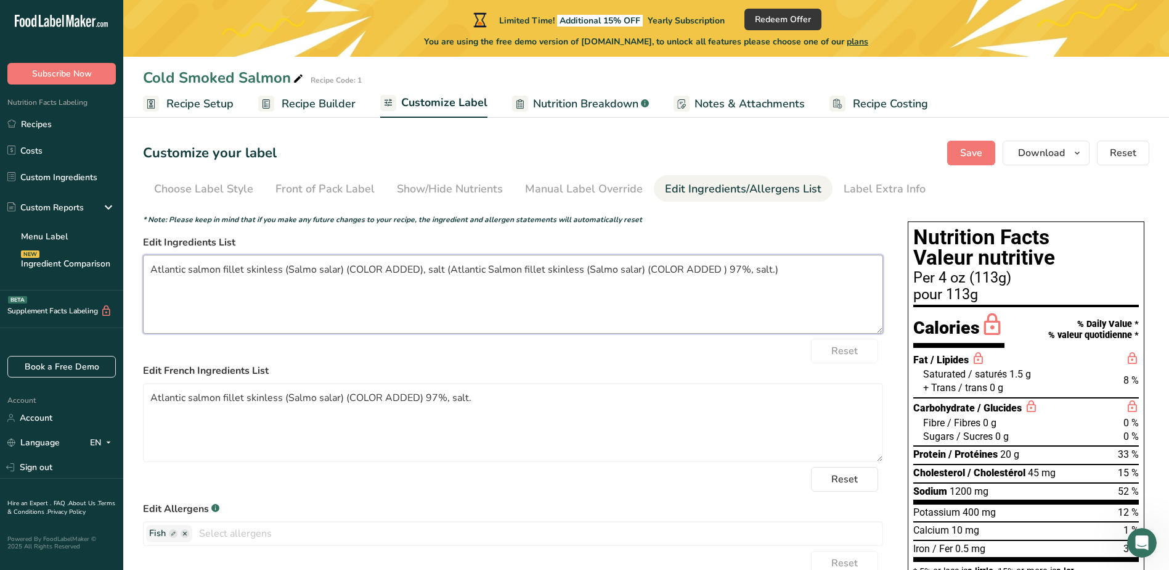
drag, startPoint x: 785, startPoint y: 269, endPoint x: 443, endPoint y: 284, distance: 342.4
click at [443, 284] on textarea "Atlantic salmon fillet skinless (Salmo salar) (COLOR ADDED), salt (Atlantic Sal…" at bounding box center [513, 294] width 740 height 79
drag, startPoint x: 419, startPoint y: 268, endPoint x: 430, endPoint y: 271, distance: 11.7
click at [420, 268] on textarea "Atlantic salmon fillet skinless (Salmo salar) (COLOR ADDED), salt." at bounding box center [513, 294] width 740 height 79
type textarea "Atlantic salmon fillet skinless (Salmo salar) (COLOR ADDED) 97%, salt."
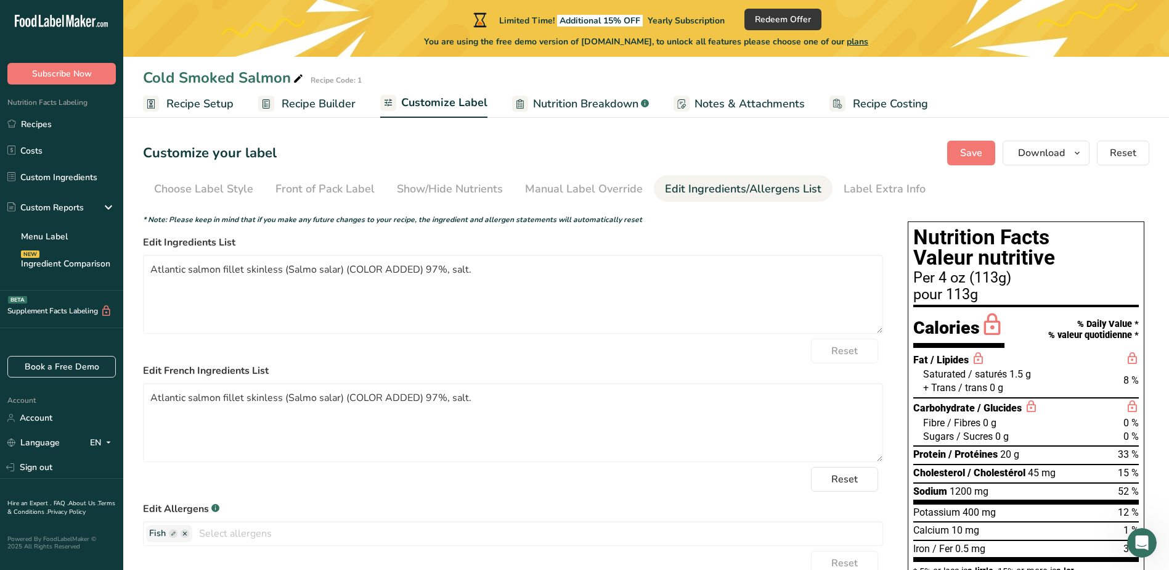
click at [978, 166] on section "Customize your label Save Download Choose what to show on your downloaded label…" at bounding box center [646, 483] width 1046 height 724
click at [978, 164] on button "Save" at bounding box center [971, 153] width 48 height 25
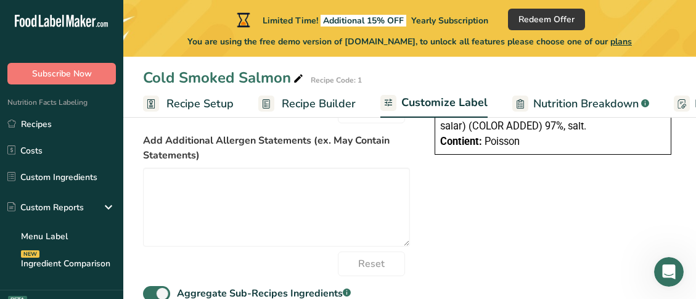
scroll to position [575, 0]
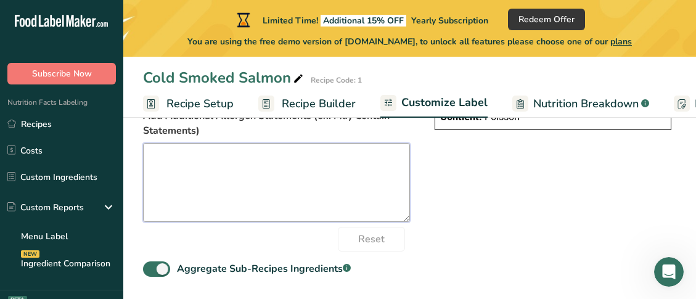
click at [280, 194] on textarea at bounding box center [276, 182] width 267 height 79
click at [247, 165] on textarea at bounding box center [276, 182] width 267 height 79
paste textarea "IMPORTANT, KEEP FROZEN UNTIL USED, THAW UNDER REFRIGERATION IMMEDIATLY BEFORE U…"
type textarea "IMPORTANT, KEEP FROZEN UNTIL USED, THAW UNDER REFRIGERATION IMMEDIATLY BEFORE U…"
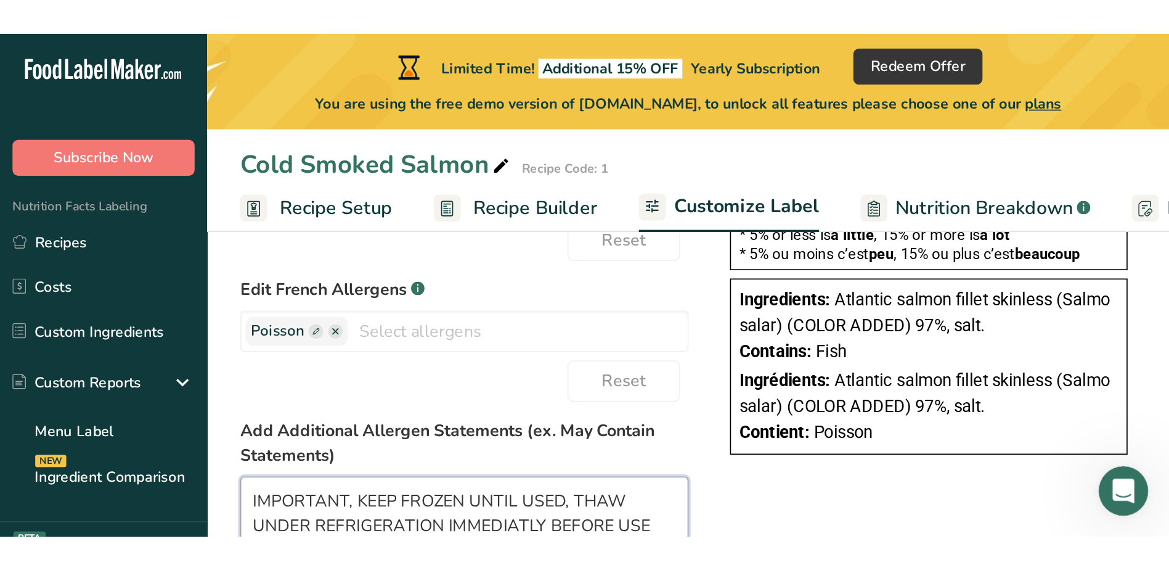
scroll to position [275, 0]
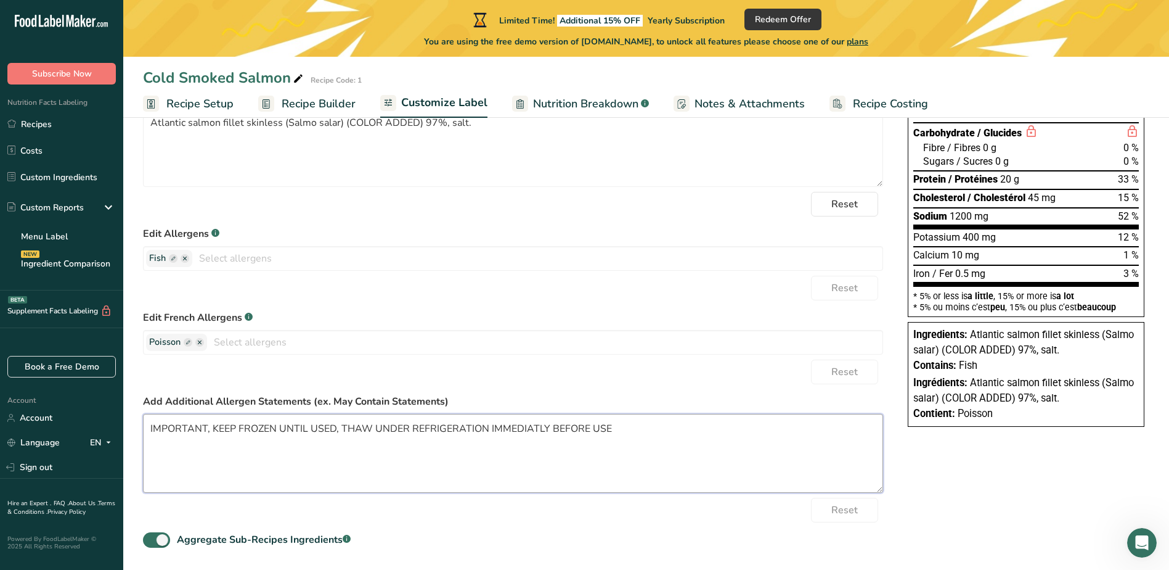
drag, startPoint x: 637, startPoint y: 426, endPoint x: -2, endPoint y: 432, distance: 639.3
click at [0, 432] on html ".a-20{fill:#fff;} Subscribe Now Nutrition Facts Labeling Recipes Costs Custom I…" at bounding box center [584, 147] width 1169 height 845
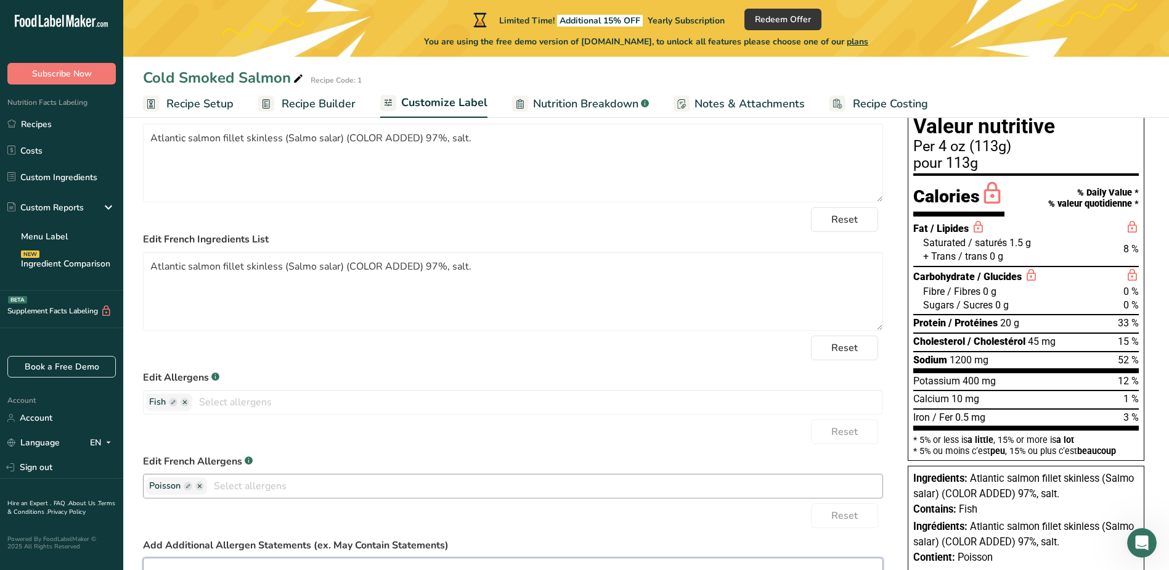
scroll to position [0, 0]
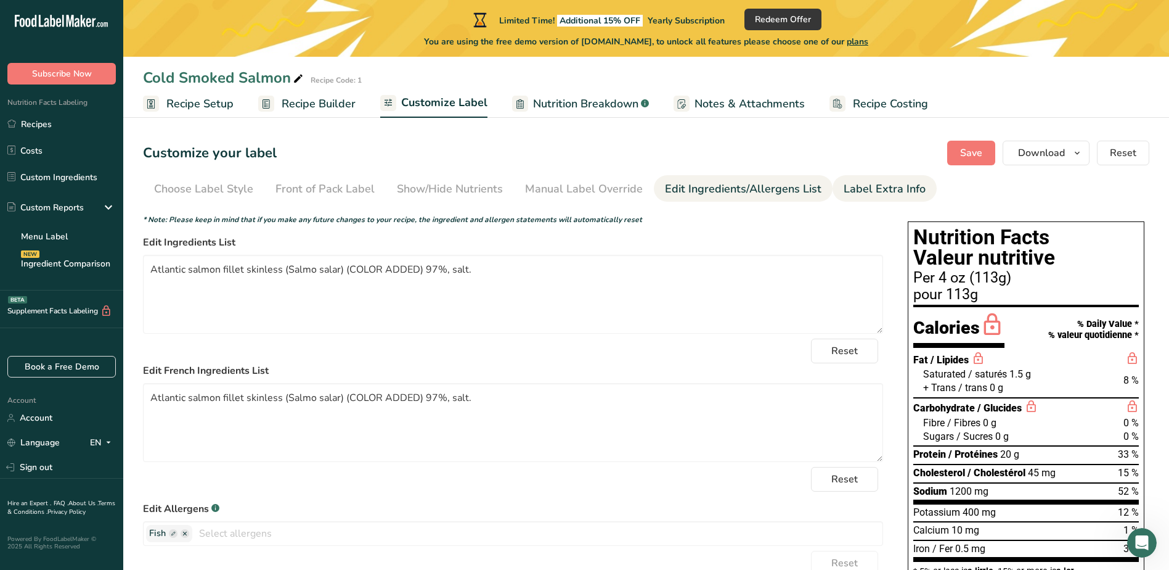
click at [871, 185] on div "Label Extra Info" at bounding box center [885, 189] width 82 height 17
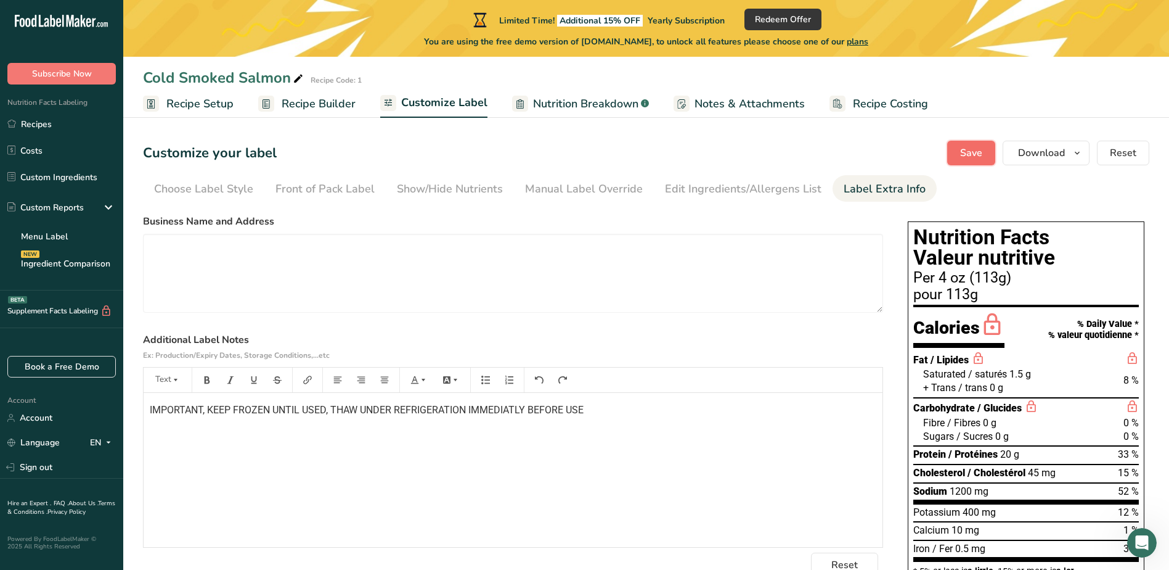
click at [969, 157] on span "Save" at bounding box center [971, 152] width 22 height 15
click at [1082, 160] on icon "button" at bounding box center [1078, 152] width 10 height 15
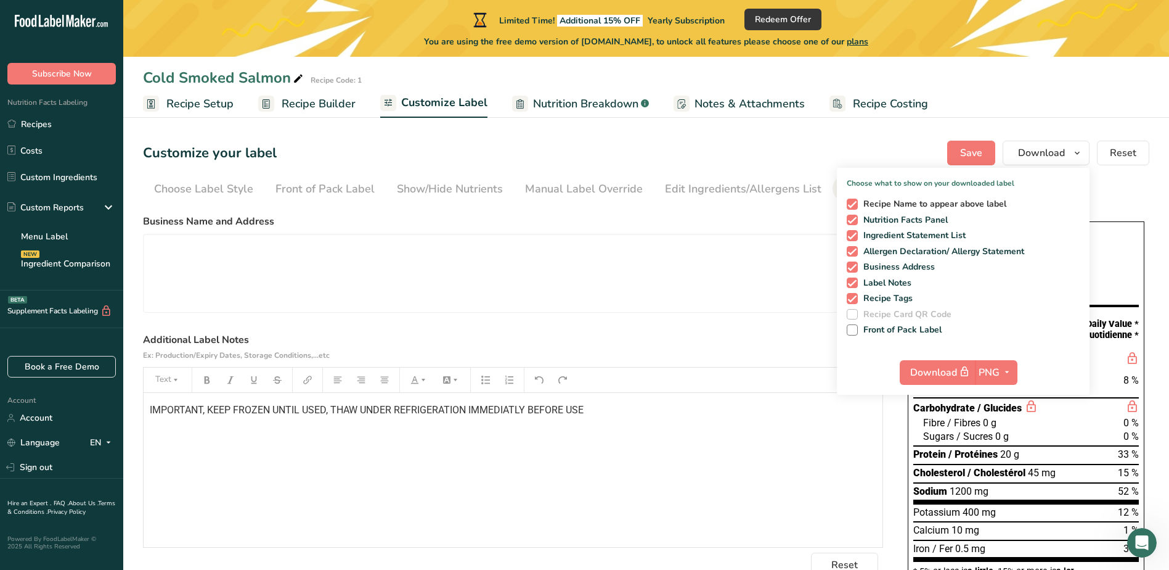
click at [851, 205] on span at bounding box center [852, 203] width 11 height 11
click at [851, 205] on input "Recipe Name to appear above label" at bounding box center [851, 204] width 8 height 8
checkbox input "false"
click at [852, 221] on span at bounding box center [852, 220] width 11 height 11
click at [852, 221] on input "Nutrition Facts Panel" at bounding box center [851, 220] width 8 height 8
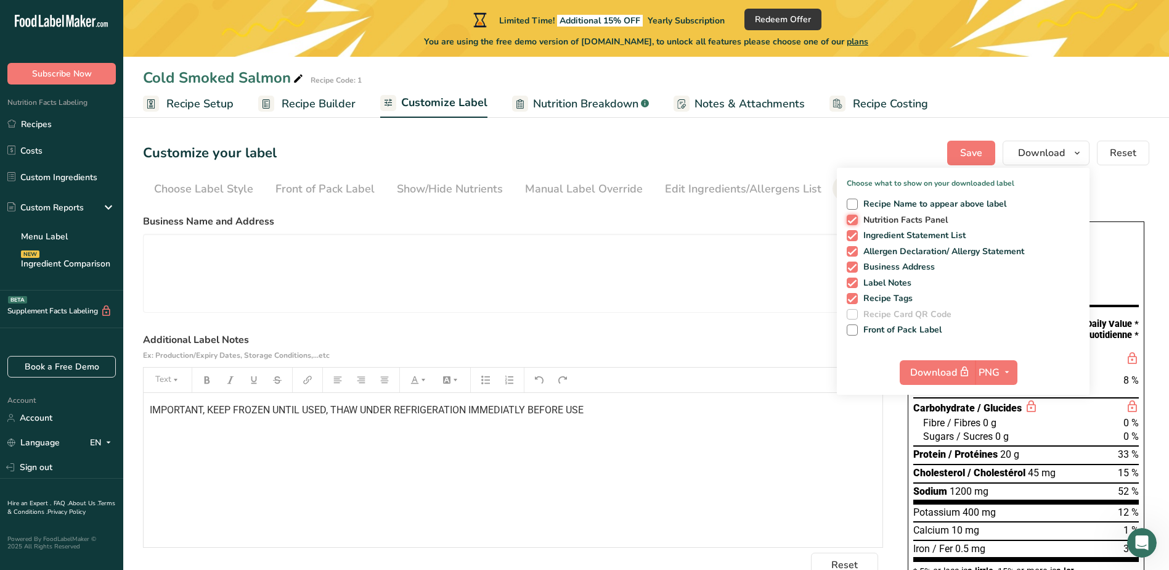
checkbox input "false"
click at [855, 239] on span at bounding box center [852, 235] width 11 height 11
click at [855, 239] on input "Ingredient Statement List" at bounding box center [851, 235] width 8 height 8
checkbox input "false"
click at [854, 258] on div "Recipe Name to appear above label Nutrition Facts Panel Ingredient Statement Li…" at bounding box center [963, 265] width 253 height 142
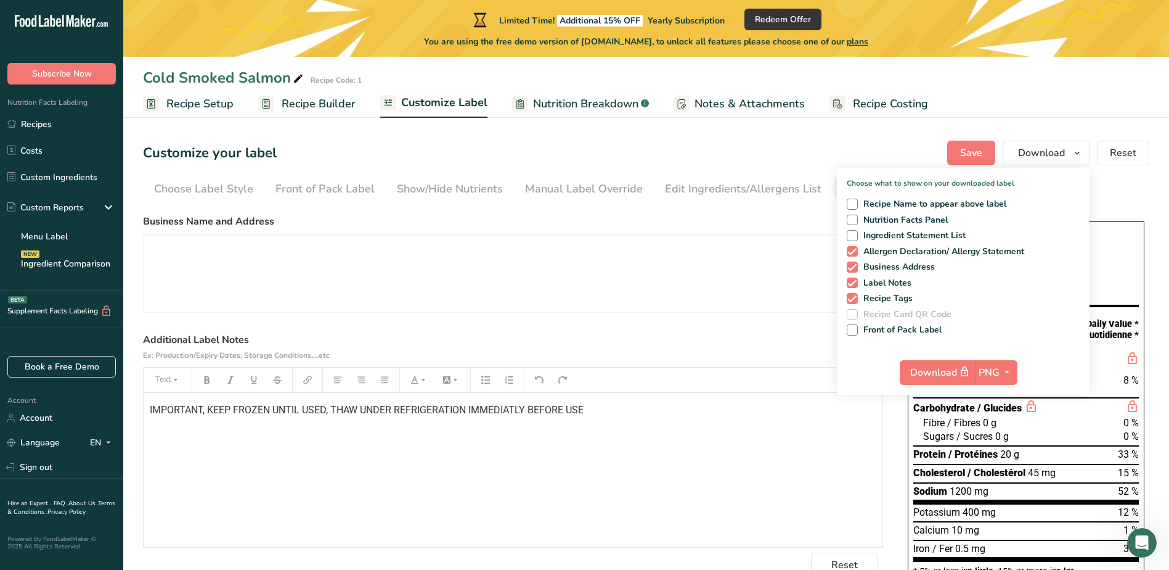
click at [854, 256] on div "Recipe Name to appear above label Nutrition Facts Panel Ingredient Statement Li…" at bounding box center [963, 265] width 253 height 142
click at [854, 252] on span at bounding box center [852, 251] width 11 height 11
click at [854, 252] on input "Allergen Declaration/ Allergy Statement" at bounding box center [851, 251] width 8 height 8
checkbox input "false"
drag, startPoint x: 854, startPoint y: 268, endPoint x: 854, endPoint y: 279, distance: 11.1
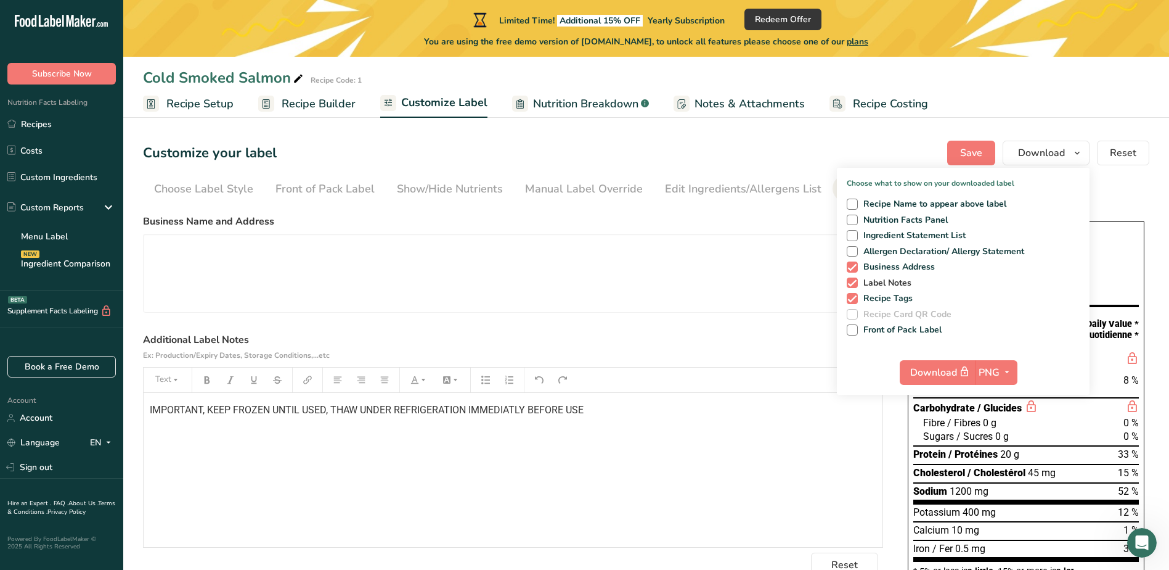
click at [854, 270] on span at bounding box center [852, 266] width 11 height 11
click at [854, 270] on input "Business Address" at bounding box center [851, 267] width 8 height 8
checkbox input "false"
click at [856, 284] on span at bounding box center [852, 282] width 11 height 11
click at [855, 284] on input "Label Notes" at bounding box center [851, 283] width 8 height 8
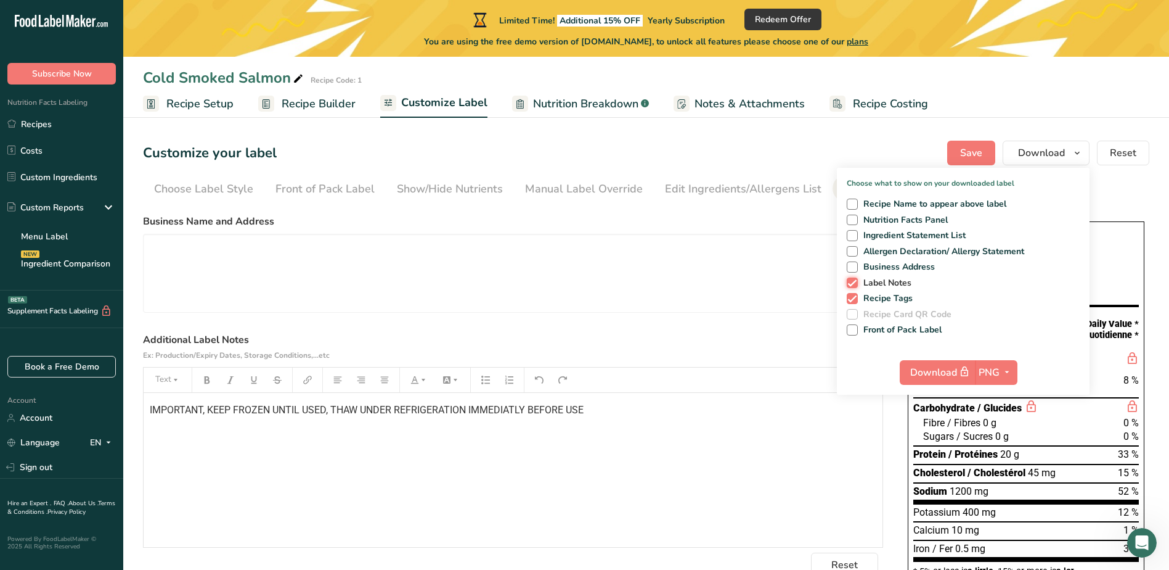
checkbox input "false"
click at [856, 296] on span at bounding box center [852, 298] width 11 height 11
click at [855, 296] on input "Recipe Tags" at bounding box center [851, 298] width 8 height 8
checkbox input "false"
click at [858, 330] on span at bounding box center [852, 329] width 11 height 11
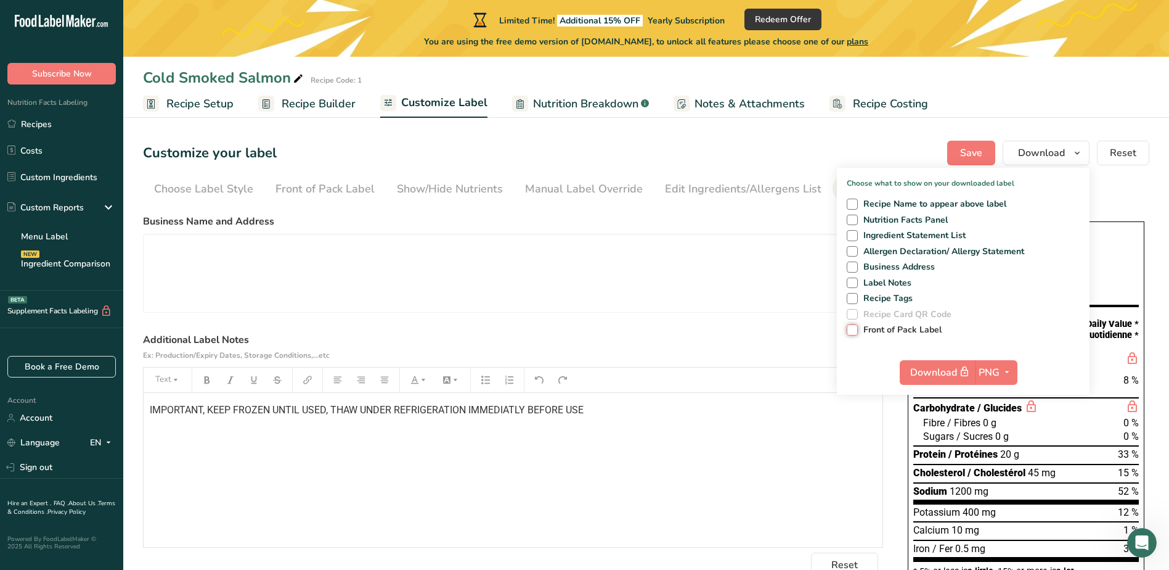
click at [855, 330] on input "Front of Pack Label" at bounding box center [851, 329] width 8 height 8
checkbox input "true"
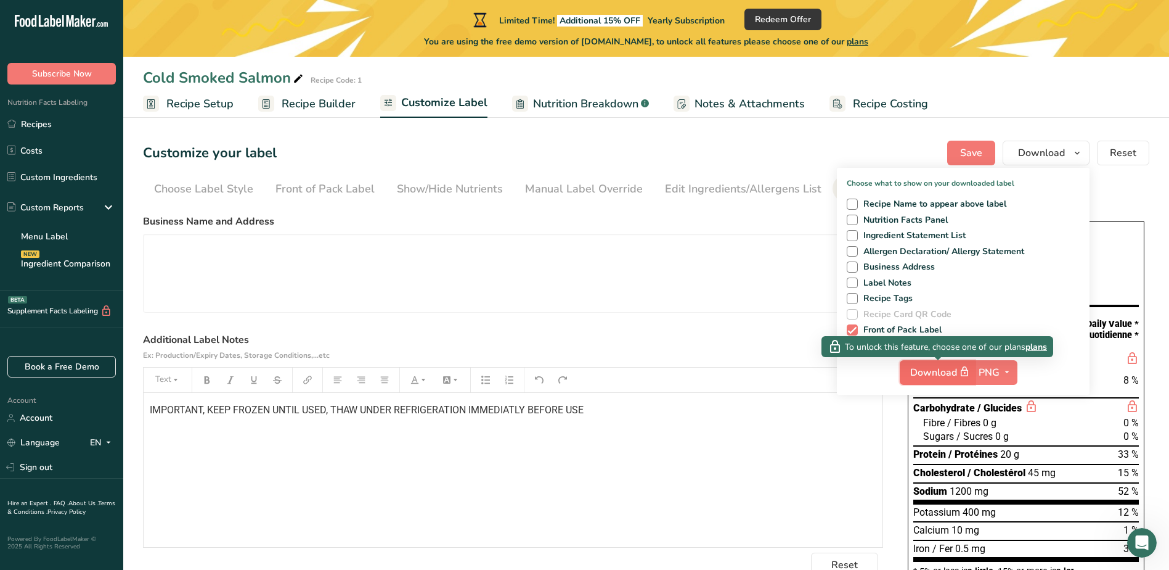
click at [959, 373] on span "Download" at bounding box center [941, 371] width 62 height 15
click at [739, 194] on div "Edit Ingredients/Allergens List" at bounding box center [743, 189] width 157 height 17
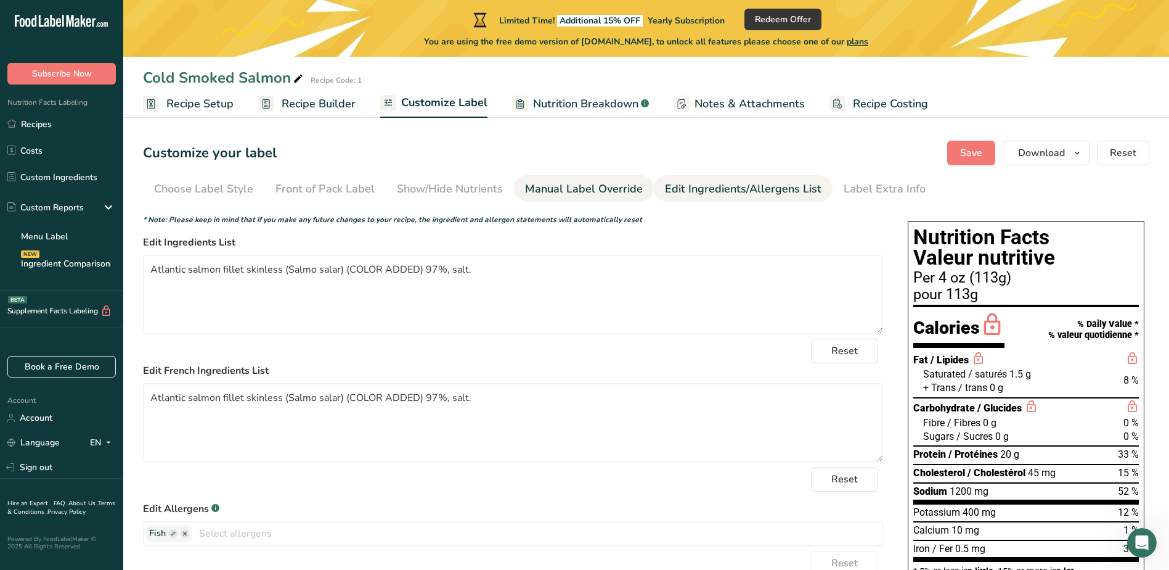
click at [612, 197] on div "Manual Label Override" at bounding box center [584, 189] width 118 height 17
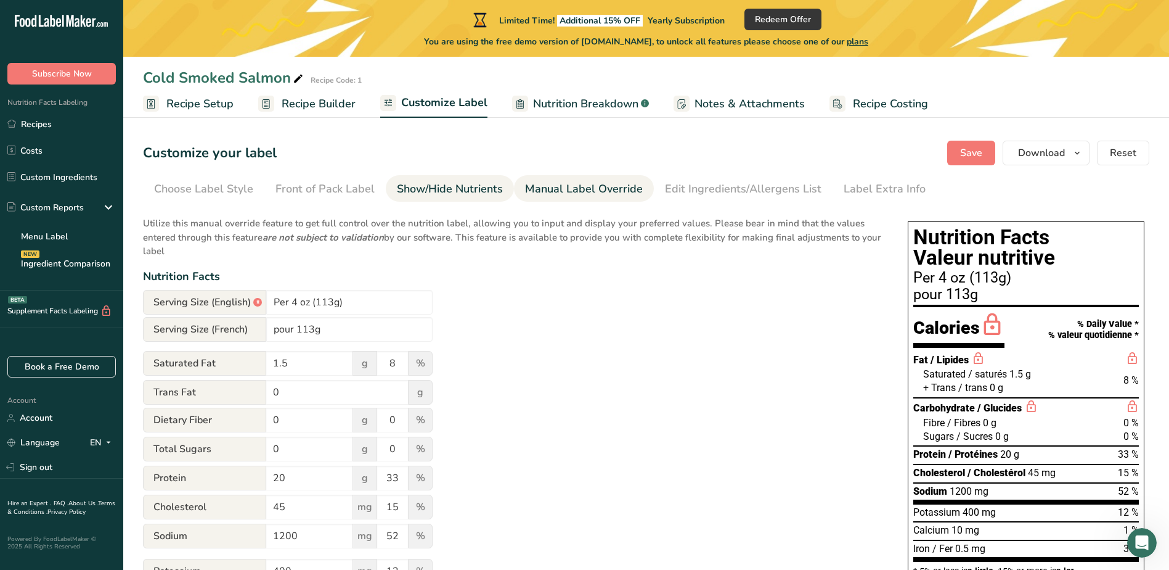
click at [483, 197] on link "Show/Hide Nutrients" at bounding box center [450, 189] width 106 height 28
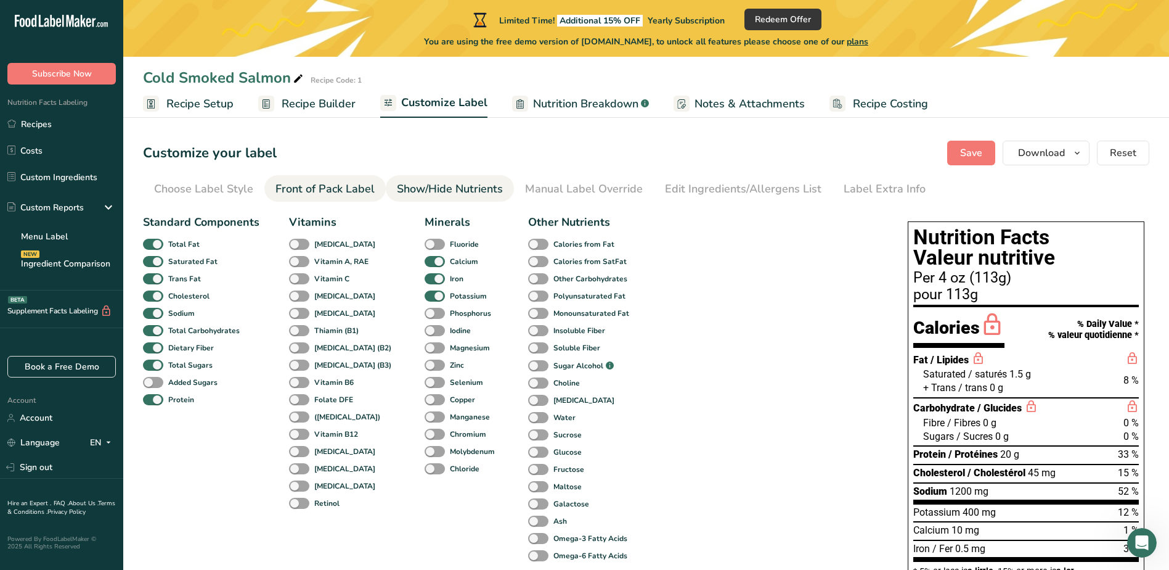
click at [344, 187] on div "Front of Pack Label" at bounding box center [325, 189] width 99 height 17
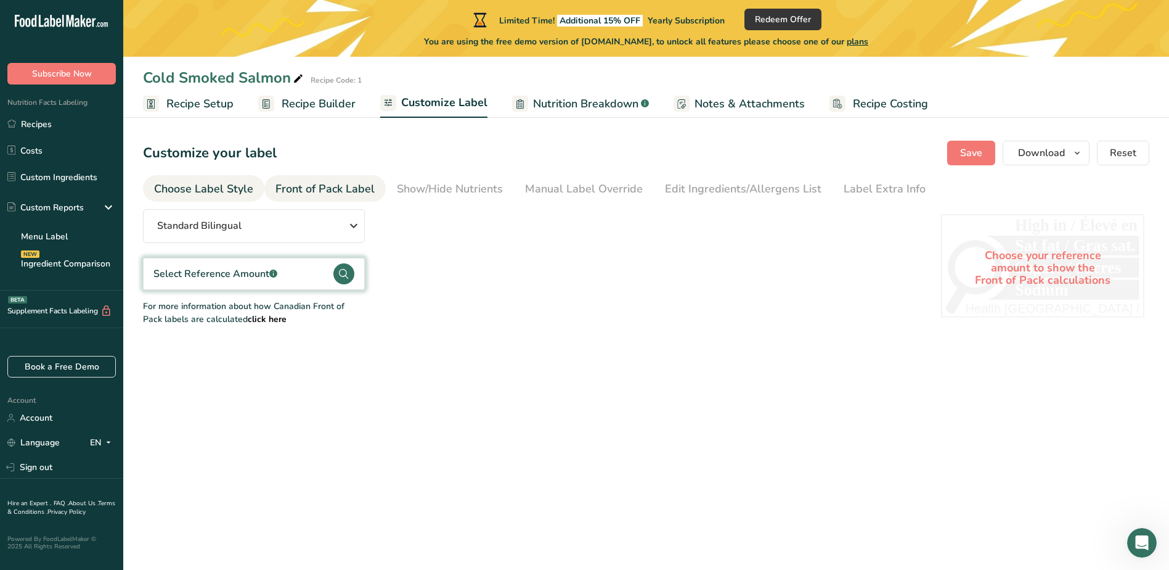
click at [258, 187] on li "Choose Label Style" at bounding box center [203, 188] width 121 height 27
click at [433, 190] on div "Show/Hide Nutrients" at bounding box center [450, 189] width 106 height 17
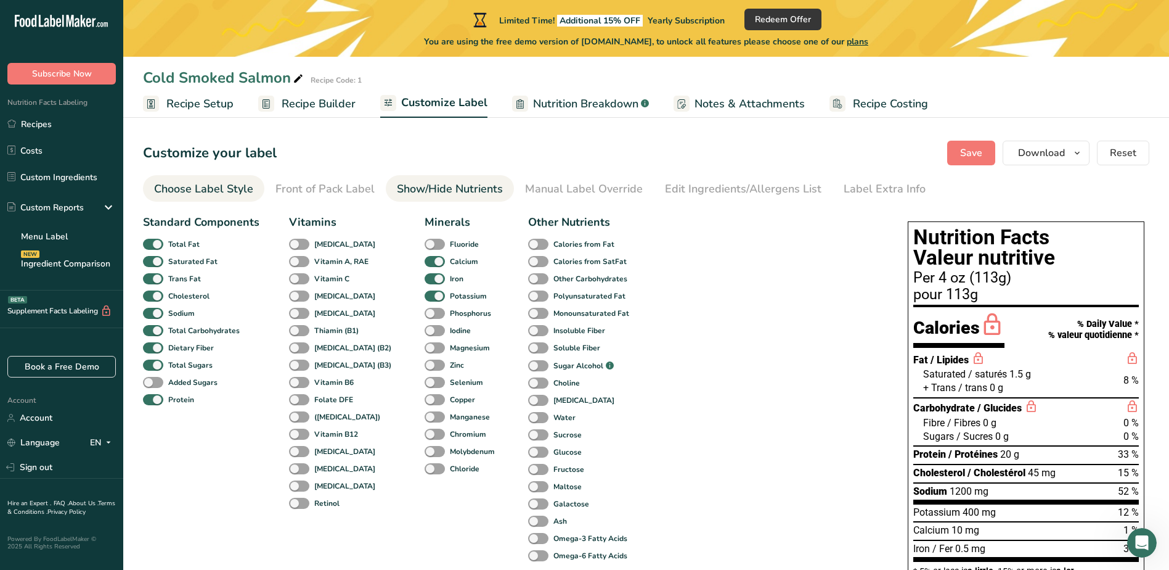
click at [168, 195] on div "Choose Label Style" at bounding box center [203, 189] width 99 height 17
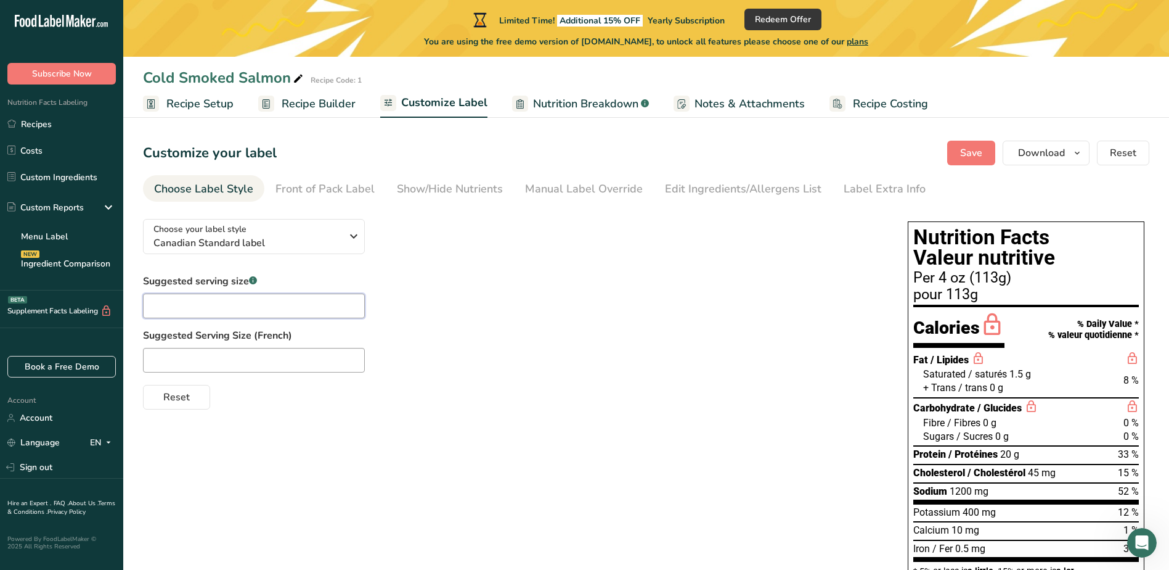
click at [309, 304] on input "text" at bounding box center [254, 305] width 222 height 25
type input "55 g"
click at [298, 356] on input "text" at bounding box center [254, 360] width 222 height 25
type input "55g"
click at [229, 314] on input "55 g" at bounding box center [254, 305] width 222 height 25
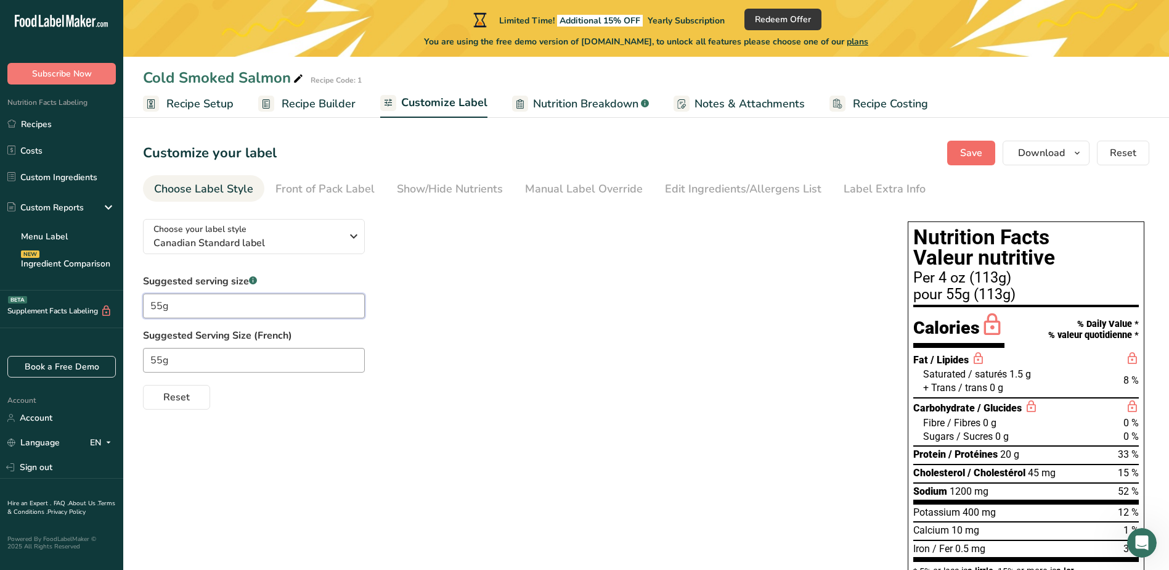
type input "55g"
click at [977, 160] on span "Save" at bounding box center [971, 152] width 22 height 15
